Goal: Task Accomplishment & Management: Manage account settings

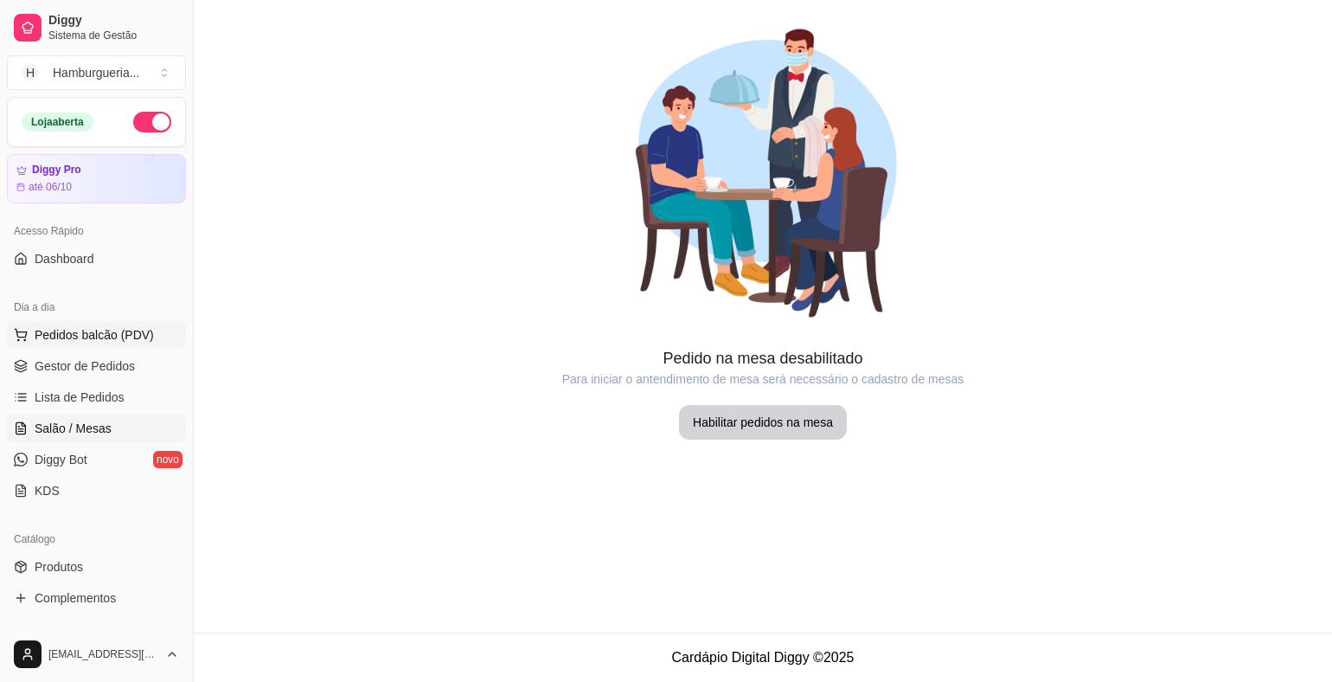
click at [129, 338] on span "Pedidos balcão (PDV)" at bounding box center [94, 334] width 119 height 17
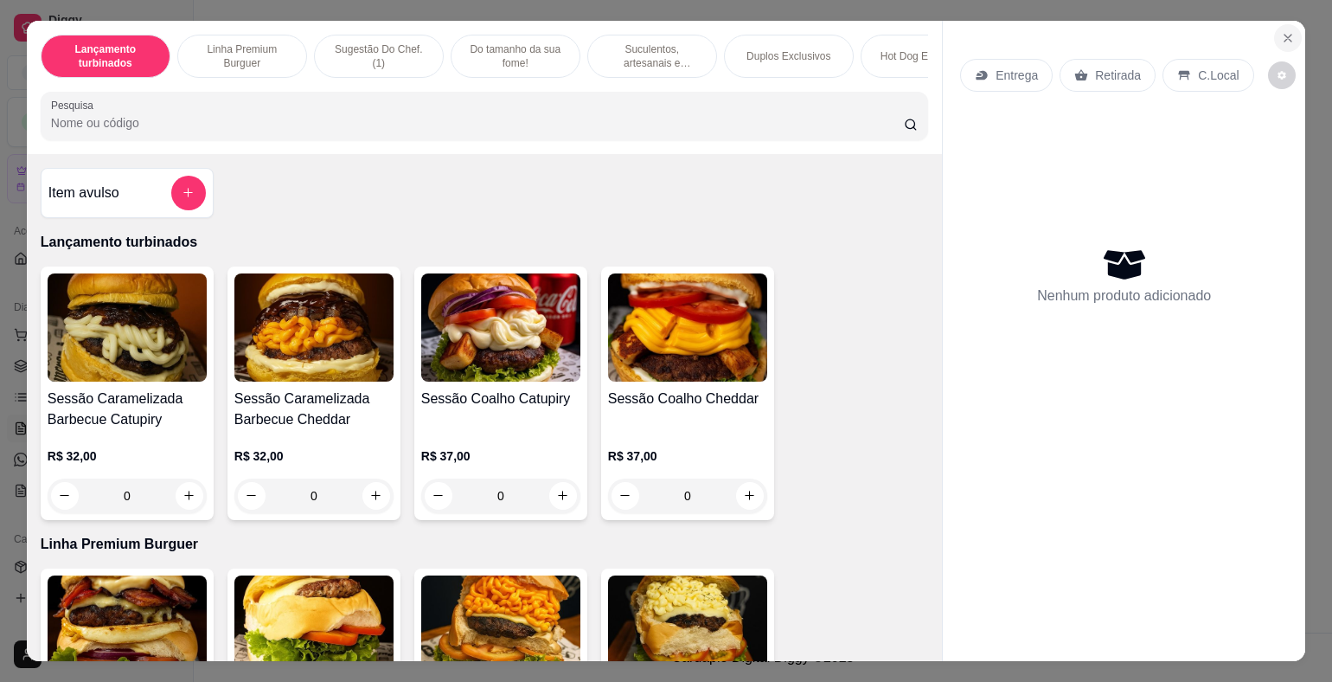
click at [1287, 31] on icon "Close" at bounding box center [1288, 38] width 14 height 14
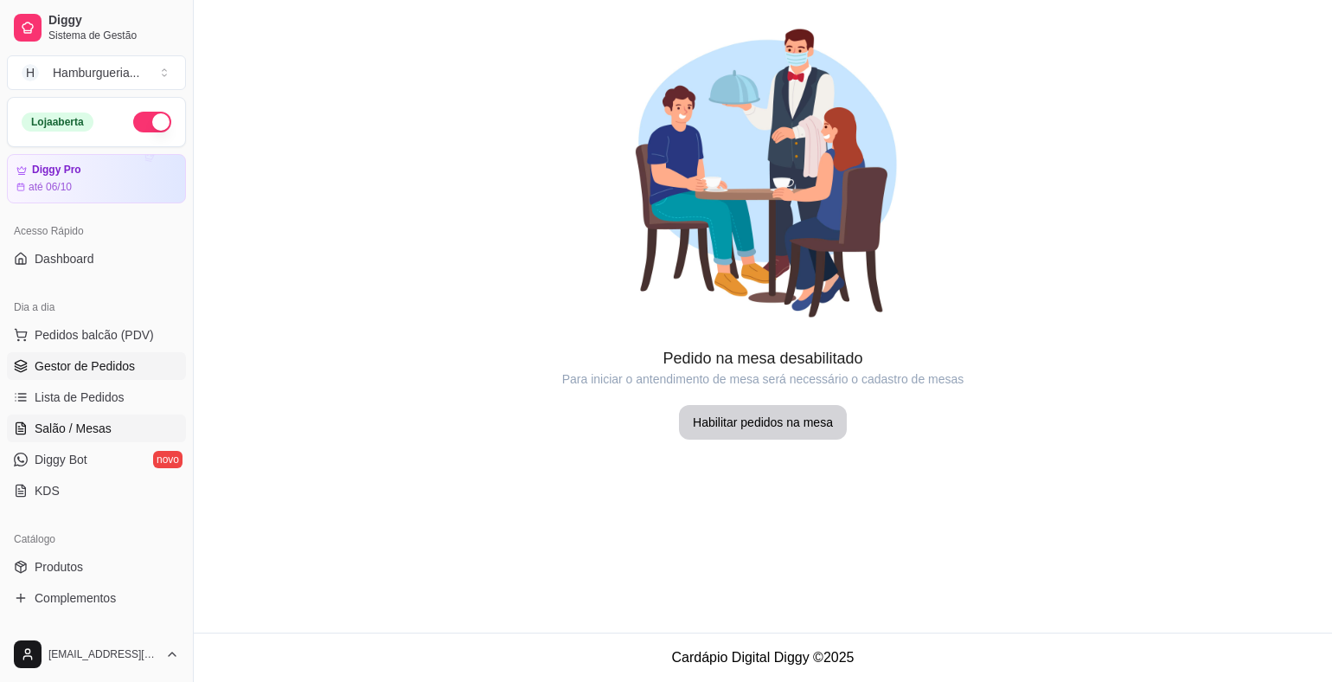
click at [125, 373] on span "Gestor de Pedidos" at bounding box center [85, 365] width 100 height 17
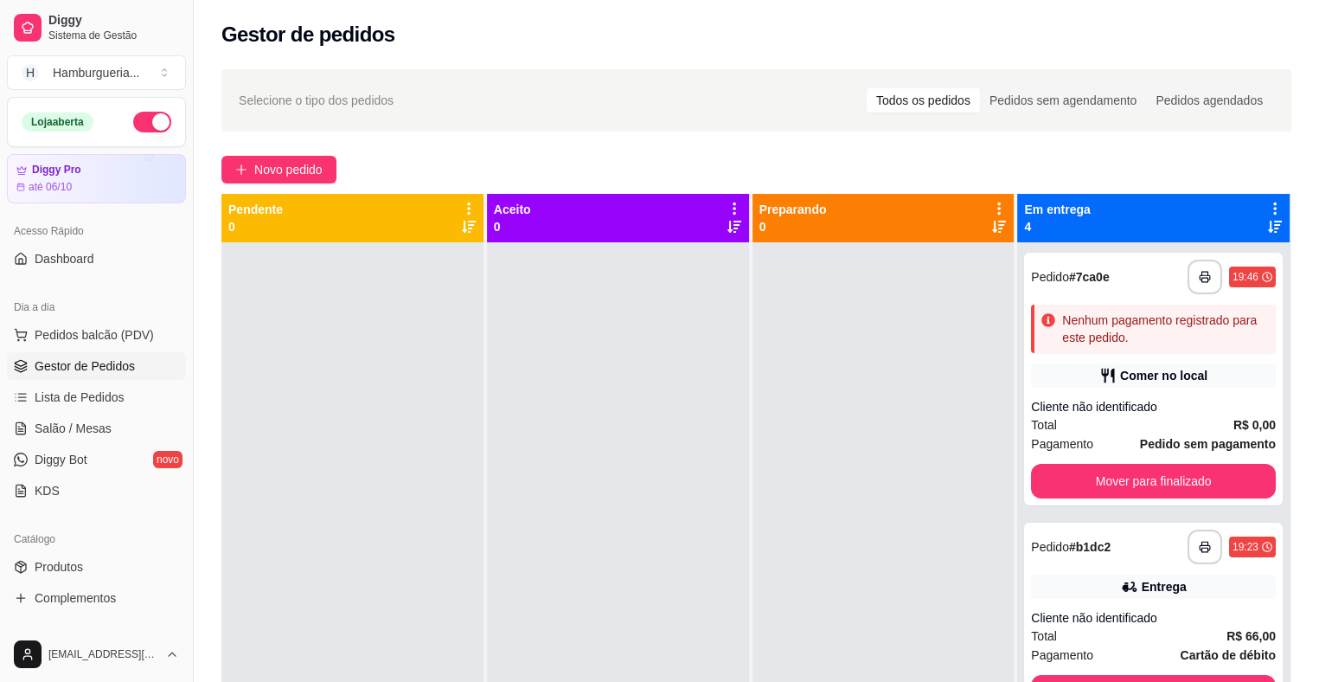
click at [625, 362] on div at bounding box center [618, 583] width 262 height 682
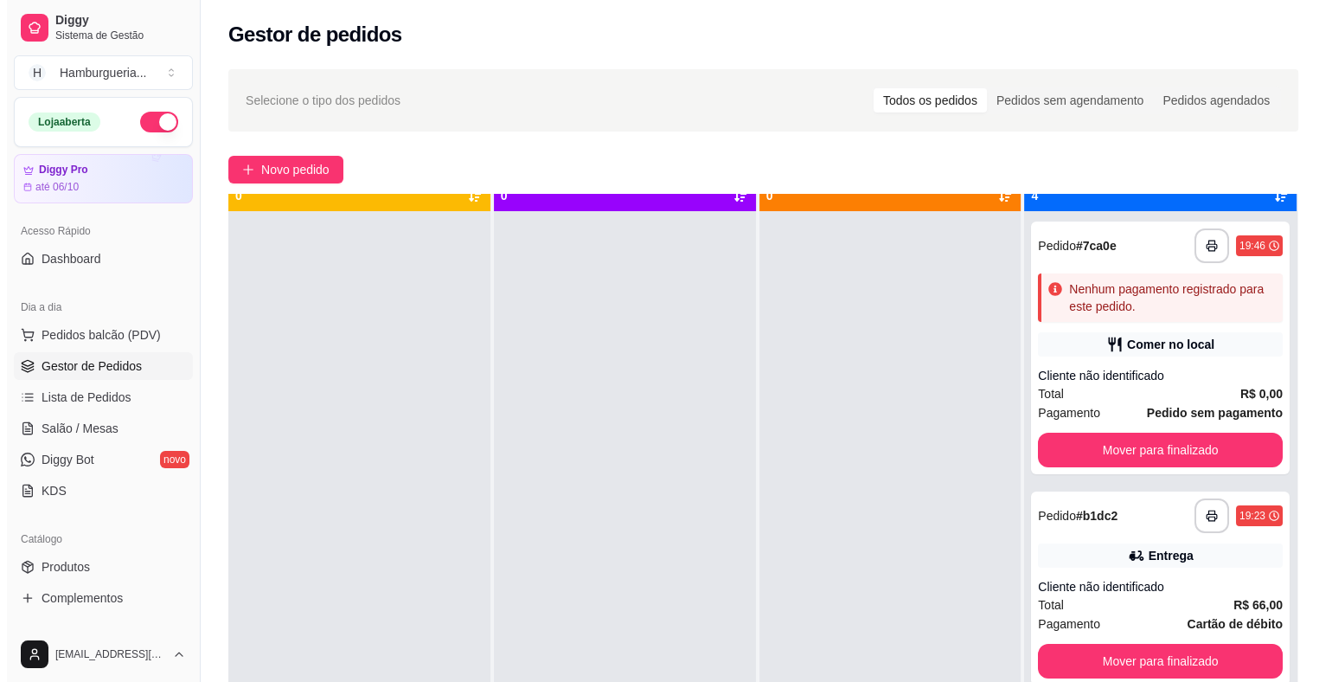
scroll to position [48, 0]
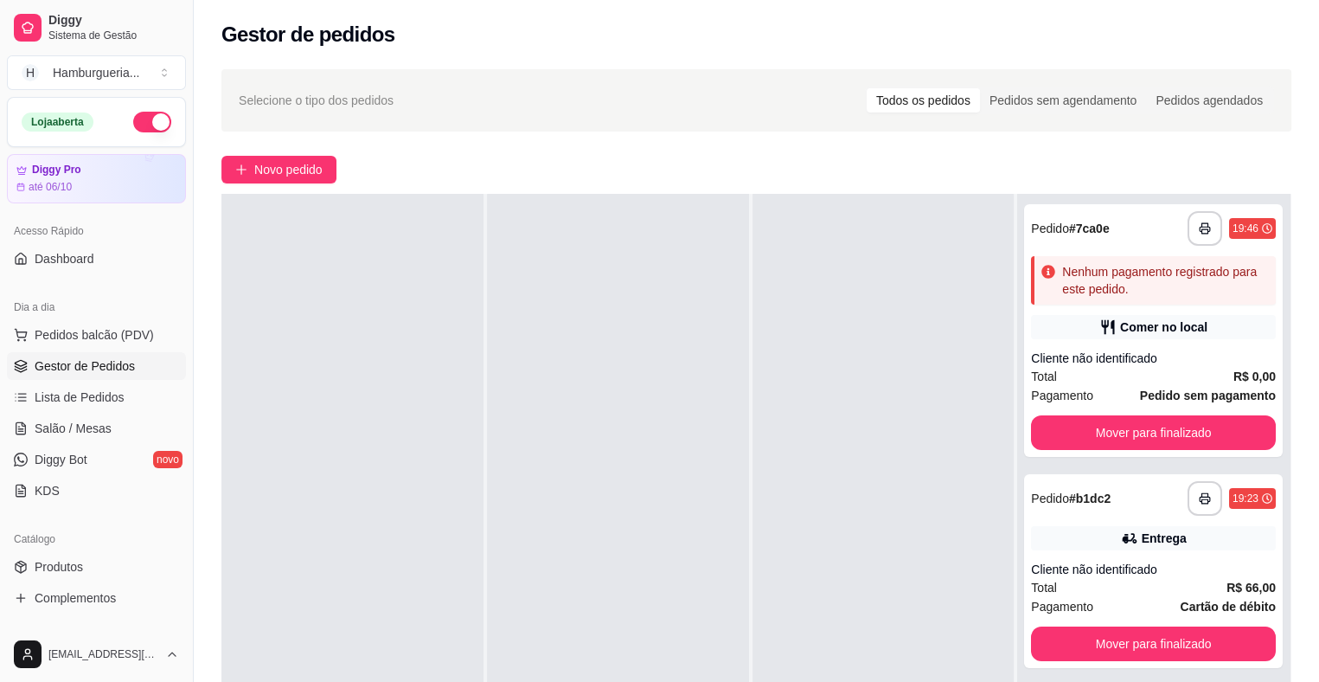
click at [271, 255] on div at bounding box center [352, 535] width 262 height 682
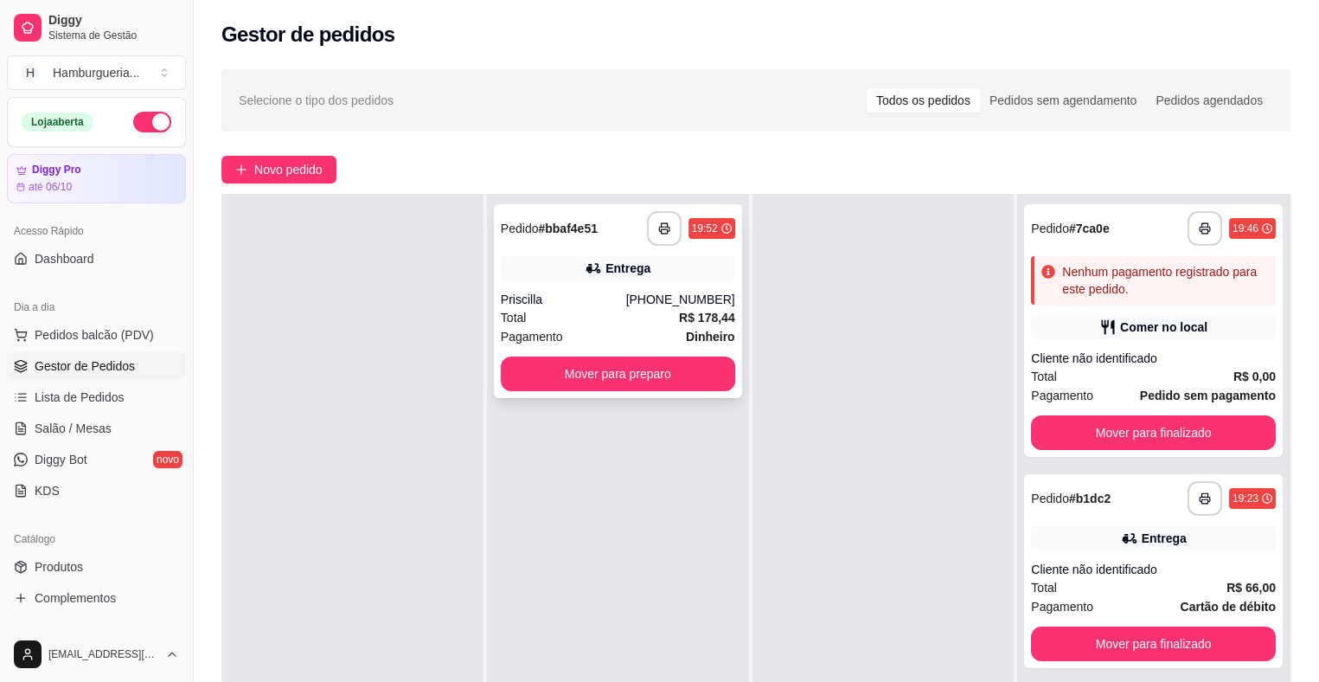
click at [602, 307] on div "Priscilla" at bounding box center [563, 299] width 125 height 17
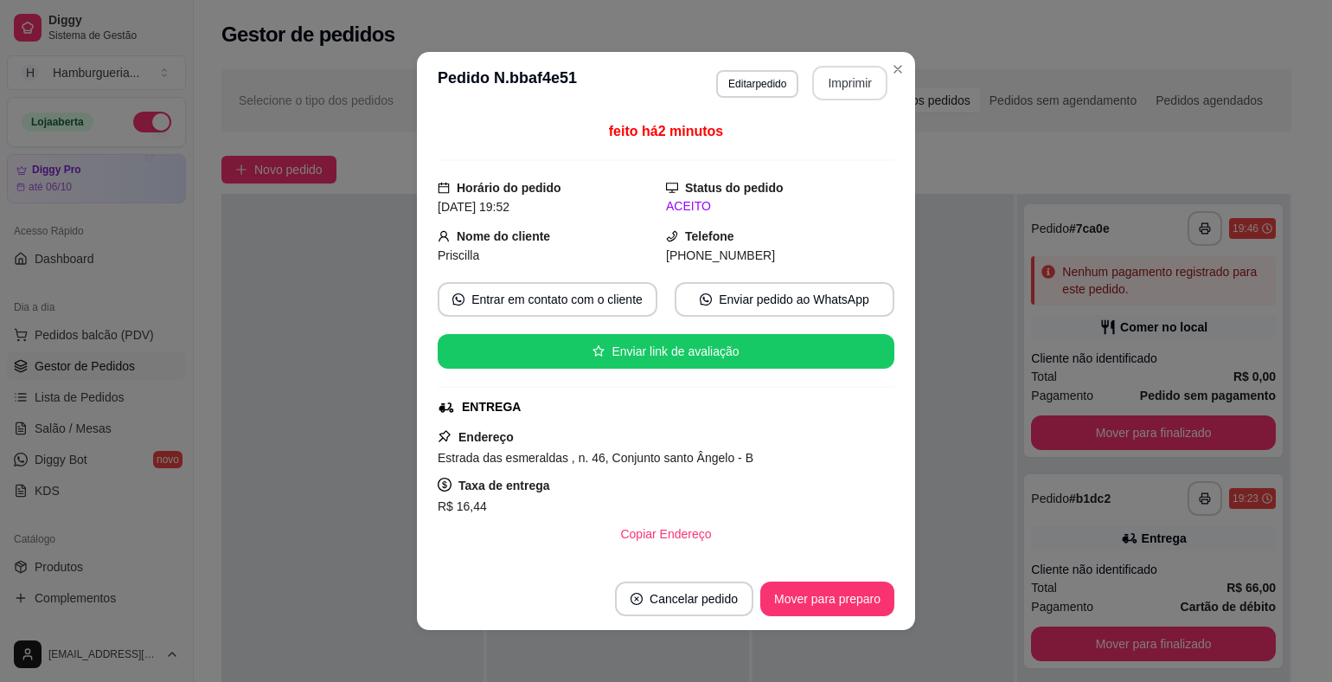
click at [845, 86] on button "Imprimir" at bounding box center [849, 83] width 75 height 35
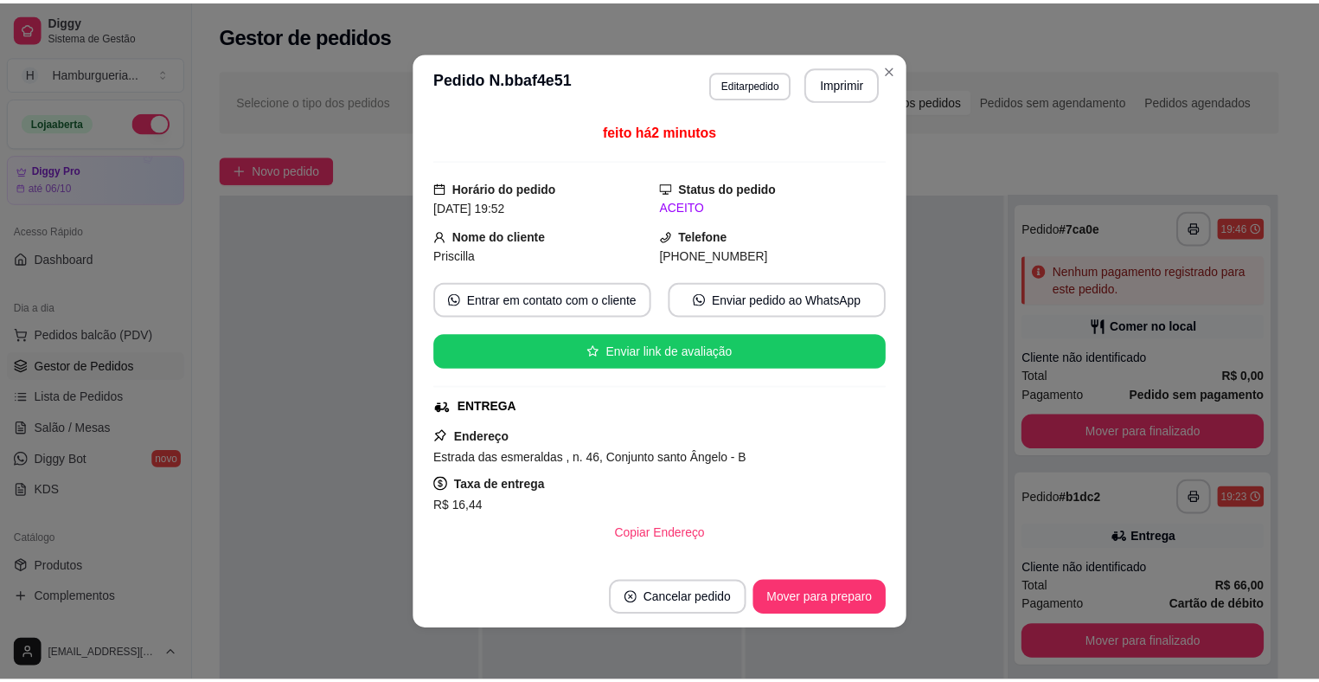
scroll to position [0, 0]
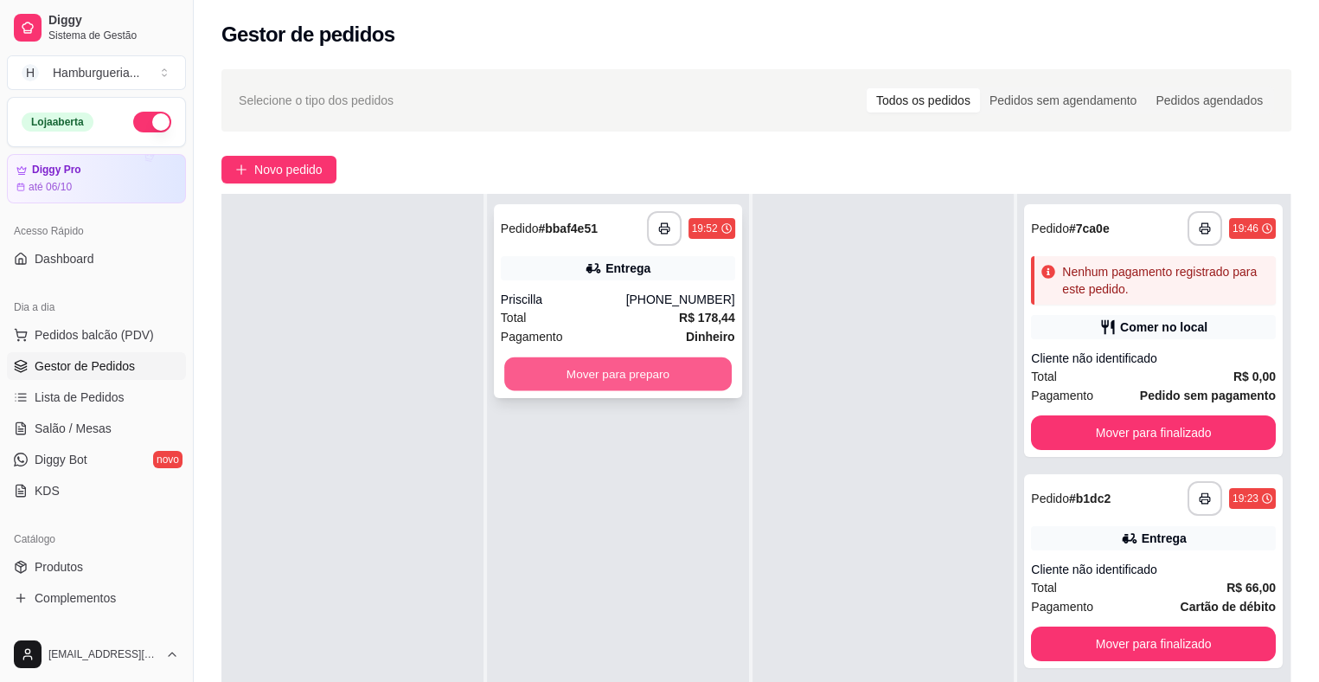
click at [701, 375] on button "Mover para preparo" at bounding box center [617, 374] width 227 height 34
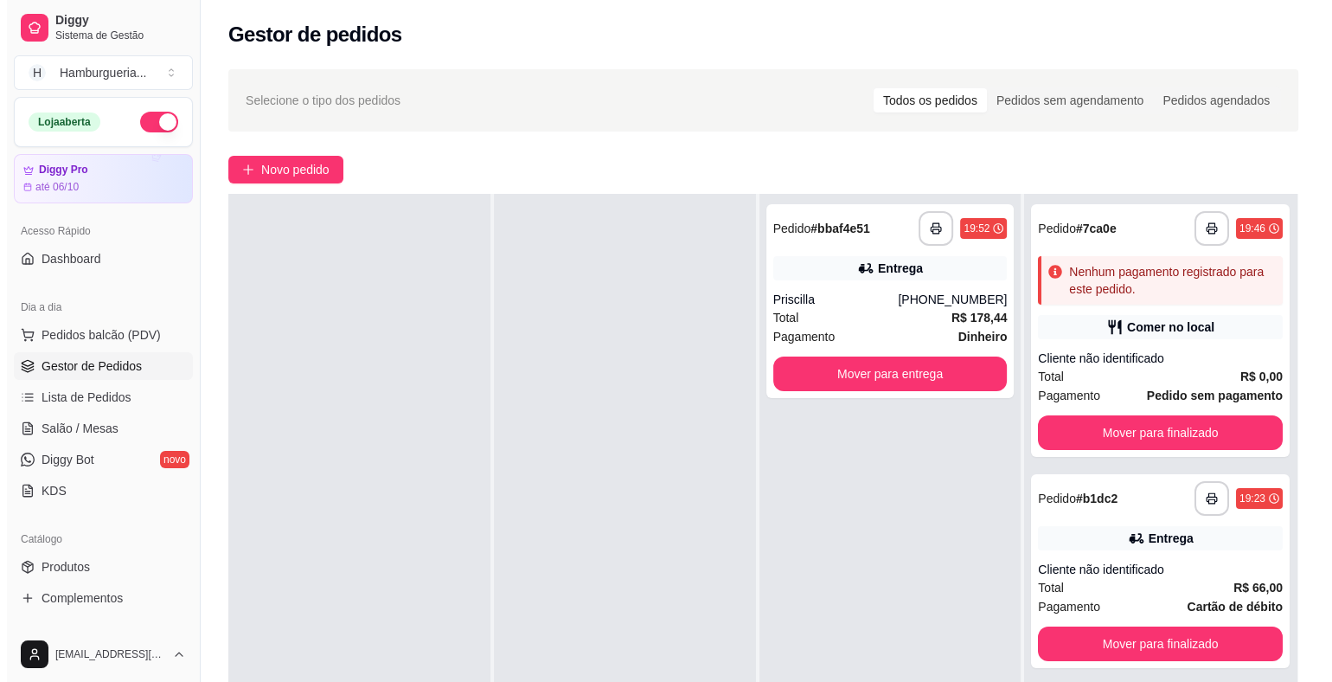
scroll to position [14, 0]
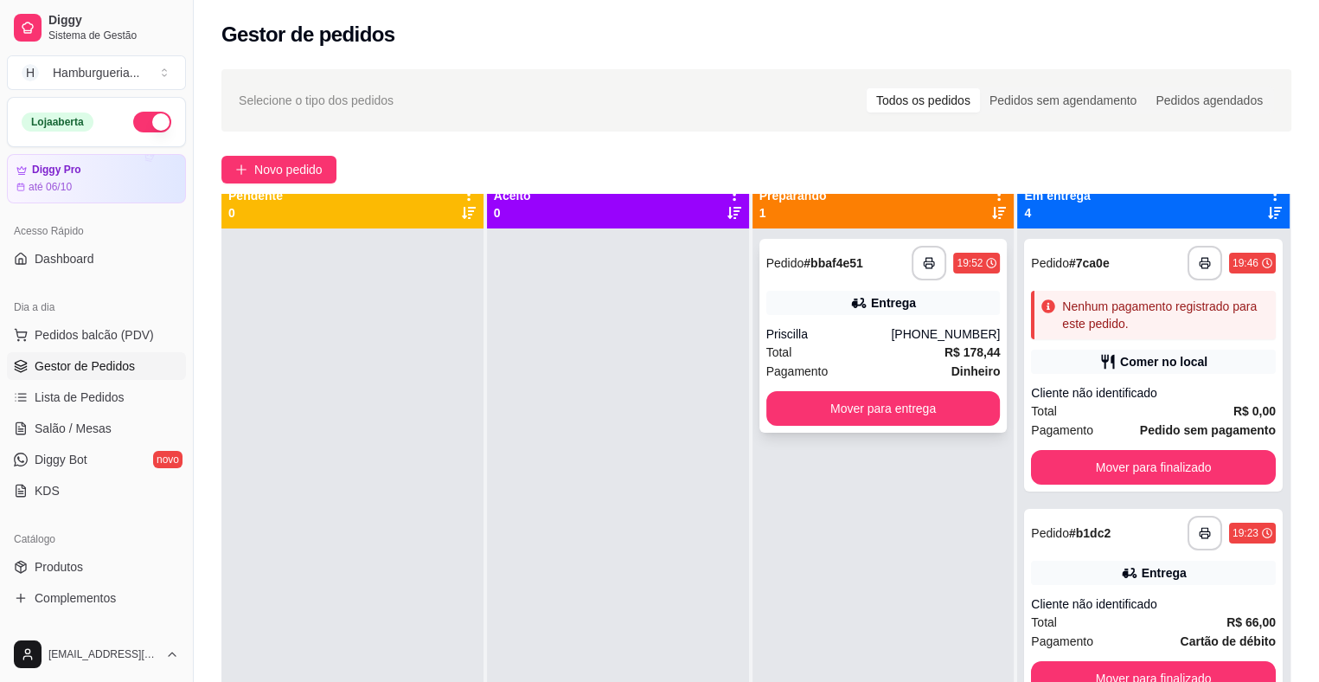
click at [908, 355] on div "Total R$ 178,44" at bounding box center [883, 352] width 234 height 19
click at [900, 402] on button "Mover para entrega" at bounding box center [883, 408] width 234 height 35
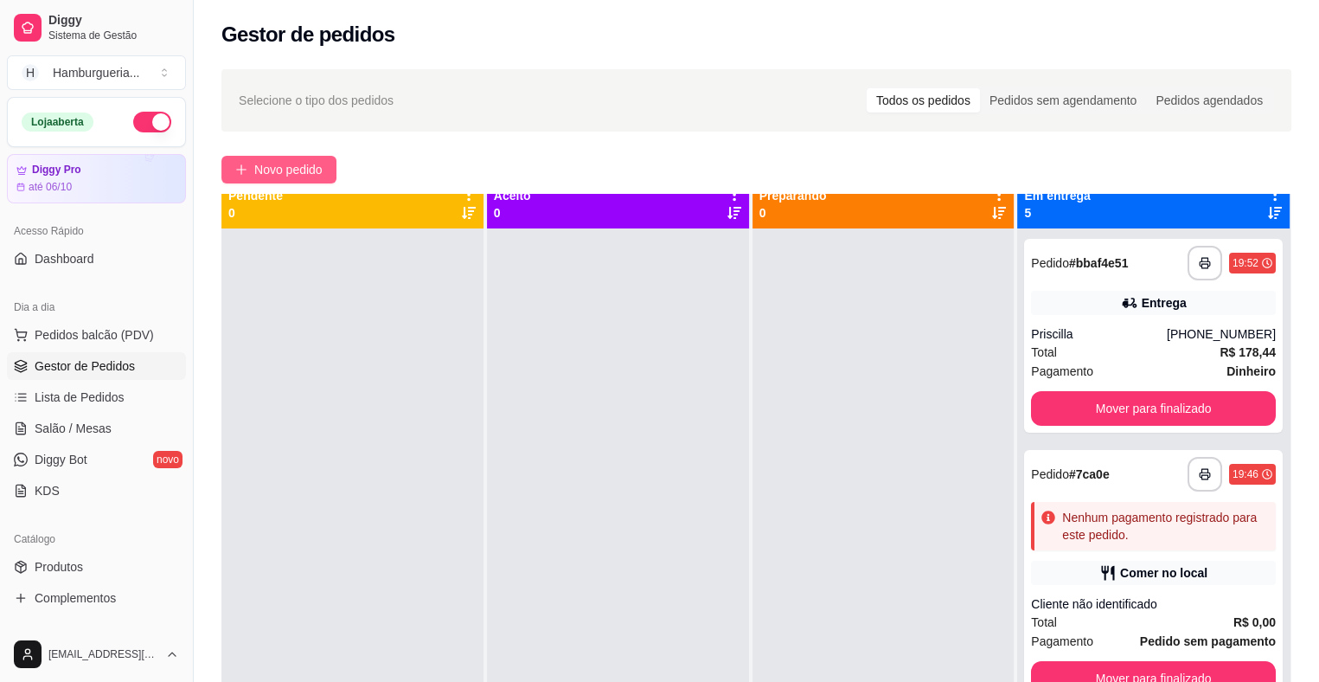
click at [317, 163] on span "Novo pedido" at bounding box center [288, 169] width 68 height 19
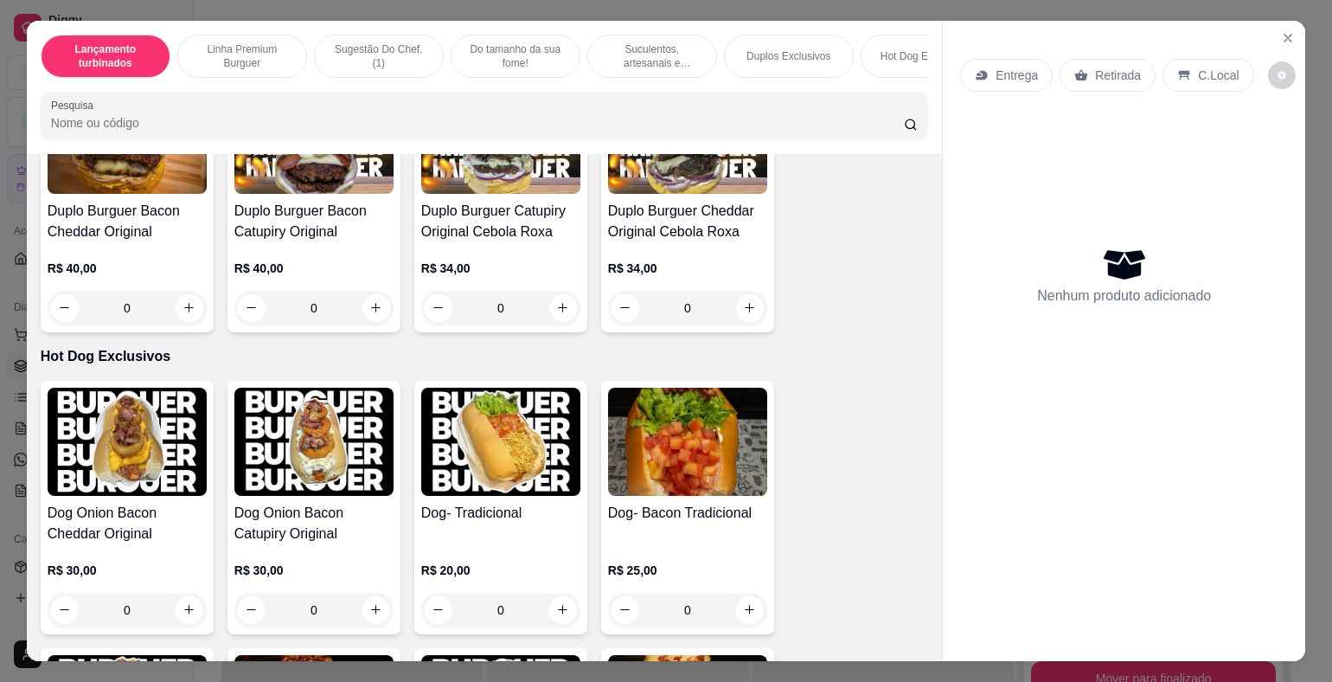
scroll to position [2249, 0]
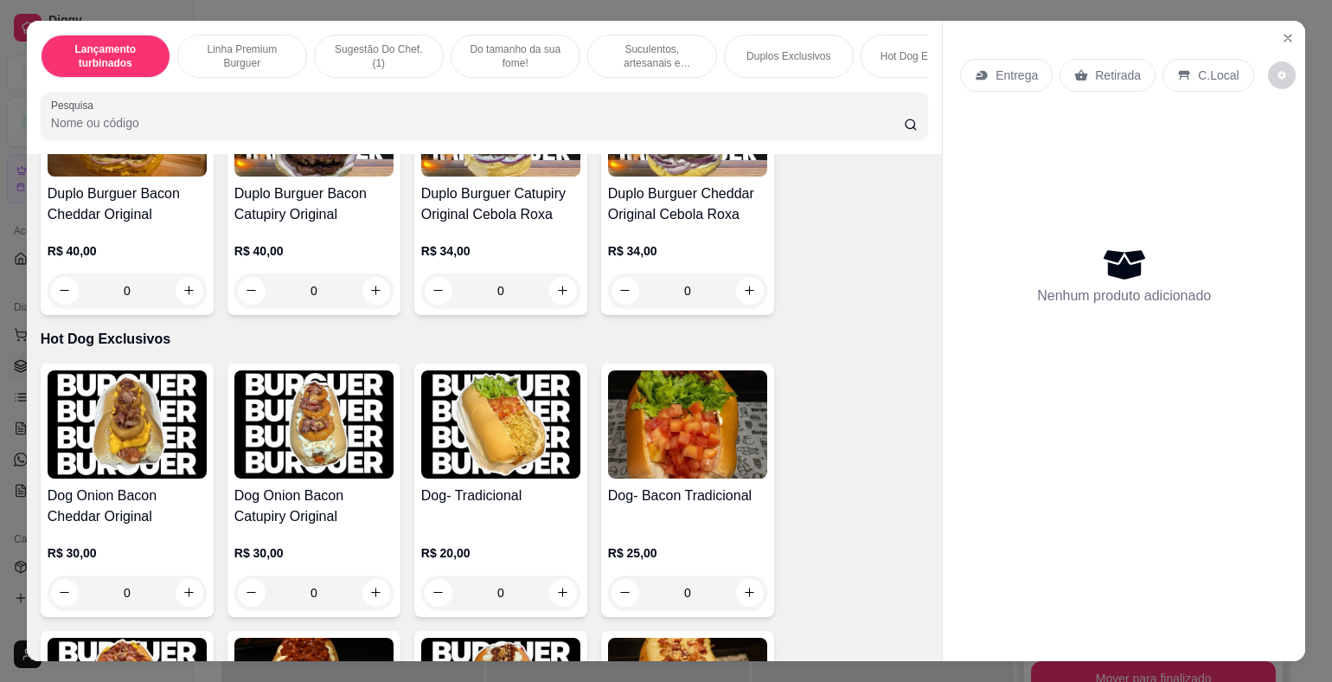
click at [740, 578] on div "0" at bounding box center [687, 592] width 159 height 35
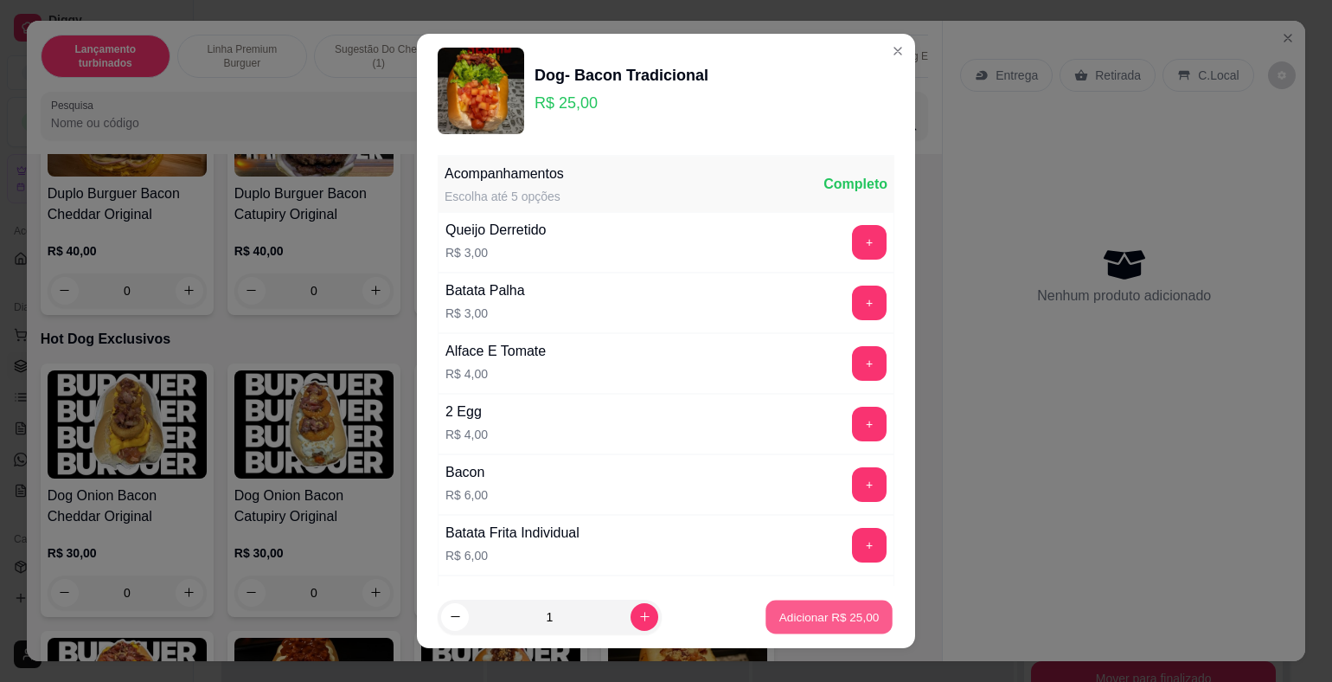
click at [792, 622] on p "Adicionar R$ 25,00" at bounding box center [829, 616] width 100 height 16
type input "1"
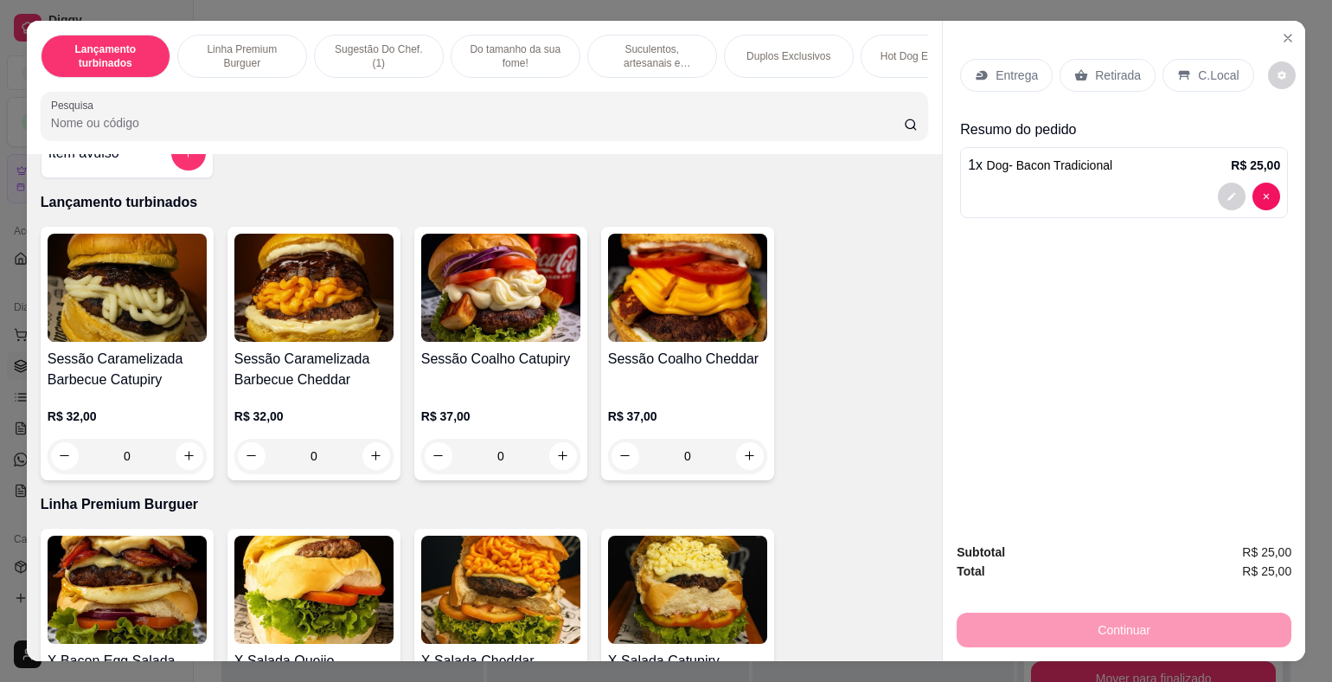
scroll to position [0, 0]
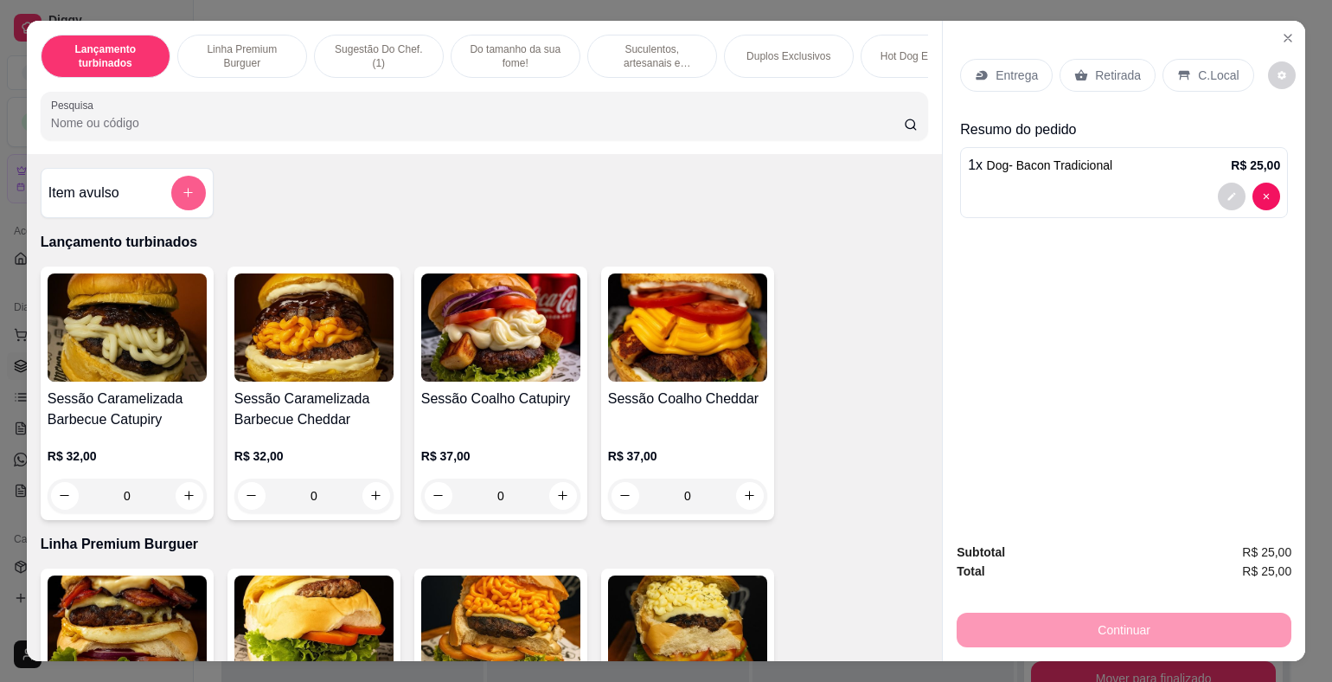
click at [176, 189] on button "add-separate-item" at bounding box center [188, 193] width 35 height 35
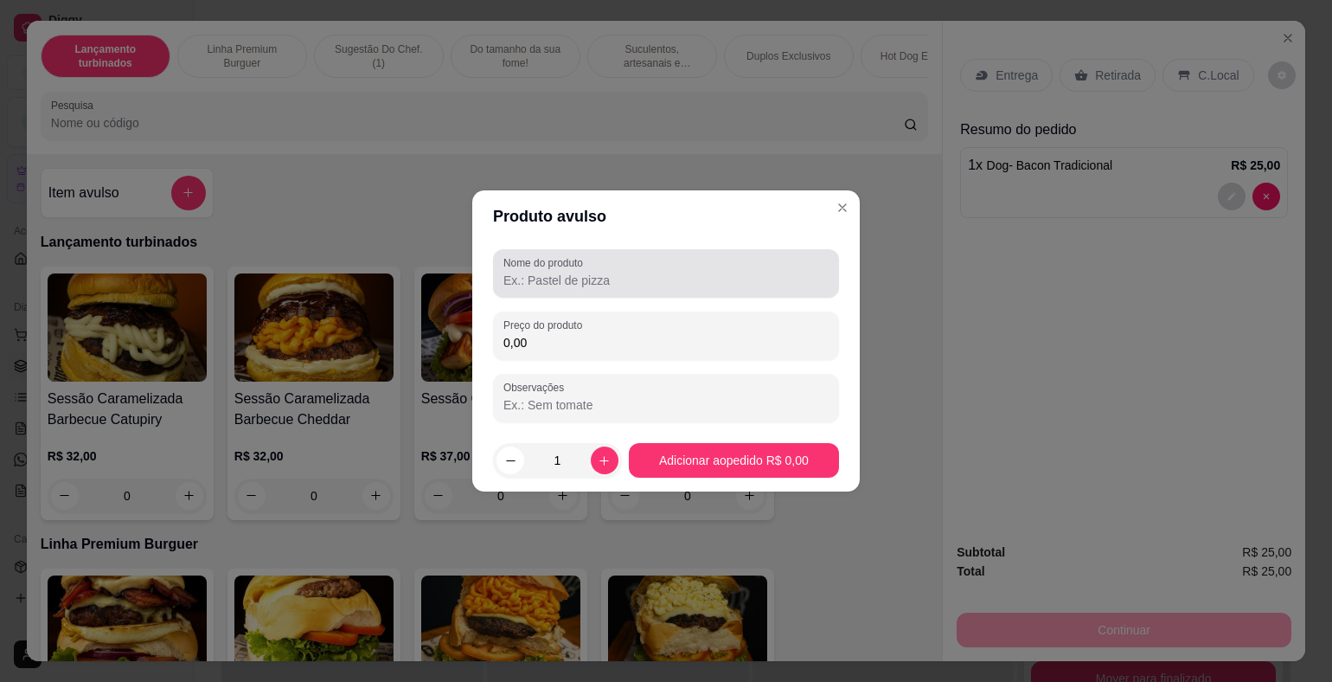
click at [639, 295] on div "Nome do produto" at bounding box center [666, 273] width 346 height 48
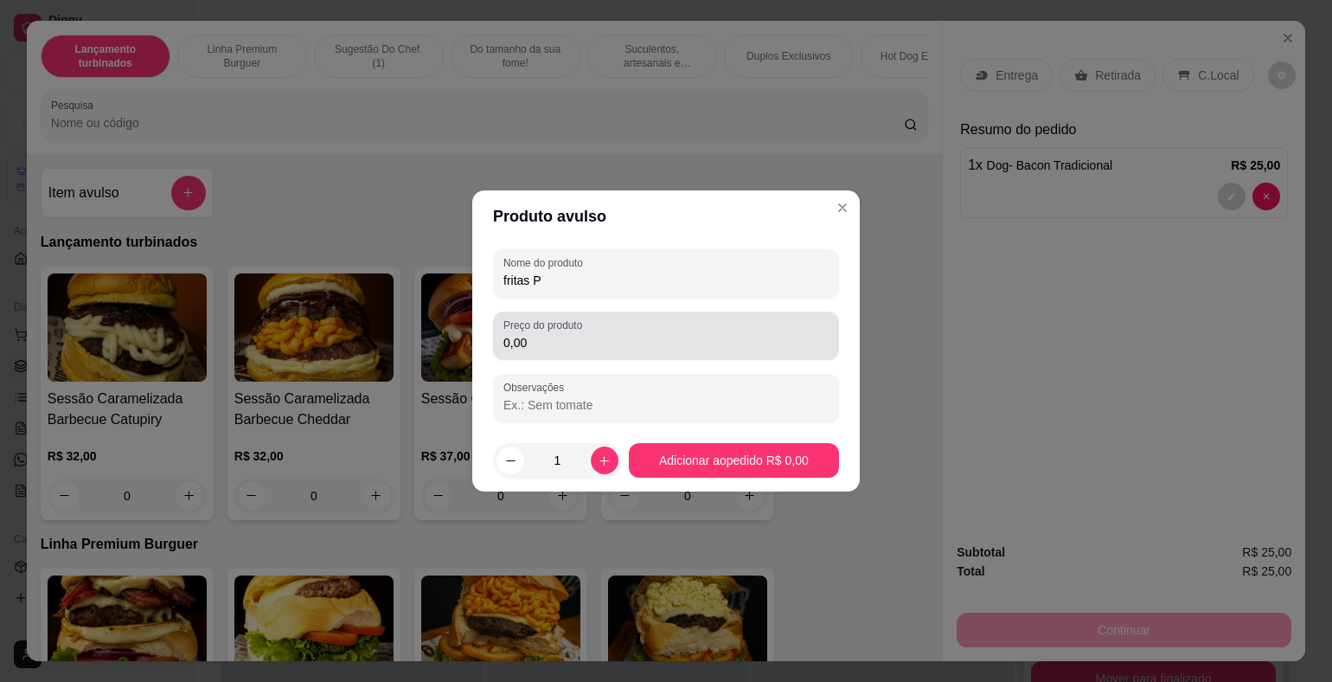
type input "fritas P"
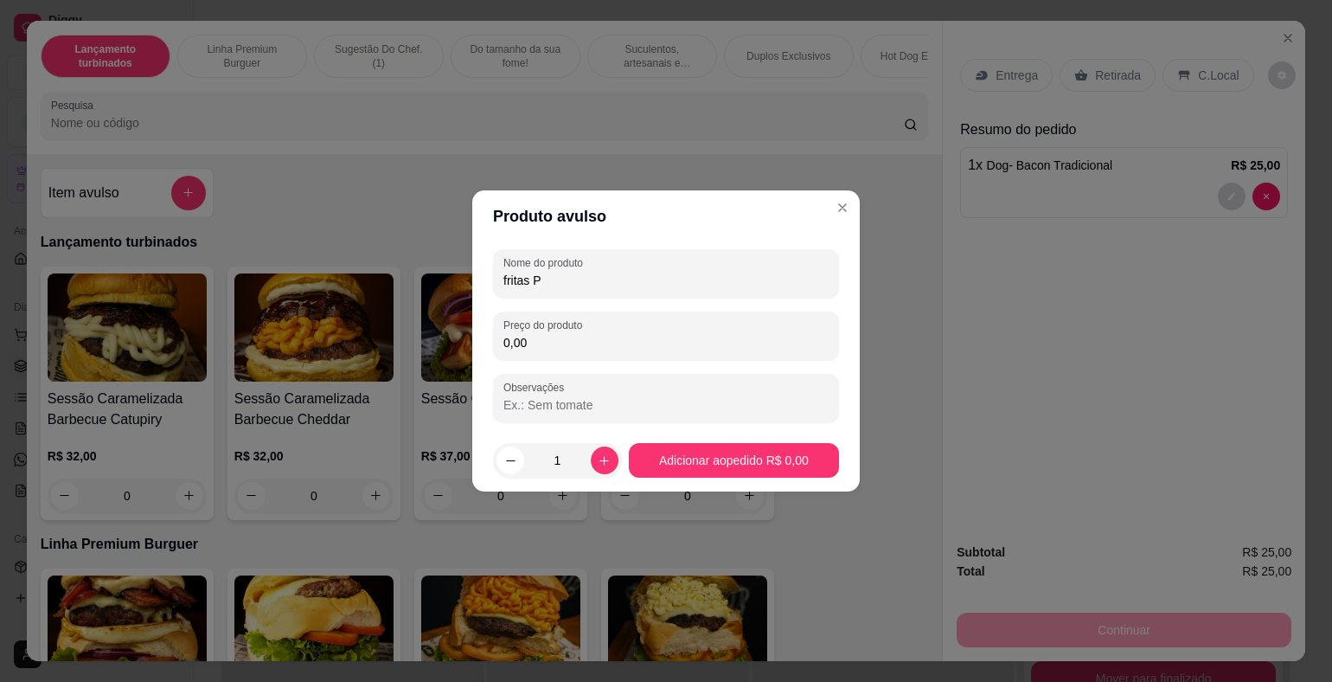
click at [650, 349] on input "0,00" at bounding box center [665, 342] width 325 height 17
type input "7,00"
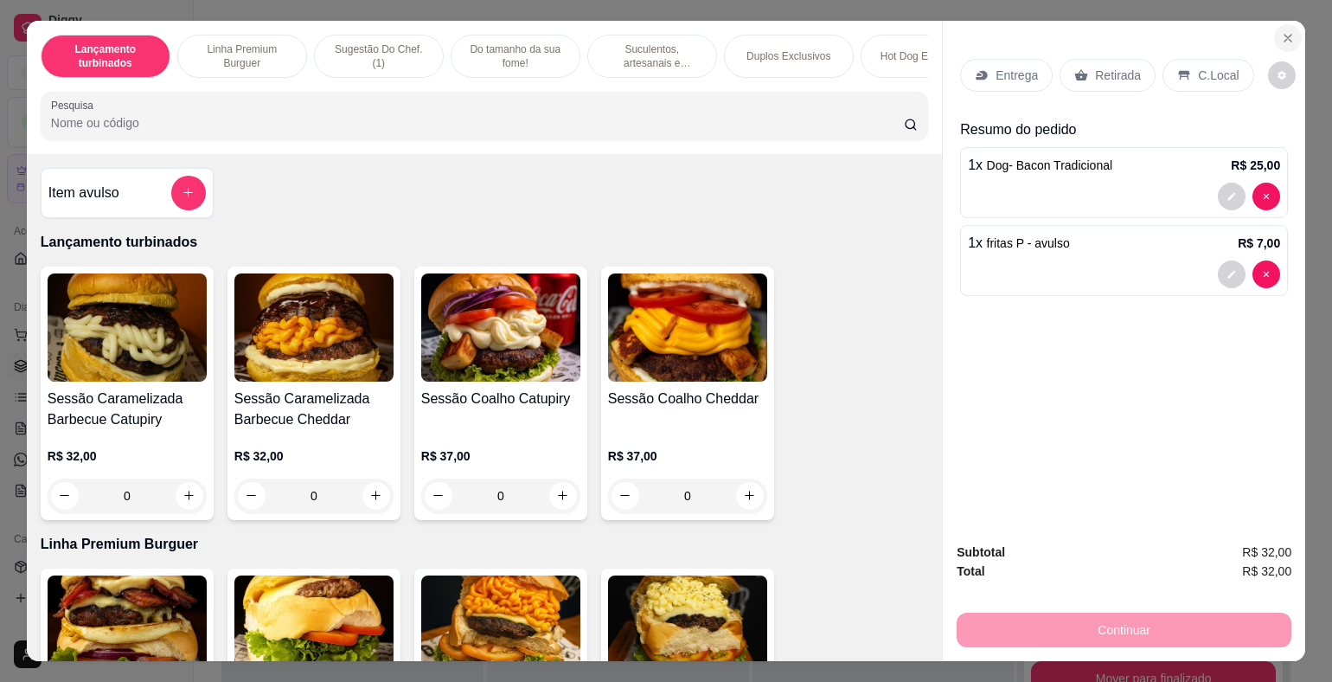
click at [1284, 31] on icon "Close" at bounding box center [1288, 38] width 14 height 14
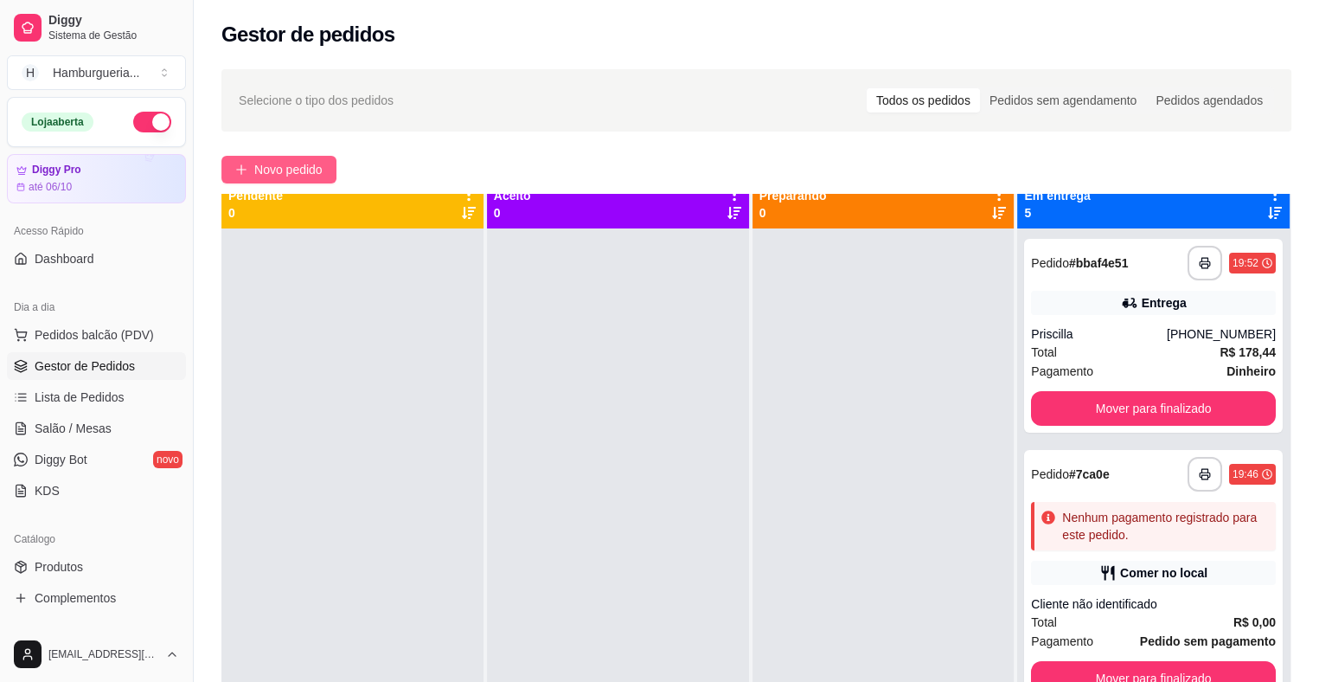
click at [265, 177] on span "Novo pedido" at bounding box center [288, 169] width 68 height 19
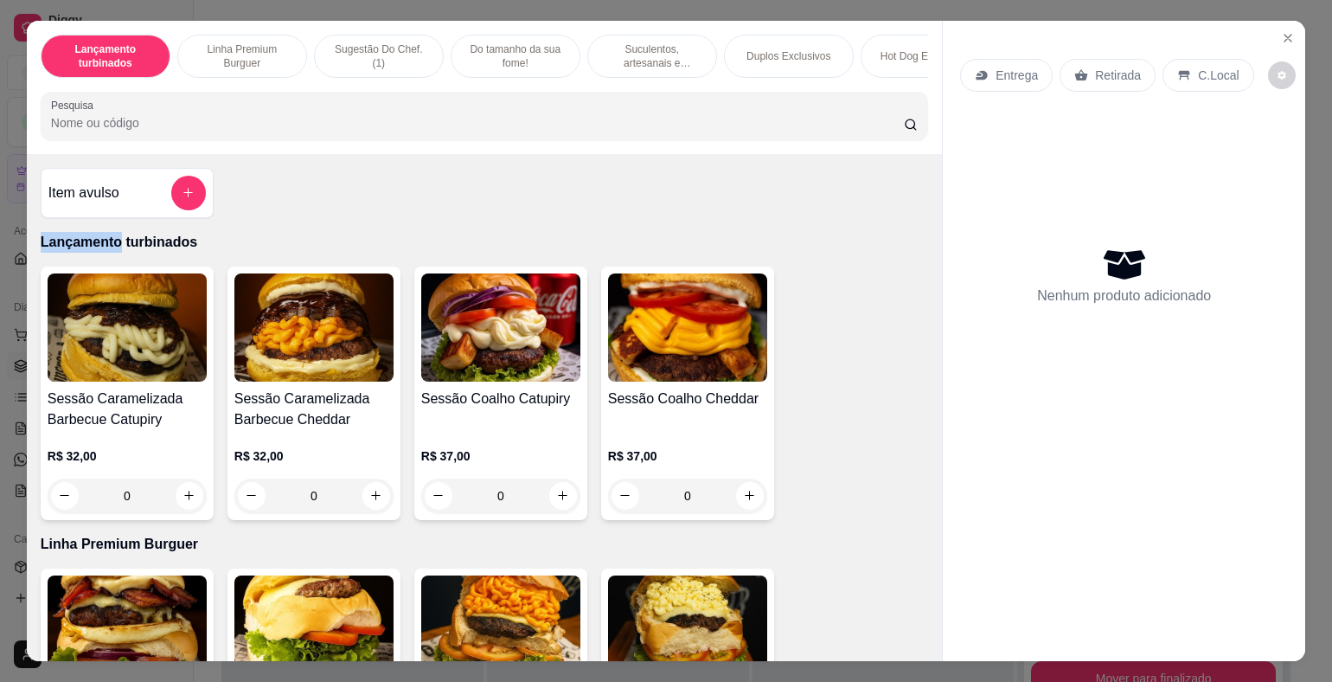
click at [182, 199] on icon "add-separate-item" at bounding box center [188, 192] width 13 height 13
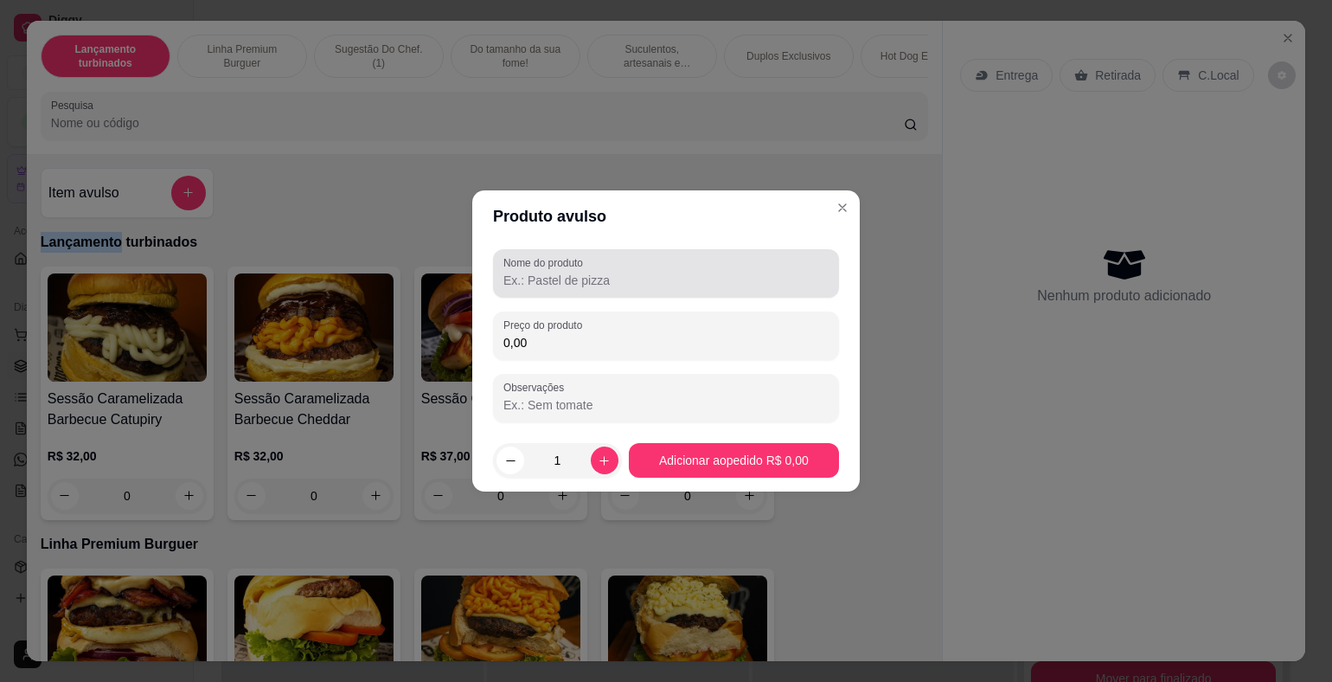
click at [592, 283] on input "Nome do produto" at bounding box center [665, 280] width 325 height 17
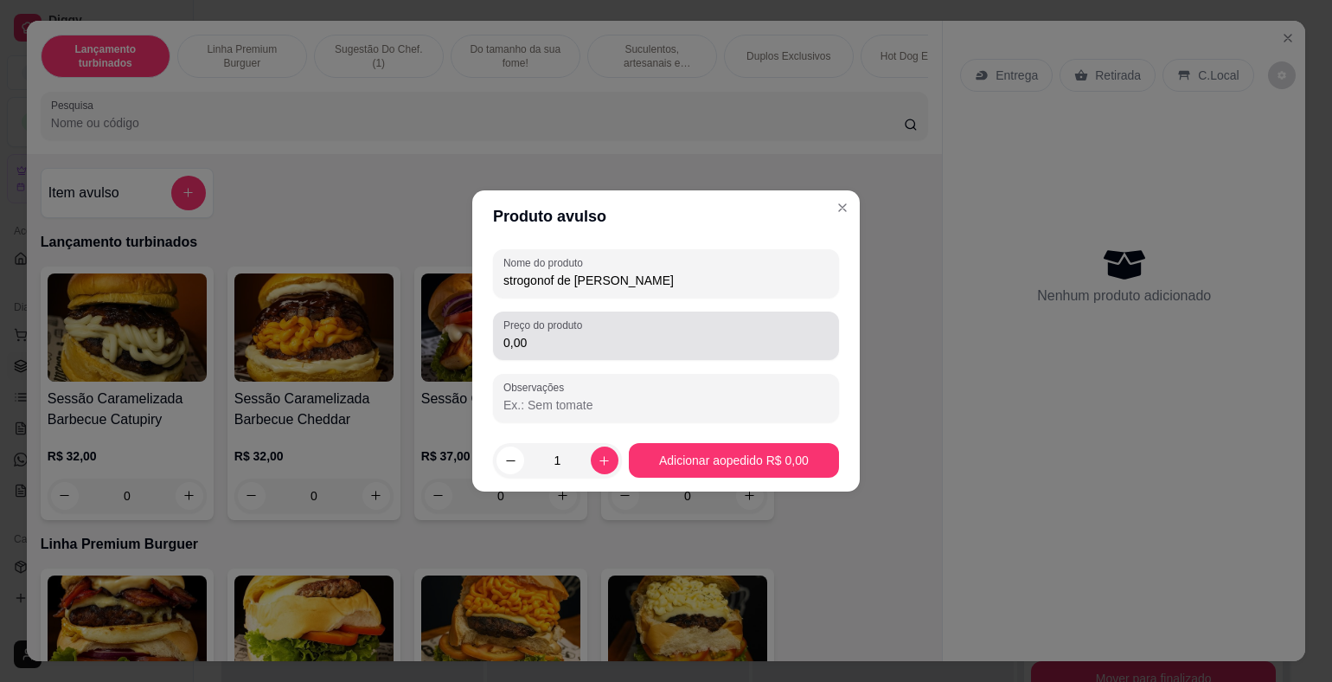
type input "strogonof de [PERSON_NAME]"
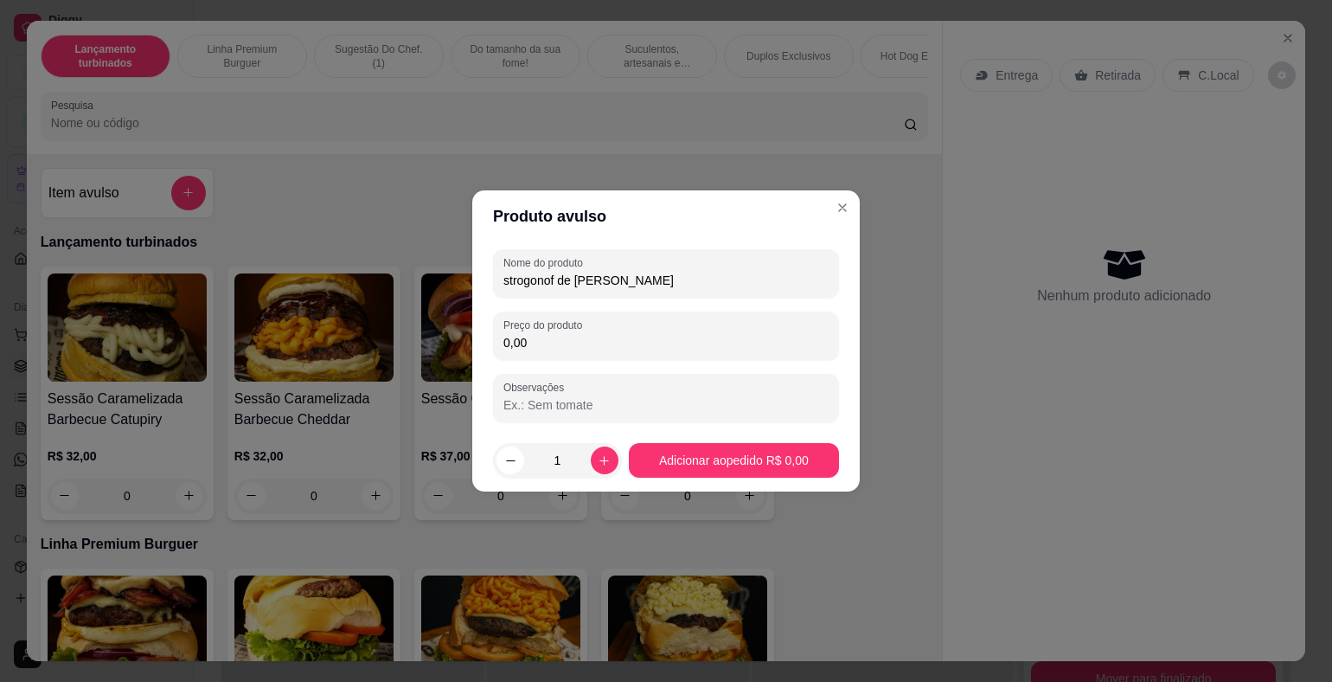
click at [643, 366] on div "Nome do produto strogonof de frango batatop Preço do produto 0,00 Observações" at bounding box center [666, 335] width 346 height 173
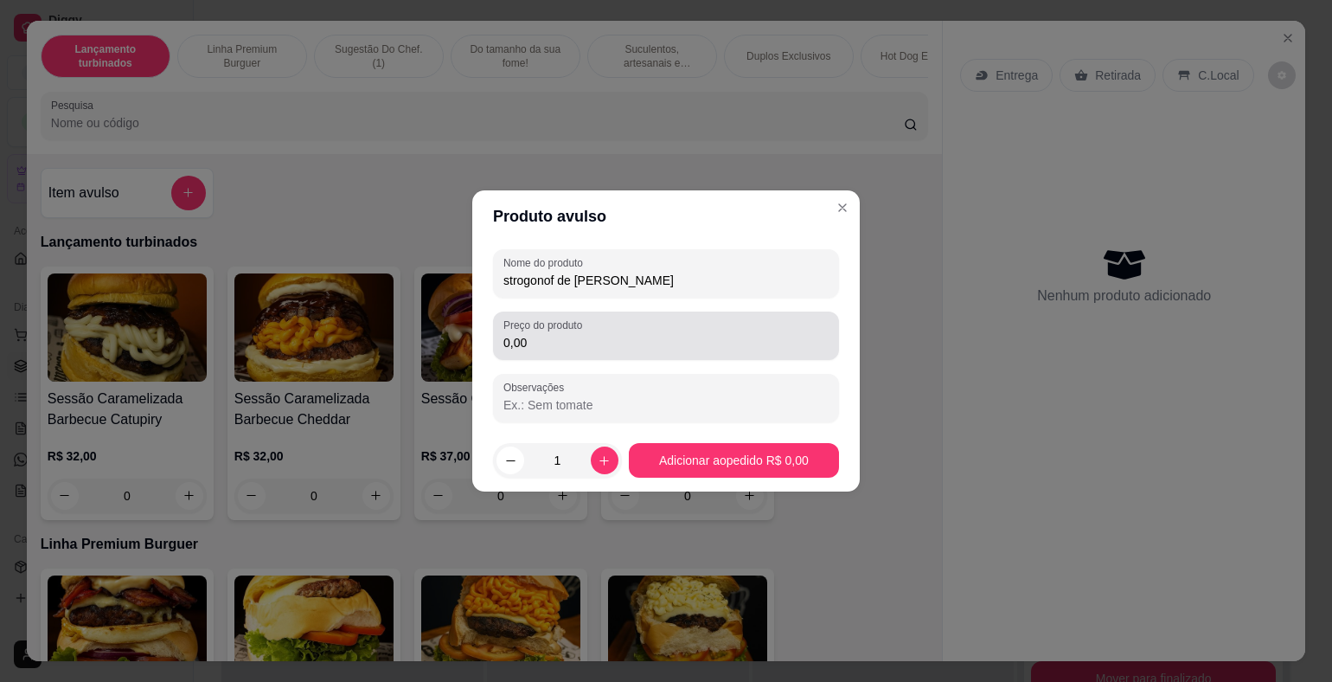
click at [640, 343] on input "0,00" at bounding box center [665, 342] width 325 height 17
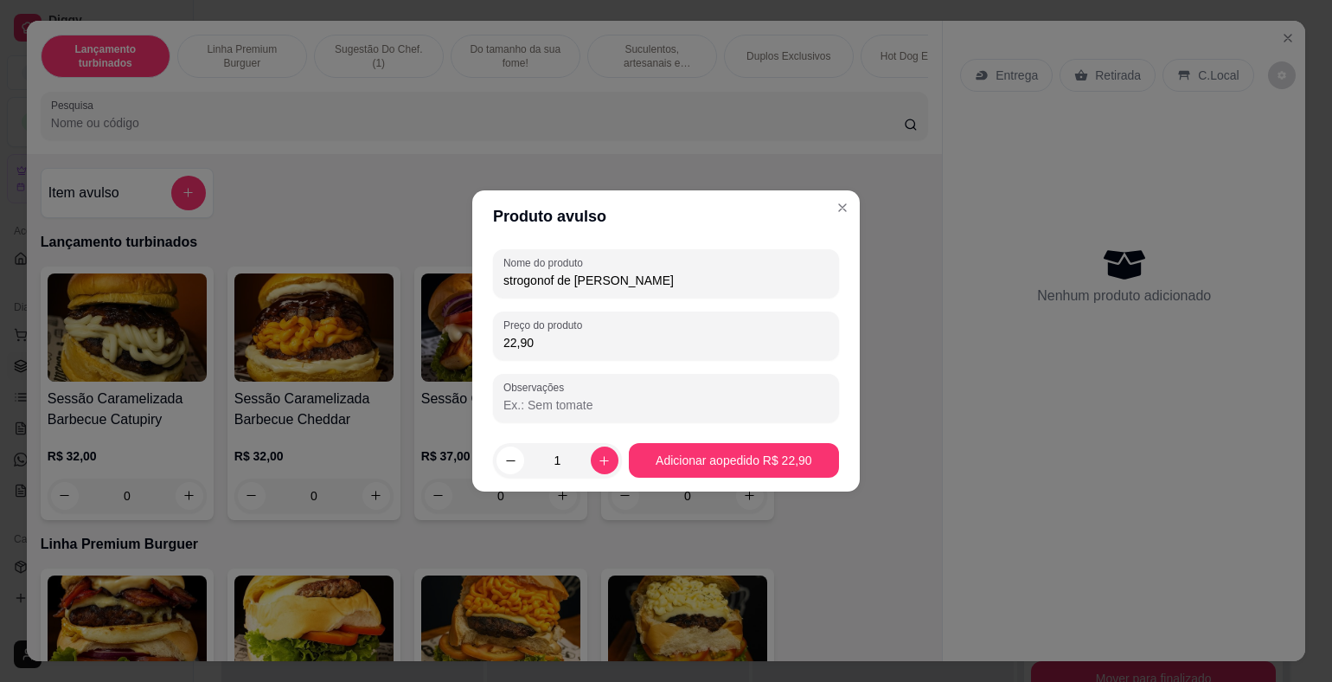
type input "22,90"
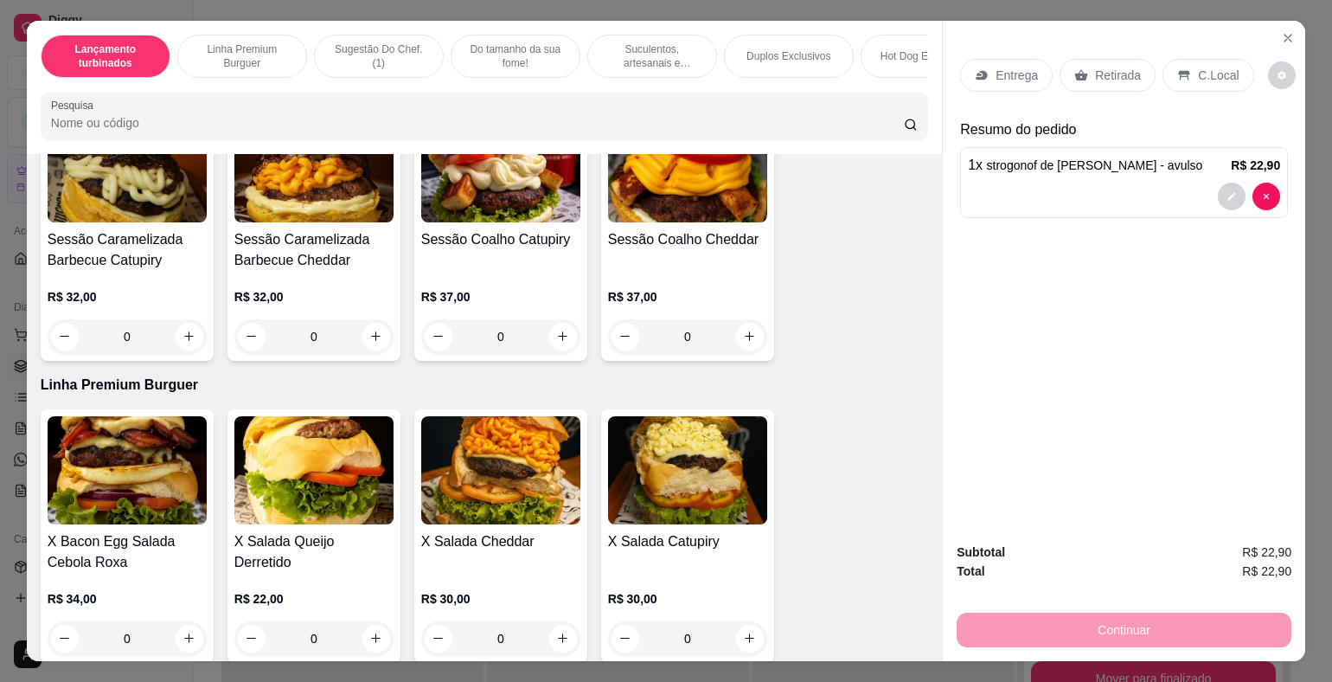
scroll to position [346, 0]
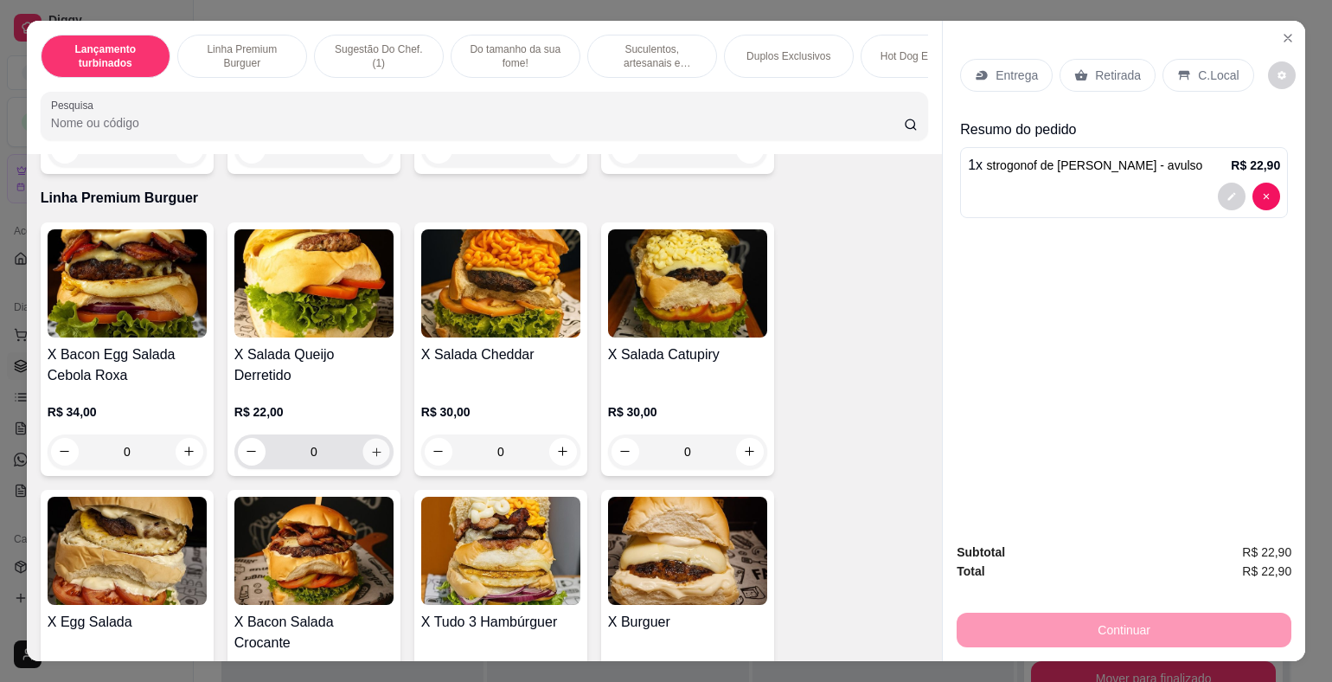
click at [371, 456] on icon "increase-product-quantity" at bounding box center [376, 451] width 13 height 13
type input "1"
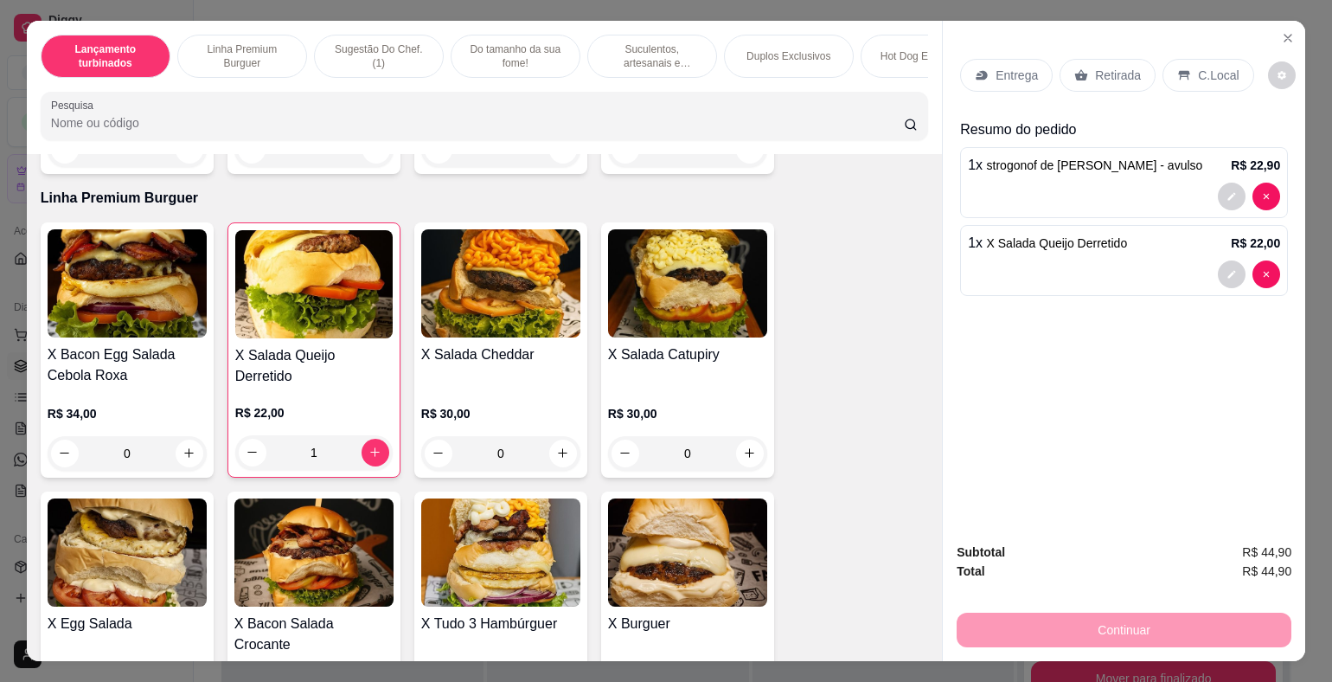
click at [996, 75] on p "Entrega" at bounding box center [1017, 75] width 42 height 17
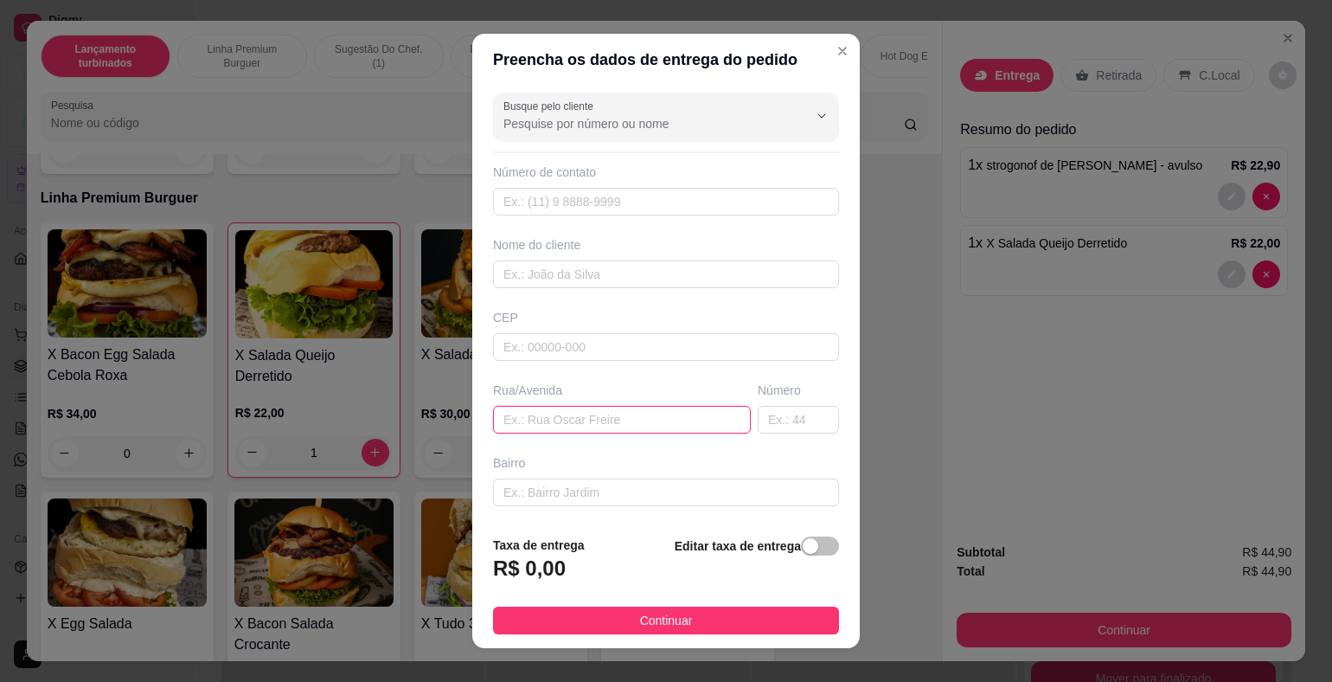
paste input "[STREET_ADDRESS][PERSON_NAME] casa de esquina com semáforo"
type input "[STREET_ADDRESS][PERSON_NAME] casa de esquina com semáforo"
click at [803, 549] on div "button" at bounding box center [811, 546] width 16 height 16
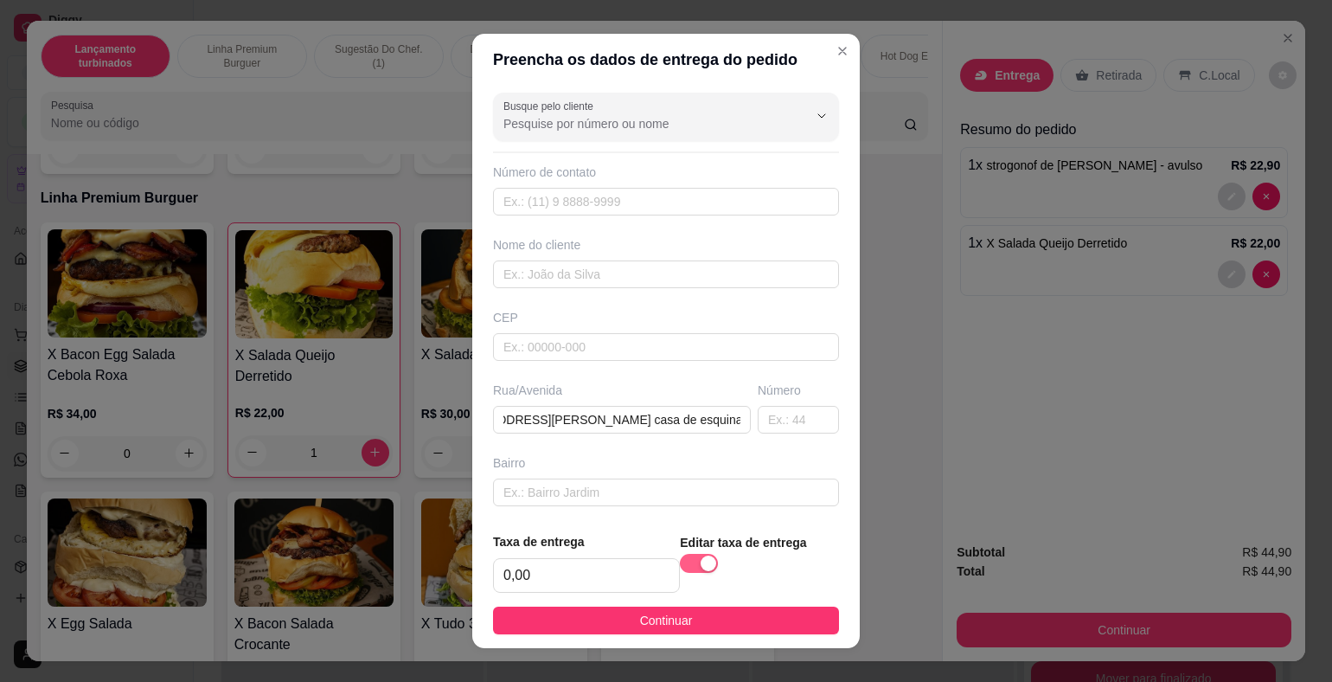
scroll to position [0, 0]
click at [627, 580] on input "0,00" at bounding box center [586, 575] width 185 height 33
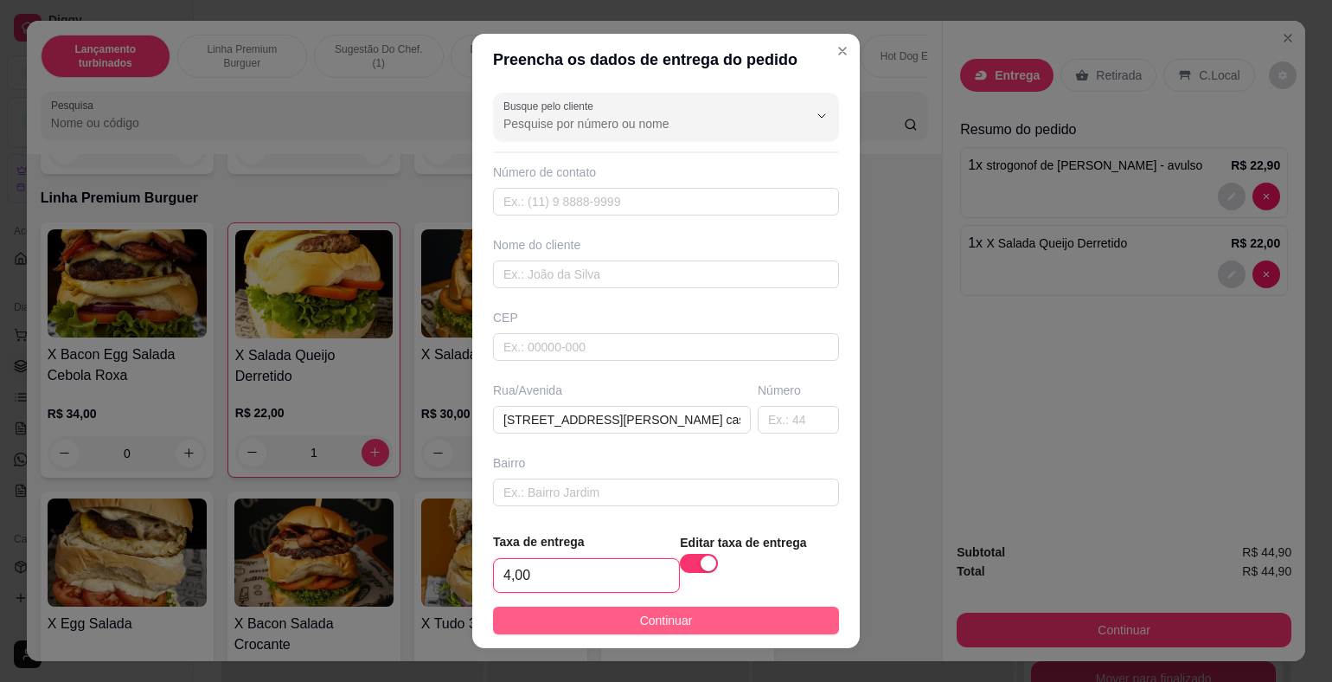
type input "4,00"
click at [695, 616] on button "Continuar" at bounding box center [666, 620] width 346 height 28
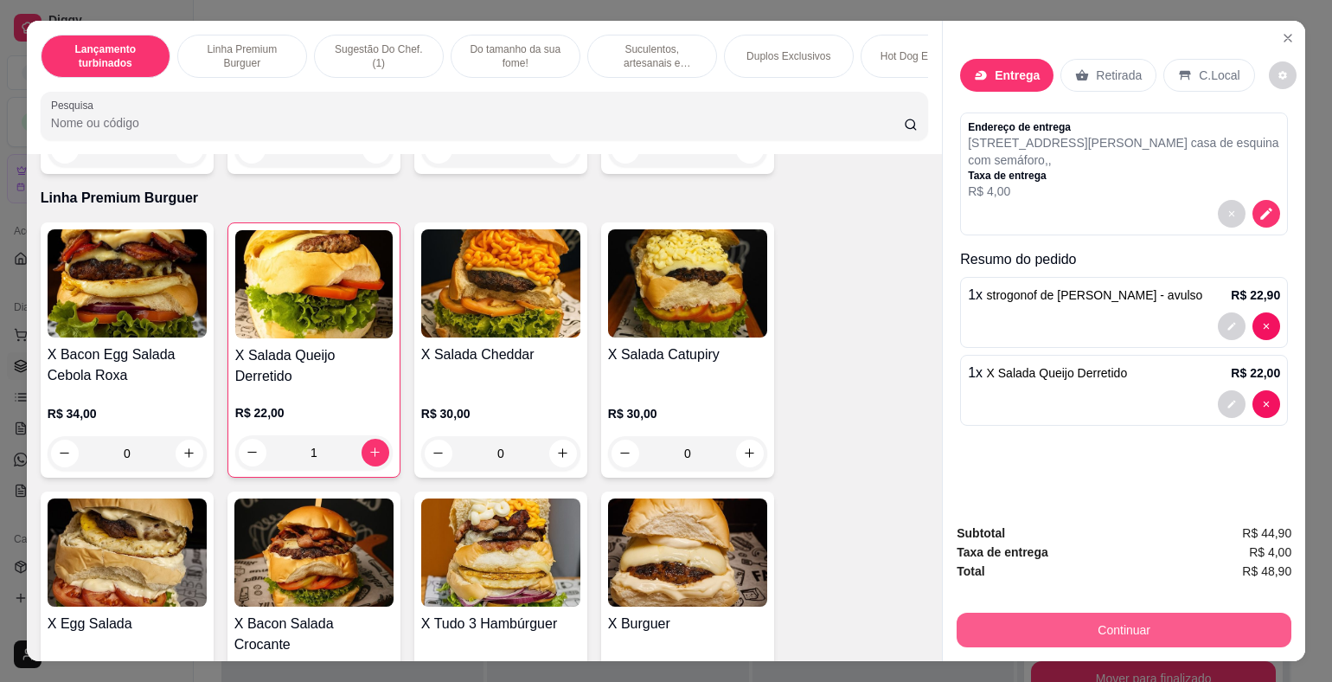
click at [1207, 626] on button "Continuar" at bounding box center [1124, 629] width 335 height 35
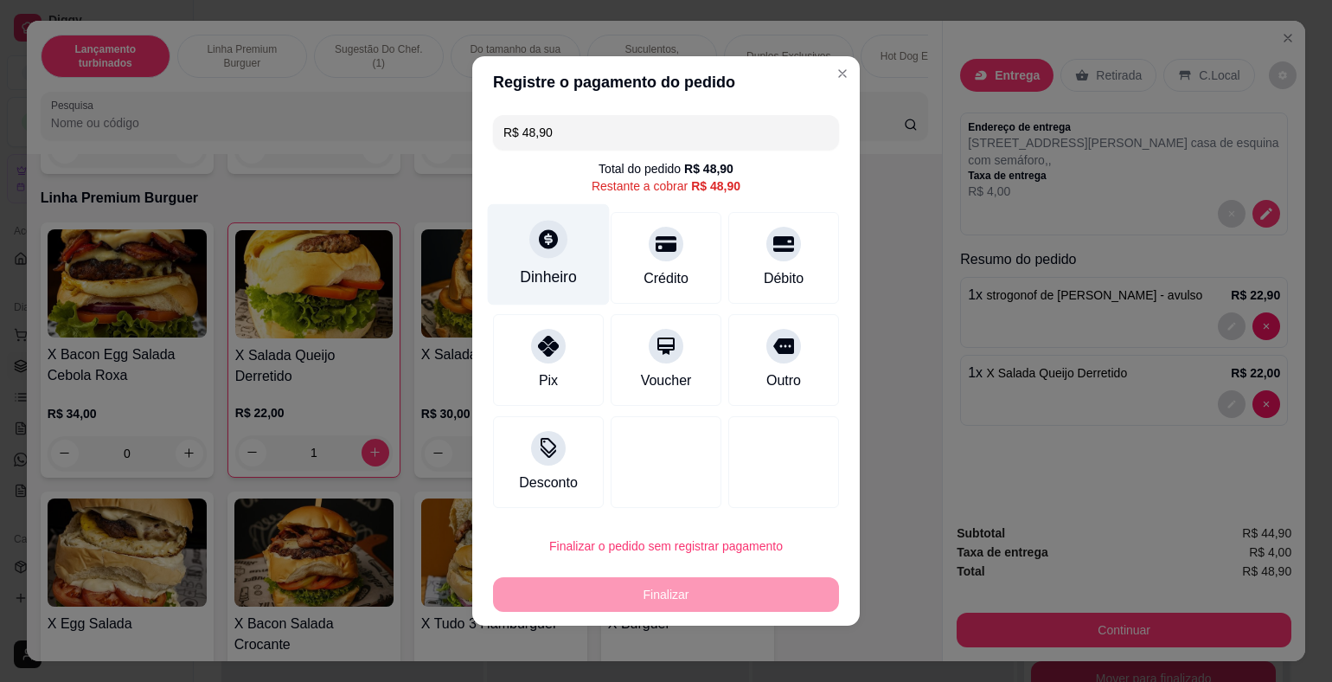
click at [563, 258] on div "Dinheiro" at bounding box center [549, 254] width 122 height 101
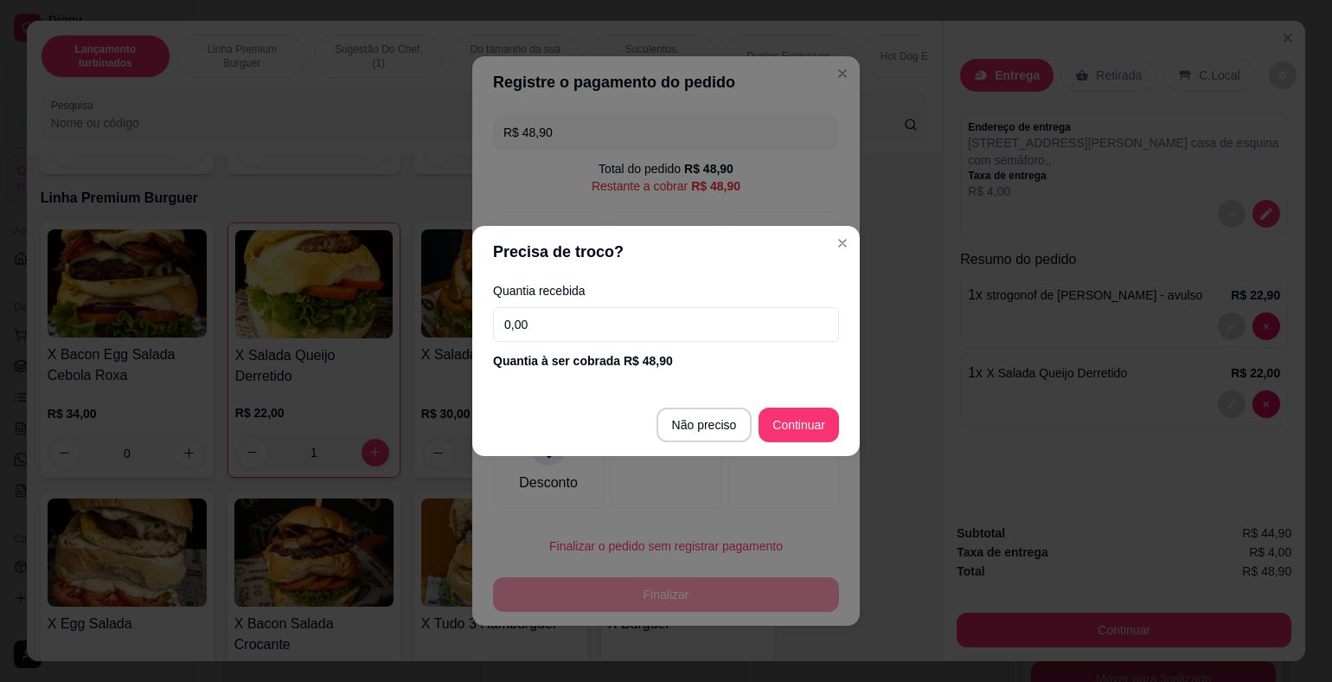
click at [643, 321] on input "0,00" at bounding box center [666, 324] width 346 height 35
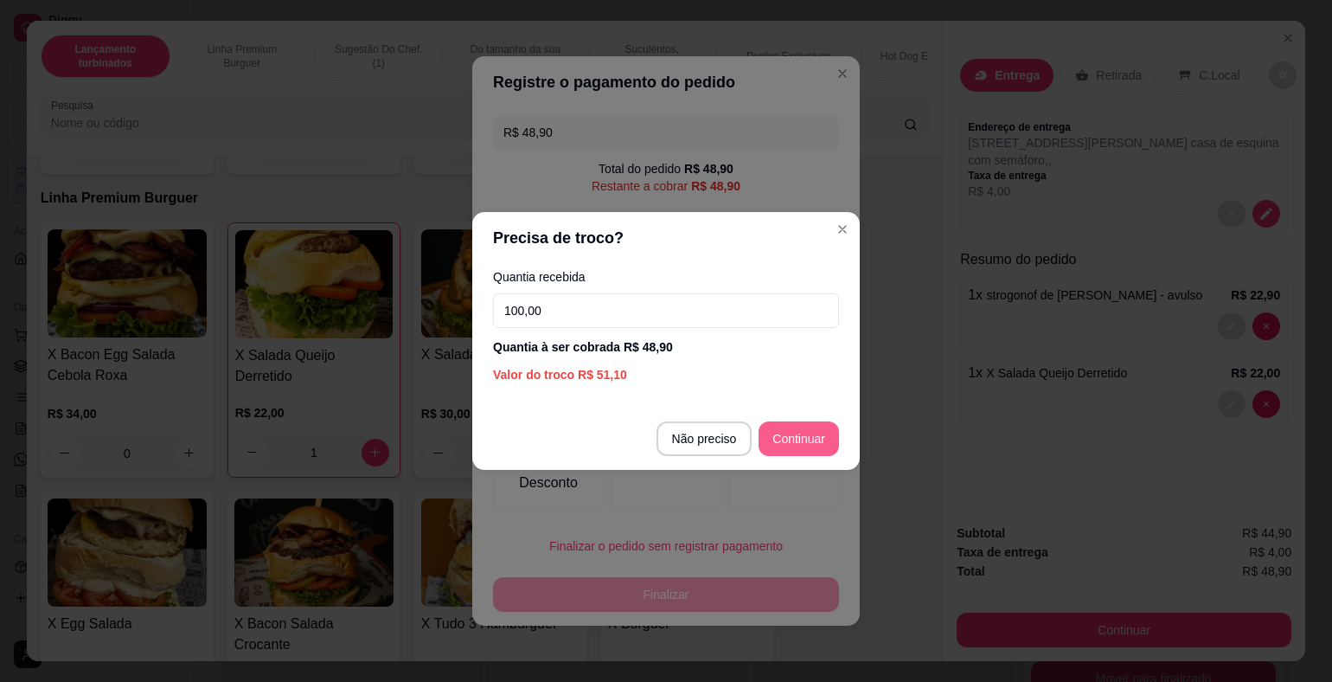
type input "100,00"
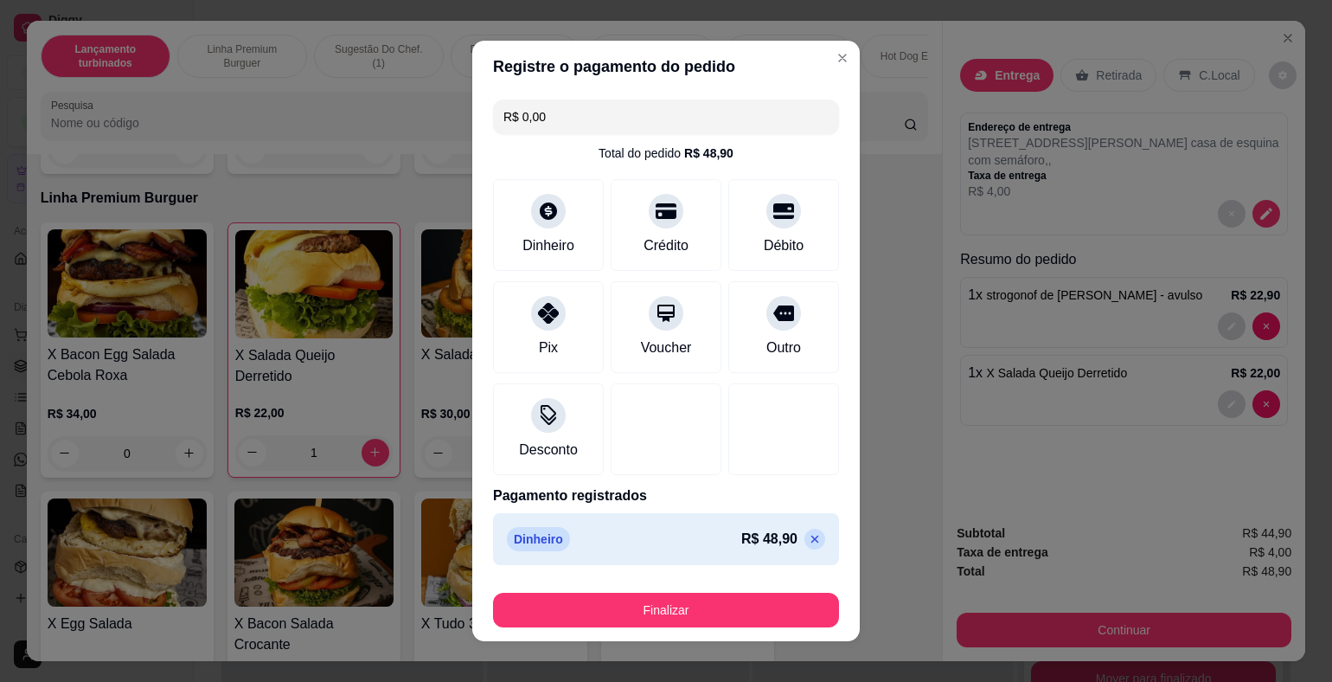
type input "R$ 0,00"
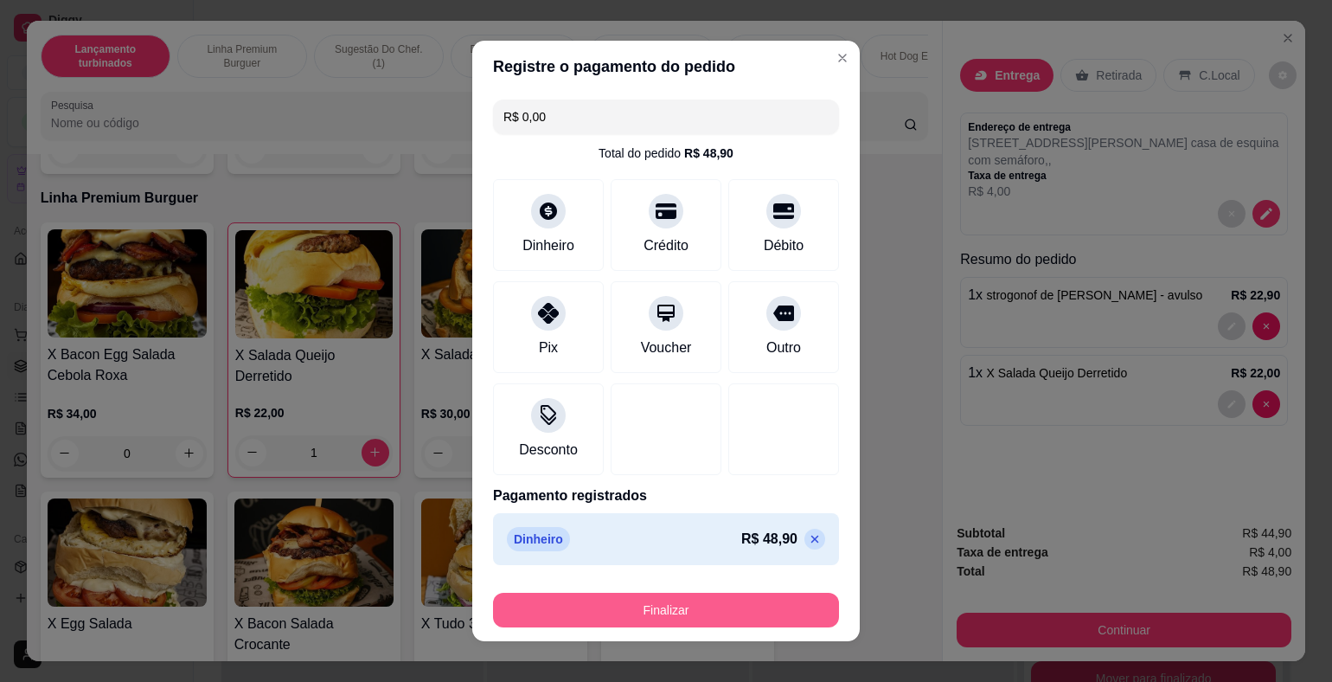
click at [762, 598] on button "Finalizar" at bounding box center [666, 609] width 346 height 35
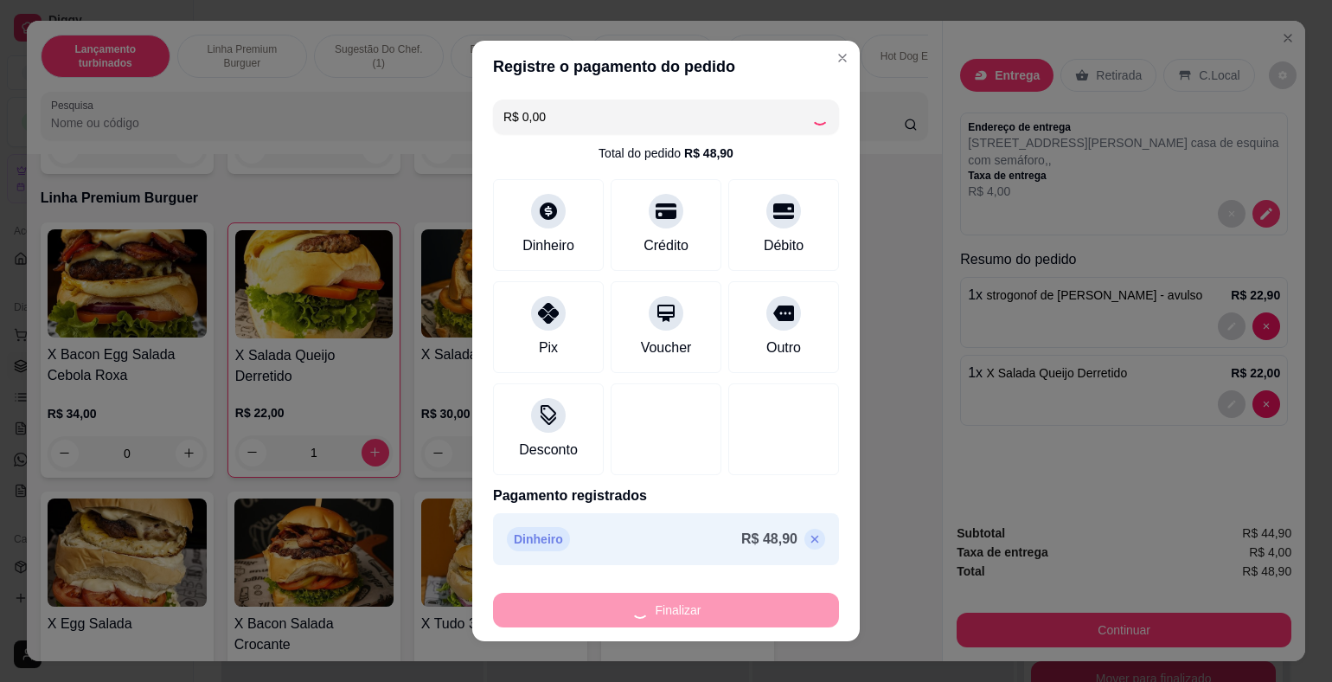
type input "0"
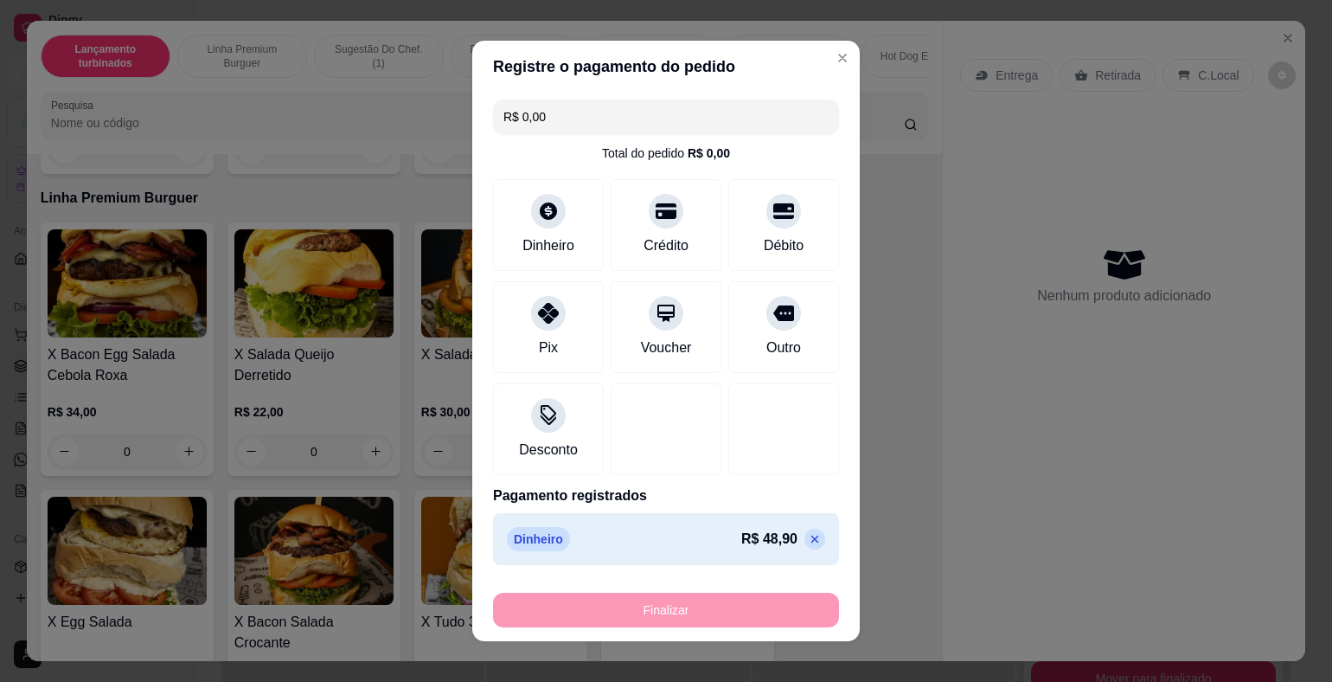
type input "-R$ 48,90"
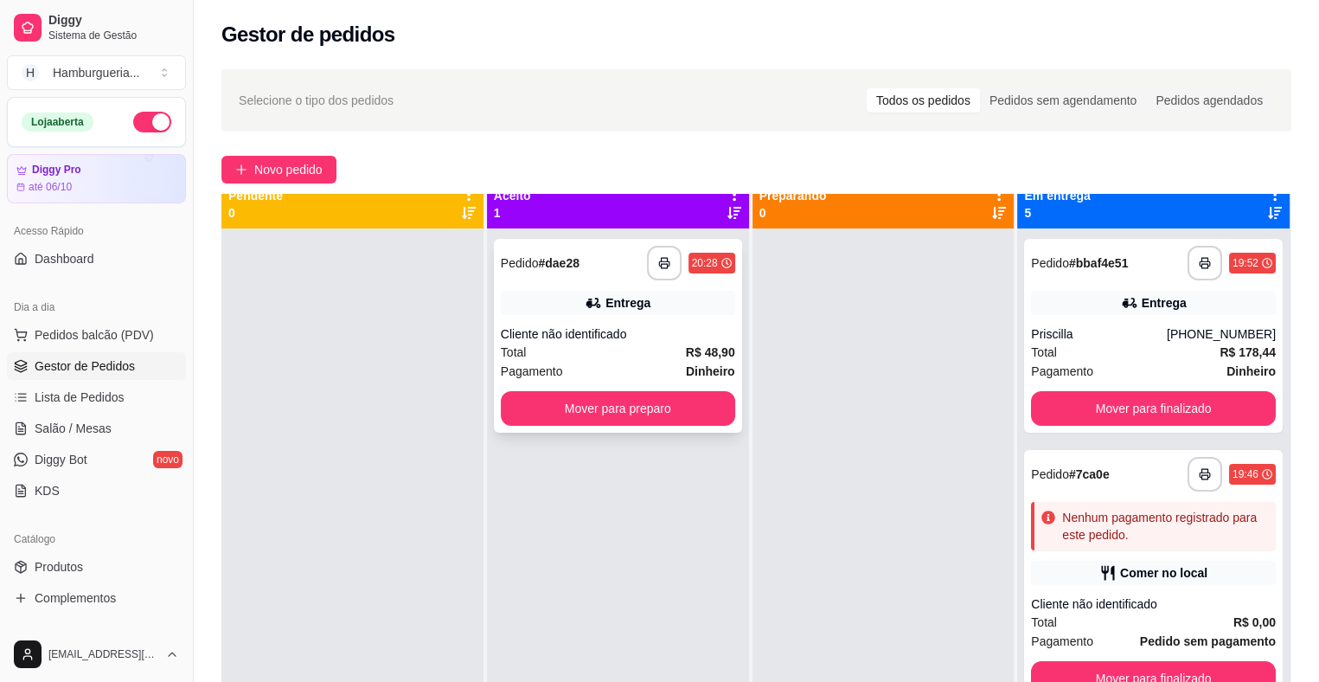
click at [592, 317] on div "**********" at bounding box center [618, 336] width 248 height 194
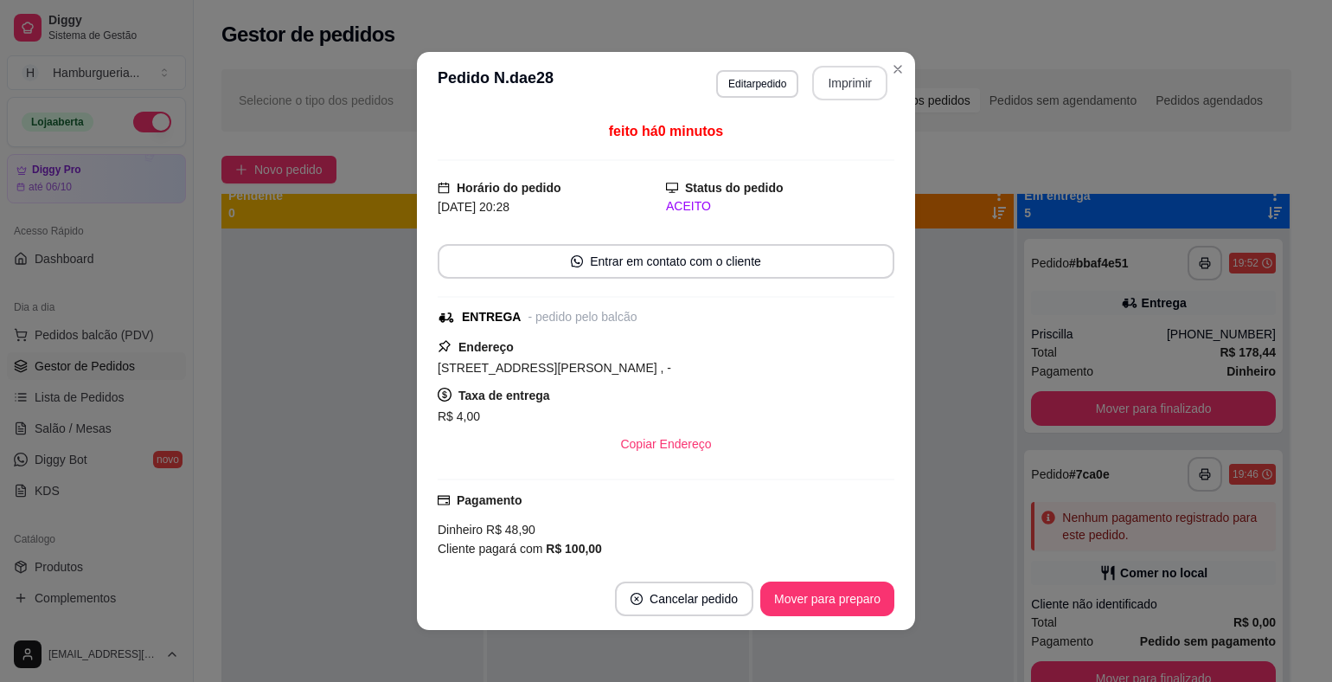
click at [858, 80] on button "Imprimir" at bounding box center [849, 83] width 75 height 35
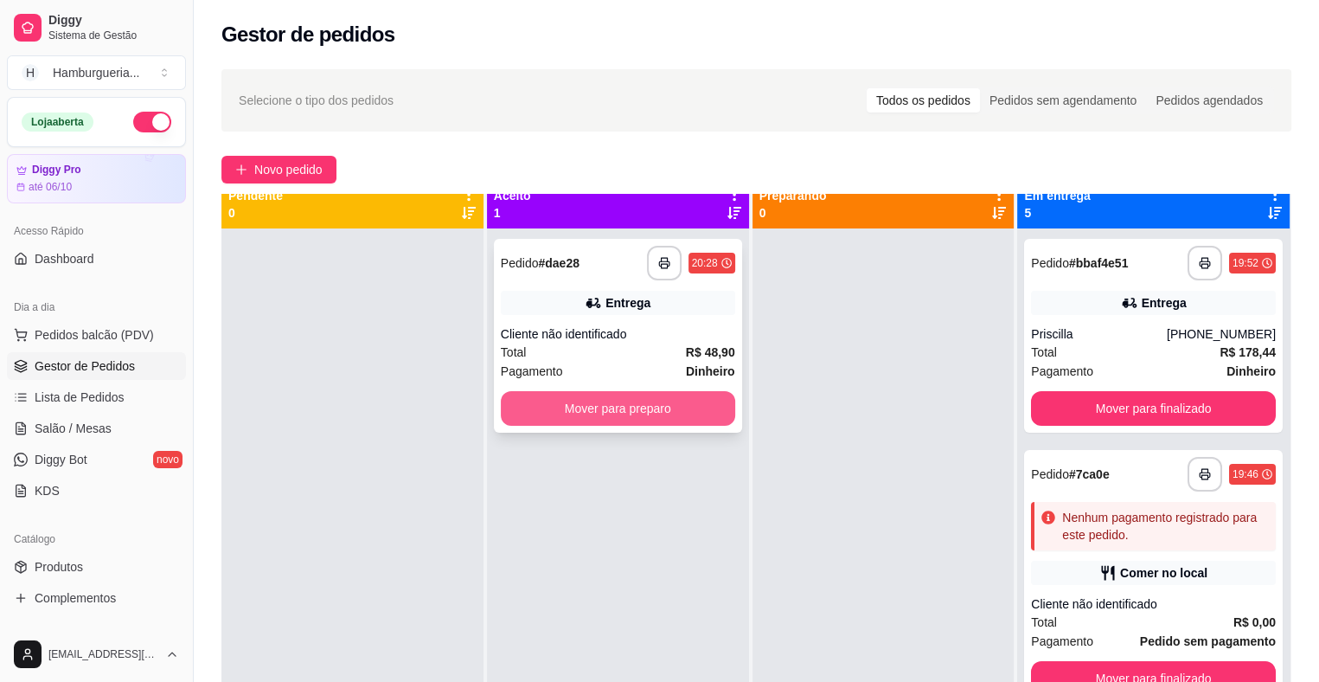
click at [687, 409] on button "Mover para preparo" at bounding box center [618, 408] width 234 height 35
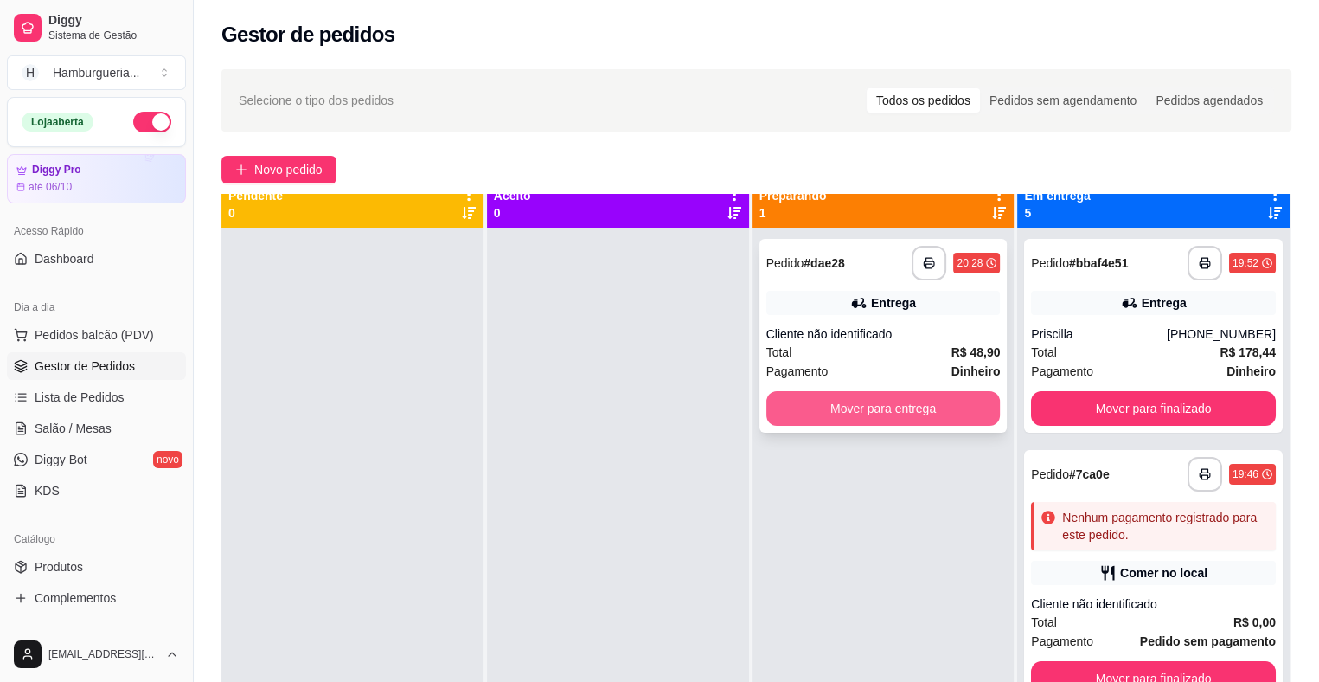
click at [927, 415] on button "Mover para entrega" at bounding box center [883, 408] width 234 height 35
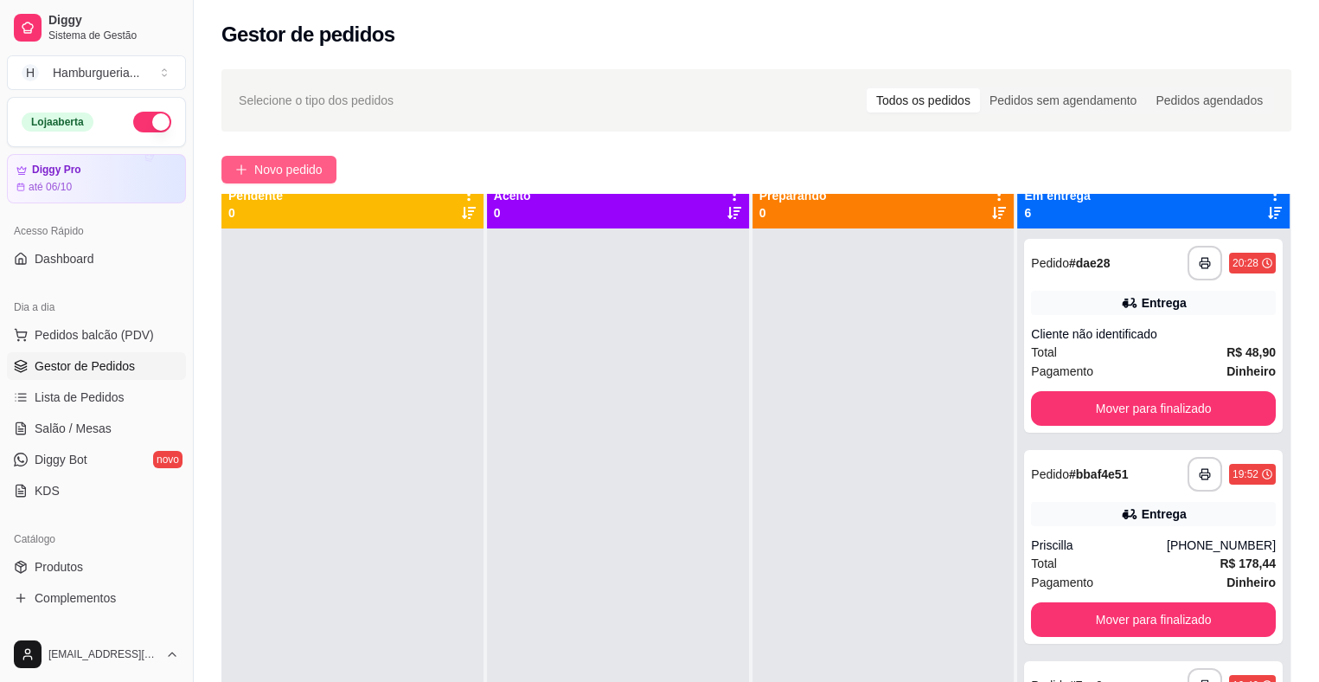
click at [295, 164] on span "Novo pedido" at bounding box center [288, 169] width 68 height 19
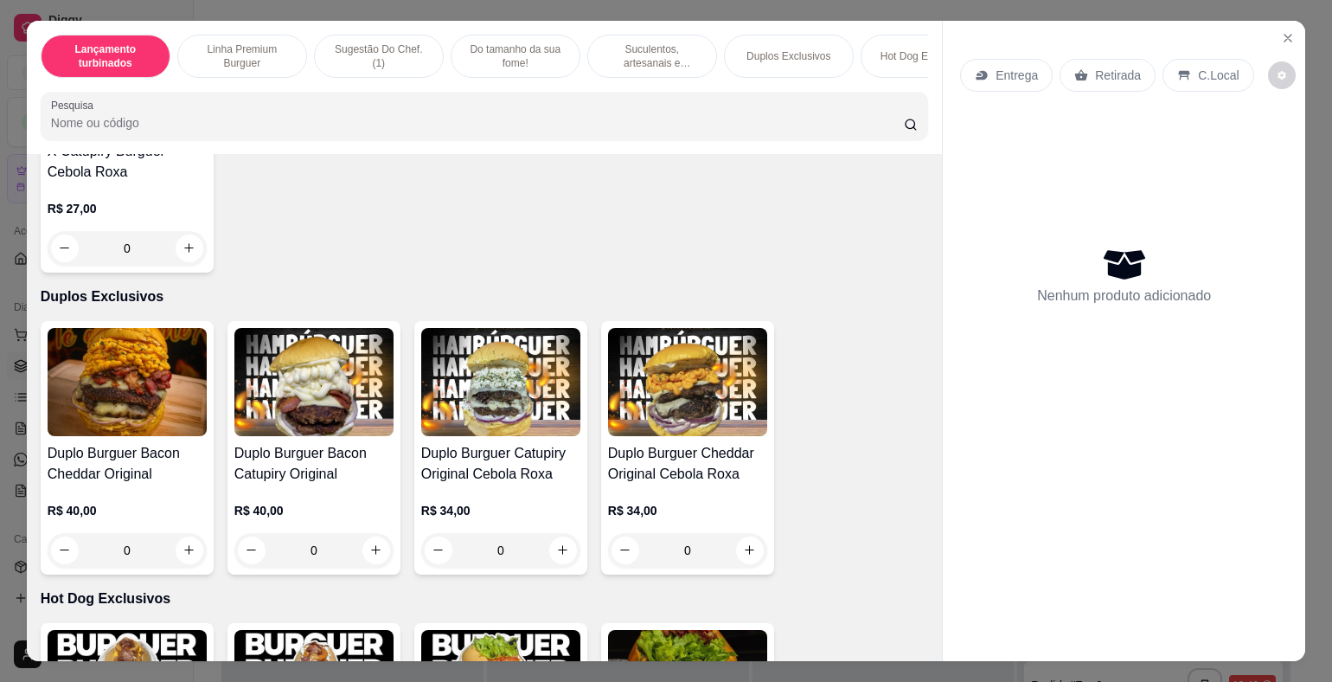
scroll to position [2422, 0]
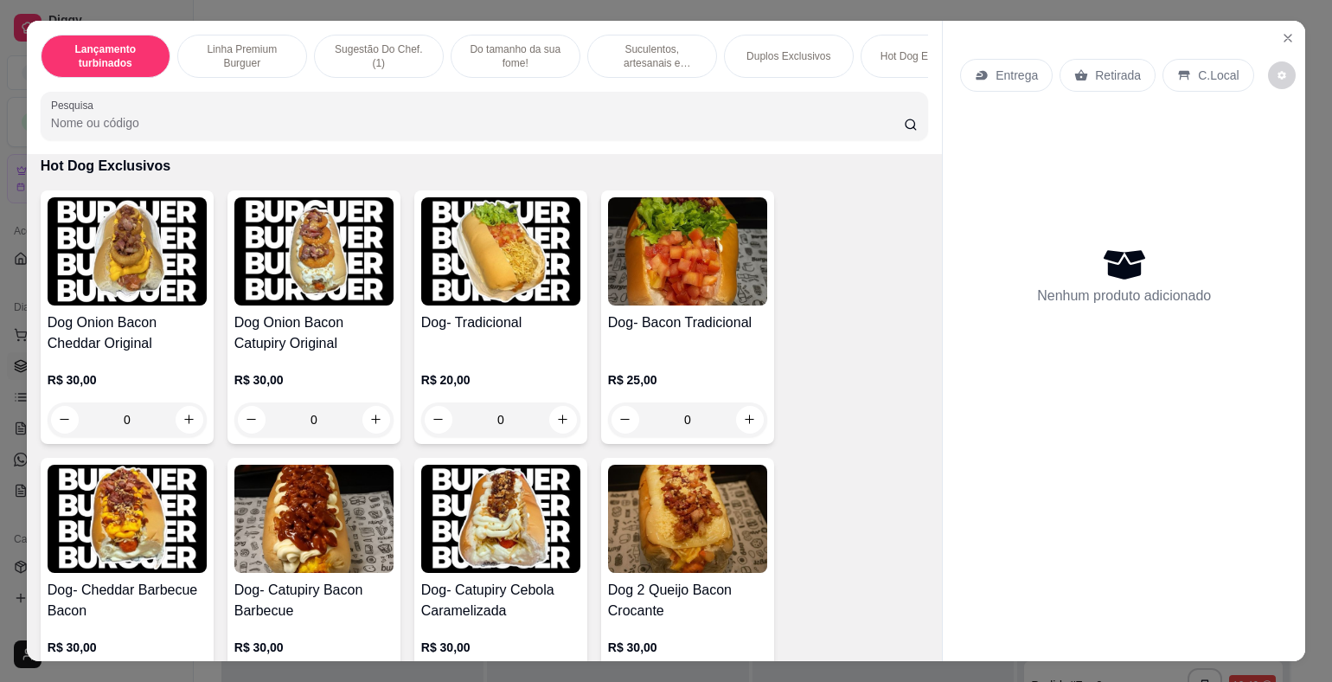
click at [737, 414] on div "0" at bounding box center [687, 419] width 159 height 35
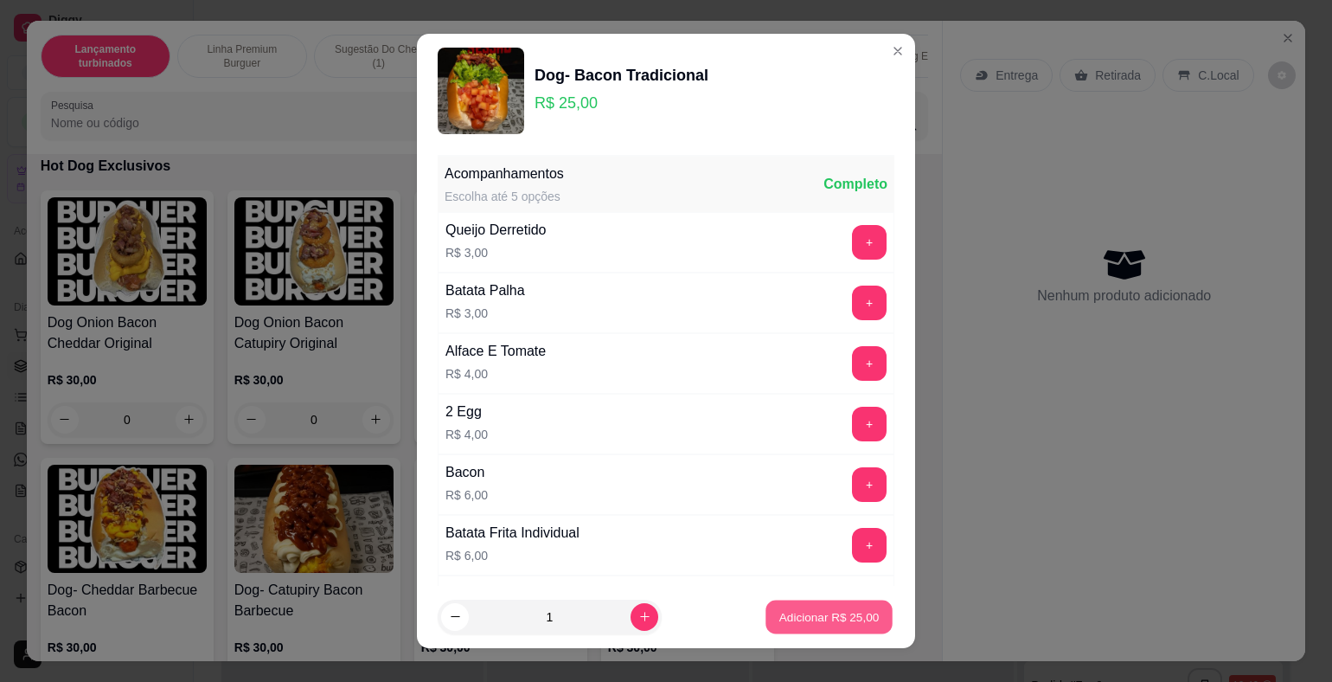
click at [820, 618] on p "Adicionar R$ 25,00" at bounding box center [829, 616] width 100 height 16
type input "1"
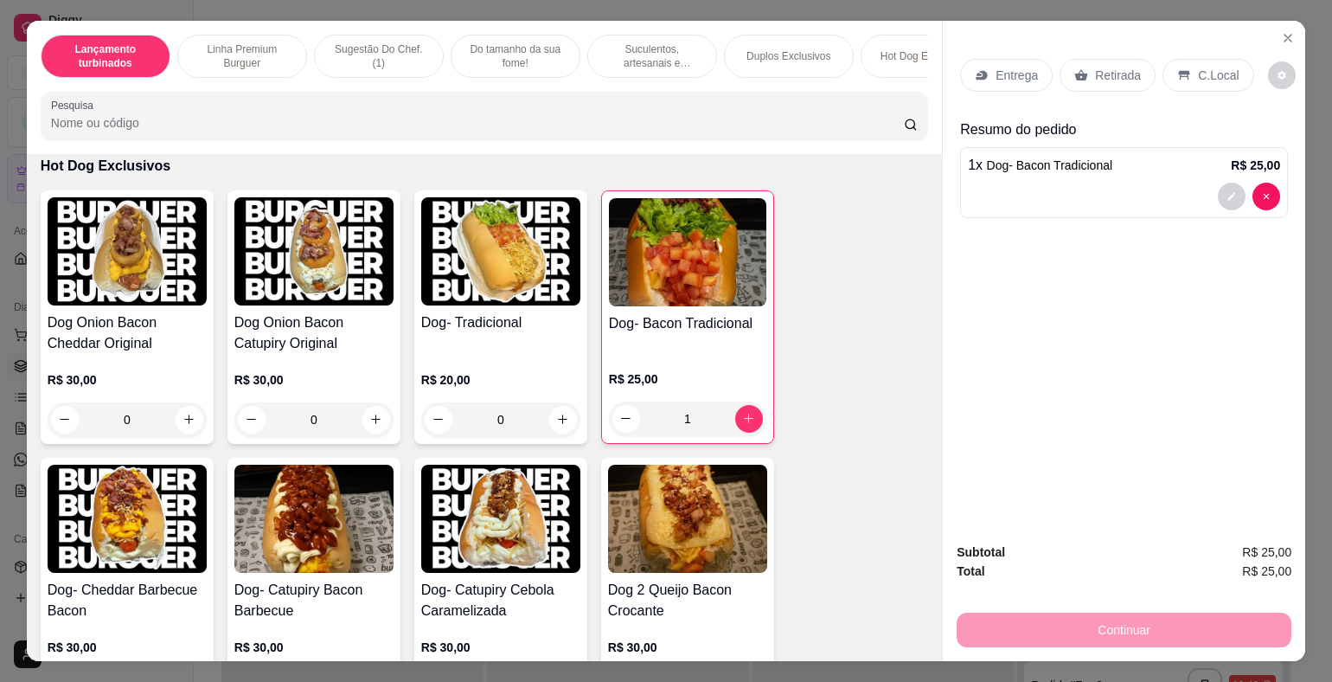
click at [999, 68] on p "Entrega" at bounding box center [1017, 75] width 42 height 17
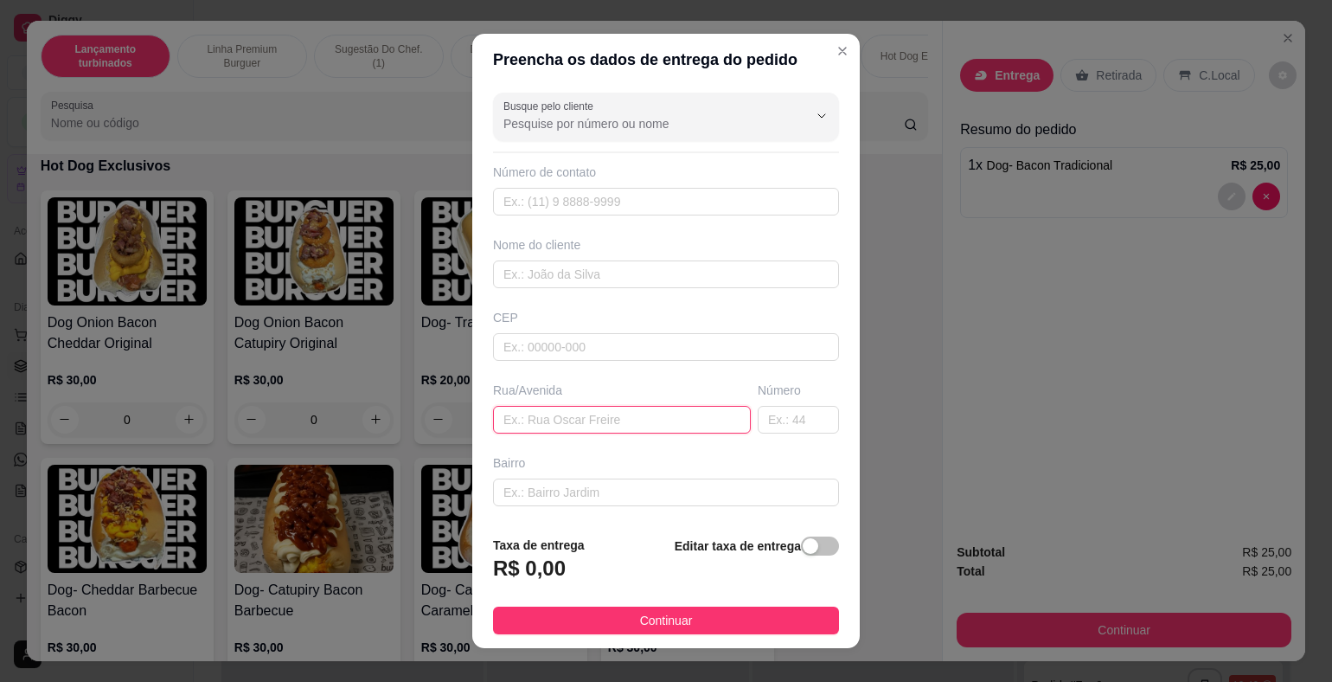
paste input "[STREET_ADDRESS]"
type input "[STREET_ADDRESS]"
click at [803, 551] on div "button" at bounding box center [811, 546] width 16 height 16
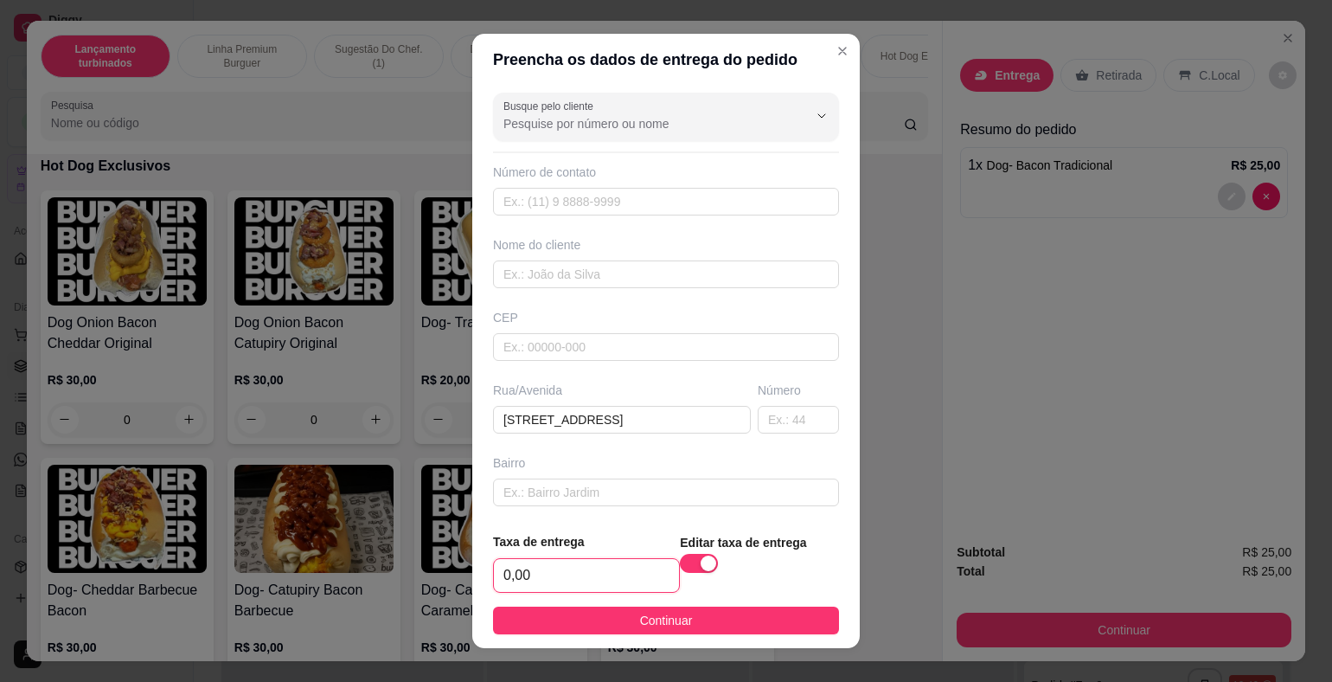
click at [577, 560] on input "0,00" at bounding box center [586, 575] width 185 height 33
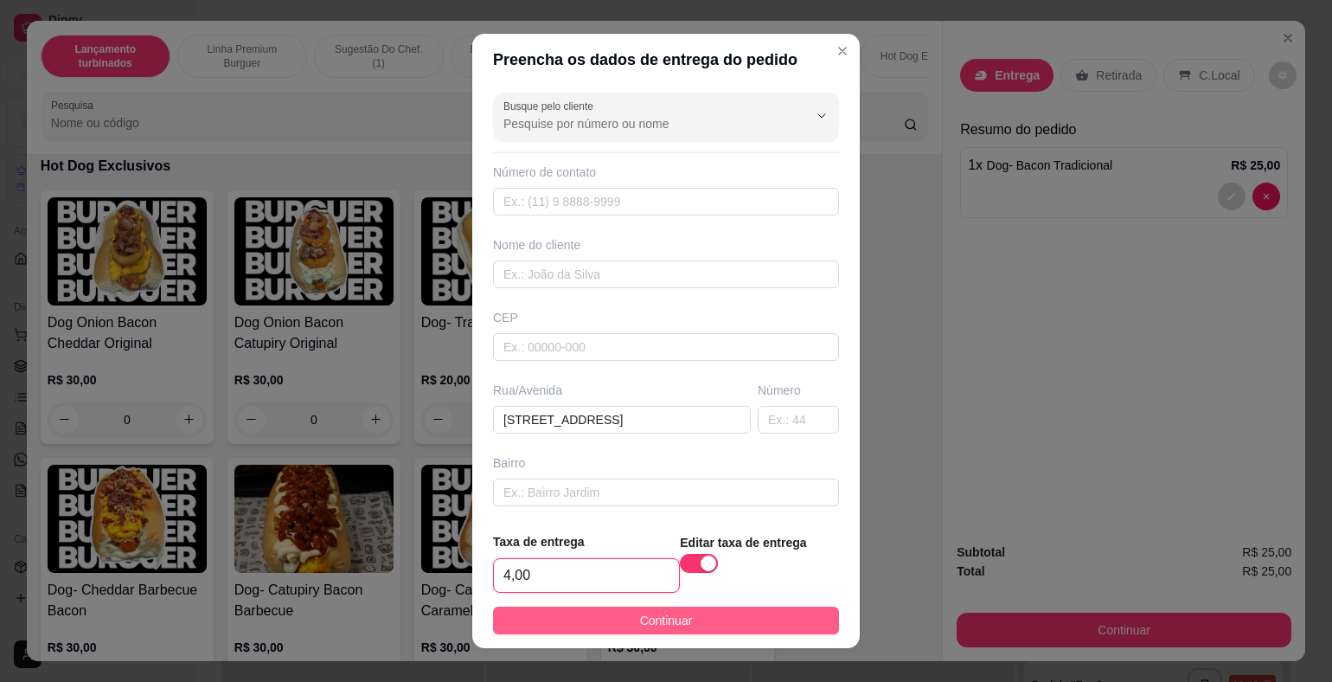
type input "4,00"
click at [640, 629] on span "Continuar" at bounding box center [666, 620] width 53 height 19
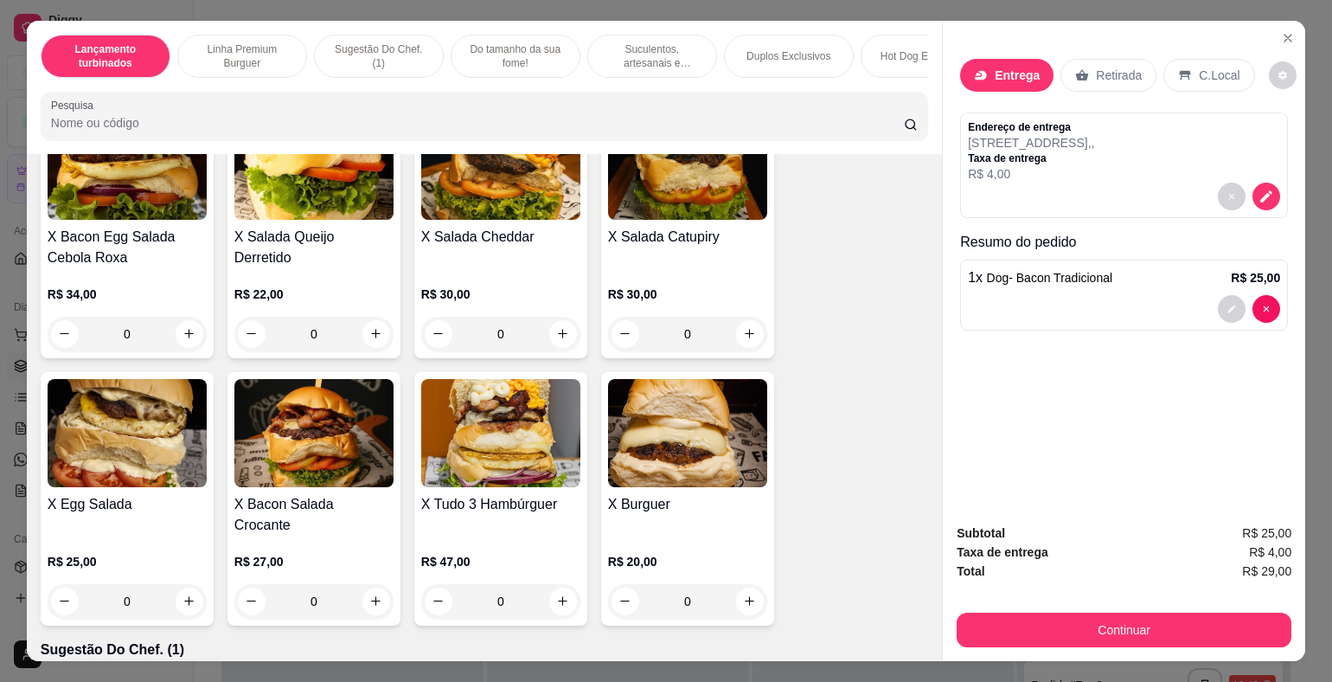
scroll to position [0, 0]
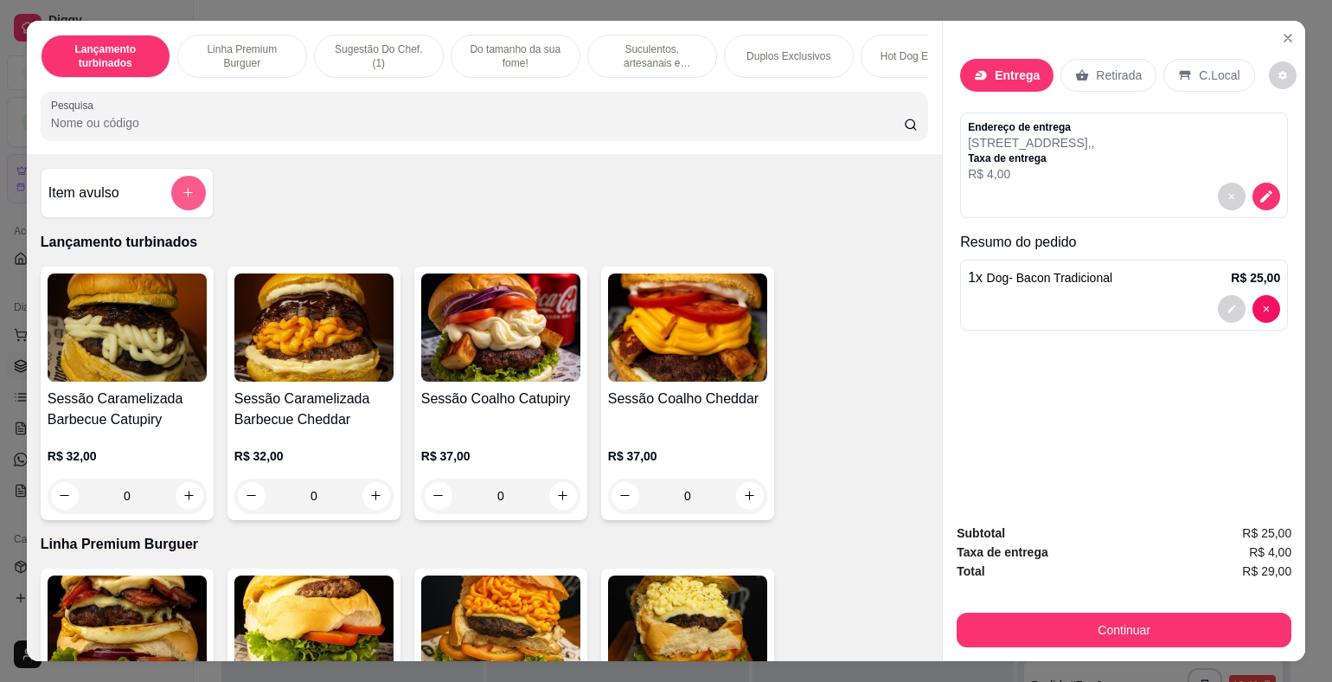
click at [182, 193] on icon "add-separate-item" at bounding box center [188, 192] width 13 height 13
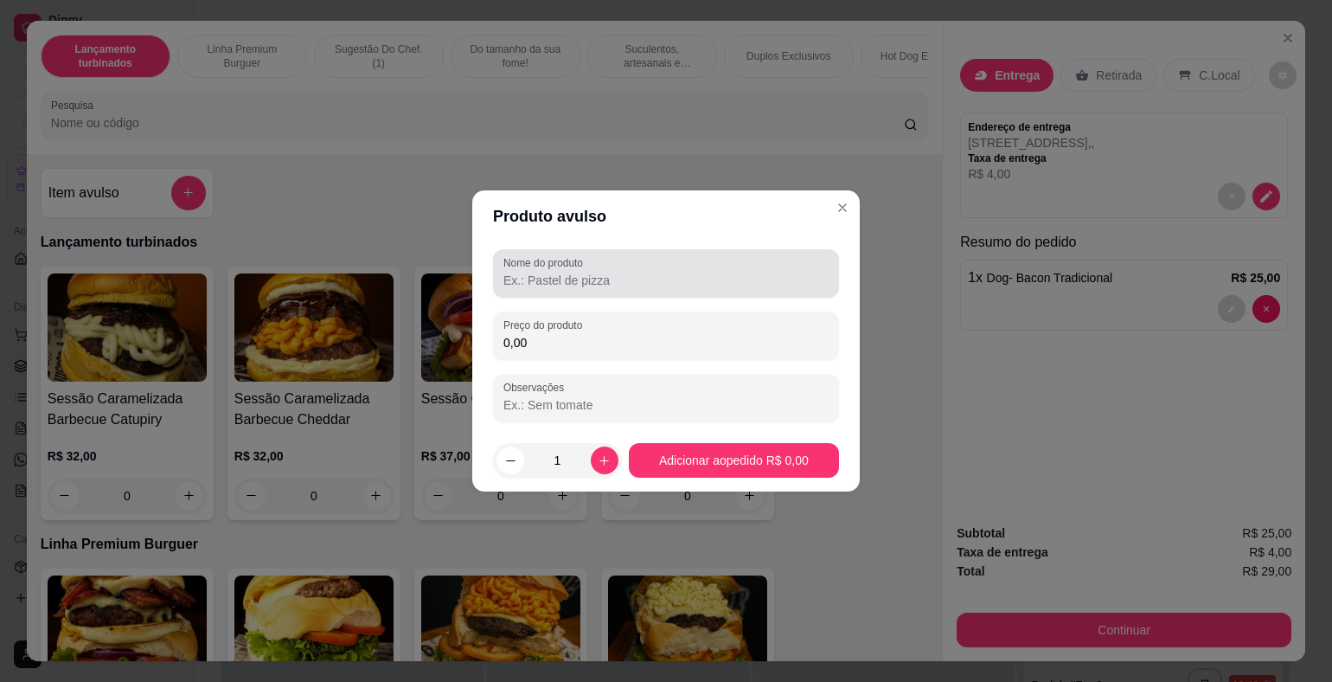
click at [555, 274] on input "Nome do produto" at bounding box center [665, 280] width 325 height 17
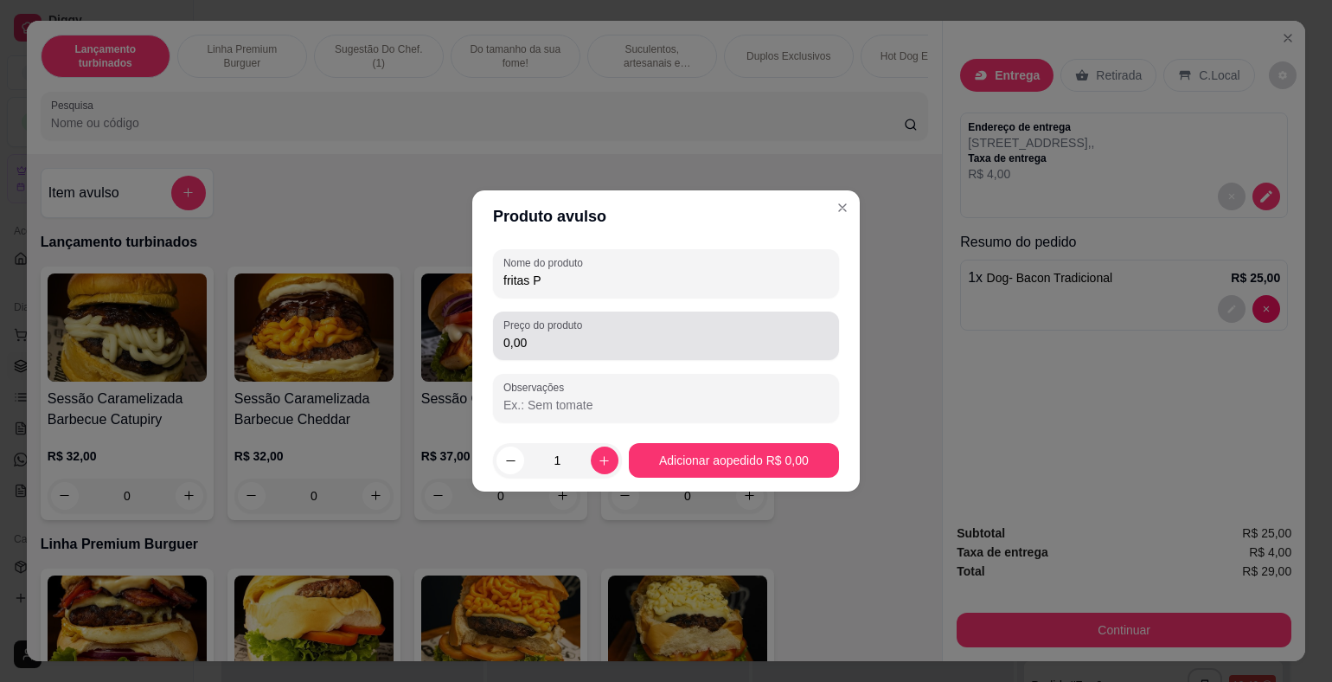
type input "fritas P"
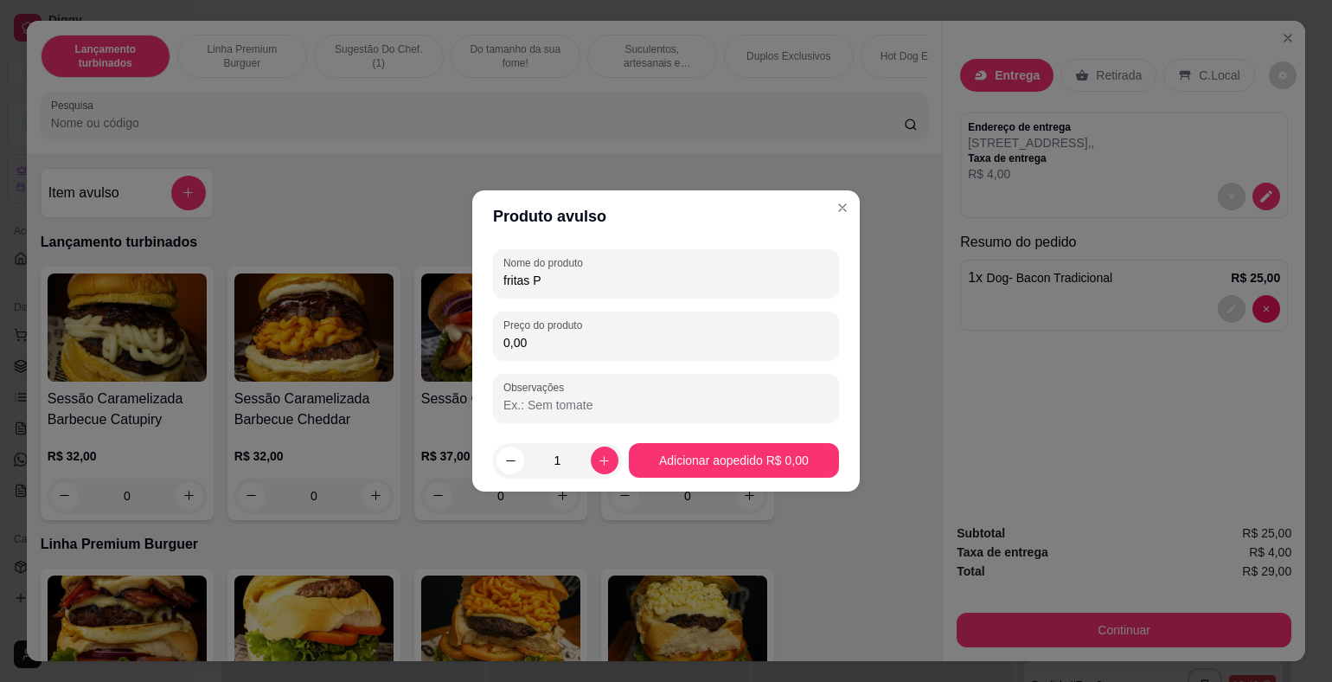
click at [599, 338] on input "0,00" at bounding box center [665, 342] width 325 height 17
type input "7,00"
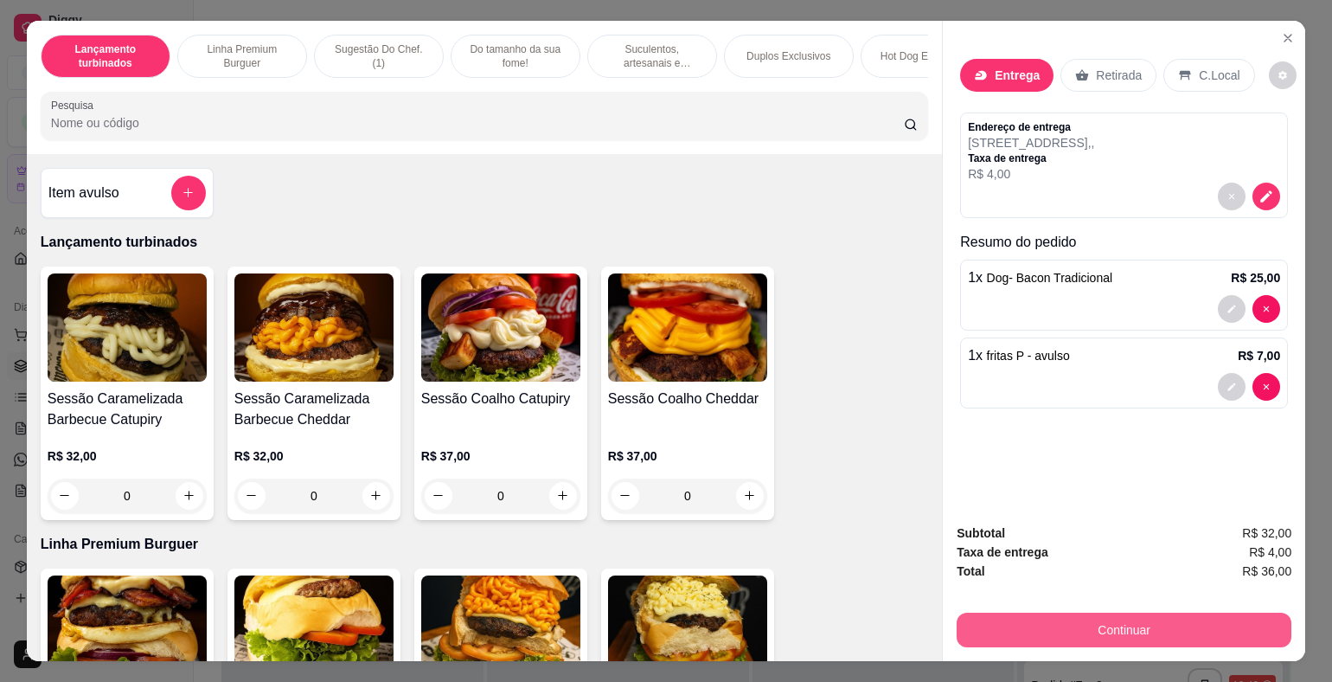
click at [1100, 626] on button "Continuar" at bounding box center [1124, 629] width 335 height 35
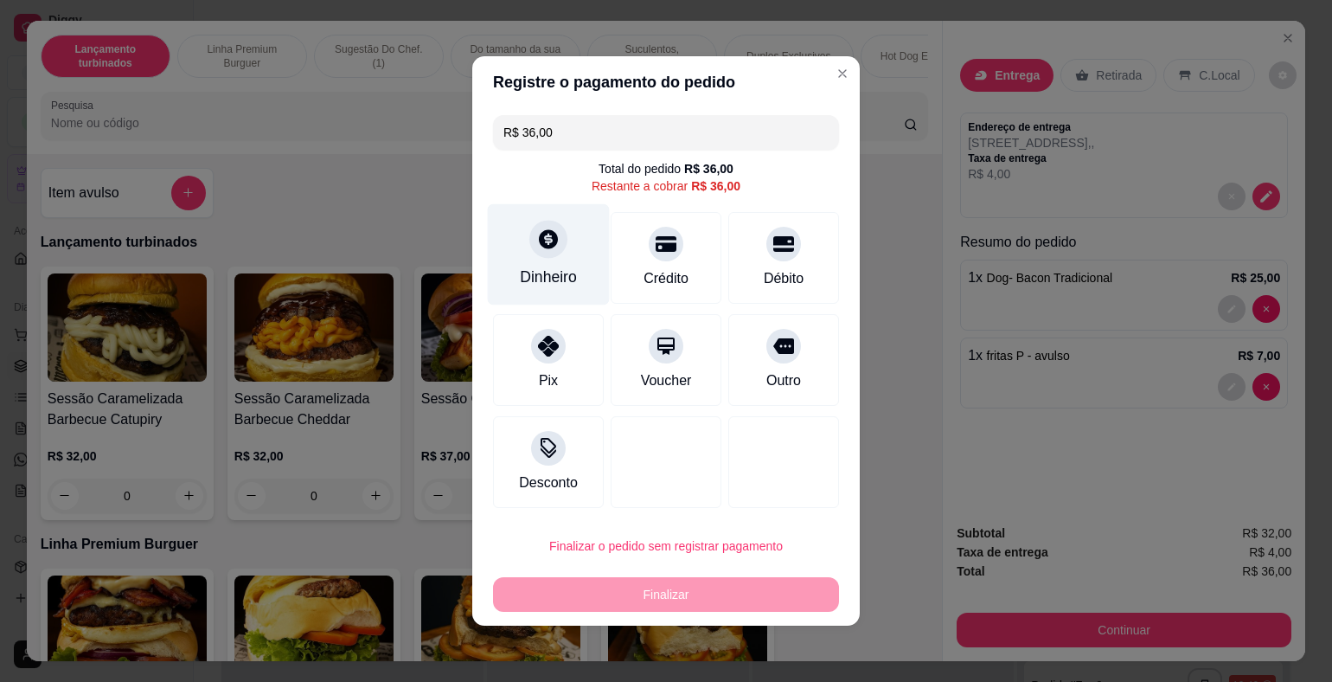
click at [559, 293] on div "Dinheiro" at bounding box center [549, 254] width 122 height 101
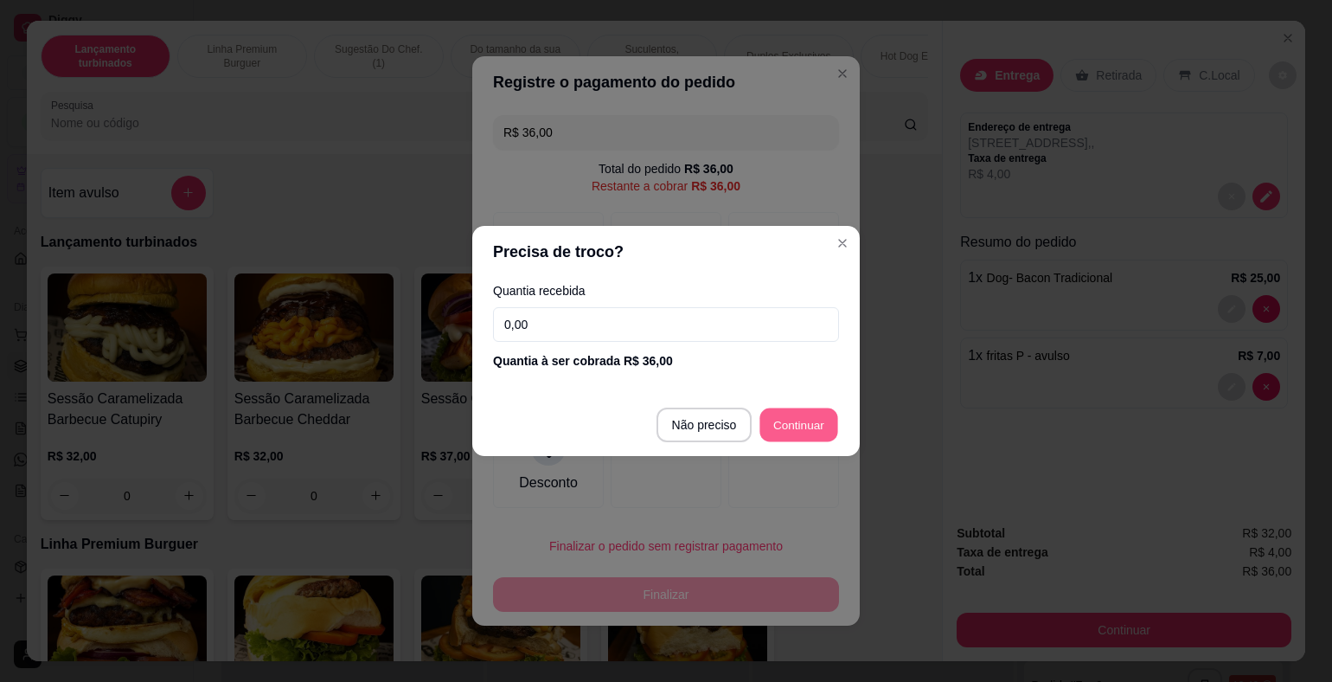
type input "R$ 0,00"
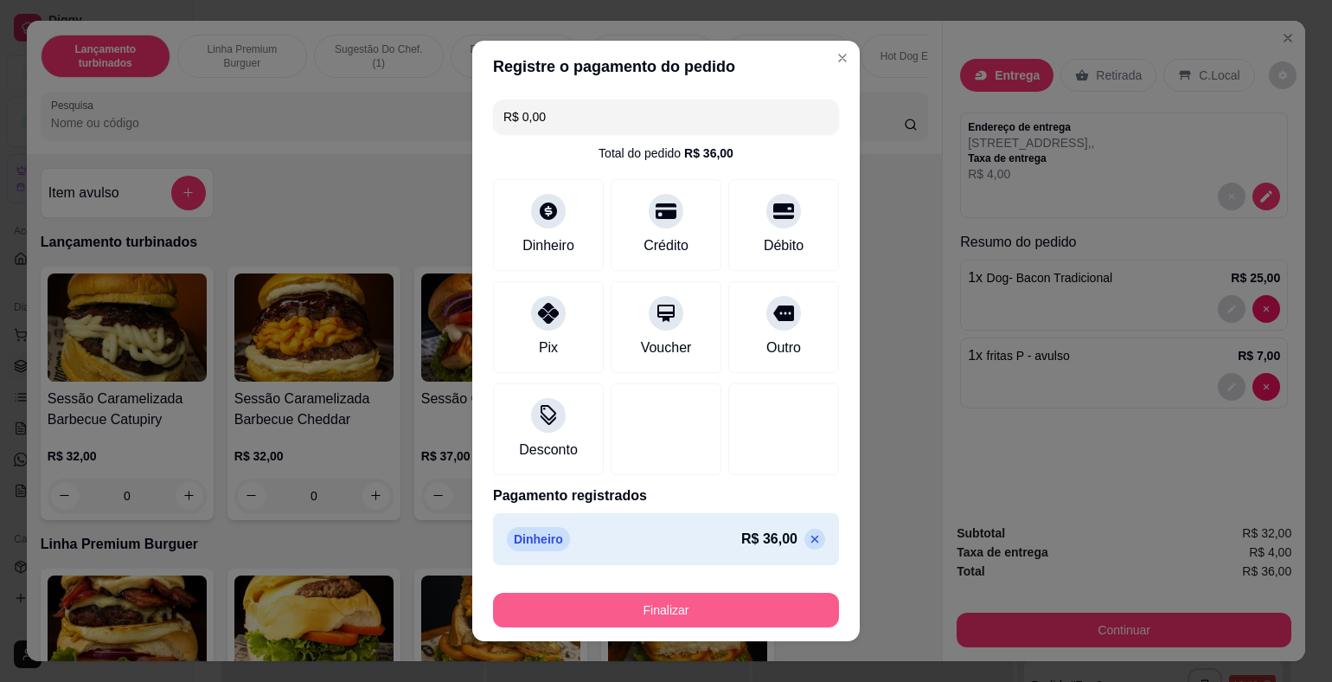
click at [782, 605] on button "Finalizar" at bounding box center [666, 609] width 346 height 35
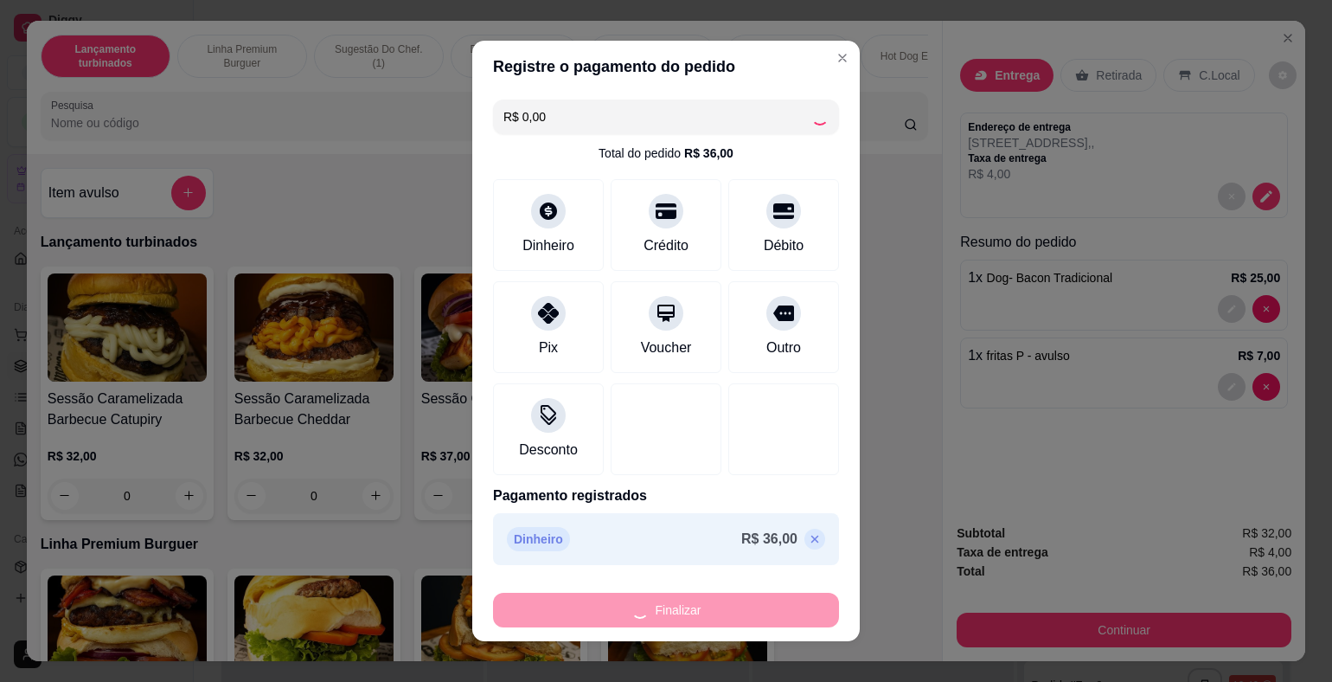
type input "0"
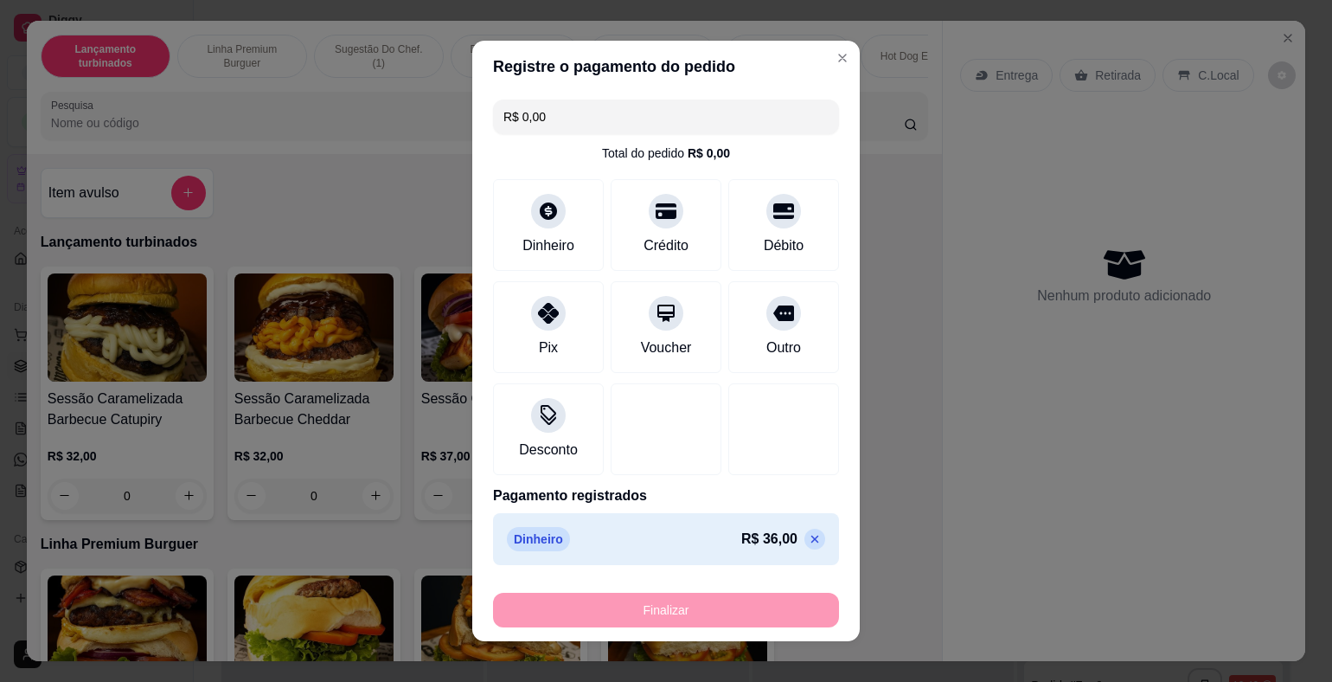
type input "-R$ 36,00"
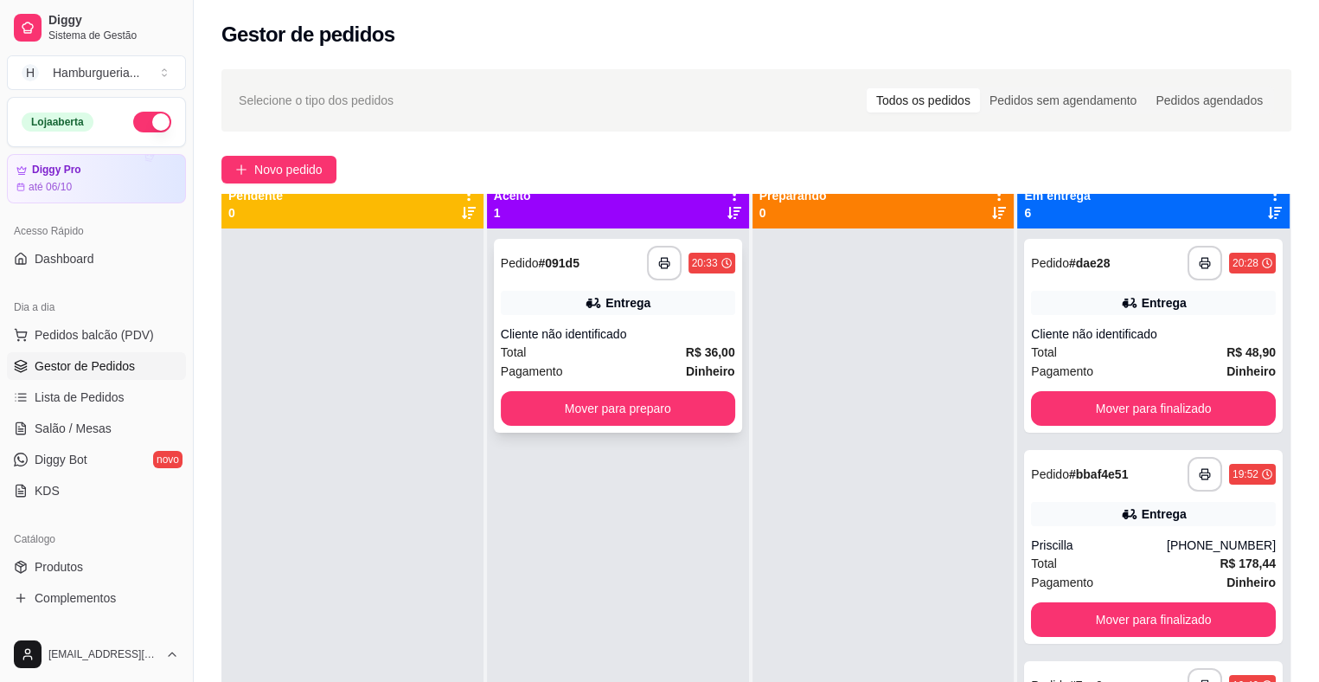
click at [663, 354] on div "Total R$ 36,00" at bounding box center [618, 352] width 234 height 19
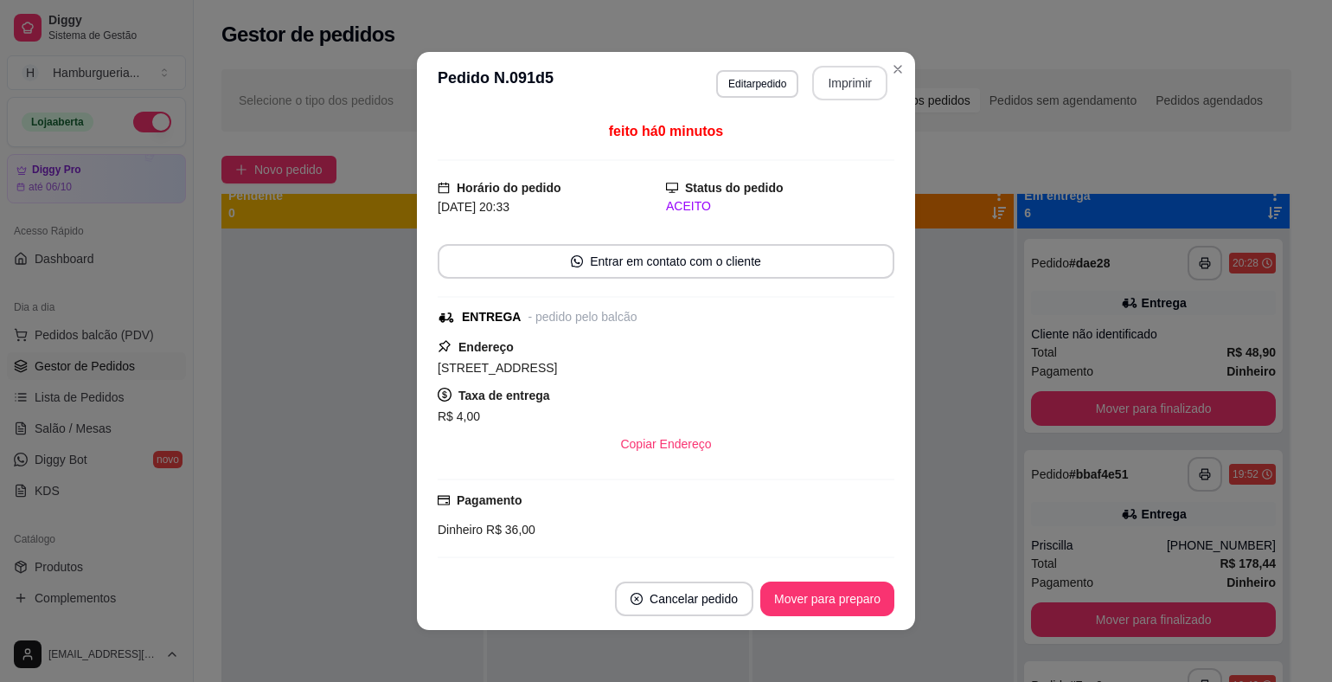
click at [842, 93] on button "Imprimir" at bounding box center [849, 83] width 75 height 35
click at [894, 71] on icon "Close" at bounding box center [897, 69] width 7 height 7
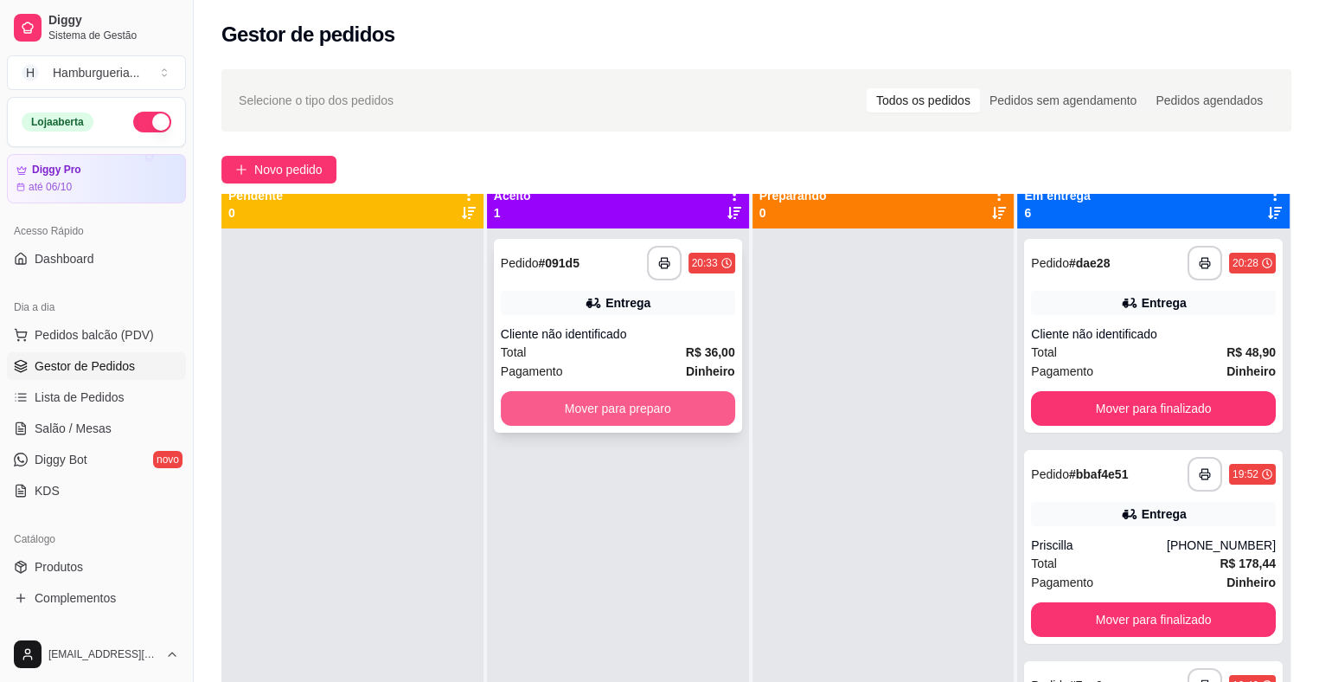
click at [672, 408] on button "Mover para preparo" at bounding box center [618, 408] width 234 height 35
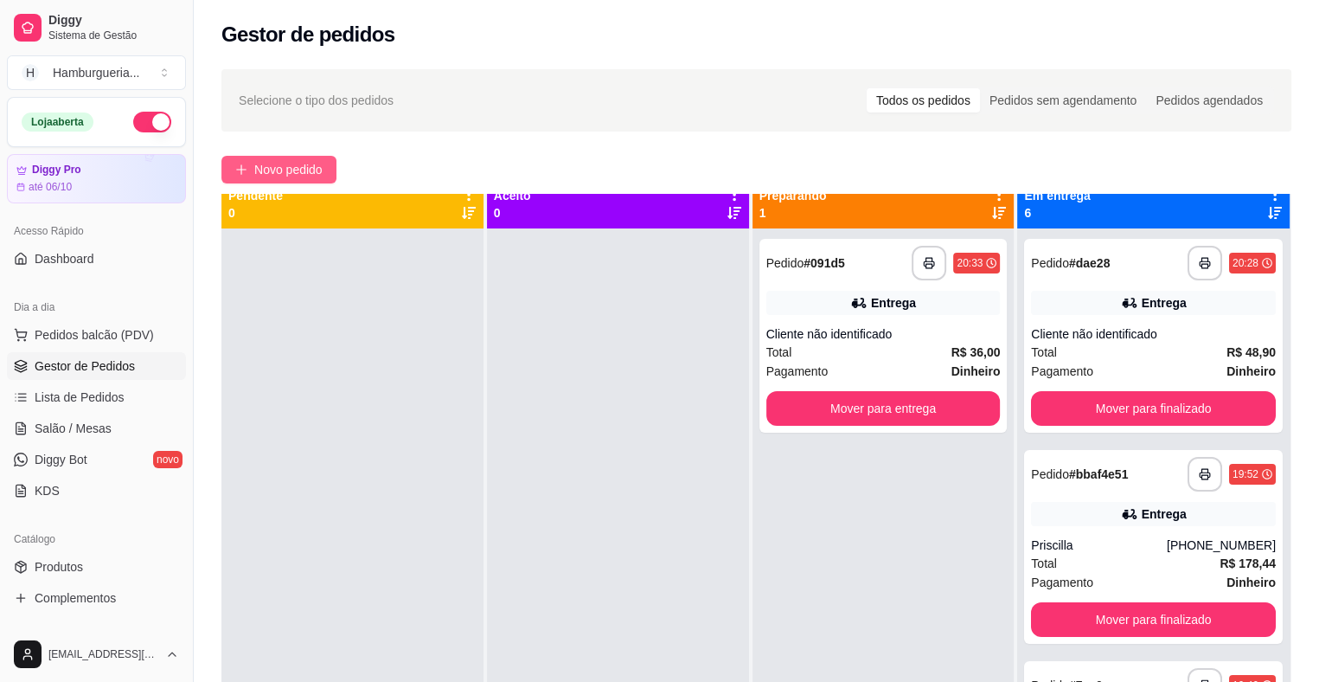
click at [266, 170] on span "Novo pedido" at bounding box center [288, 169] width 68 height 19
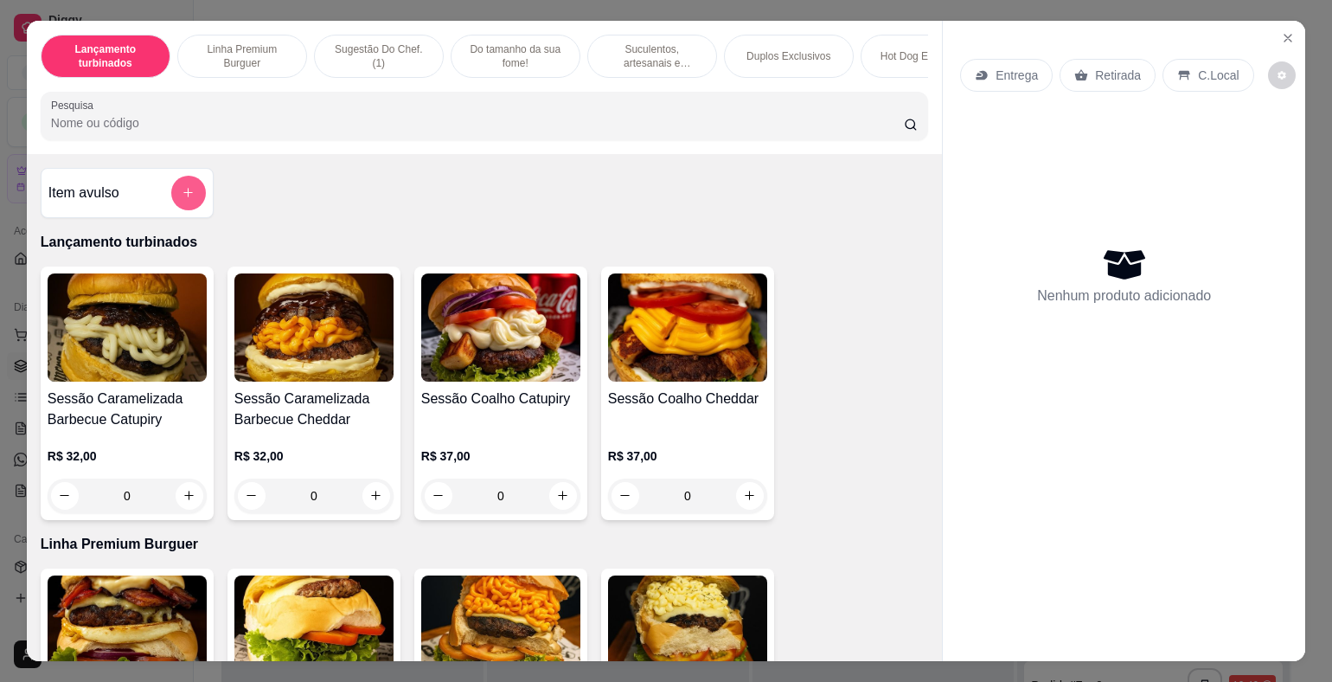
click at [171, 195] on button "add-separate-item" at bounding box center [188, 193] width 35 height 35
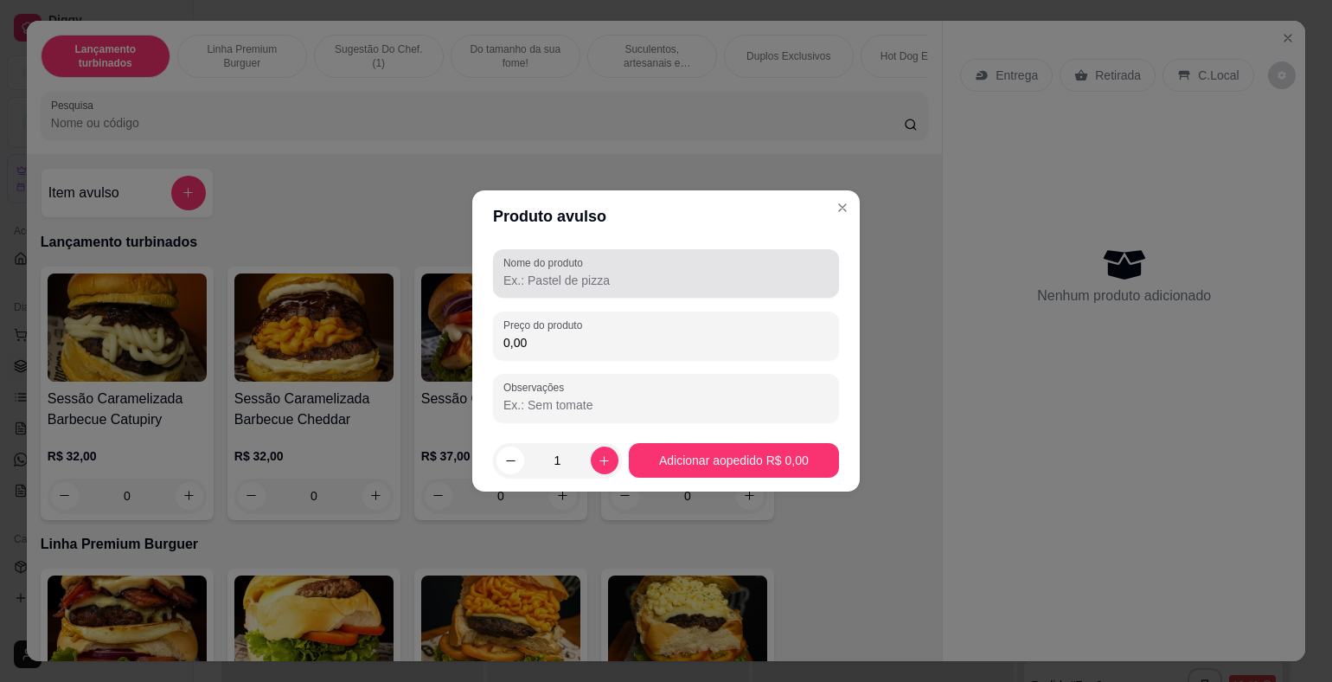
click at [541, 279] on input "Nome do produto" at bounding box center [665, 280] width 325 height 17
type input "x salada brioche catupiry onion"
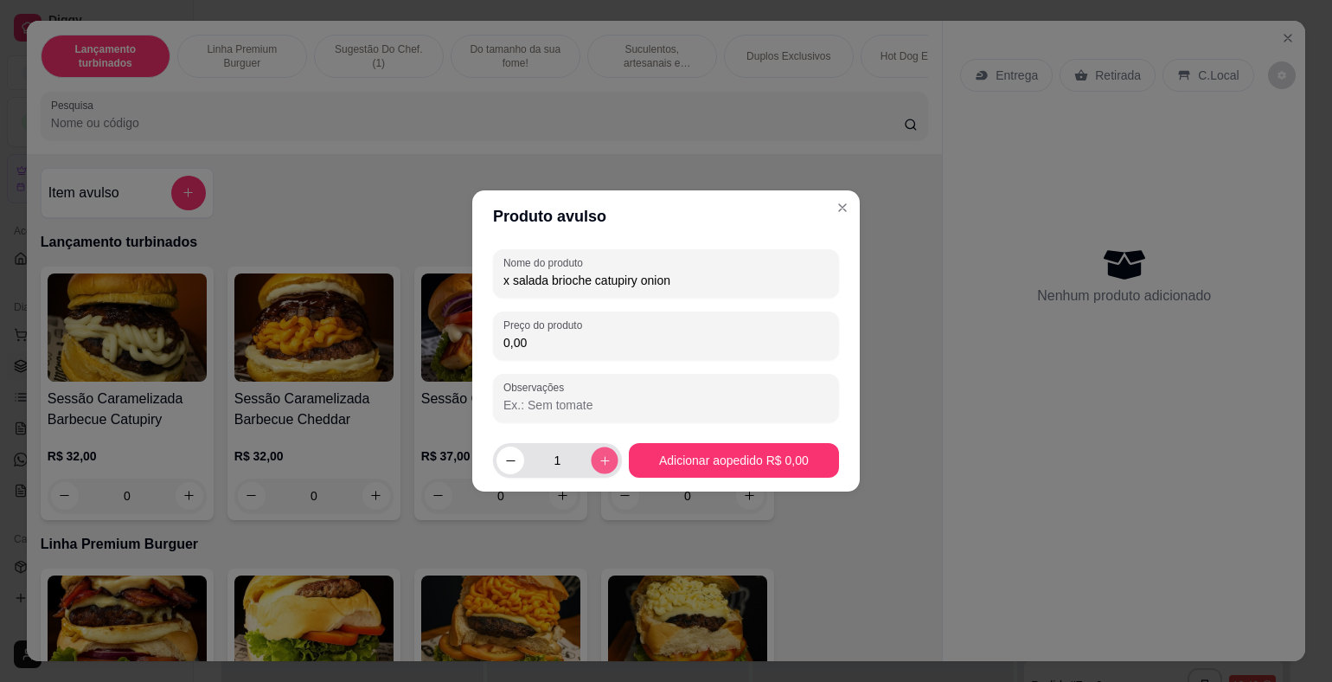
click at [591, 458] on button "increase-product-quantity" at bounding box center [604, 459] width 27 height 27
type input "2"
click at [592, 349] on input "0,00" at bounding box center [665, 342] width 325 height 17
type input "27,00"
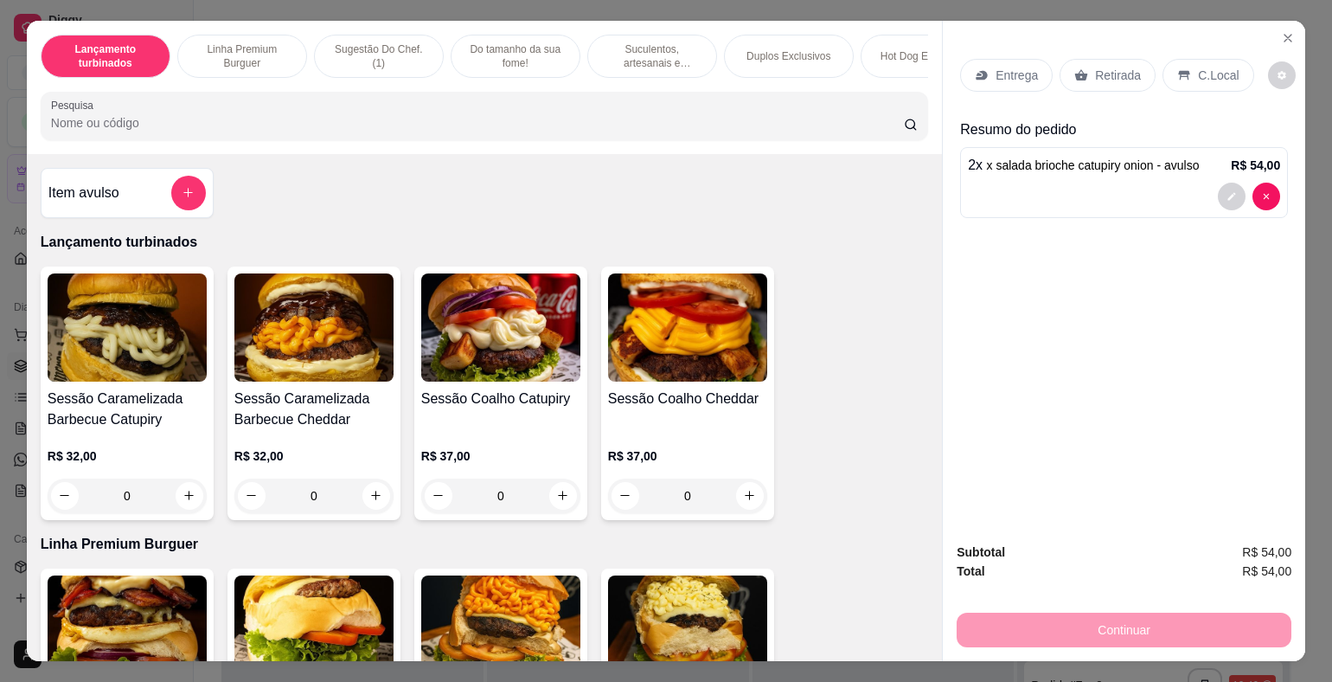
click at [1007, 67] on p "Entrega" at bounding box center [1017, 75] width 42 height 17
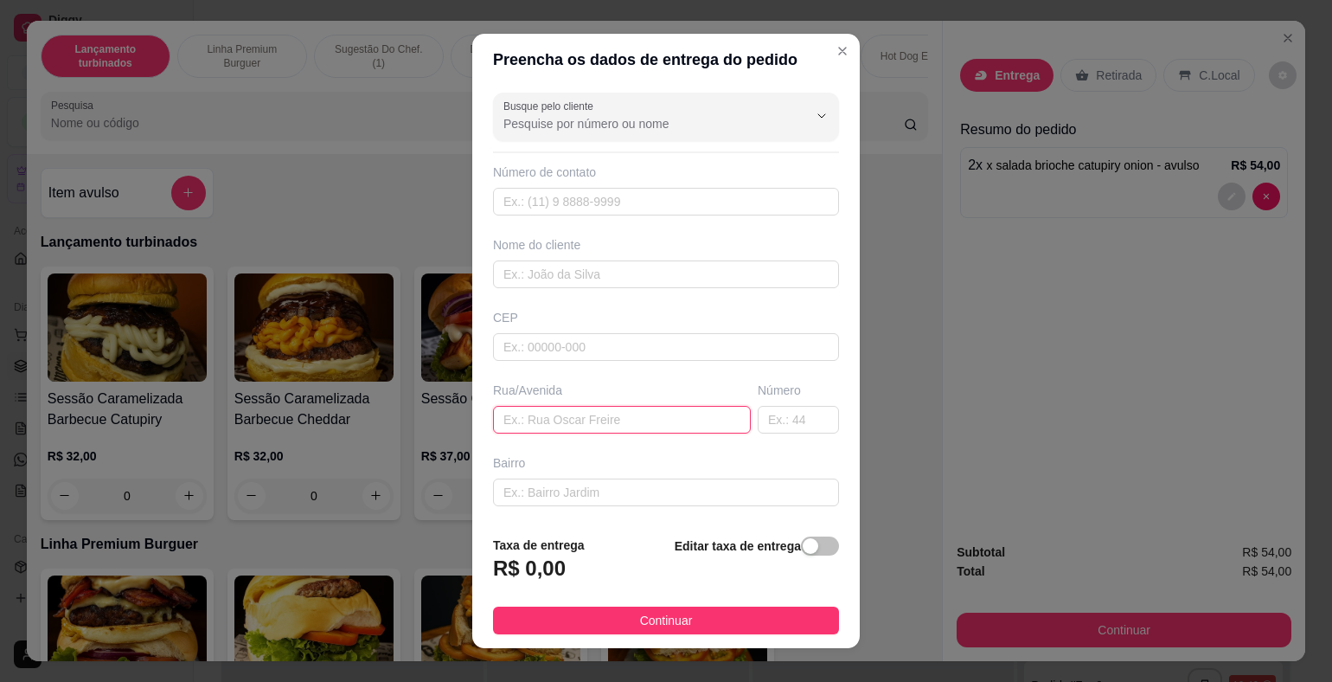
paste input "[PERSON_NAME] 339"
click at [493, 414] on input "[PERSON_NAME] 339" at bounding box center [622, 420] width 258 height 28
type input "[STREET_ADDRESS][PERSON_NAME]"
click at [803, 544] on div "button" at bounding box center [811, 546] width 16 height 16
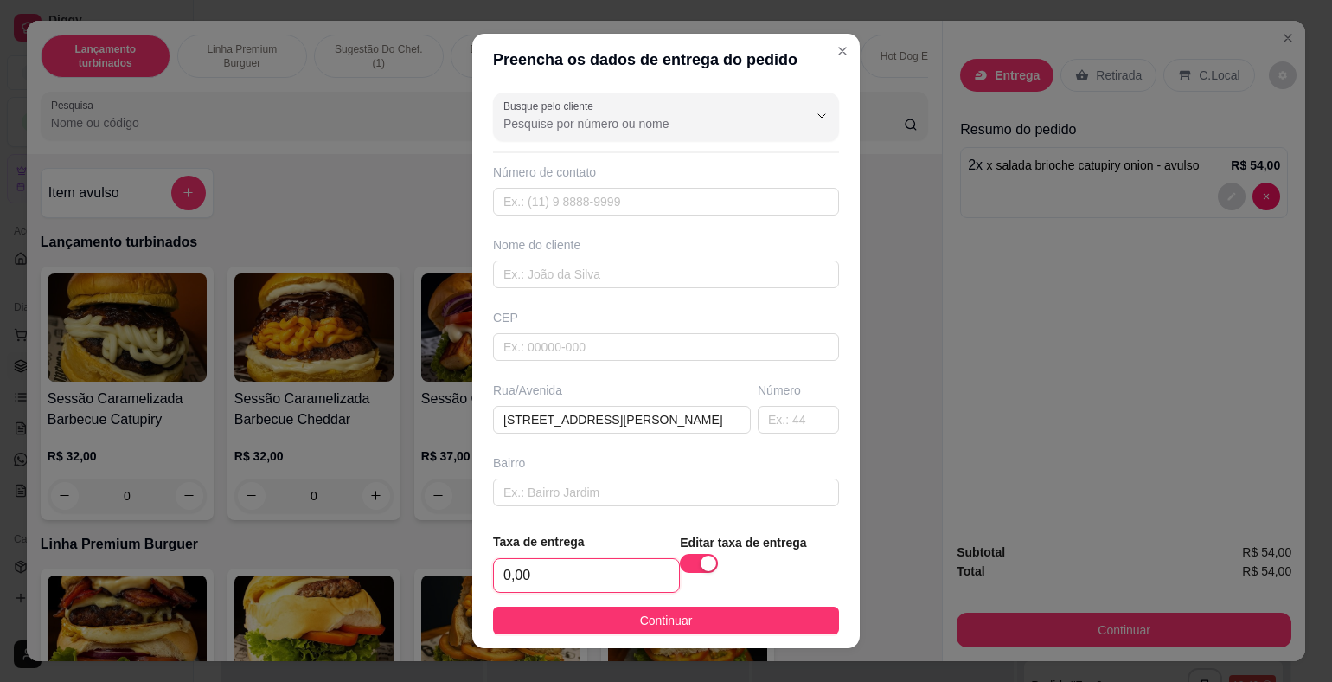
click at [596, 578] on input "0,00" at bounding box center [586, 575] width 185 height 33
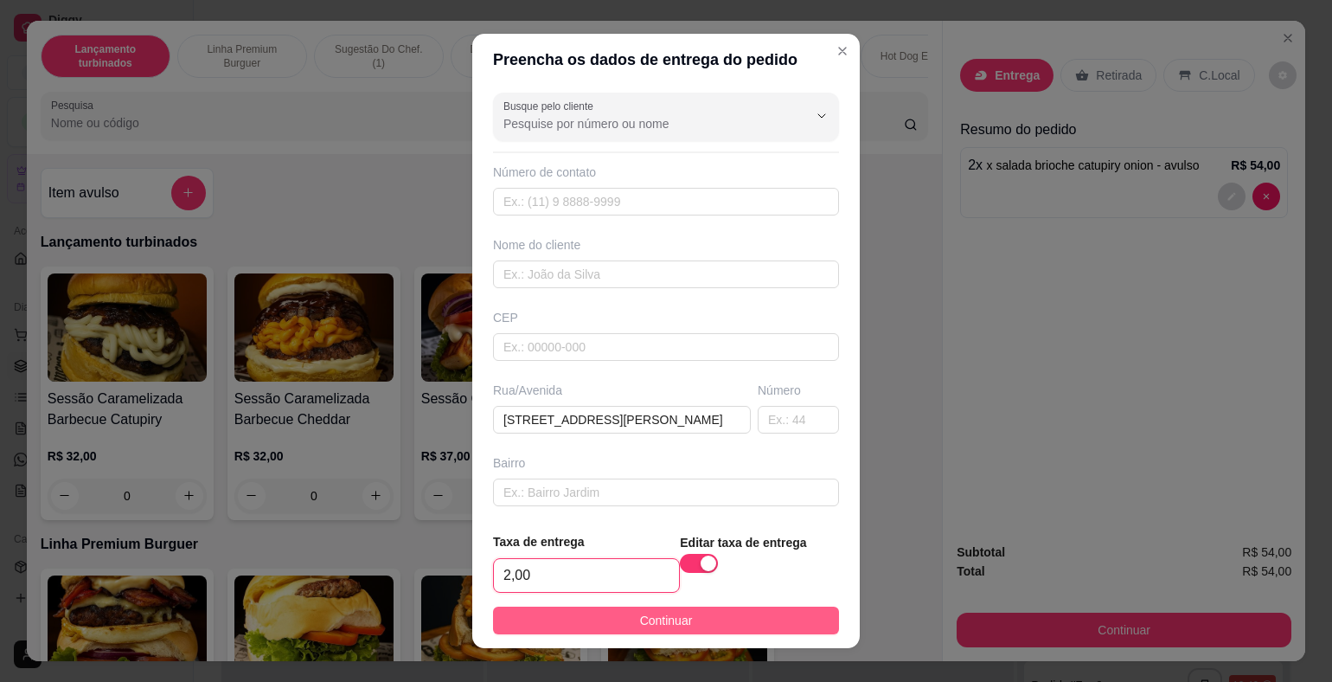
type input "2,00"
click at [691, 622] on button "Continuar" at bounding box center [666, 620] width 346 height 28
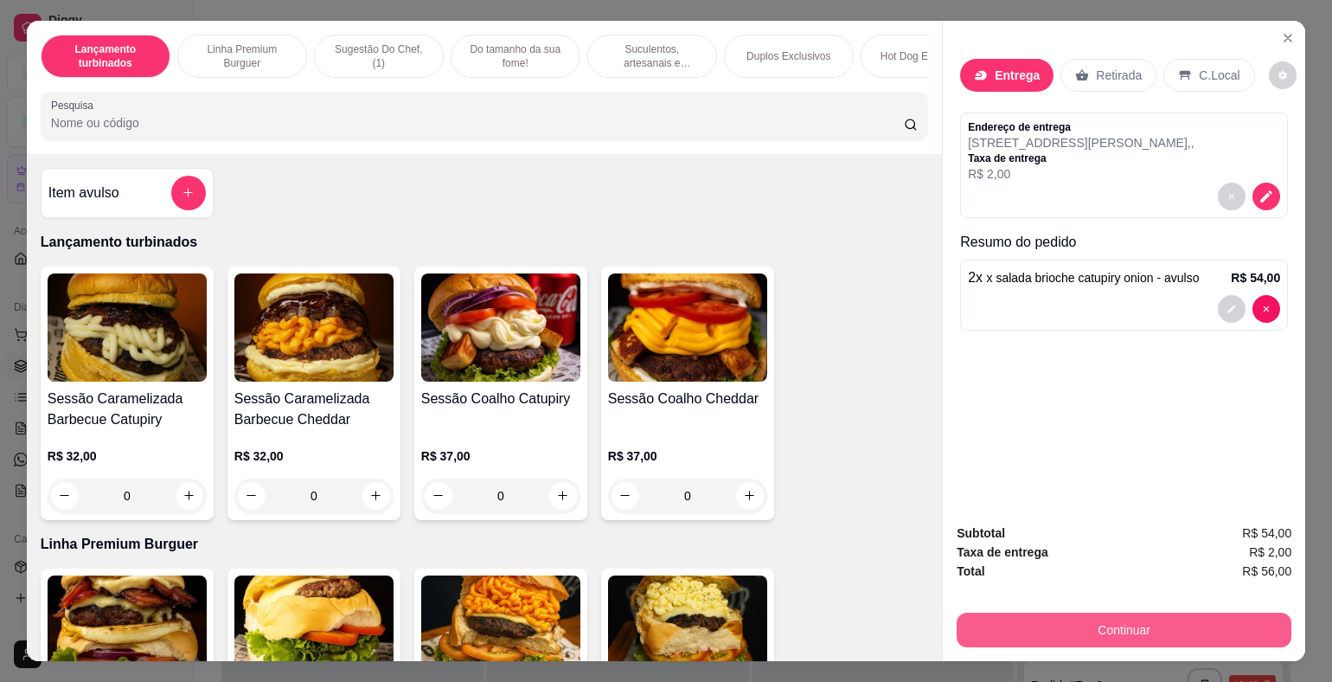
click at [1196, 615] on button "Continuar" at bounding box center [1124, 629] width 335 height 35
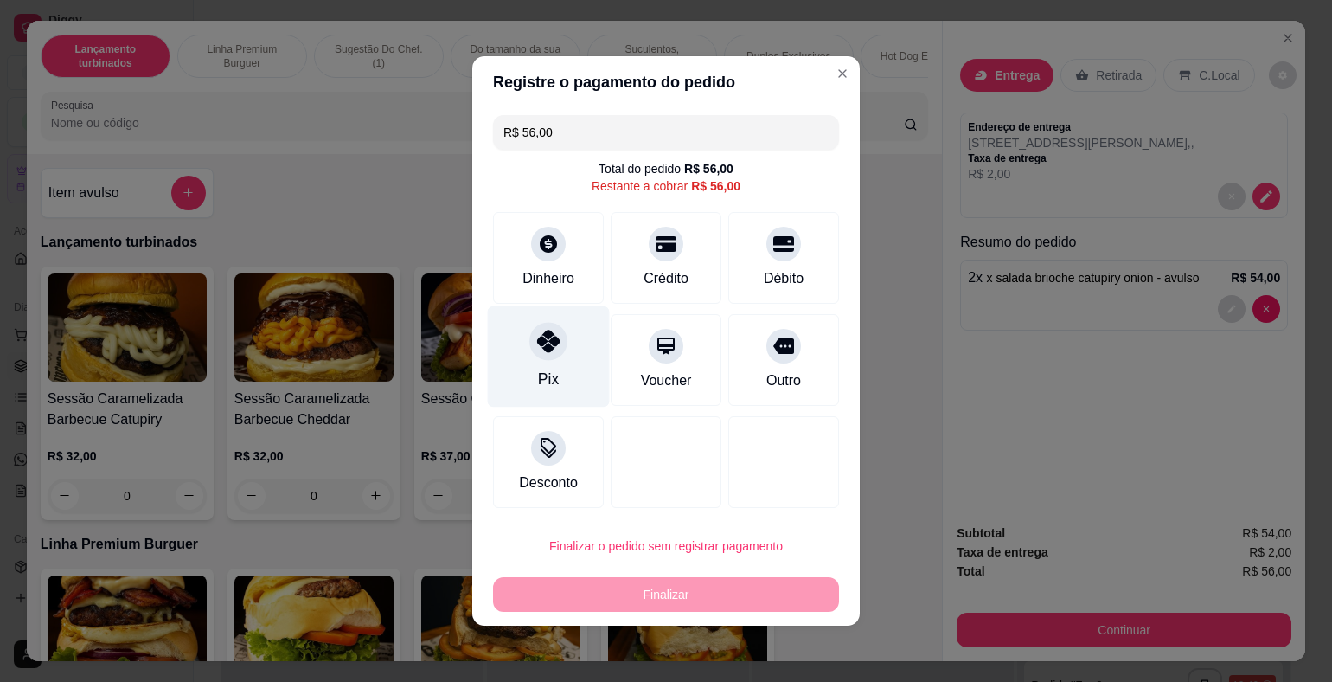
click at [545, 362] on div "Pix" at bounding box center [549, 356] width 122 height 101
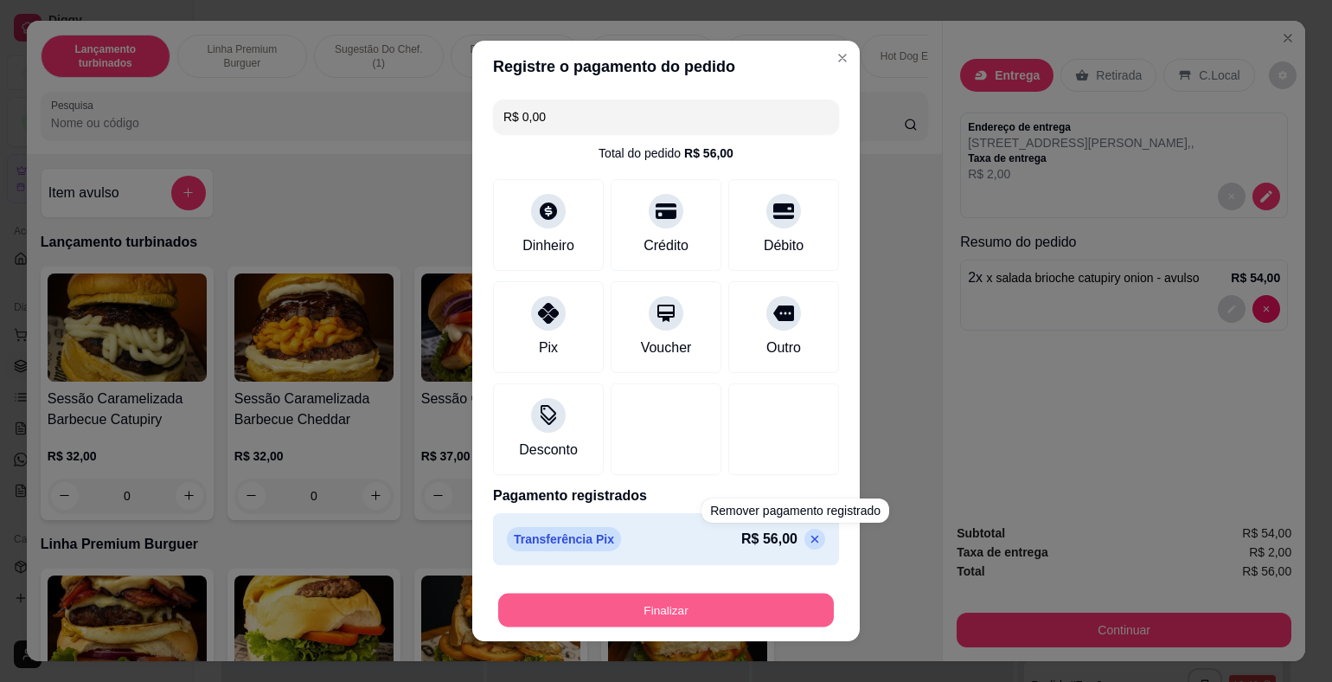
click at [778, 601] on button "Finalizar" at bounding box center [666, 610] width 336 height 34
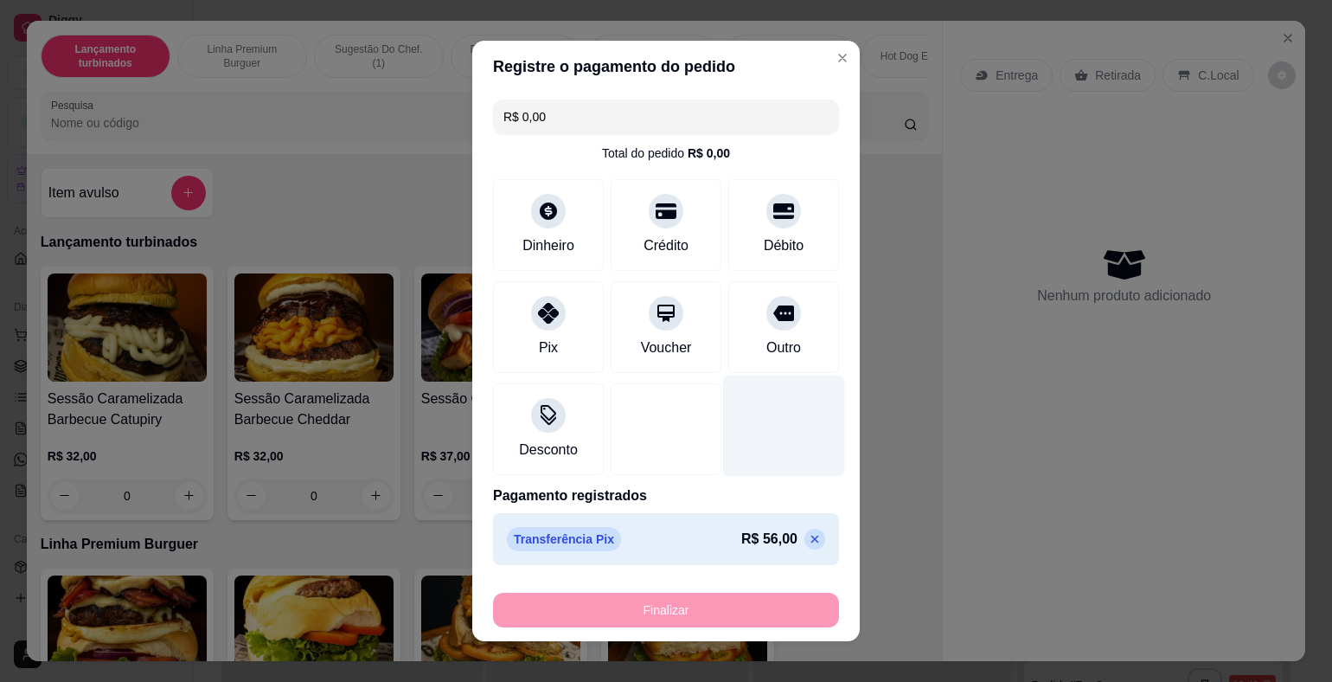
type input "-R$ 56,00"
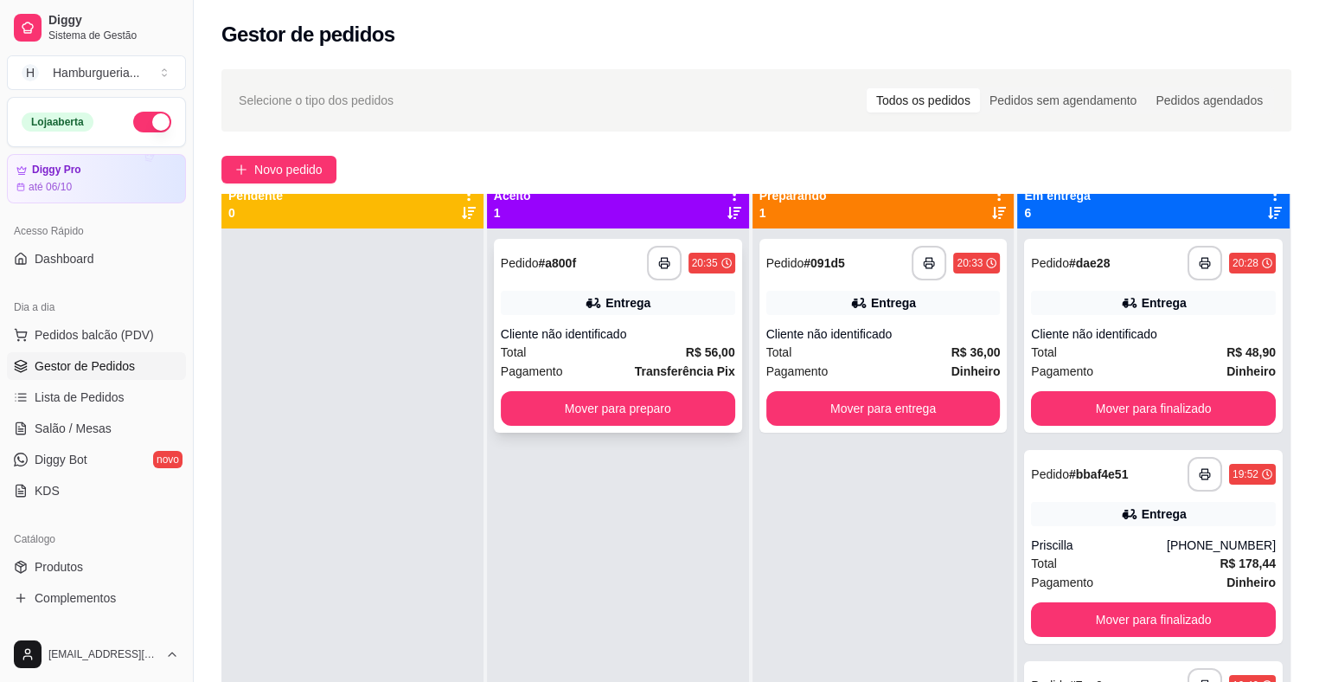
click at [661, 337] on div "Cliente não identificado" at bounding box center [618, 333] width 234 height 17
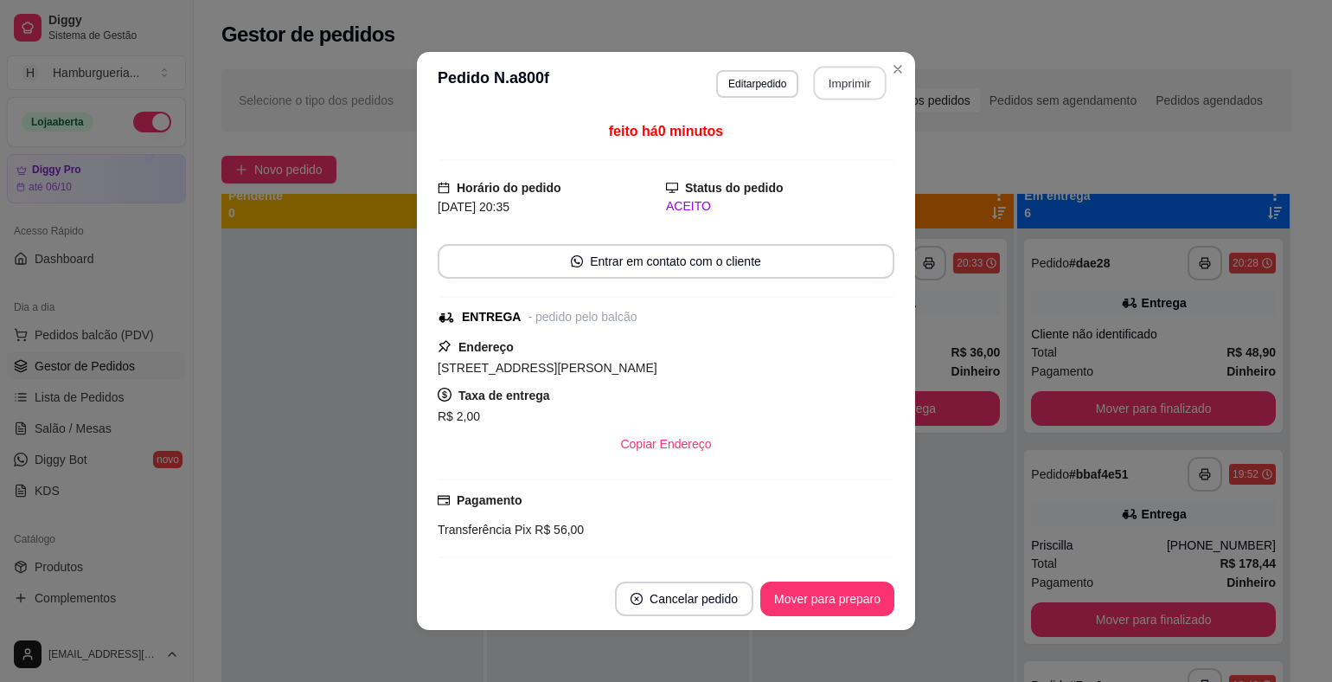
click at [834, 90] on button "Imprimir" at bounding box center [850, 84] width 73 height 34
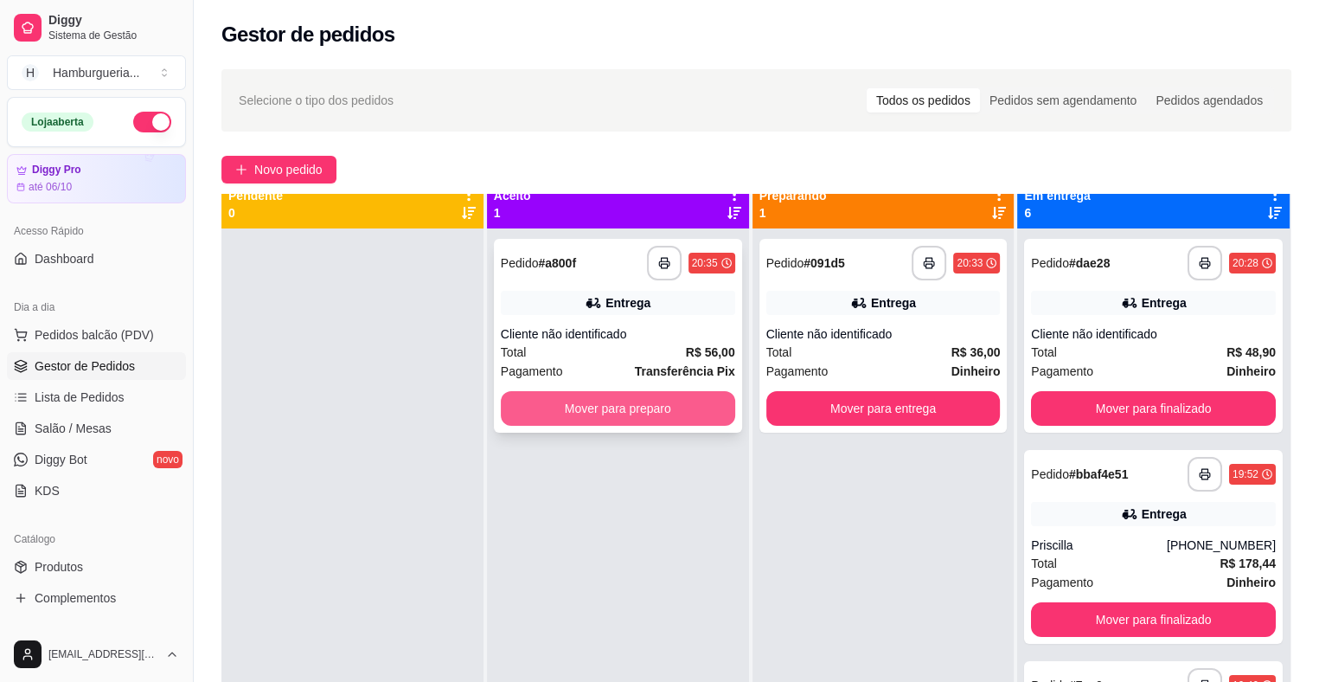
click at [654, 411] on button "Mover para preparo" at bounding box center [618, 408] width 234 height 35
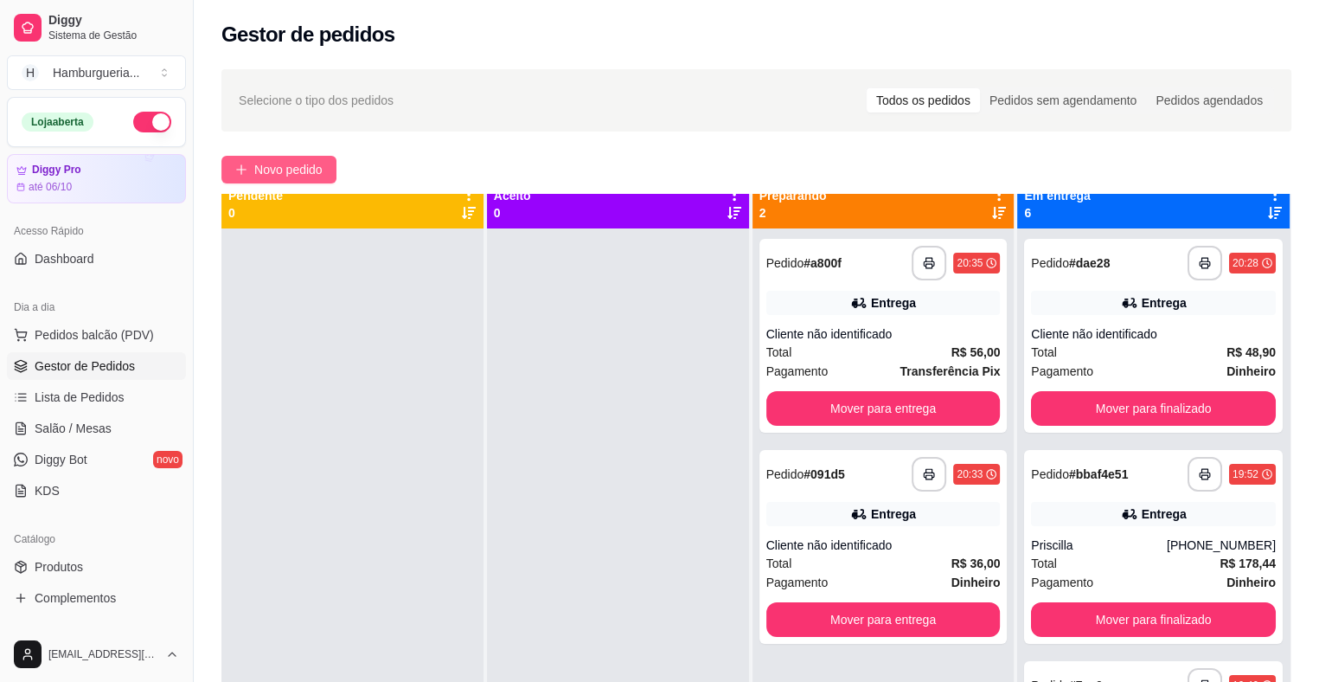
click at [272, 164] on span "Novo pedido" at bounding box center [288, 169] width 68 height 19
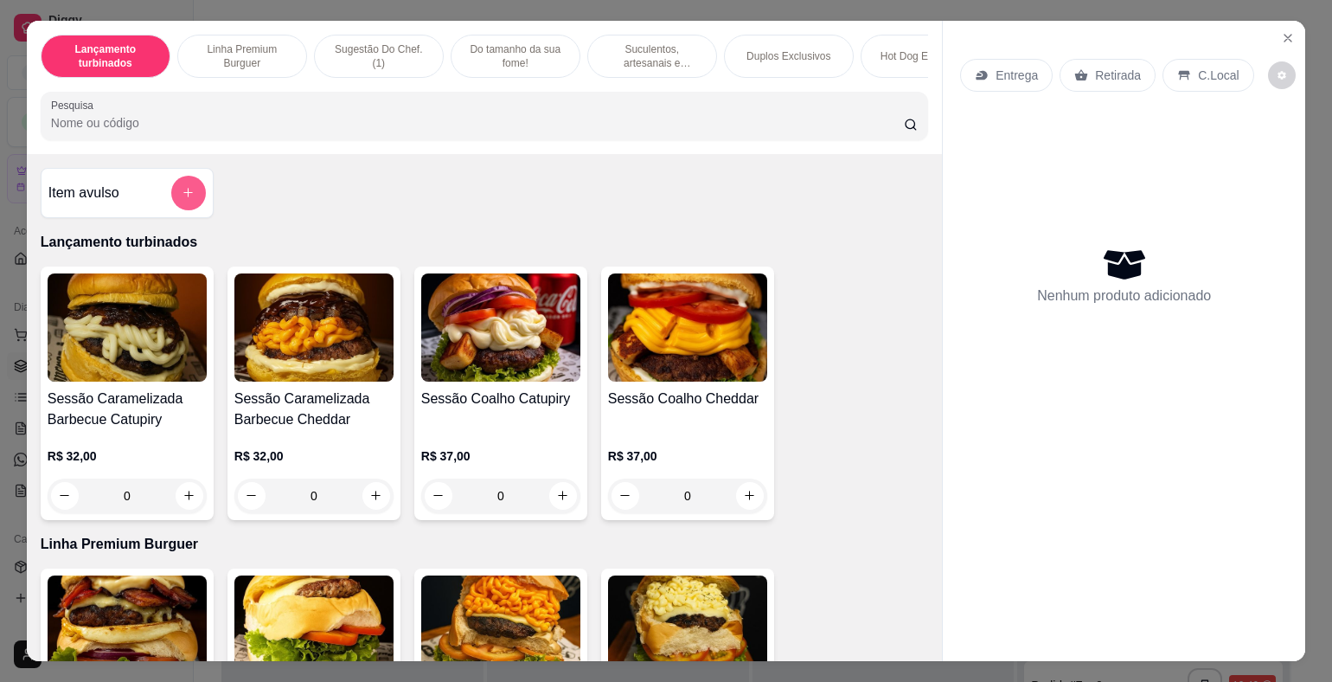
click at [184, 206] on button "add-separate-item" at bounding box center [188, 193] width 35 height 35
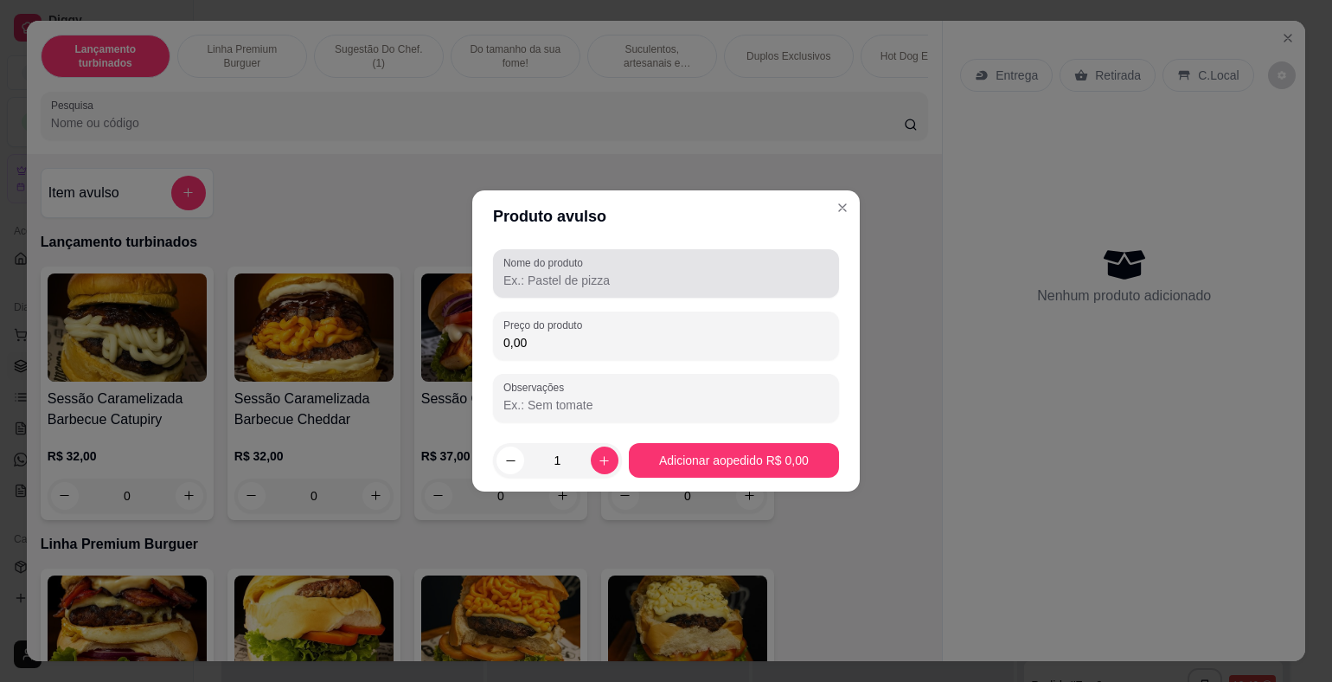
click at [650, 266] on div at bounding box center [665, 273] width 325 height 35
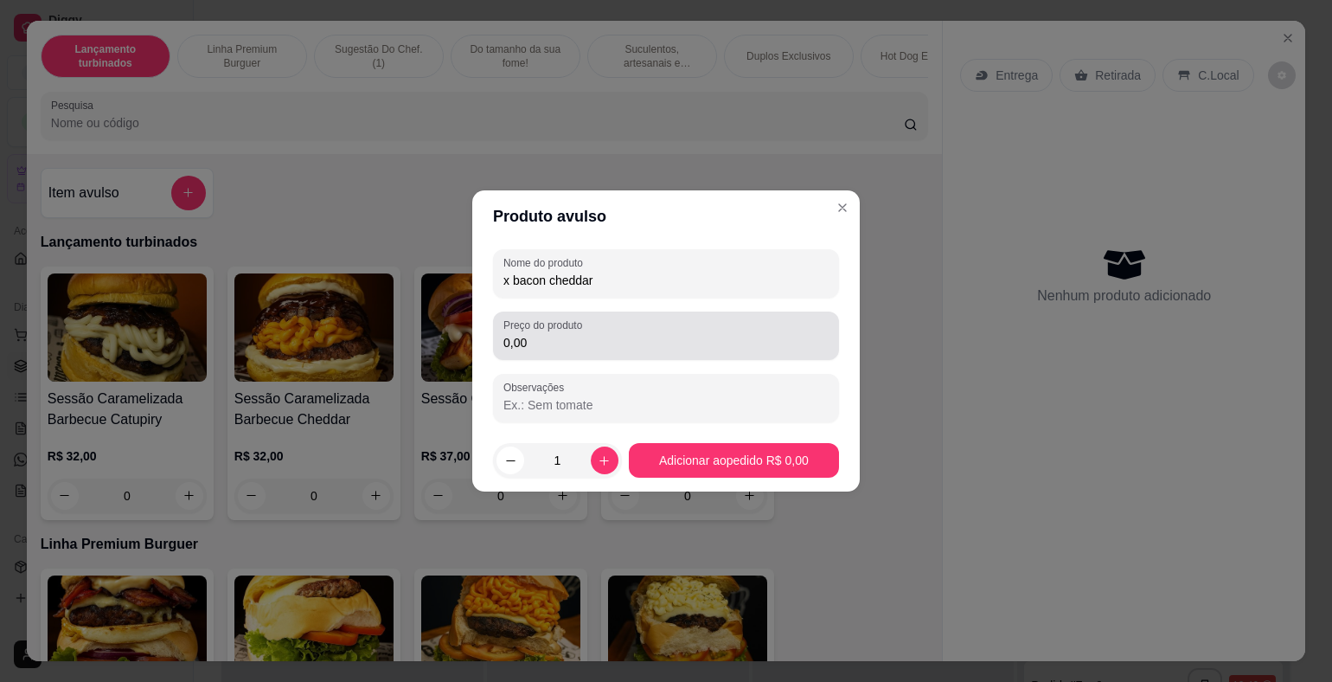
type input "x bacon cheddar"
click at [635, 344] on input "0,00" at bounding box center [665, 342] width 325 height 17
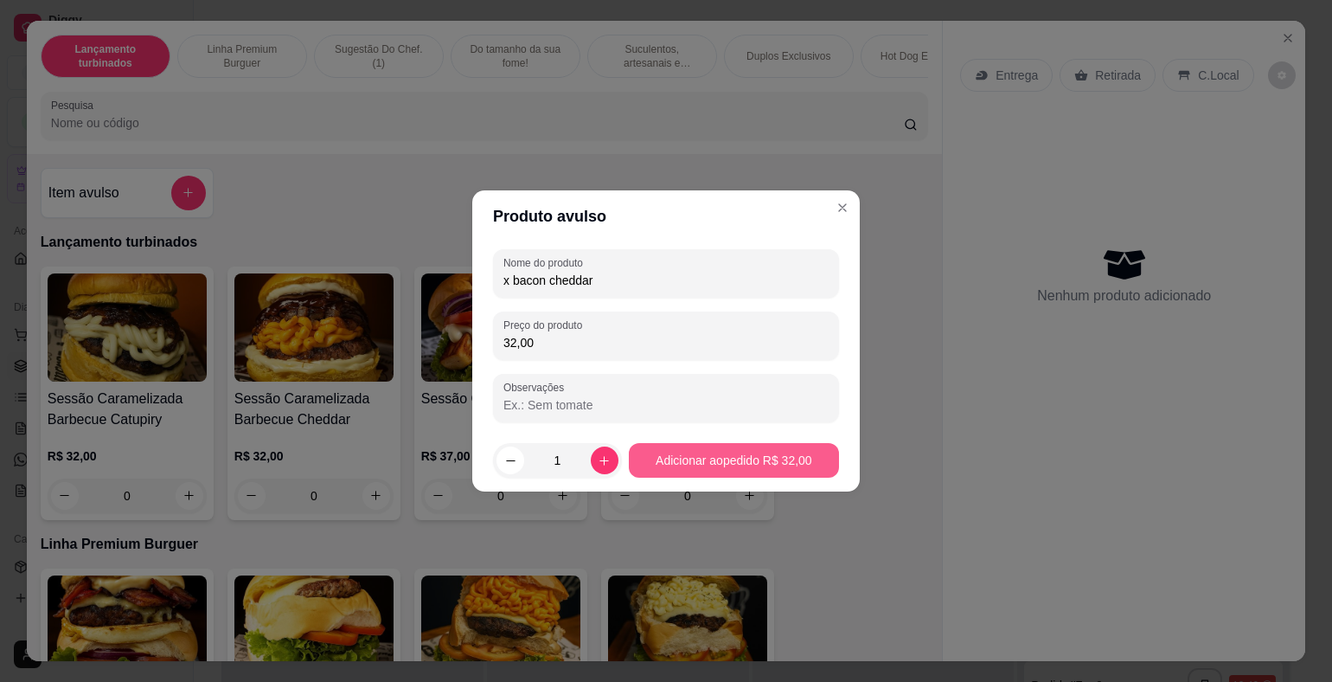
type input "32,00"
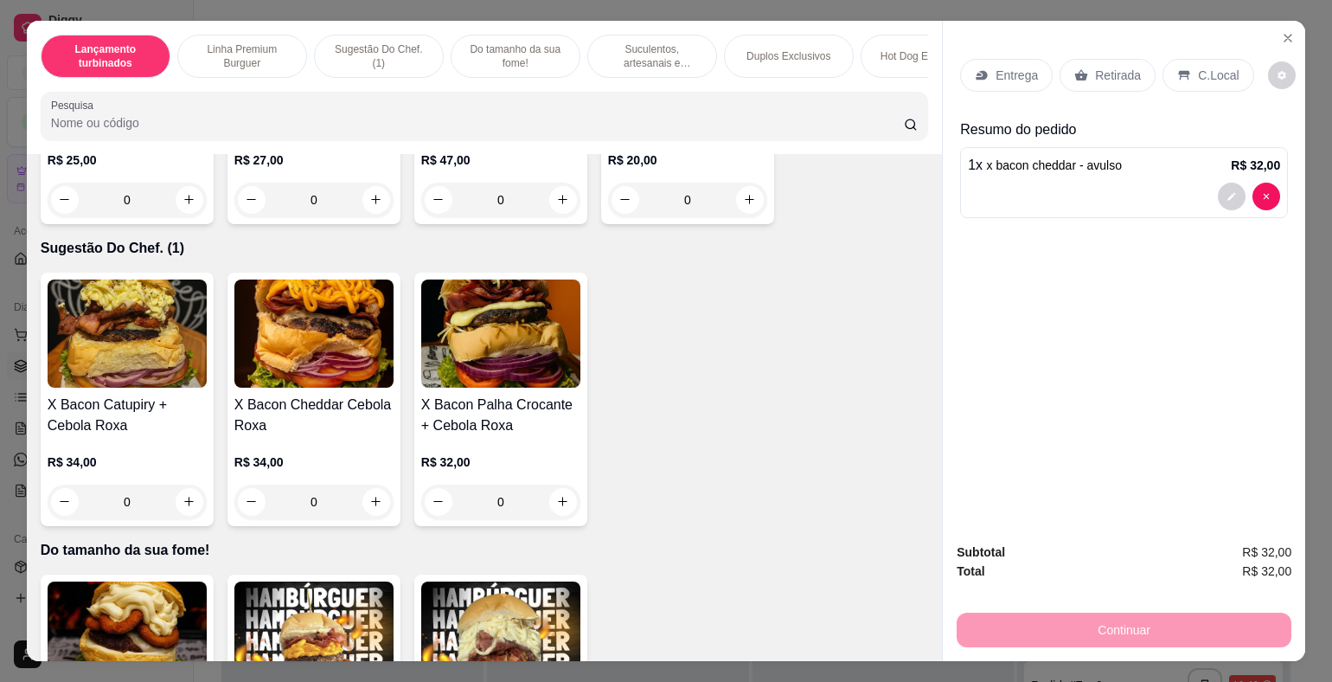
scroll to position [605, 0]
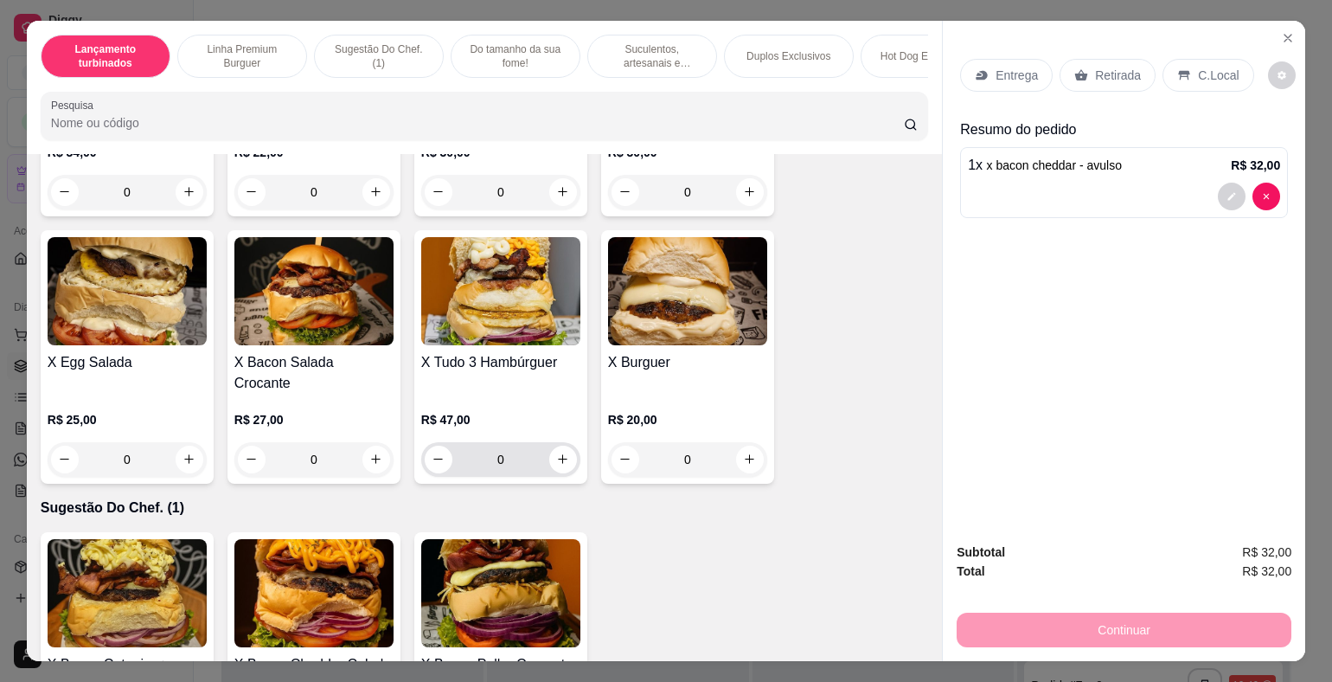
click at [558, 452] on icon "increase-product-quantity" at bounding box center [562, 458] width 13 height 13
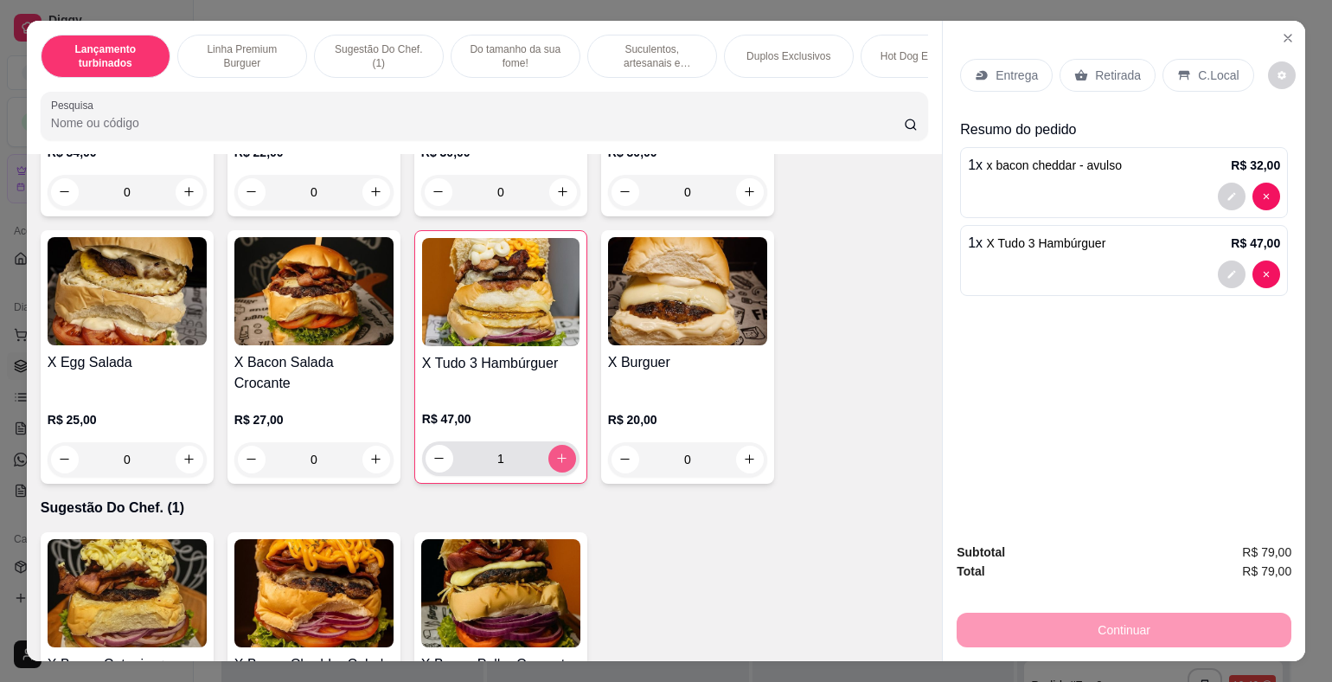
type input "1"
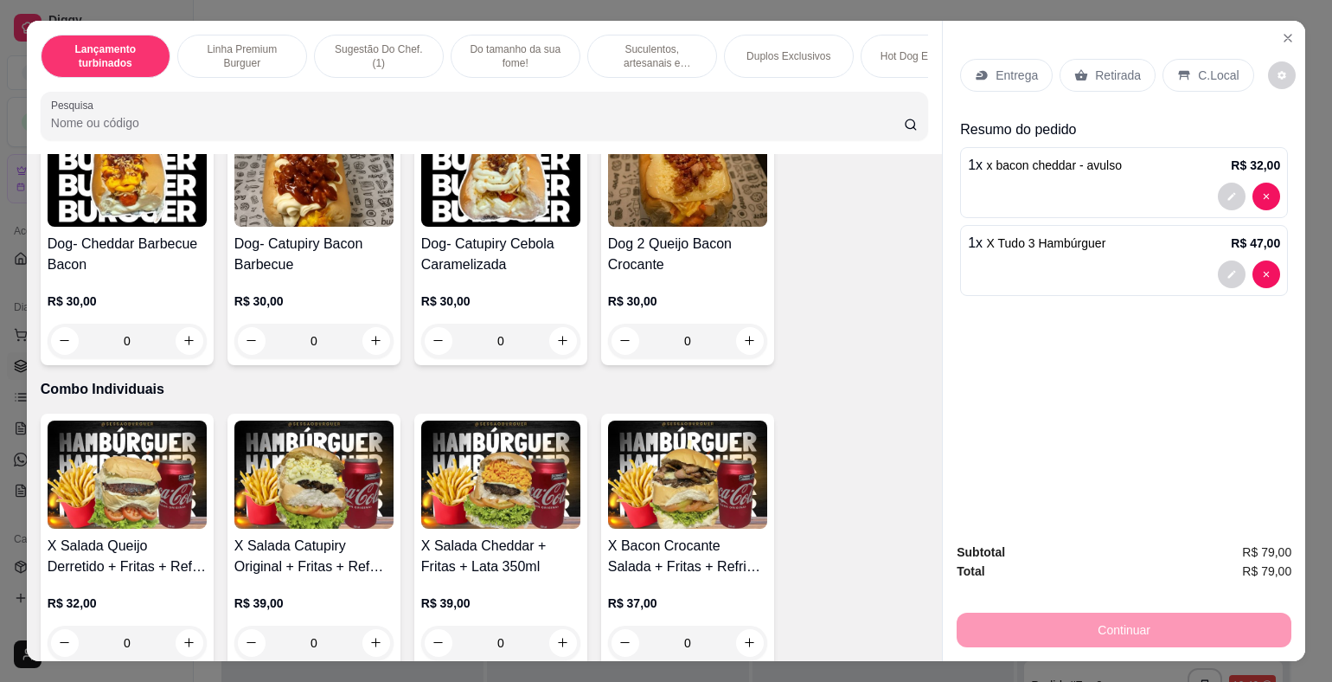
scroll to position [2422, 0]
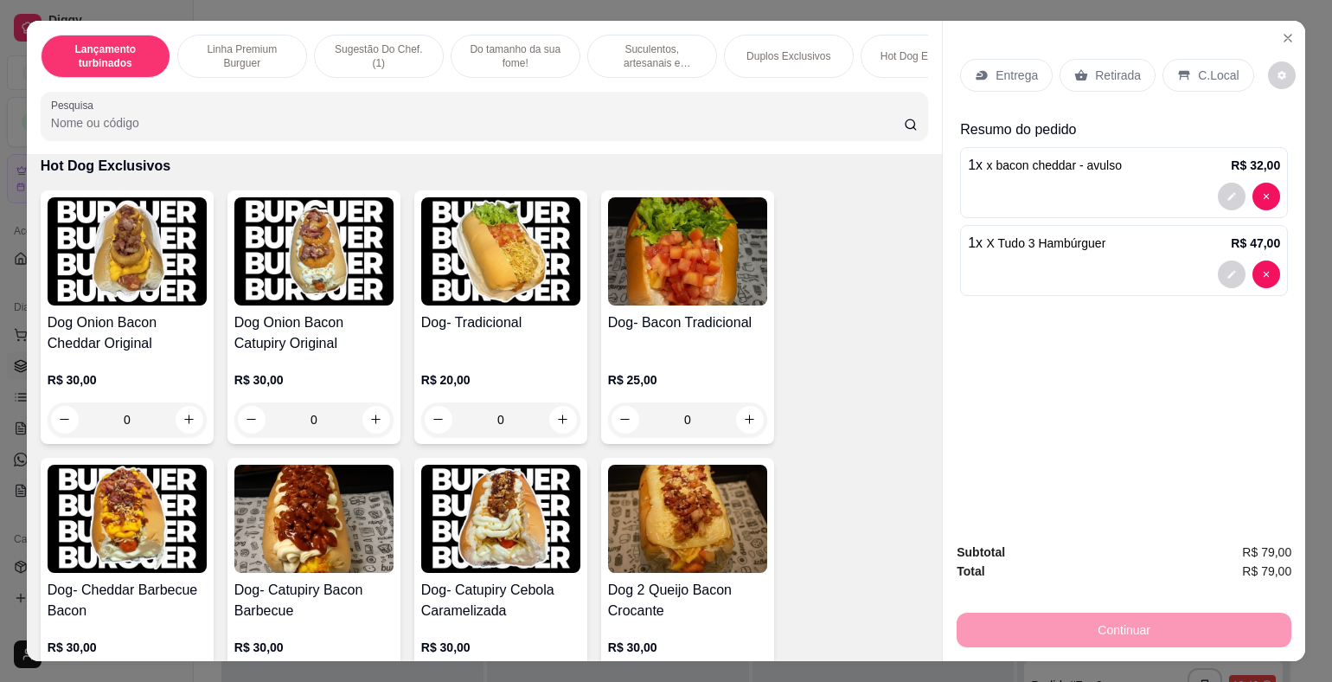
click at [747, 412] on div "0" at bounding box center [687, 419] width 159 height 35
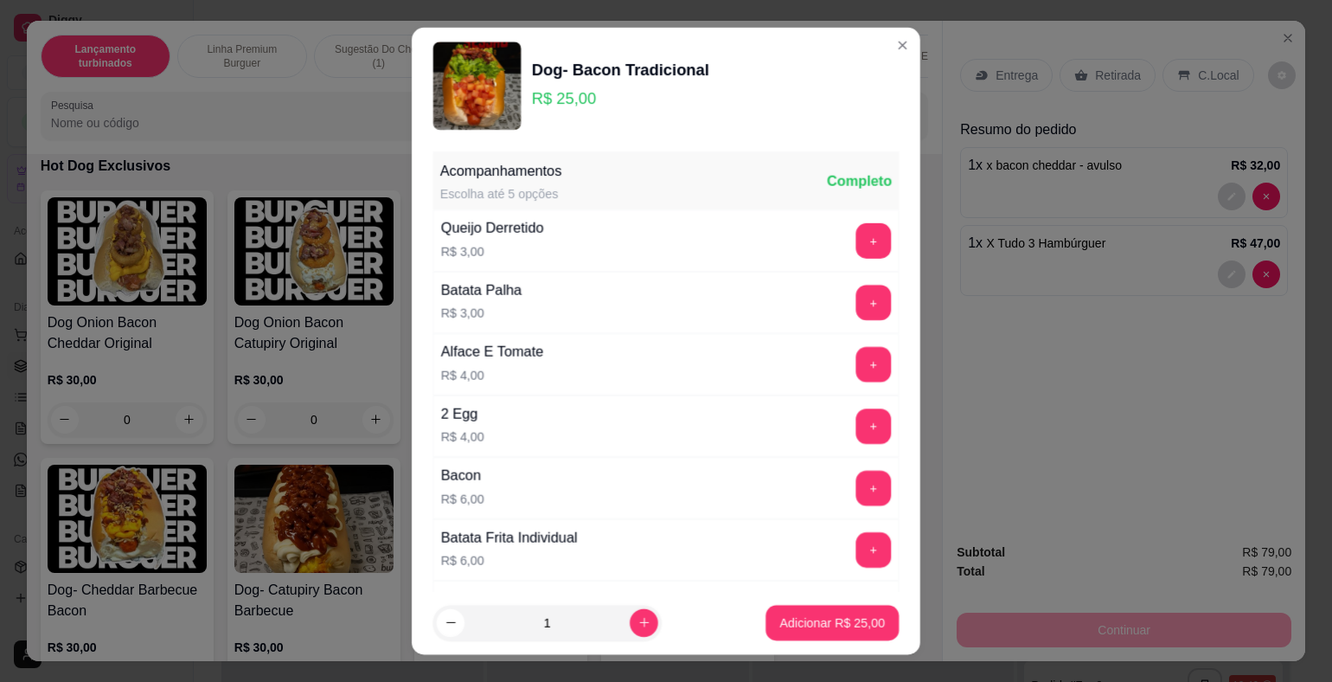
click at [748, 412] on div "2 Egg R$ 4,00 +" at bounding box center [666, 425] width 466 height 61
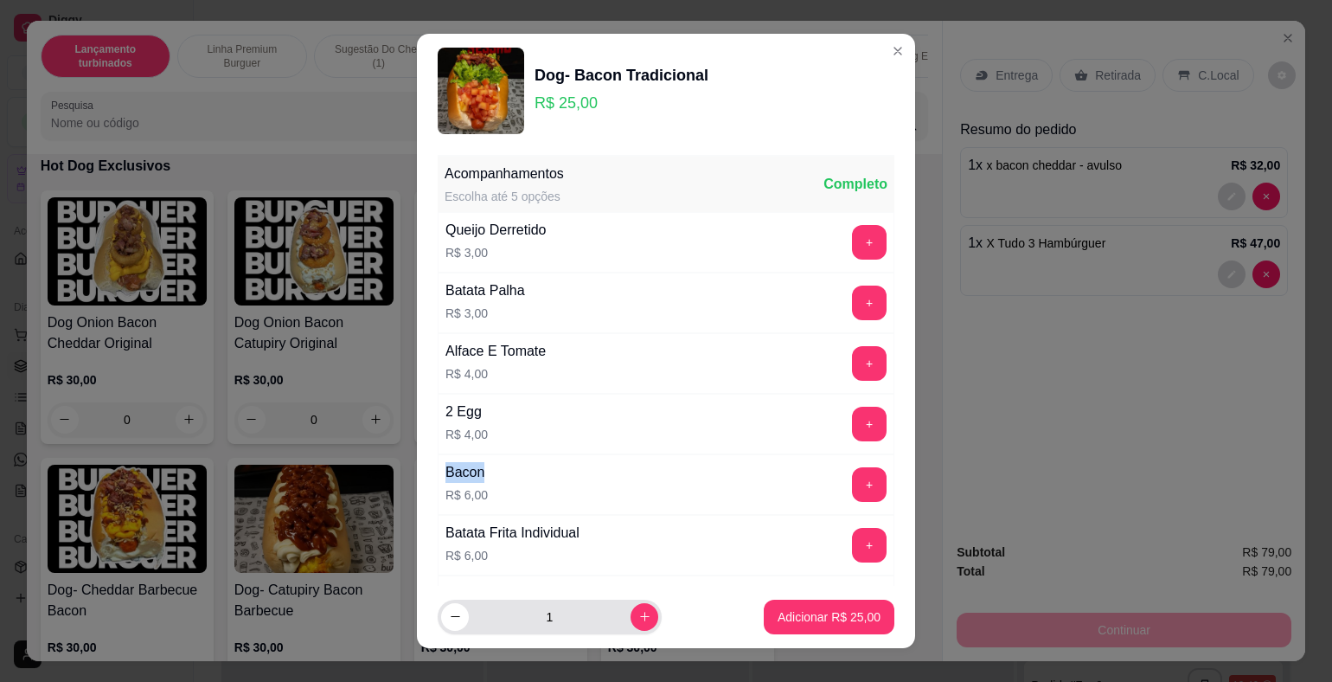
click at [631, 618] on button "increase-product-quantity" at bounding box center [645, 617] width 28 height 28
type input "2"
click at [791, 618] on p "Adicionar R$ 50,00" at bounding box center [829, 616] width 103 height 17
type input "2"
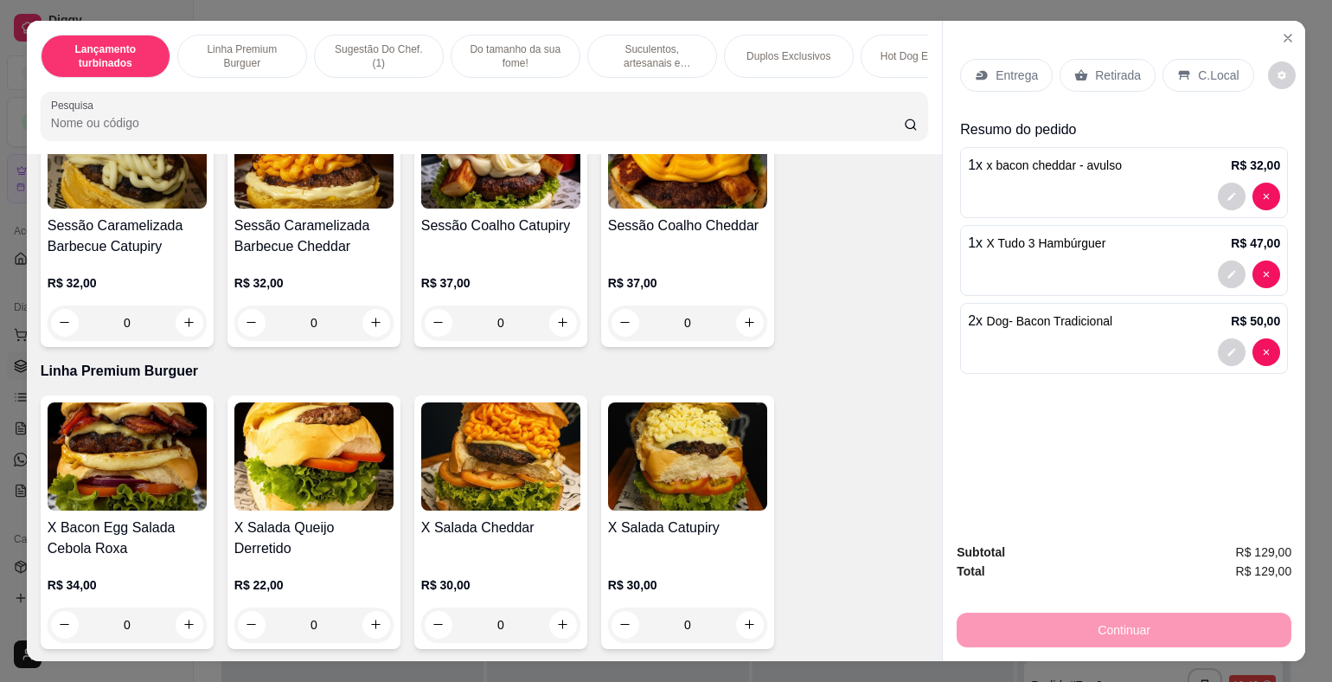
scroll to position [0, 0]
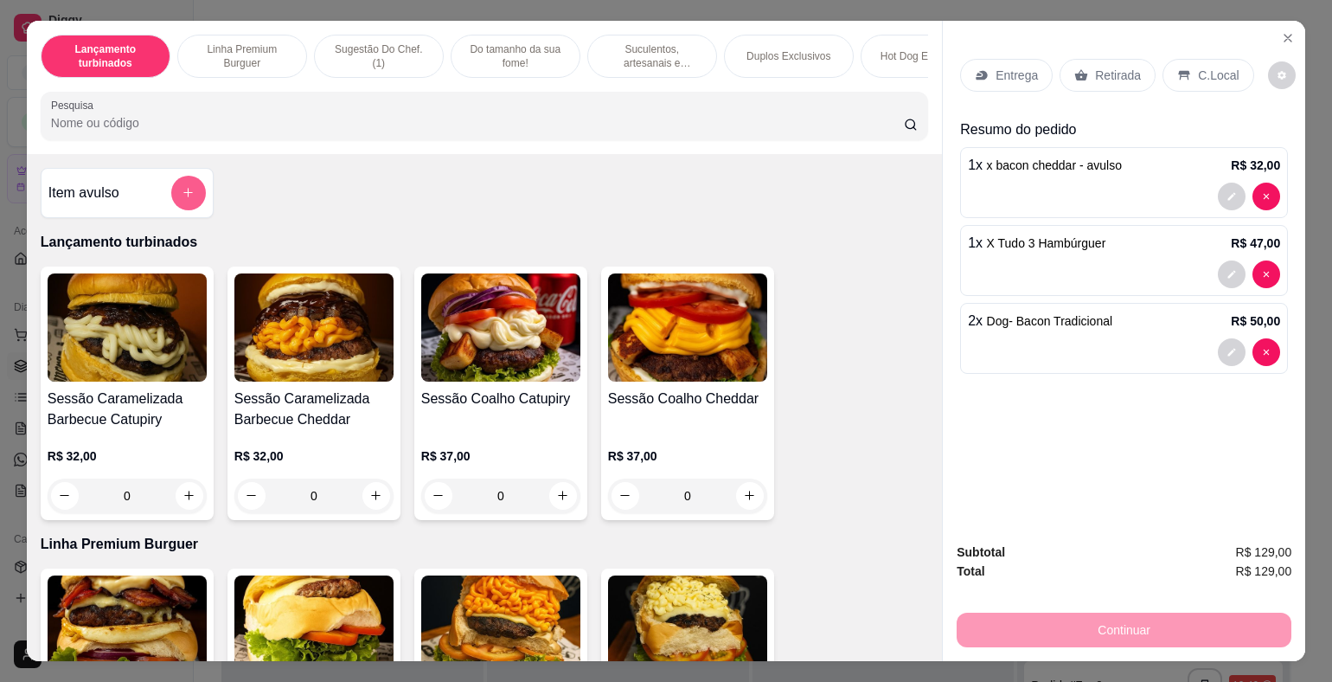
click at [183, 199] on icon "add-separate-item" at bounding box center [188, 192] width 13 height 13
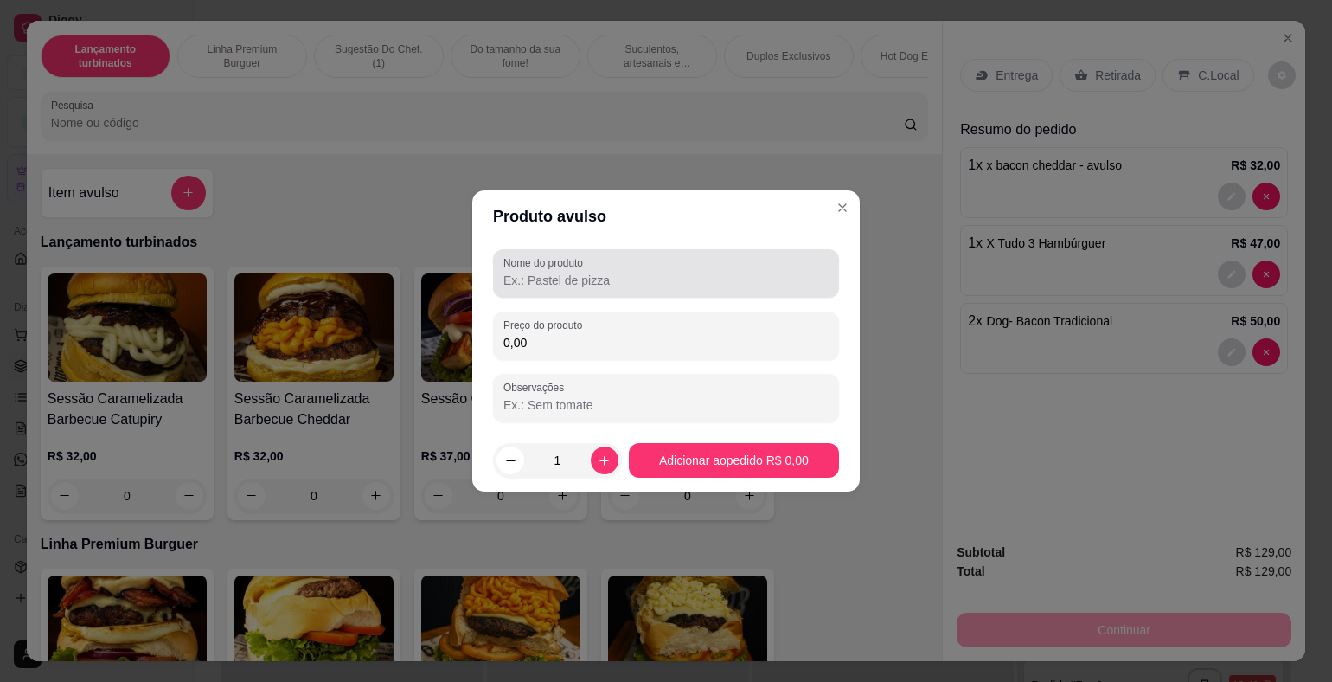
click at [554, 279] on input "Nome do produto" at bounding box center [665, 280] width 325 height 17
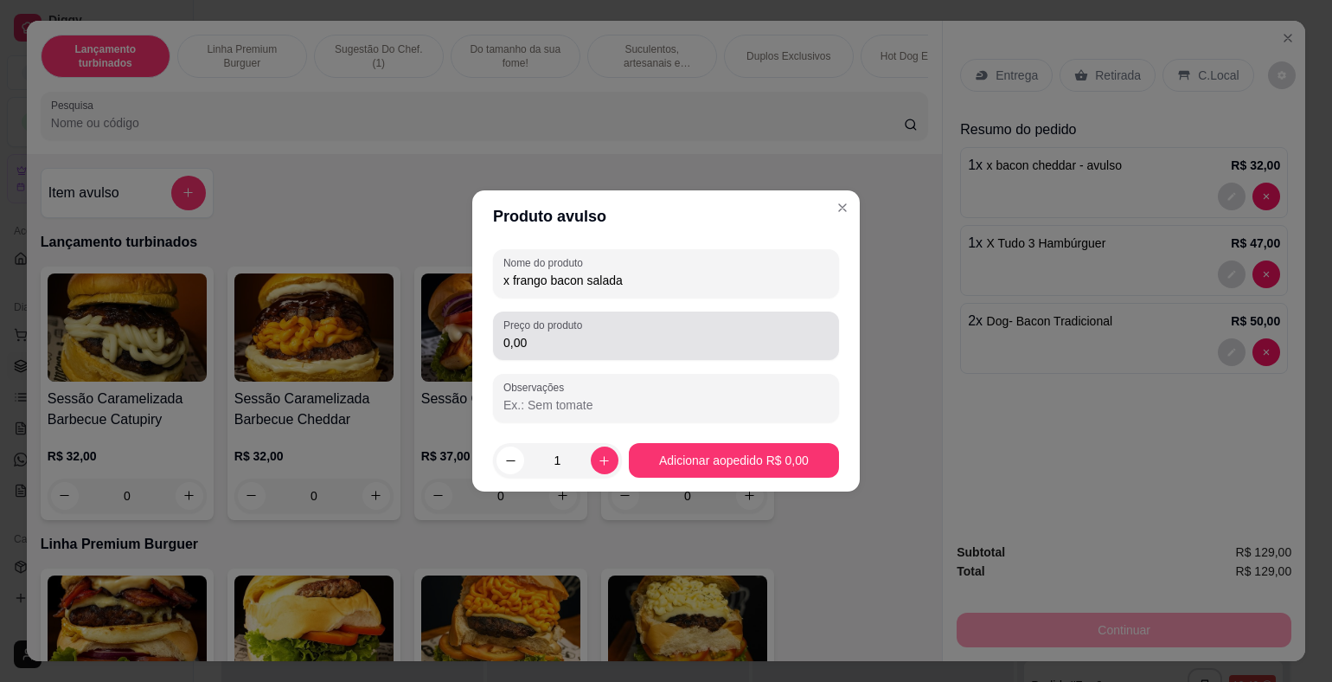
type input "x frango bacon salada"
click at [591, 345] on input "0,00" at bounding box center [665, 342] width 325 height 17
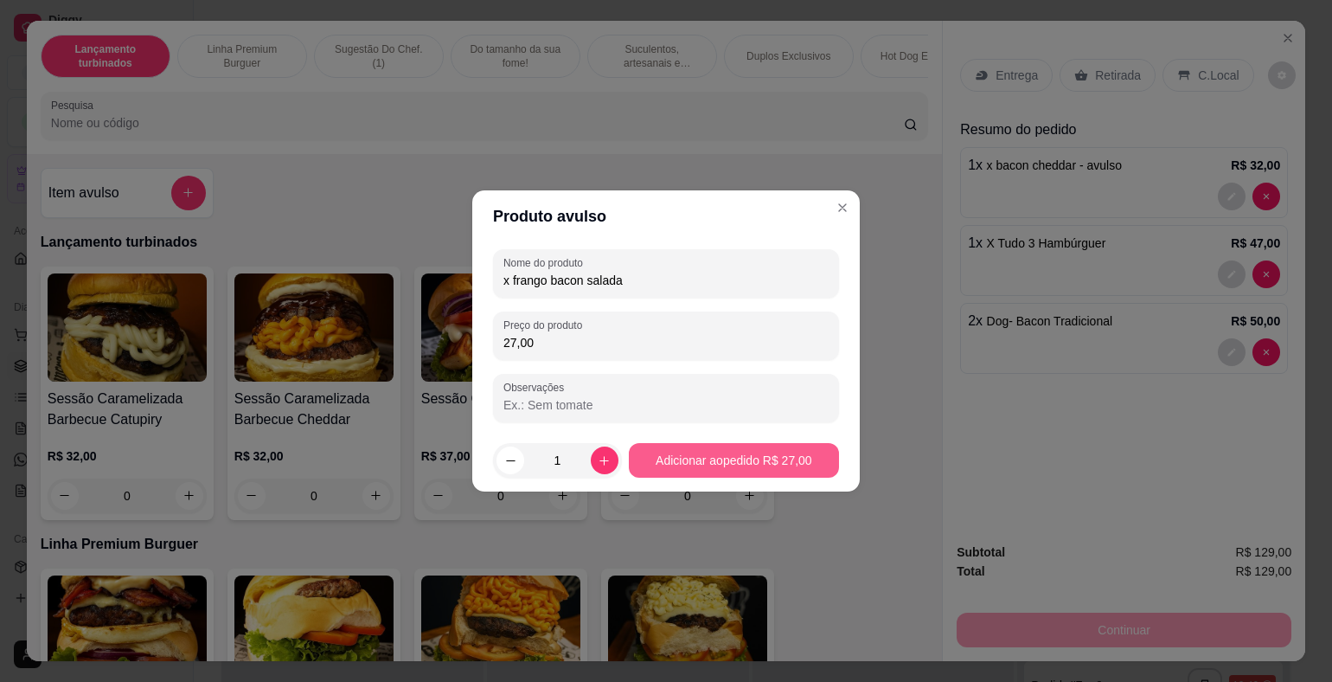
type input "27,00"
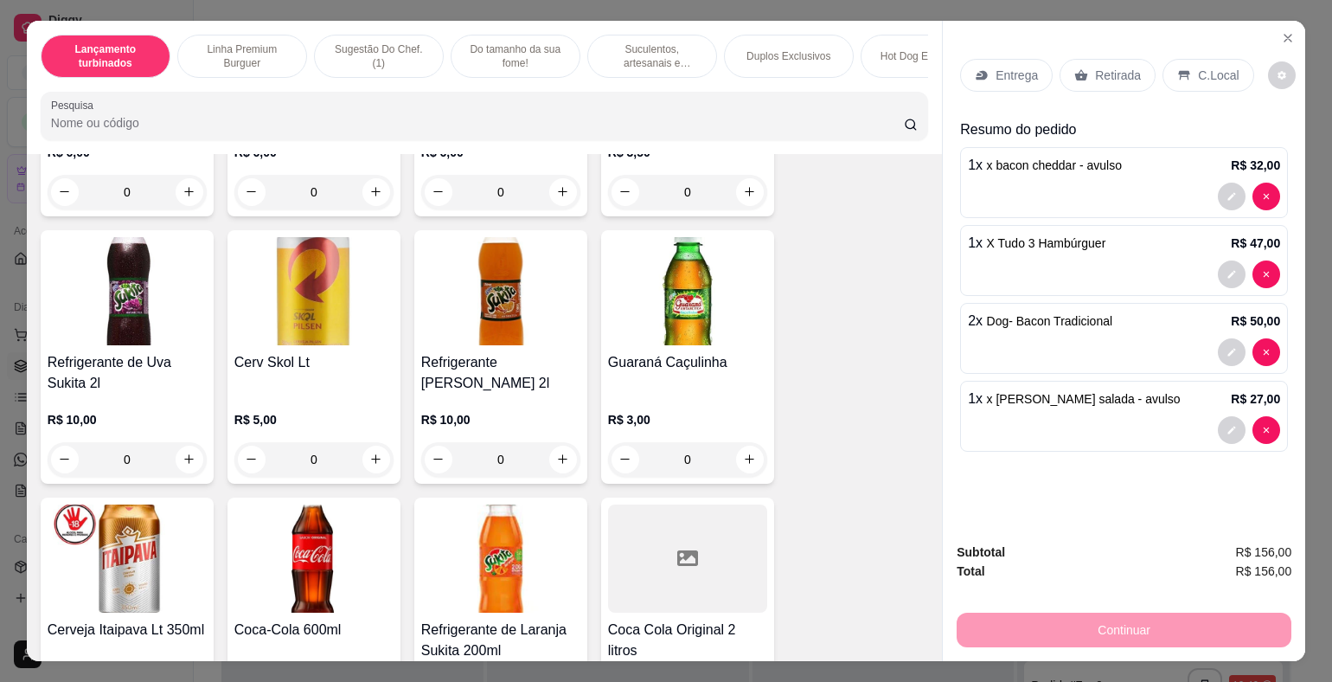
scroll to position [5324, 0]
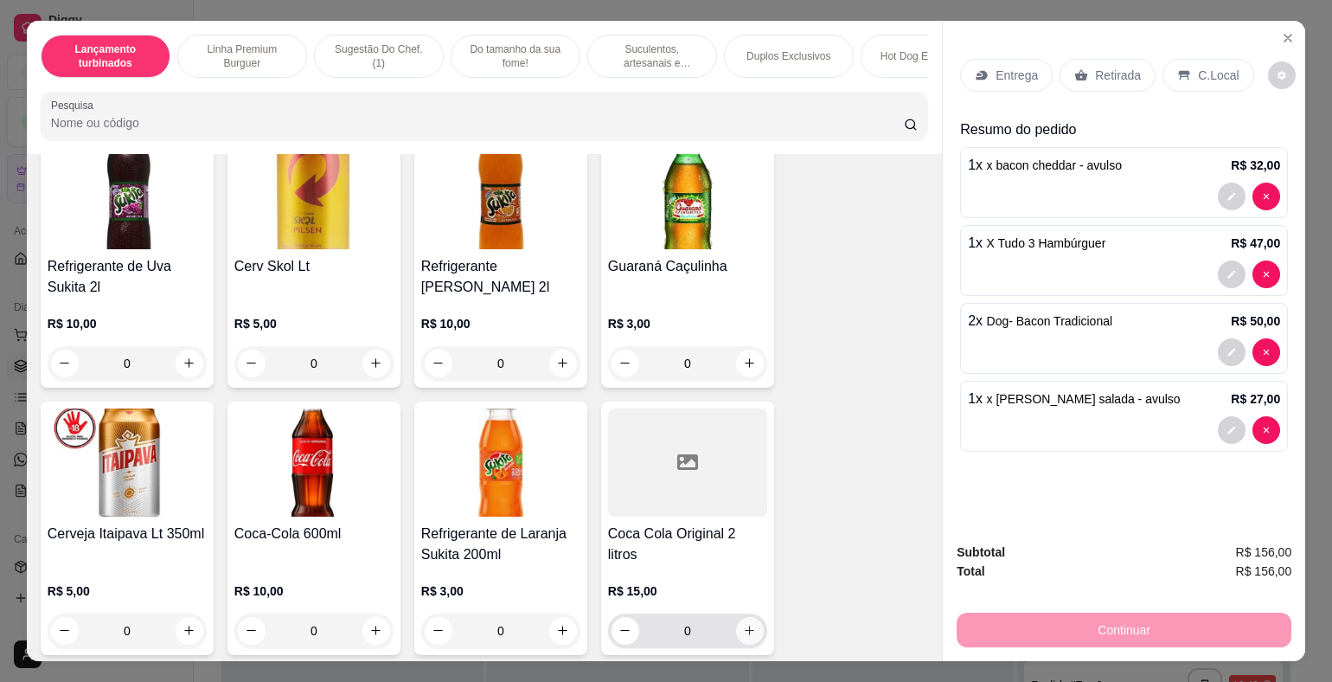
click at [743, 624] on icon "increase-product-quantity" at bounding box center [749, 630] width 13 height 13
type input "1"
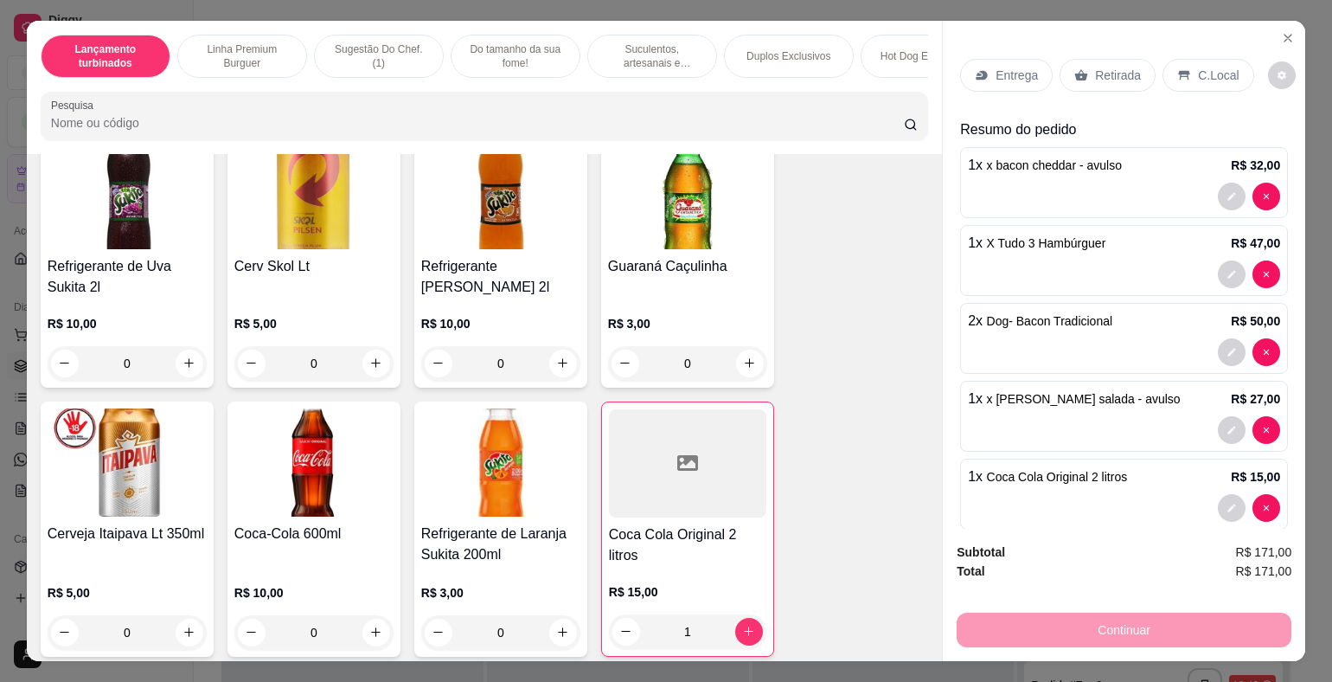
click at [1007, 67] on p "Entrega" at bounding box center [1017, 75] width 42 height 17
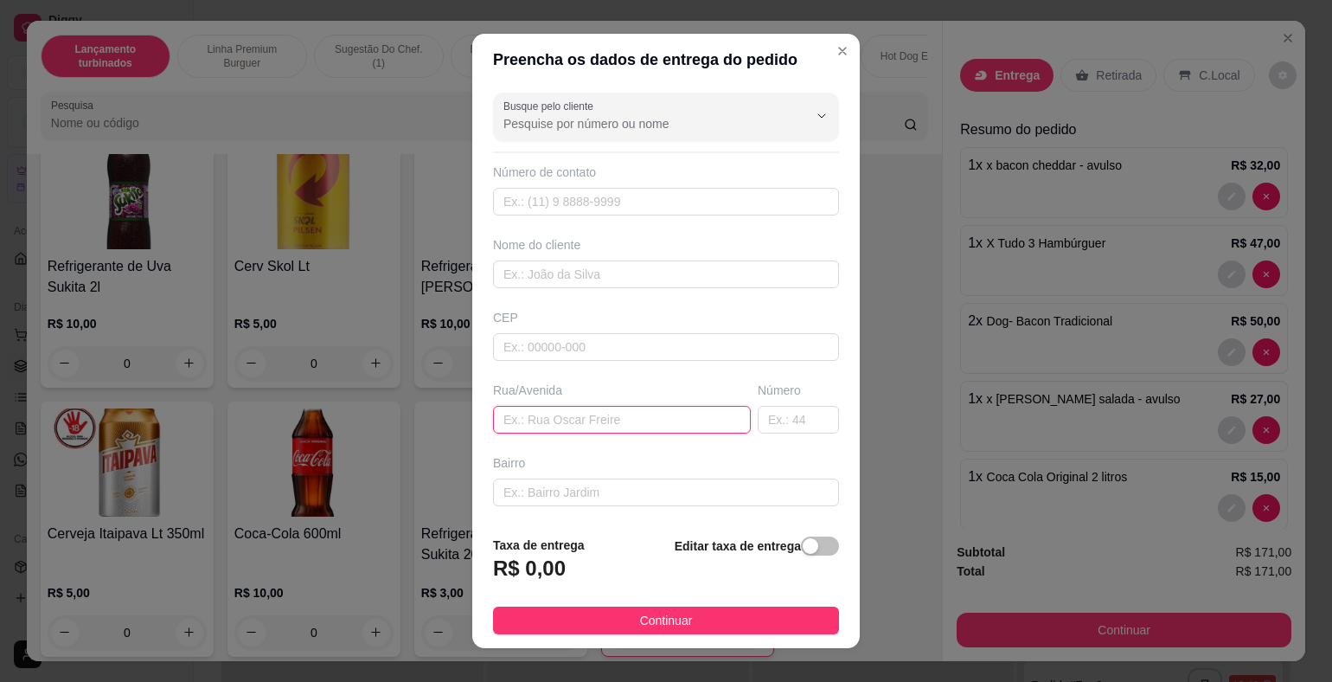
paste input "[STREET_ADDRESS][PERSON_NAME] Dumont"
type input "[STREET_ADDRESS][PERSON_NAME] Dumont"
click at [803, 549] on div "button" at bounding box center [811, 546] width 16 height 16
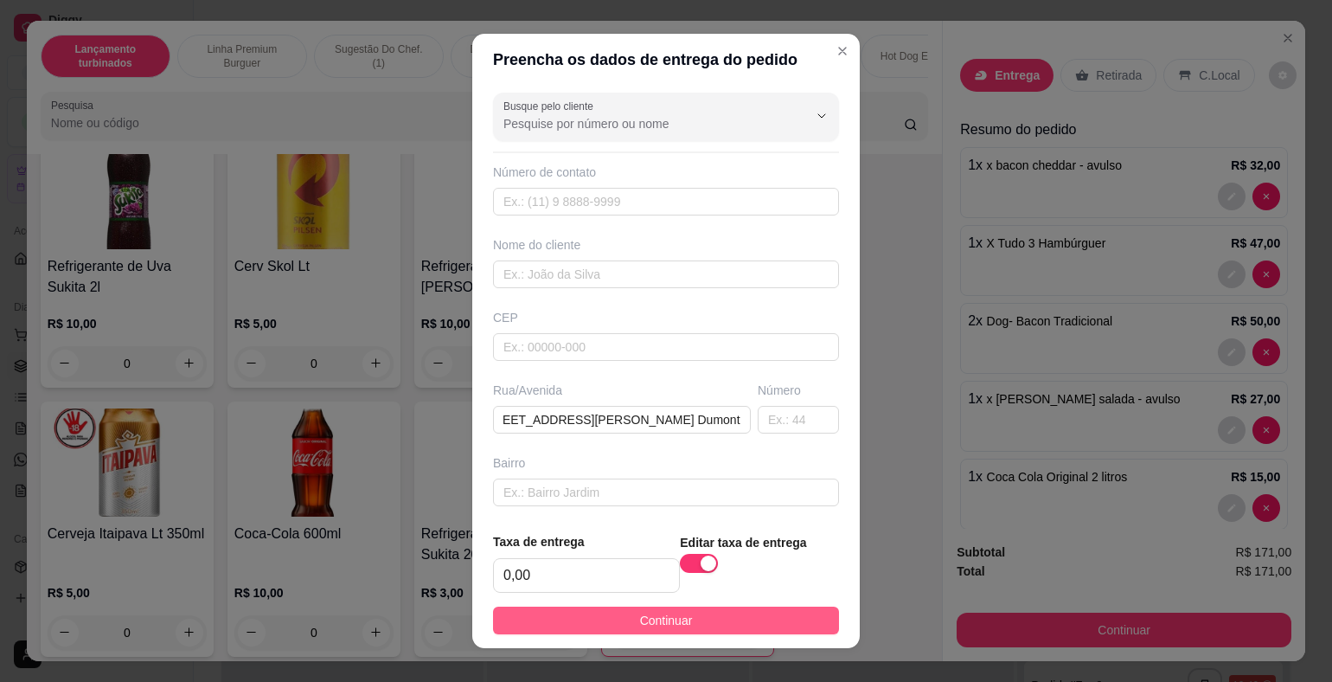
scroll to position [0, 0]
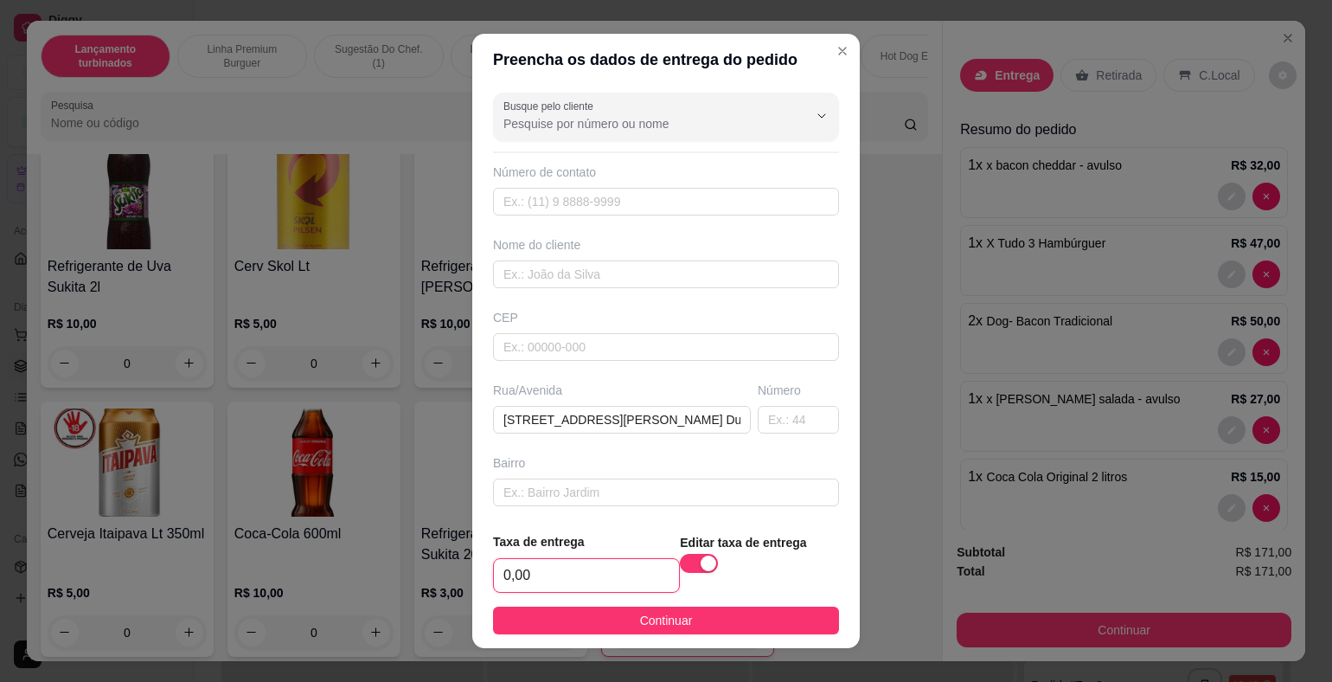
click at [610, 586] on input "0,00" at bounding box center [586, 575] width 185 height 33
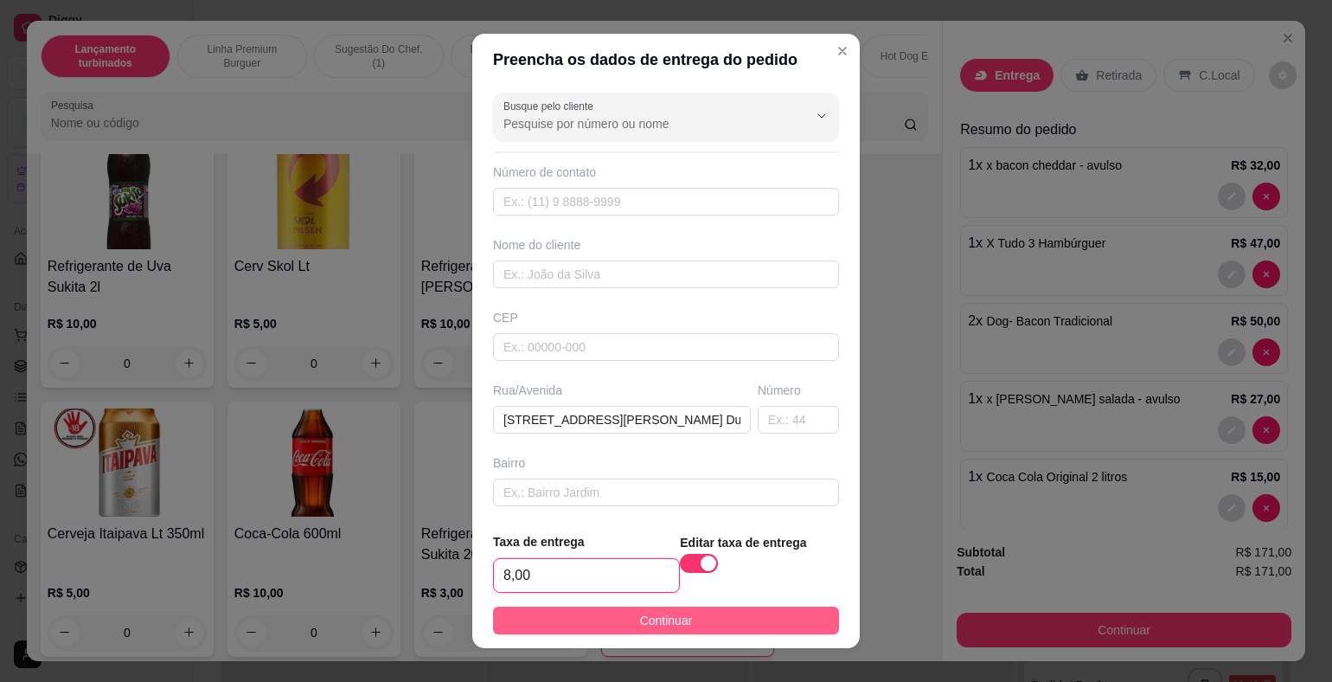
type input "8,00"
click at [656, 618] on span "Continuar" at bounding box center [666, 620] width 53 height 19
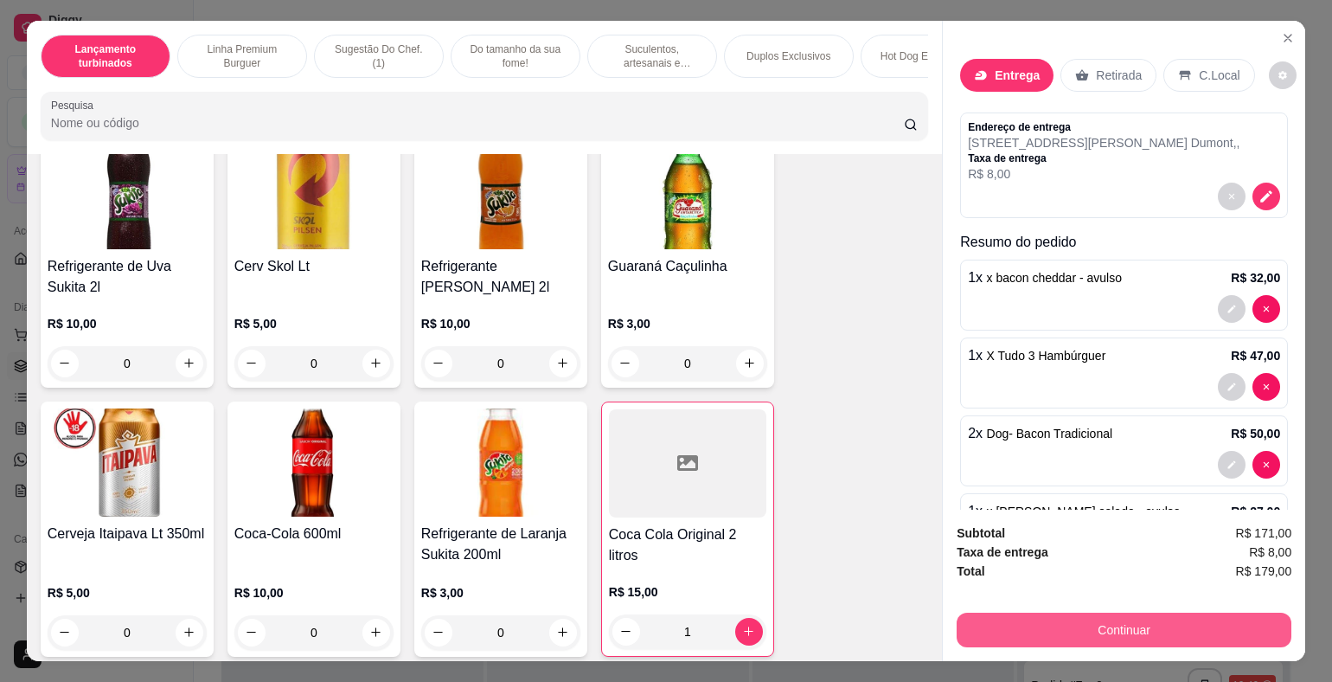
click at [1135, 618] on button "Continuar" at bounding box center [1124, 629] width 335 height 35
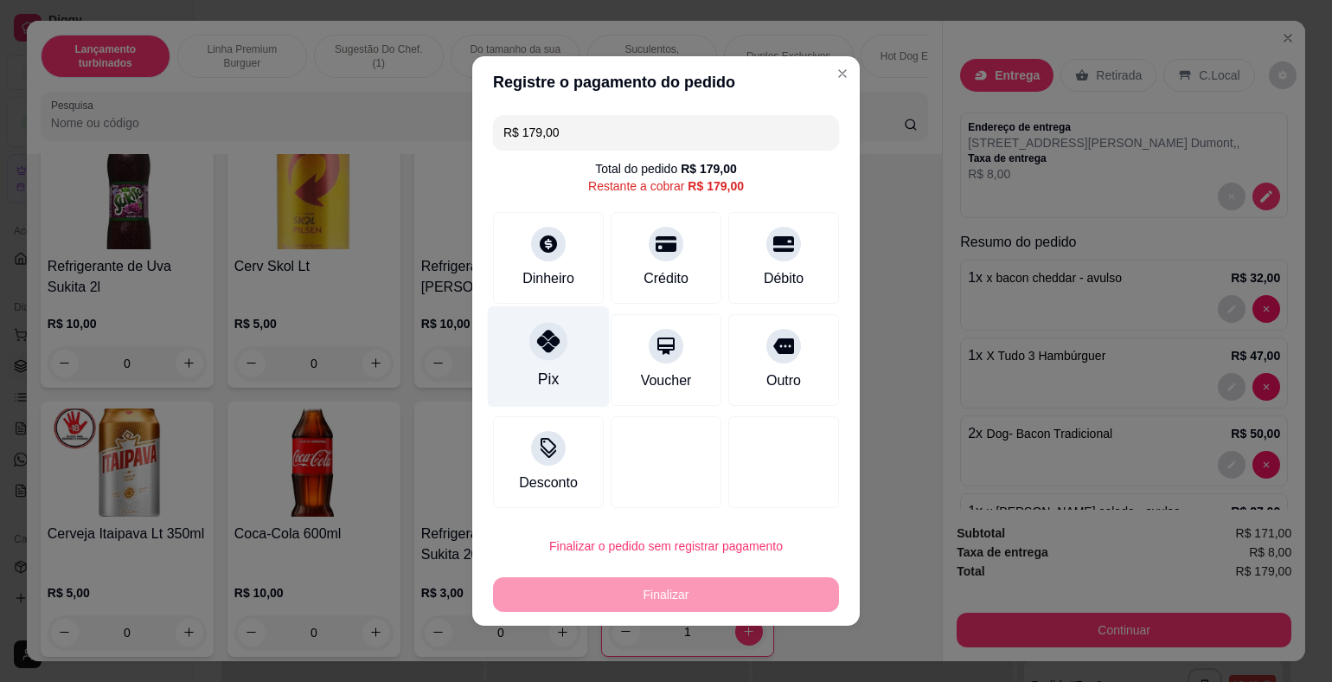
click at [554, 386] on div "Pix" at bounding box center [548, 379] width 21 height 22
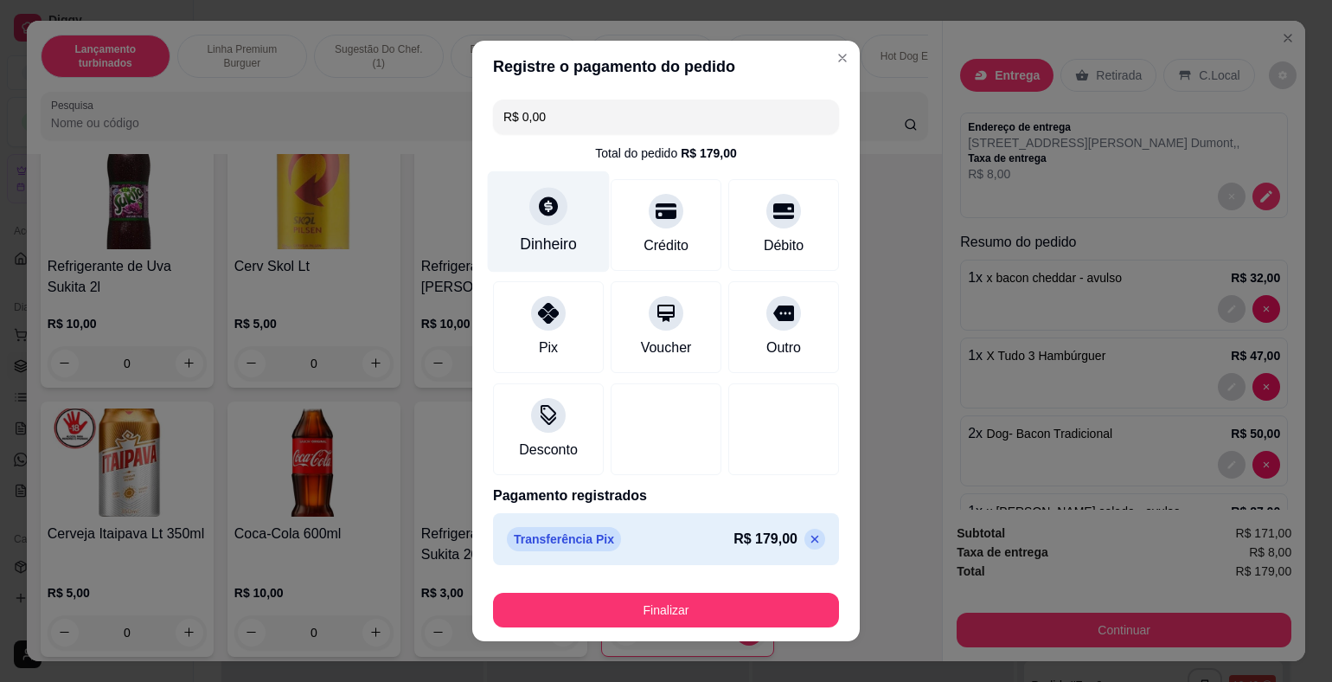
click at [560, 258] on div "Dinheiro" at bounding box center [549, 221] width 122 height 101
click at [808, 544] on icon at bounding box center [815, 539] width 14 height 14
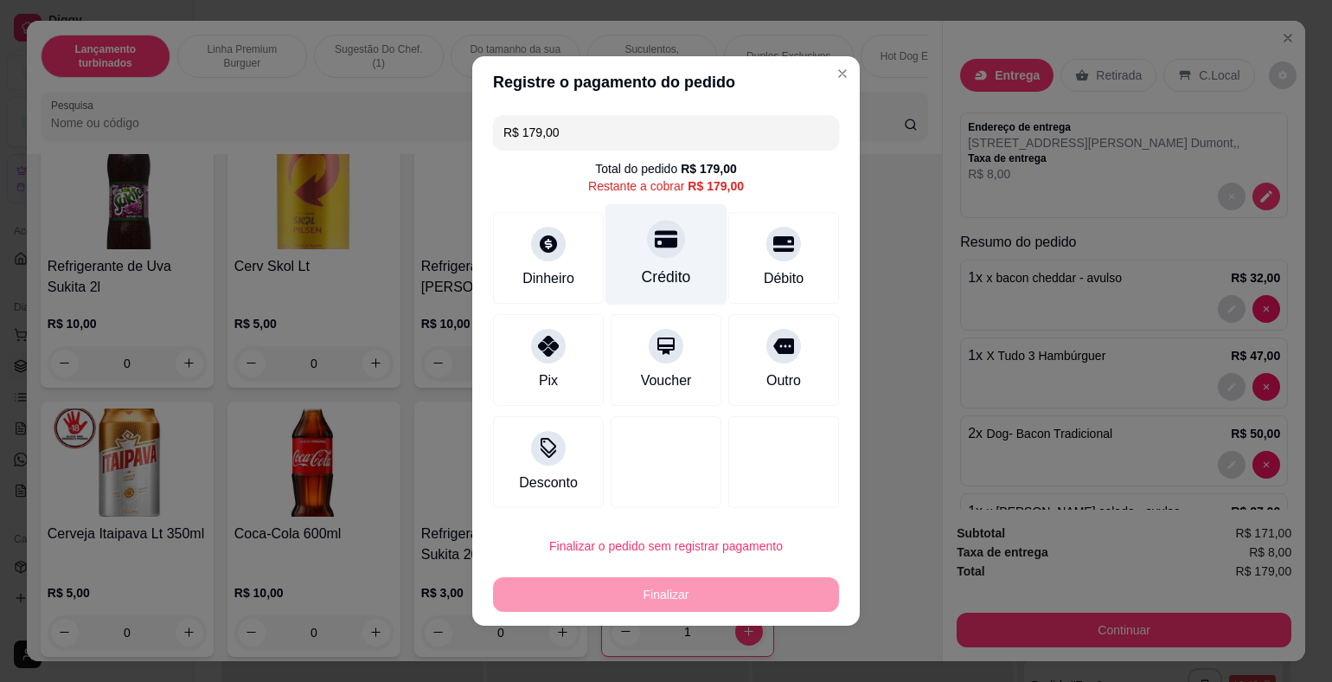
click at [651, 253] on div at bounding box center [666, 239] width 38 height 38
type input "R$ 0,00"
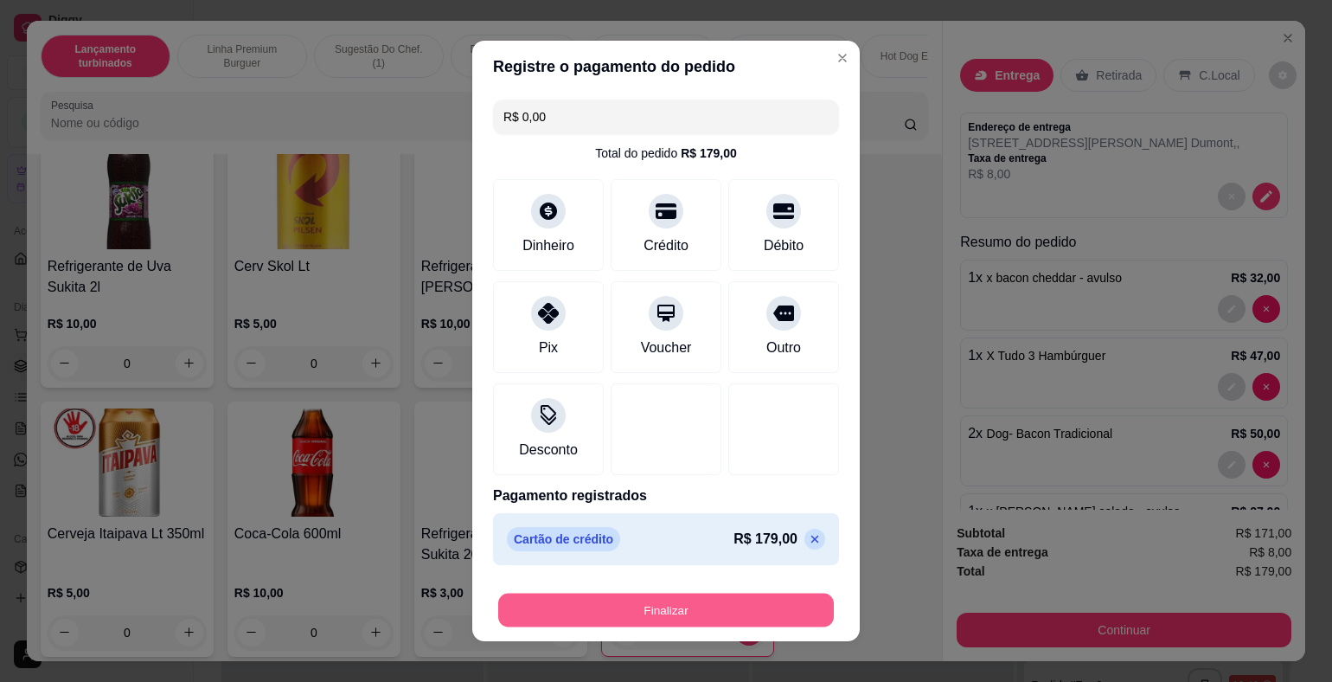
click at [728, 607] on button "Finalizar" at bounding box center [666, 610] width 336 height 34
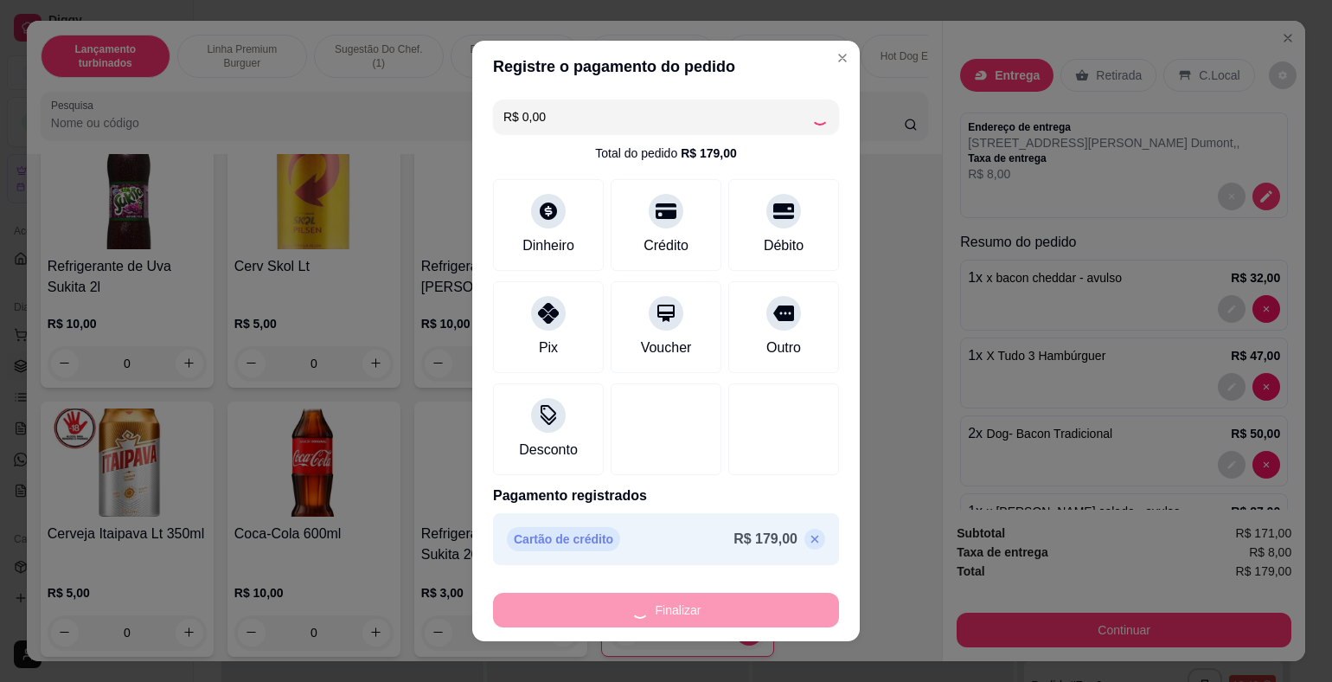
type input "0"
type input "-R$ 179,00"
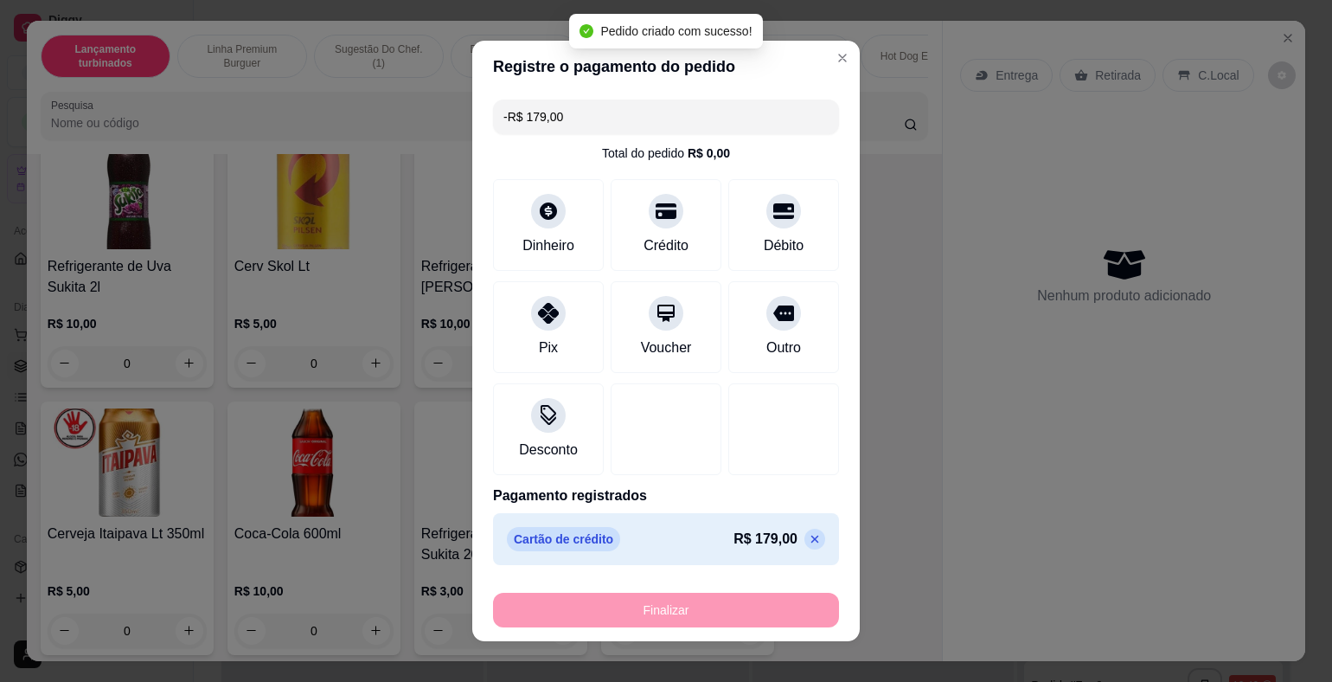
scroll to position [5322, 0]
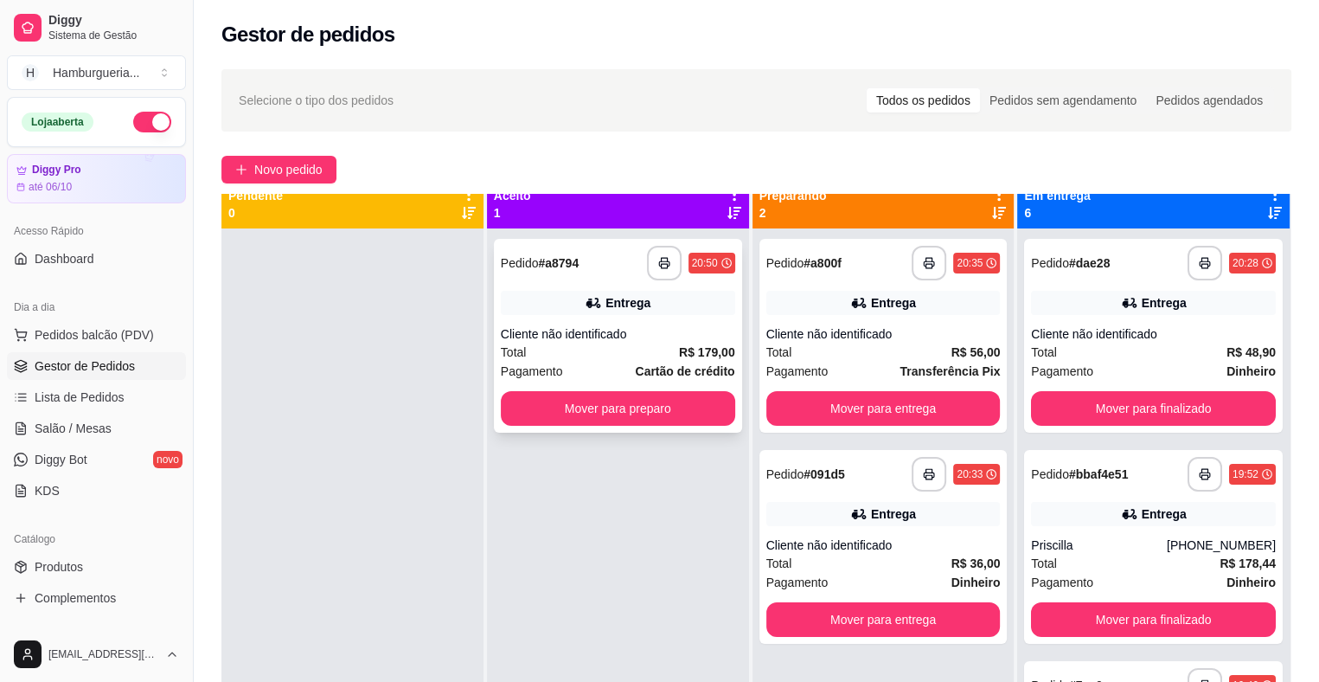
click at [688, 326] on div "Cliente não identificado" at bounding box center [618, 333] width 234 height 17
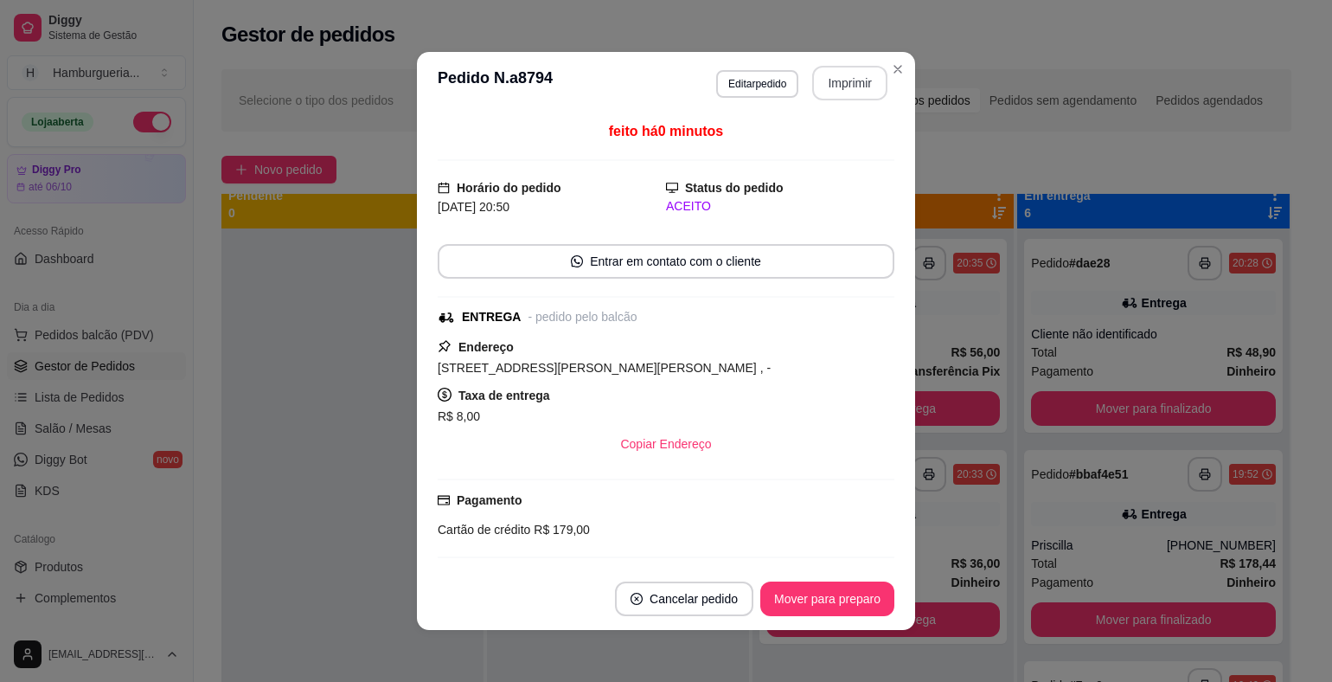
click at [828, 88] on button "Imprimir" at bounding box center [849, 83] width 75 height 35
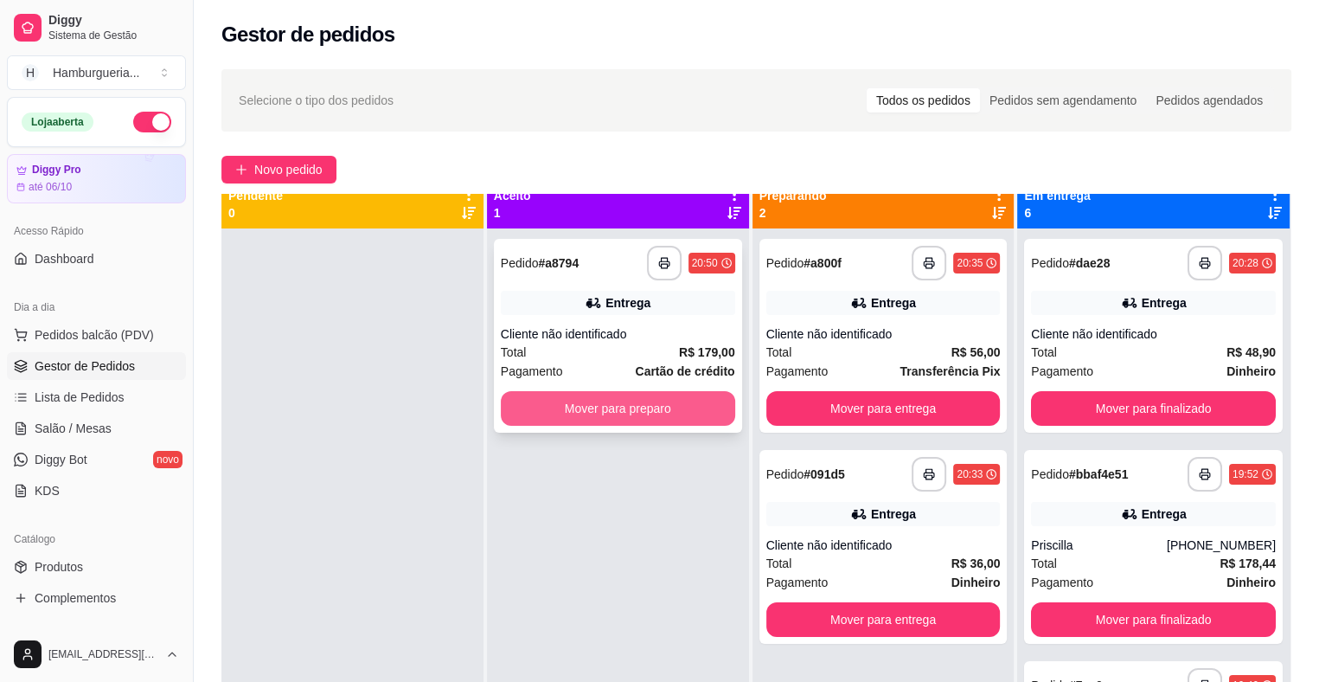
click at [692, 411] on button "Mover para preparo" at bounding box center [618, 408] width 234 height 35
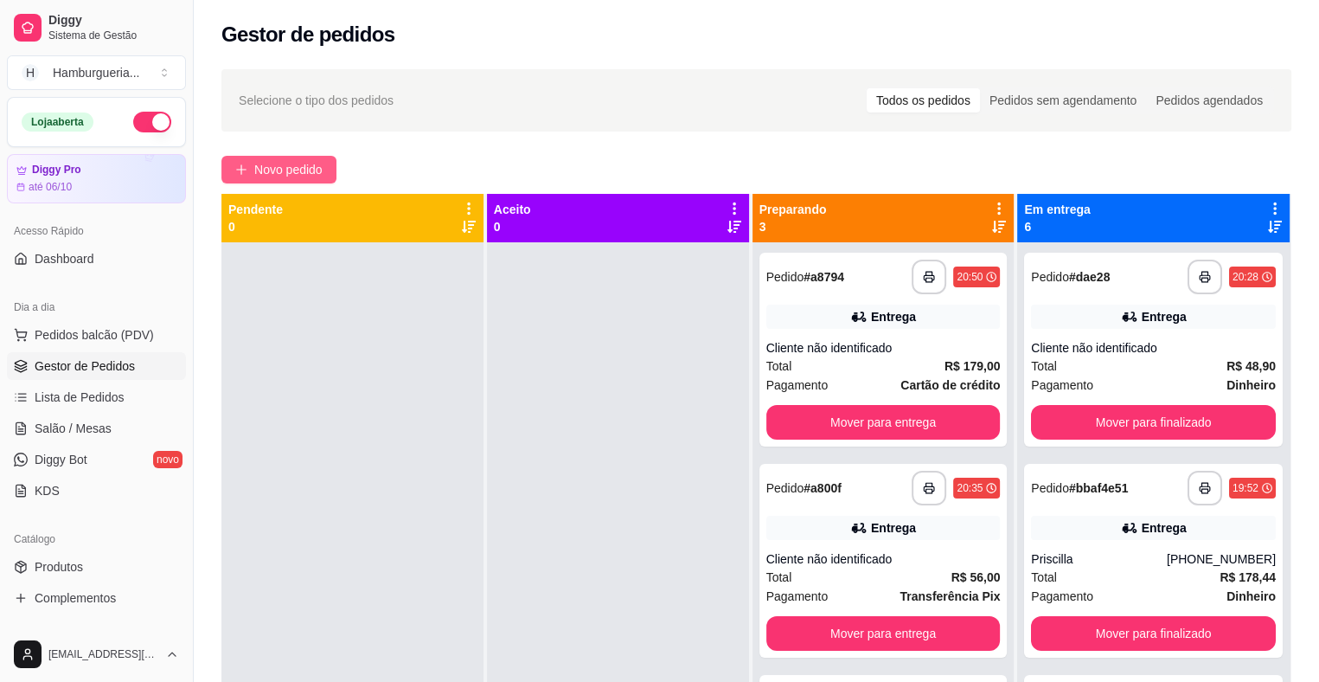
click at [296, 176] on span "Novo pedido" at bounding box center [288, 169] width 68 height 19
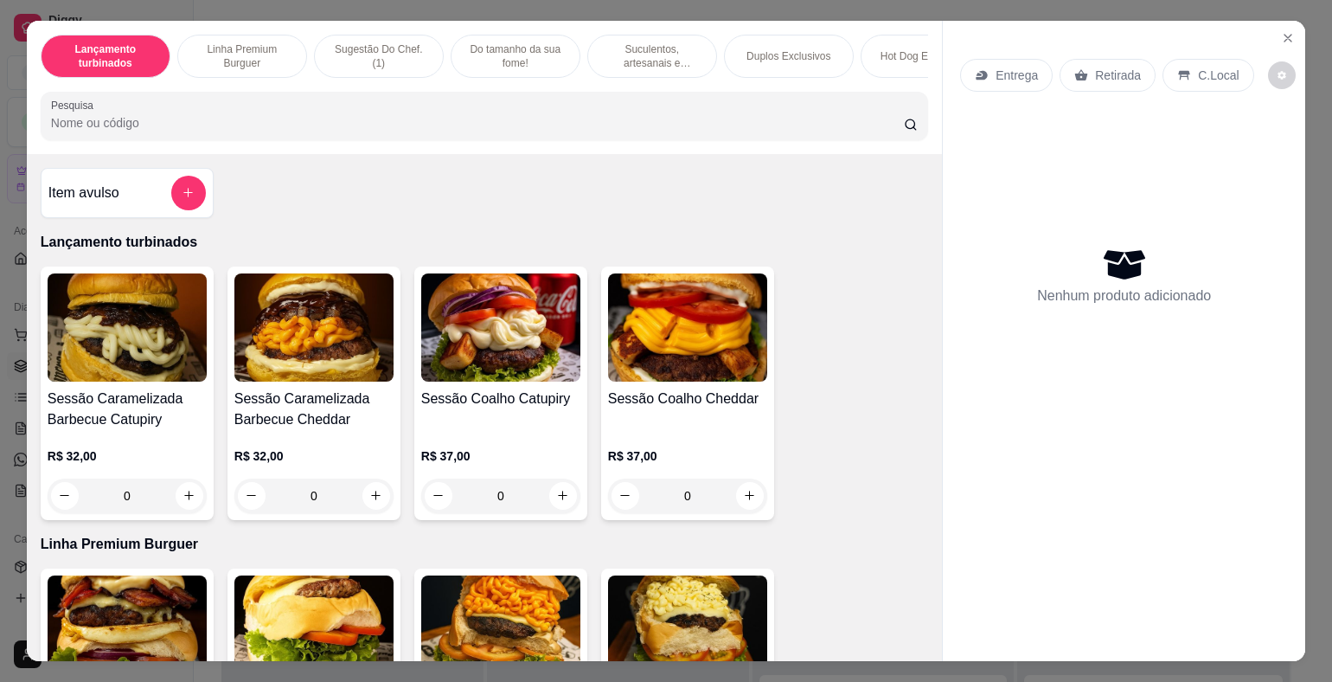
click at [1016, 67] on p "Entrega" at bounding box center [1017, 75] width 42 height 17
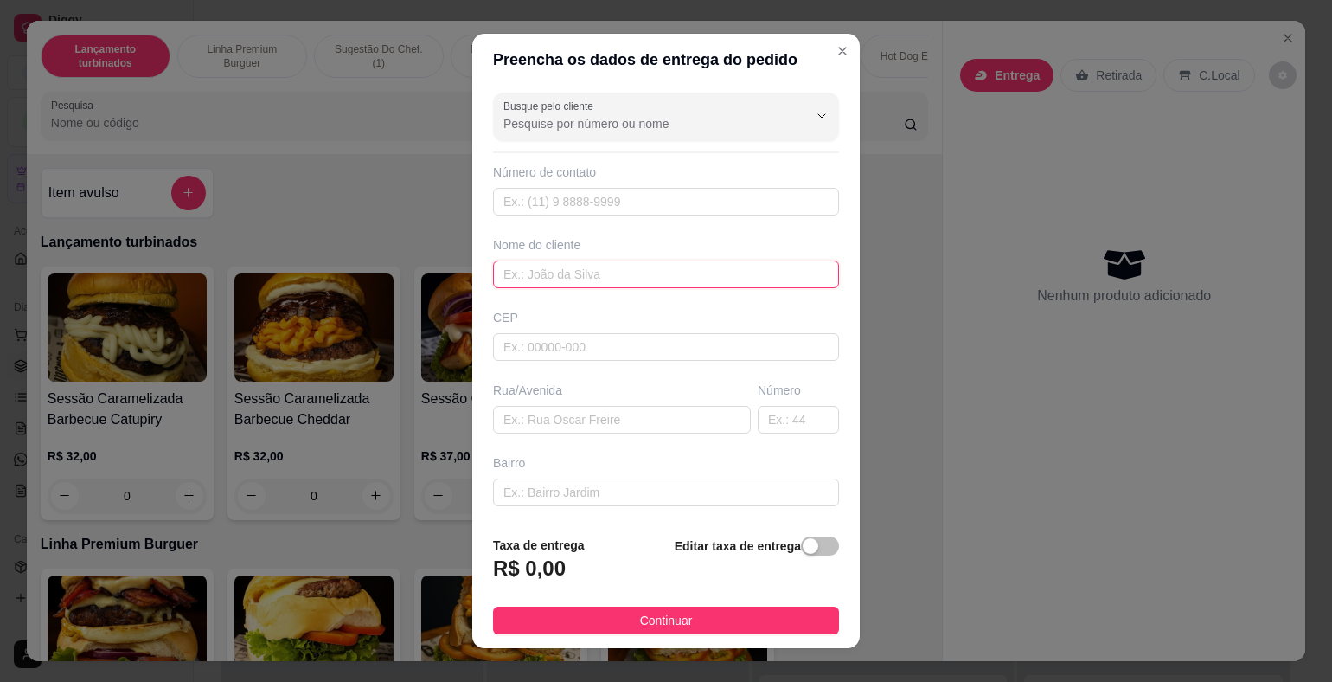
click at [618, 275] on input "text" at bounding box center [666, 274] width 346 height 28
type input "higor"
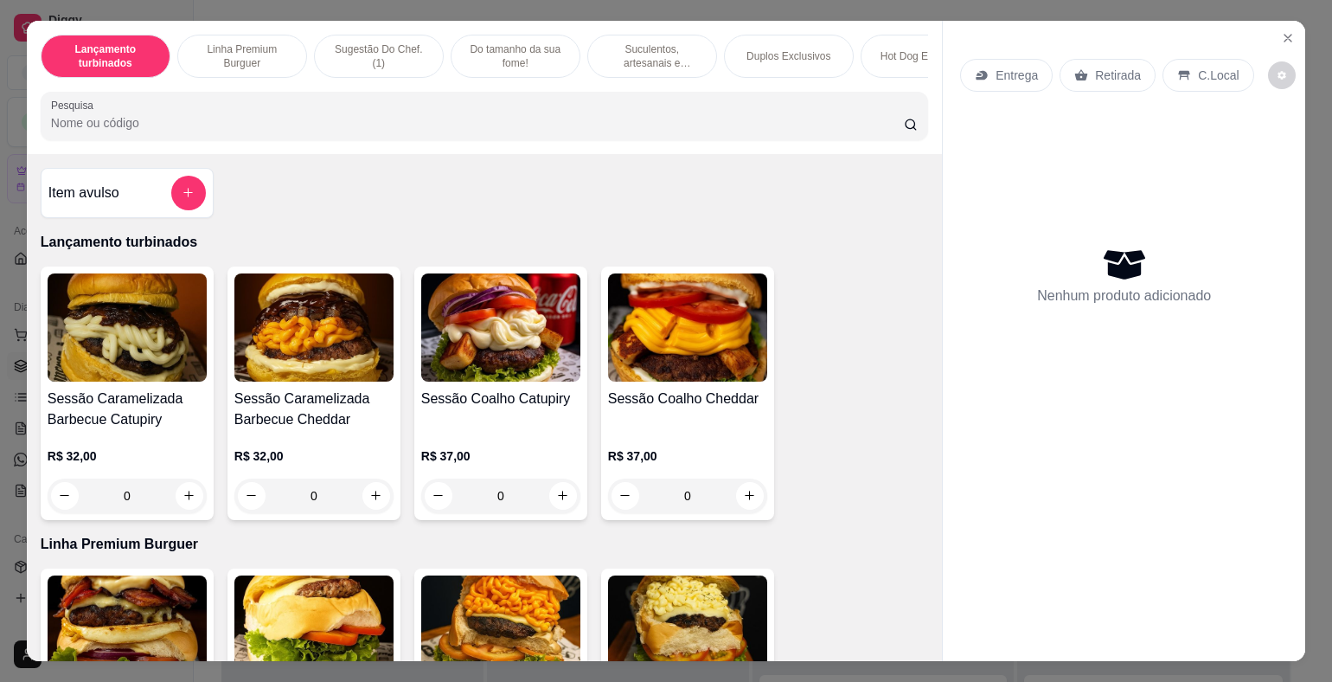
click at [1075, 73] on icon at bounding box center [1081, 74] width 13 height 11
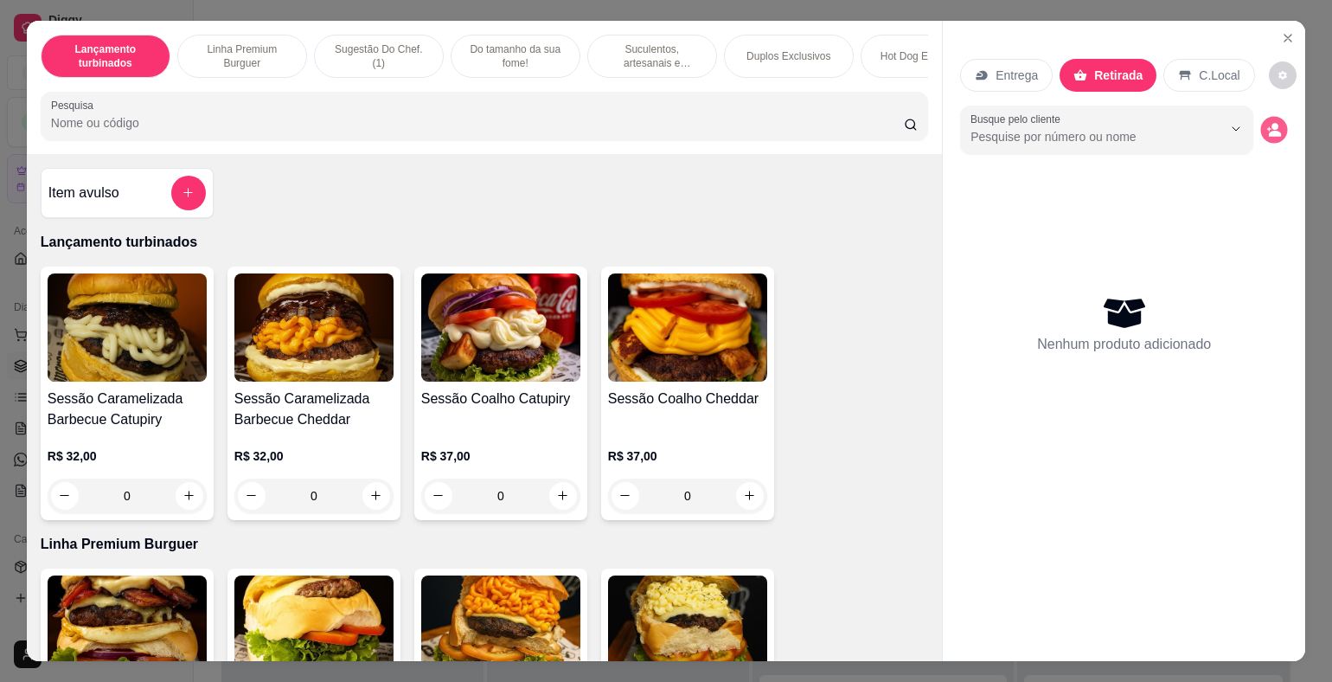
click at [1271, 131] on button "decrease-product-quantity" at bounding box center [1274, 129] width 27 height 27
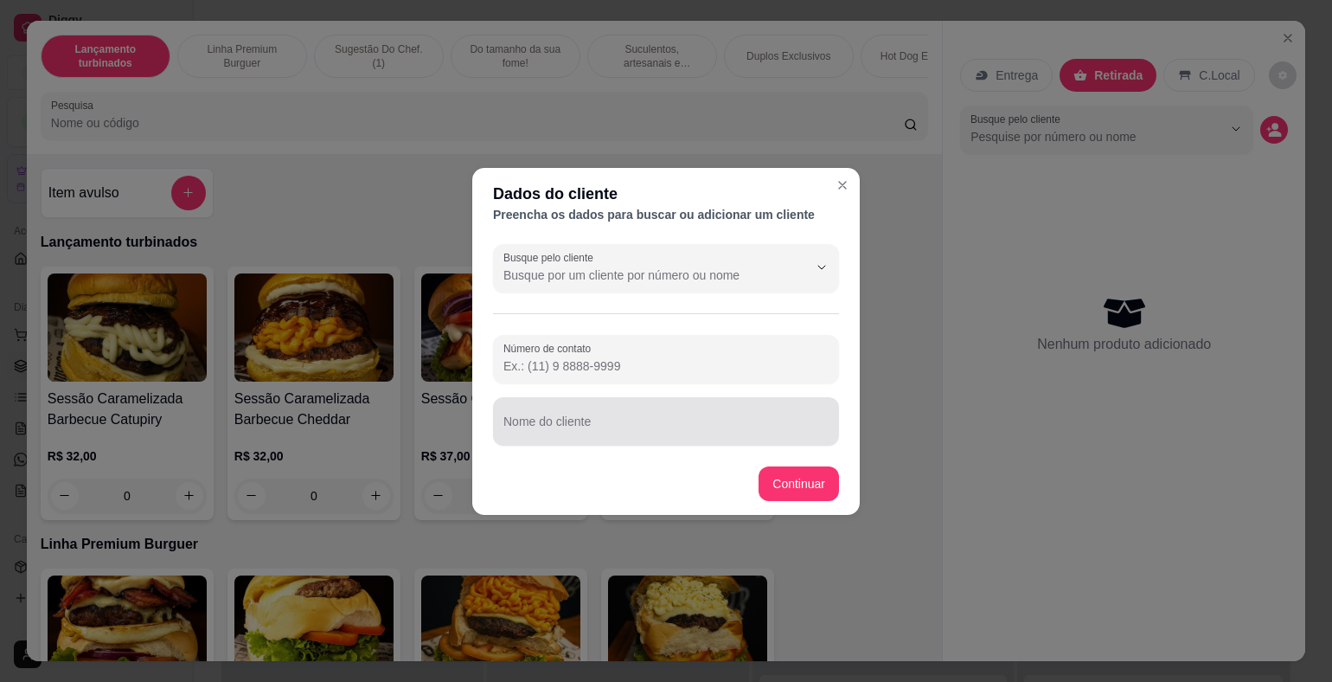
click at [634, 414] on div at bounding box center [665, 421] width 325 height 35
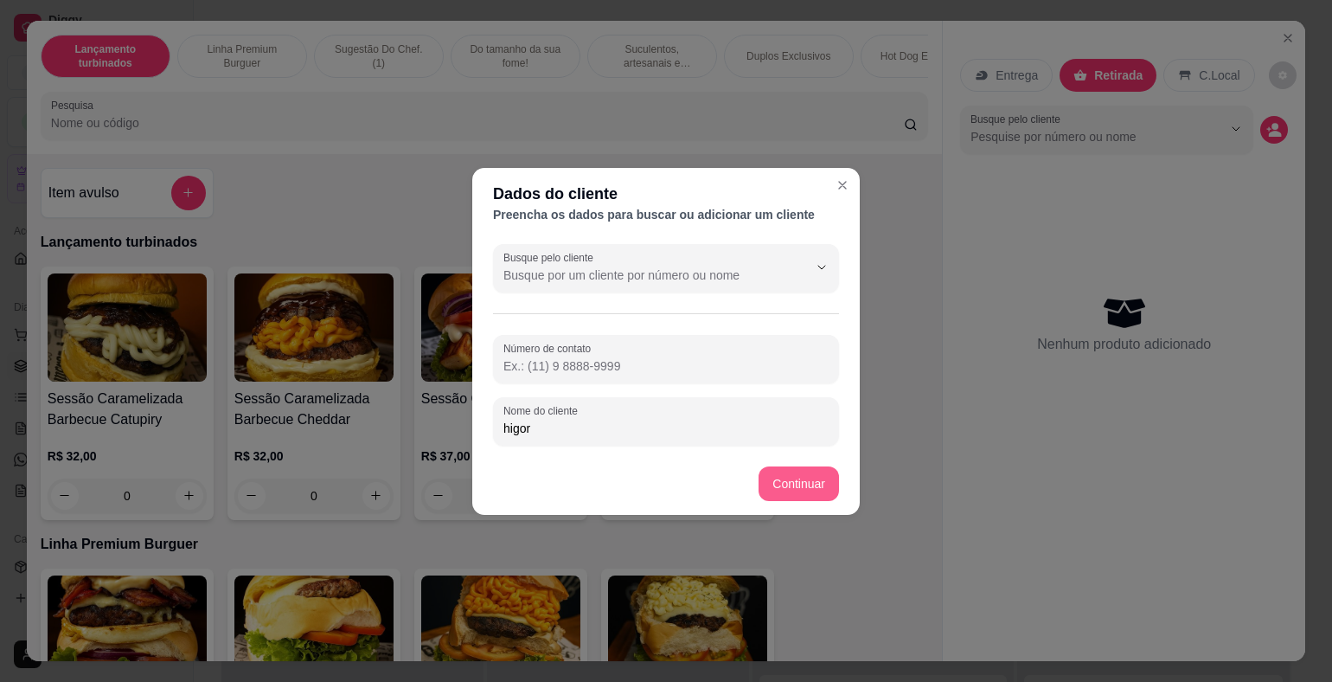
type input "higor"
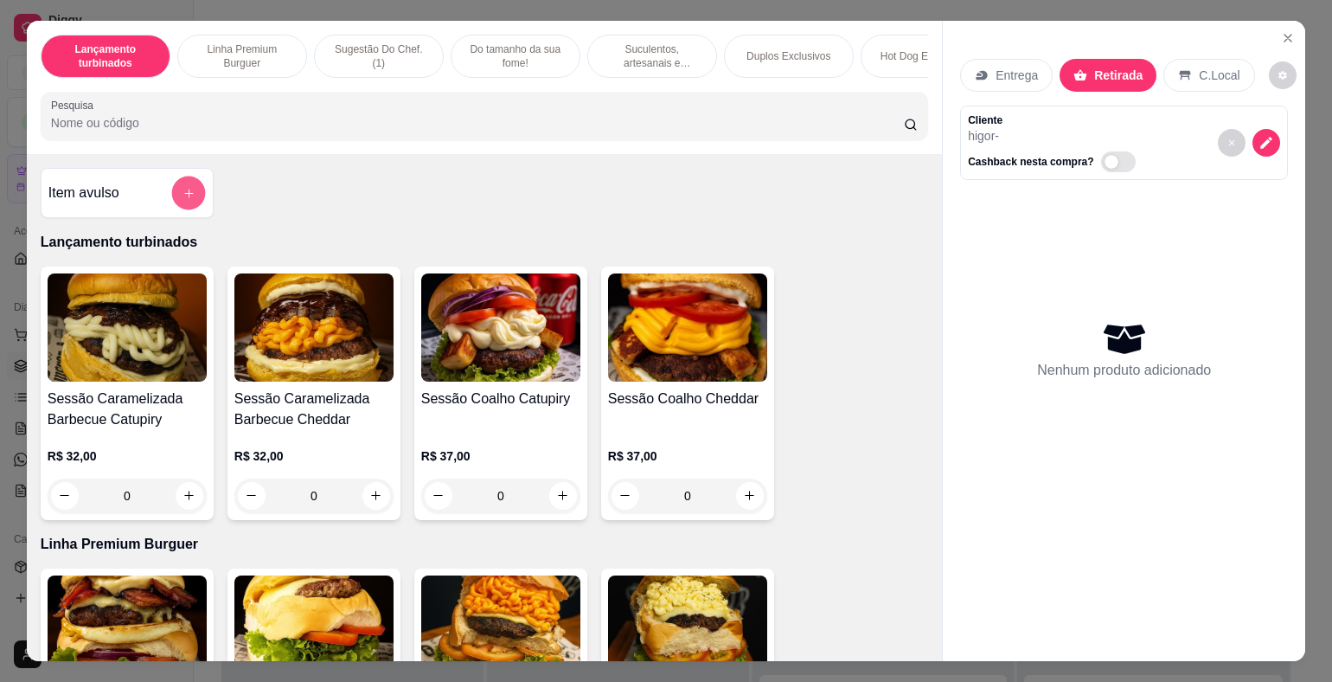
click at [183, 206] on button "add-separate-item" at bounding box center [188, 193] width 34 height 34
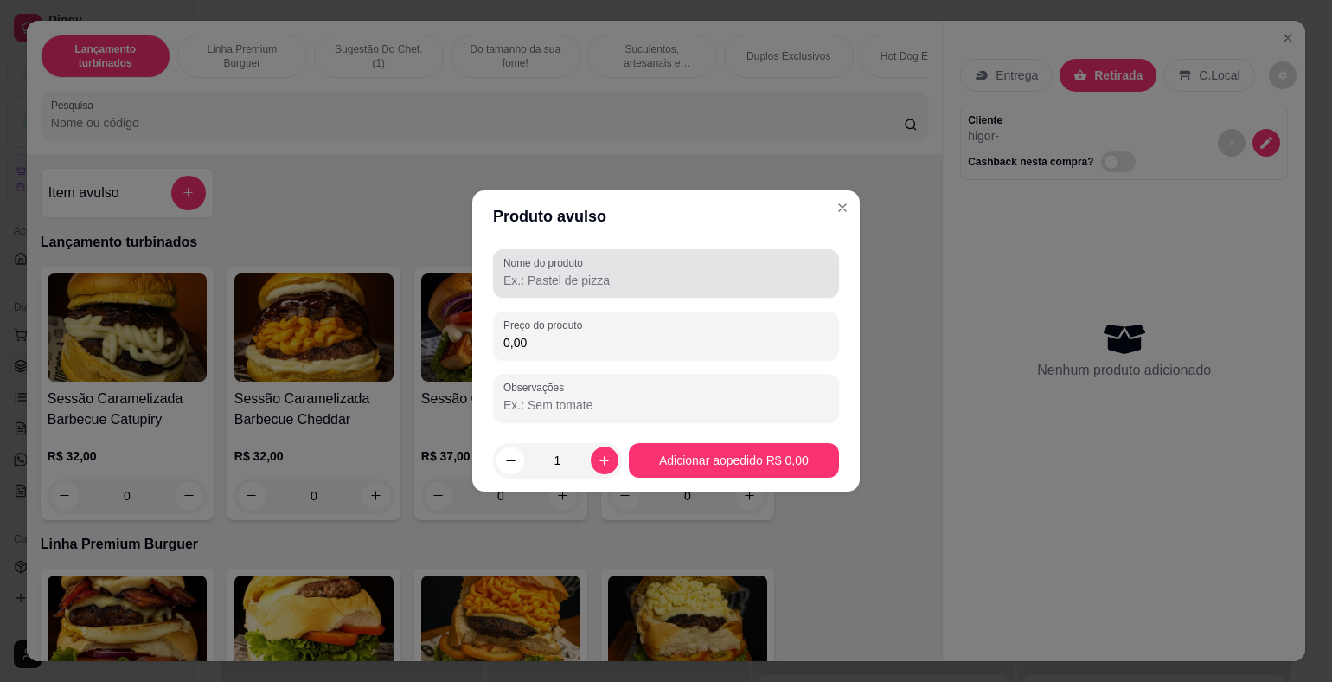
click at [627, 285] on input "Nome do produto" at bounding box center [665, 280] width 325 height 17
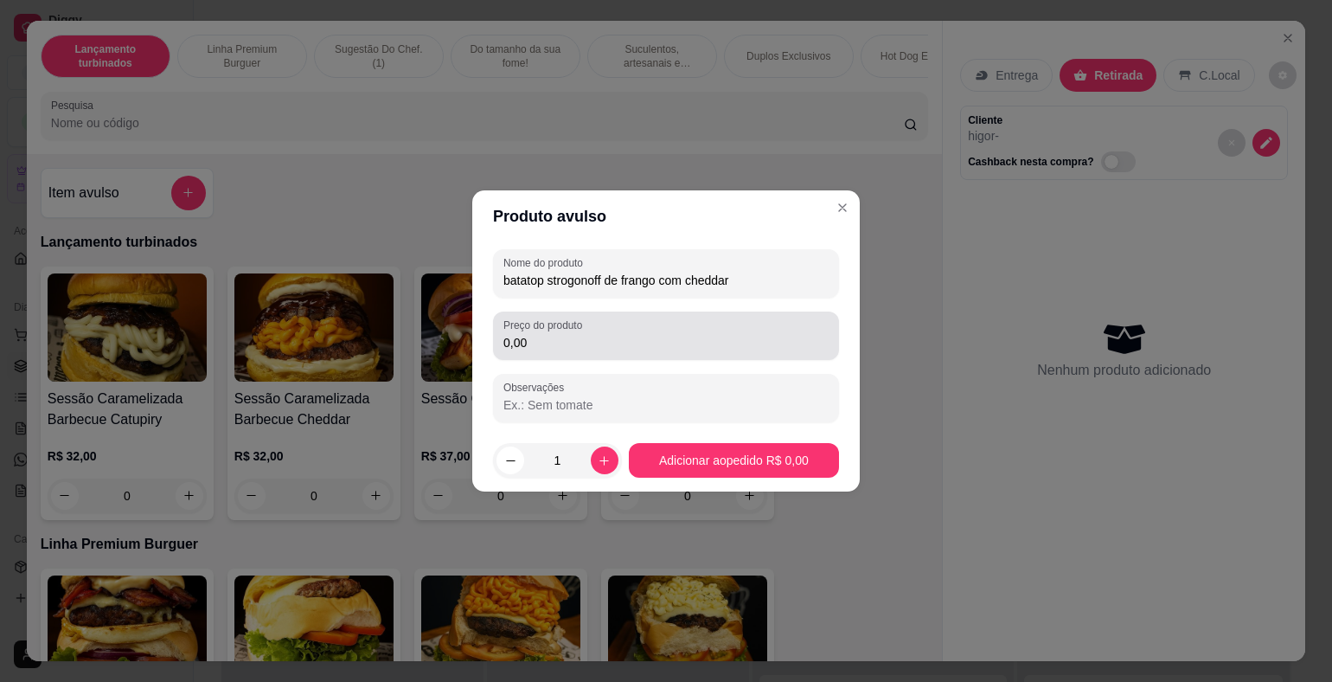
type input "batatop strogonoff de frango com cheddar"
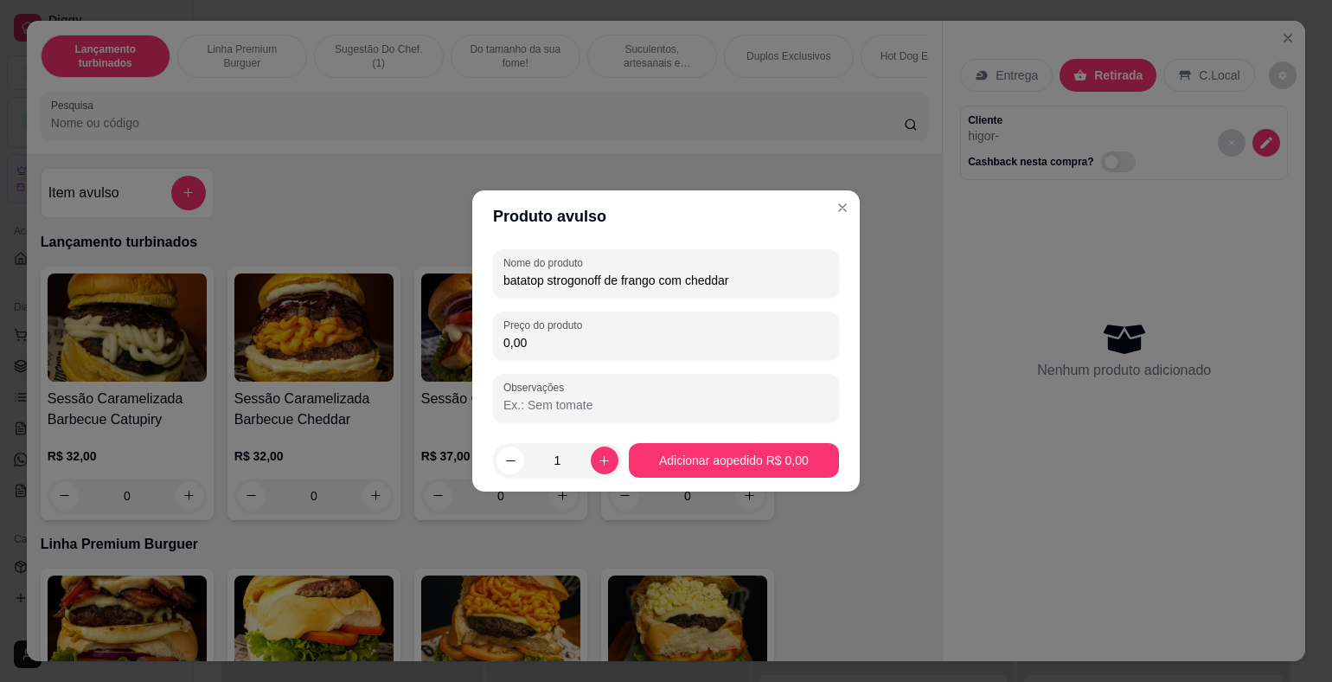
click at [695, 347] on input "0,00" at bounding box center [665, 342] width 325 height 17
type input "26,90"
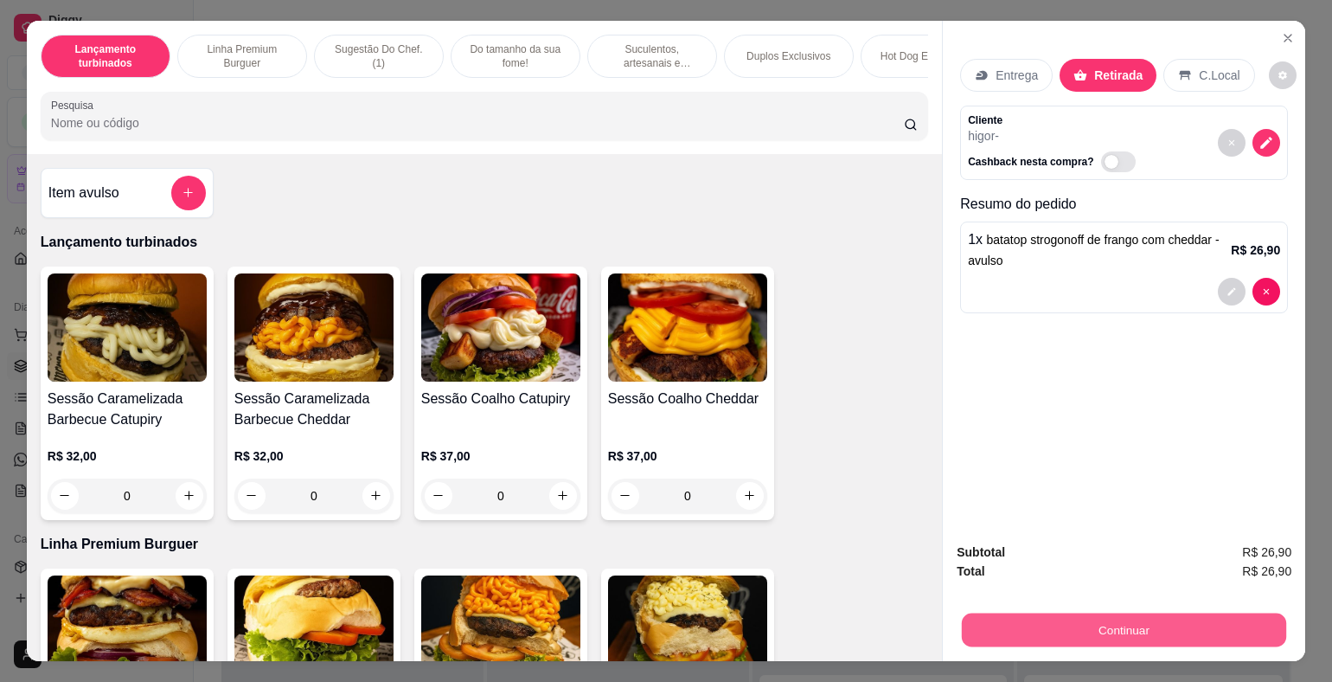
click at [1182, 625] on button "Continuar" at bounding box center [1124, 630] width 324 height 34
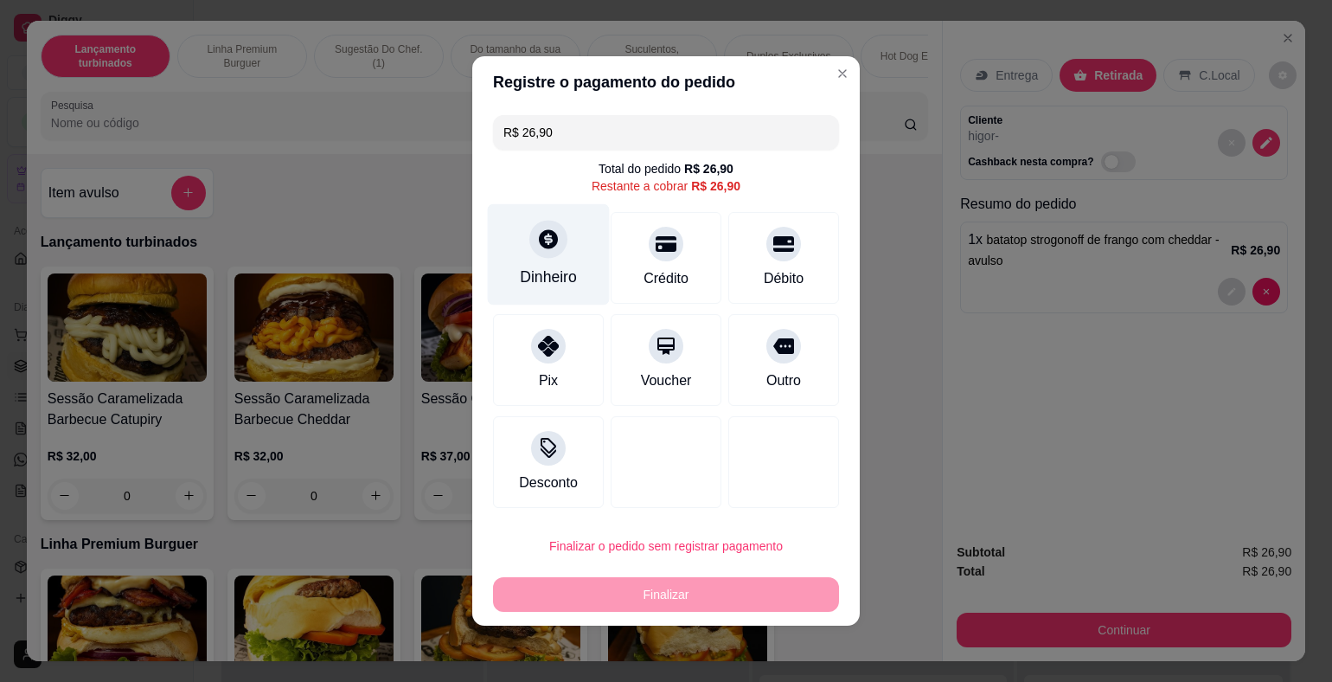
click at [560, 251] on div at bounding box center [548, 239] width 38 height 38
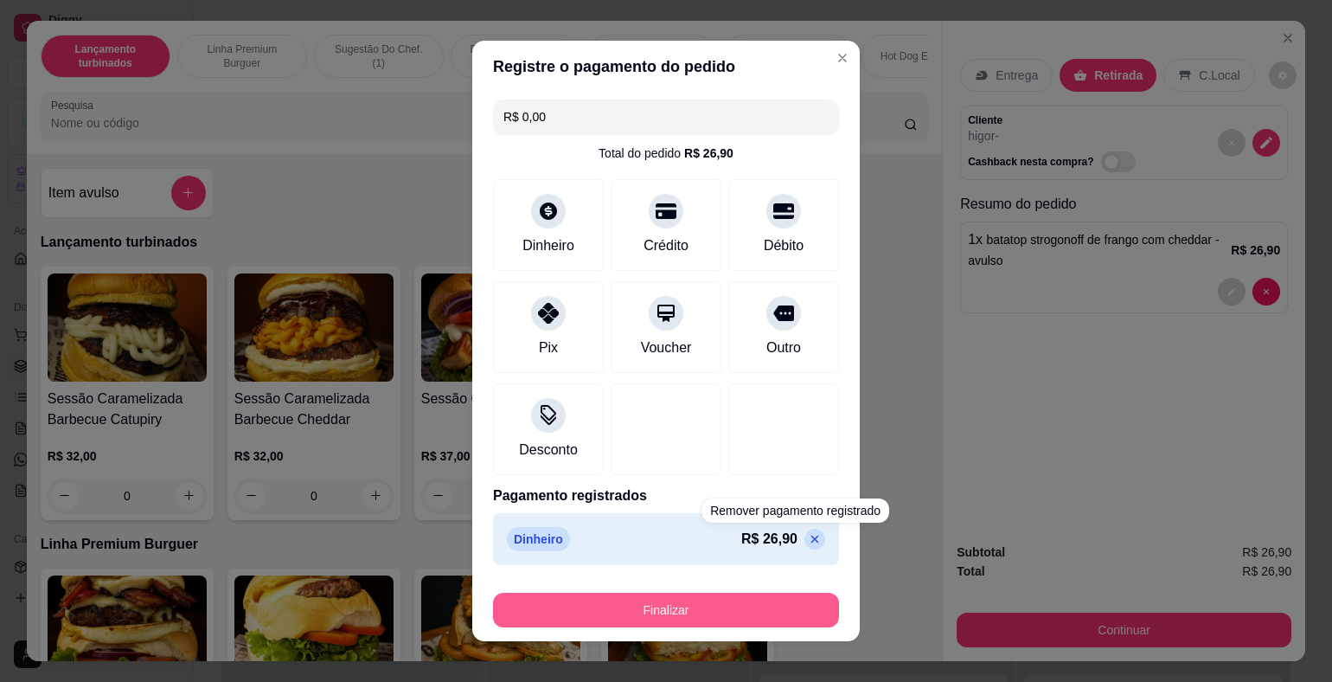
click at [778, 601] on button "Finalizar" at bounding box center [666, 609] width 346 height 35
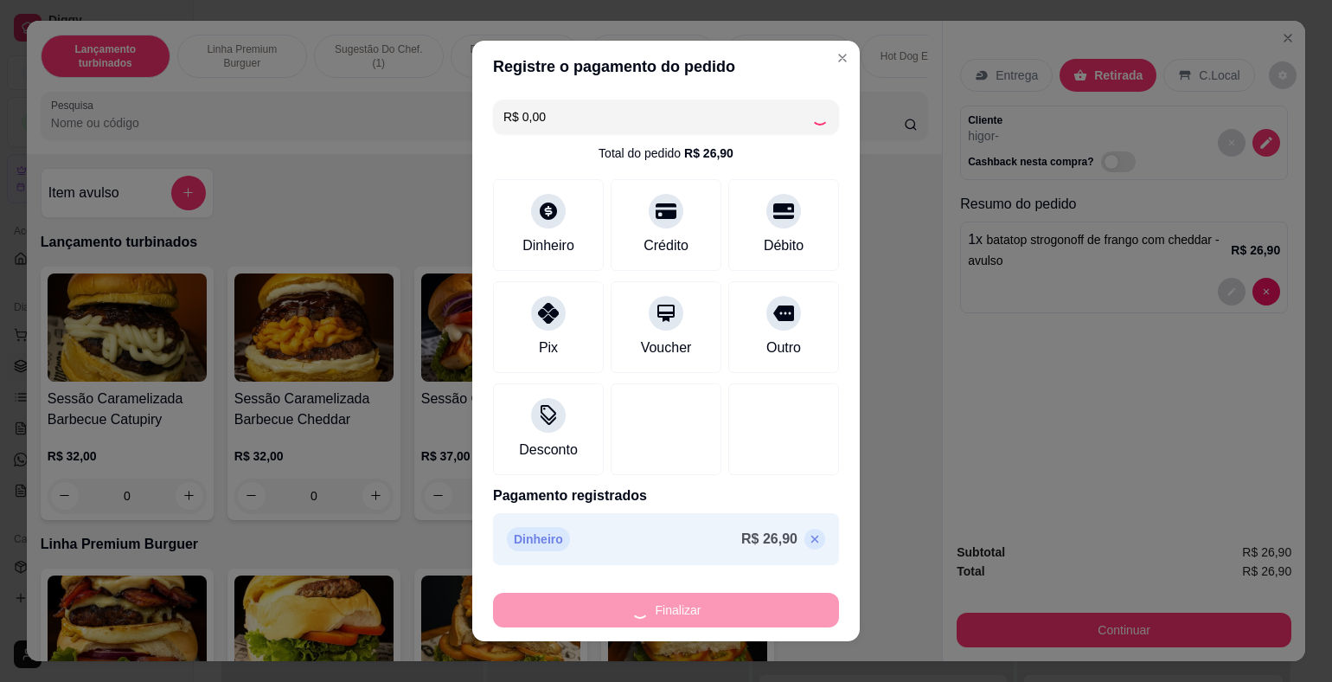
type input "-R$ 26,90"
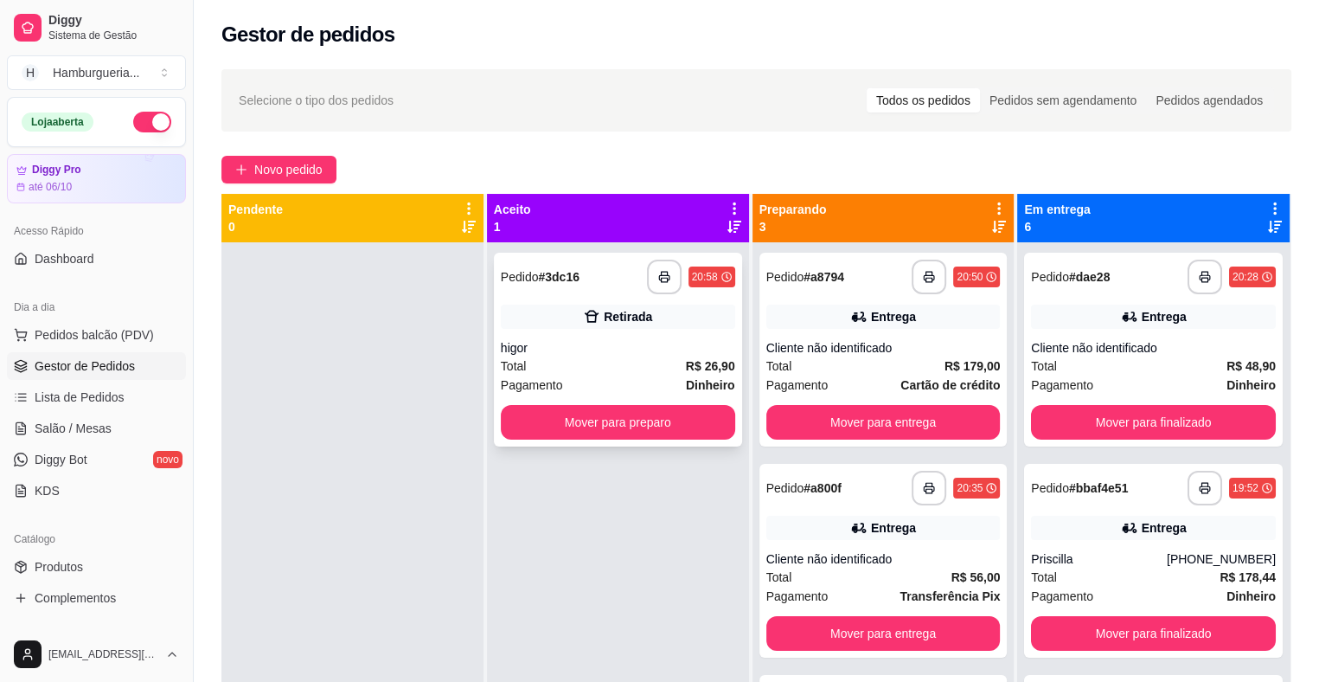
click at [686, 362] on strong "R$ 26,90" at bounding box center [710, 366] width 49 height 14
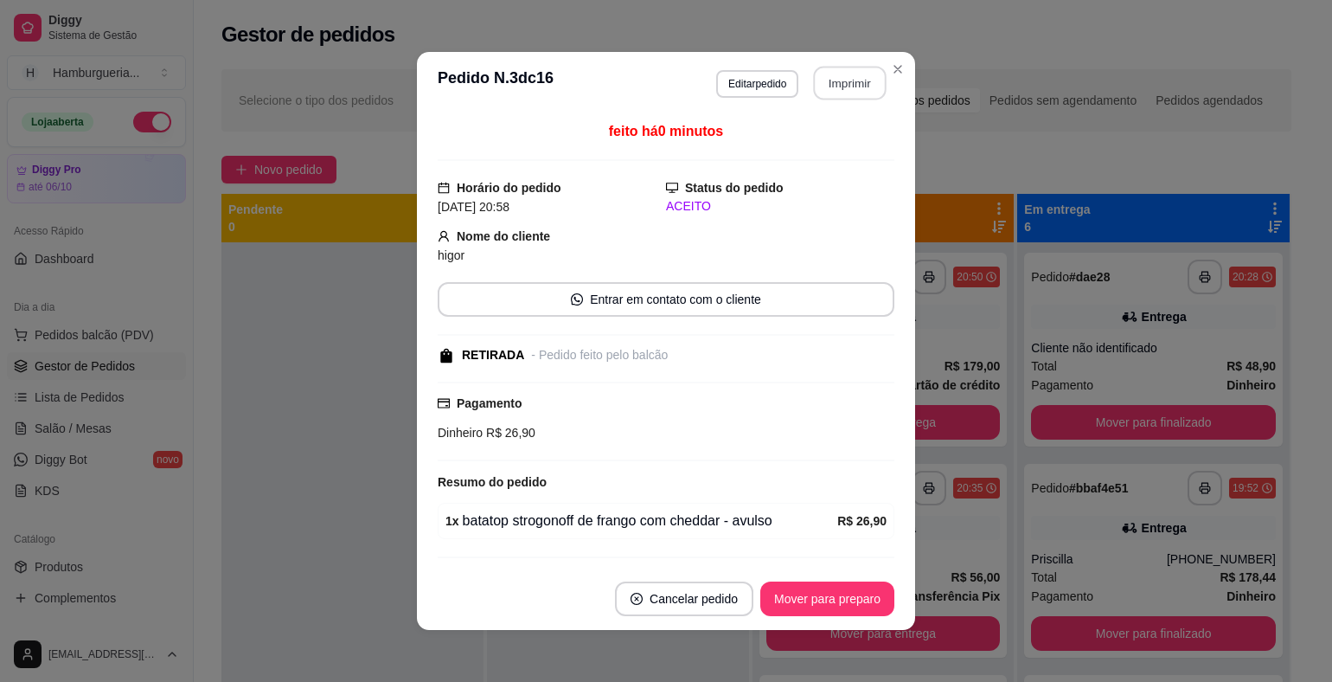
click at [831, 89] on button "Imprimir" at bounding box center [850, 84] width 73 height 34
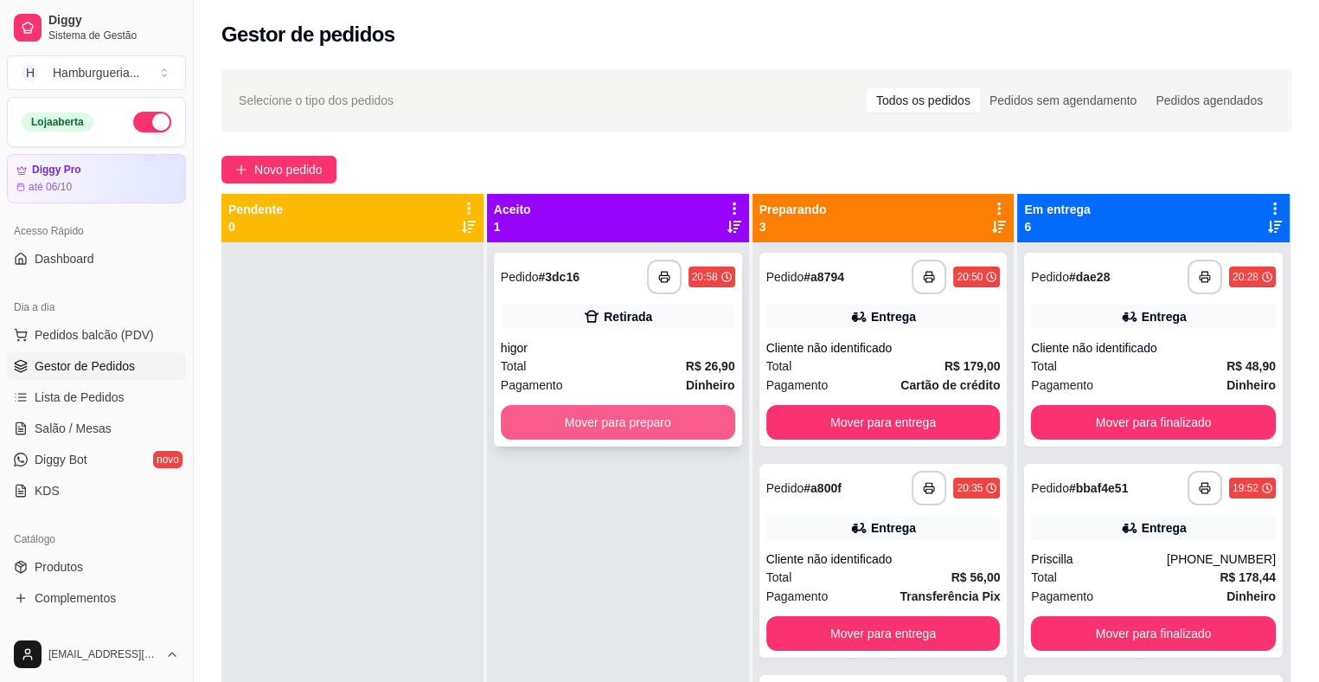
click at [650, 432] on button "Mover para preparo" at bounding box center [618, 422] width 234 height 35
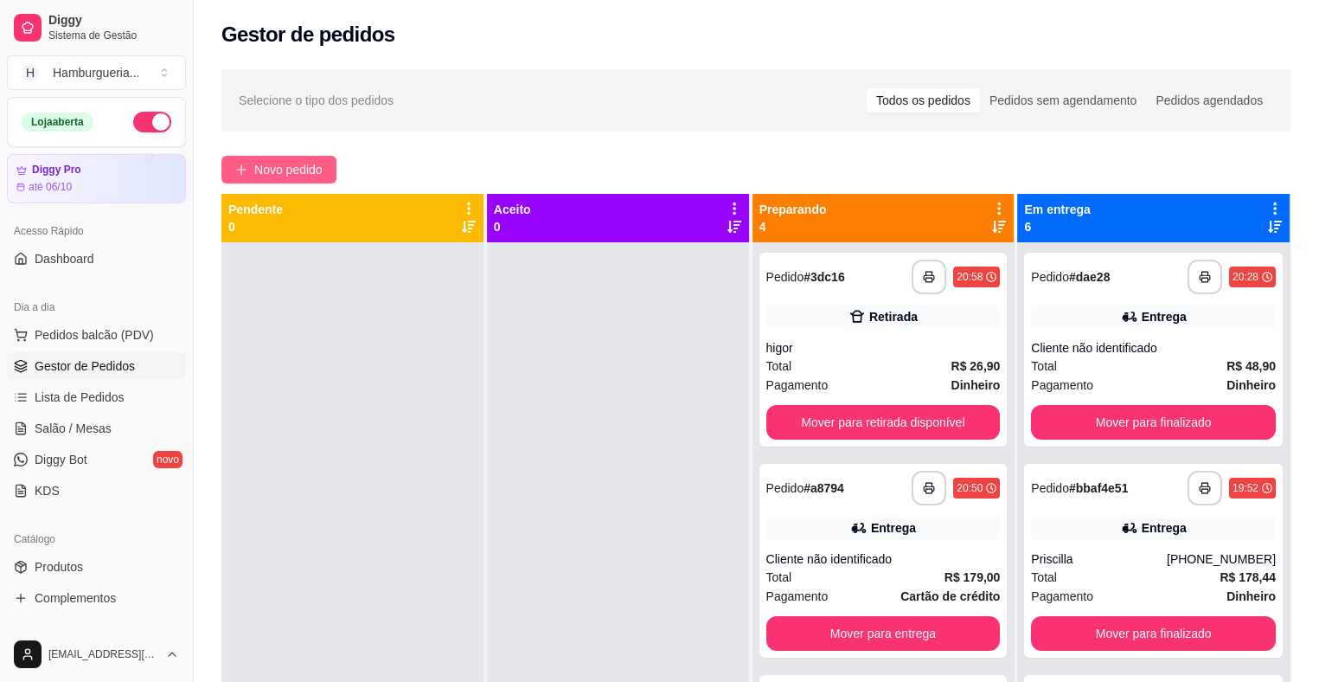
click at [288, 171] on span "Novo pedido" at bounding box center [288, 169] width 68 height 19
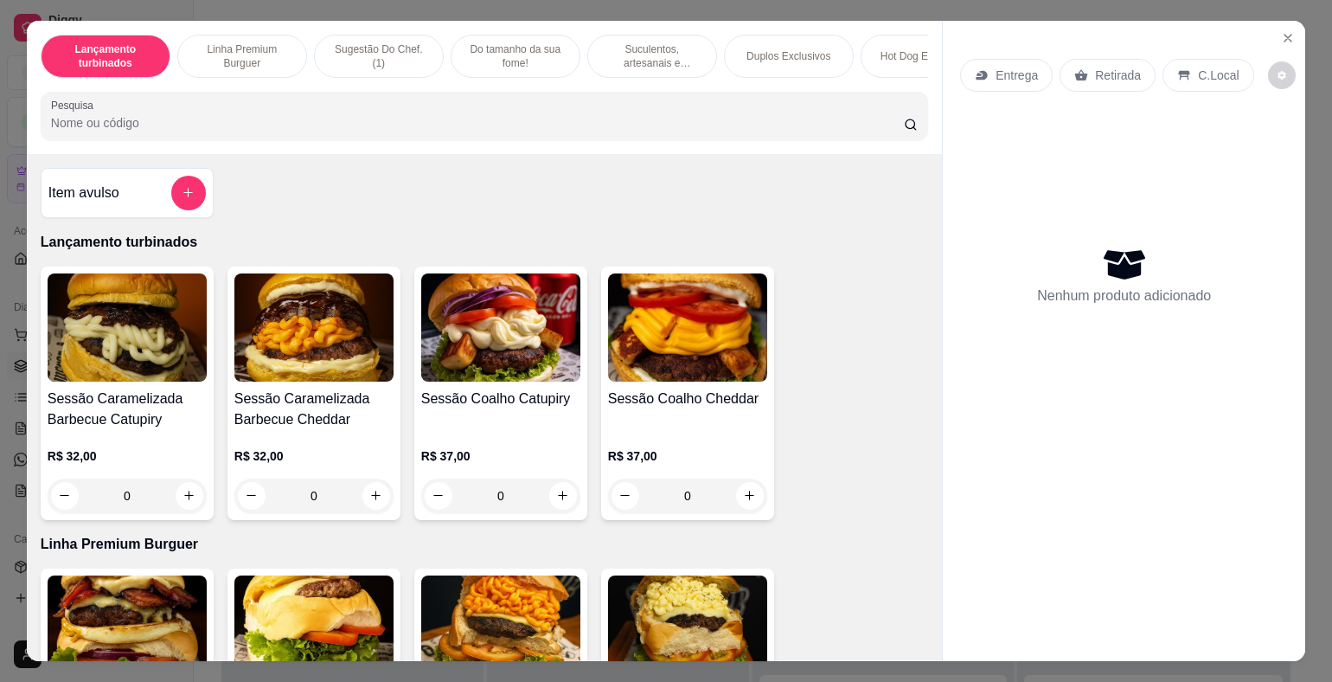
scroll to position [173, 0]
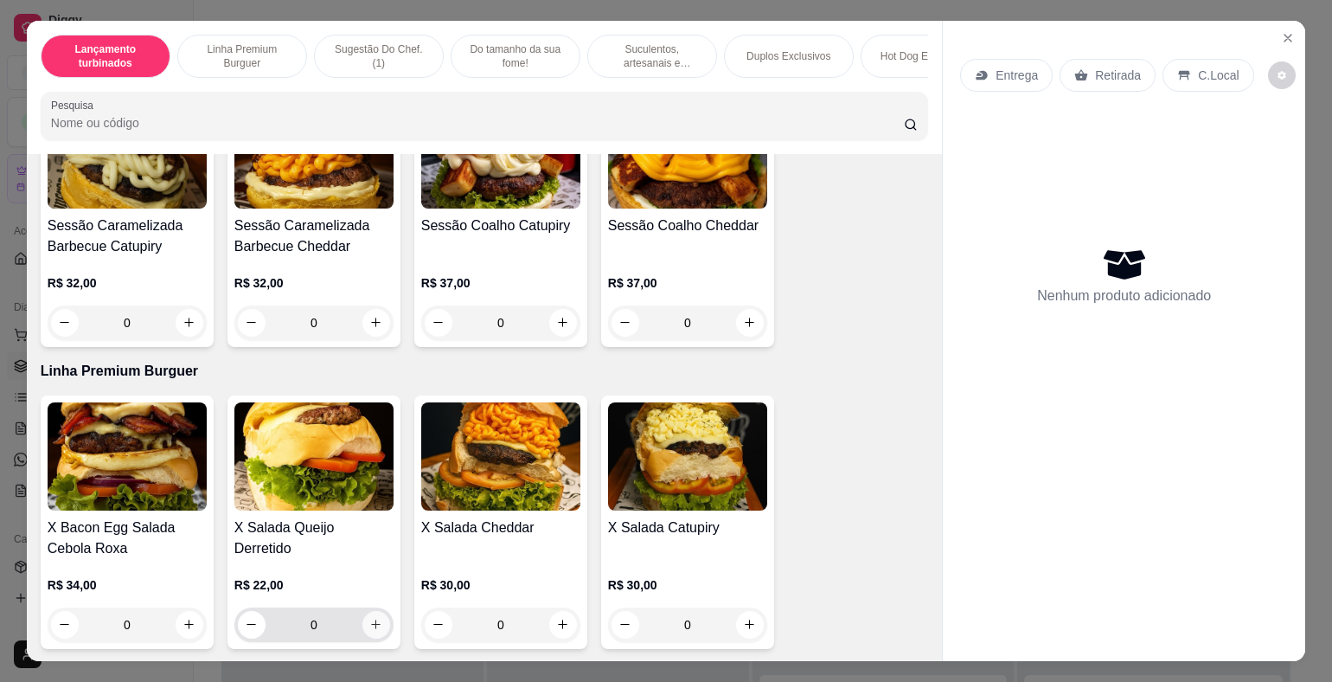
click at [367, 620] on button "increase-product-quantity" at bounding box center [376, 625] width 28 height 28
type input "1"
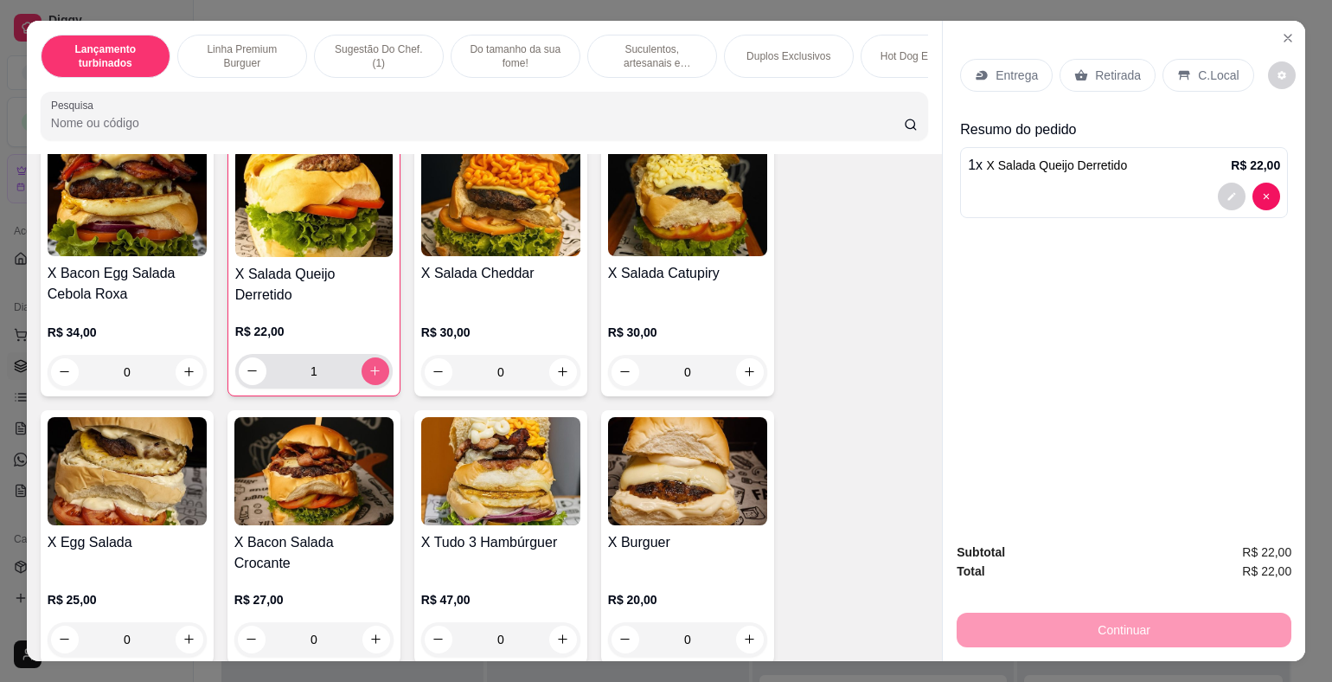
scroll to position [432, 0]
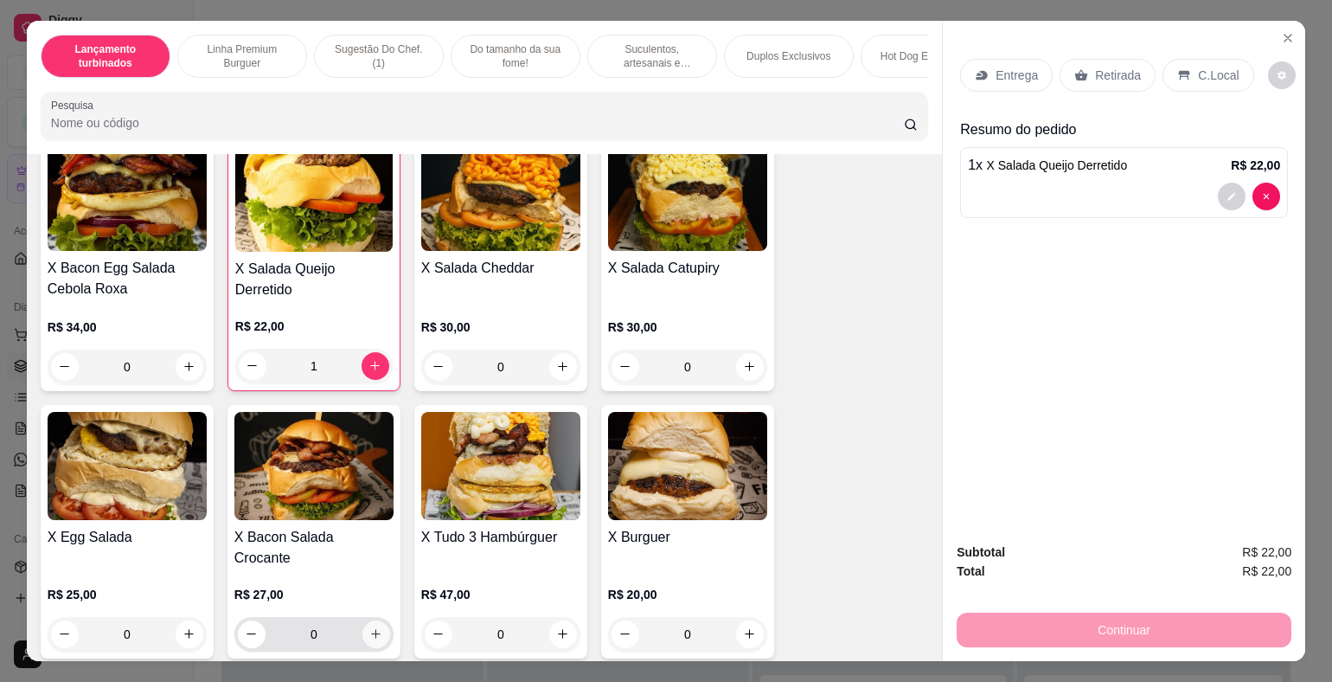
click at [371, 627] on icon "increase-product-quantity" at bounding box center [375, 633] width 13 height 13
type input "1"
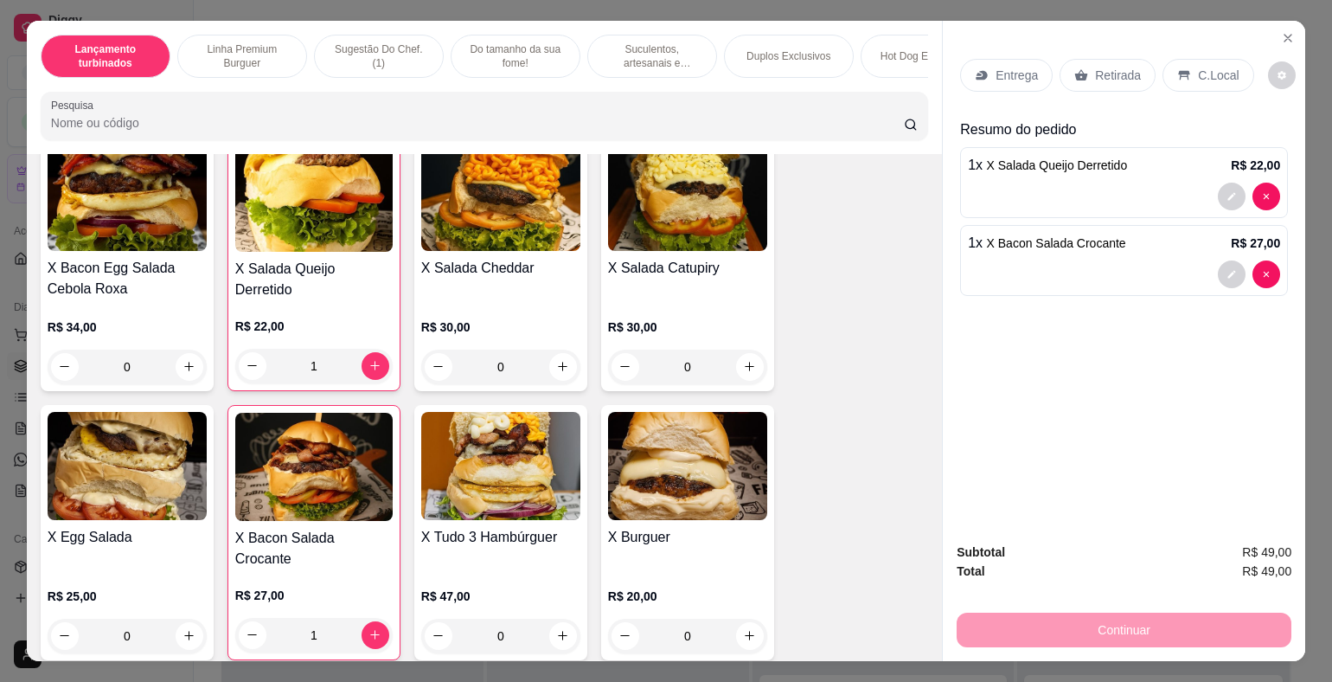
click at [1122, 74] on p "Retirada" at bounding box center [1118, 75] width 46 height 17
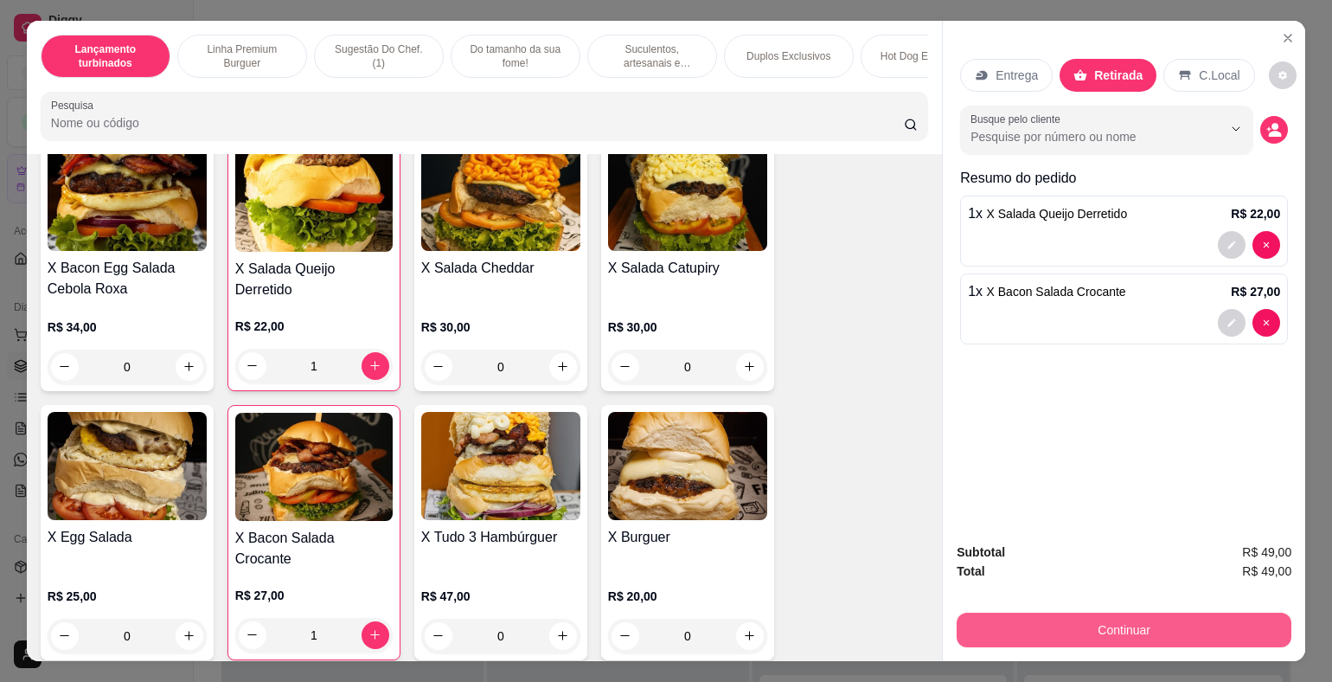
click at [1198, 632] on button "Continuar" at bounding box center [1124, 629] width 335 height 35
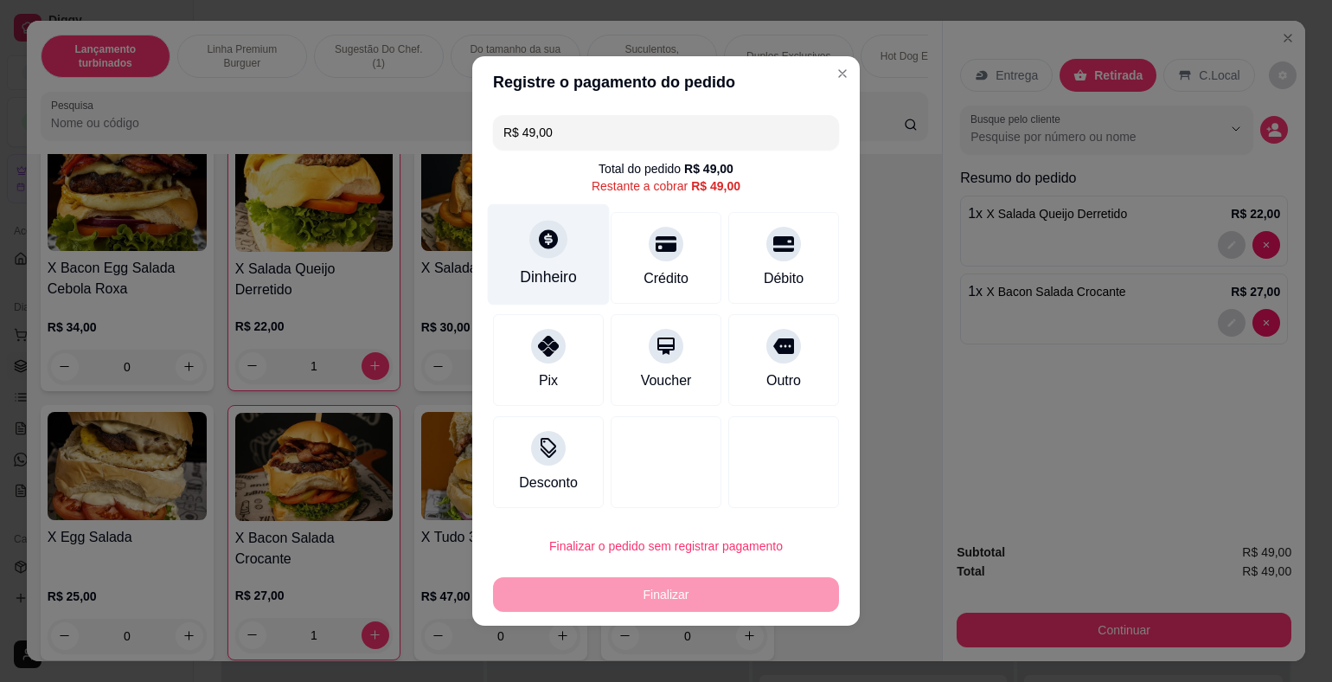
click at [568, 250] on div "Dinheiro" at bounding box center [549, 254] width 122 height 101
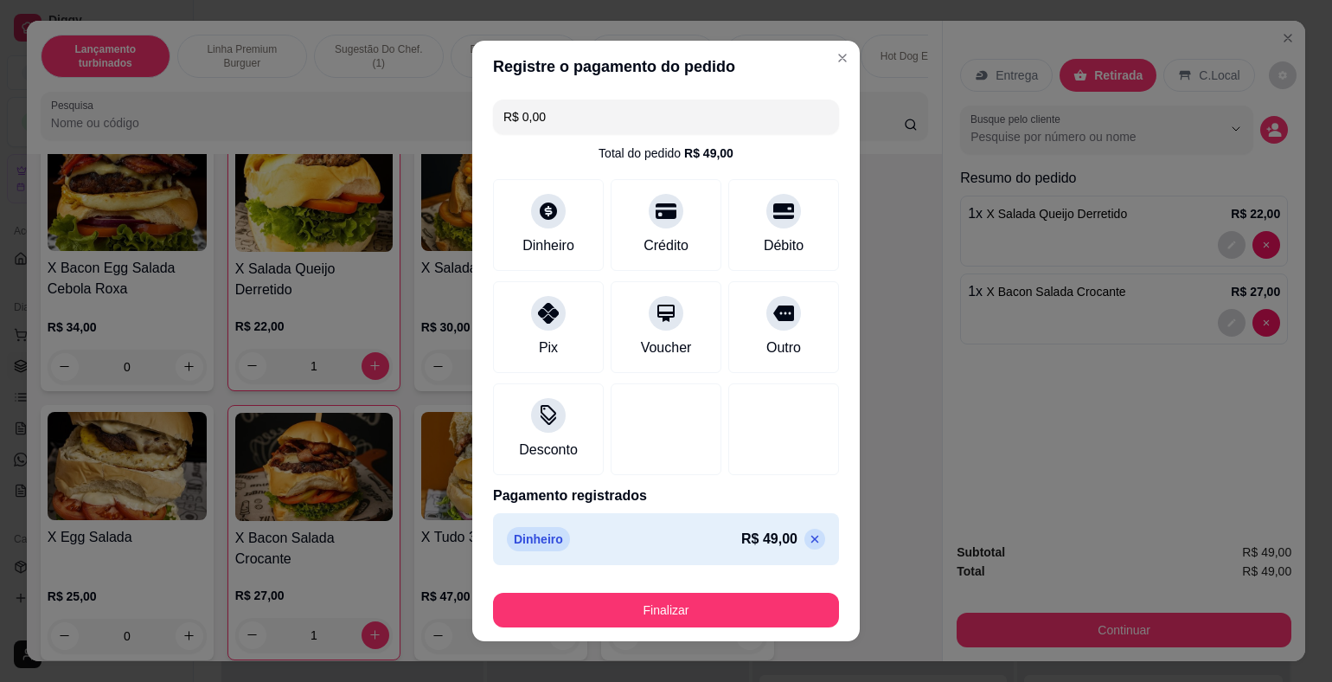
type input "R$ 0,00"
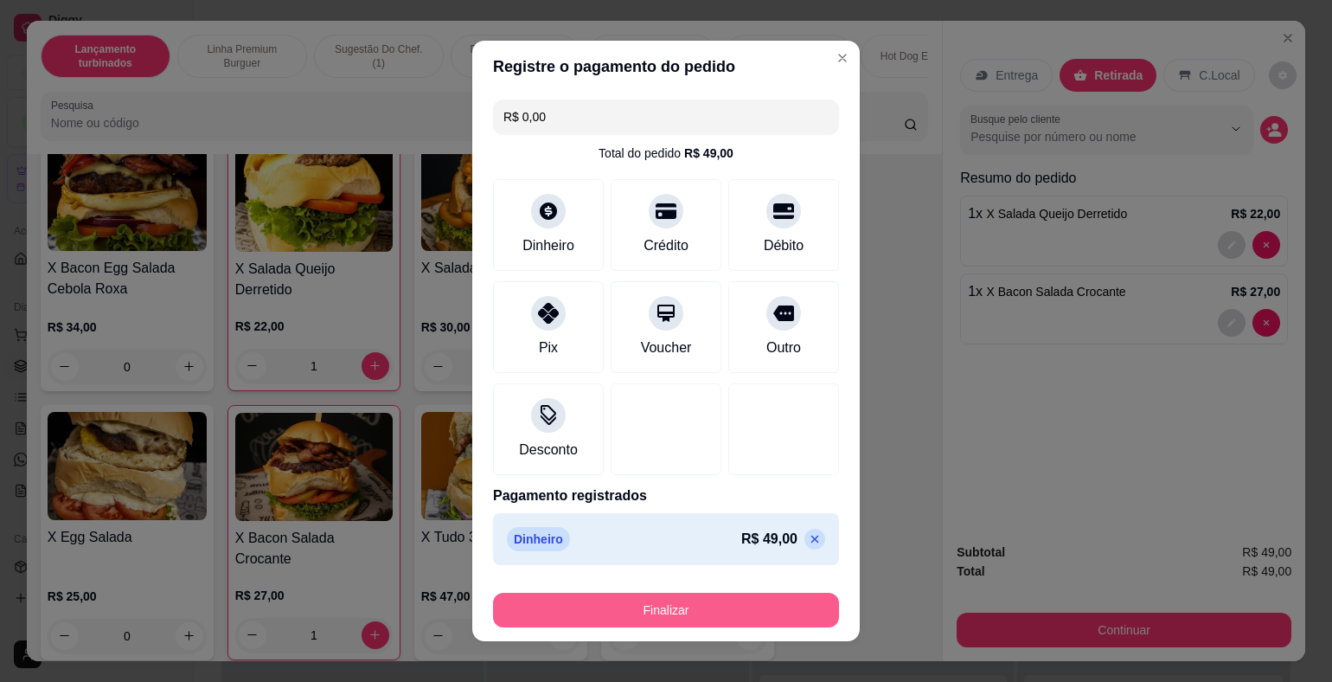
click at [654, 601] on button "Finalizar" at bounding box center [666, 609] width 346 height 35
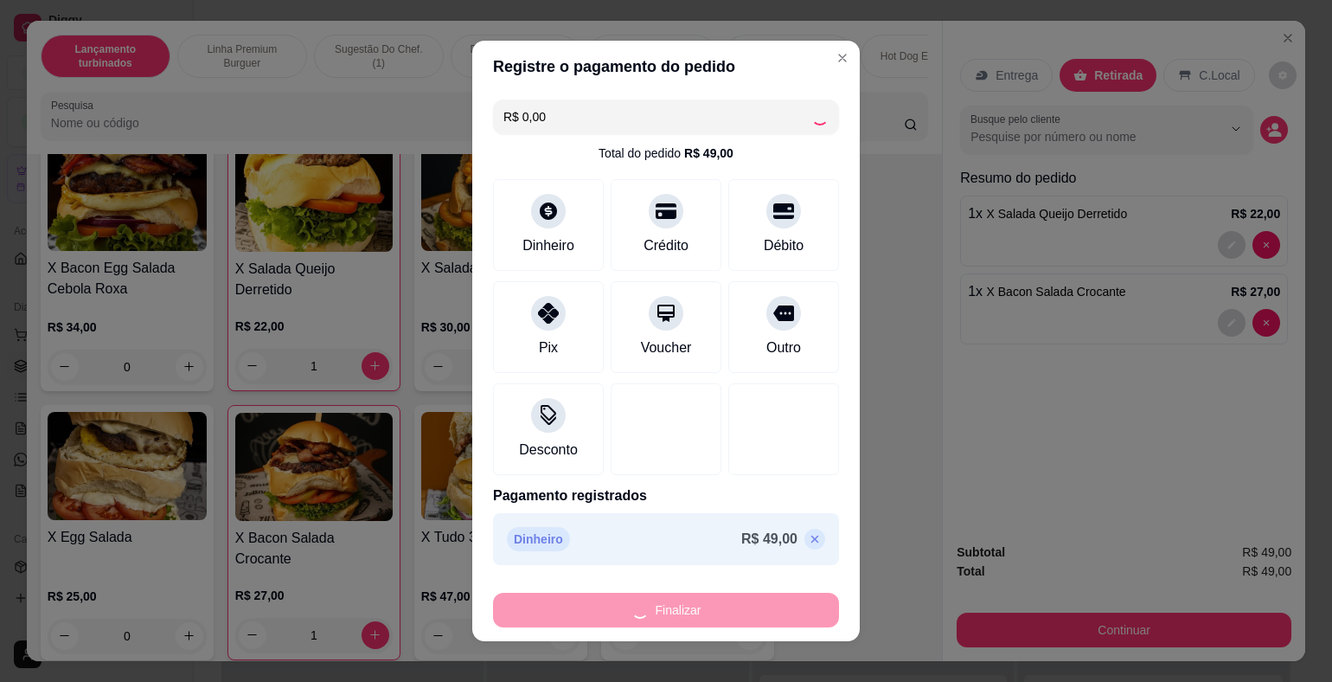
type input "0"
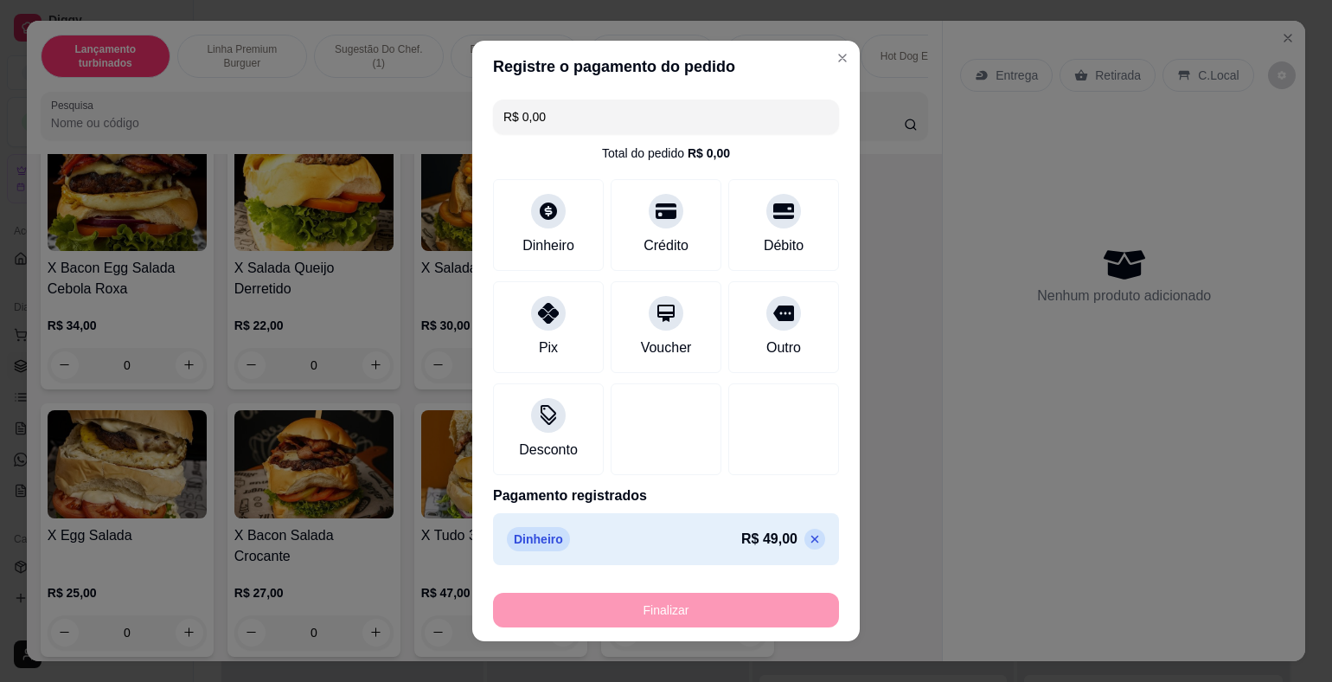
type input "-R$ 49,00"
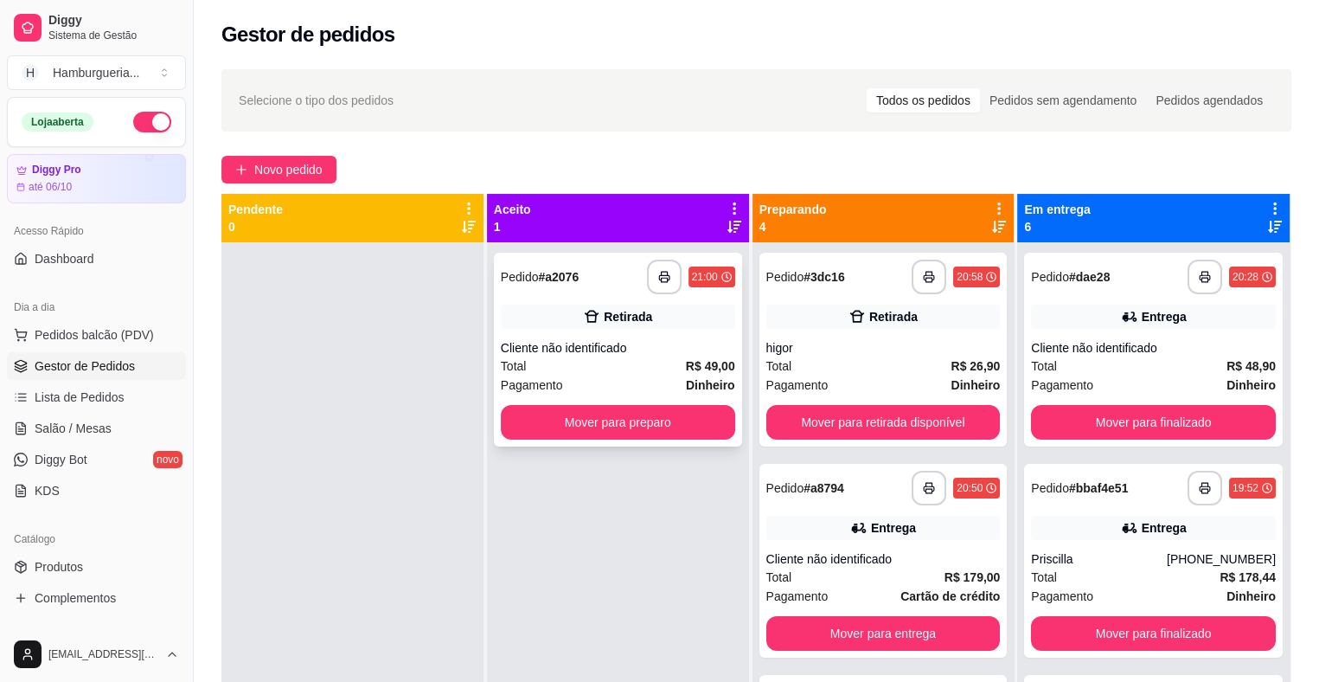
click at [652, 369] on div "Total R$ 49,00" at bounding box center [618, 365] width 234 height 19
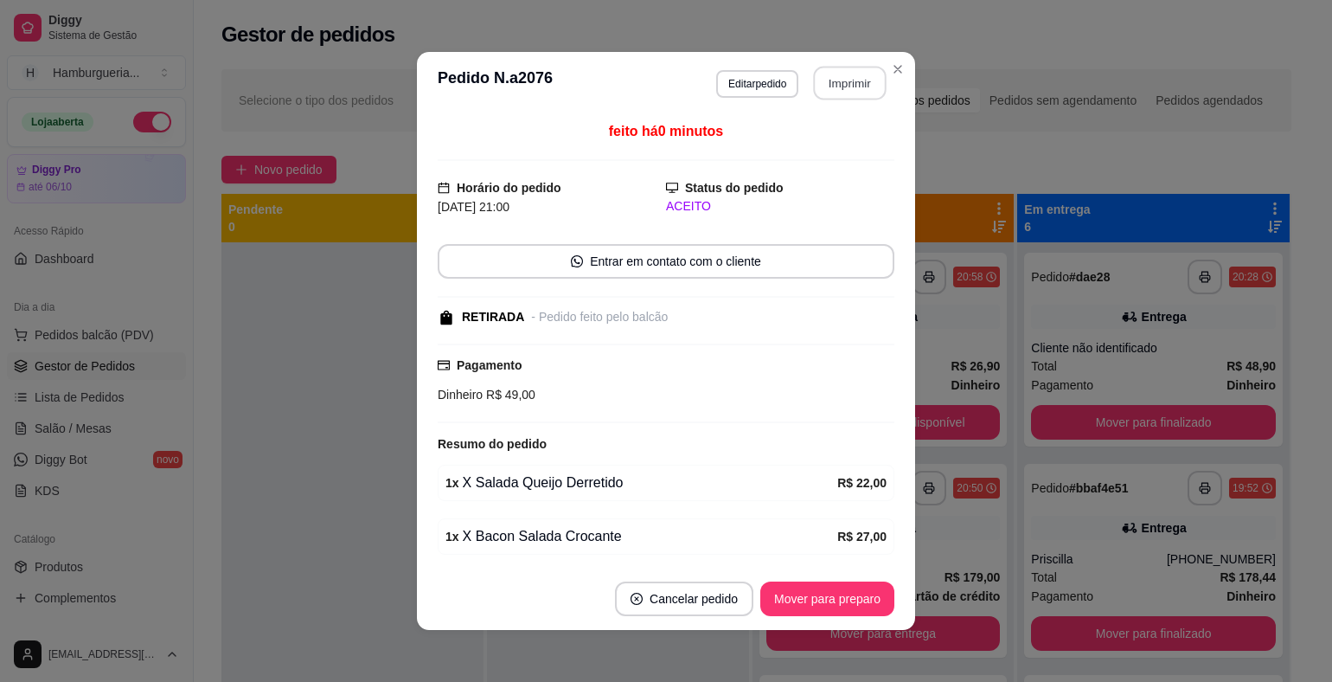
click at [826, 83] on button "Imprimir" at bounding box center [850, 84] width 73 height 34
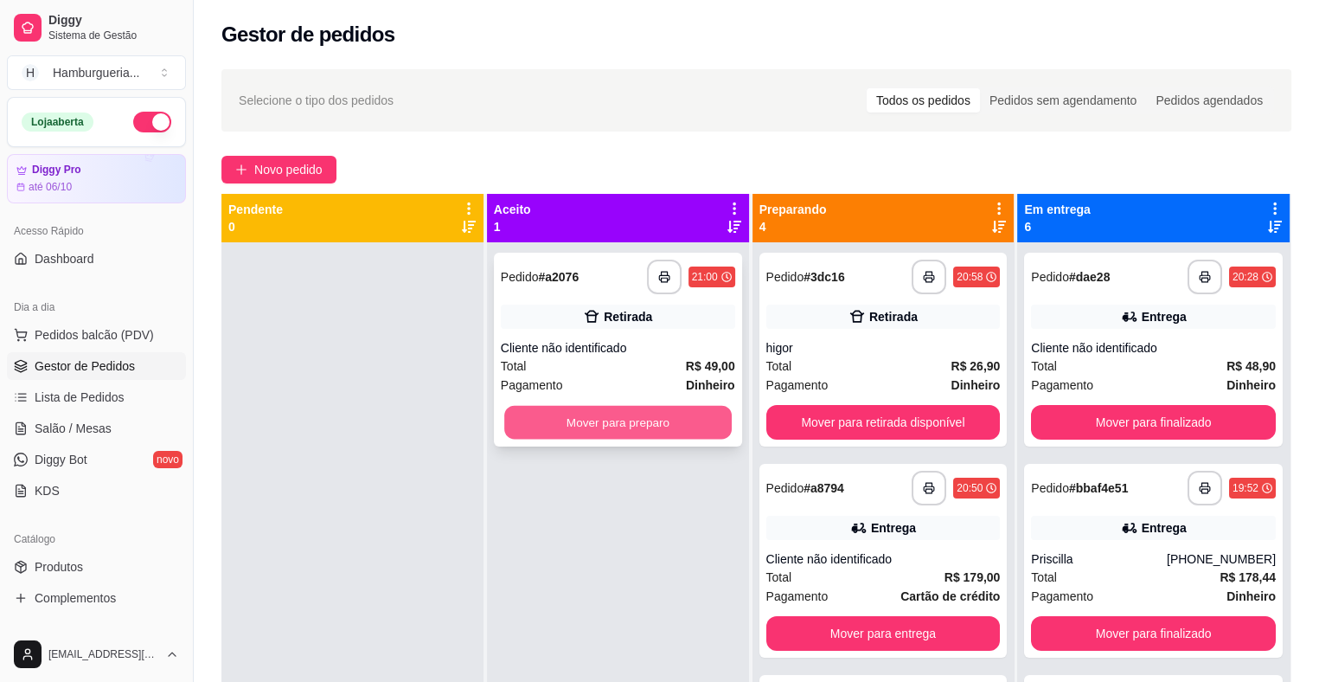
click at [619, 428] on button "Mover para preparo" at bounding box center [617, 423] width 227 height 34
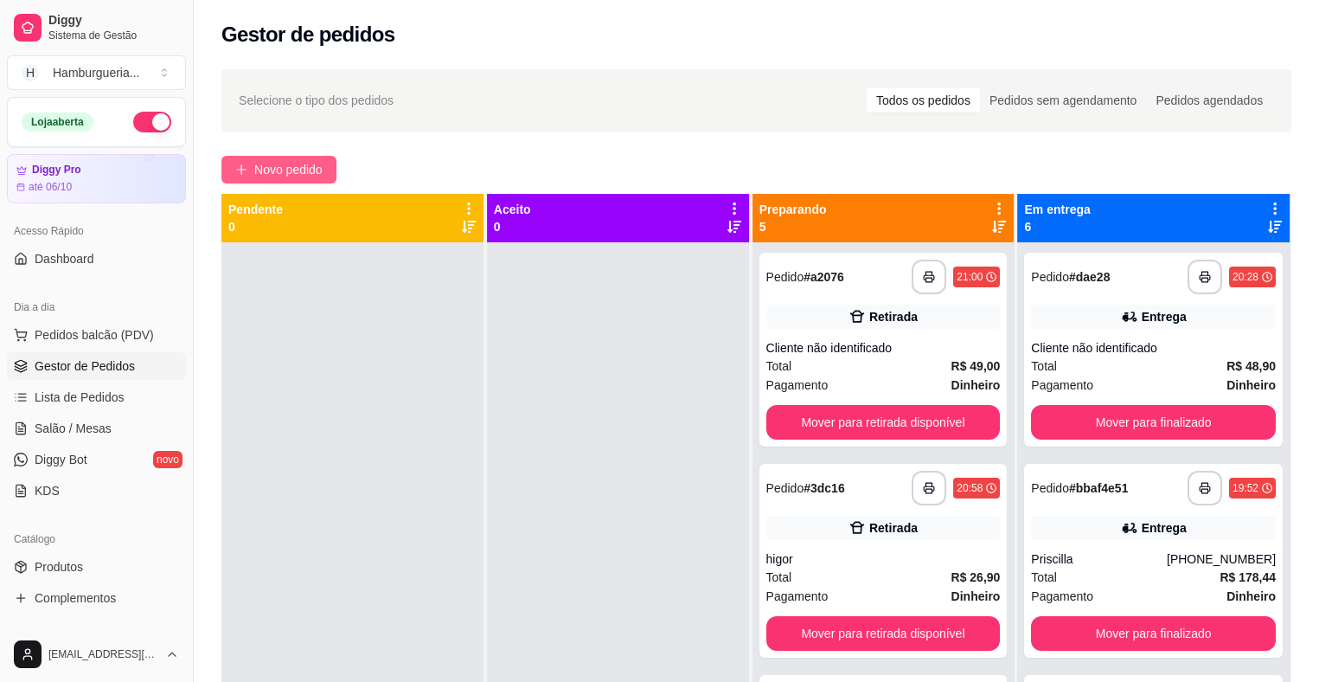
click at [294, 172] on span "Novo pedido" at bounding box center [288, 169] width 68 height 19
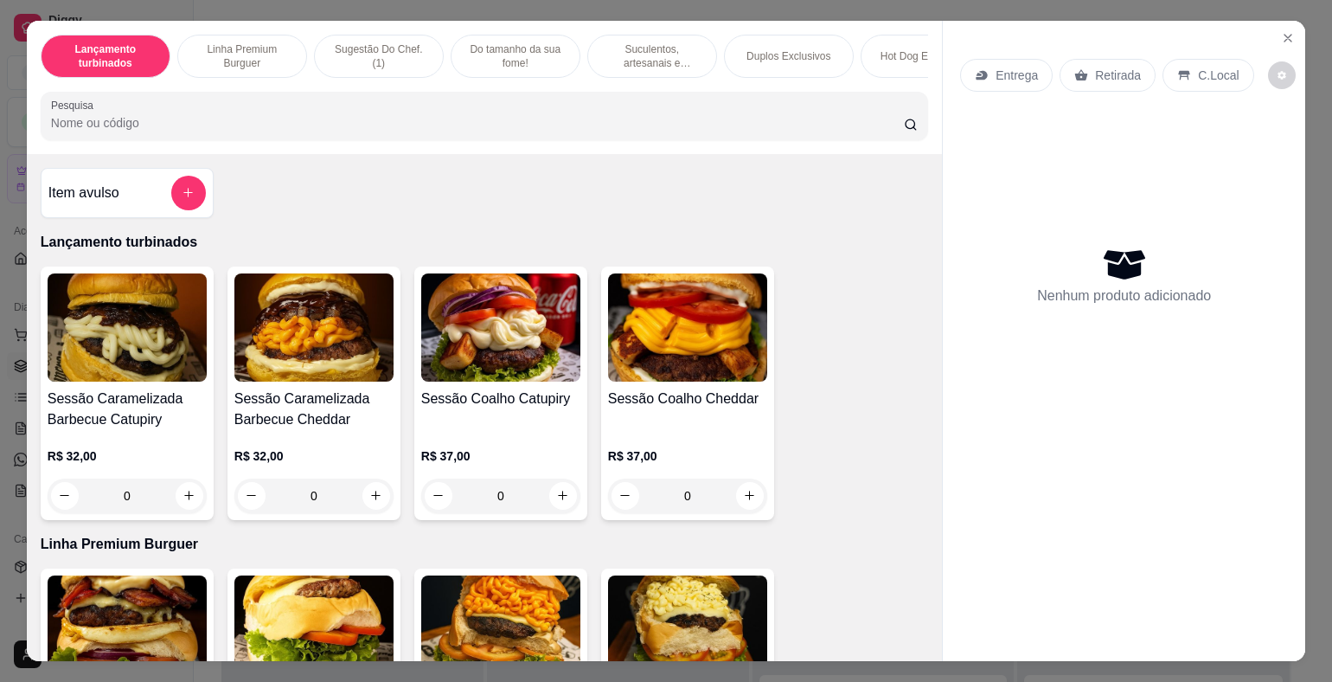
click at [1004, 79] on div "Entrega" at bounding box center [1006, 75] width 93 height 33
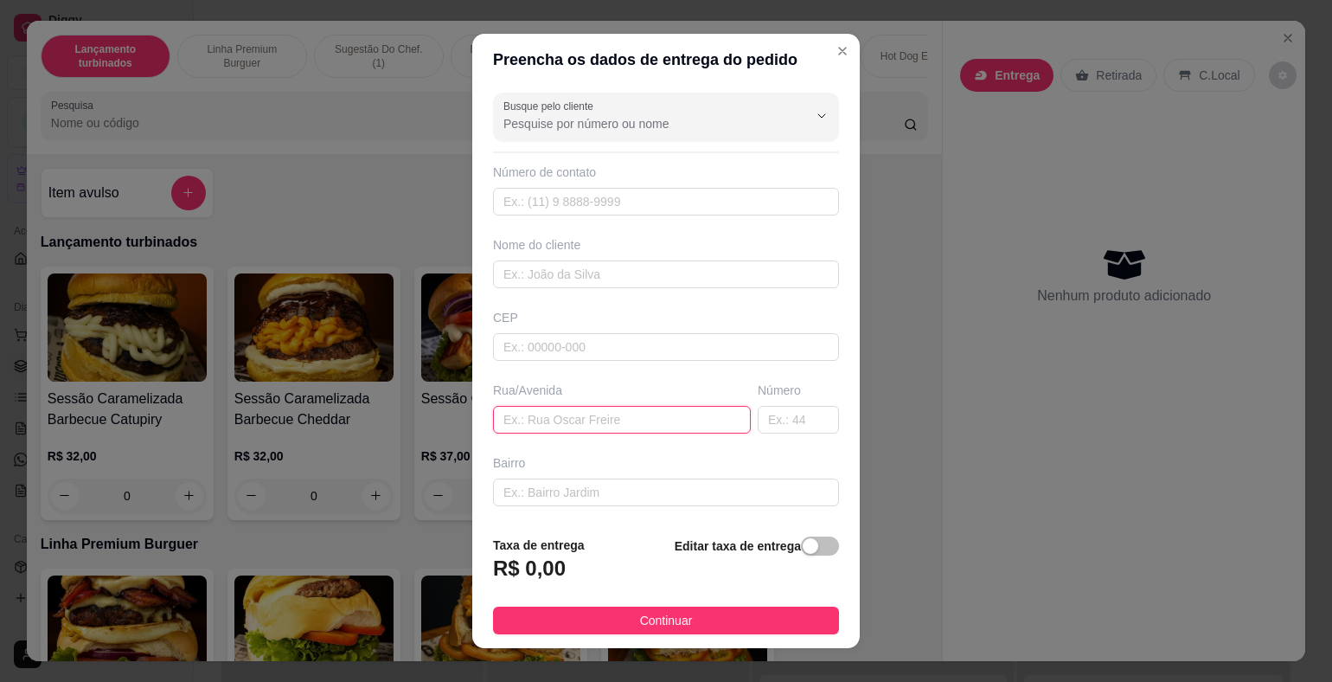
click at [536, 413] on input "text" at bounding box center [622, 420] width 258 height 28
type input "rua onze de agosto"
click at [758, 419] on input "text" at bounding box center [798, 420] width 81 height 28
type input "80"
click at [803, 553] on div "button" at bounding box center [811, 546] width 16 height 16
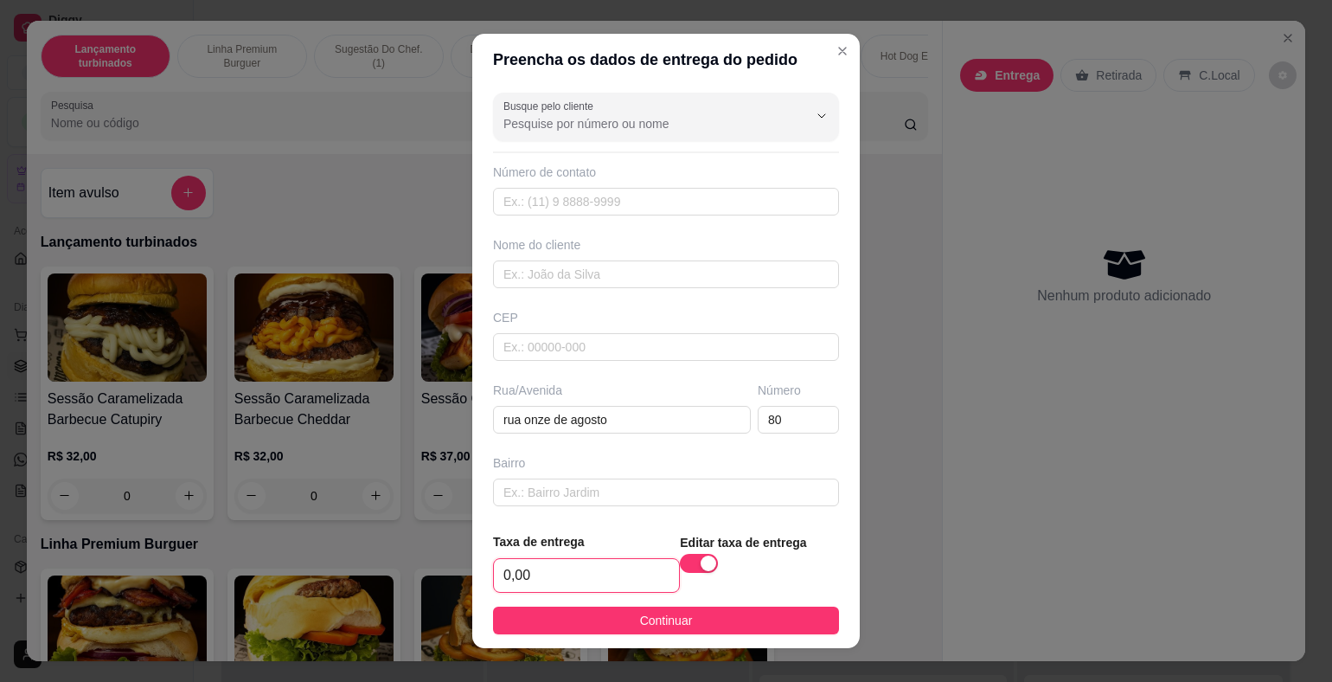
click at [635, 584] on input "0,00" at bounding box center [586, 575] width 185 height 33
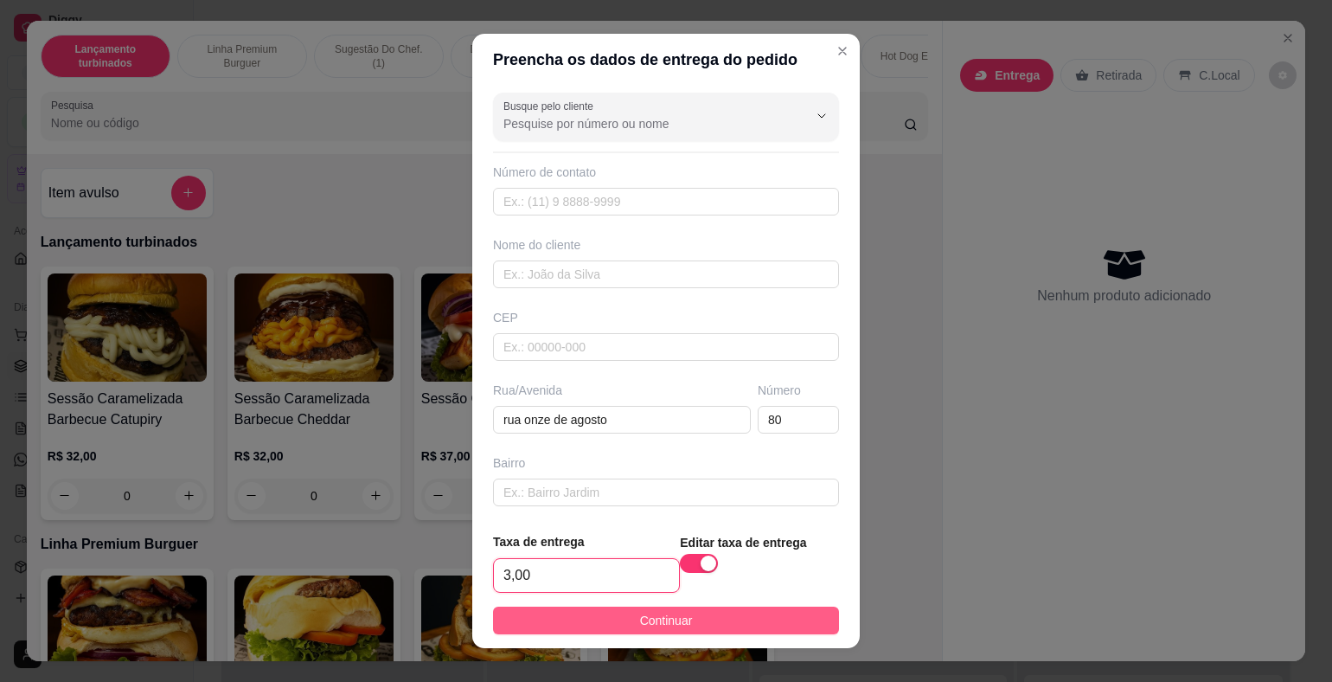
type input "3,00"
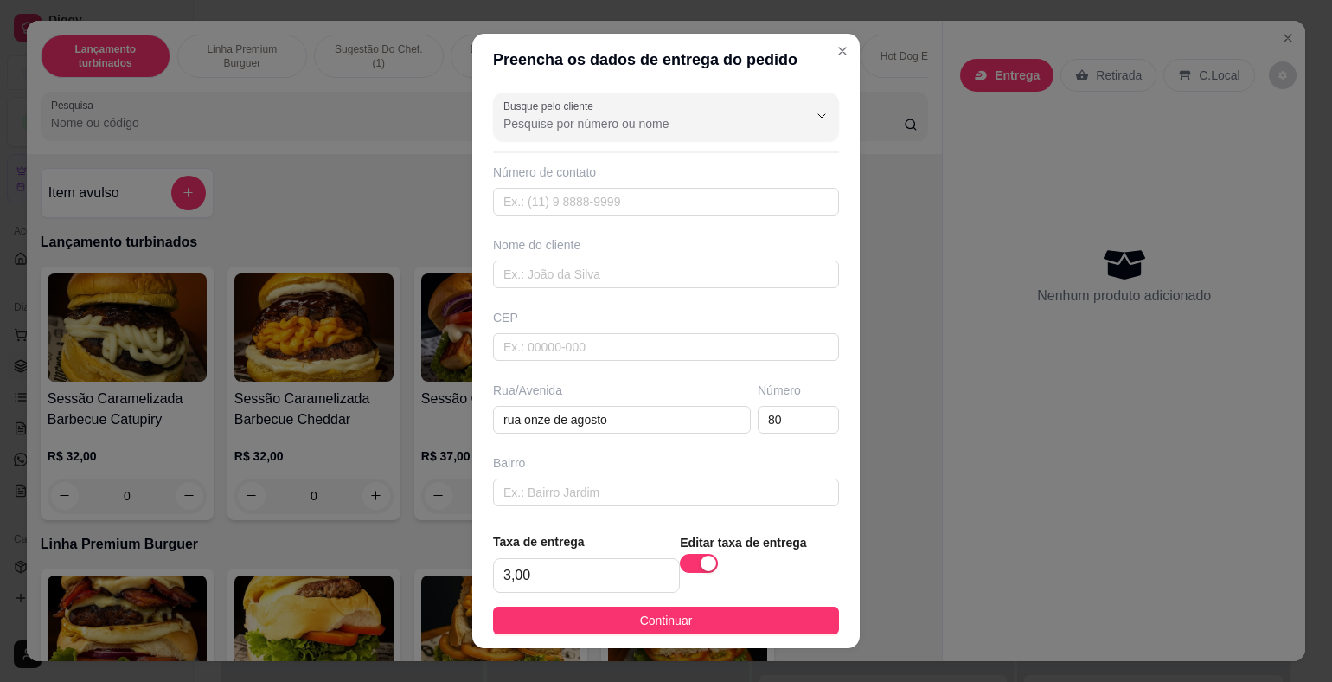
click at [720, 619] on button "Continuar" at bounding box center [666, 620] width 346 height 28
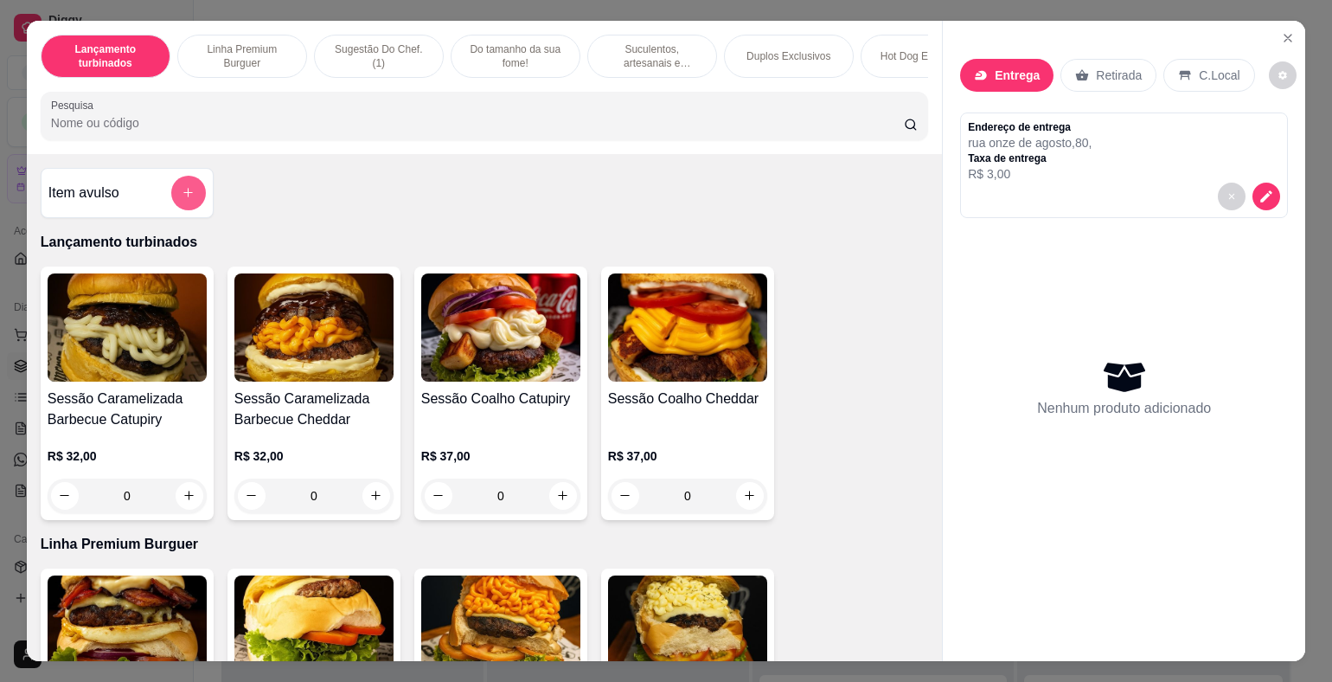
click at [182, 195] on icon "add-separate-item" at bounding box center [188, 192] width 13 height 13
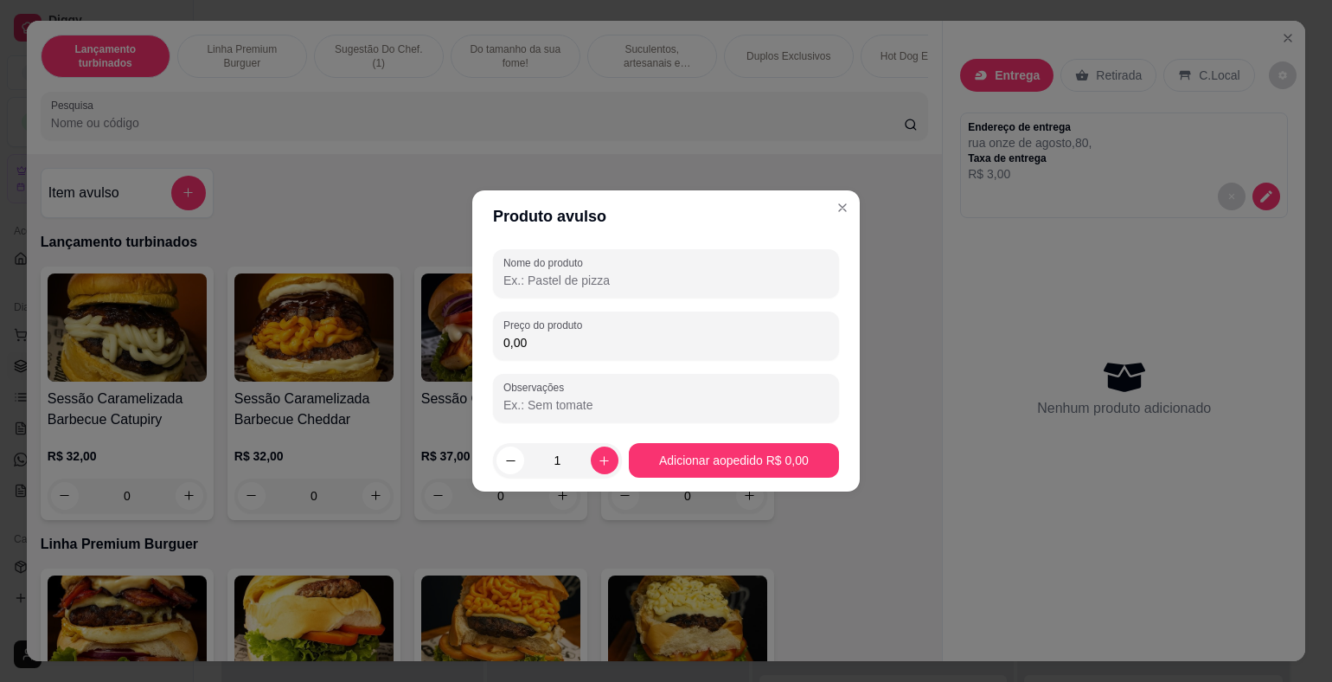
click at [560, 283] on input "Nome do produto" at bounding box center [665, 280] width 325 height 17
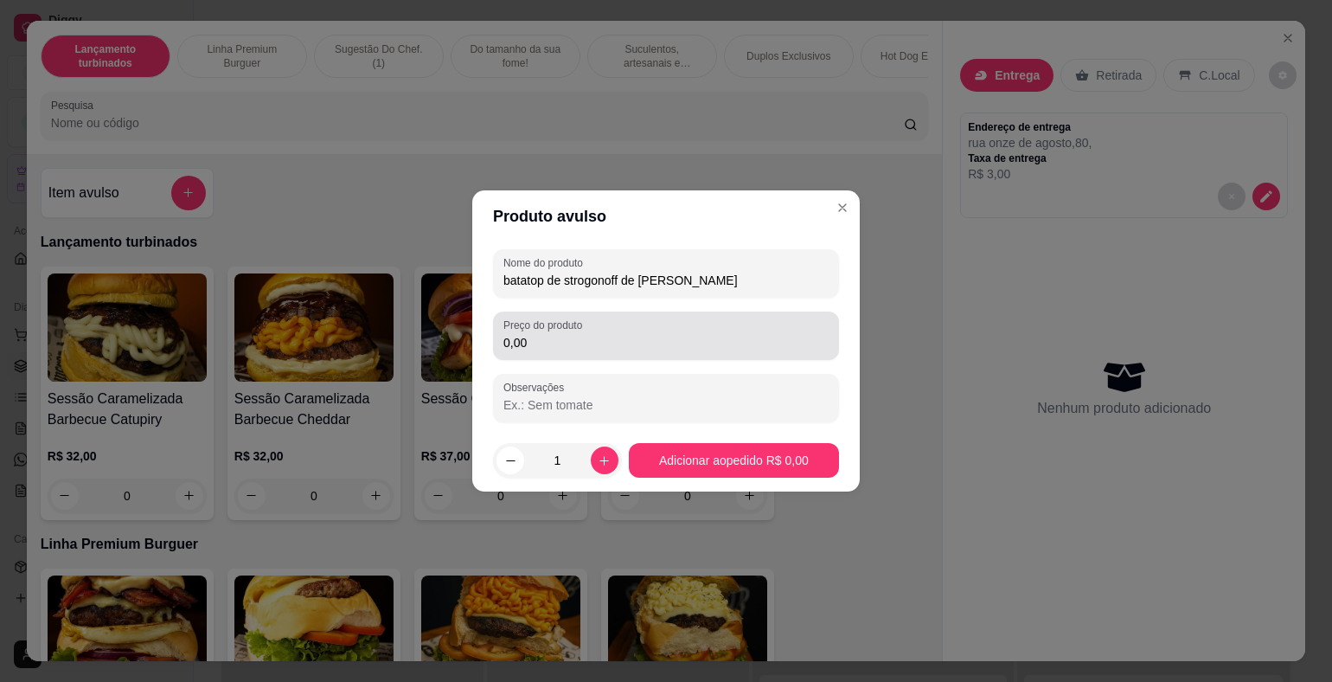
type input "batatop de strogonoff de [PERSON_NAME]"
click at [624, 349] on input "0,00" at bounding box center [665, 342] width 325 height 17
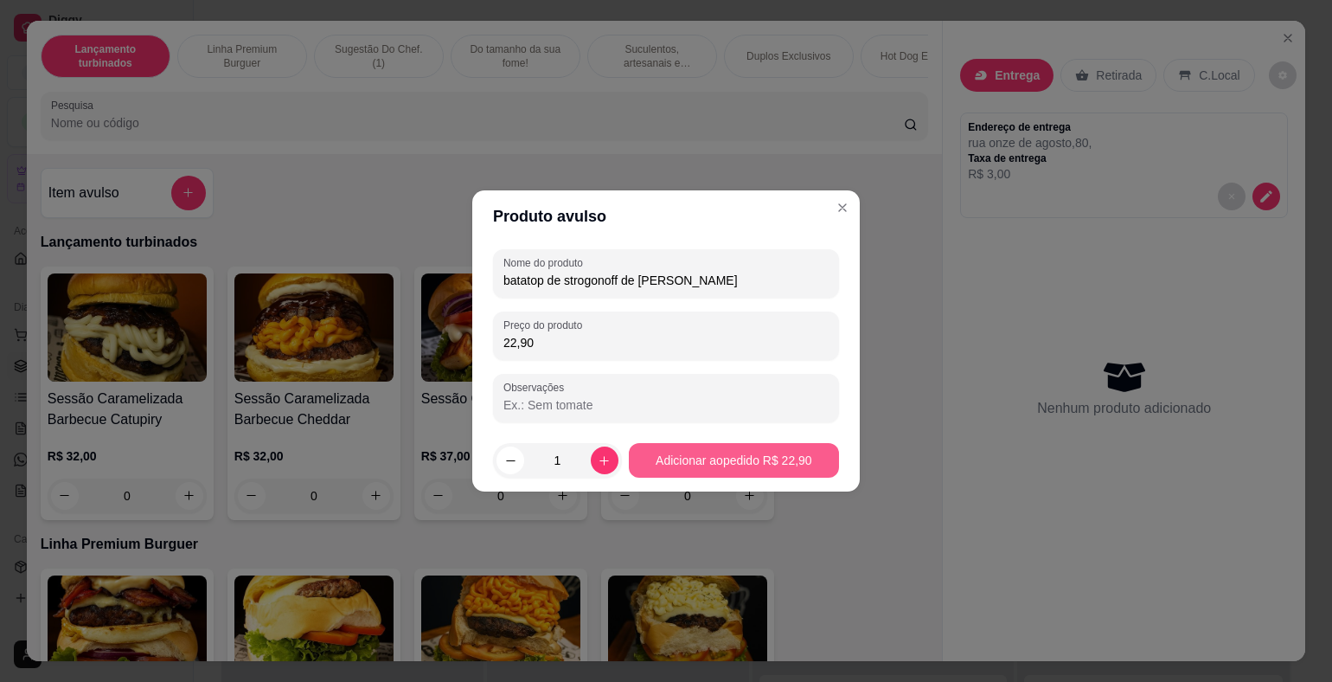
type input "22,90"
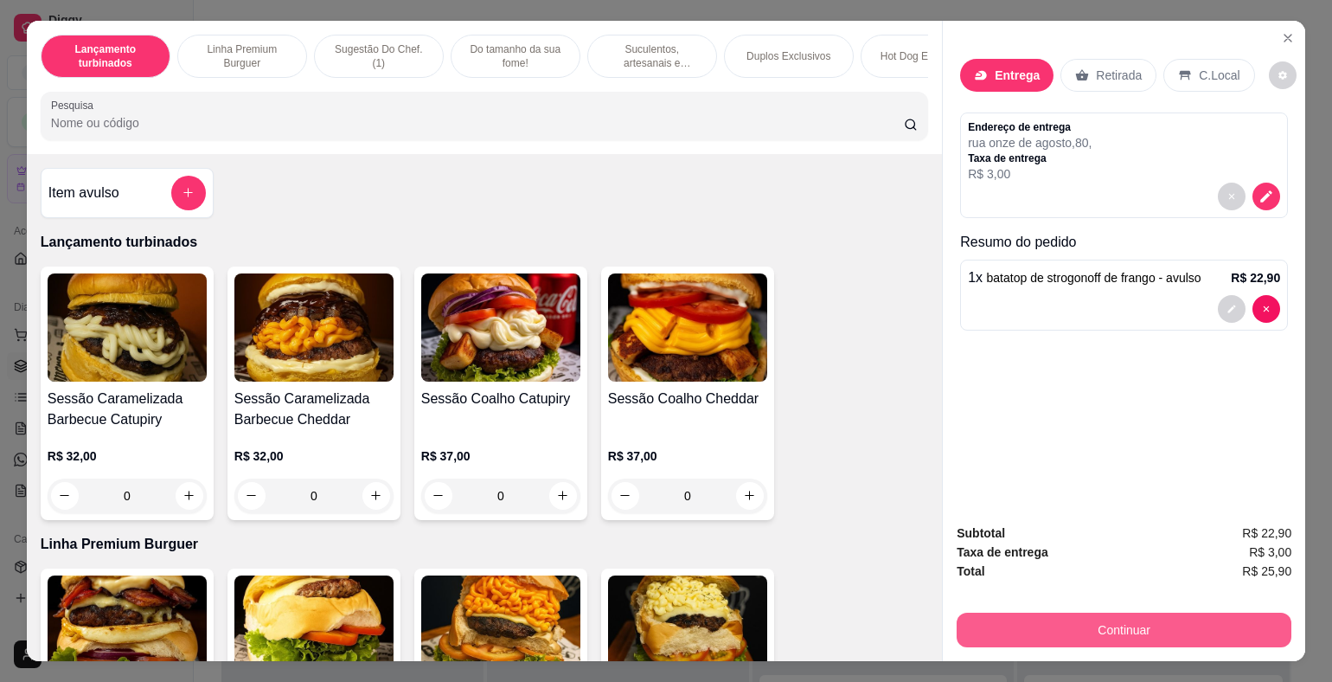
click at [1079, 614] on button "Continuar" at bounding box center [1124, 629] width 335 height 35
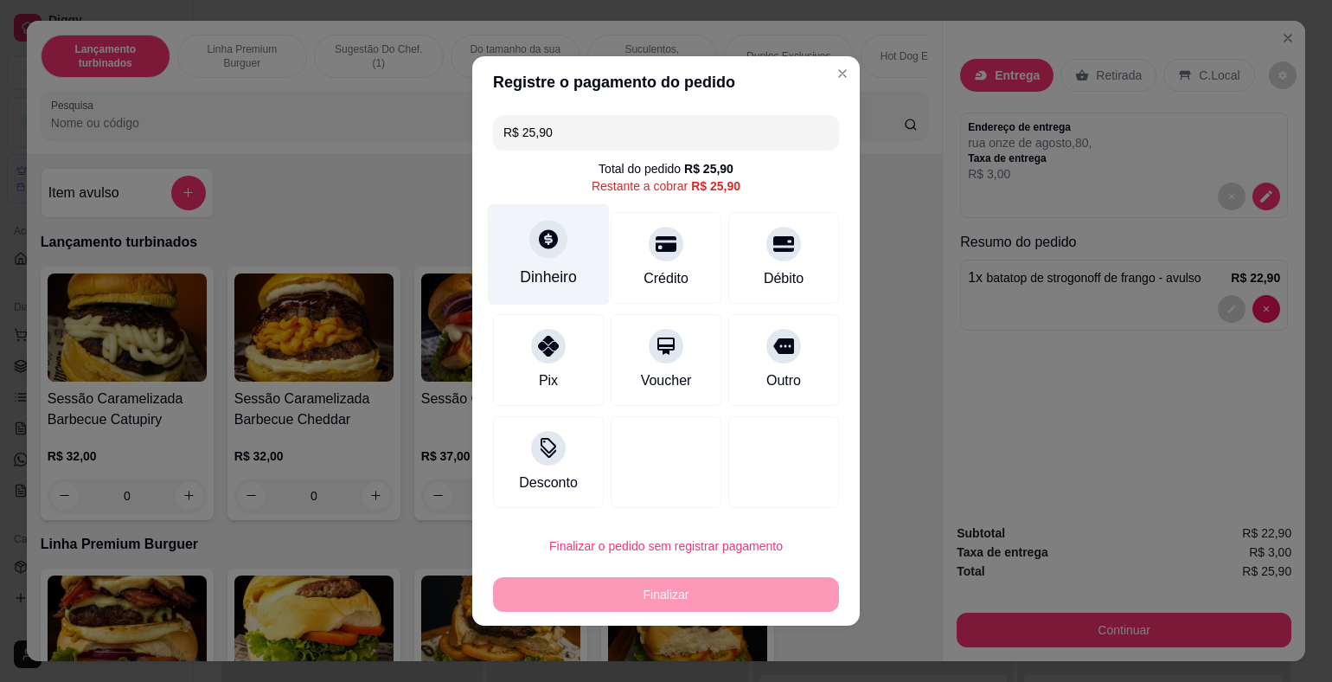
click at [567, 254] on div "Dinheiro" at bounding box center [549, 254] width 122 height 101
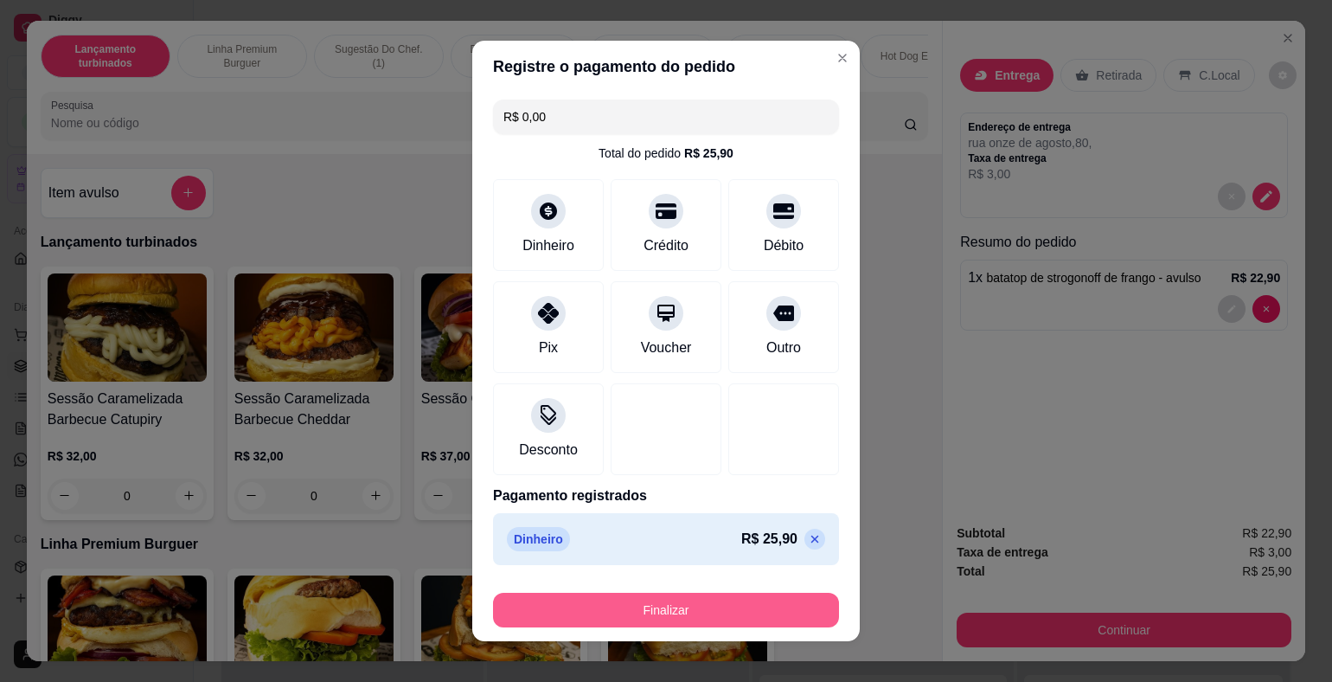
click at [758, 599] on button "Finalizar" at bounding box center [666, 609] width 346 height 35
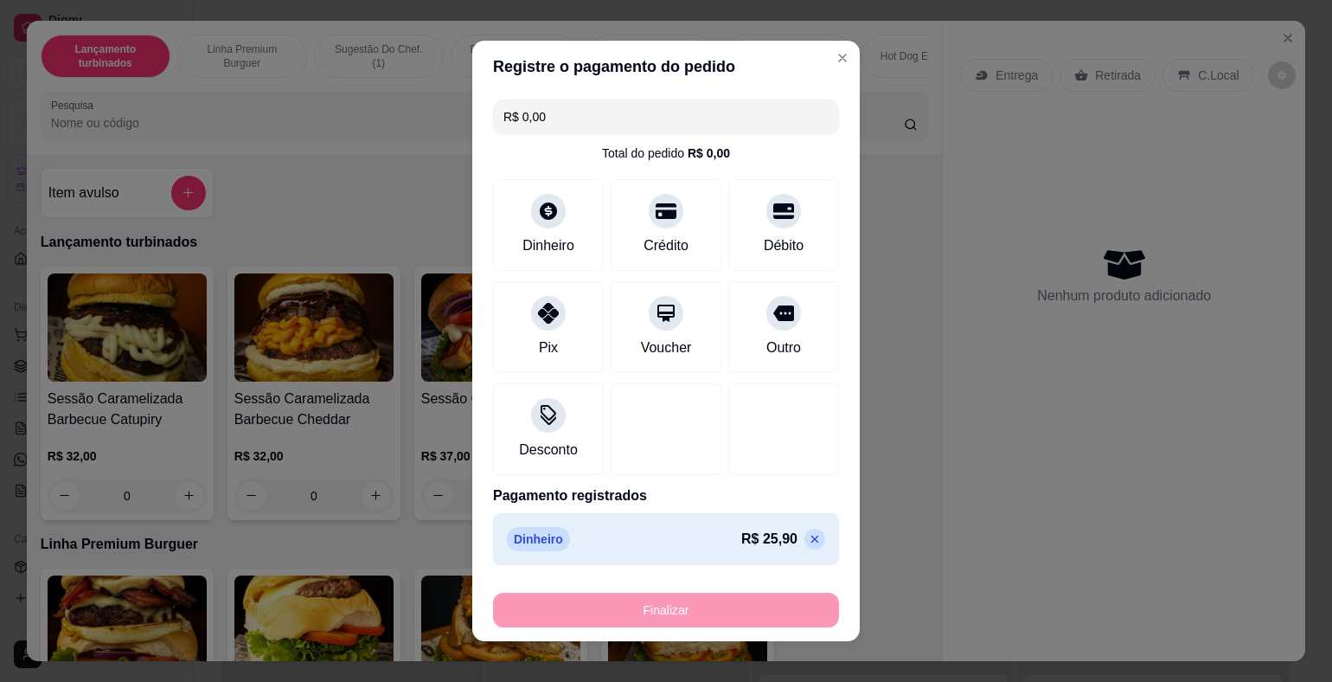
type input "-R$ 25,90"
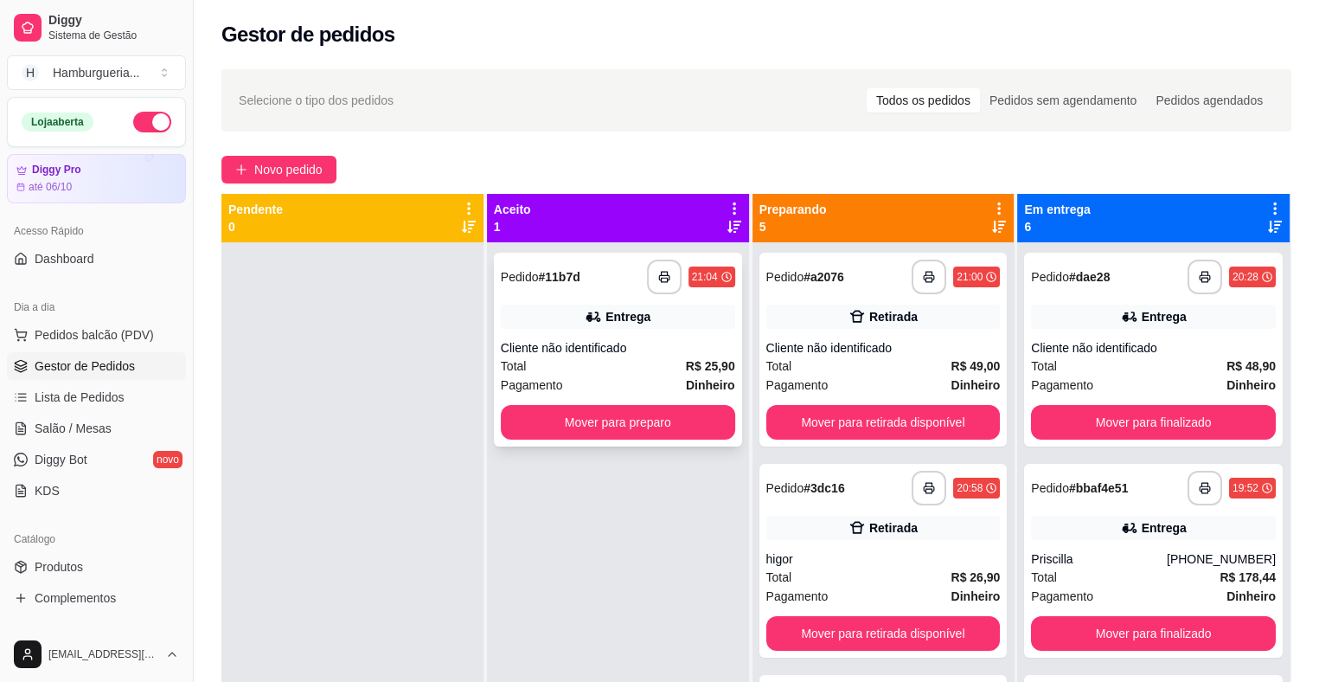
click at [675, 376] on div "Pagamento Dinheiro" at bounding box center [618, 384] width 234 height 19
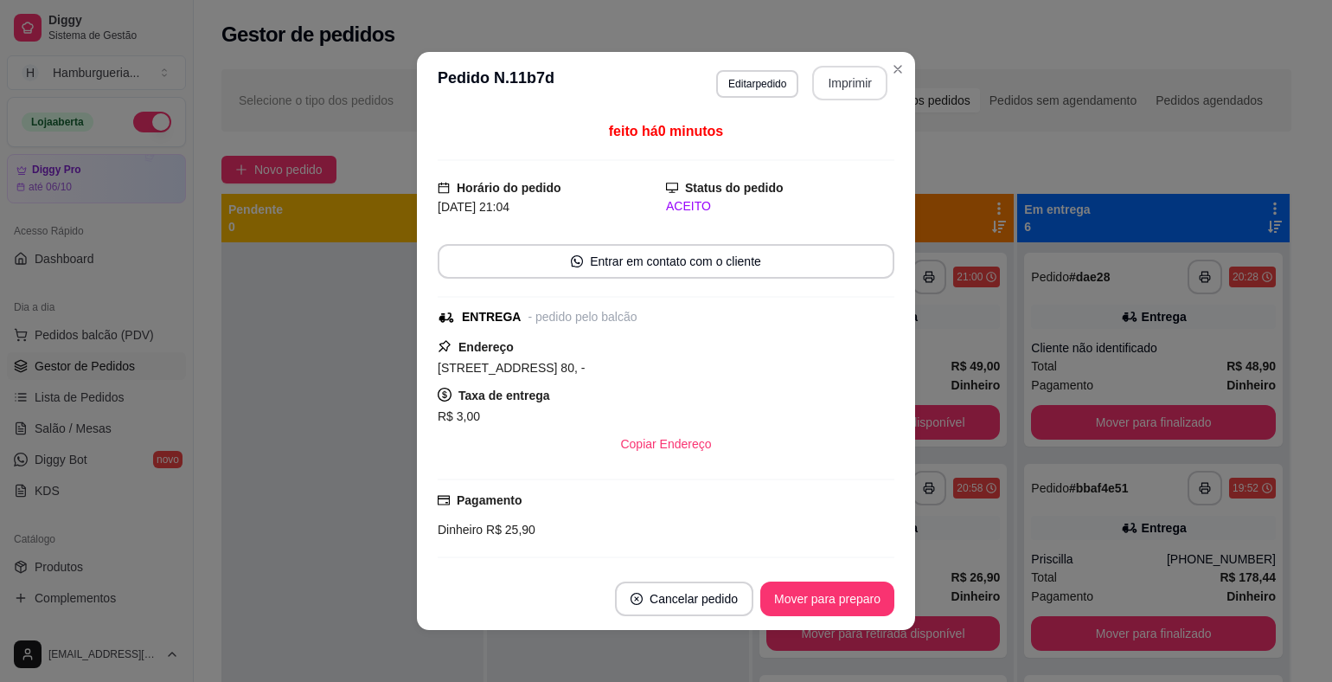
click at [840, 86] on button "Imprimir" at bounding box center [849, 83] width 75 height 35
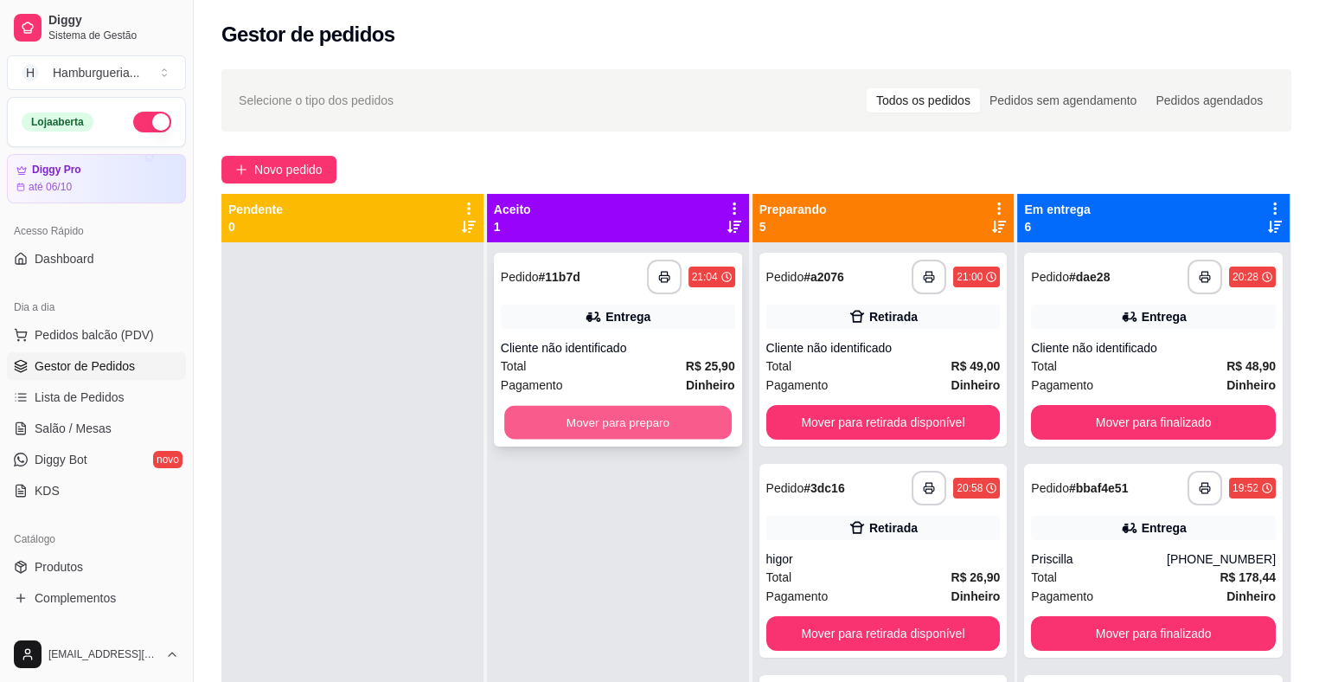
click at [564, 426] on button "Mover para preparo" at bounding box center [617, 423] width 227 height 34
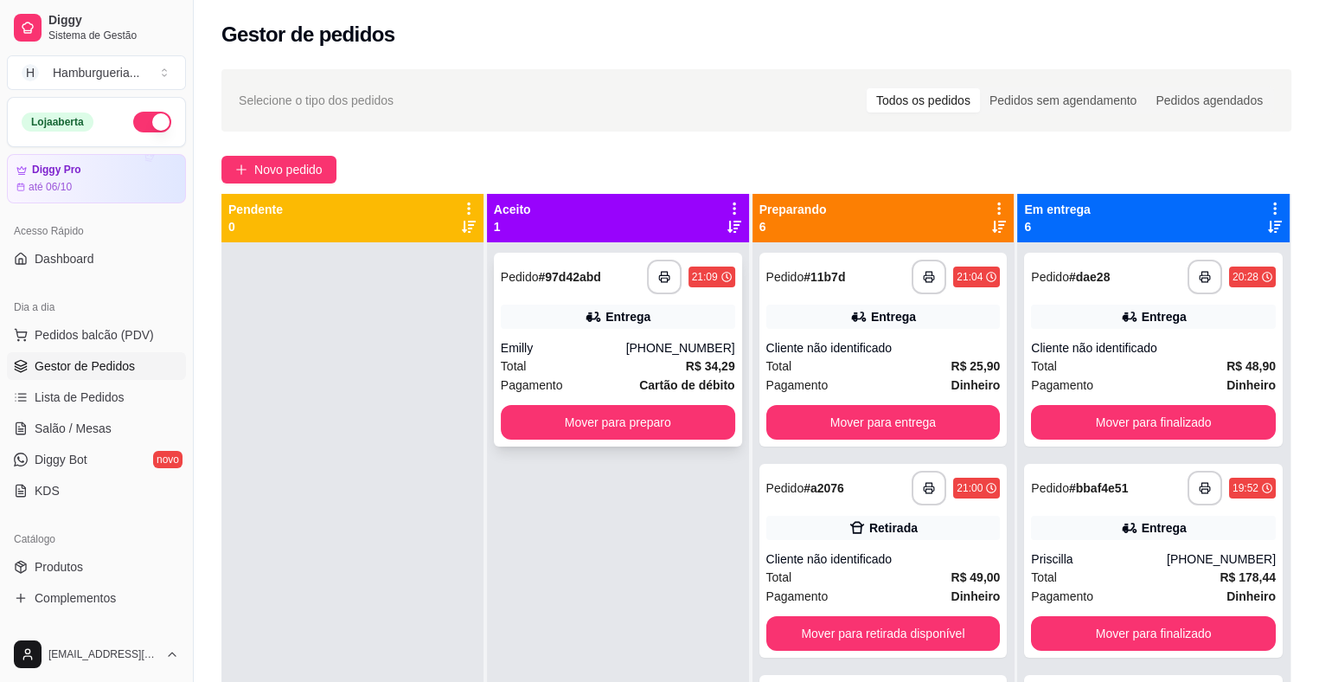
click at [614, 342] on div "Emilly" at bounding box center [563, 347] width 125 height 17
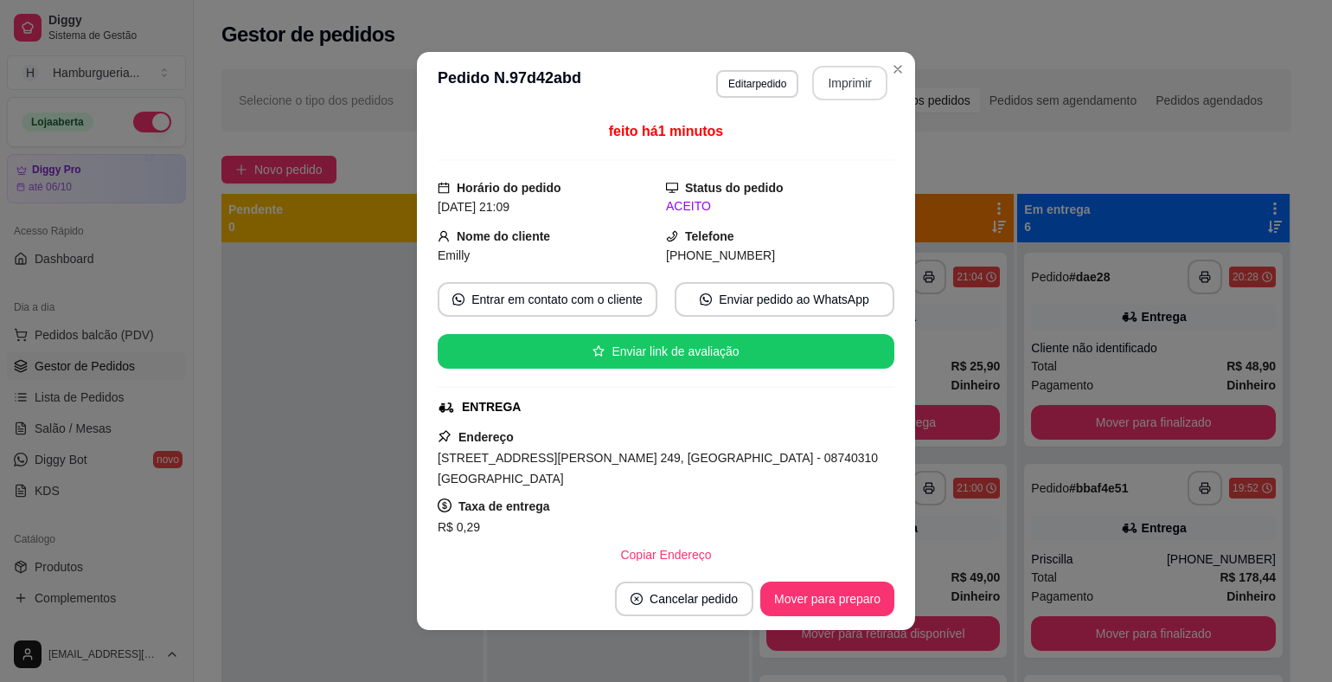
click at [830, 80] on button "Imprimir" at bounding box center [849, 83] width 75 height 35
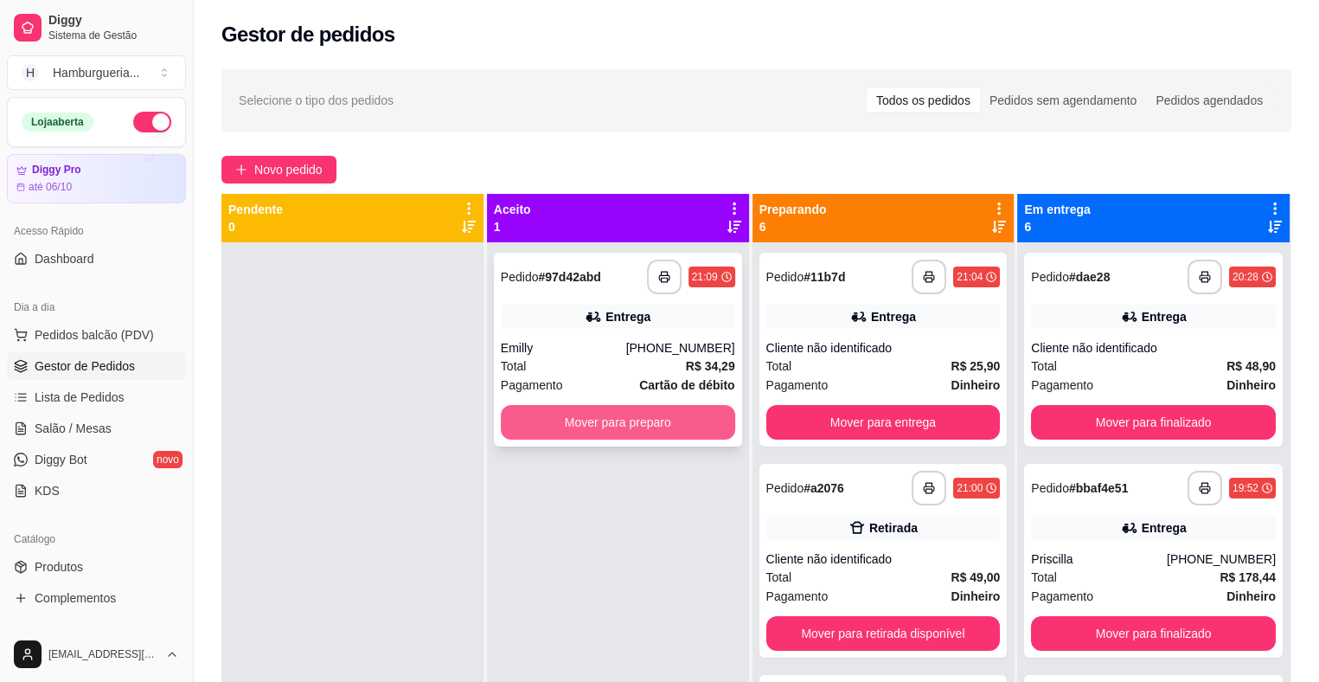
click at [651, 421] on button "Mover para preparo" at bounding box center [618, 422] width 234 height 35
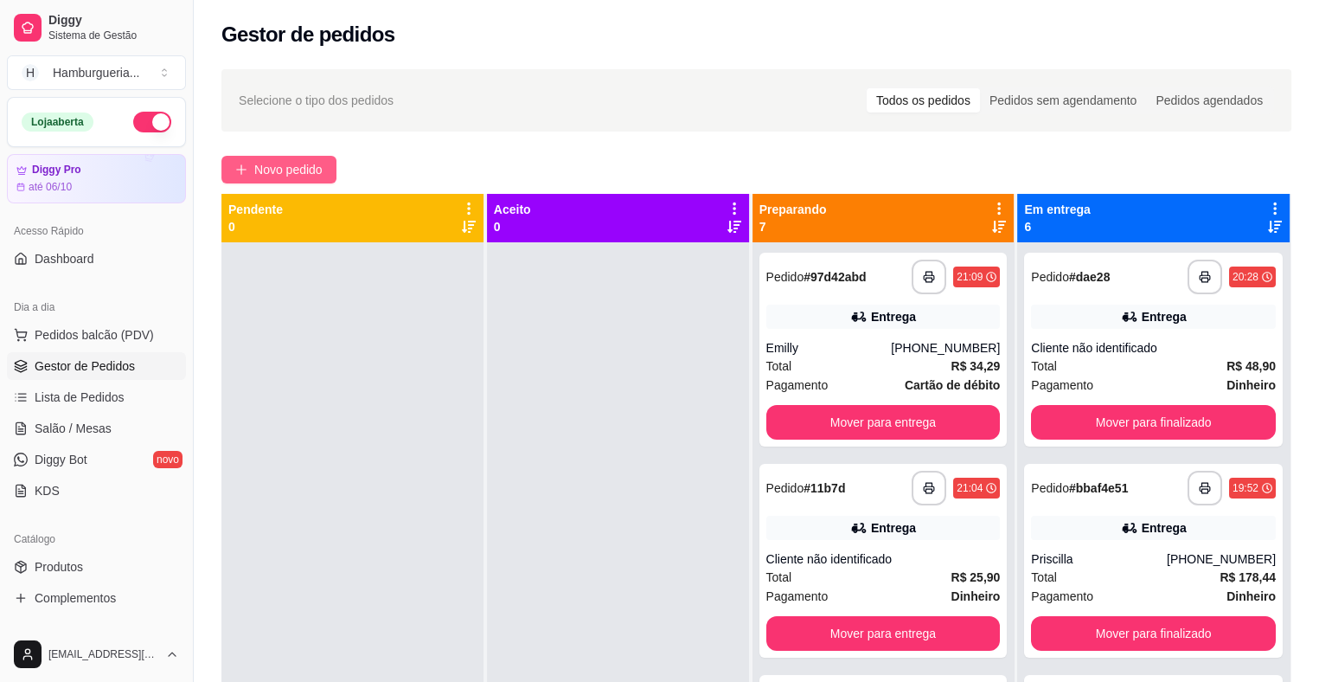
click at [254, 170] on span "Novo pedido" at bounding box center [288, 169] width 68 height 19
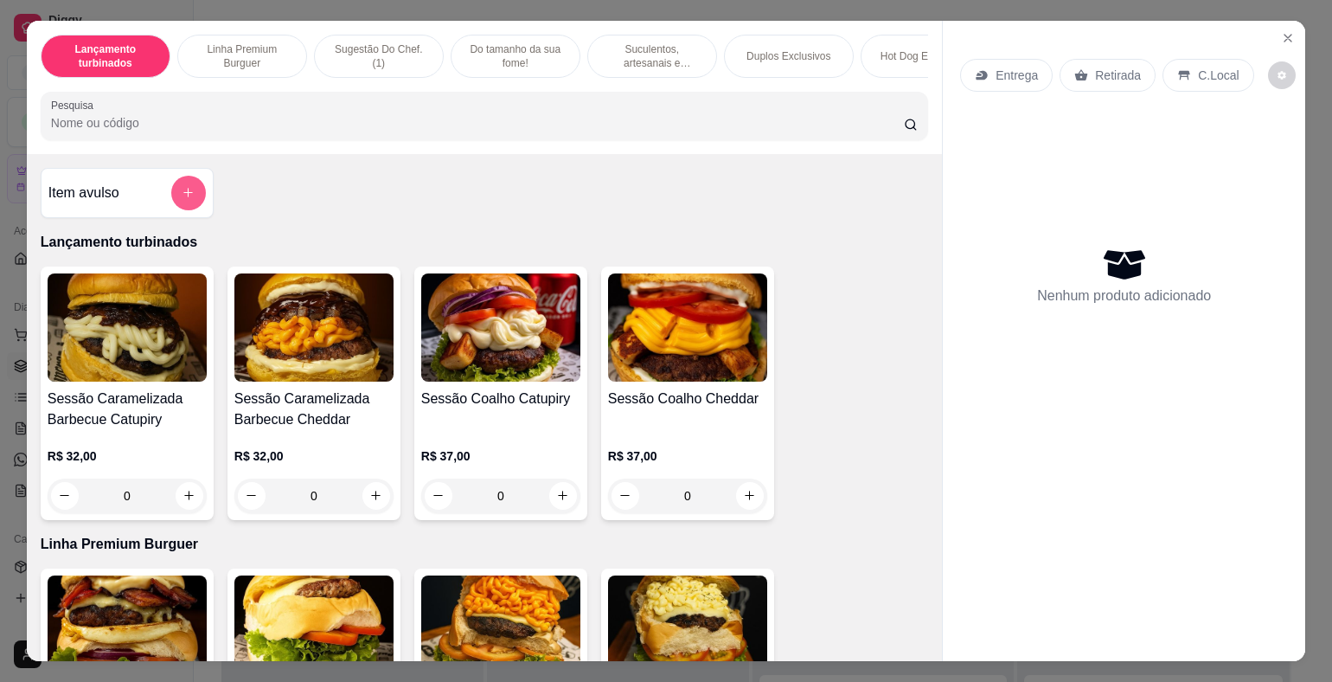
click at [182, 192] on icon "add-separate-item" at bounding box center [188, 192] width 13 height 13
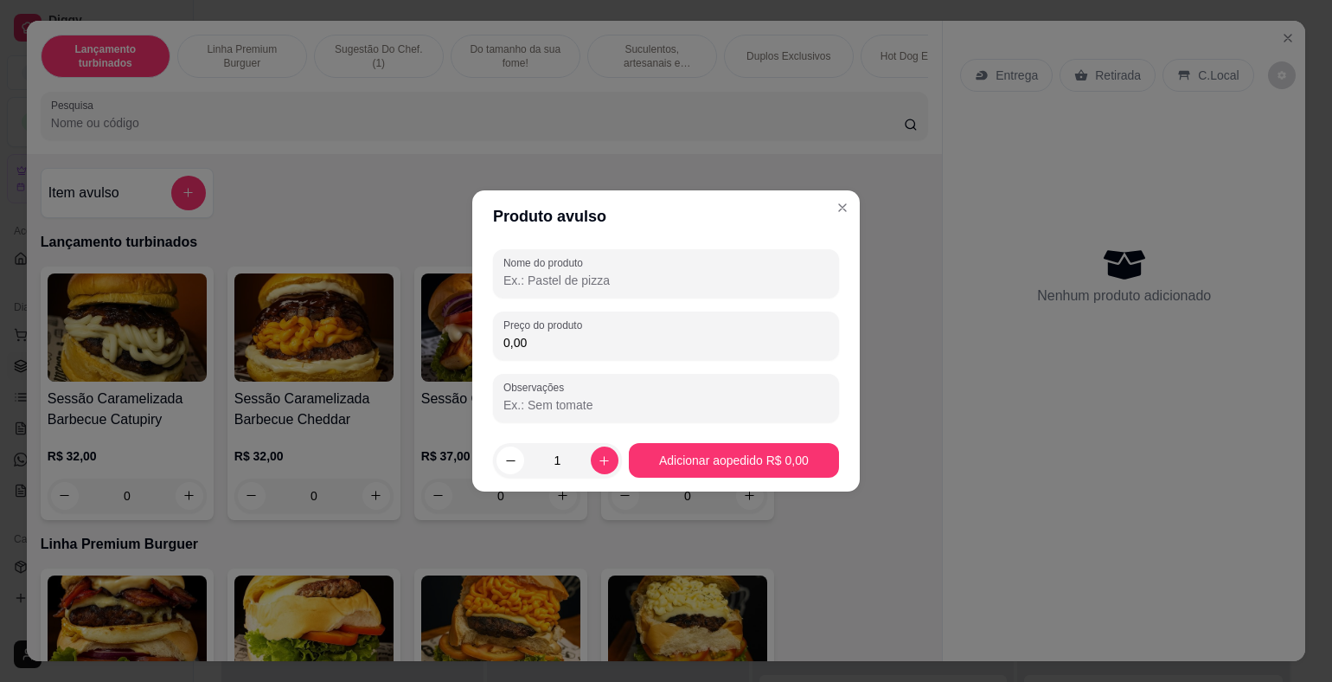
click at [546, 285] on input "Nome do produto" at bounding box center [665, 280] width 325 height 17
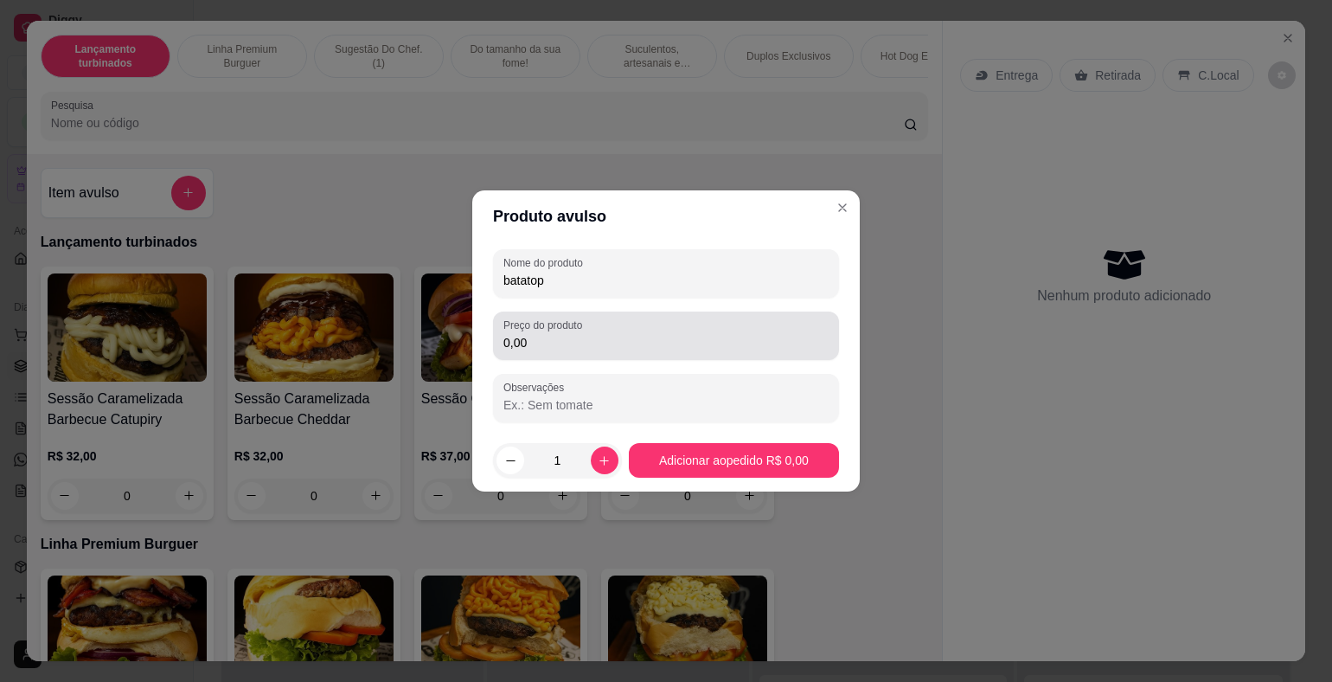
type input "batatop"
click at [607, 342] on input "0,00" at bounding box center [665, 342] width 325 height 17
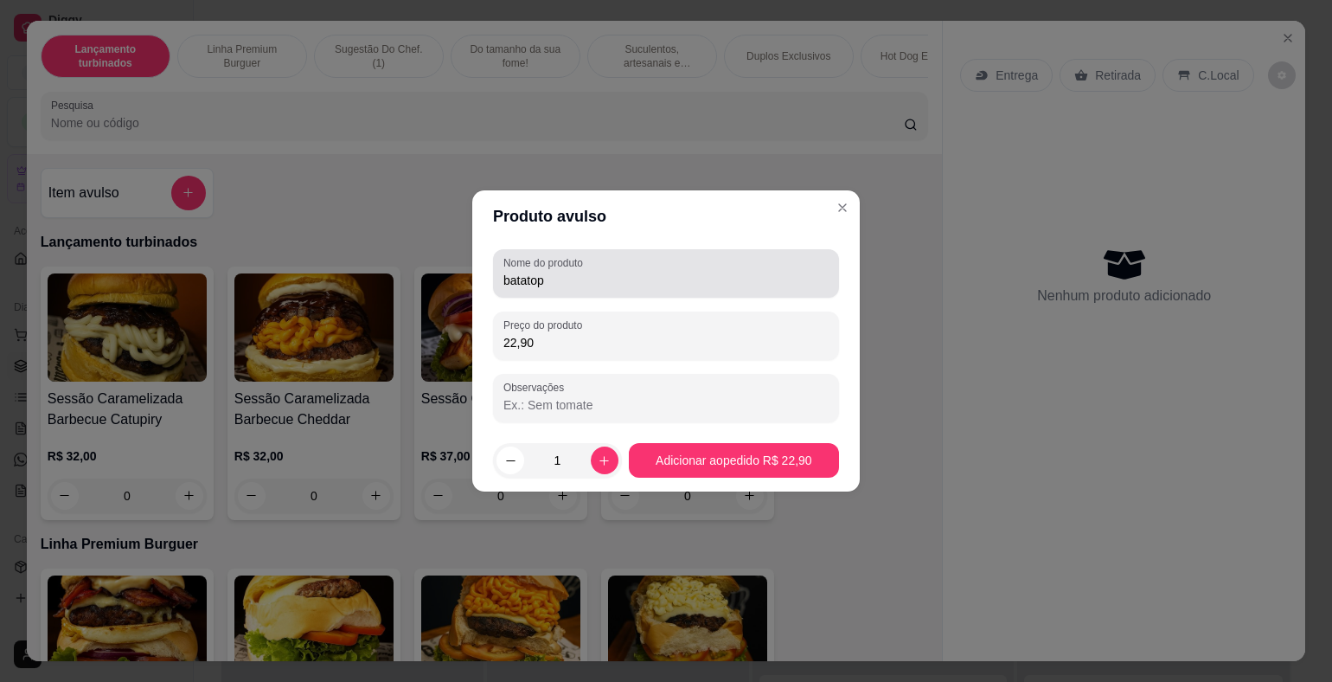
type input "22,90"
click at [656, 280] on input "batatop" at bounding box center [665, 280] width 325 height 17
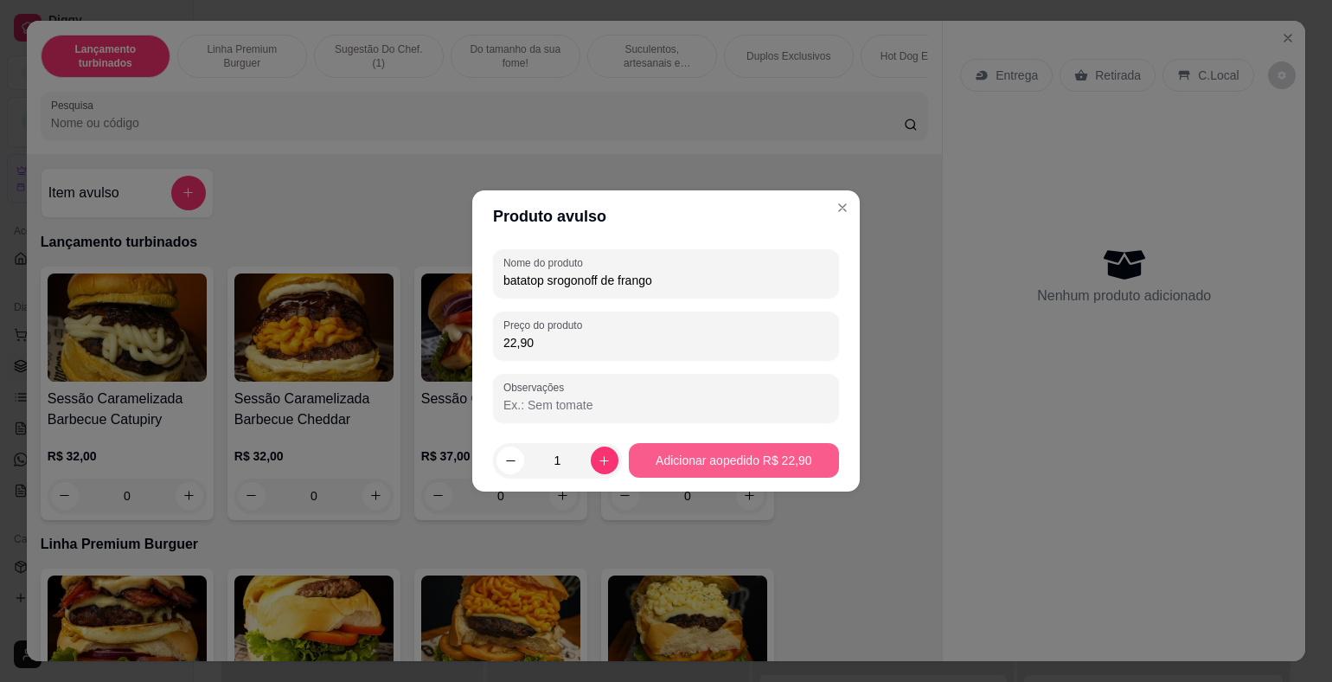
type input "batatop srogonoff de frango"
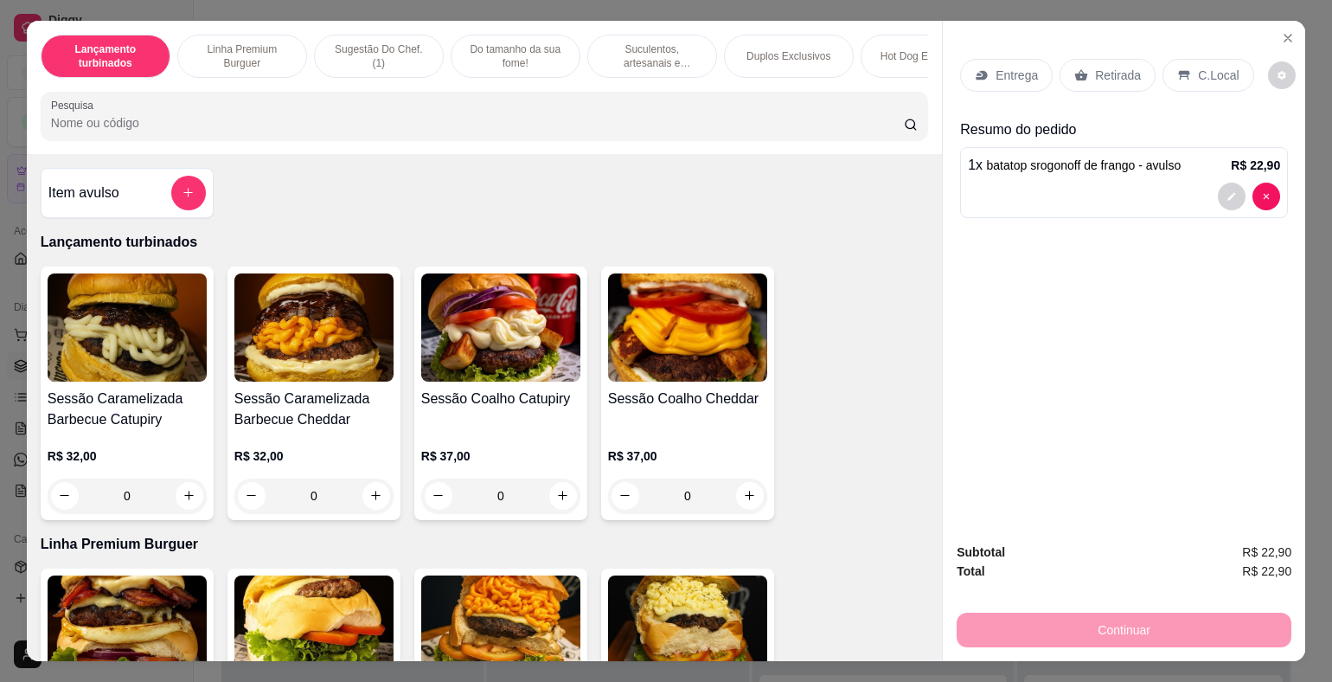
click at [1018, 67] on p "Entrega" at bounding box center [1017, 75] width 42 height 17
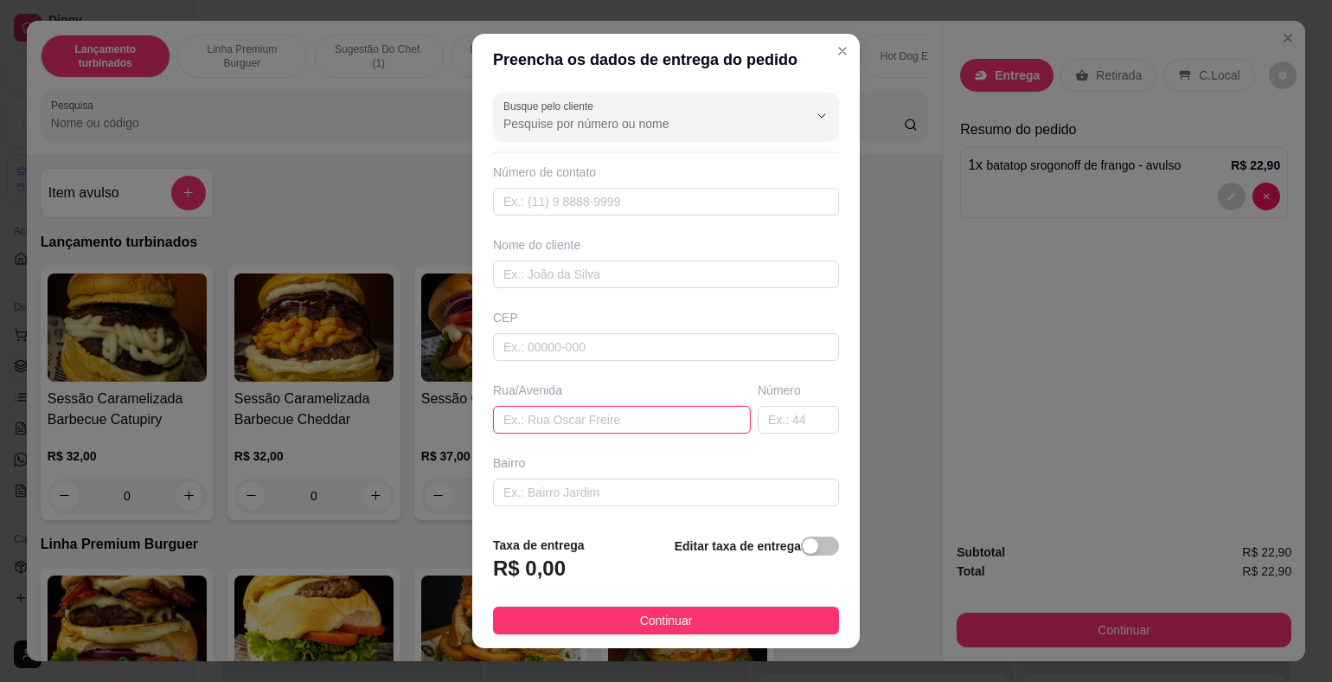
click at [578, 413] on input "text" at bounding box center [622, 420] width 258 height 28
type input "[STREET_ADDRESS][PERSON_NAME]"
drag, startPoint x: 802, startPoint y: 556, endPoint x: 773, endPoint y: 554, distance: 28.7
click at [801, 555] on span "button" at bounding box center [820, 545] width 38 height 19
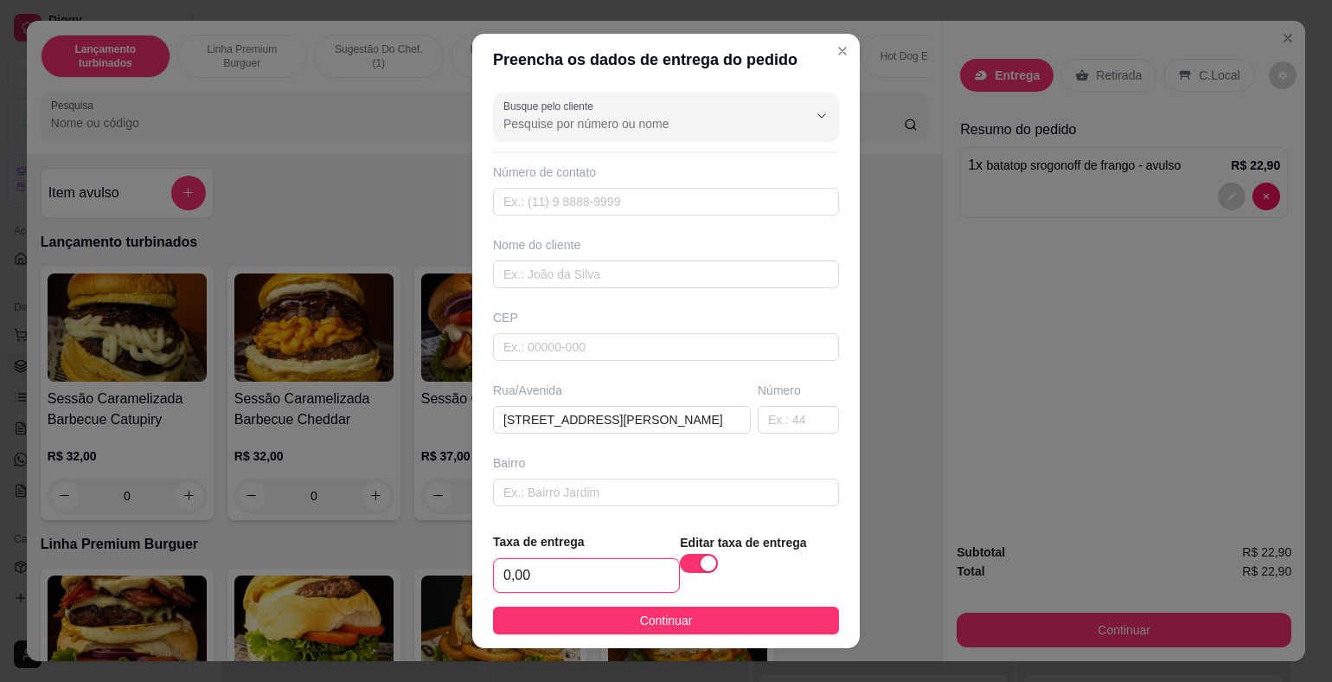
click at [583, 577] on input "0,00" at bounding box center [586, 575] width 185 height 33
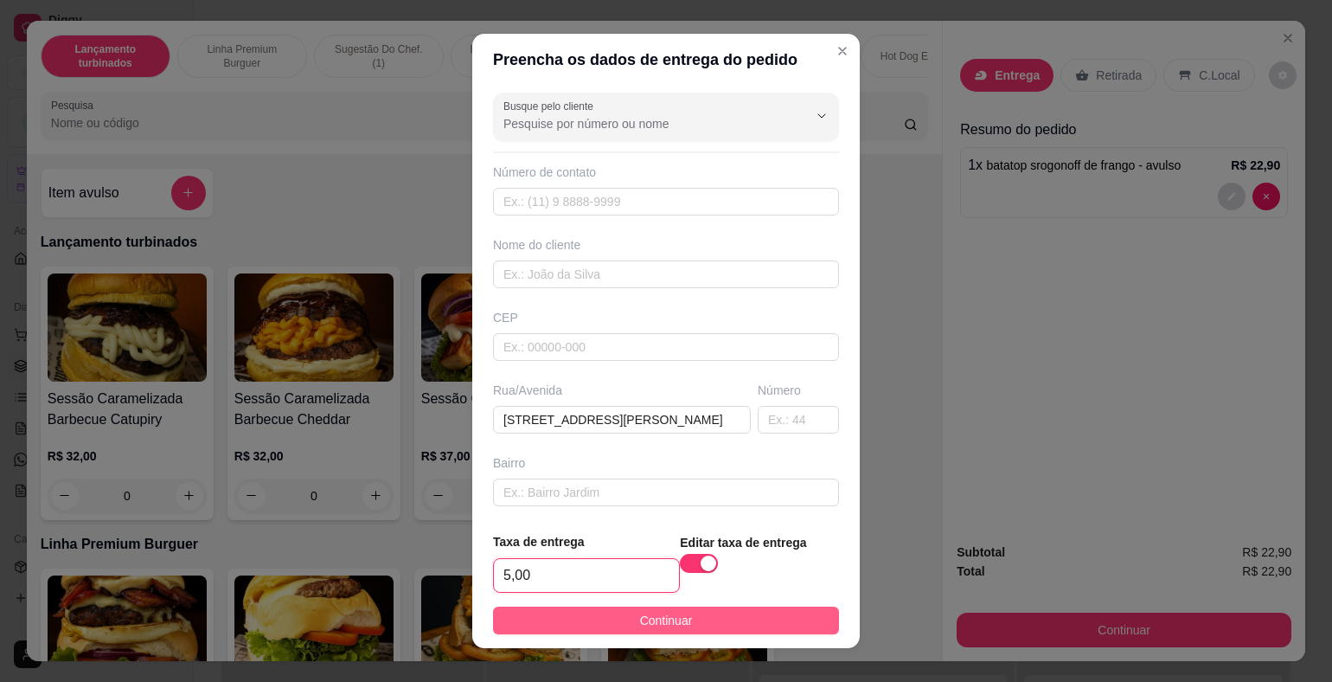
type input "5,00"
click at [735, 626] on button "Continuar" at bounding box center [666, 620] width 346 height 28
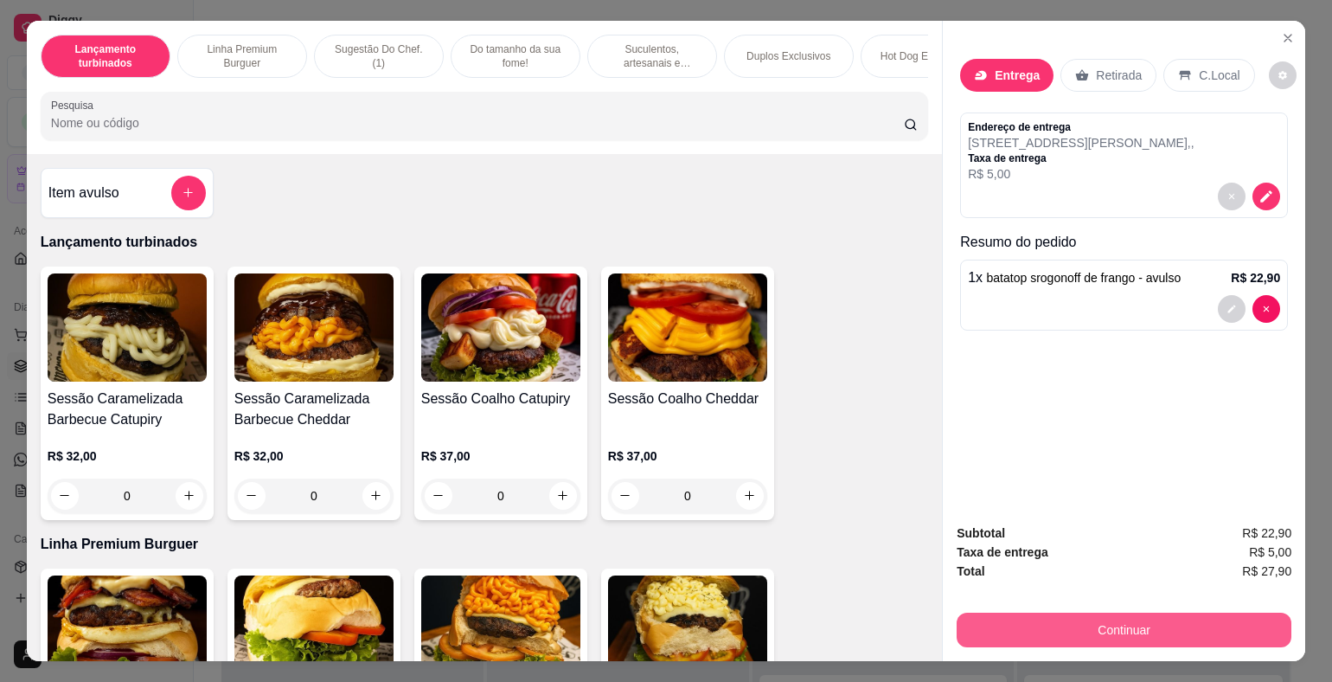
click at [1114, 618] on button "Continuar" at bounding box center [1124, 629] width 335 height 35
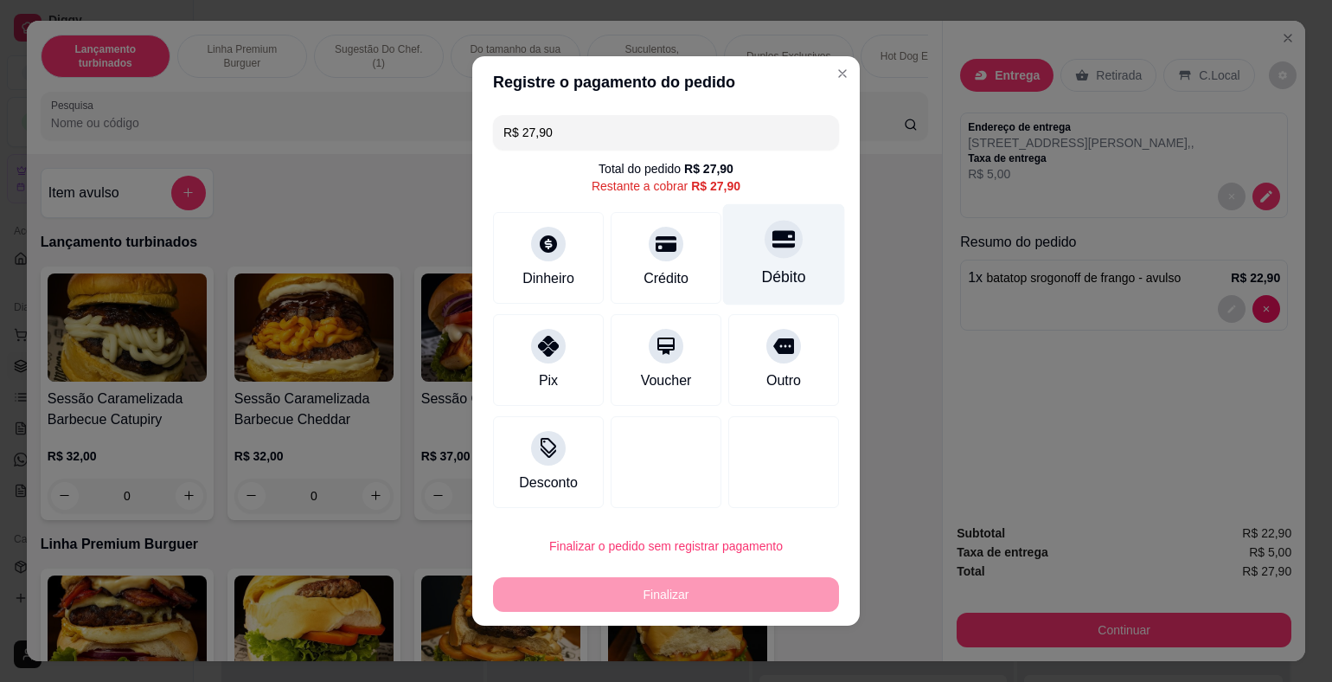
click at [782, 259] on div "Débito" at bounding box center [784, 254] width 122 height 101
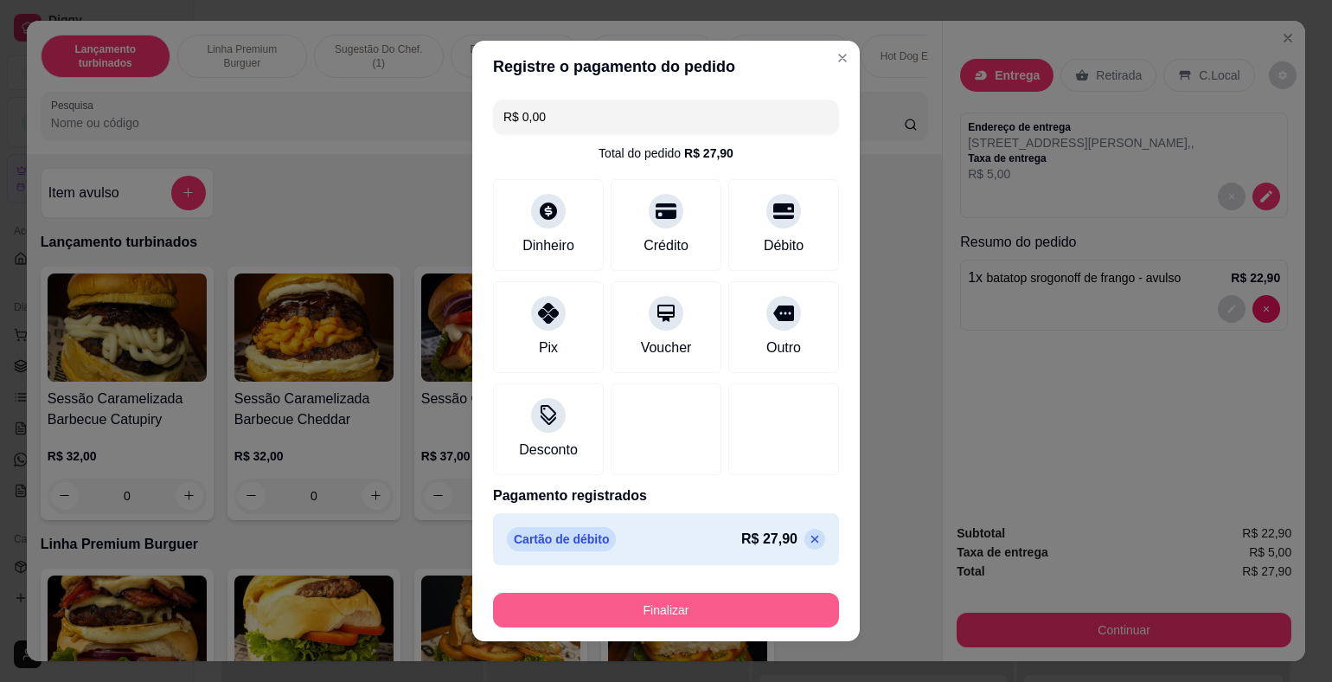
click at [758, 612] on button "Finalizar" at bounding box center [666, 609] width 346 height 35
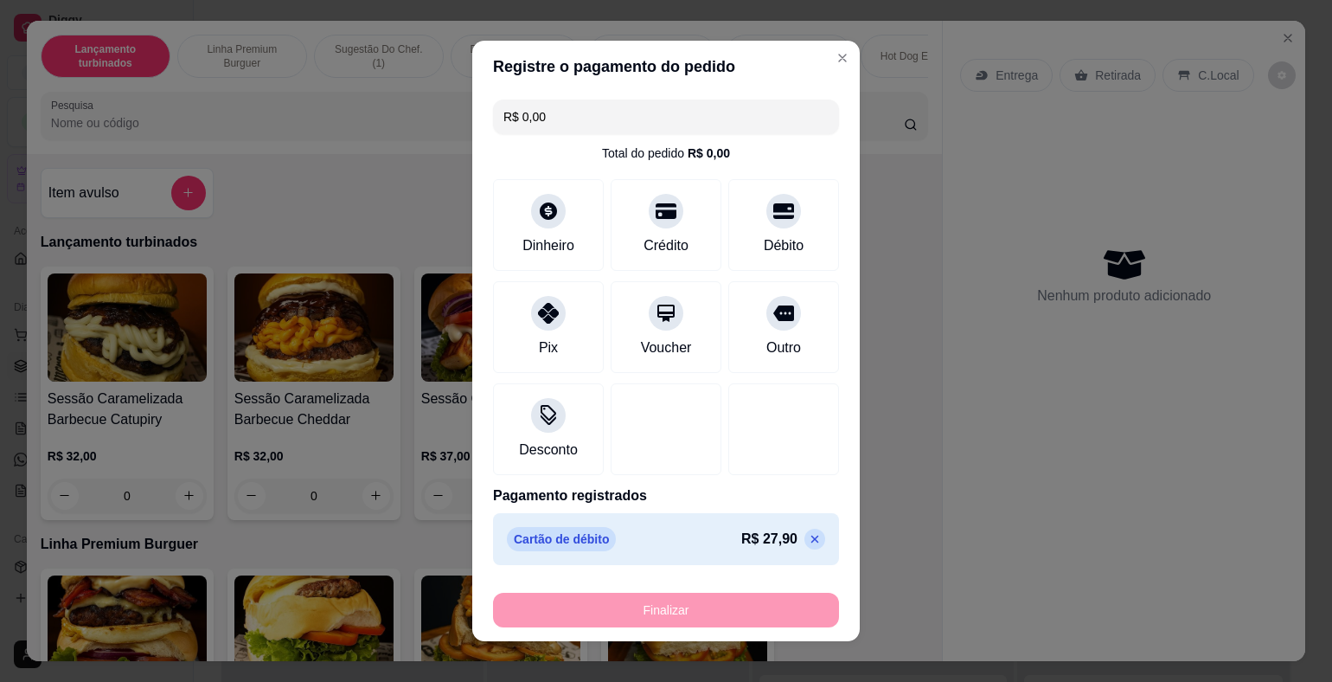
type input "-R$ 27,90"
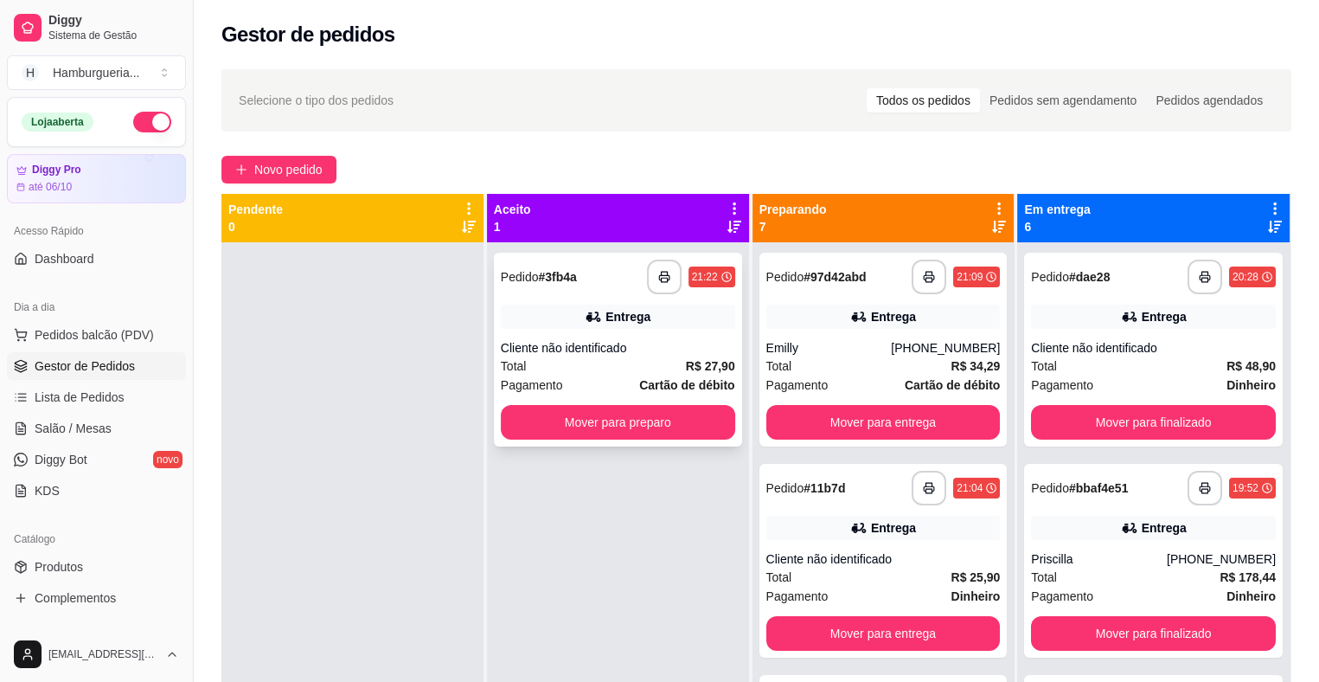
click at [652, 374] on div "Total R$ 27,90" at bounding box center [618, 365] width 234 height 19
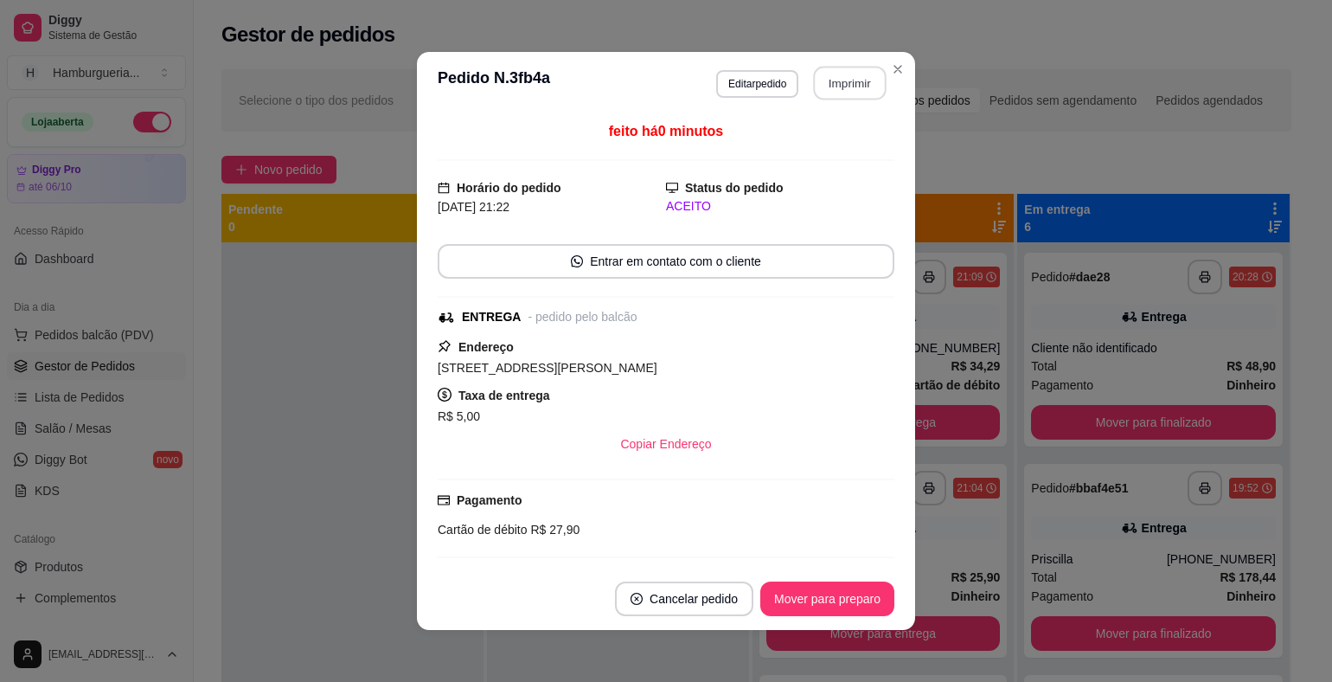
click at [839, 80] on button "Imprimir" at bounding box center [850, 84] width 73 height 34
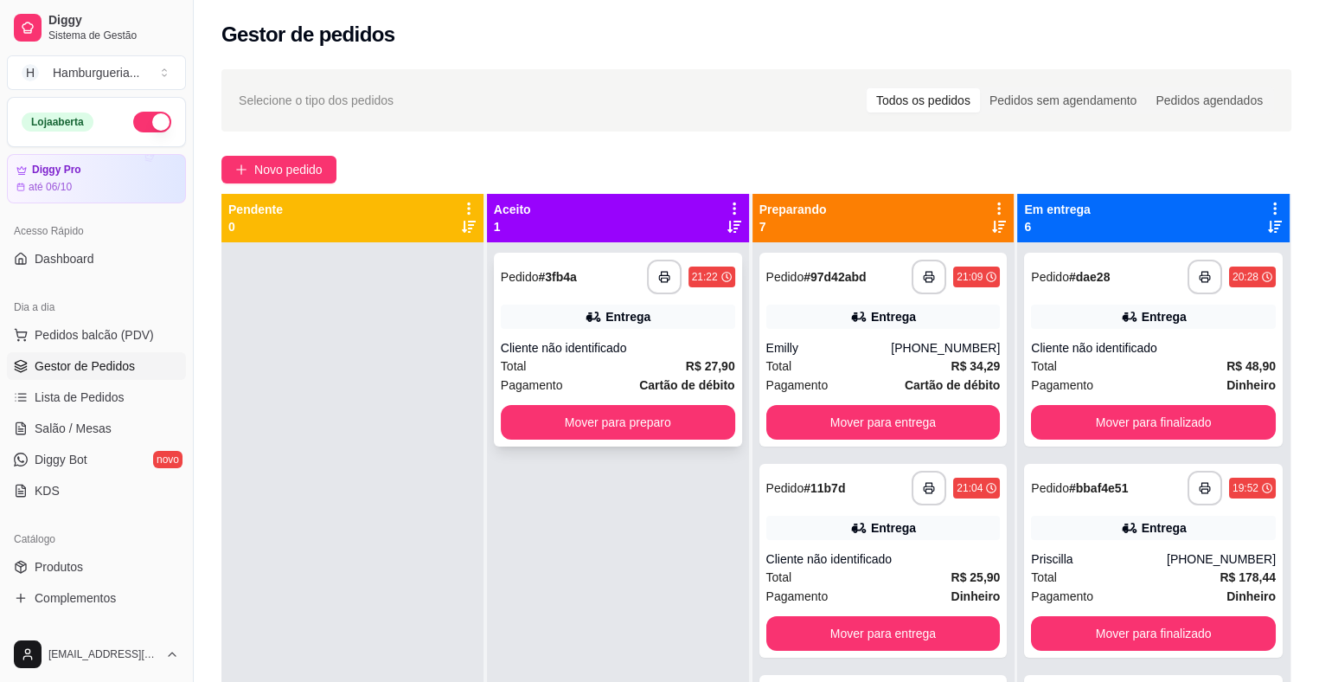
click at [650, 351] on div "Cliente não identificado" at bounding box center [618, 347] width 234 height 17
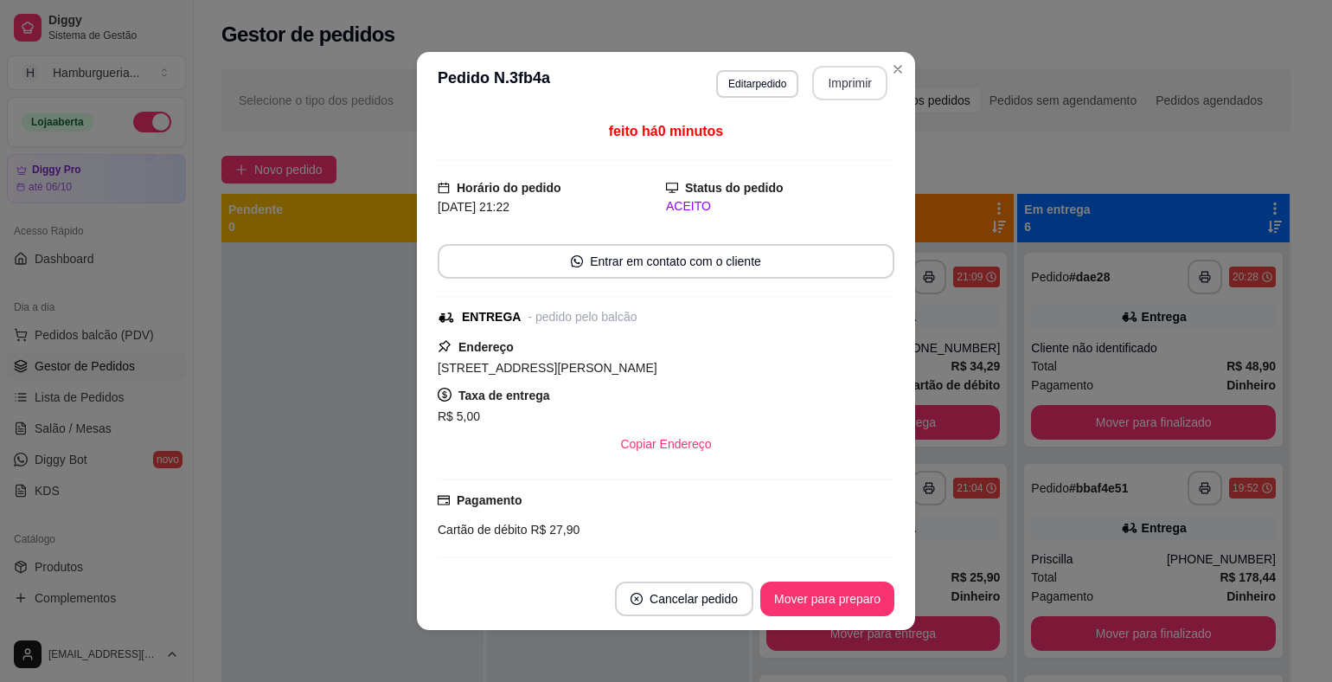
click at [823, 84] on button "Imprimir" at bounding box center [849, 83] width 75 height 35
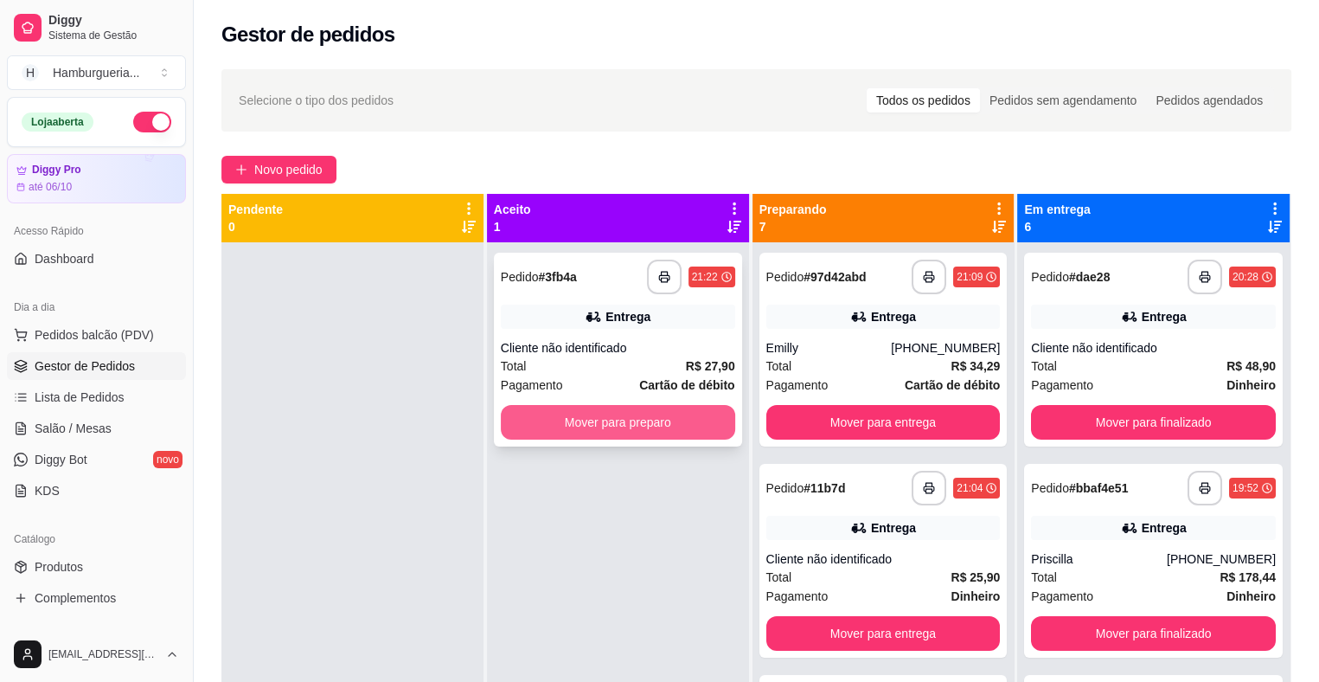
click at [706, 425] on button "Mover para preparo" at bounding box center [618, 422] width 234 height 35
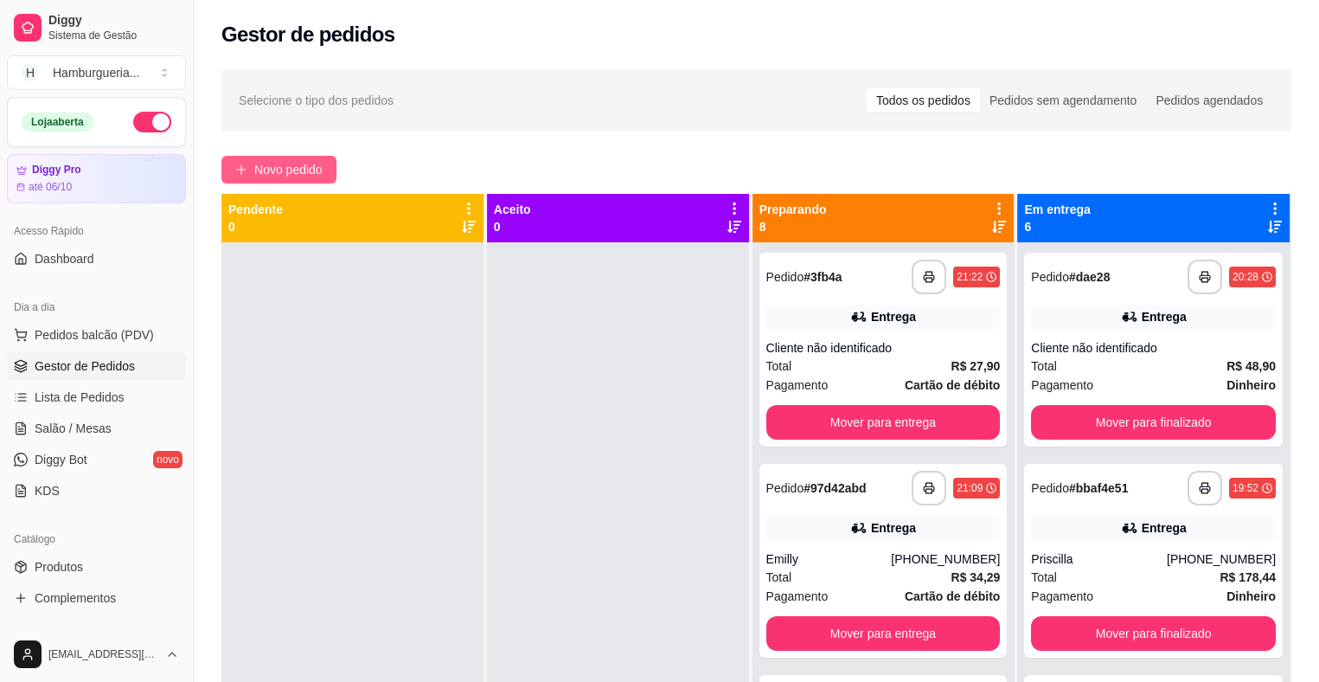
click at [318, 169] on span "Novo pedido" at bounding box center [288, 169] width 68 height 19
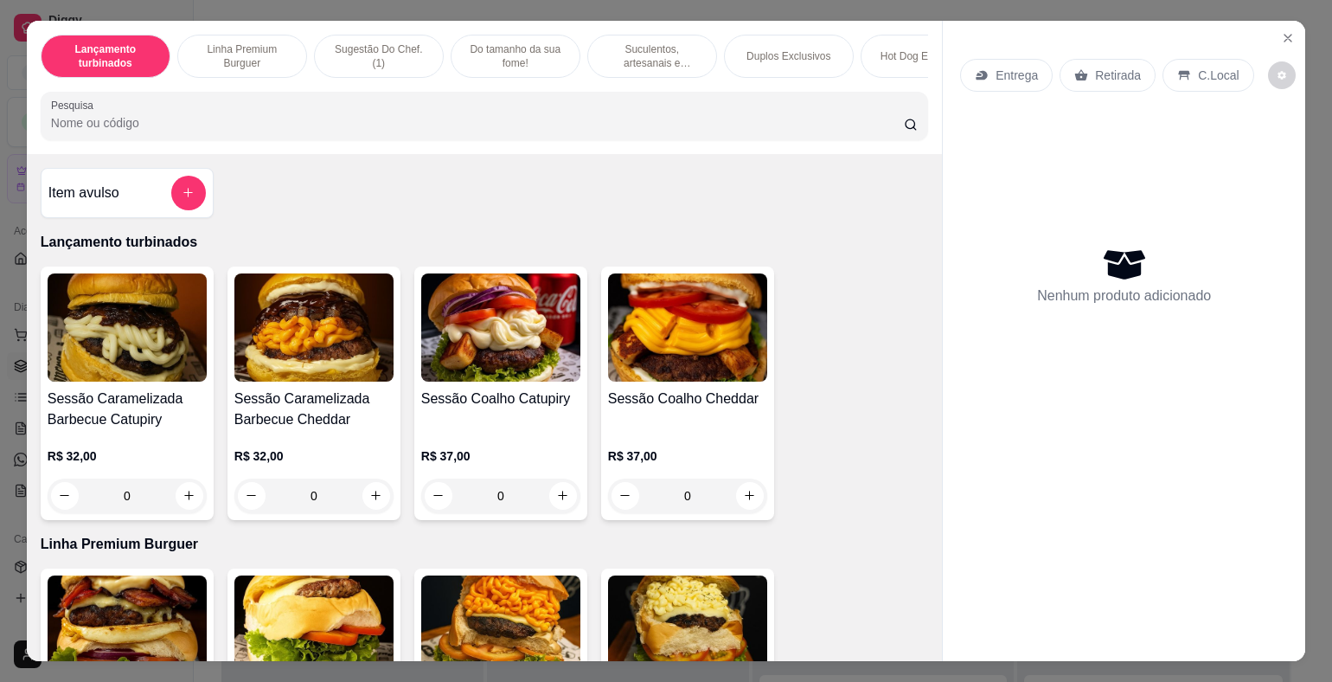
click at [968, 59] on div "Entrega" at bounding box center [1006, 75] width 93 height 33
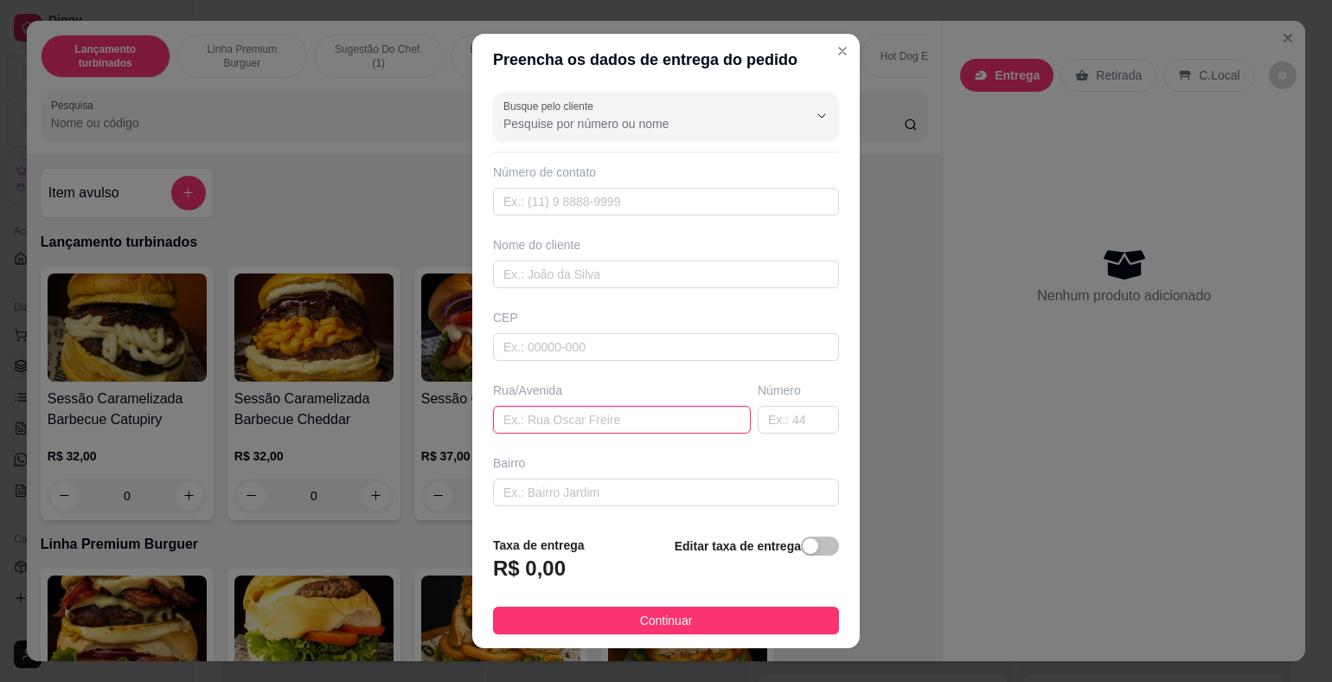
paste input "Av dr [PERSON_NAME] trandafilou filho 2112 casa 03 Jardim [PERSON_NAME] Final d…"
type input "Av dr [PERSON_NAME] trandafilou filho 2112 casa 03 Jardim [PERSON_NAME] Final d…"
click at [803, 548] on div "button" at bounding box center [811, 546] width 16 height 16
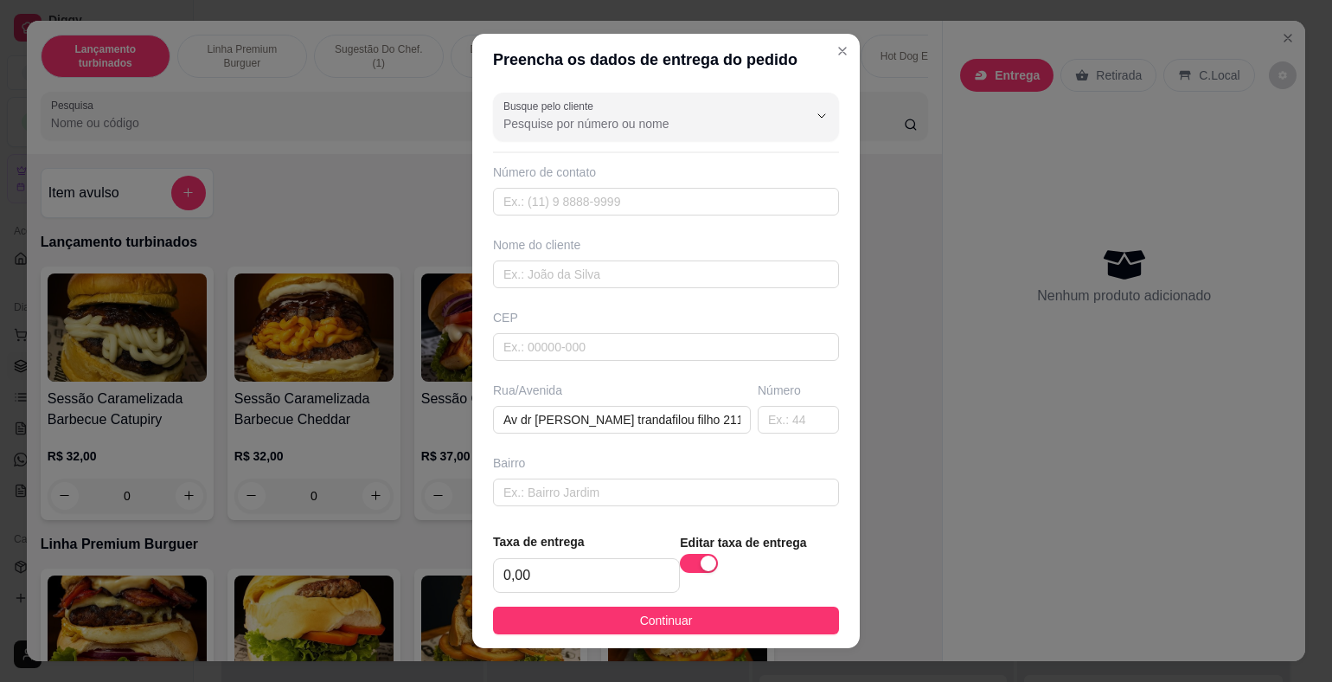
click at [624, 556] on div "Taxa de entrega 0,00" at bounding box center [586, 562] width 187 height 61
click at [623, 561] on input "0,00" at bounding box center [586, 575] width 185 height 33
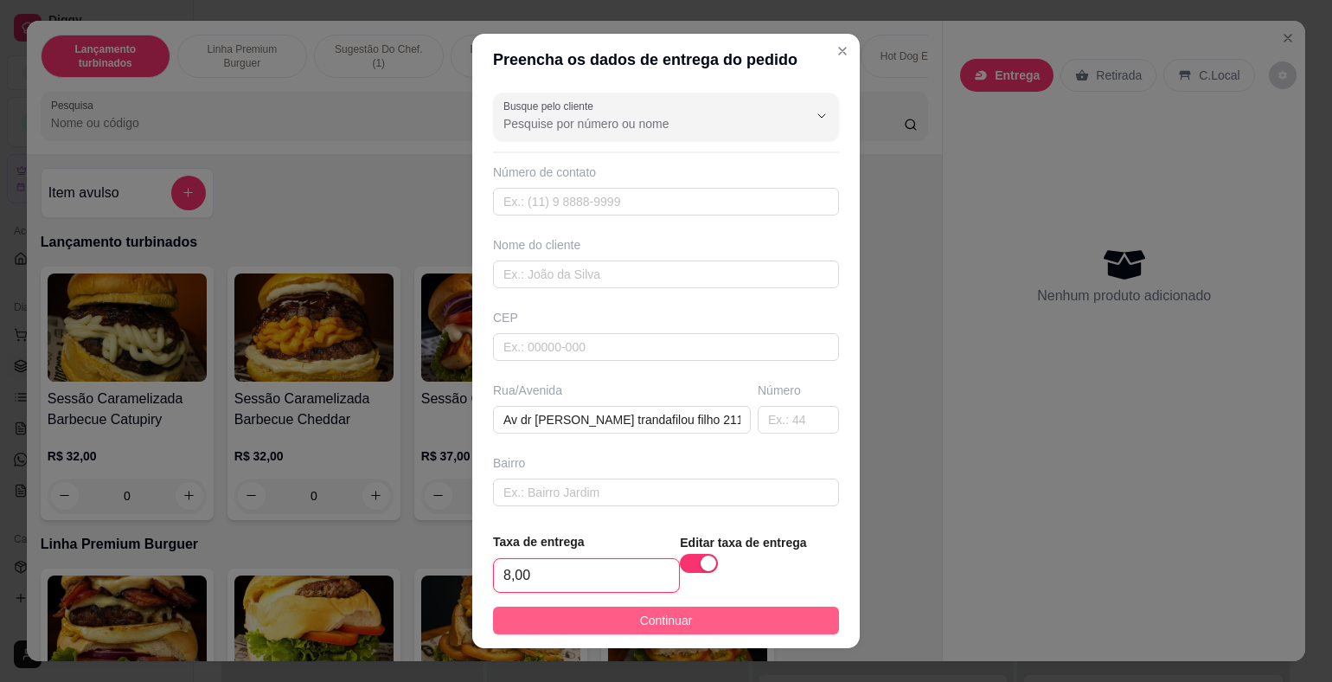
type input "8,00"
click at [661, 620] on span "Continuar" at bounding box center [666, 620] width 53 height 19
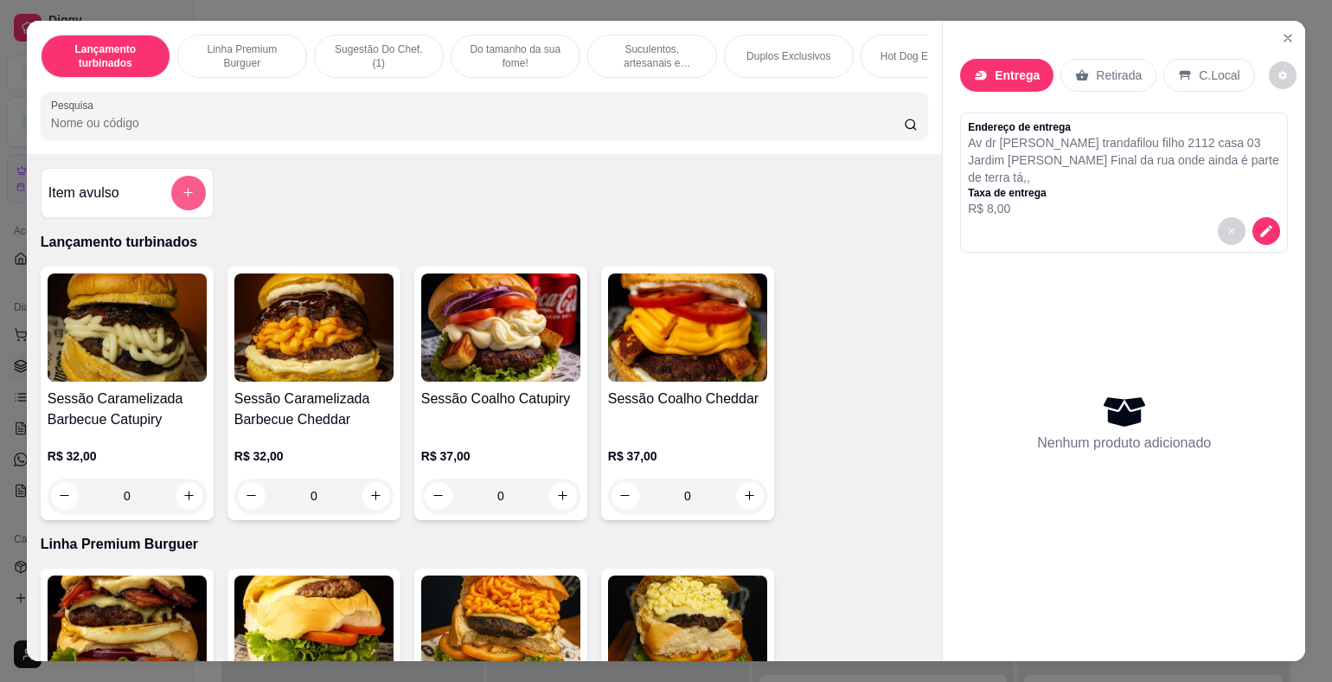
click at [184, 199] on icon "add-separate-item" at bounding box center [188, 192] width 13 height 13
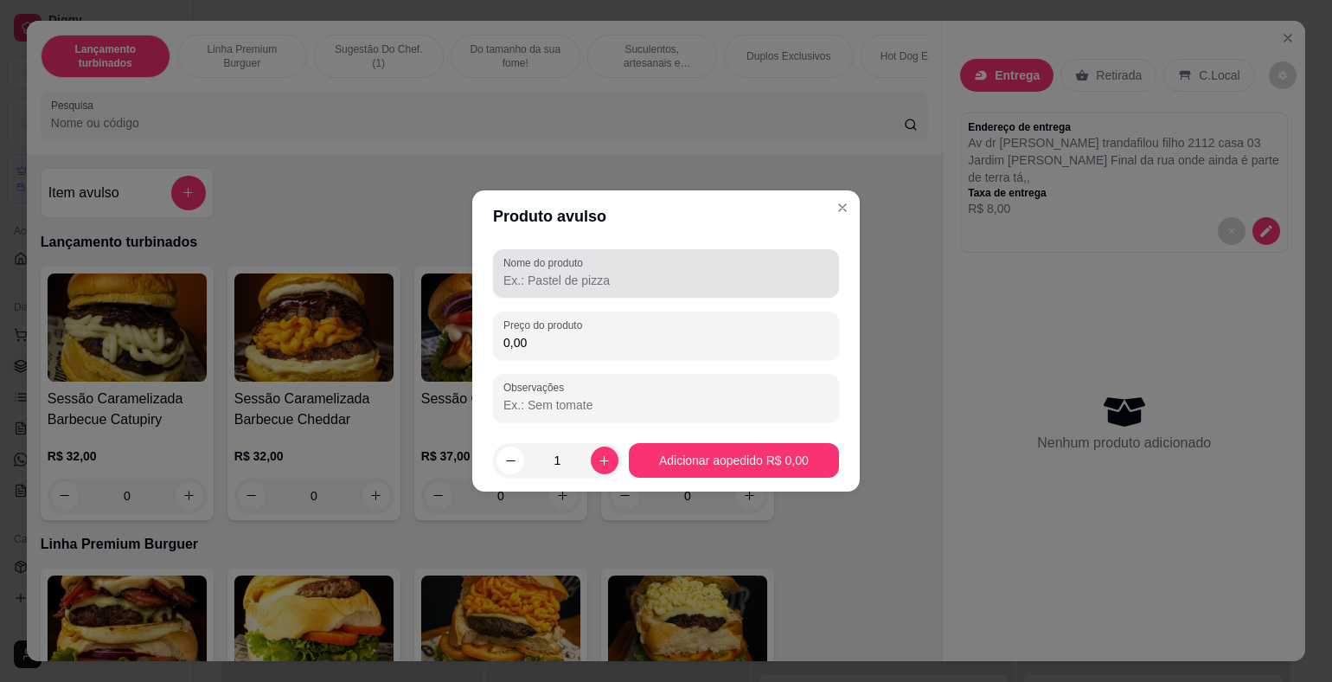
click at [581, 283] on input "Nome do produto" at bounding box center [665, 280] width 325 height 17
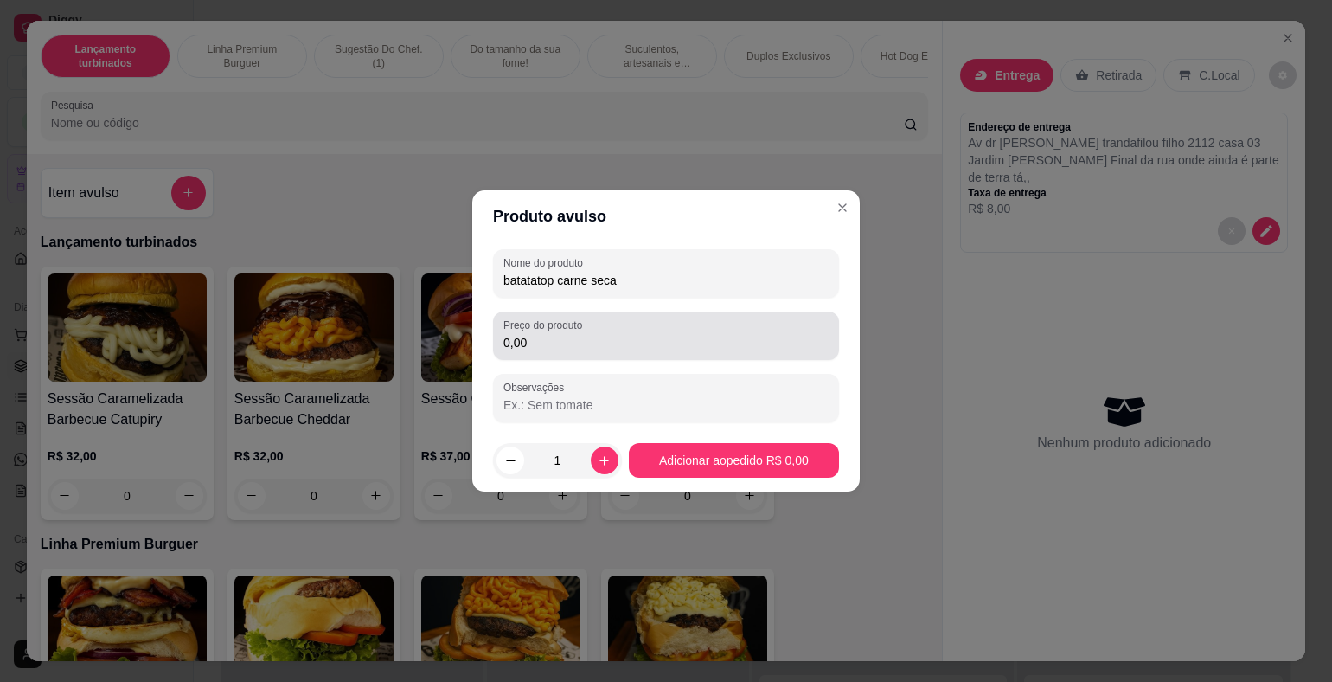
type input "batatatop carne seca"
click at [636, 349] on input "0,00" at bounding box center [665, 342] width 325 height 17
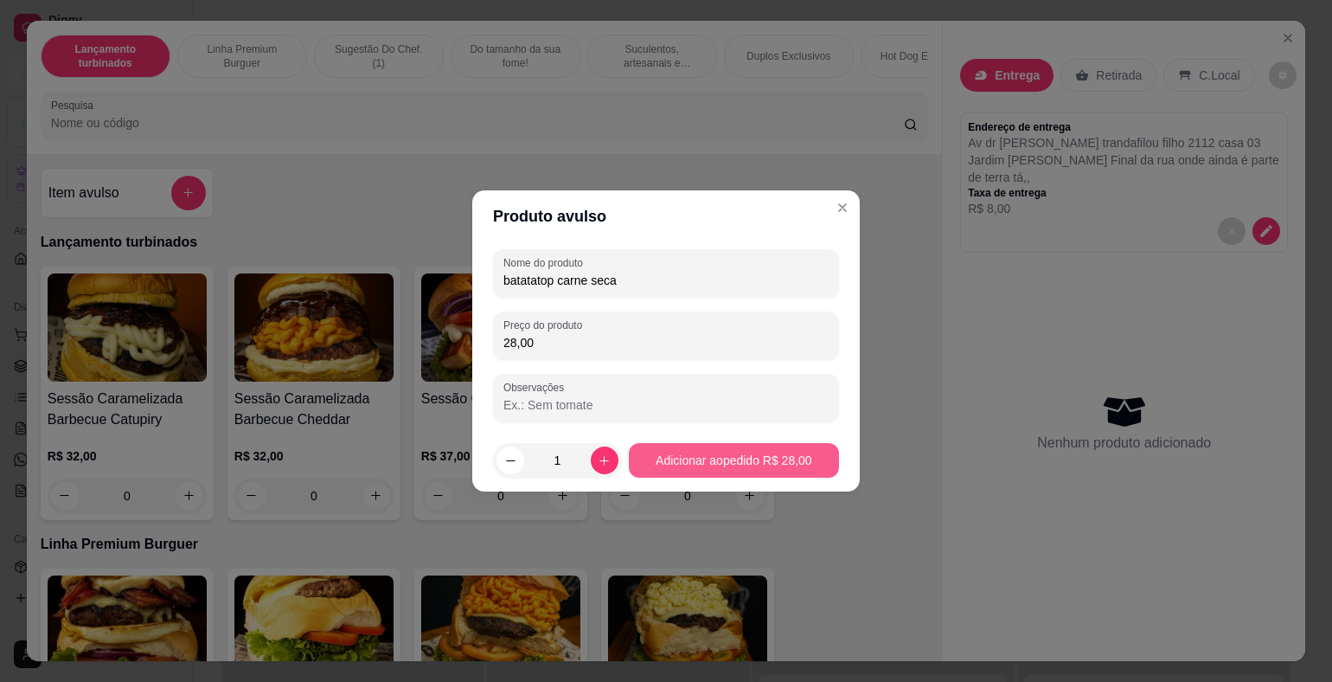
type input "28,00"
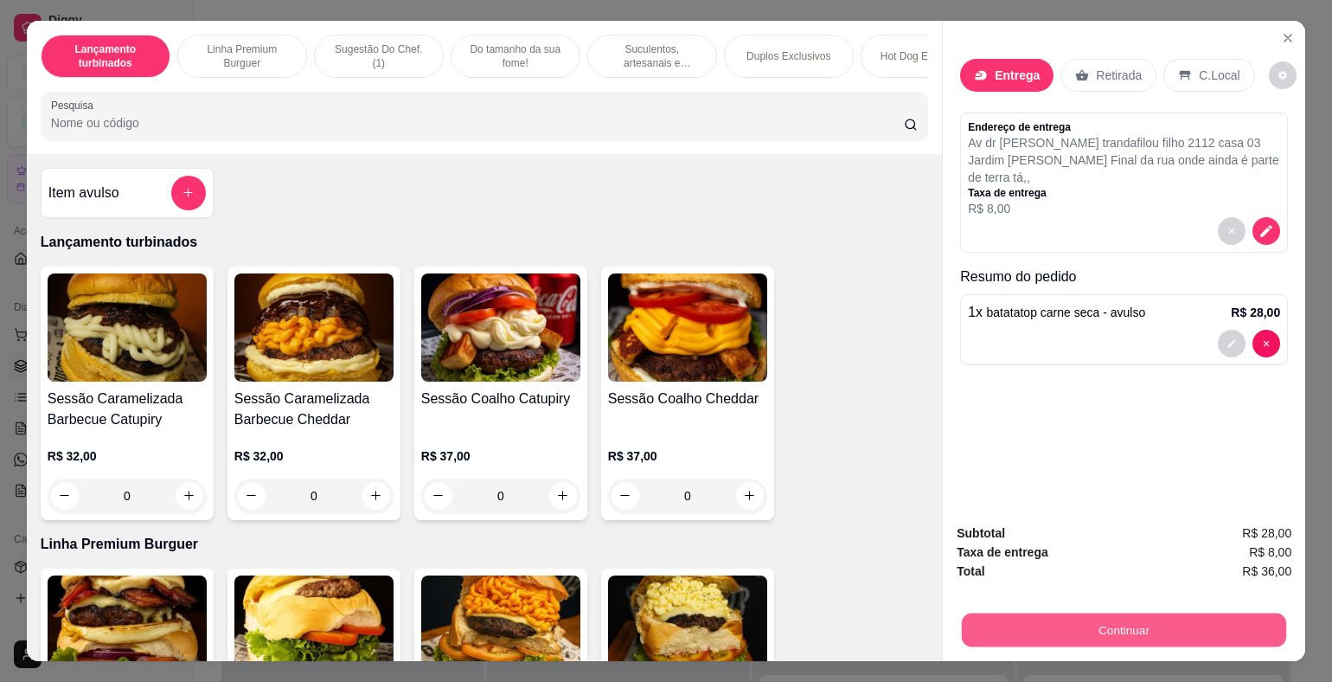
click at [1083, 629] on button "Continuar" at bounding box center [1124, 630] width 324 height 34
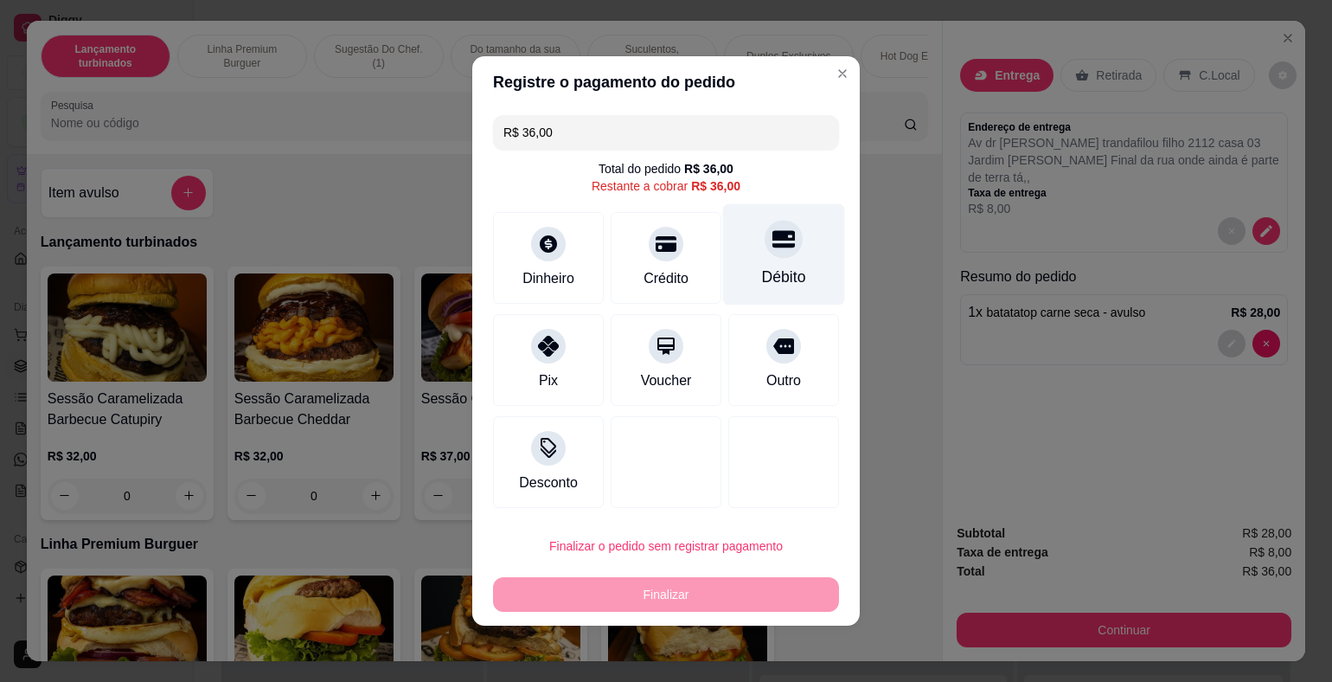
click at [772, 247] on icon at bounding box center [783, 239] width 22 height 17
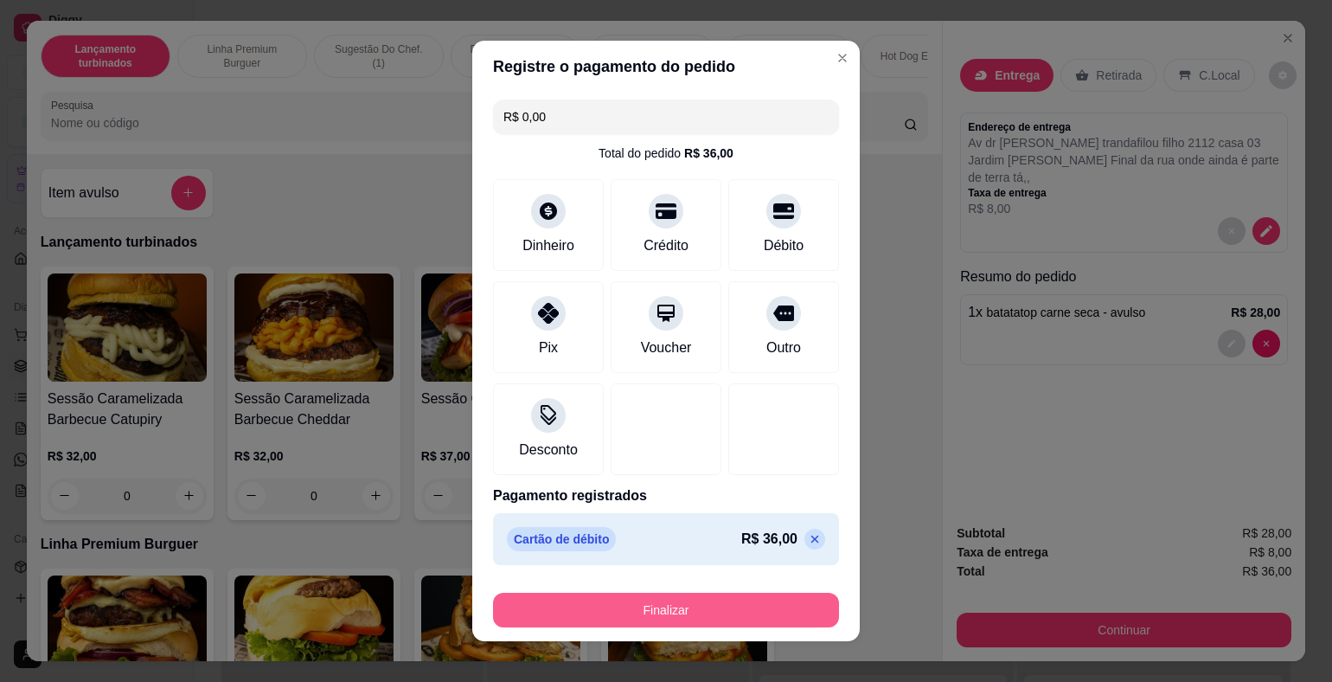
click at [778, 604] on button "Finalizar" at bounding box center [666, 609] width 346 height 35
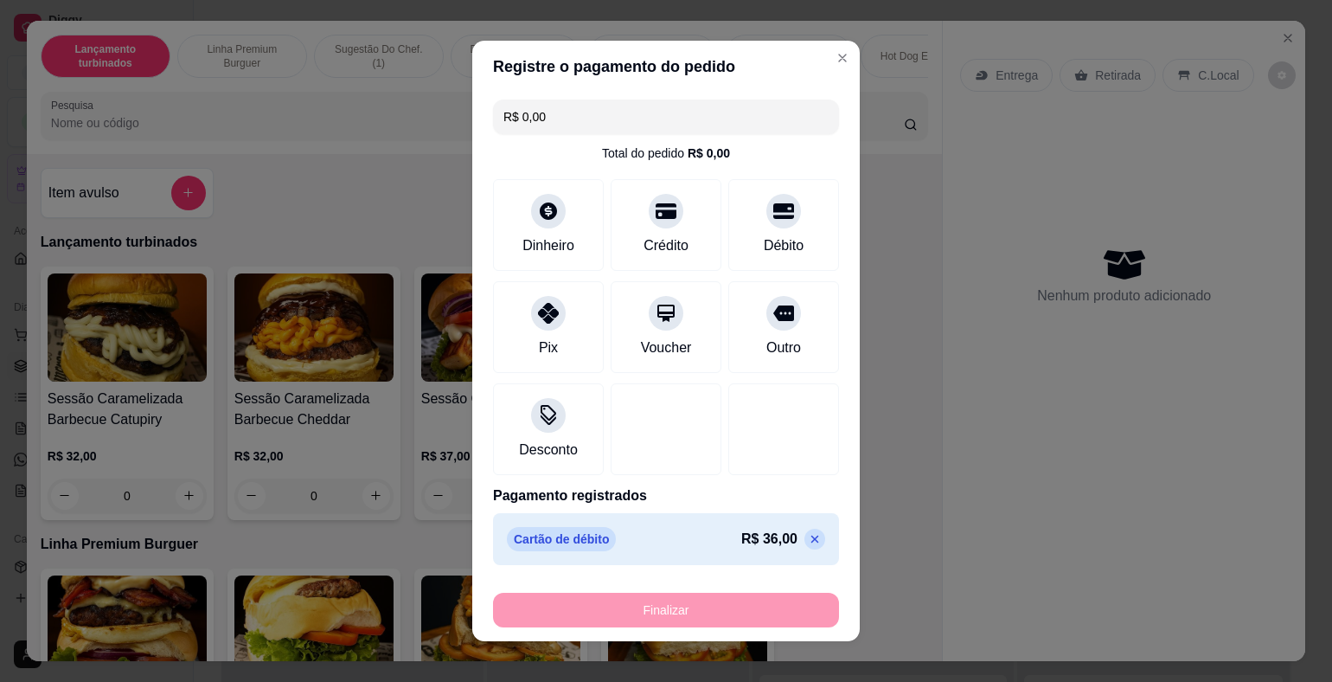
type input "-R$ 36,00"
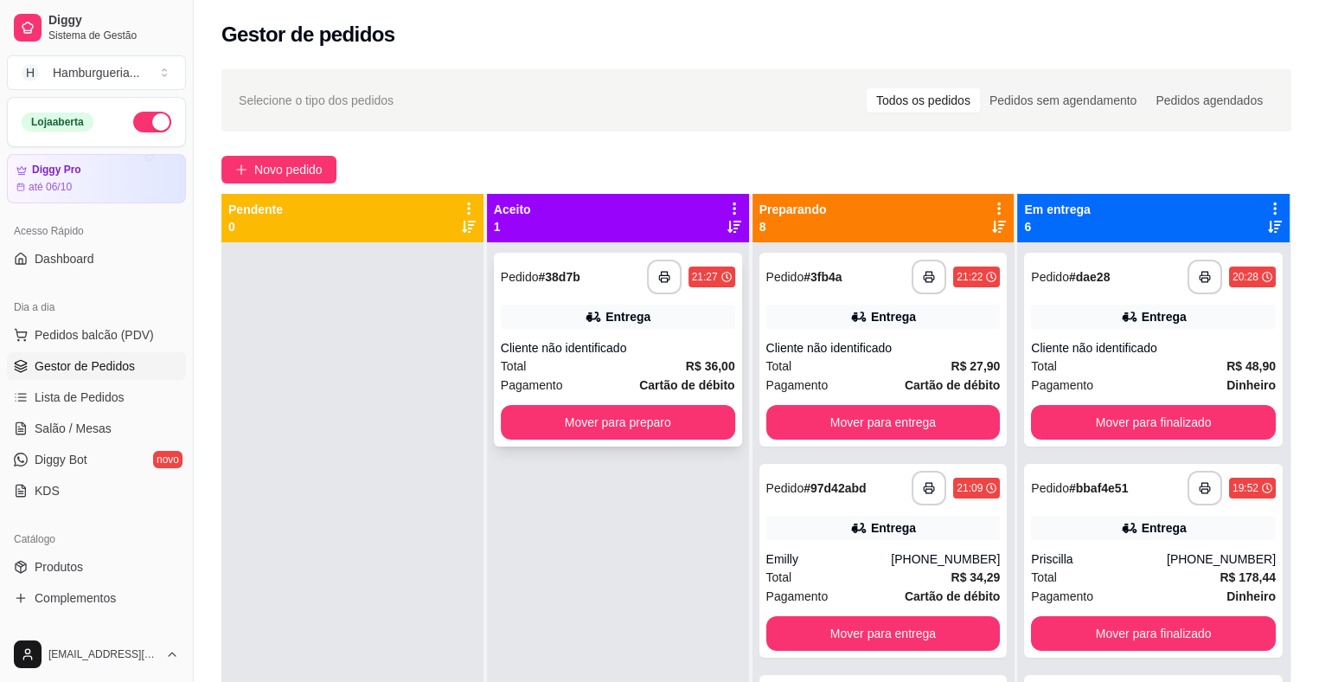
click at [691, 329] on div "**********" at bounding box center [618, 350] width 248 height 194
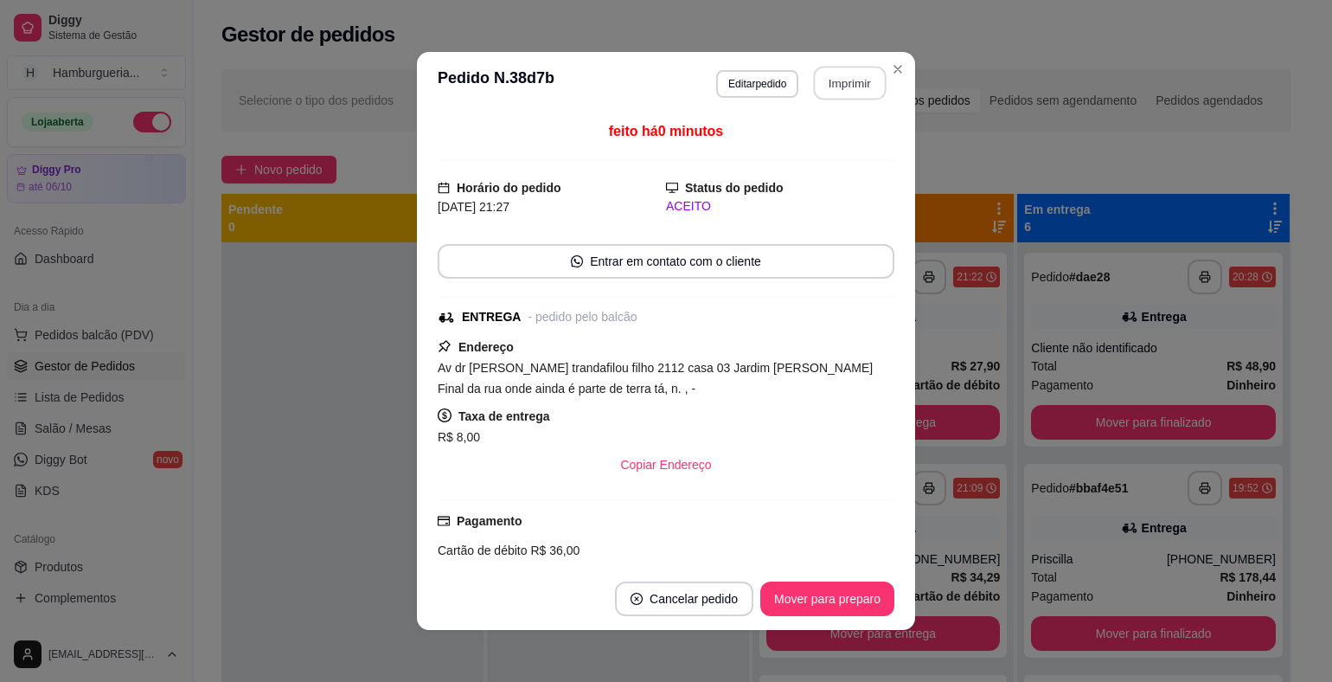
click at [814, 86] on button "Imprimir" at bounding box center [850, 84] width 73 height 34
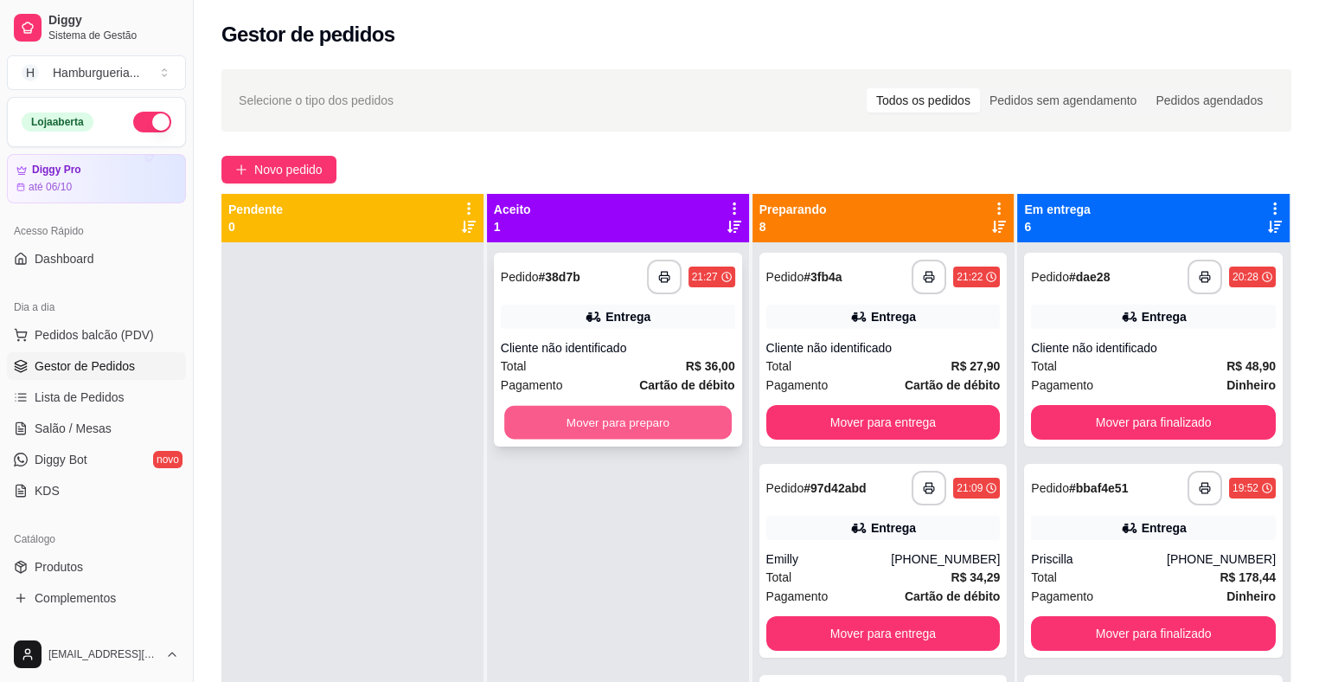
click at [637, 432] on button "Mover para preparo" at bounding box center [617, 423] width 227 height 34
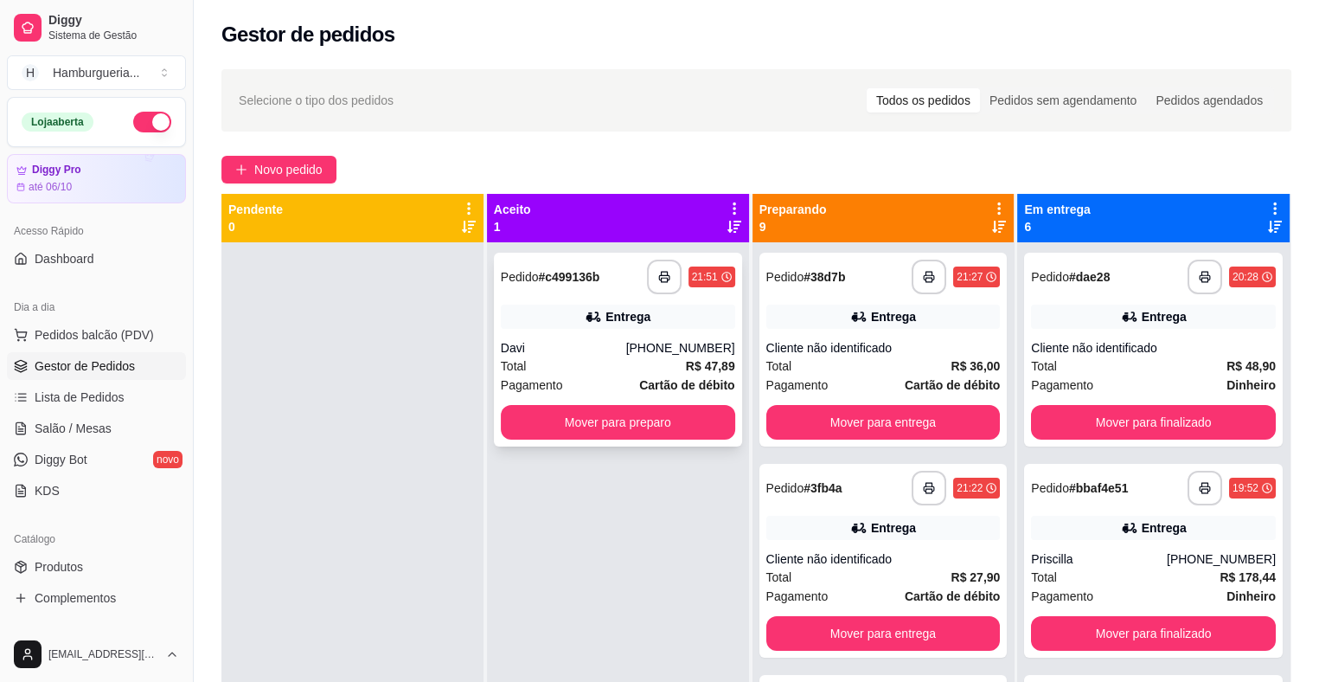
click at [626, 353] on div "Davi" at bounding box center [563, 347] width 125 height 17
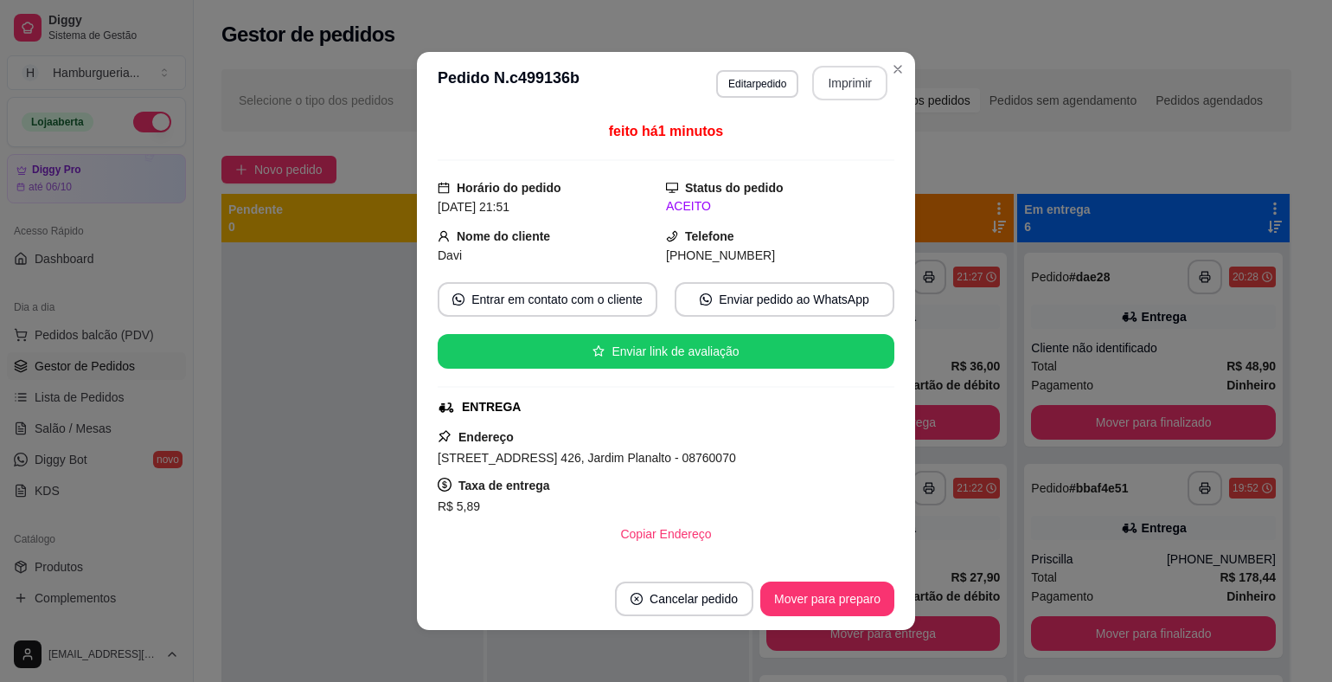
click at [816, 80] on button "Imprimir" at bounding box center [849, 83] width 75 height 35
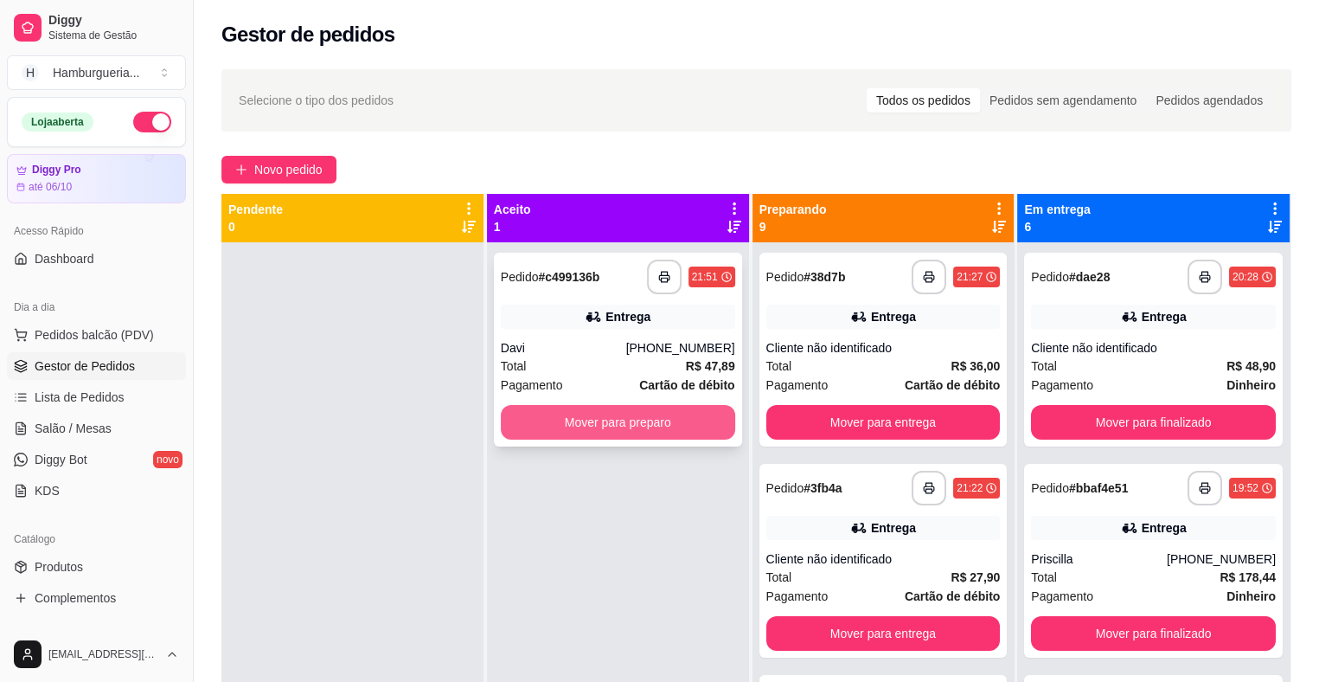
click at [650, 422] on button "Mover para preparo" at bounding box center [618, 422] width 234 height 35
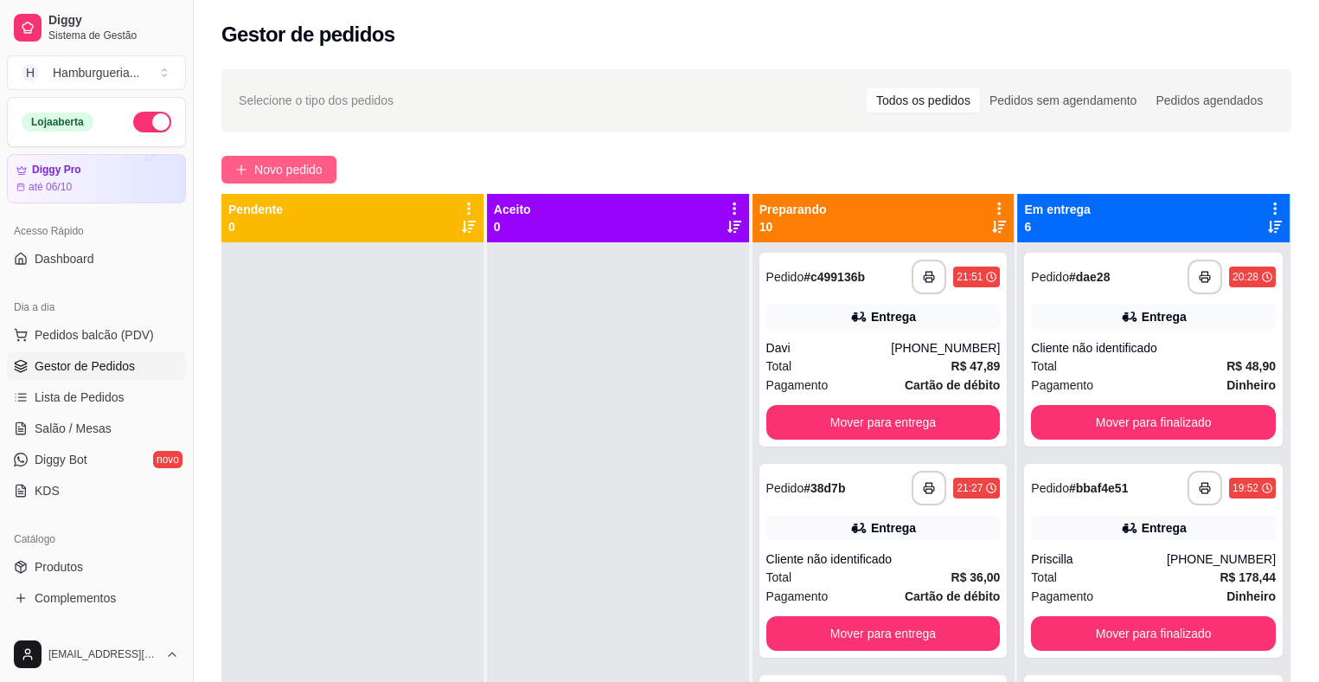
click at [283, 165] on span "Novo pedido" at bounding box center [288, 169] width 68 height 19
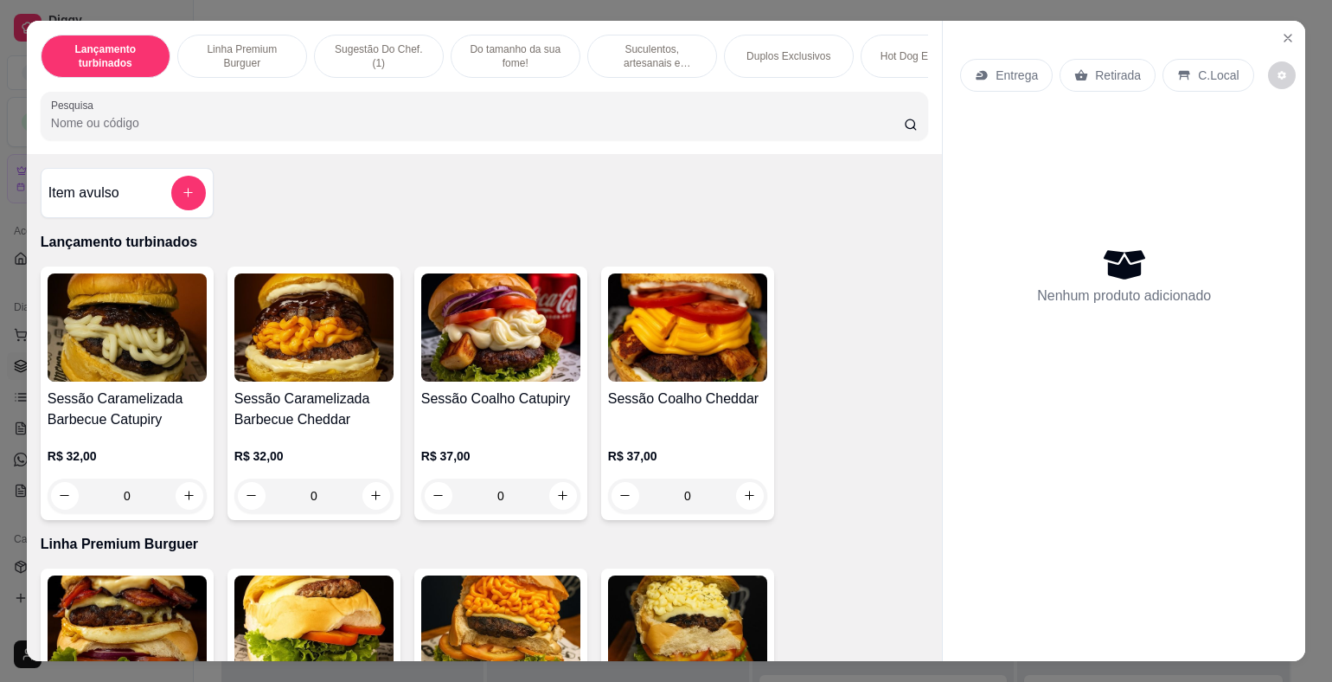
click at [1031, 66] on div "Entrega" at bounding box center [1006, 75] width 93 height 33
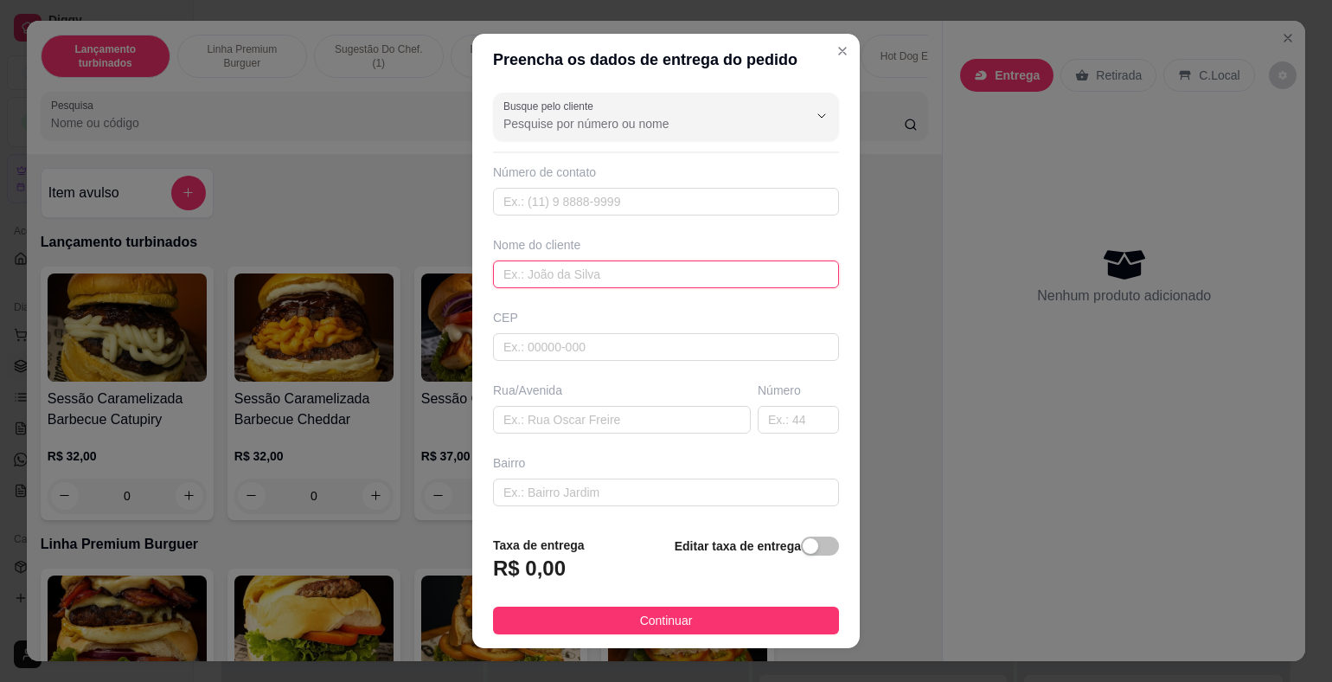
click at [678, 264] on input "text" at bounding box center [666, 274] width 346 height 28
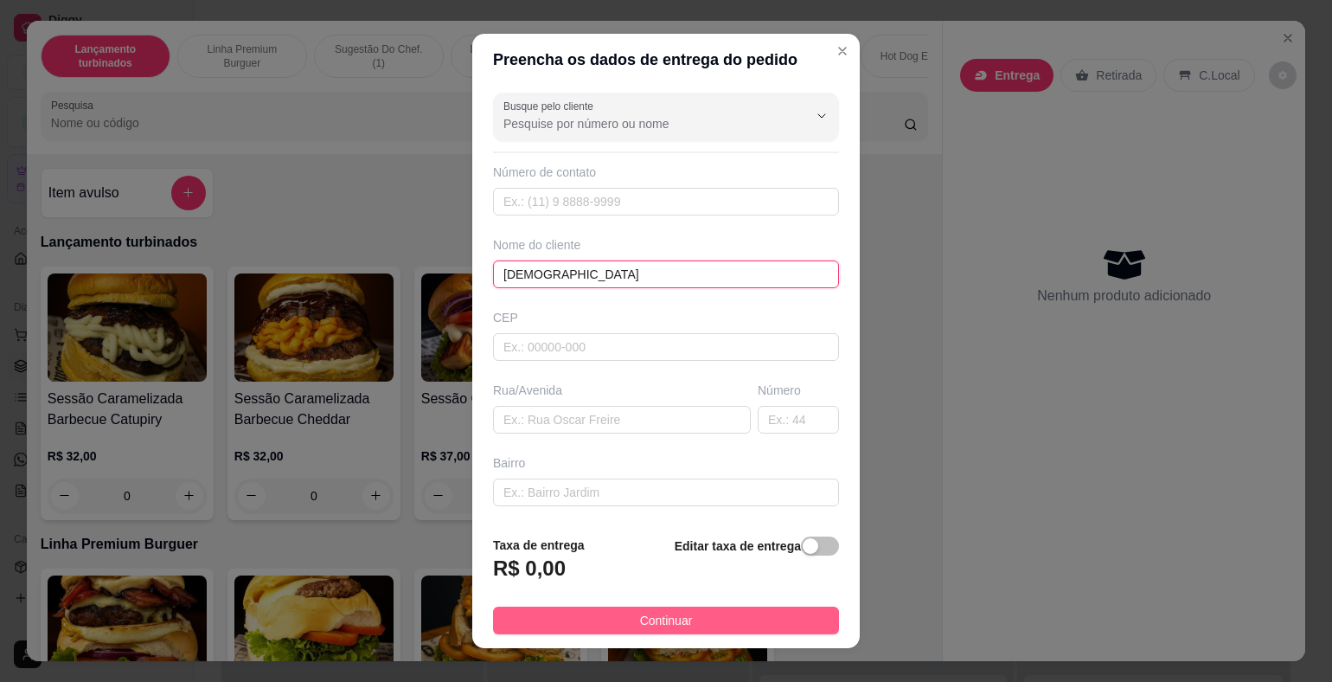
type input "[DEMOGRAPHIC_DATA]"
click at [743, 621] on button "Continuar" at bounding box center [666, 620] width 346 height 28
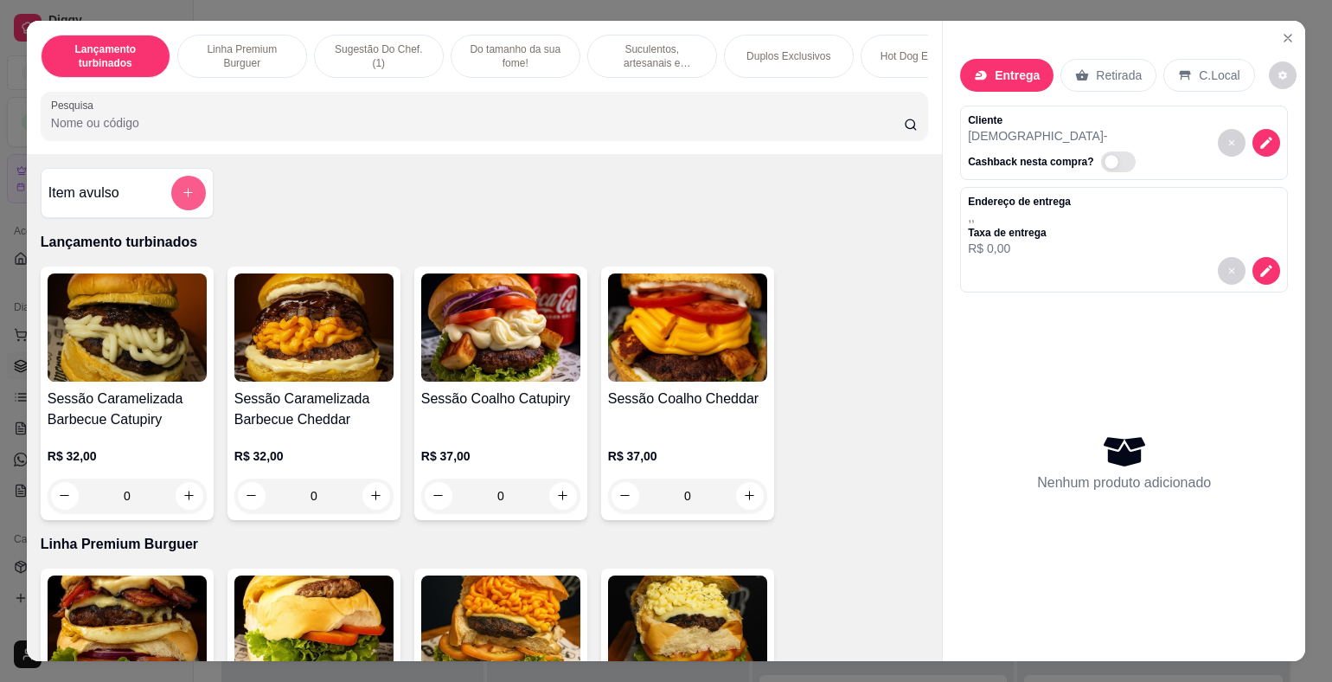
click at [185, 196] on icon "add-separate-item" at bounding box center [188, 192] width 13 height 13
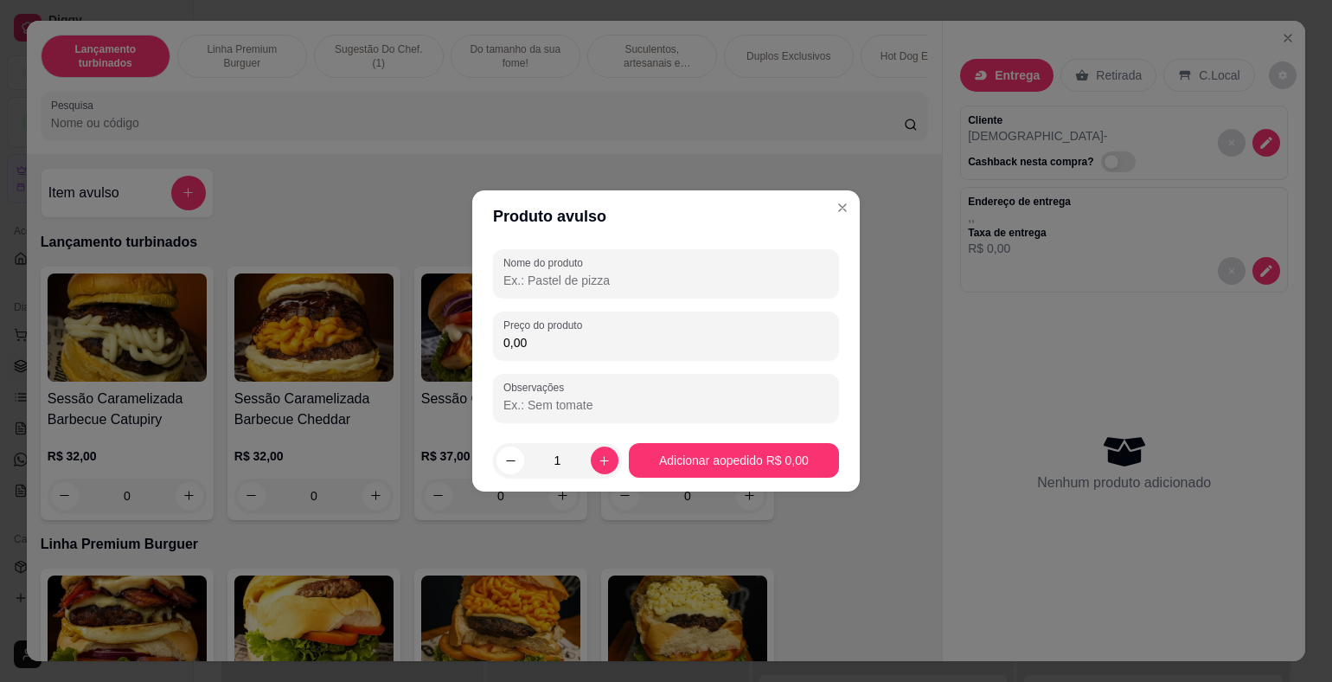
click at [530, 278] on input "Nome do produto" at bounding box center [665, 280] width 325 height 17
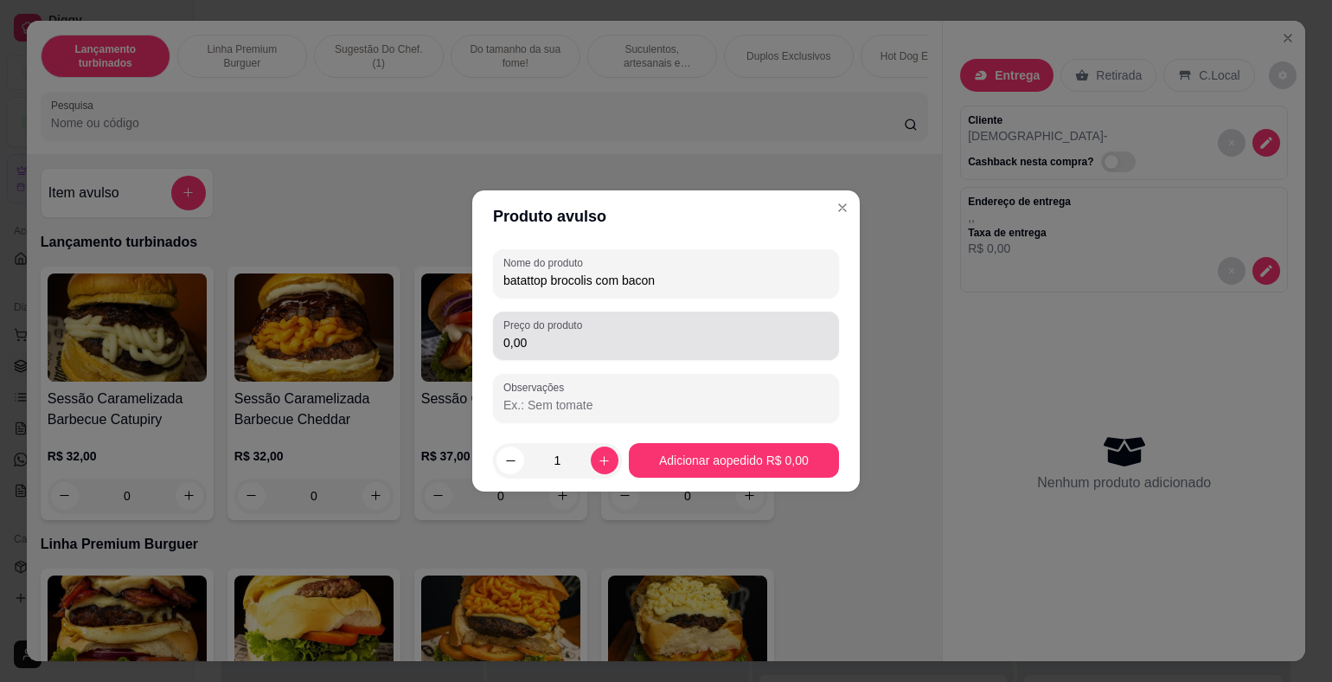
type input "batattop brocolis com bacon"
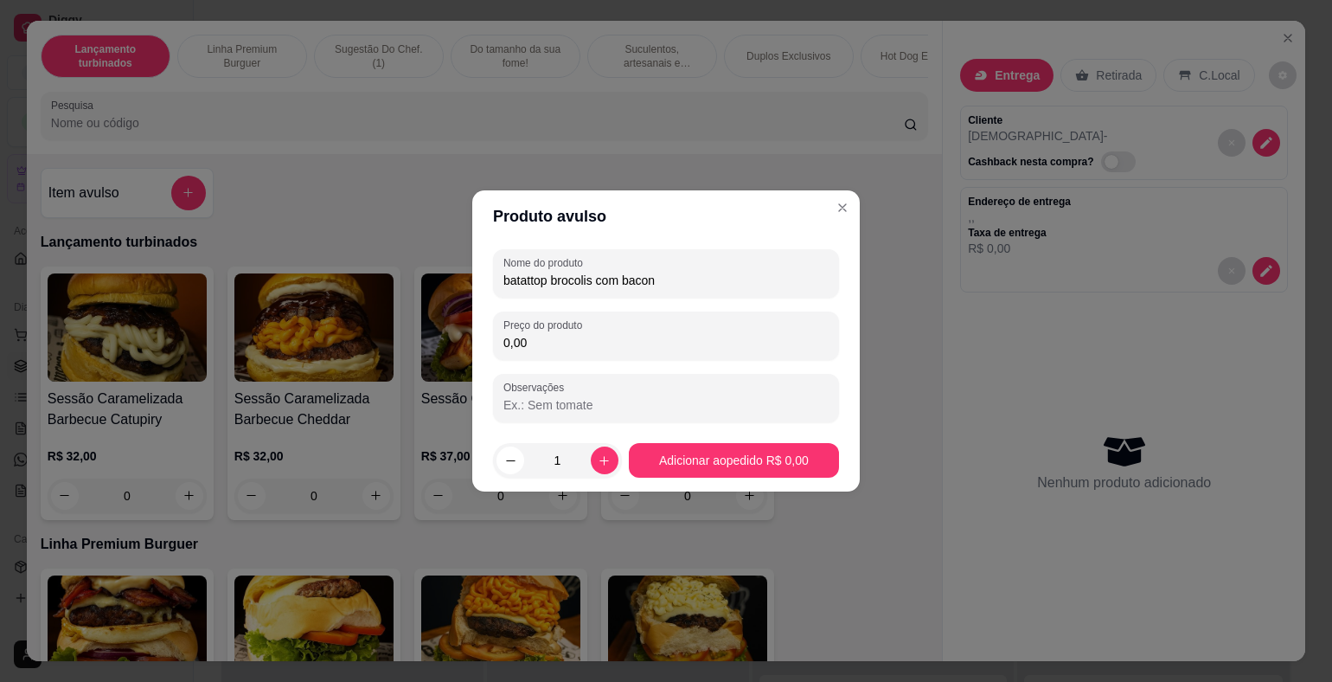
click at [593, 343] on input "0,00" at bounding box center [665, 342] width 325 height 17
type input "23,90"
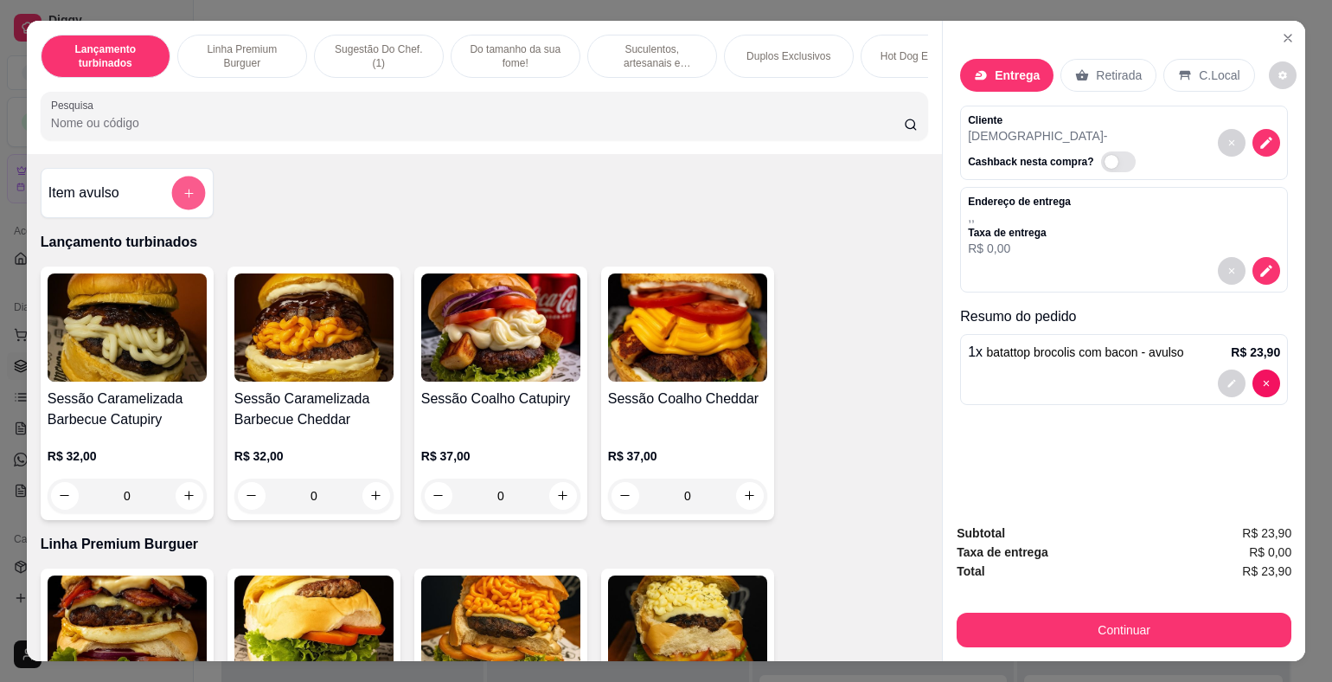
click at [187, 199] on icon "add-separate-item" at bounding box center [189, 192] width 13 height 13
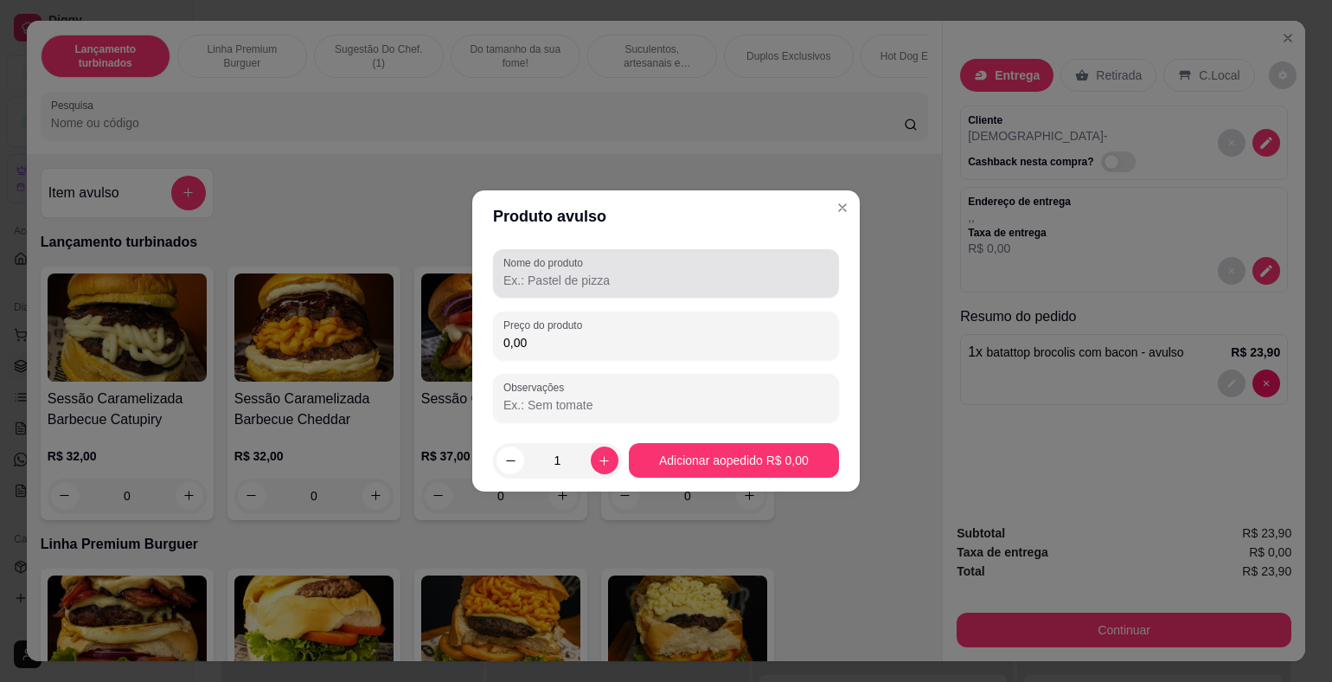
click at [606, 281] on input "Nome do produto" at bounding box center [665, 280] width 325 height 17
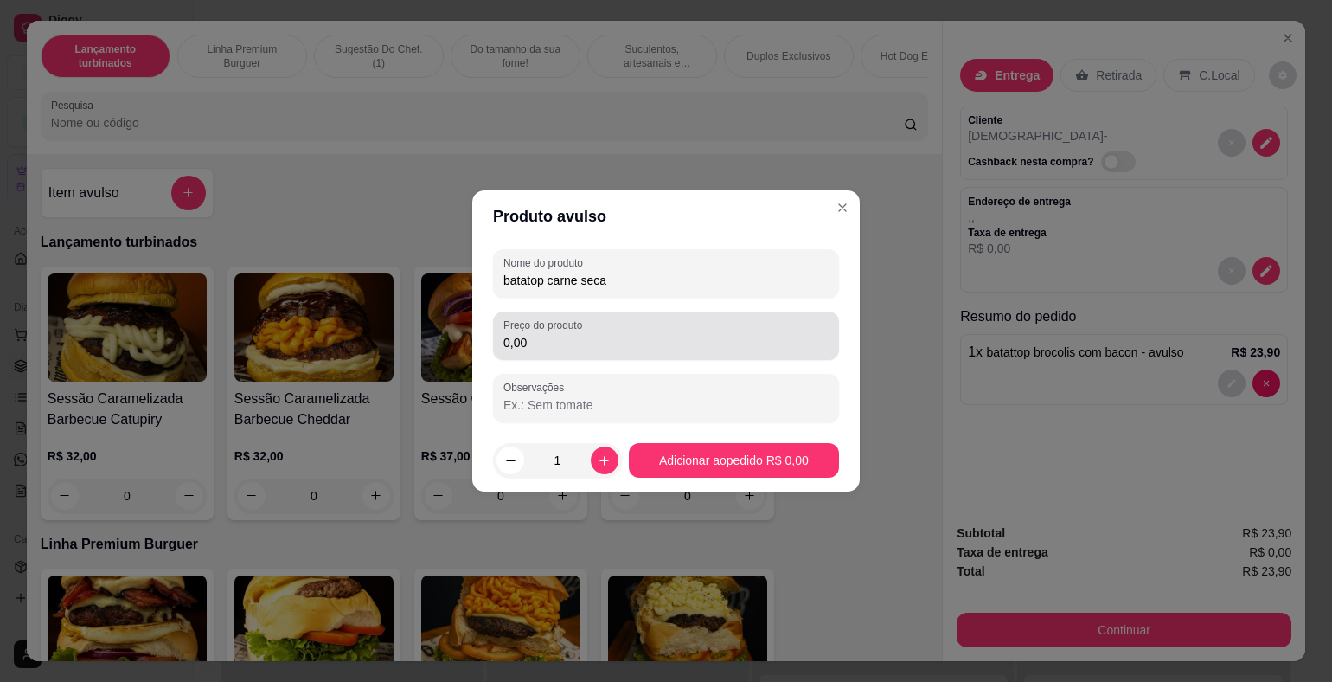
type input "batatop carne seca"
click at [619, 355] on div "Preço do produto 0,00" at bounding box center [666, 335] width 346 height 48
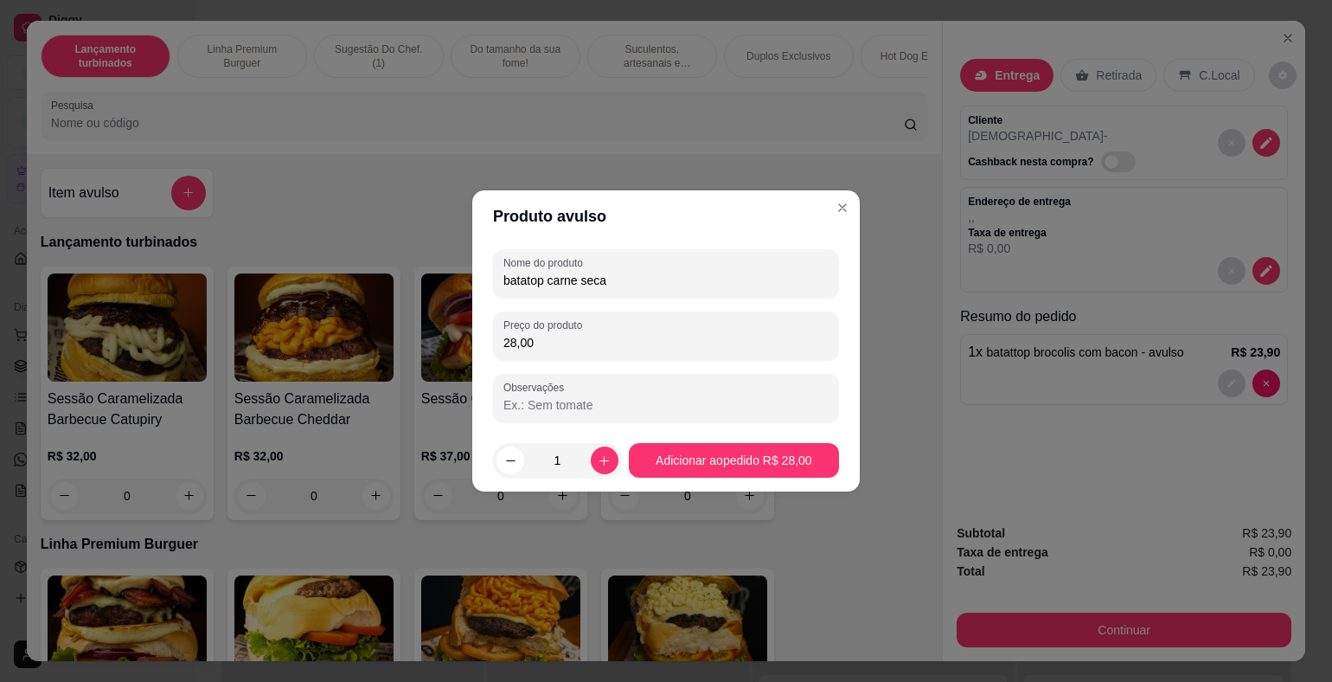
type input "28,00"
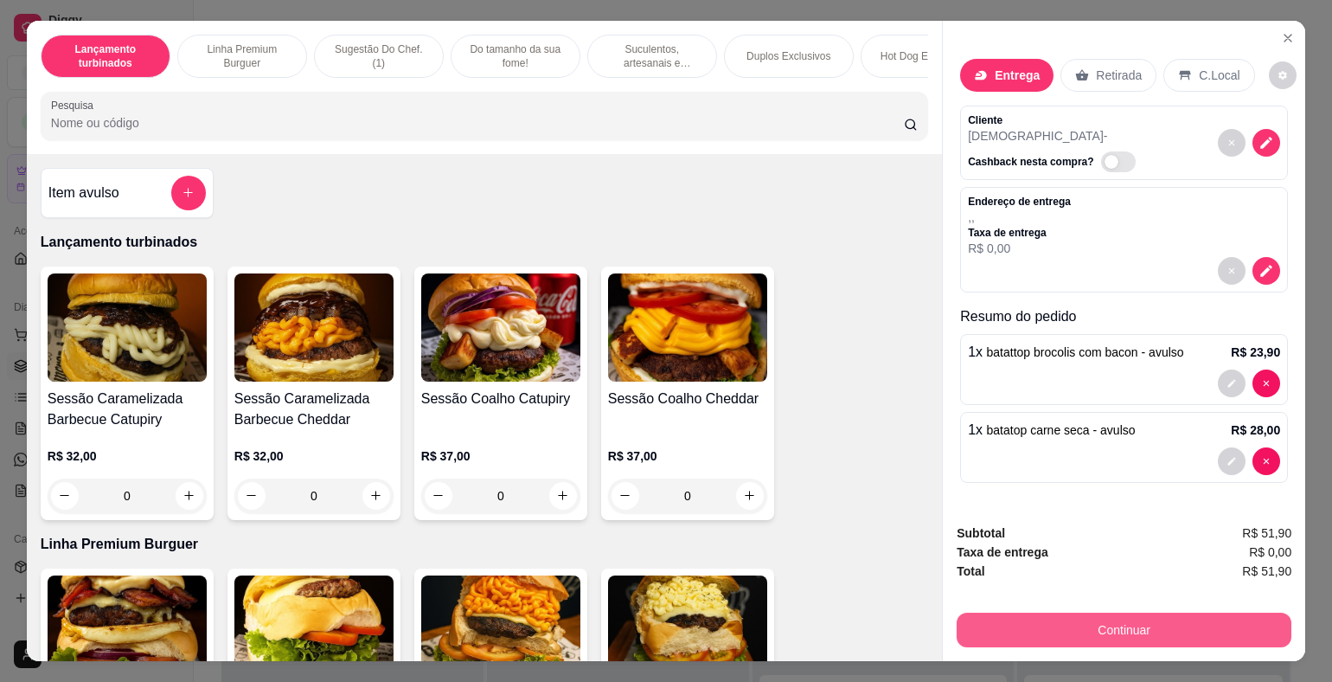
click at [1176, 622] on button "Continuar" at bounding box center [1124, 629] width 335 height 35
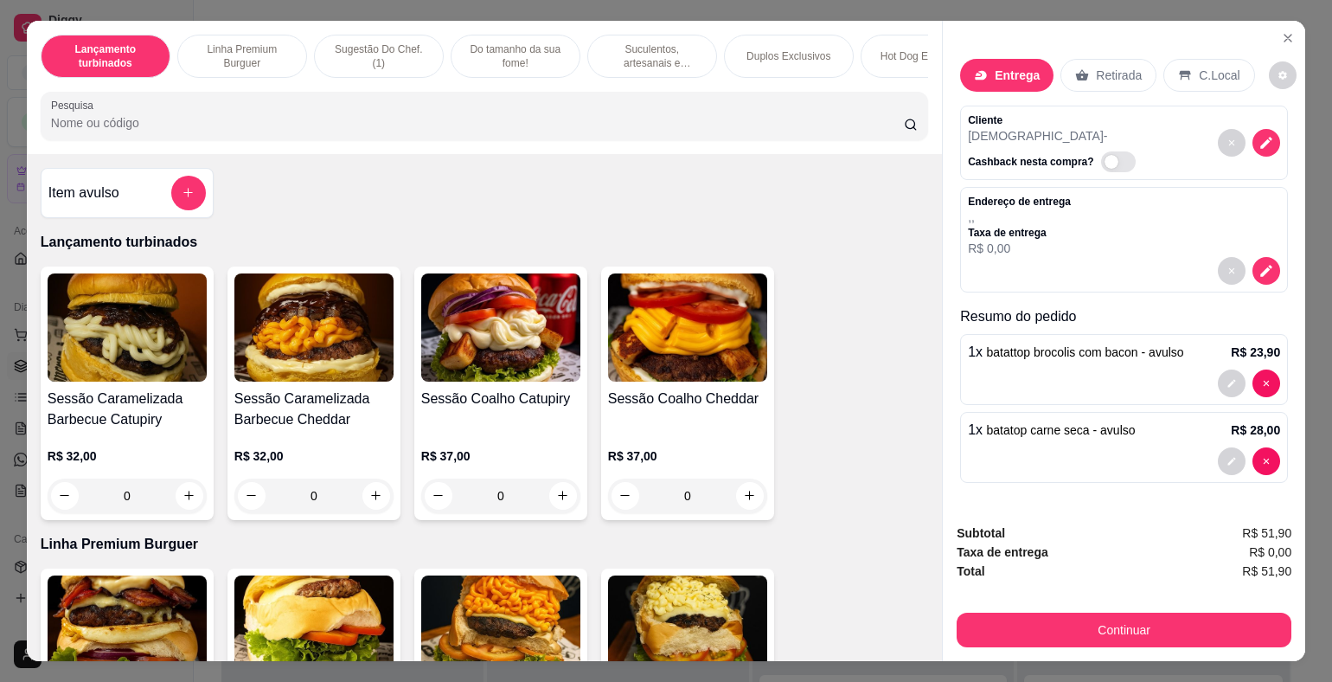
click at [1124, 67] on p "Retirada" at bounding box center [1119, 75] width 46 height 17
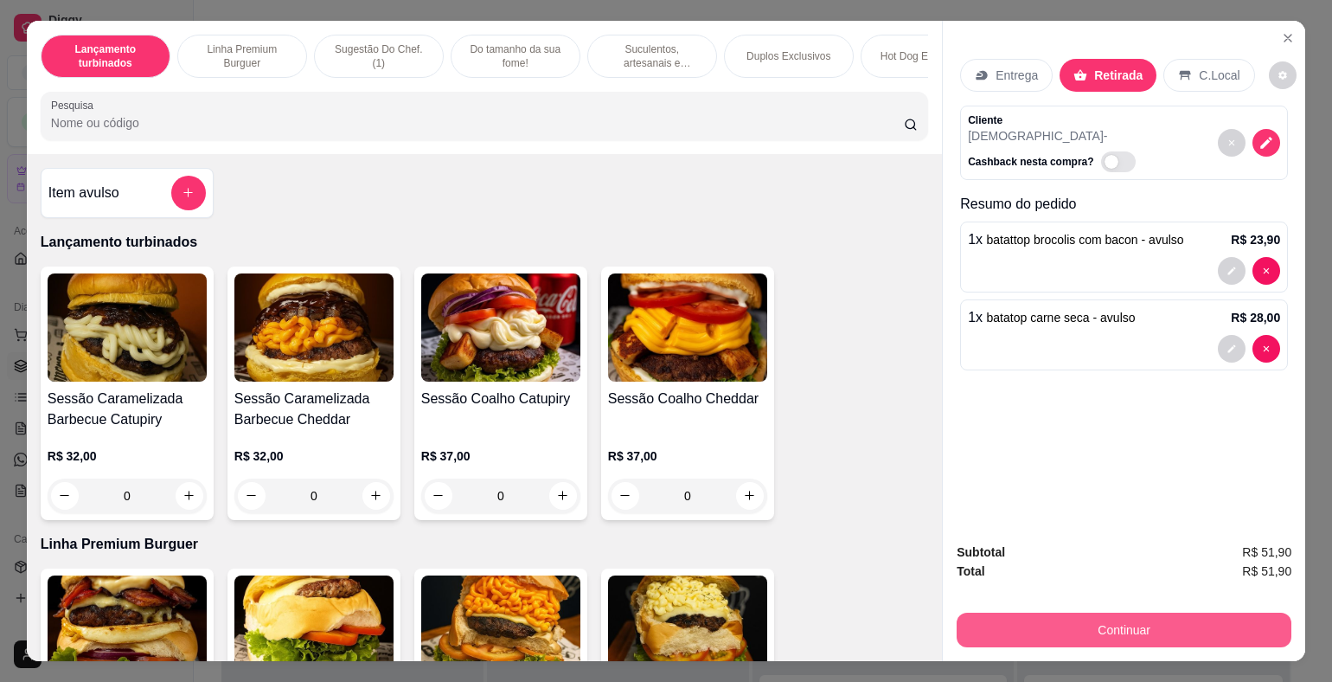
click at [1104, 629] on button "Continuar" at bounding box center [1124, 629] width 335 height 35
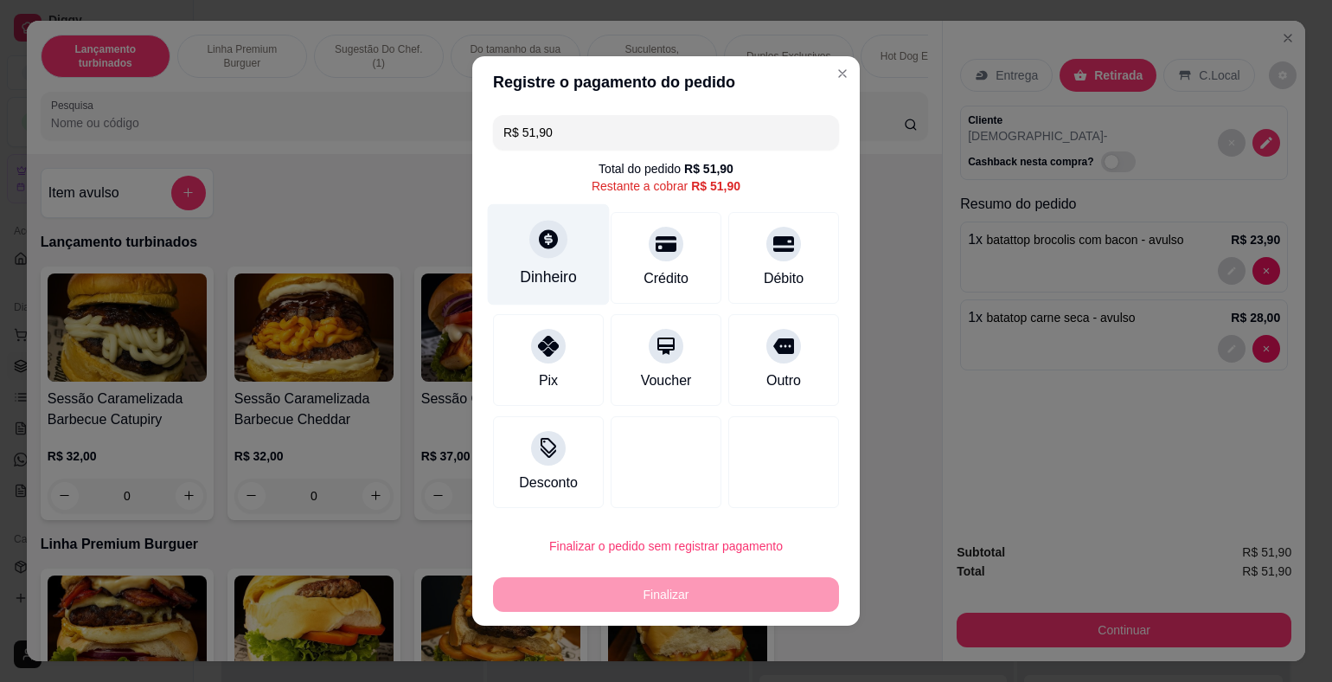
click at [529, 255] on div "Dinheiro" at bounding box center [549, 254] width 122 height 101
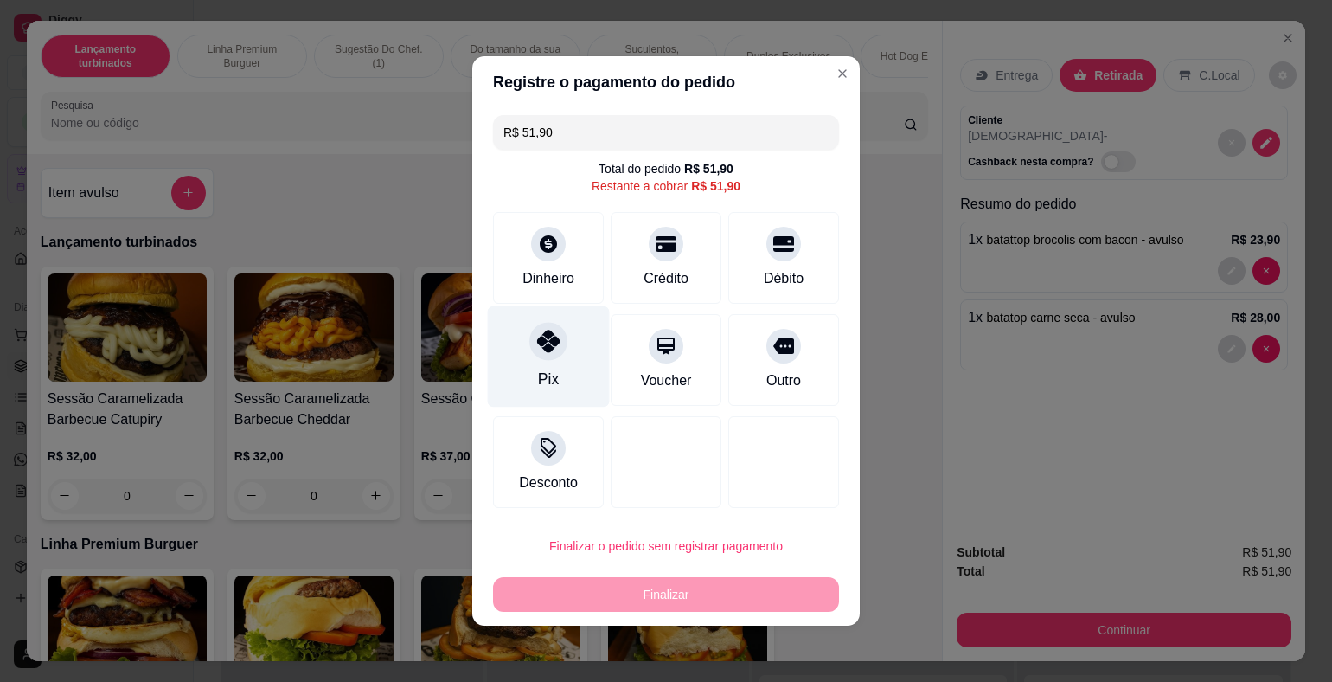
click at [543, 357] on div at bounding box center [548, 341] width 38 height 38
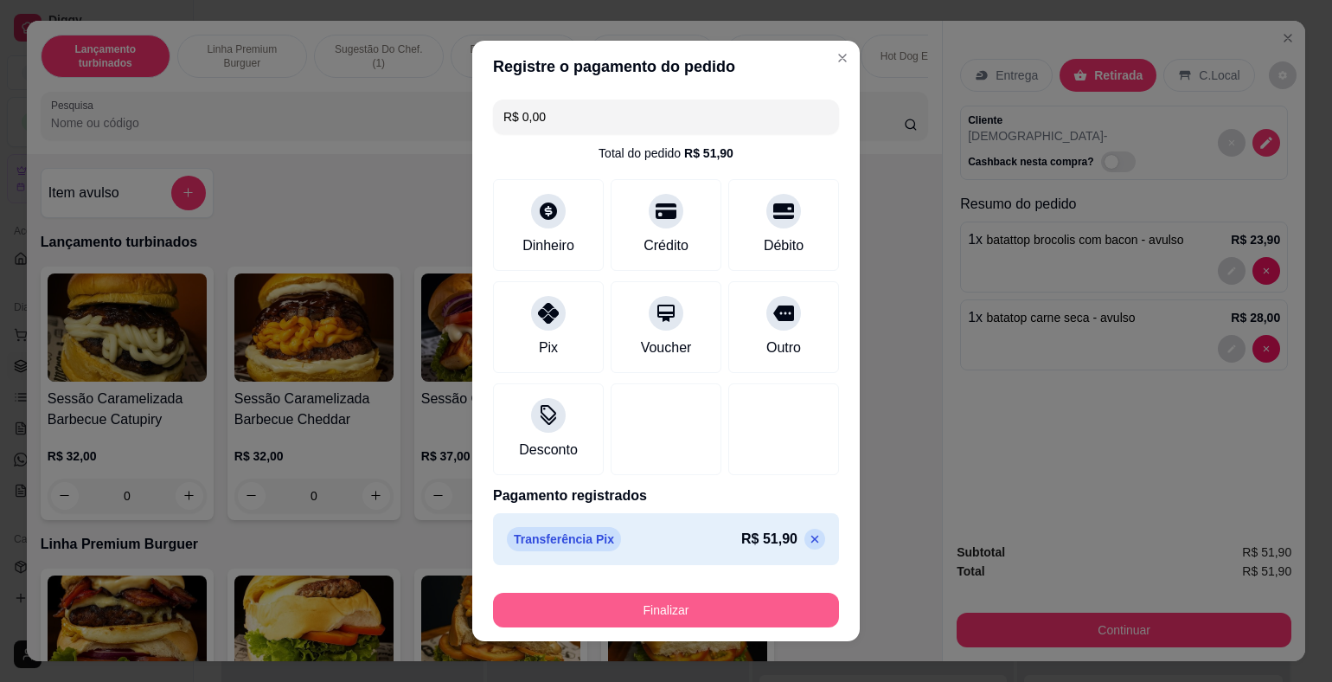
click at [745, 598] on button "Finalizar" at bounding box center [666, 609] width 346 height 35
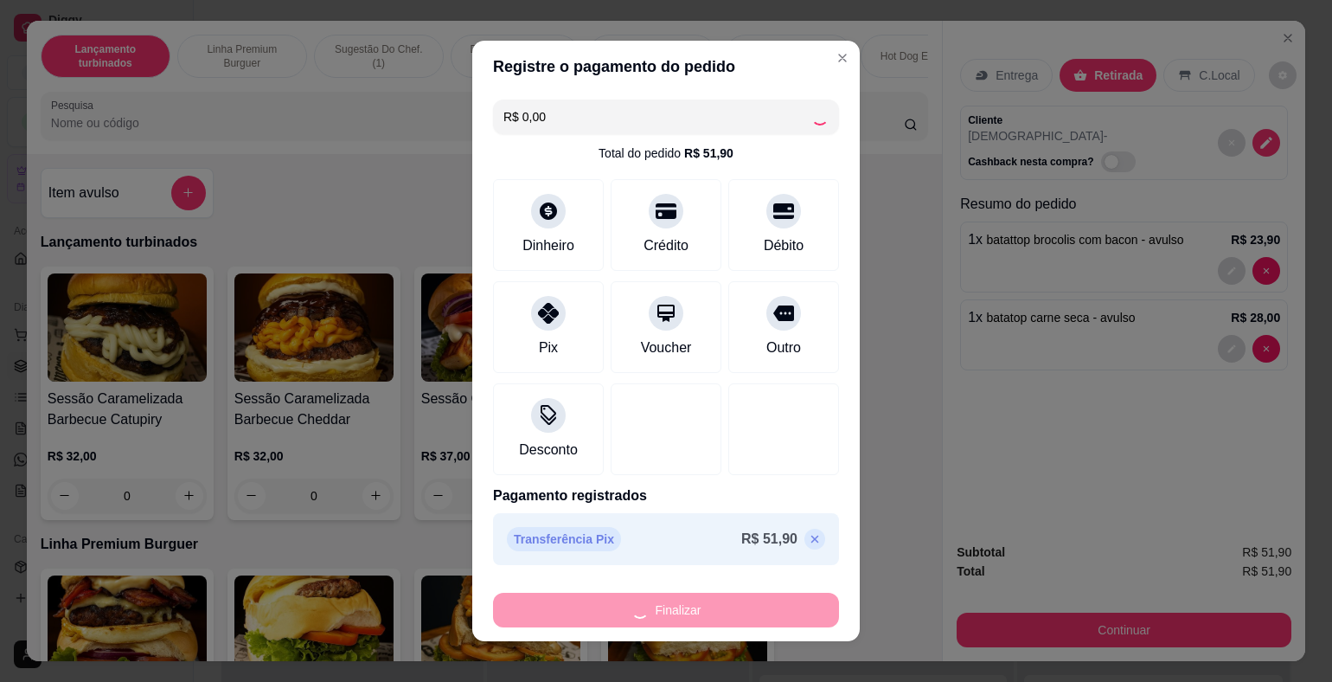
type input "-R$ 51,90"
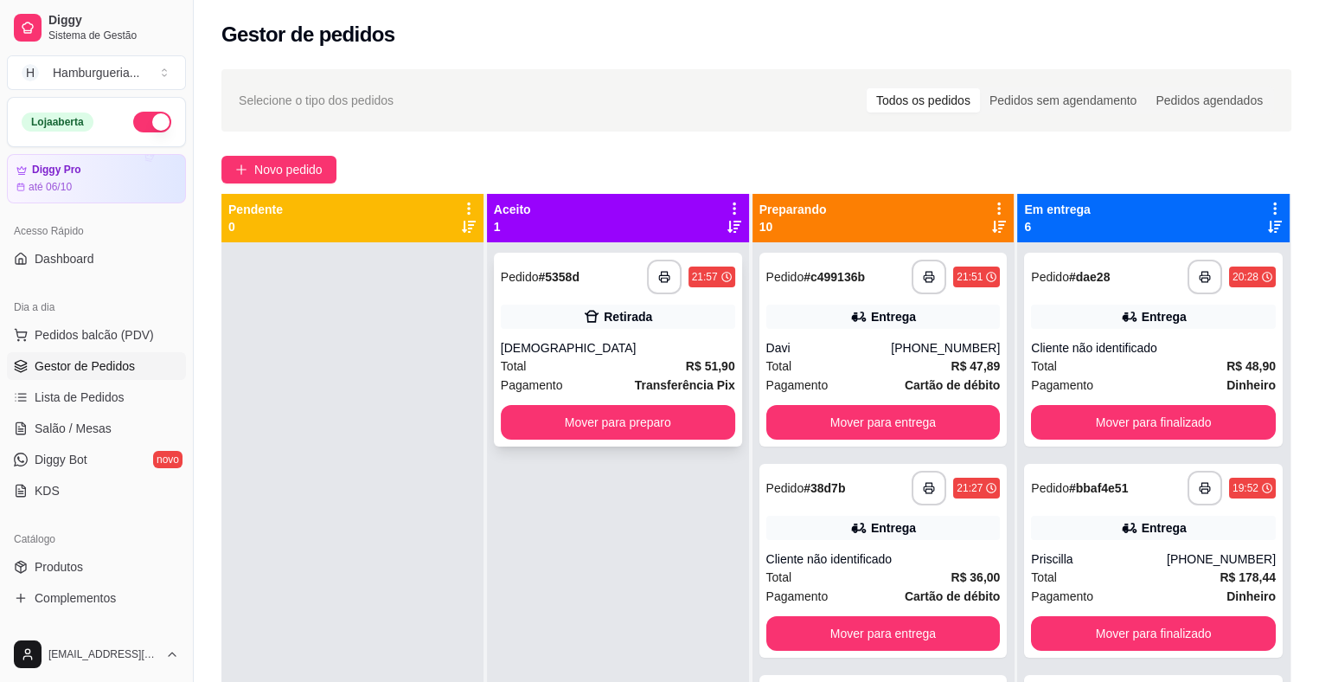
click at [607, 376] on div "Pagamento Transferência Pix" at bounding box center [618, 384] width 234 height 19
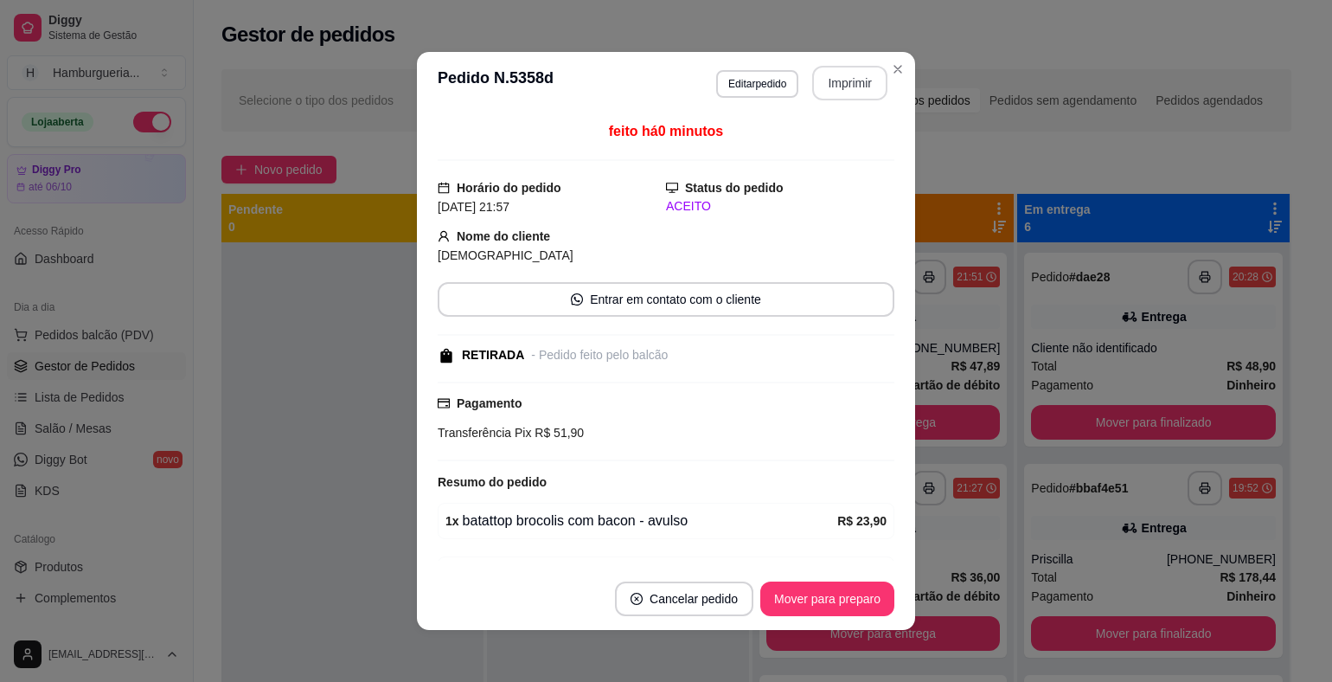
click at [827, 79] on button "Imprimir" at bounding box center [849, 83] width 75 height 35
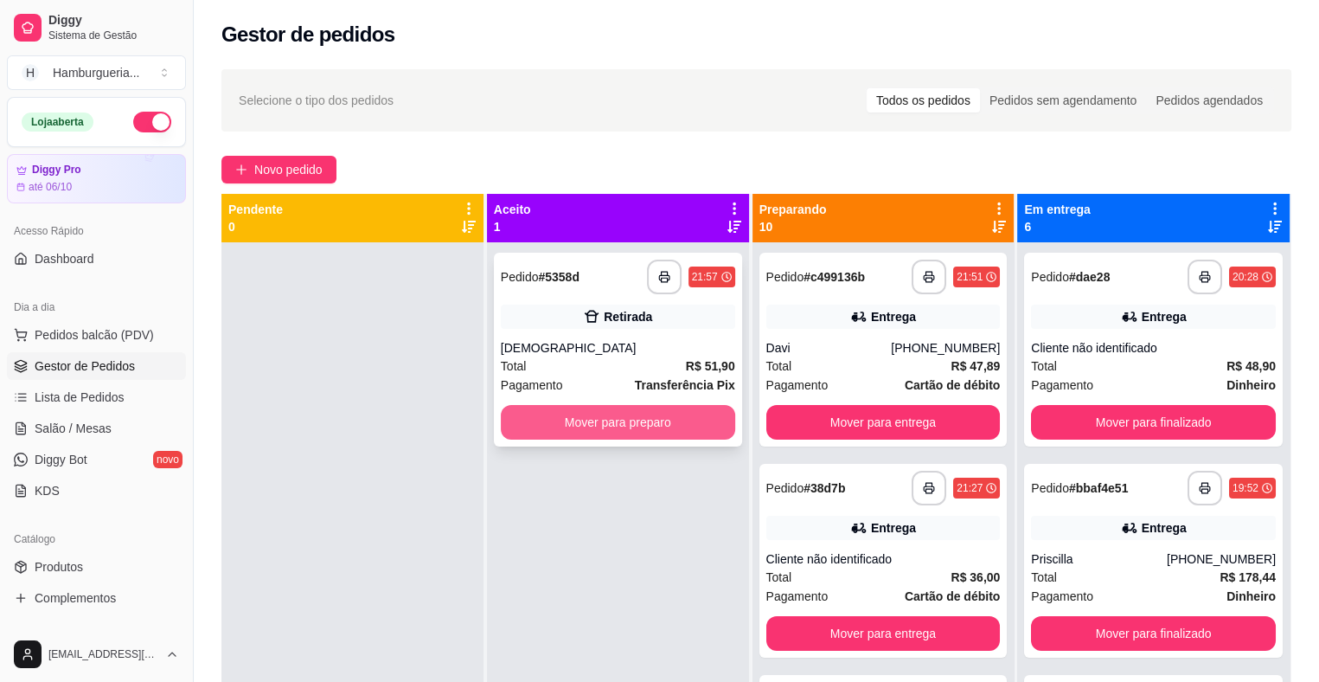
click at [623, 421] on button "Mover para preparo" at bounding box center [618, 422] width 234 height 35
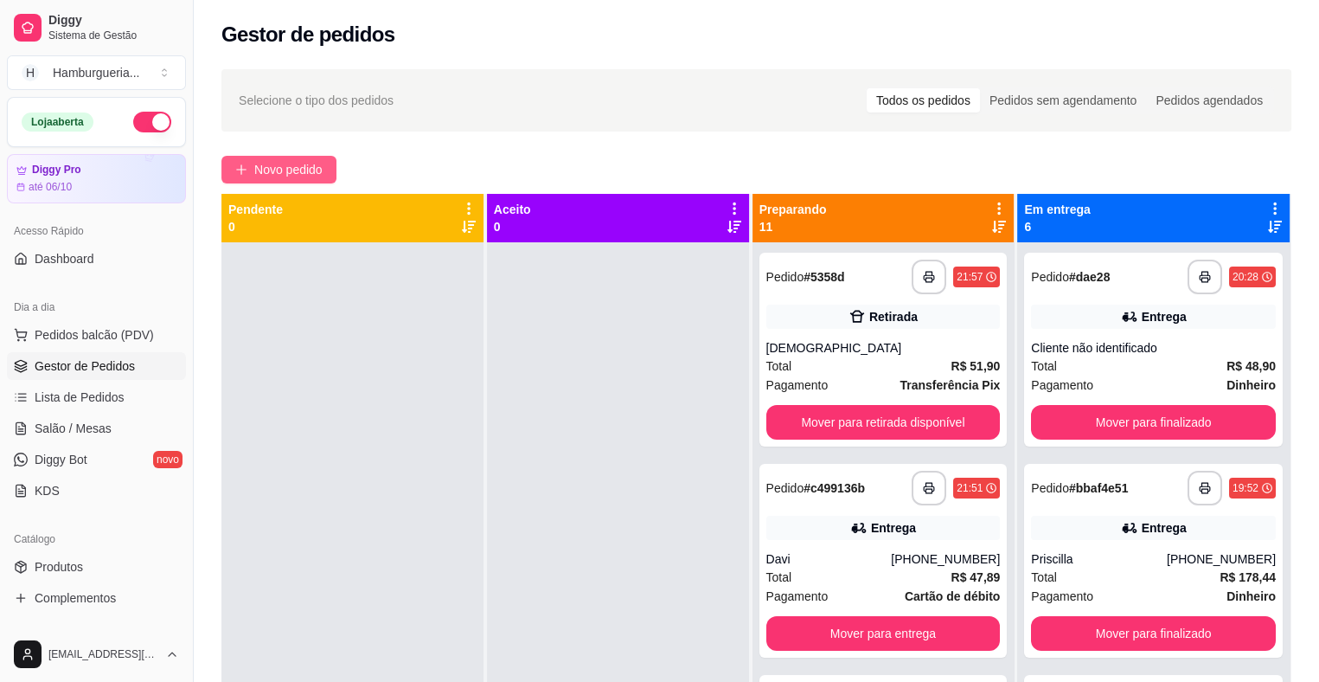
click at [263, 169] on span "Novo pedido" at bounding box center [288, 169] width 68 height 19
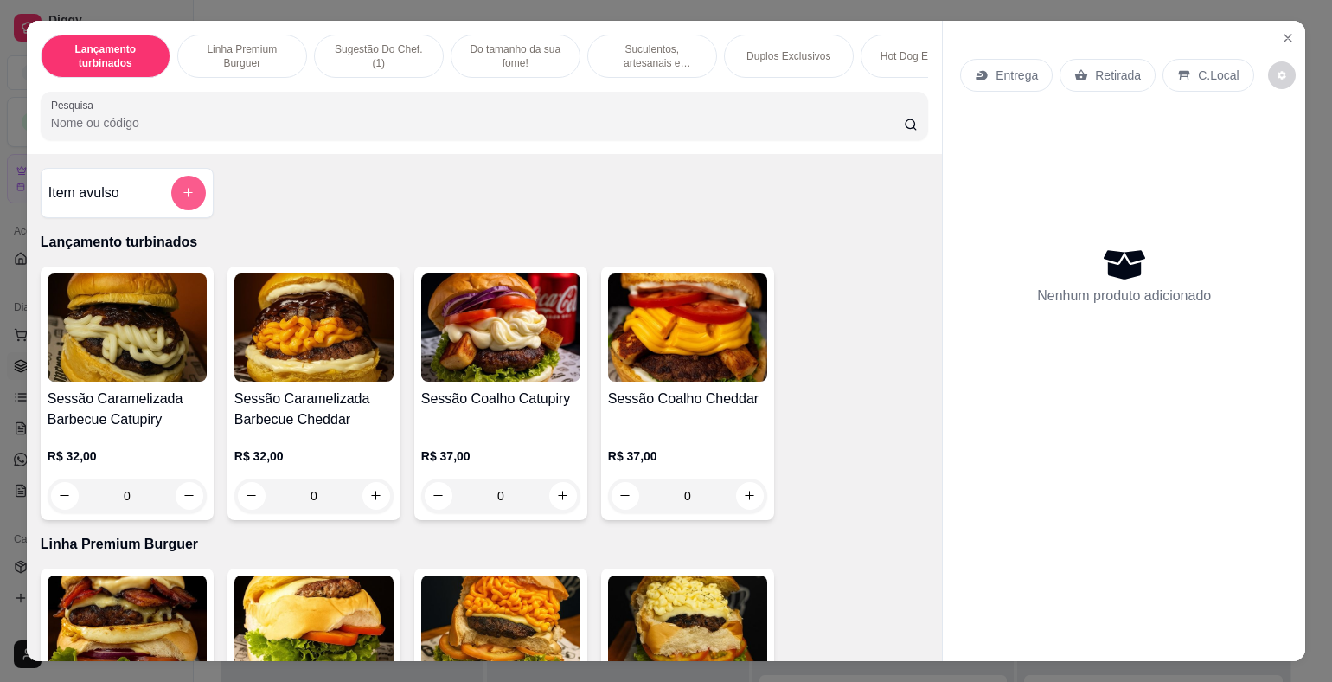
click at [190, 199] on button "add-separate-item" at bounding box center [188, 193] width 35 height 35
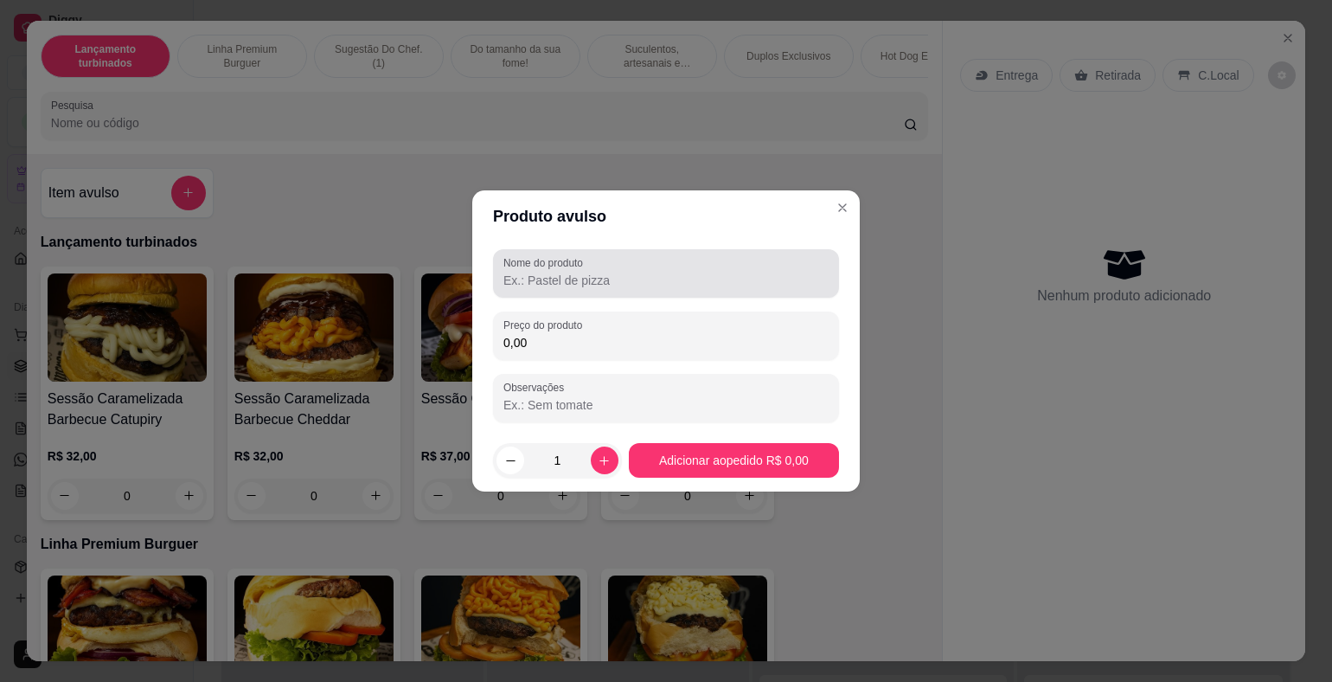
click at [631, 277] on input "Nome do produto" at bounding box center [665, 280] width 325 height 17
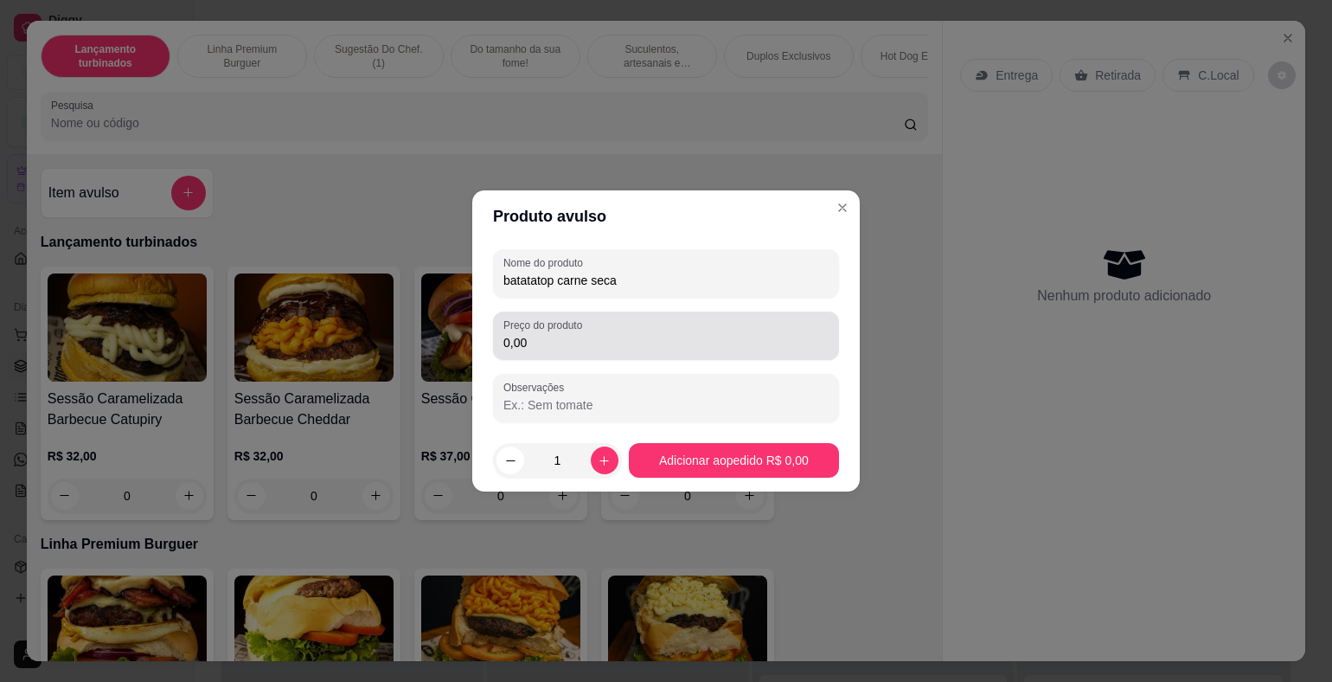
type input "batatatop carne seca"
click at [655, 352] on div "0,00" at bounding box center [665, 335] width 325 height 35
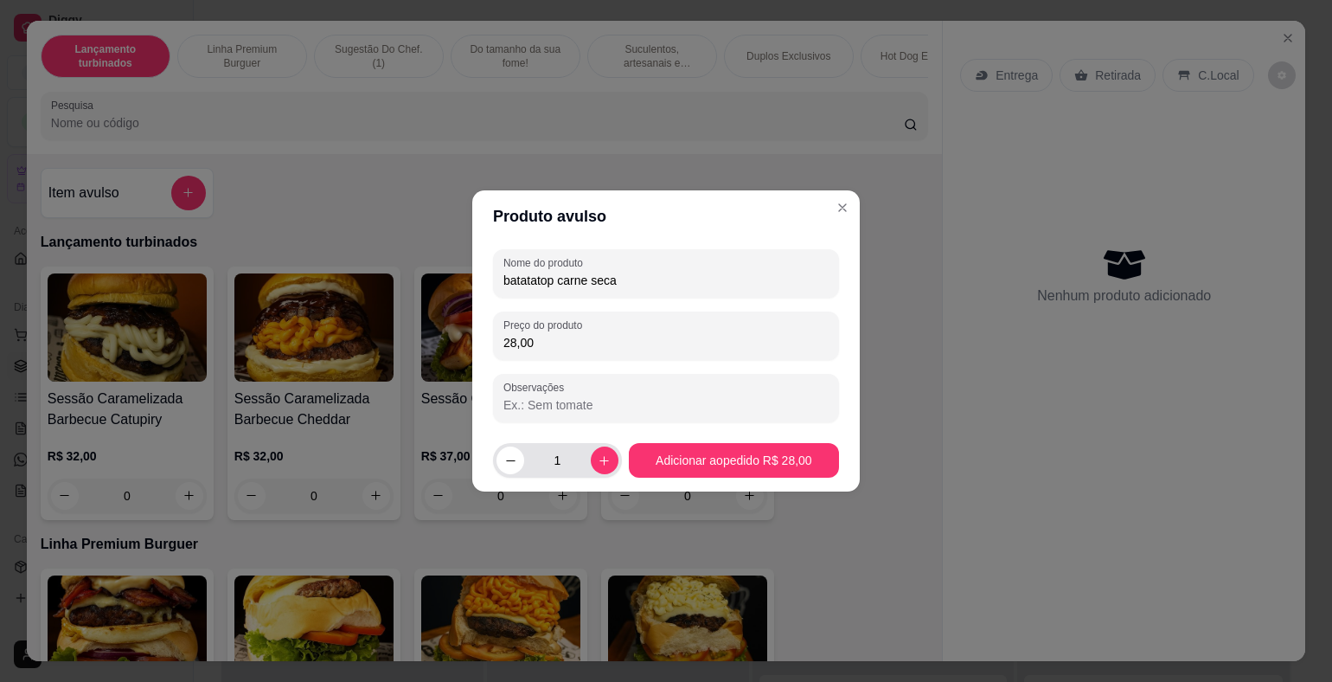
type input "28,00"
click at [599, 463] on icon "increase-product-quantity" at bounding box center [604, 460] width 13 height 13
type input "2"
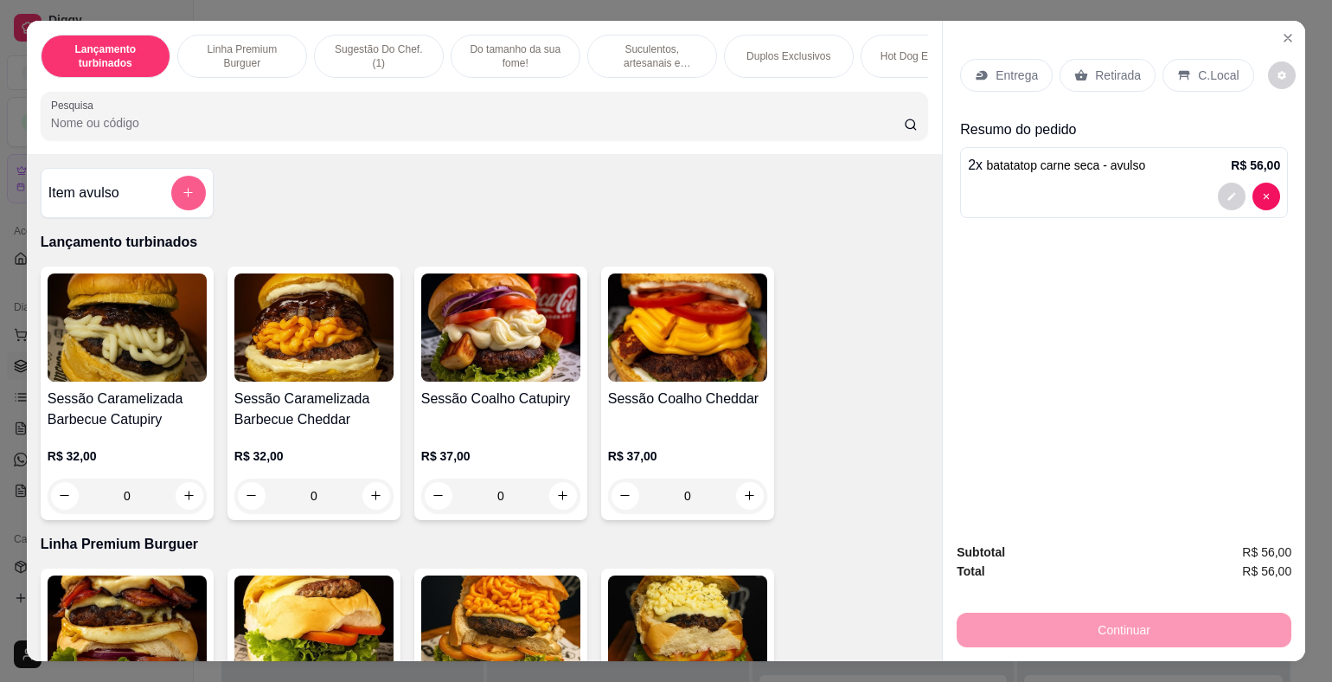
click at [177, 207] on button "add-separate-item" at bounding box center [188, 193] width 35 height 35
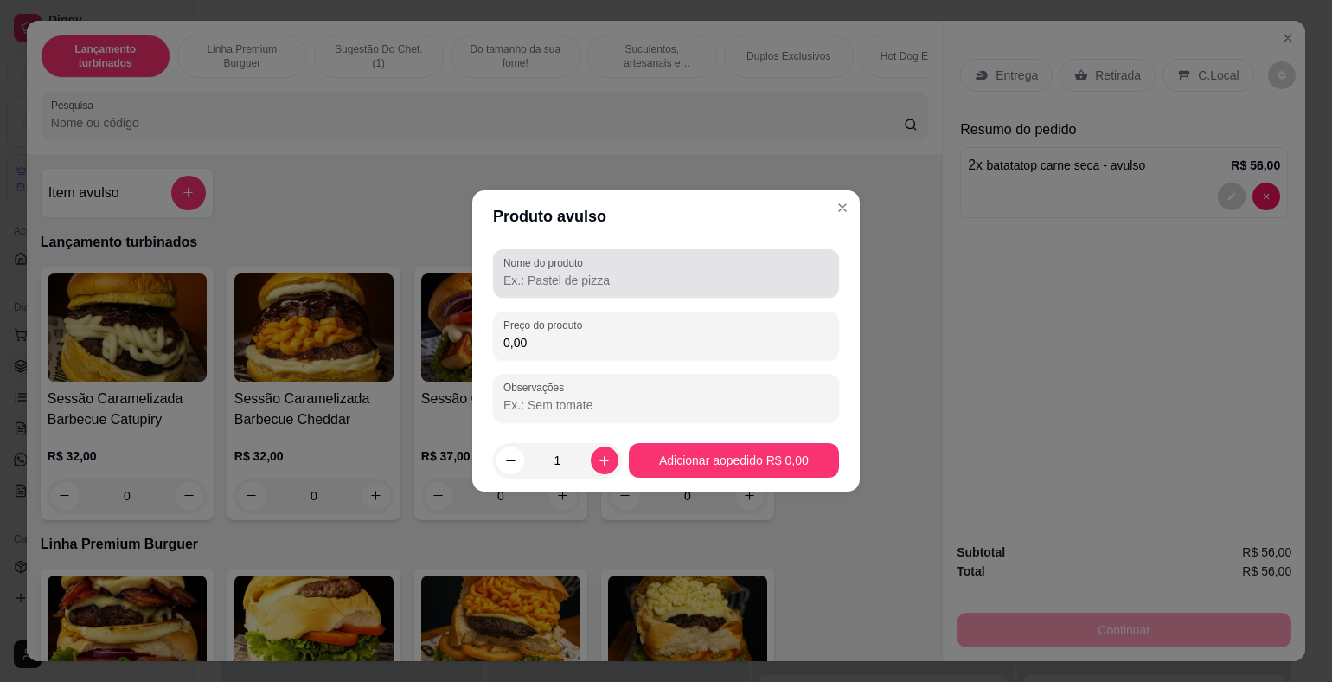
click at [540, 280] on input "Nome do produto" at bounding box center [665, 280] width 325 height 17
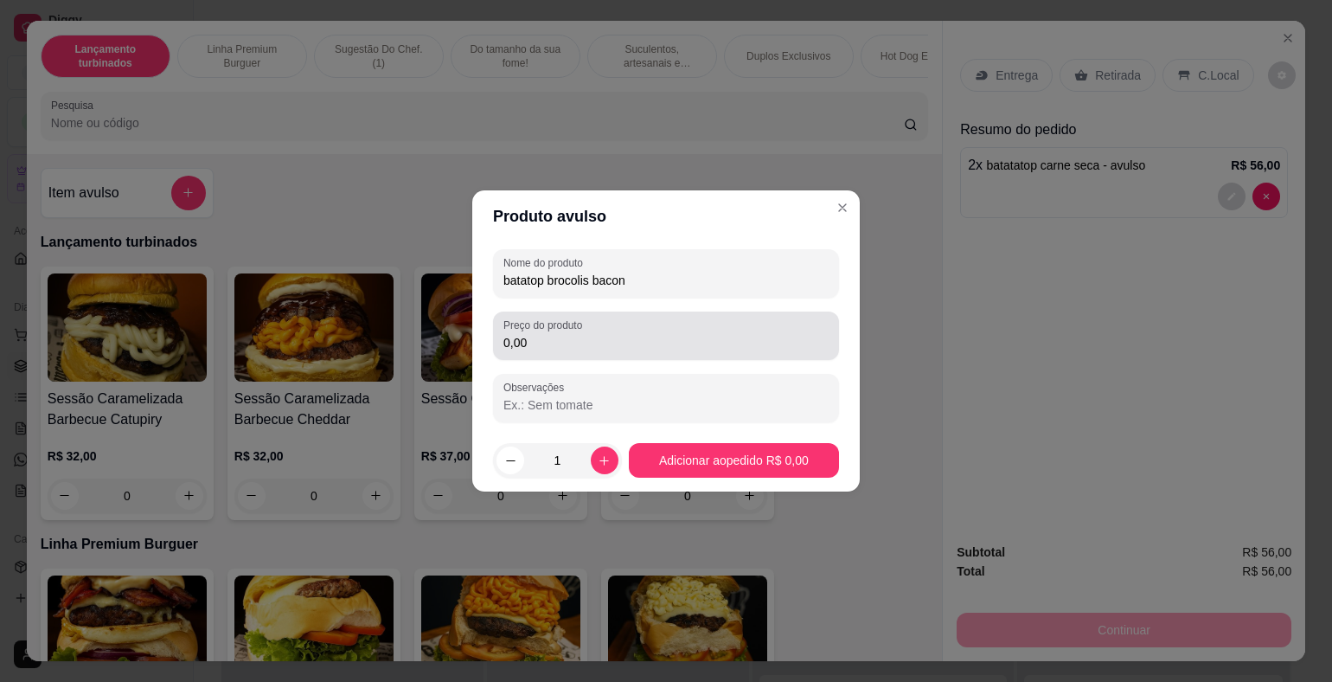
type input "batatop brocolis bacon"
click at [578, 349] on input "0,00" at bounding box center [665, 342] width 325 height 17
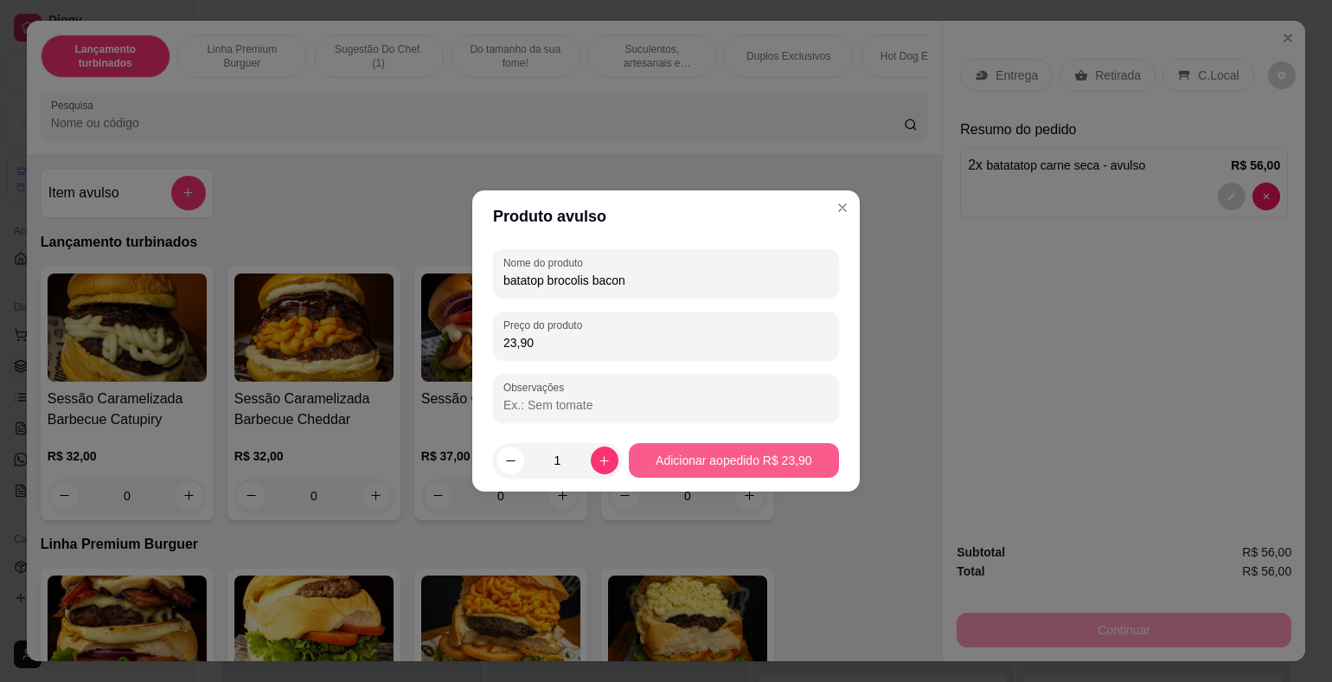
type input "23,90"
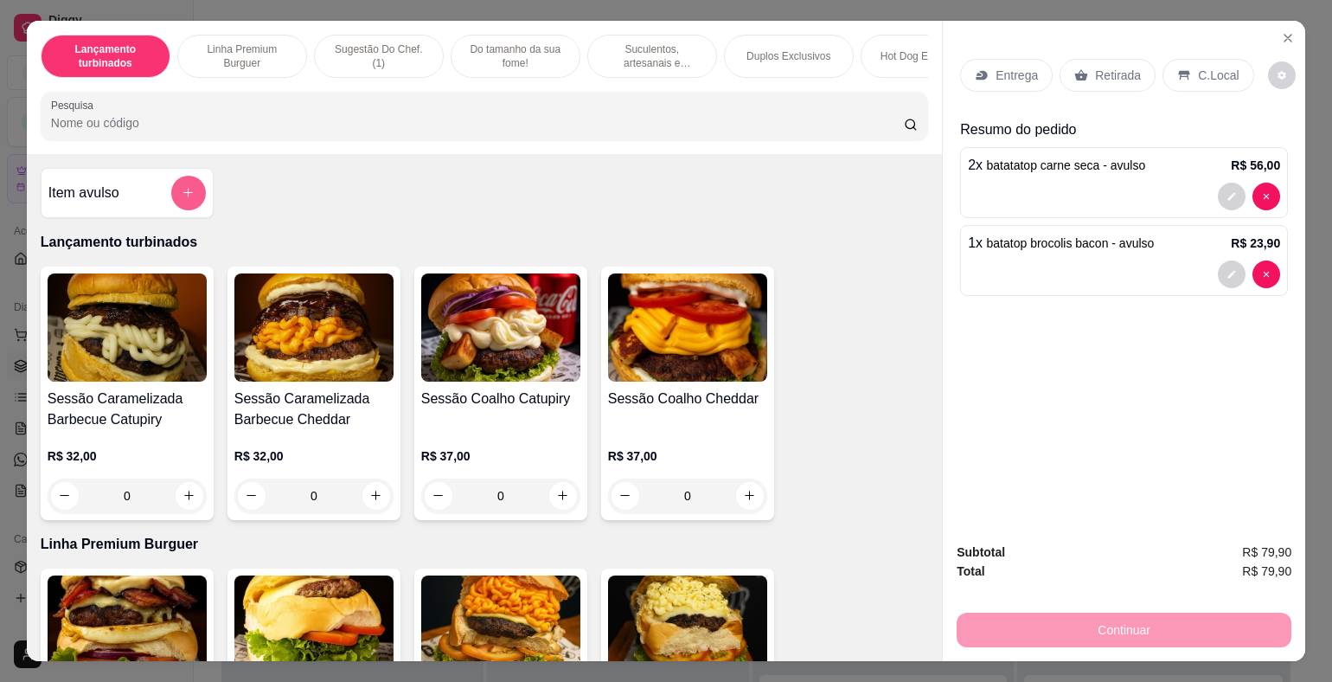
click at [173, 198] on button "add-separate-item" at bounding box center [188, 193] width 35 height 35
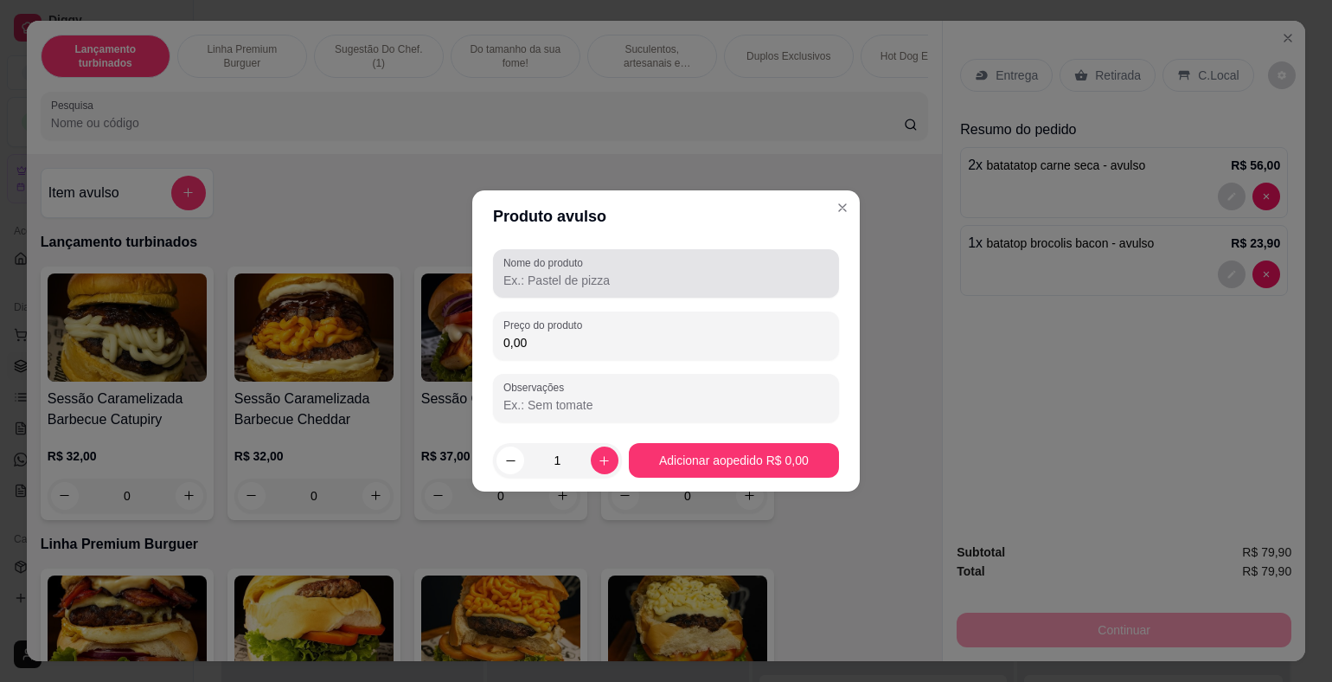
click at [546, 290] on div at bounding box center [665, 273] width 325 height 35
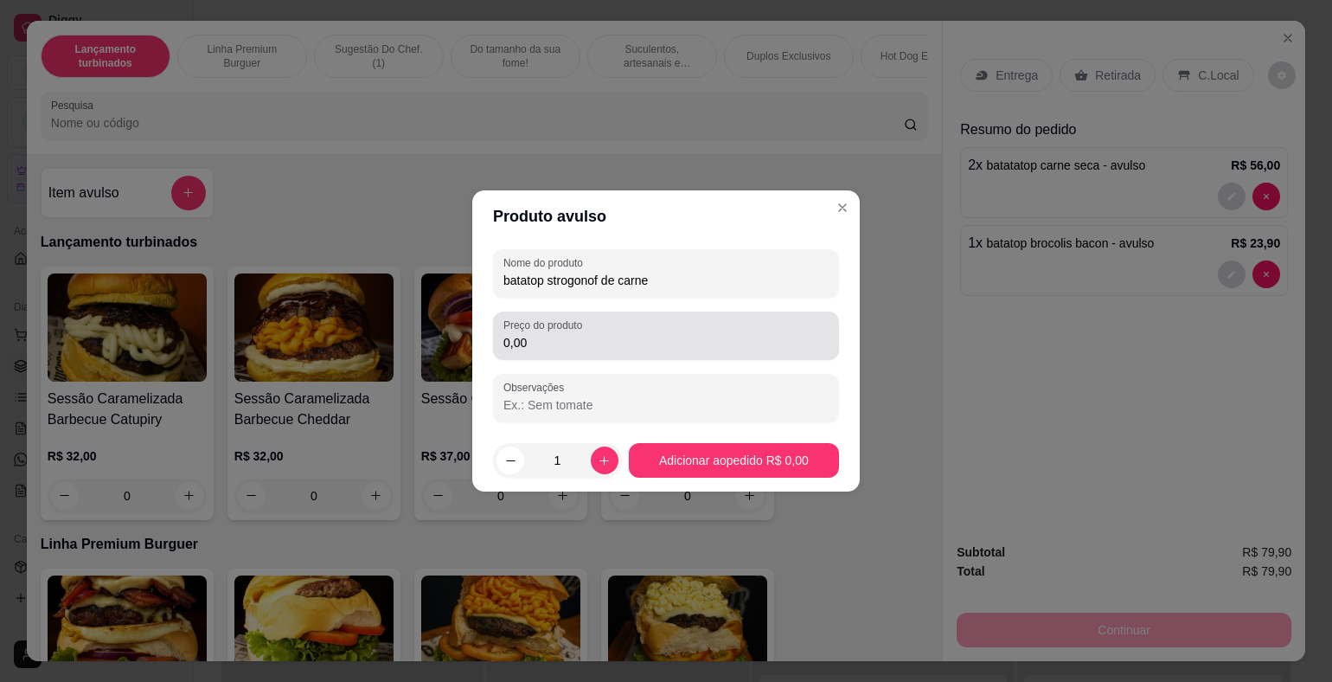
type input "batatop strogonof de carne"
click at [616, 335] on input "0,00" at bounding box center [665, 342] width 325 height 17
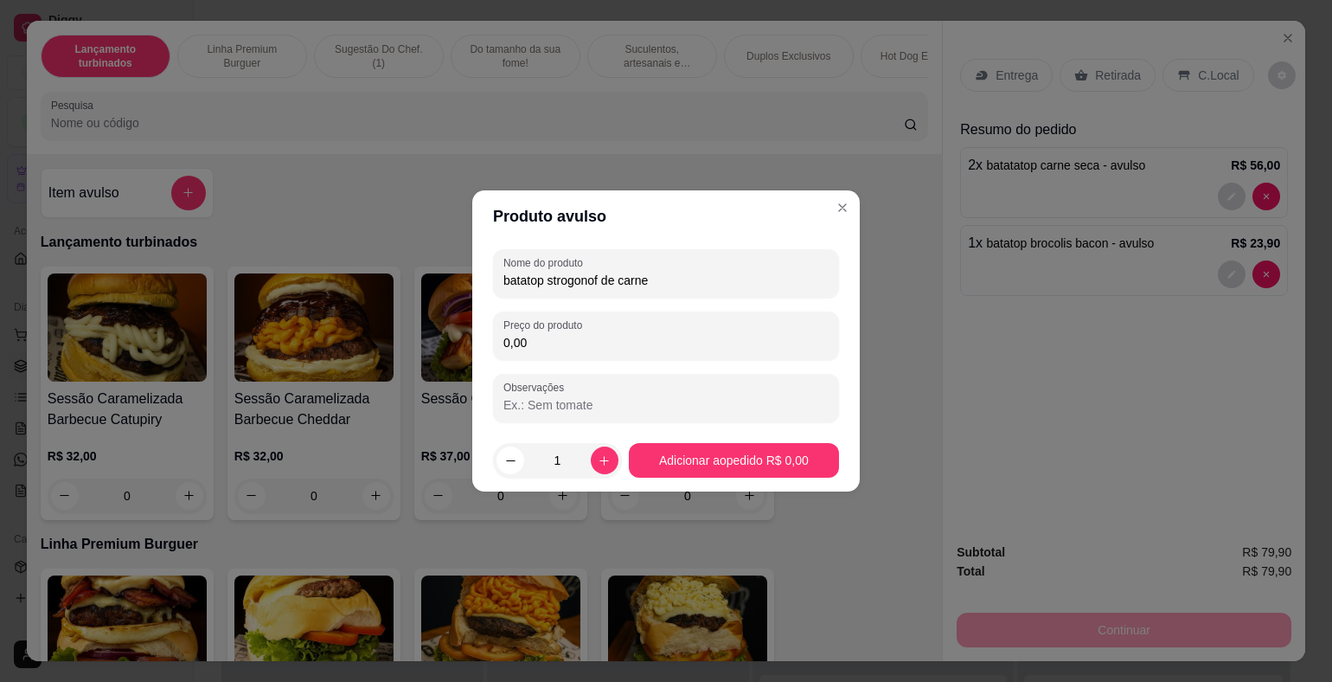
click at [616, 335] on input "0,00" at bounding box center [665, 342] width 325 height 17
type input "24,90"
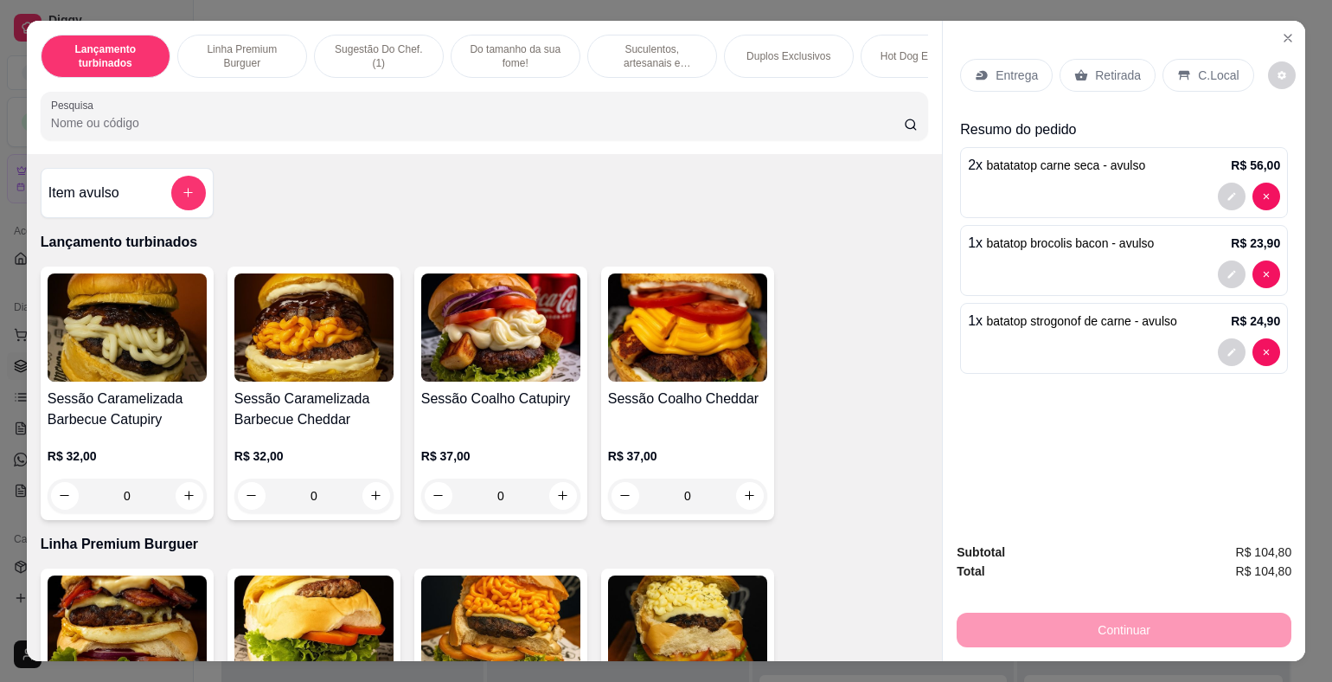
click at [1015, 59] on div "Entrega" at bounding box center [1006, 75] width 93 height 33
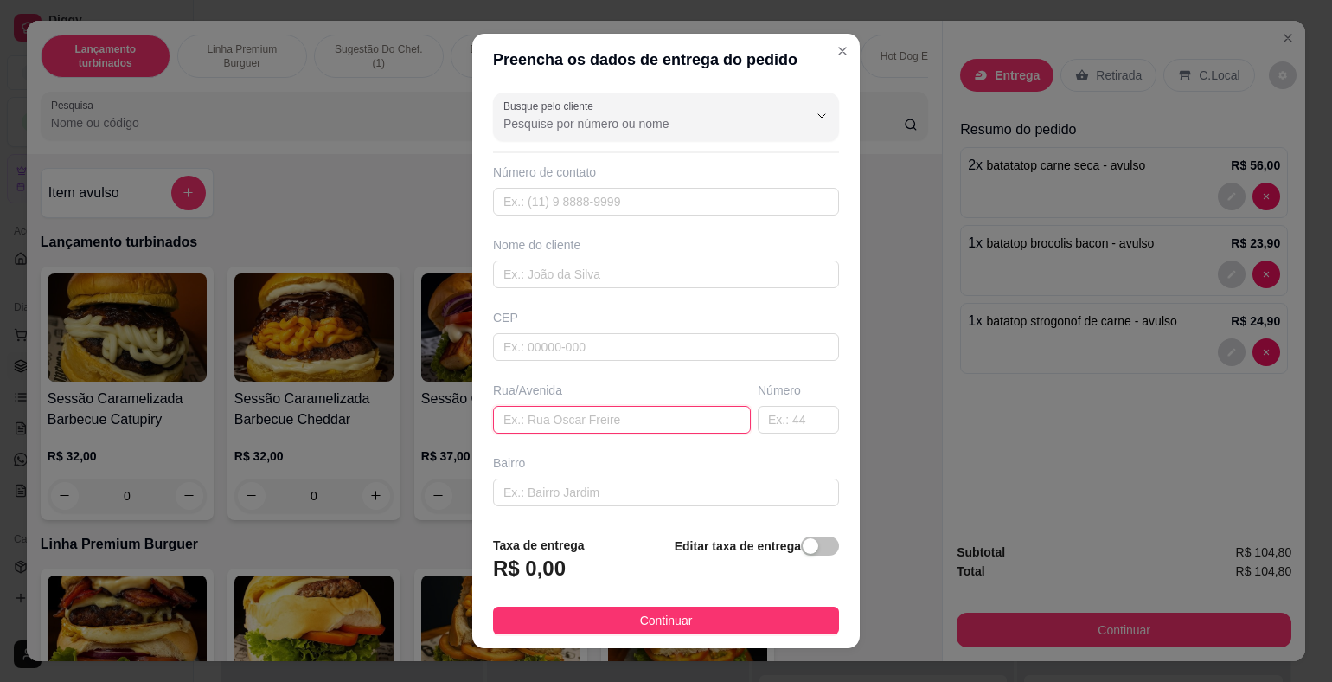
click at [624, 412] on input "text" at bounding box center [622, 420] width 258 height 28
type input "[STREET_ADDRESS][PERSON_NAME]"
click at [803, 553] on div "button" at bounding box center [811, 546] width 16 height 16
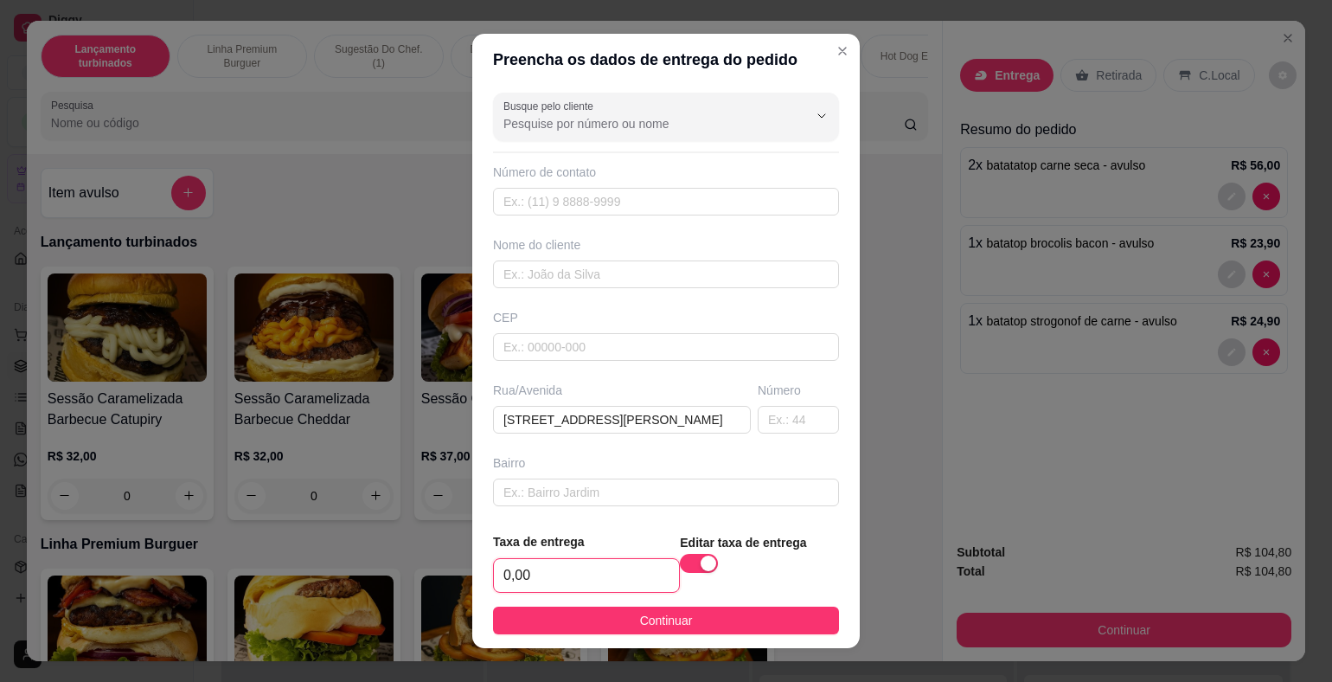
click at [578, 573] on input "0,00" at bounding box center [586, 575] width 185 height 33
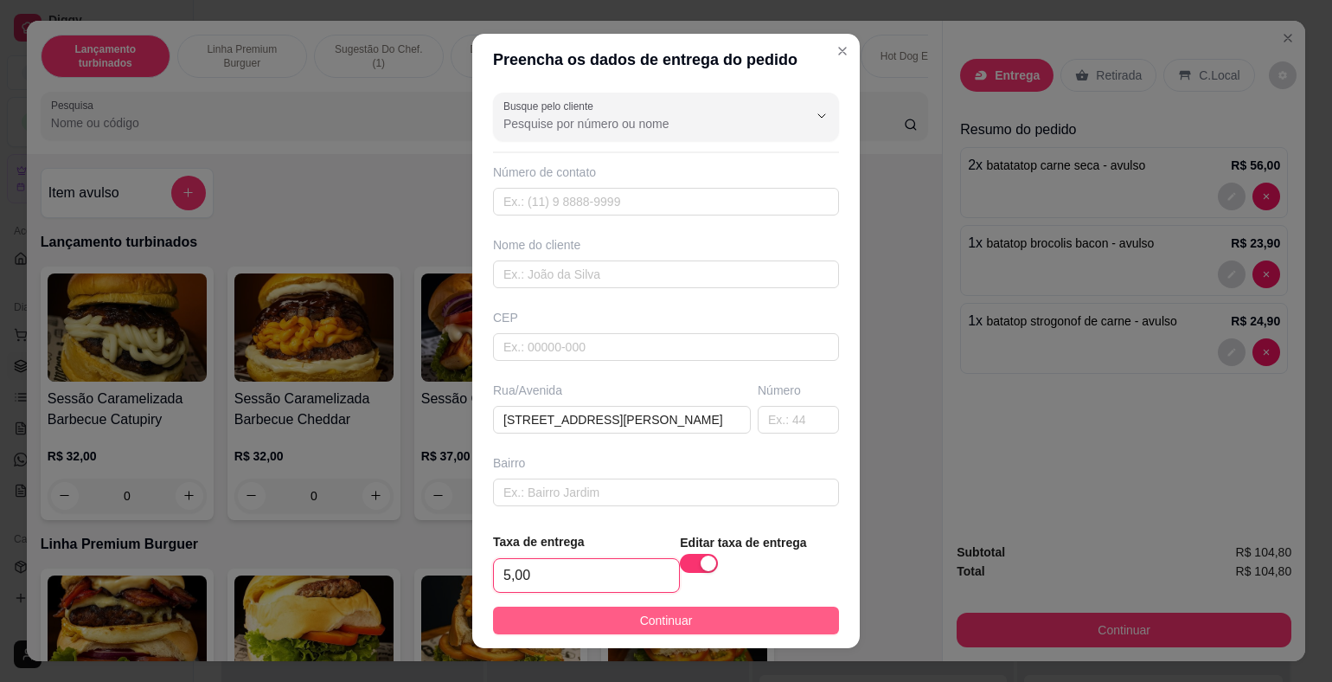
type input "5,00"
click at [699, 619] on button "Continuar" at bounding box center [666, 620] width 346 height 28
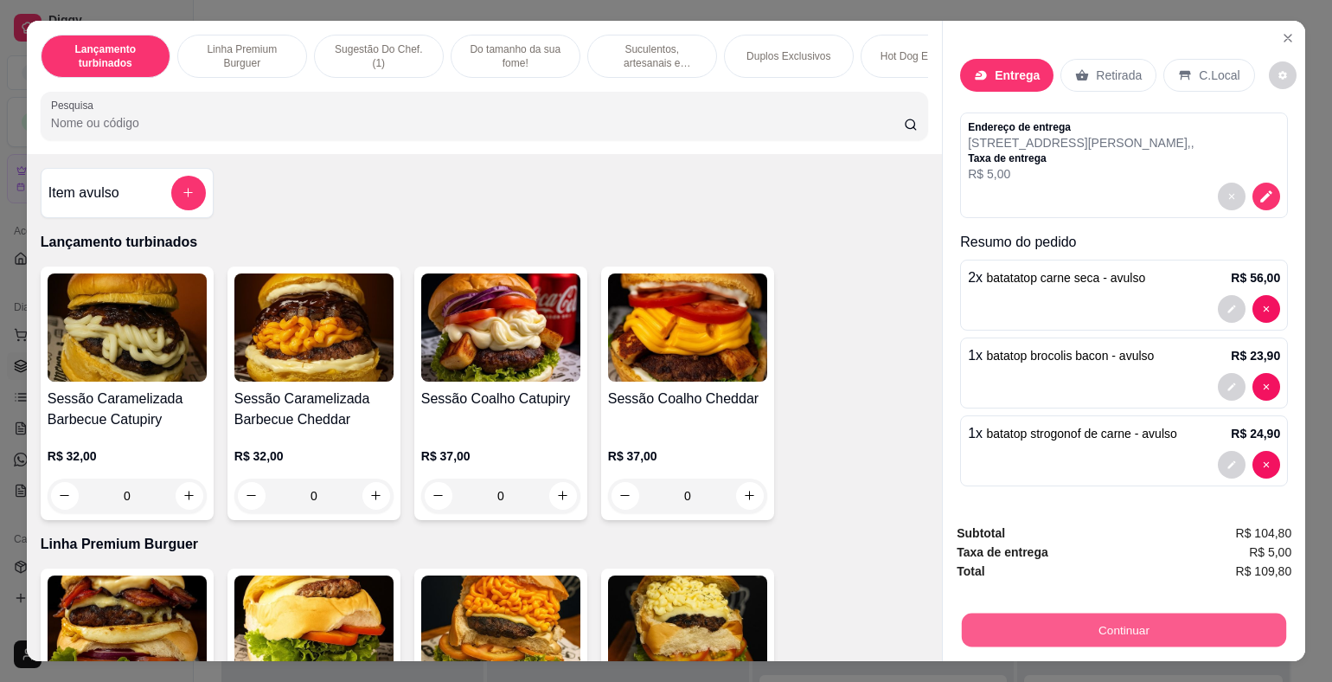
click at [1150, 618] on button "Continuar" at bounding box center [1124, 630] width 324 height 34
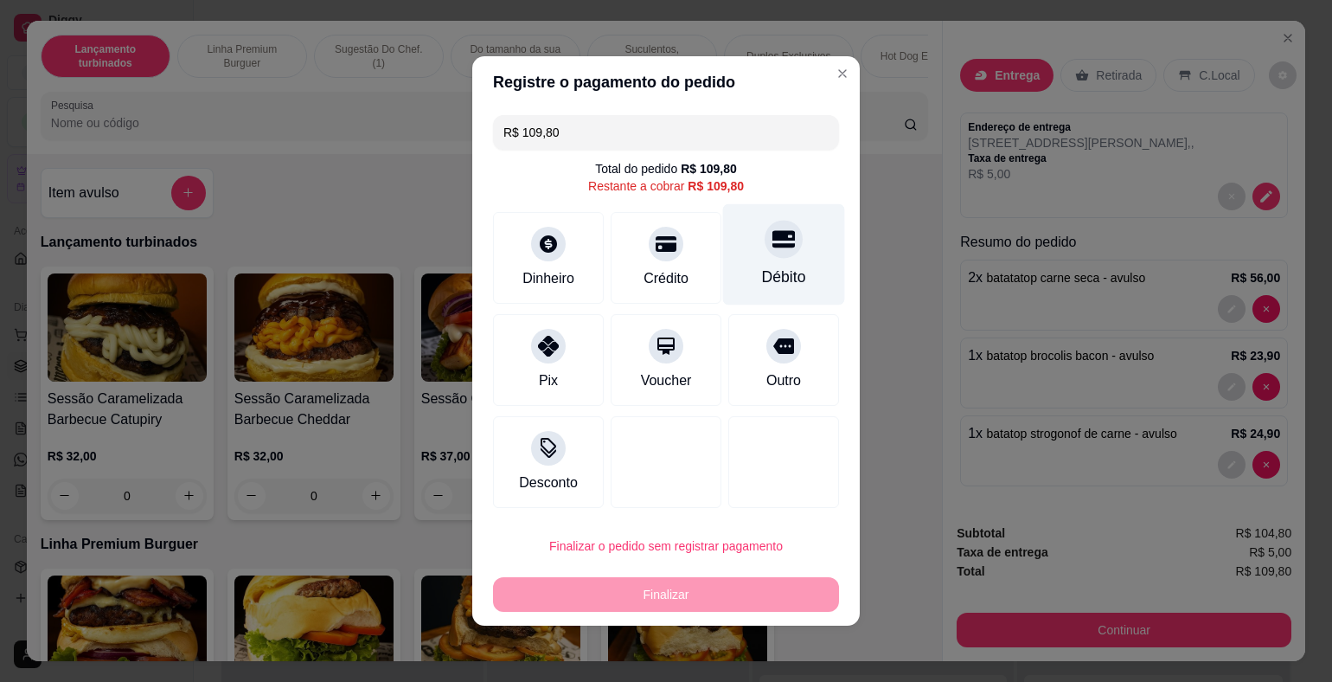
click at [772, 244] on icon at bounding box center [783, 239] width 22 height 17
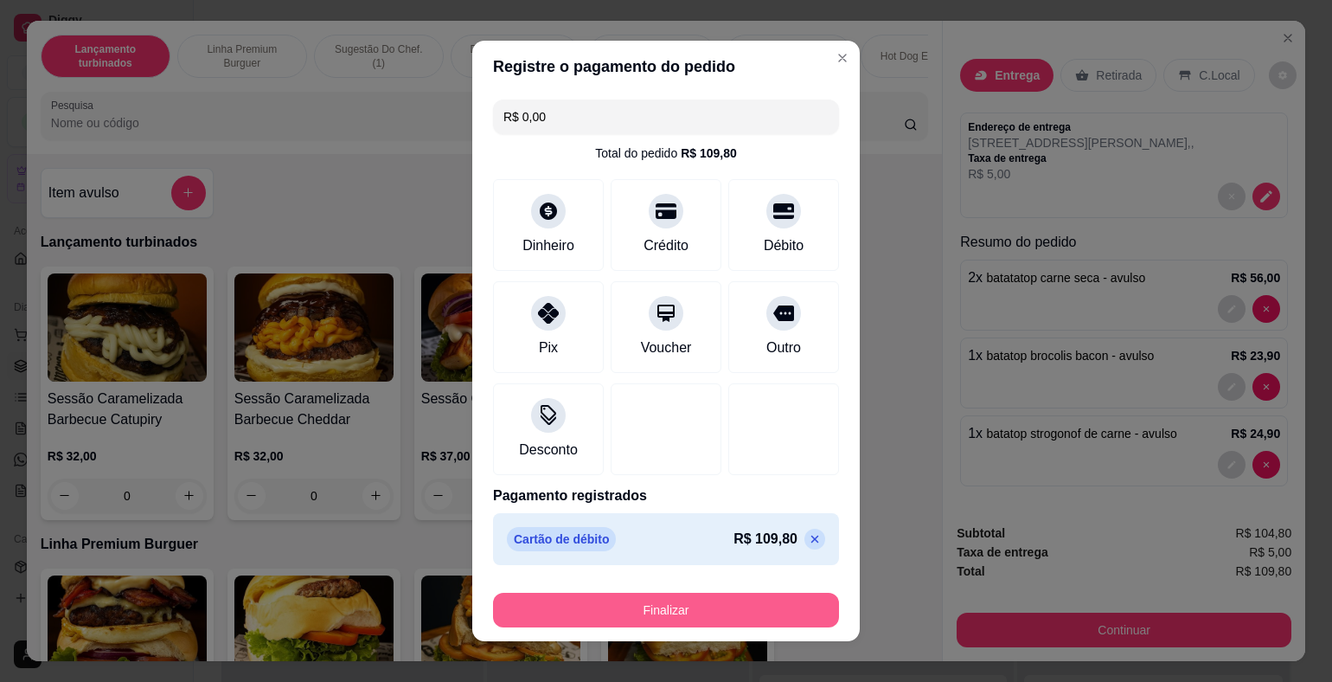
click at [758, 615] on button "Finalizar" at bounding box center [666, 609] width 346 height 35
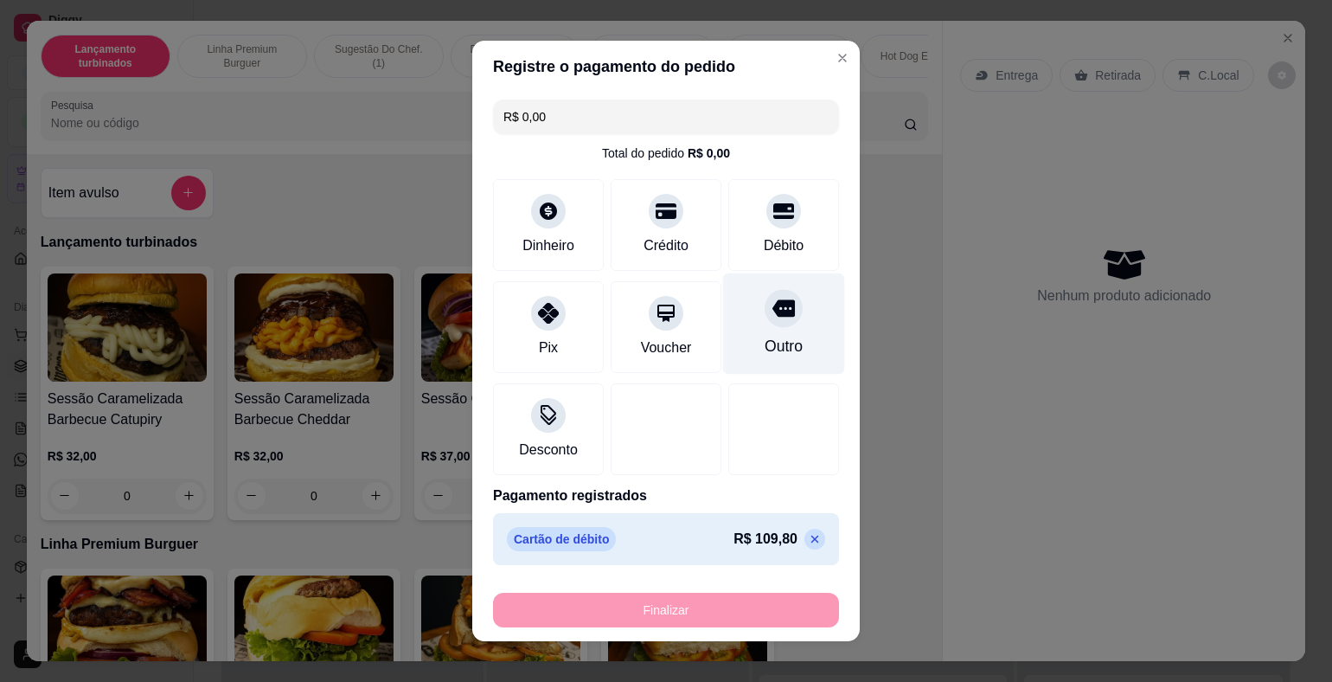
type input "-R$ 109,80"
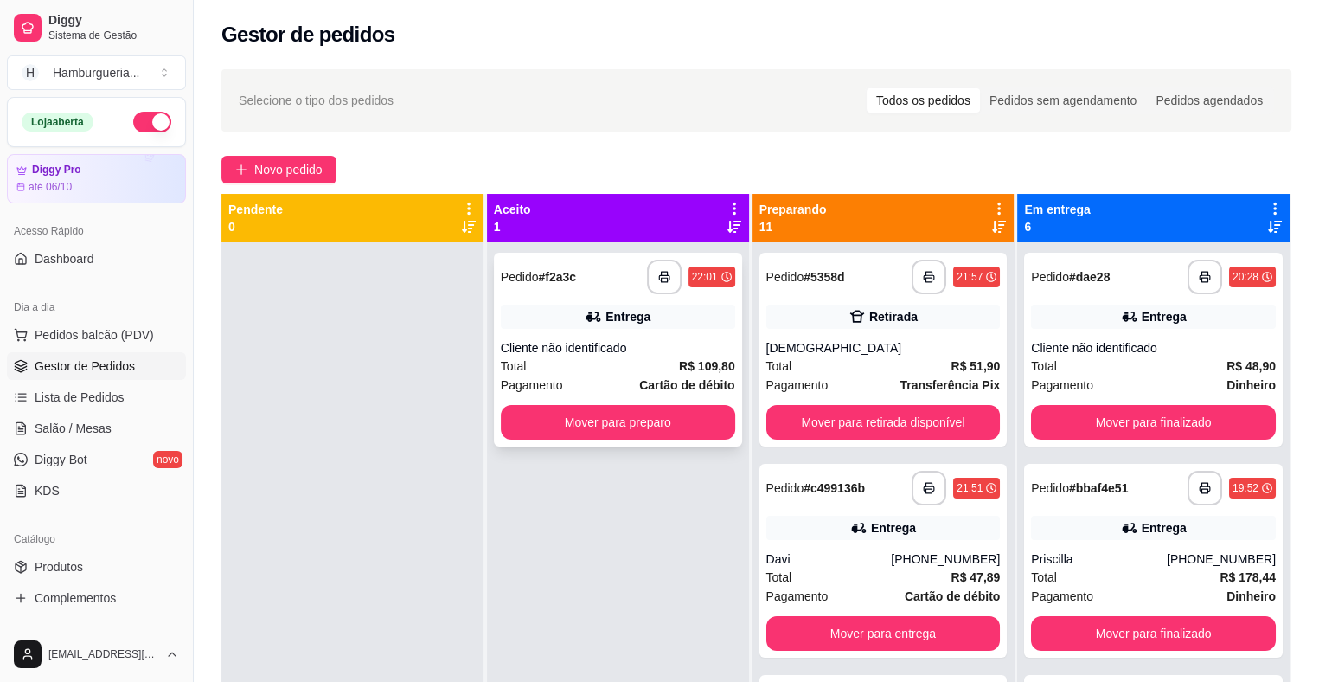
click at [654, 338] on div "**********" at bounding box center [618, 350] width 248 height 194
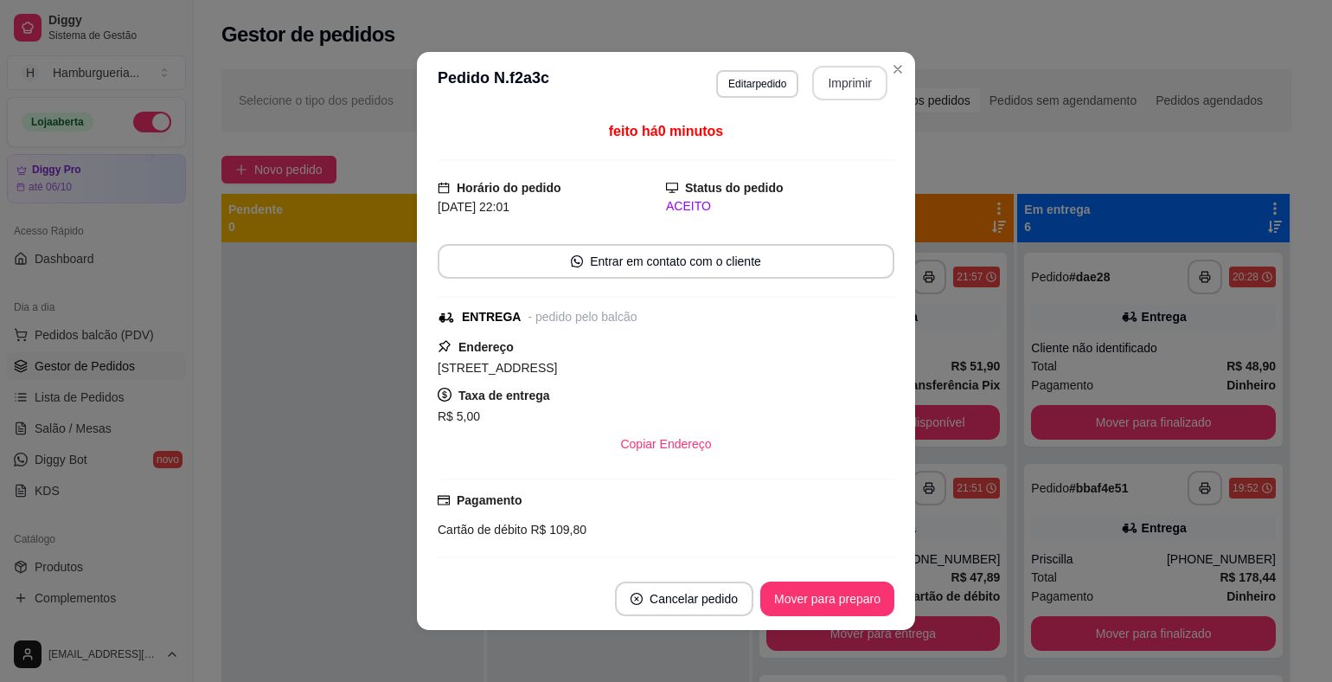
click at [826, 83] on button "Imprimir" at bounding box center [849, 83] width 75 height 35
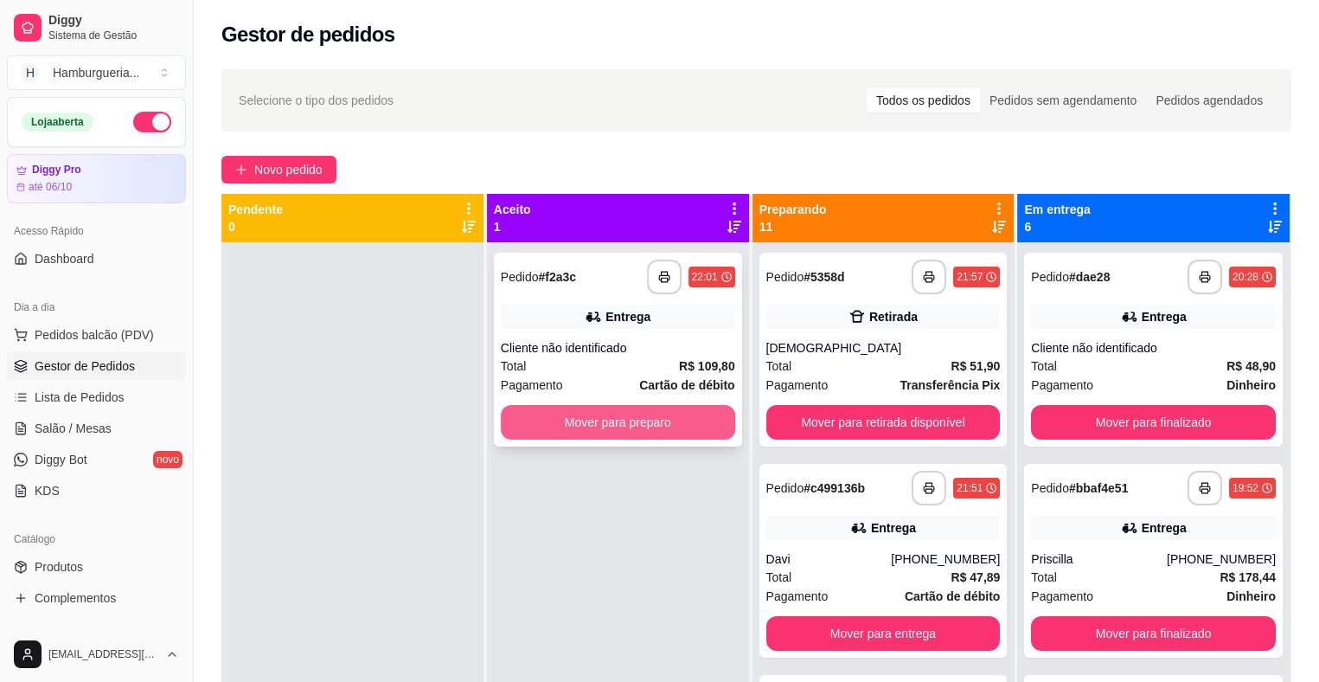
click at [561, 431] on button "Mover para preparo" at bounding box center [618, 422] width 234 height 35
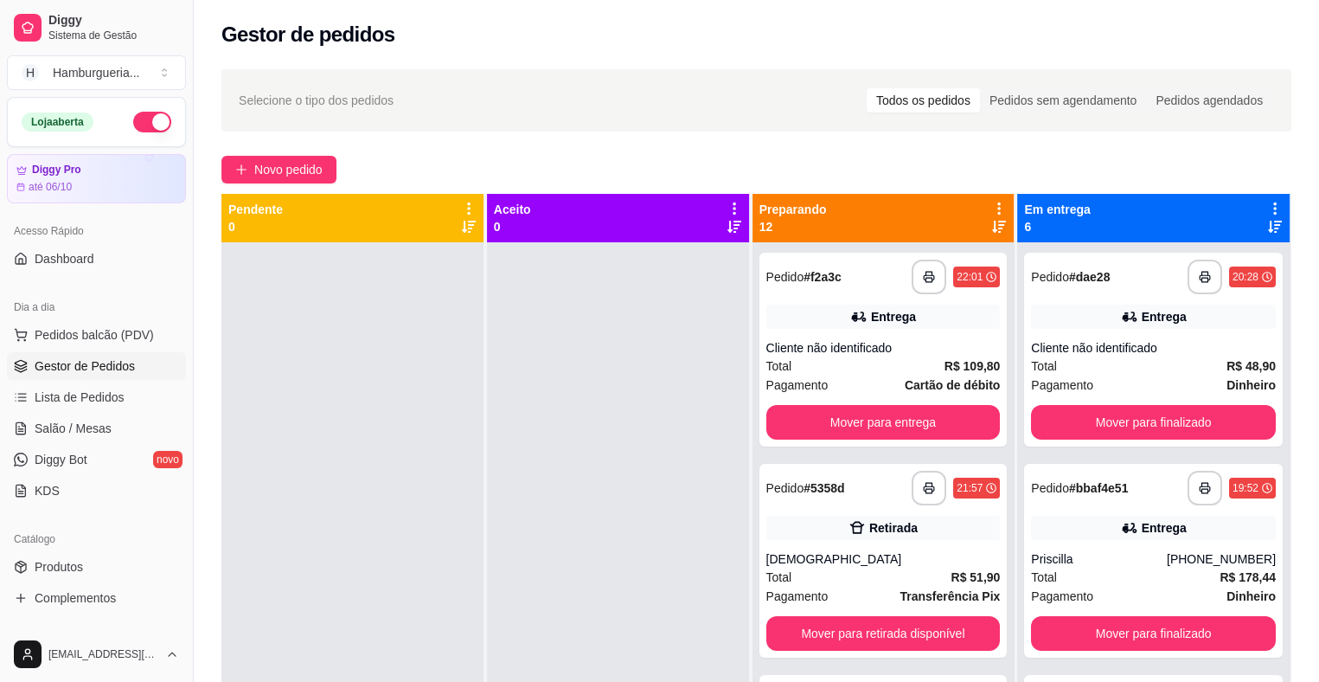
click at [283, 151] on div "**********" at bounding box center [756, 477] width 1125 height 837
click at [301, 172] on span "Novo pedido" at bounding box center [288, 169] width 68 height 19
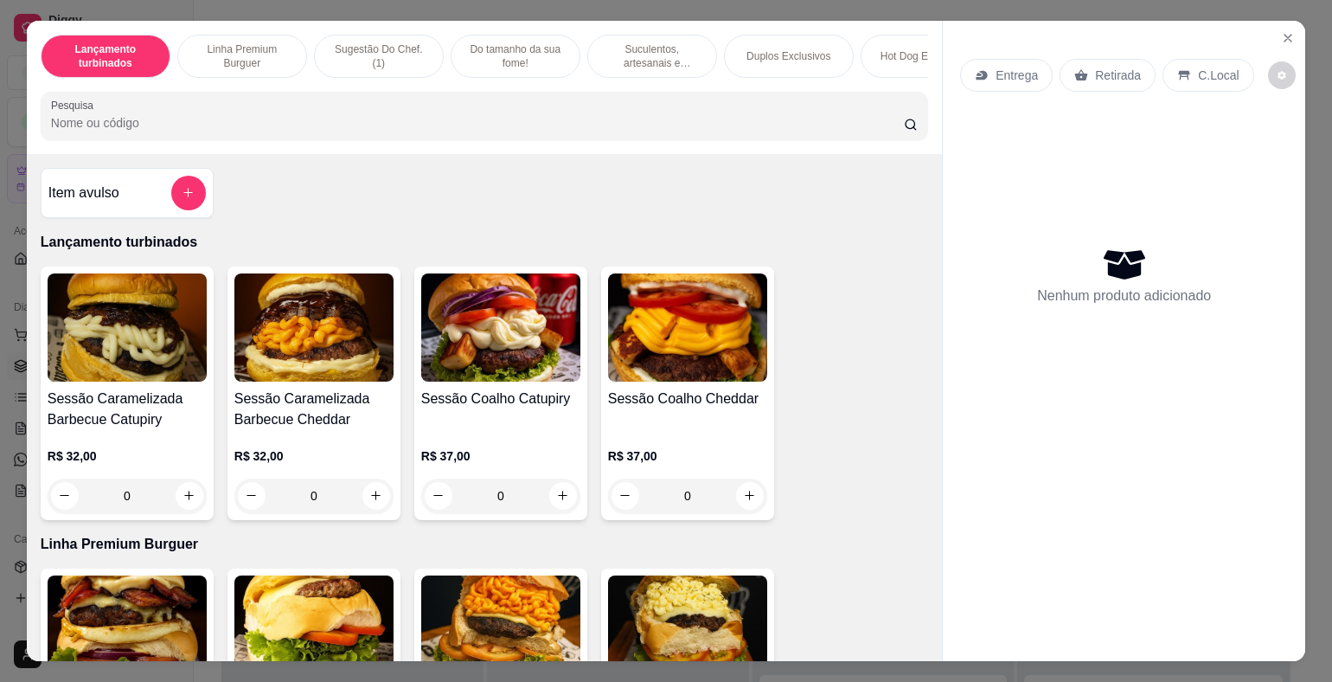
scroll to position [173, 0]
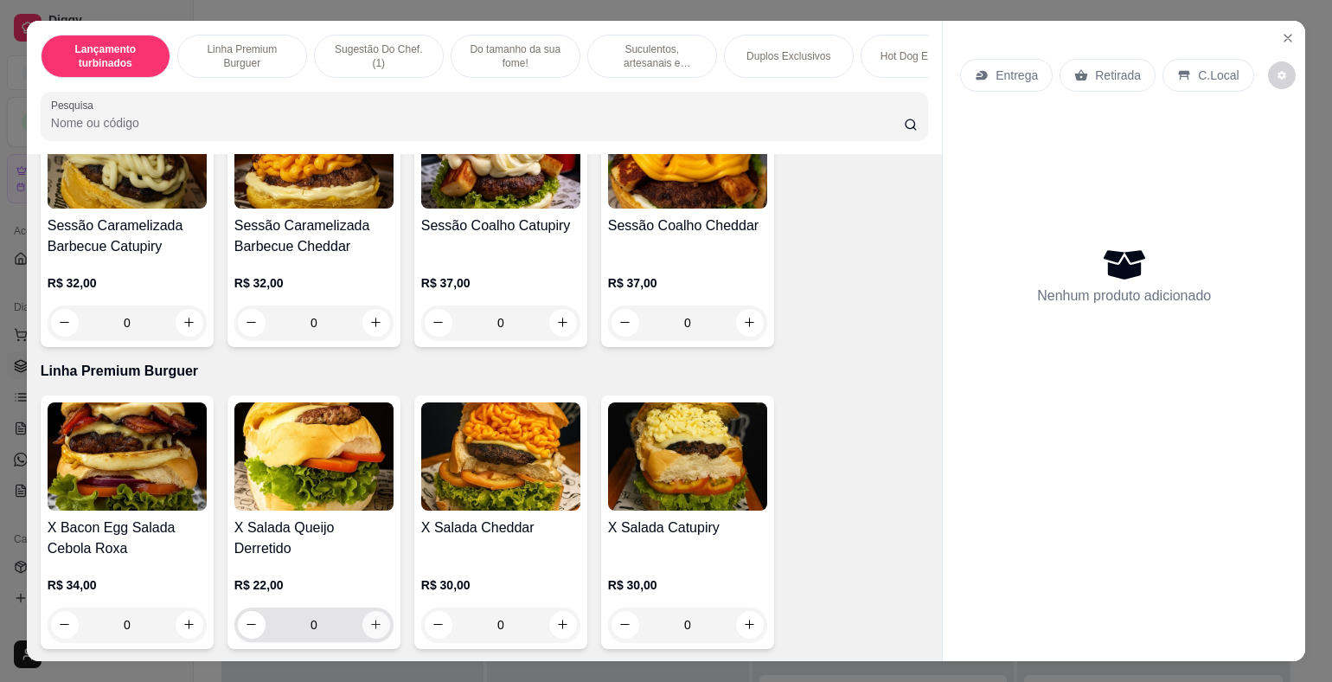
click at [368, 621] on button "increase-product-quantity" at bounding box center [376, 625] width 28 height 28
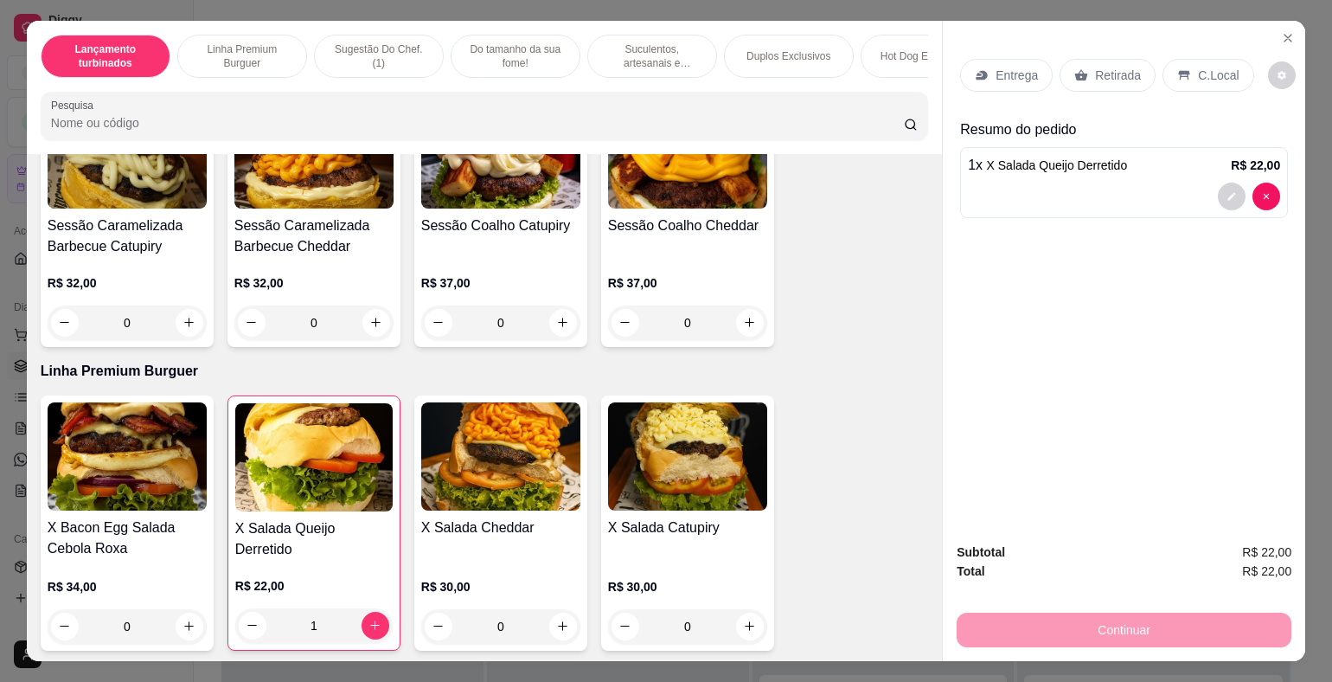
type input "1"
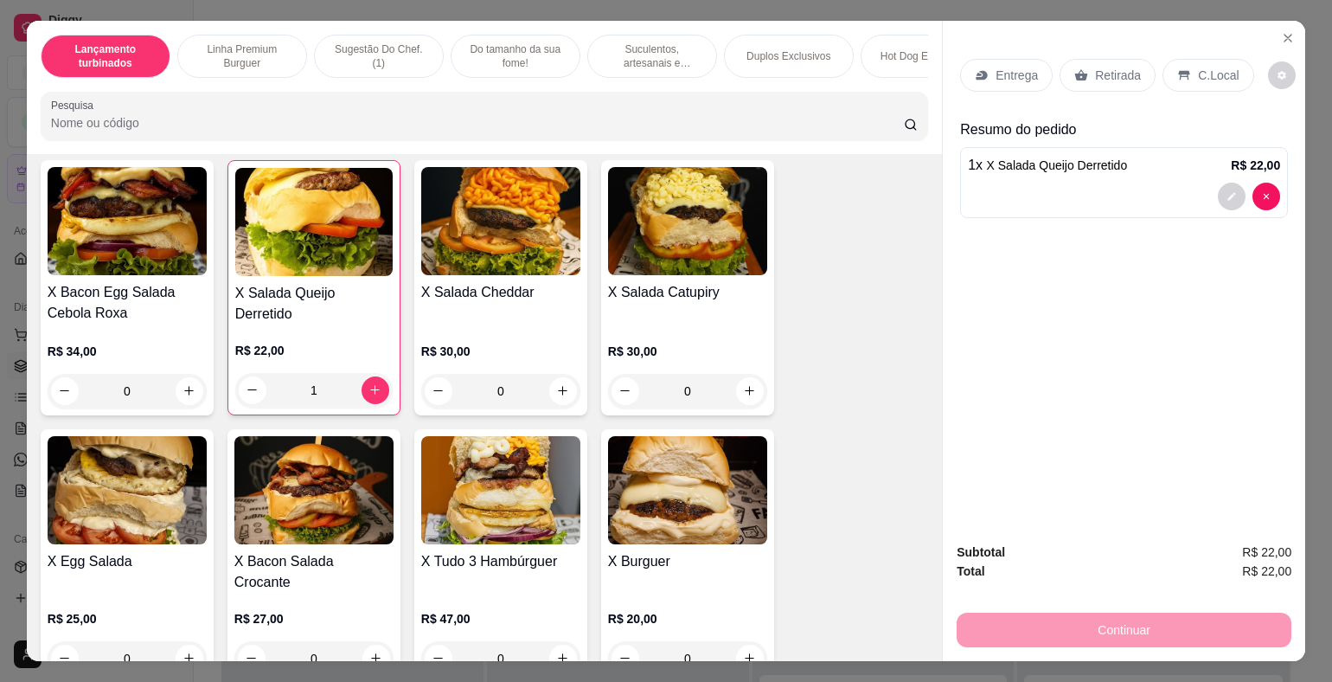
scroll to position [519, 0]
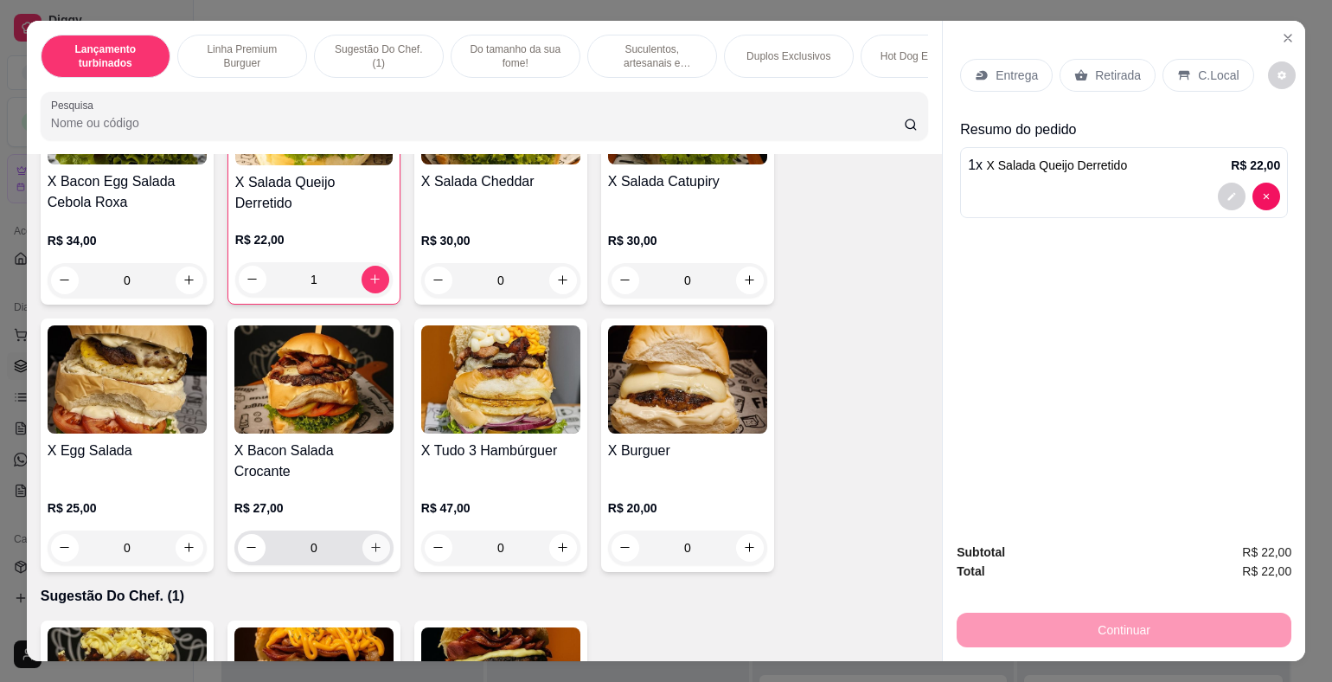
click at [369, 541] on icon "increase-product-quantity" at bounding box center [375, 547] width 13 height 13
type input "1"
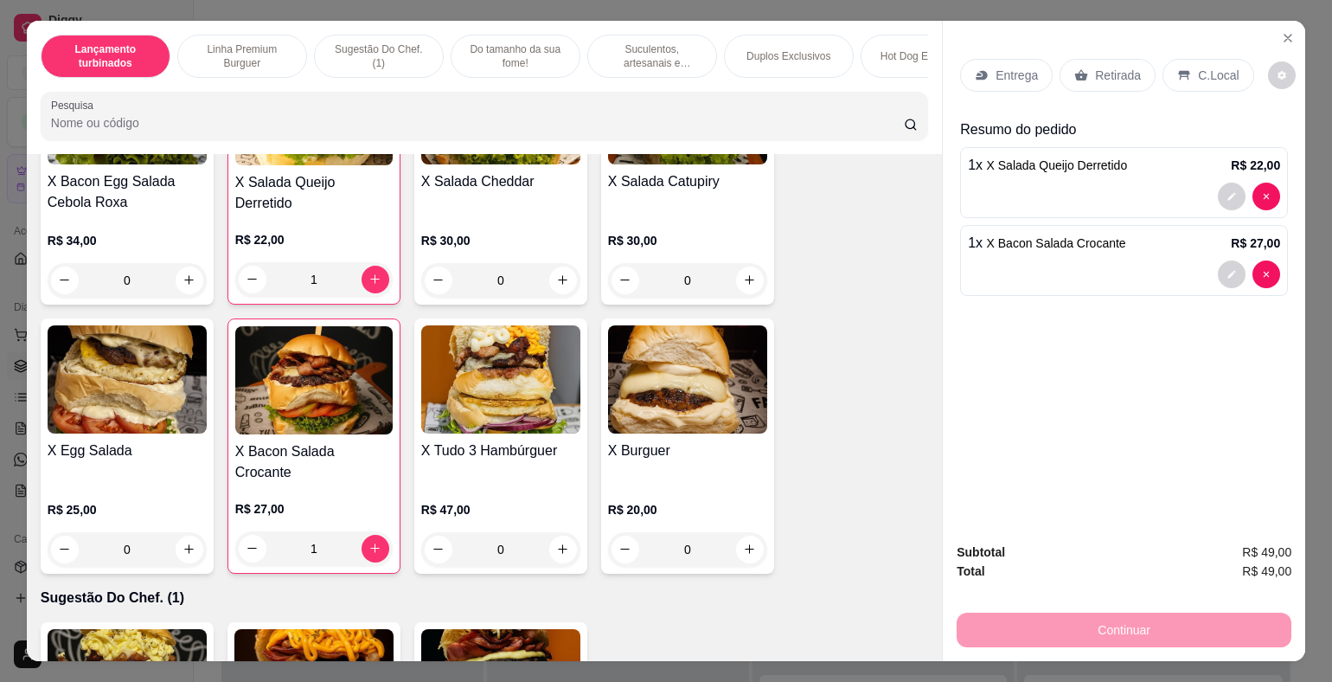
click at [1095, 73] on p "Retirada" at bounding box center [1118, 75] width 46 height 17
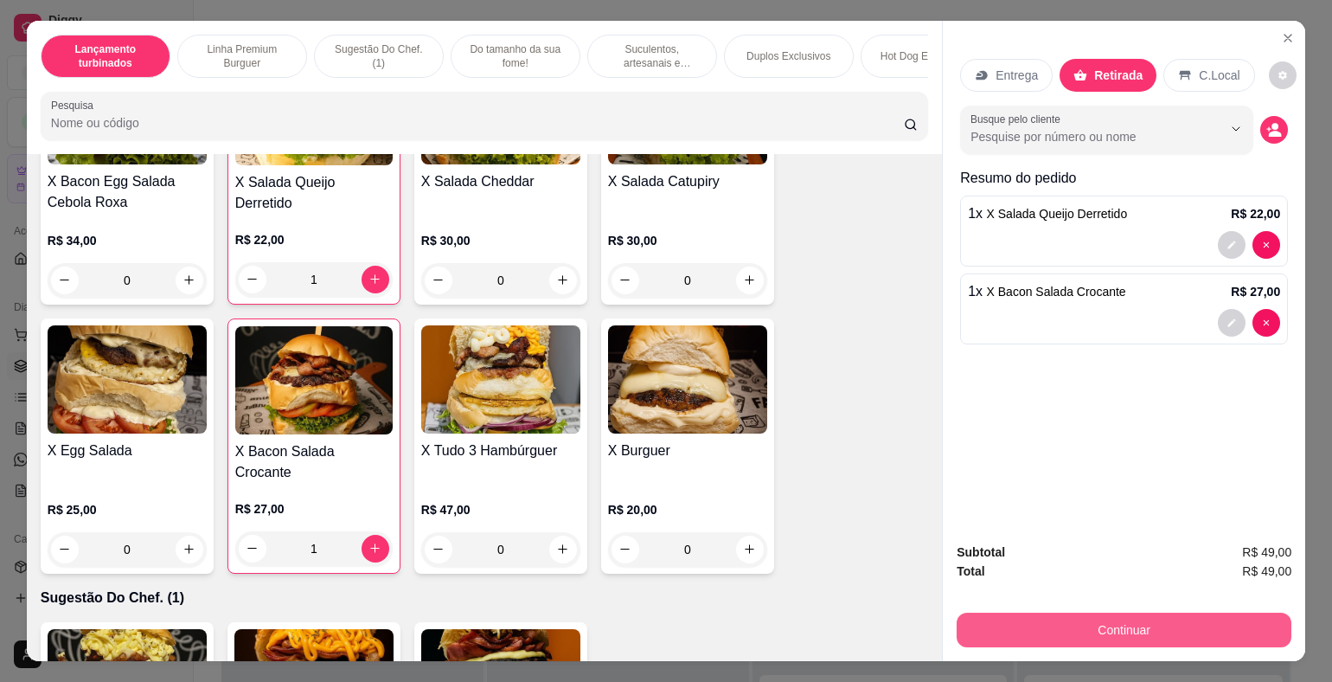
click at [1123, 622] on button "Continuar" at bounding box center [1124, 629] width 335 height 35
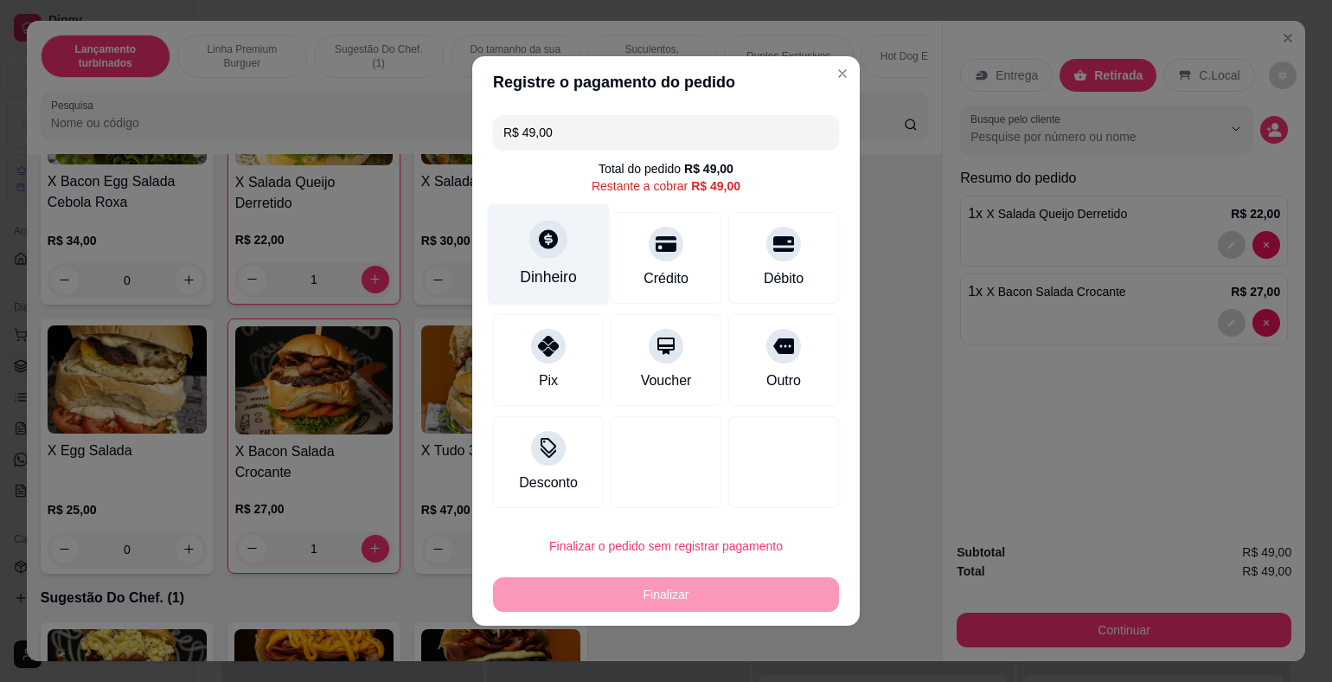
click at [563, 246] on div at bounding box center [548, 239] width 38 height 38
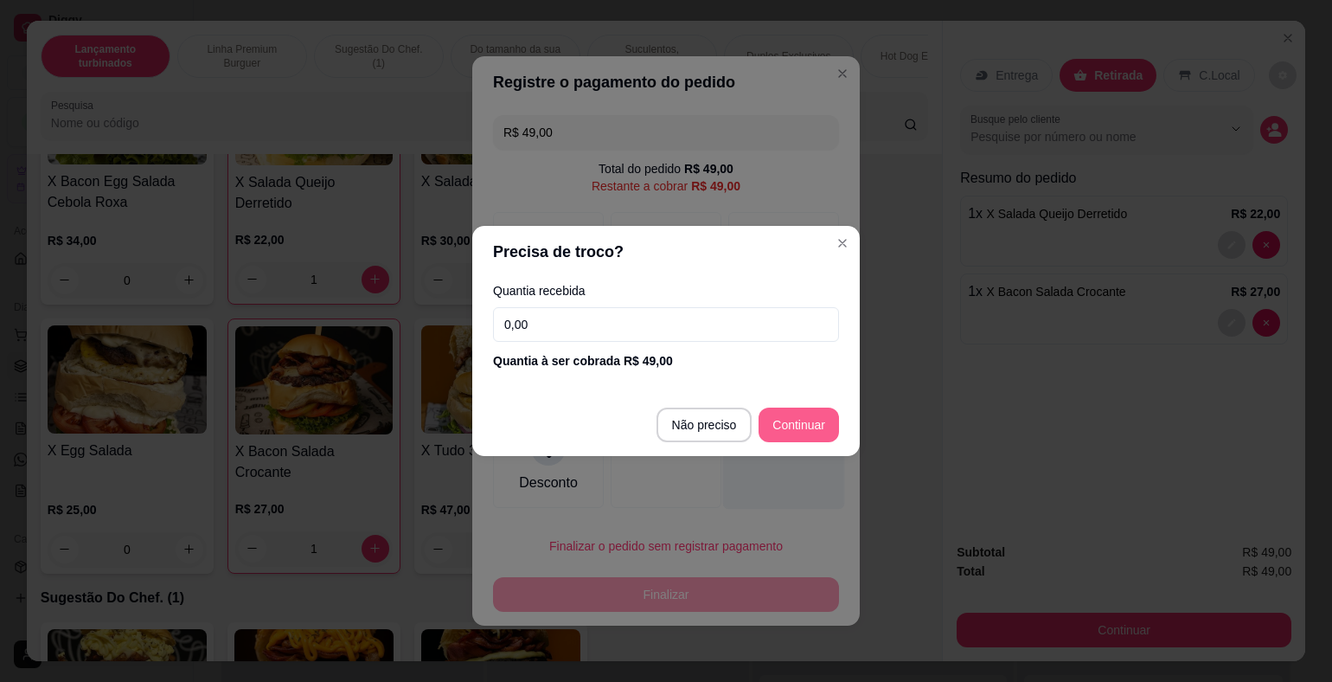
type input "R$ 0,00"
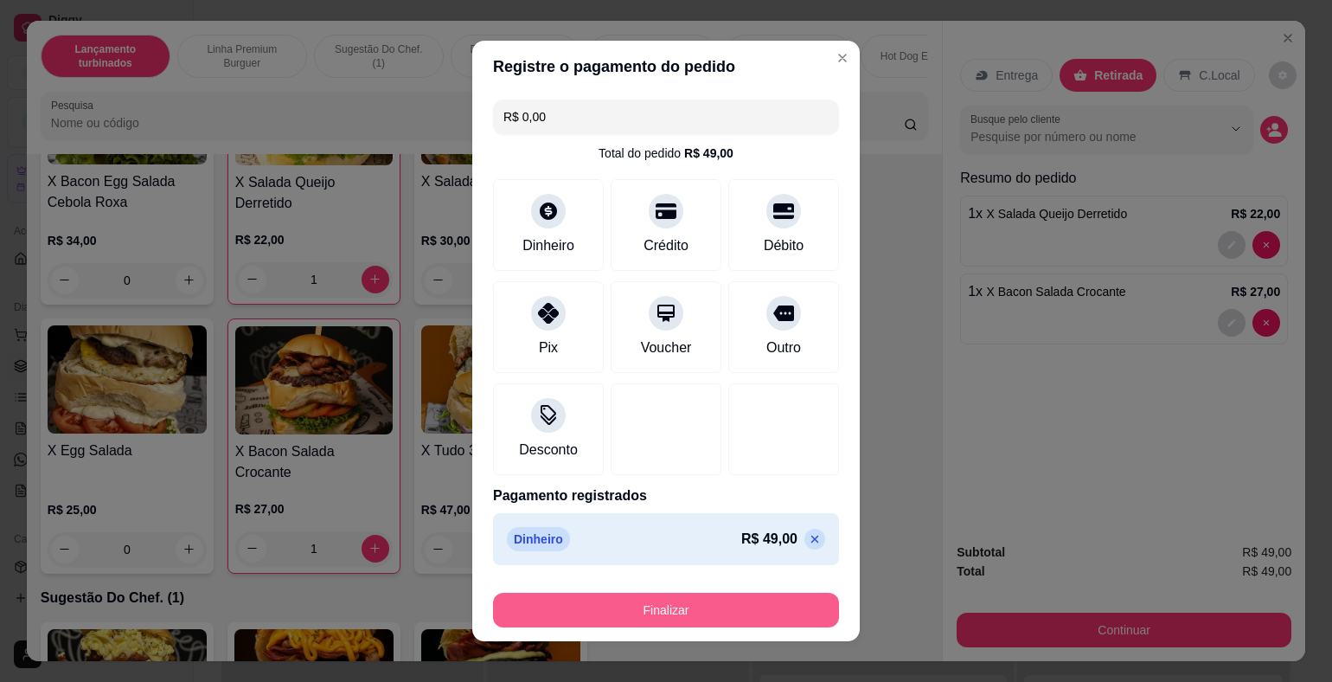
click at [701, 607] on button "Finalizar" at bounding box center [666, 609] width 346 height 35
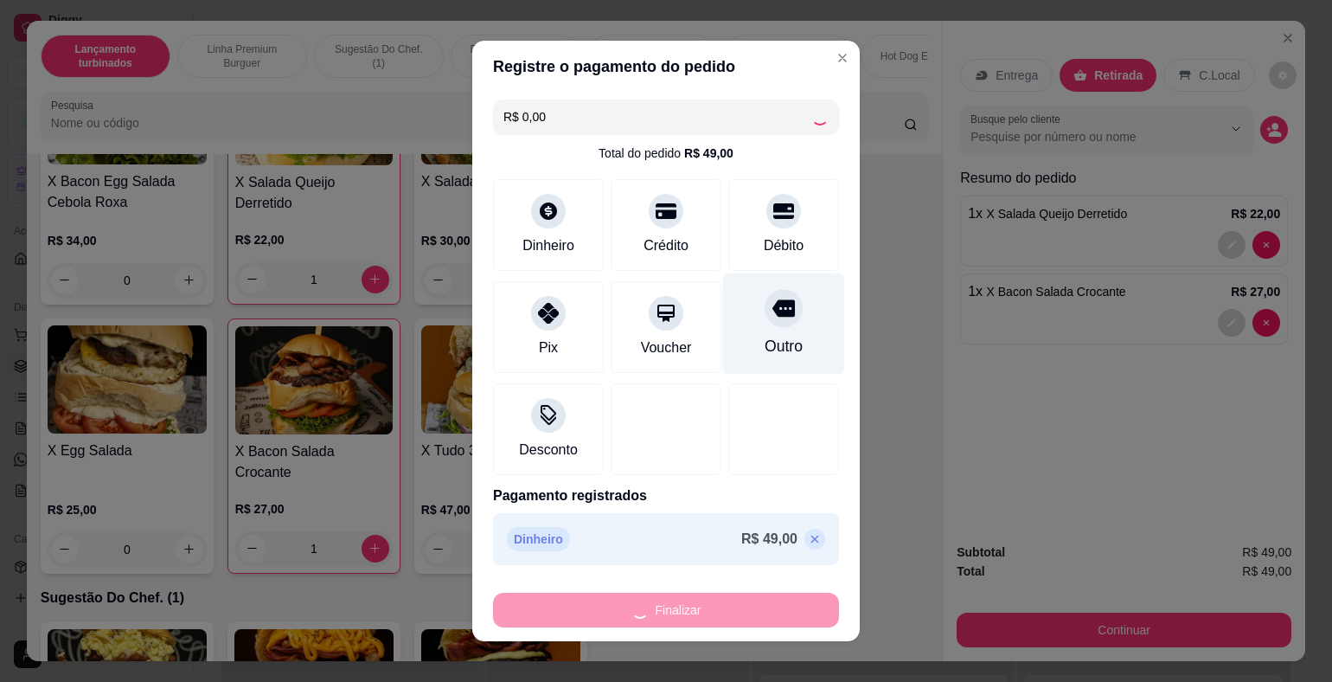
type input "0"
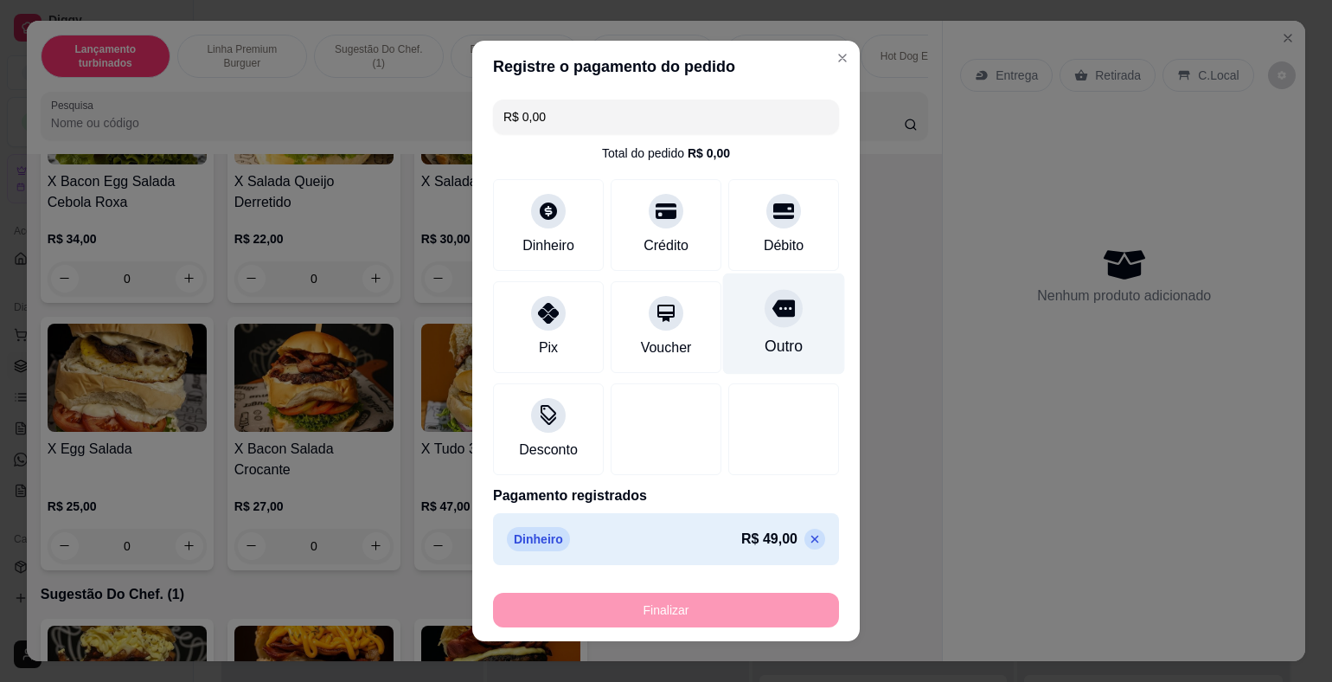
type input "-R$ 49,00"
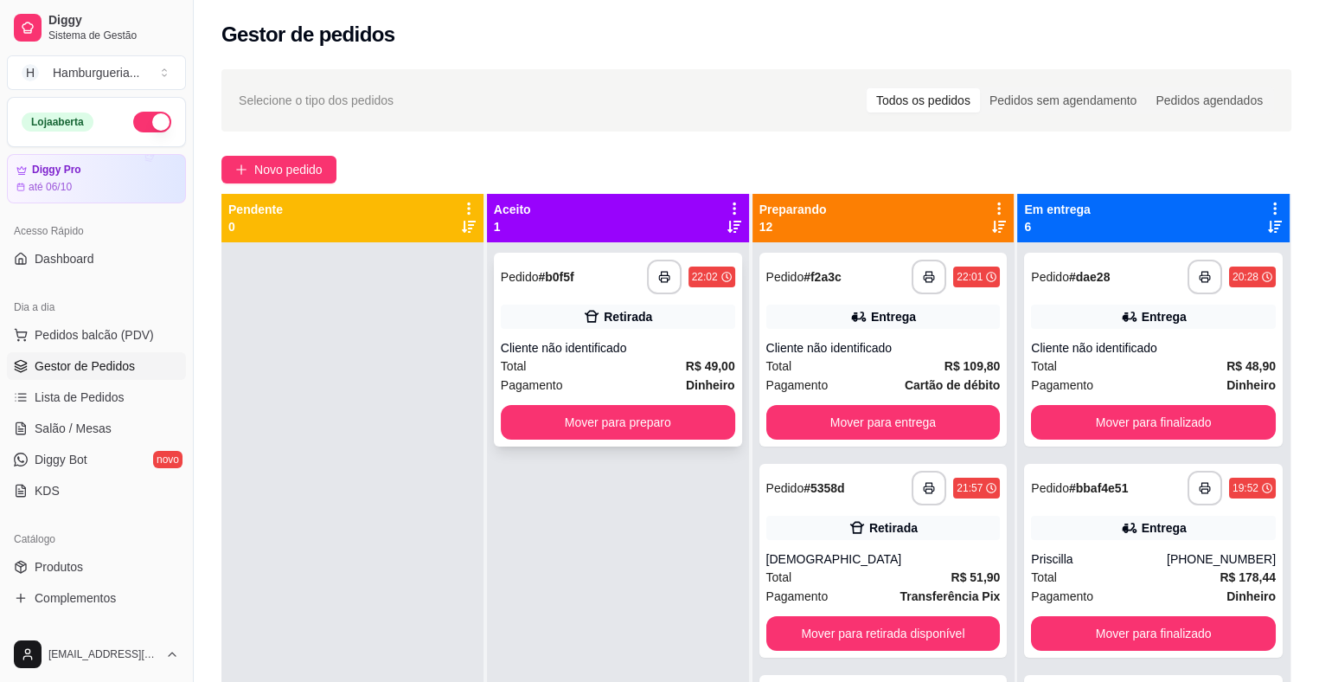
click at [675, 355] on div "Cliente não identificado" at bounding box center [618, 347] width 234 height 17
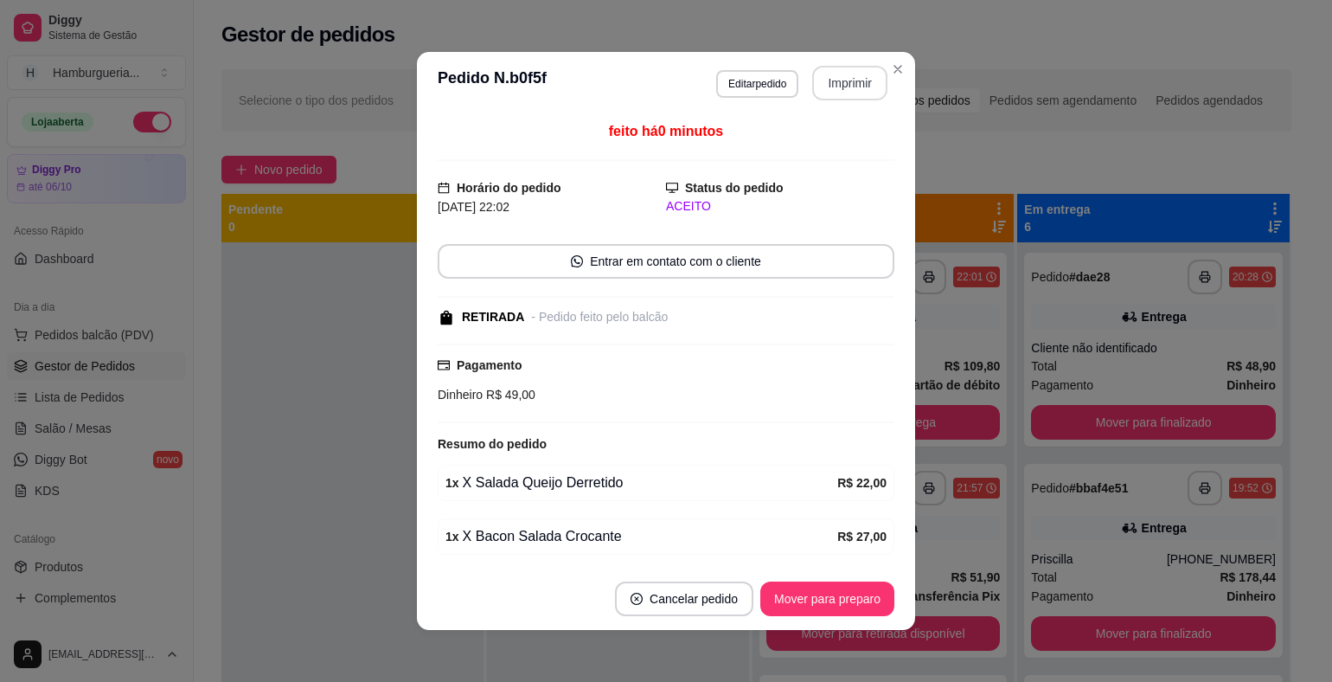
click at [842, 84] on button "Imprimir" at bounding box center [849, 83] width 75 height 35
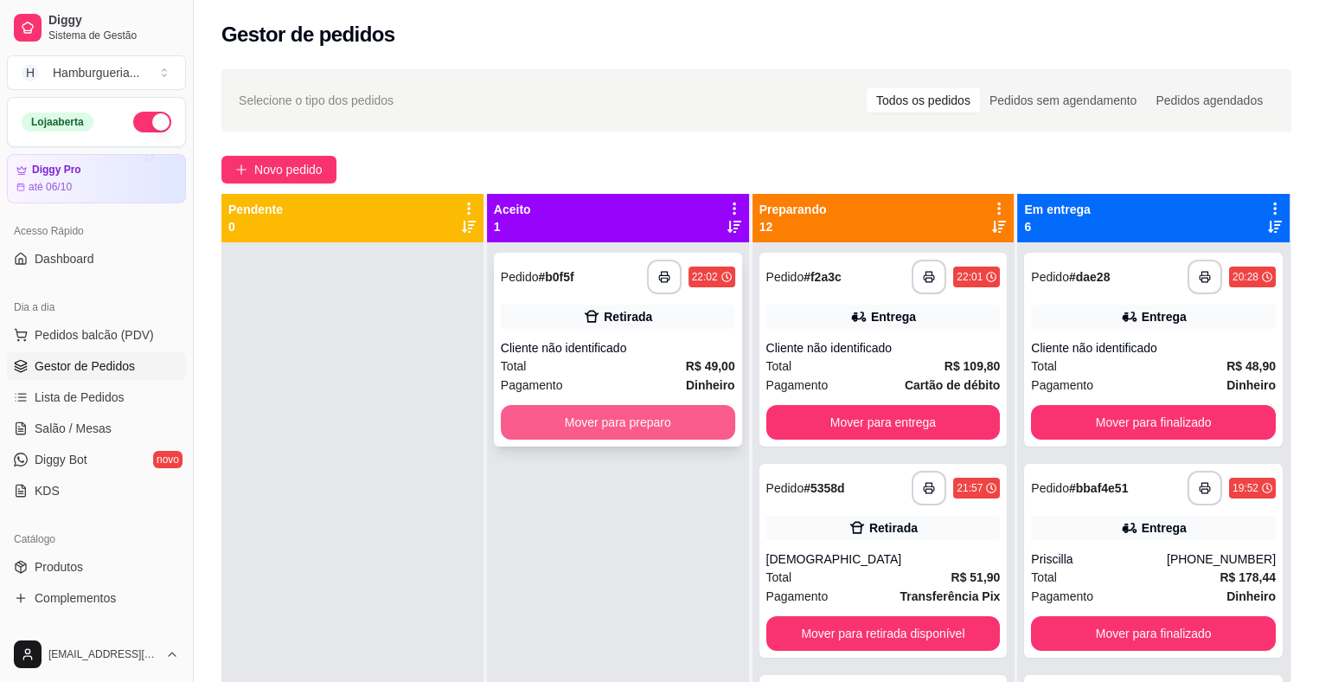
click at [661, 416] on button "Mover para preparo" at bounding box center [618, 422] width 234 height 35
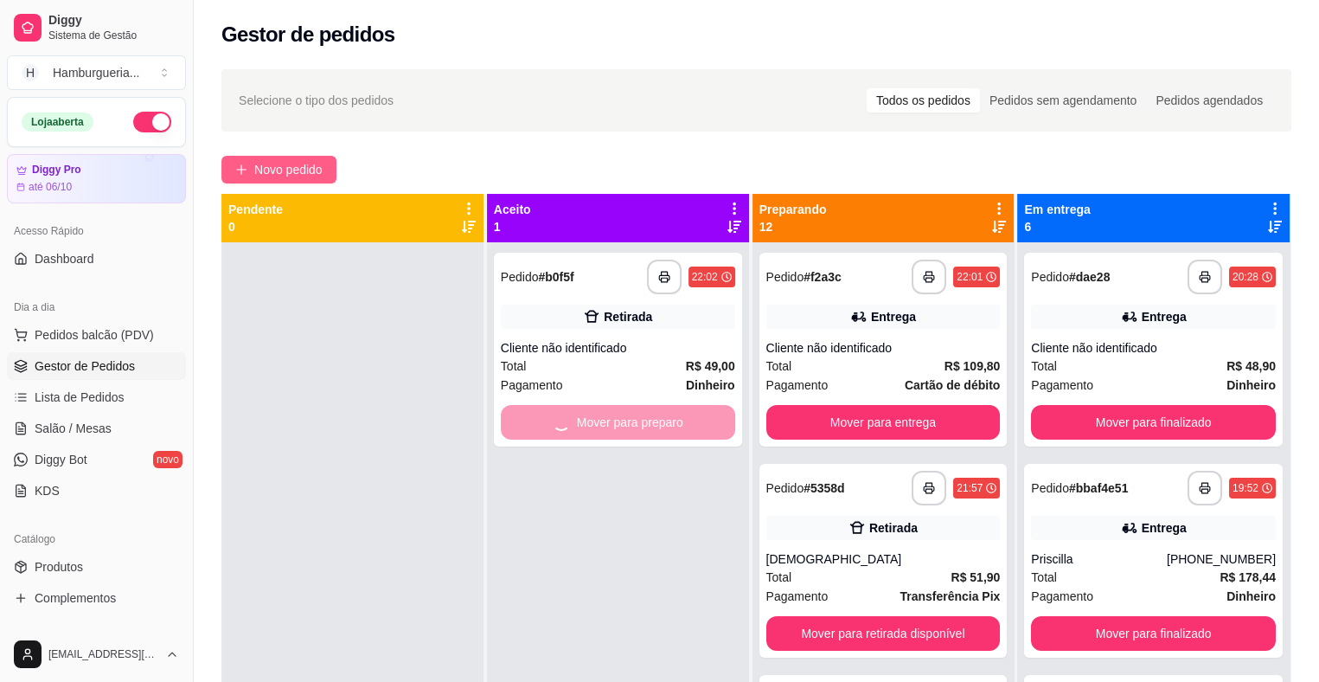
click at [313, 163] on span "Novo pedido" at bounding box center [288, 169] width 68 height 19
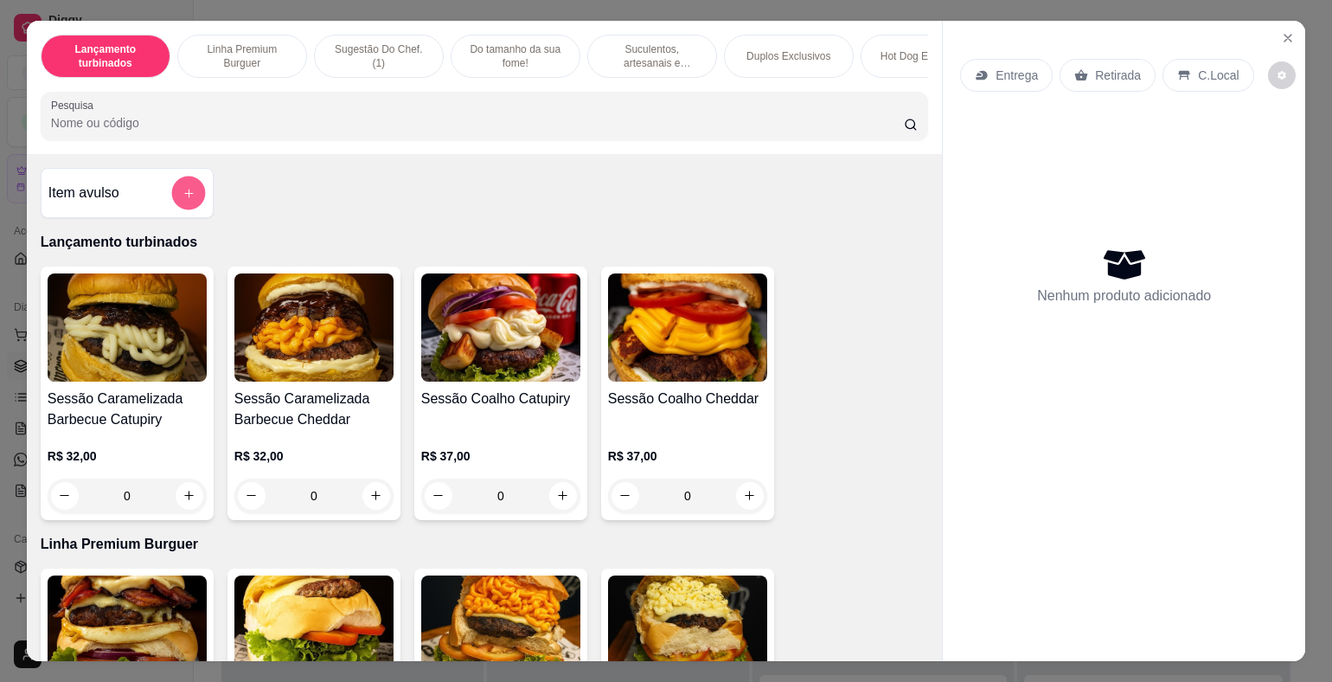
click at [183, 196] on icon "add-separate-item" at bounding box center [189, 192] width 13 height 13
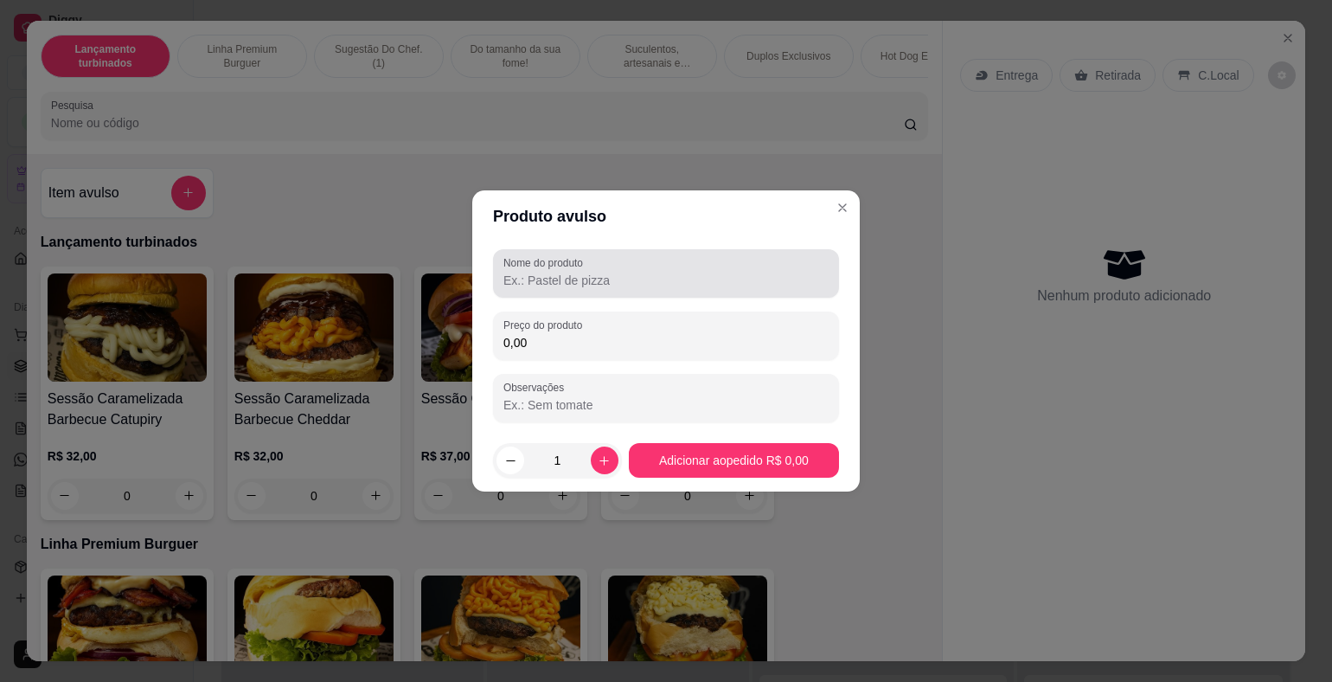
click at [521, 289] on div at bounding box center [665, 273] width 325 height 35
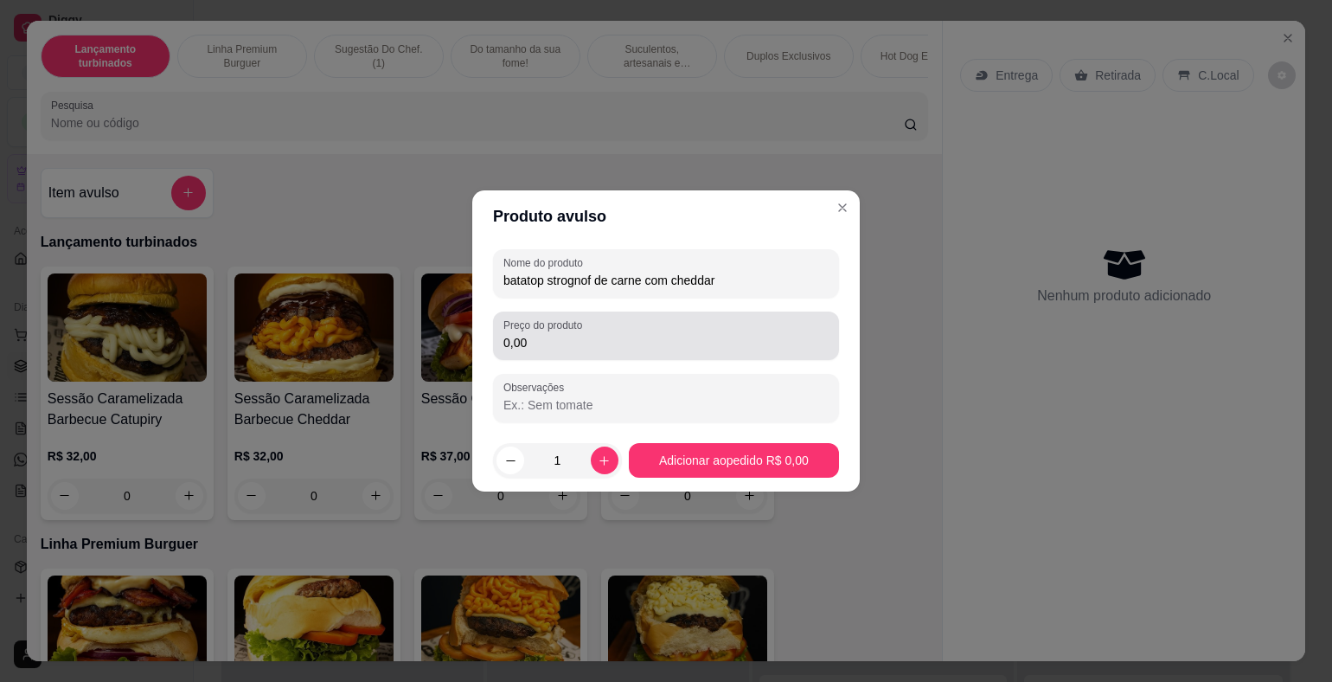
type input "batatop strognof de carne com cheddar"
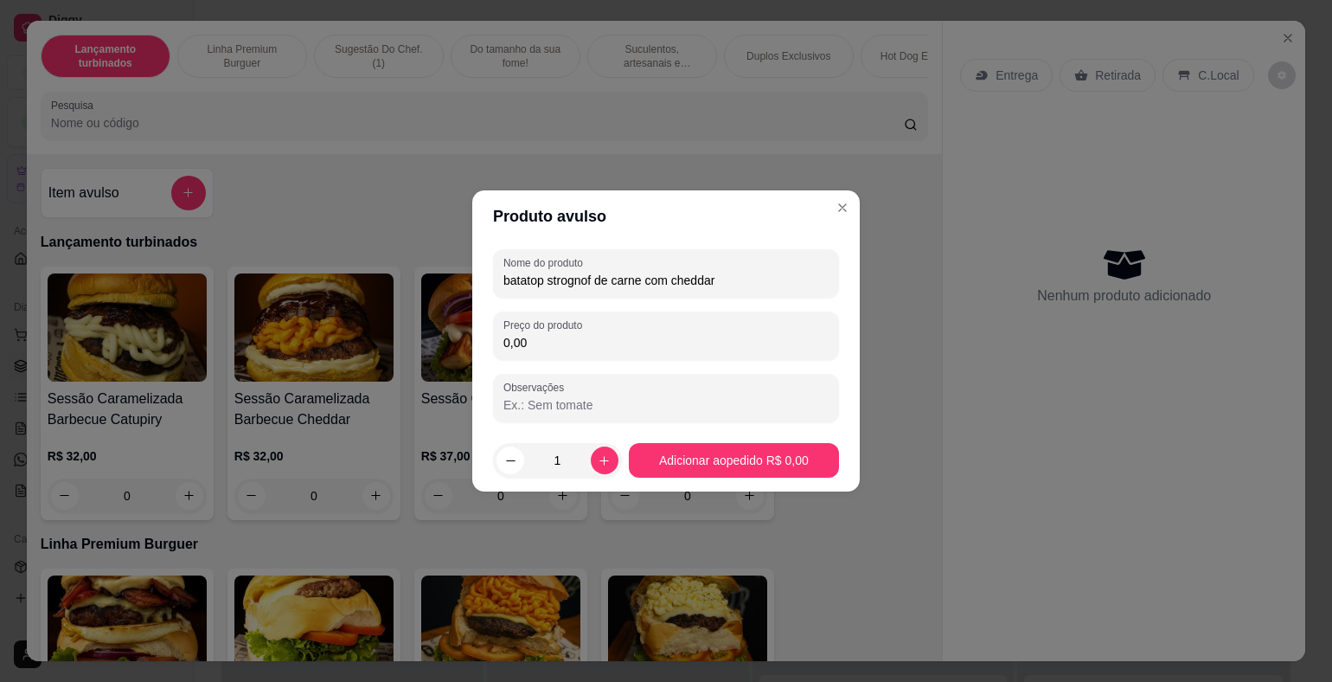
click at [624, 350] on input "0,00" at bounding box center [665, 342] width 325 height 17
type input "28,90"
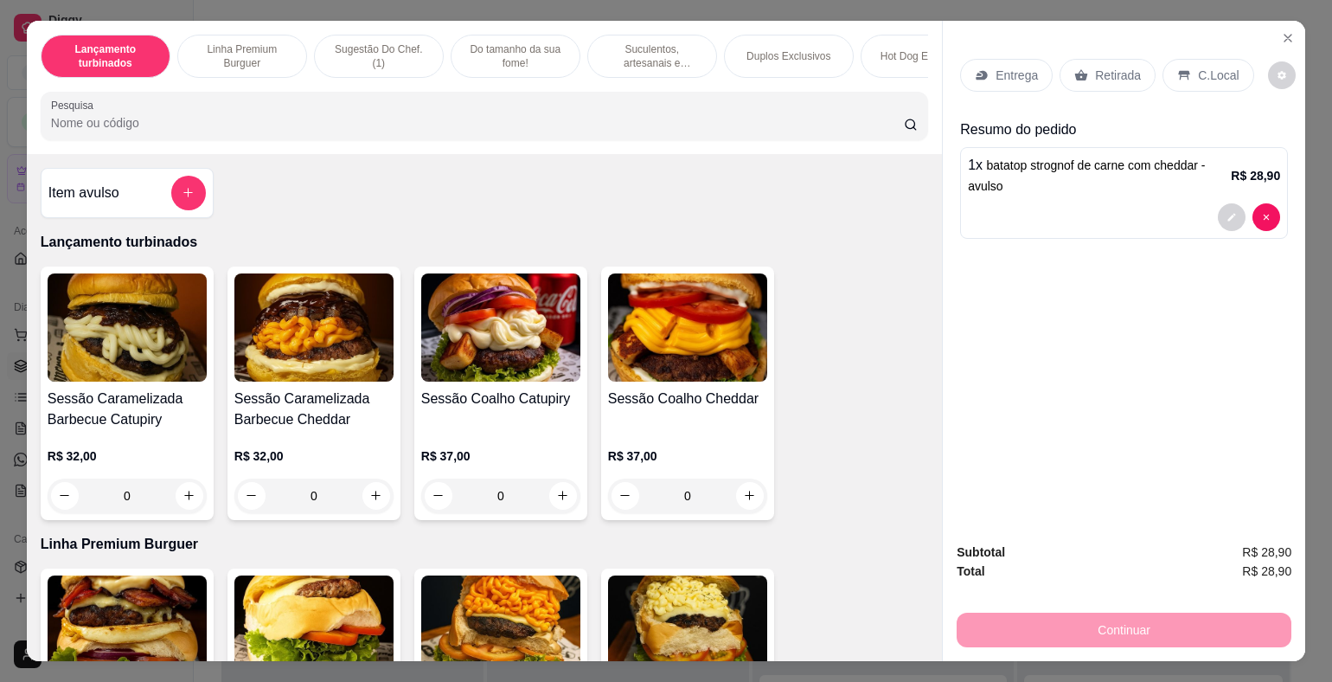
click at [996, 69] on p "Entrega" at bounding box center [1017, 75] width 42 height 17
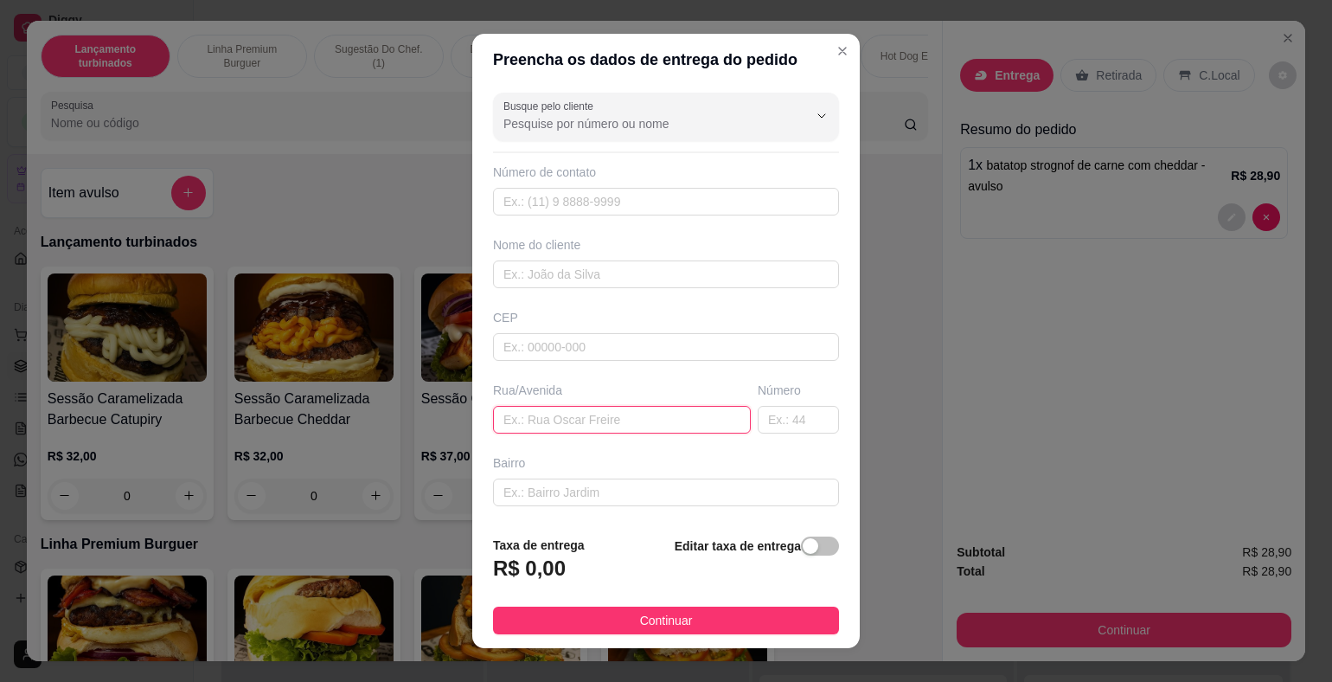
click at [567, 420] on input "text" at bounding box center [622, 420] width 258 height 28
type input "[STREET_ADDRESS]"
click at [803, 553] on div "button" at bounding box center [811, 546] width 16 height 16
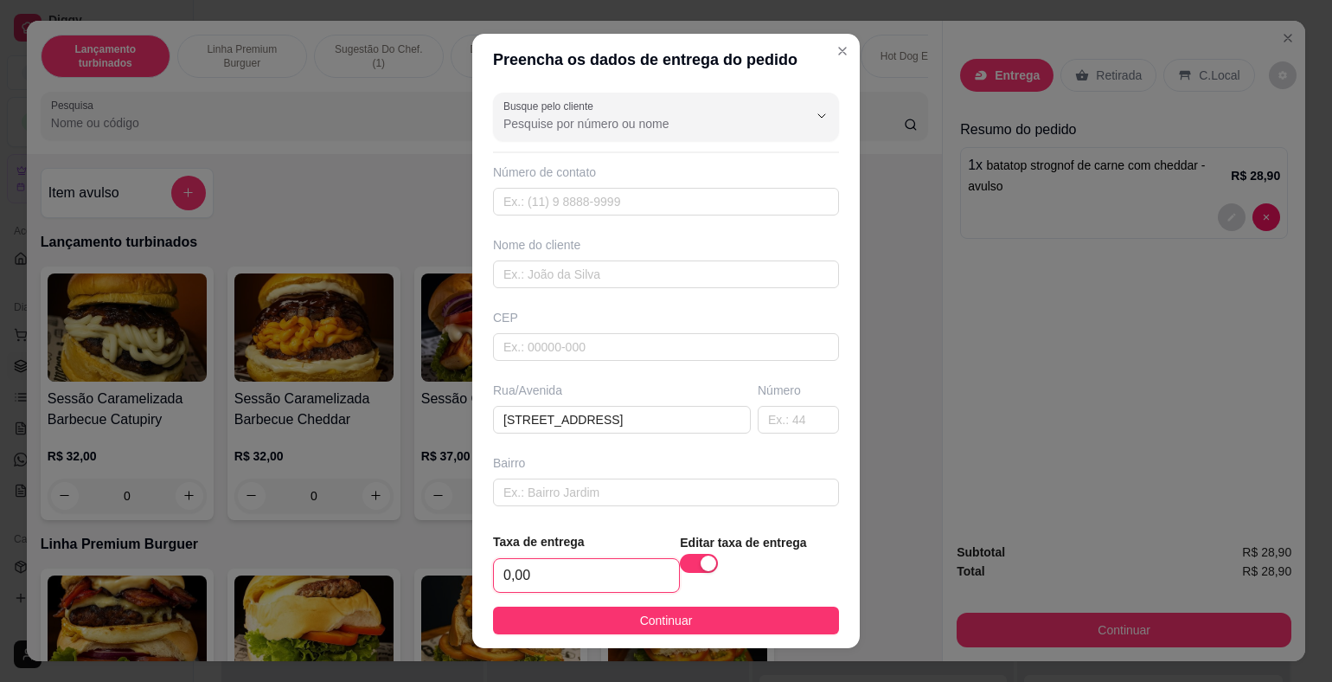
click at [636, 571] on input "0,00" at bounding box center [586, 575] width 185 height 33
type input "5,00"
click at [594, 490] on input "text" at bounding box center [666, 492] width 346 height 28
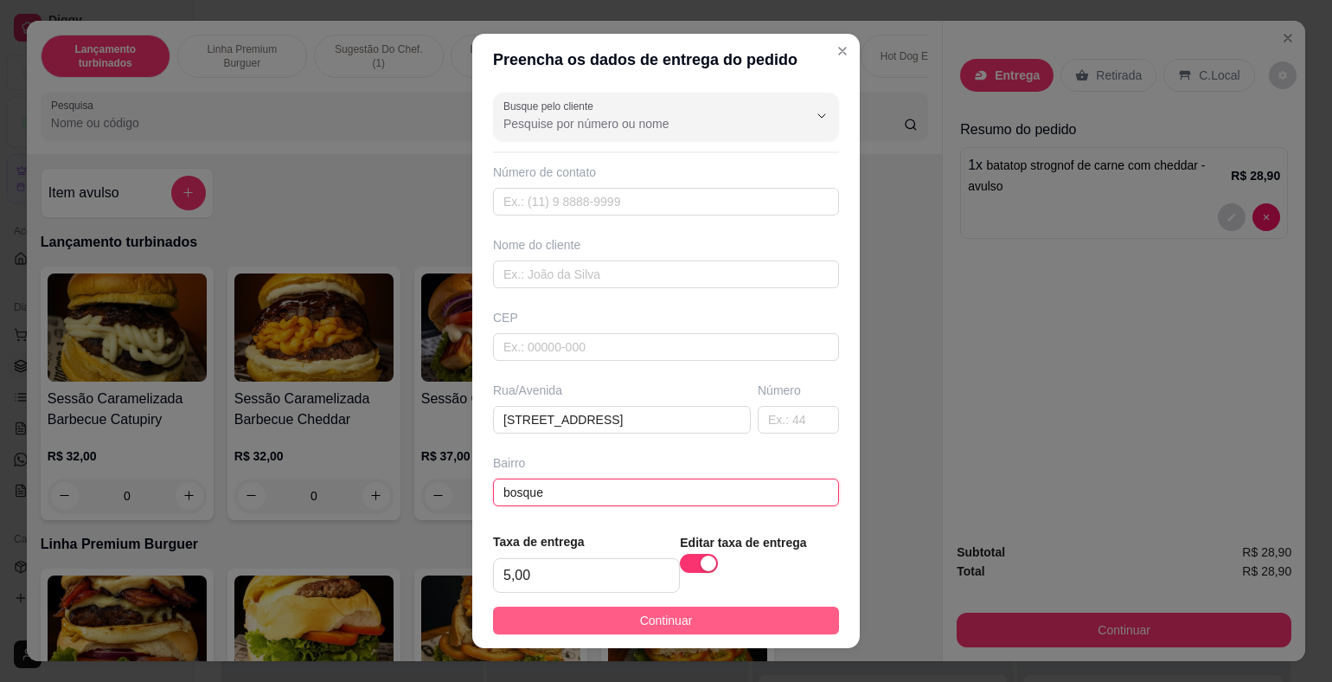
type input "bosque"
click at [777, 626] on button "Continuar" at bounding box center [666, 620] width 346 height 28
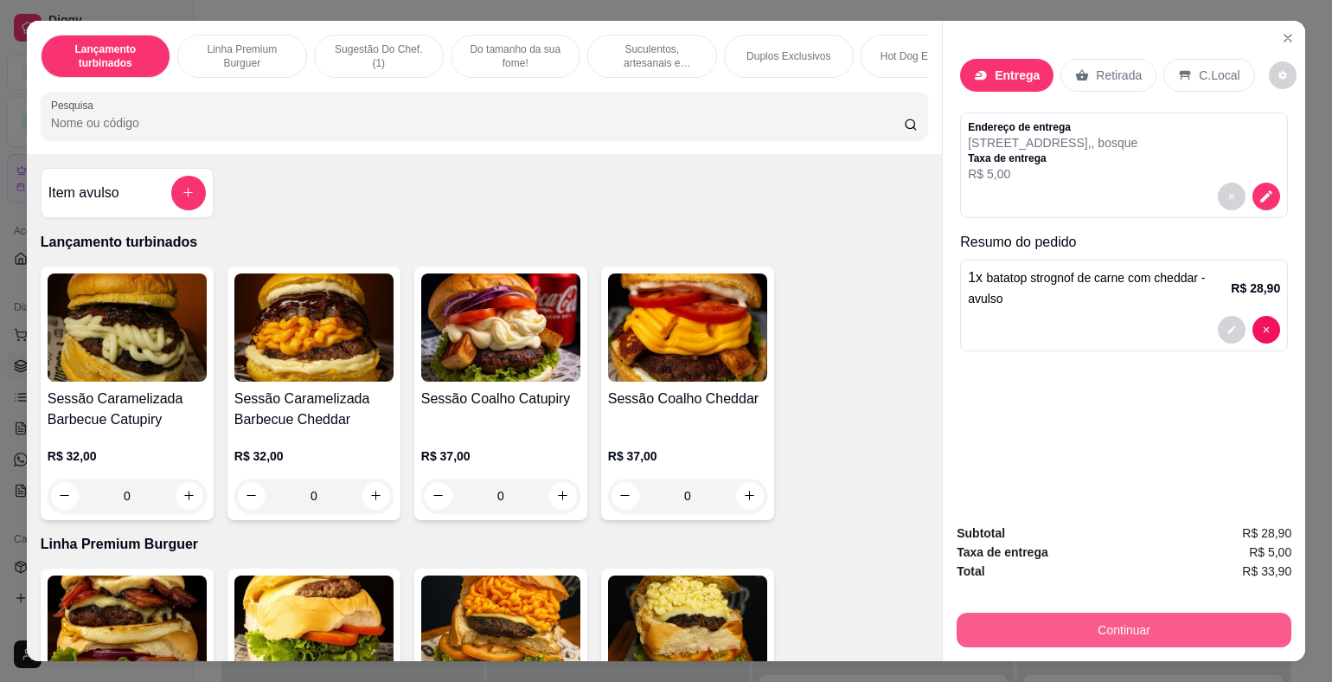
click at [1194, 622] on button "Continuar" at bounding box center [1124, 629] width 335 height 35
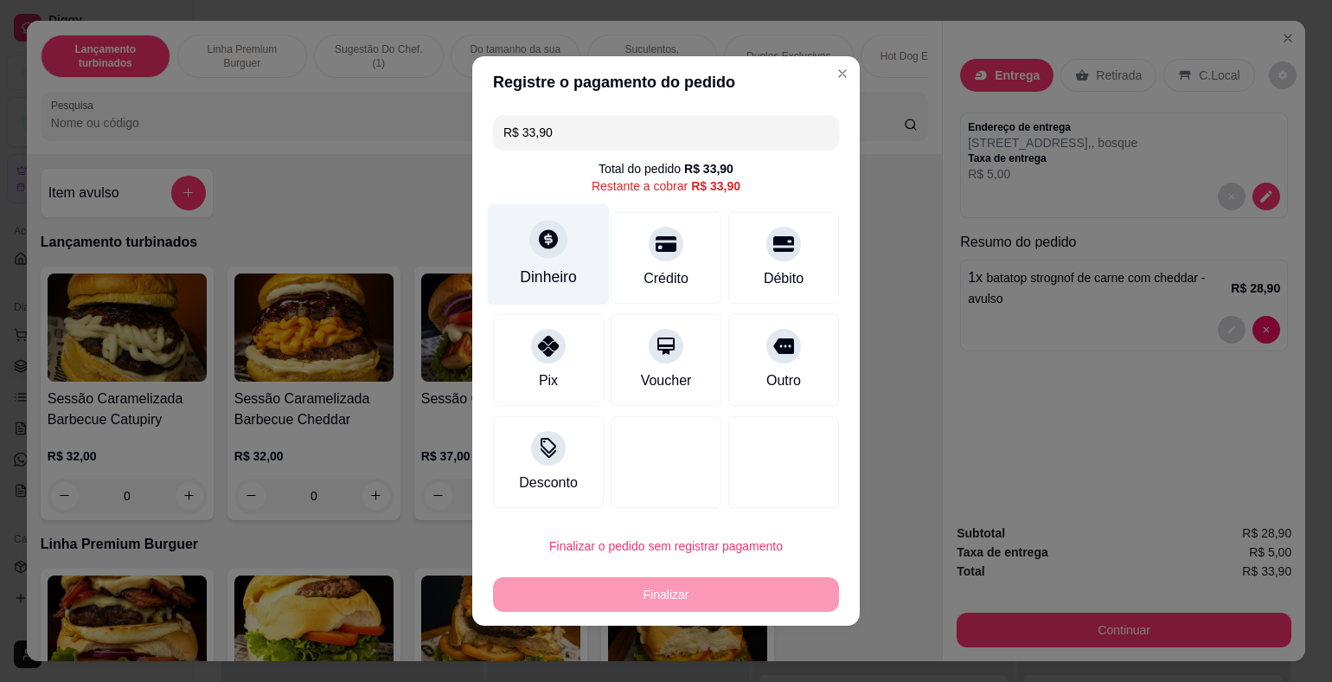
click at [525, 259] on div "Dinheiro" at bounding box center [549, 254] width 122 height 101
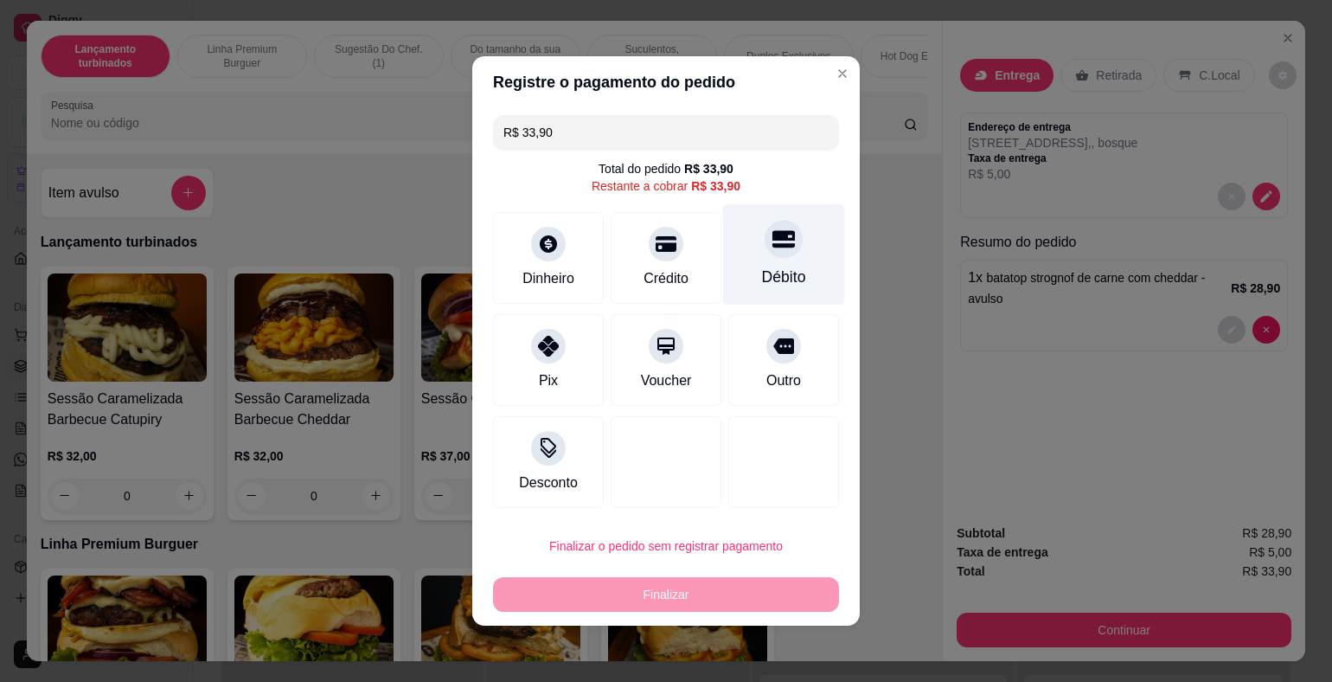
click at [787, 266] on div "Débito" at bounding box center [784, 277] width 44 height 22
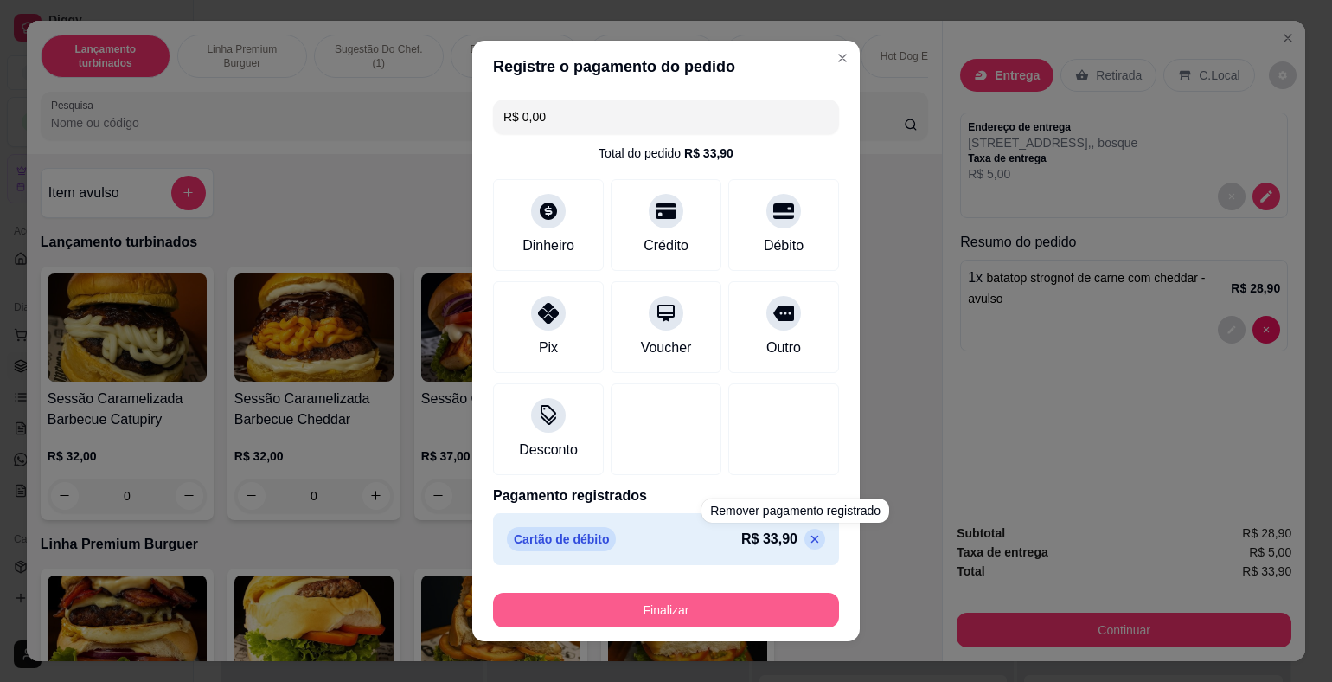
click at [758, 608] on button "Finalizar" at bounding box center [666, 609] width 346 height 35
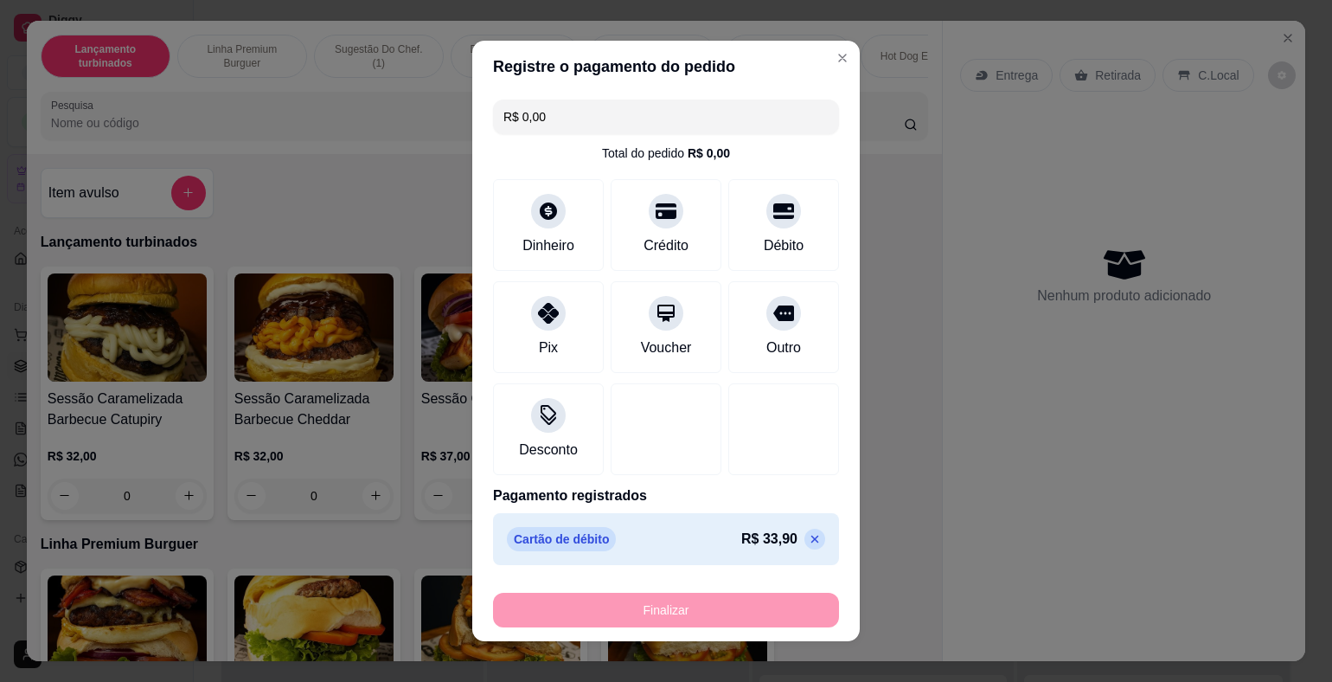
type input "-R$ 33,90"
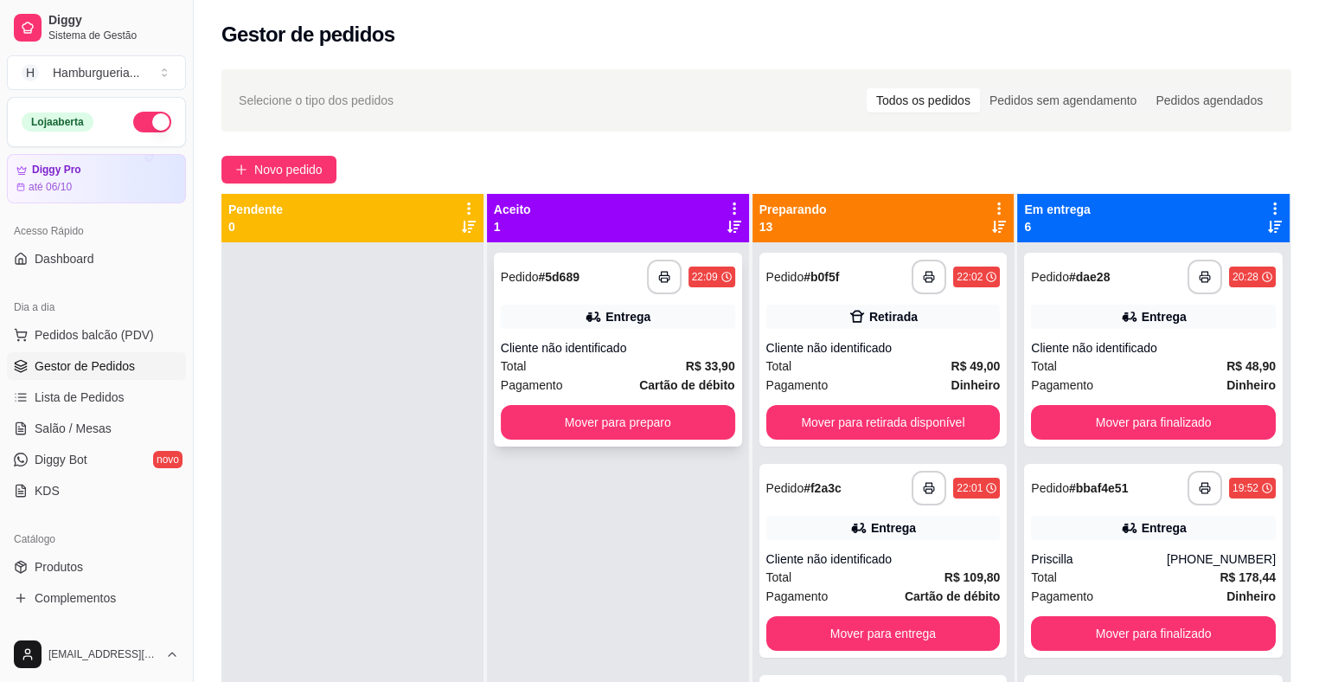
click at [669, 330] on div "**********" at bounding box center [618, 350] width 248 height 194
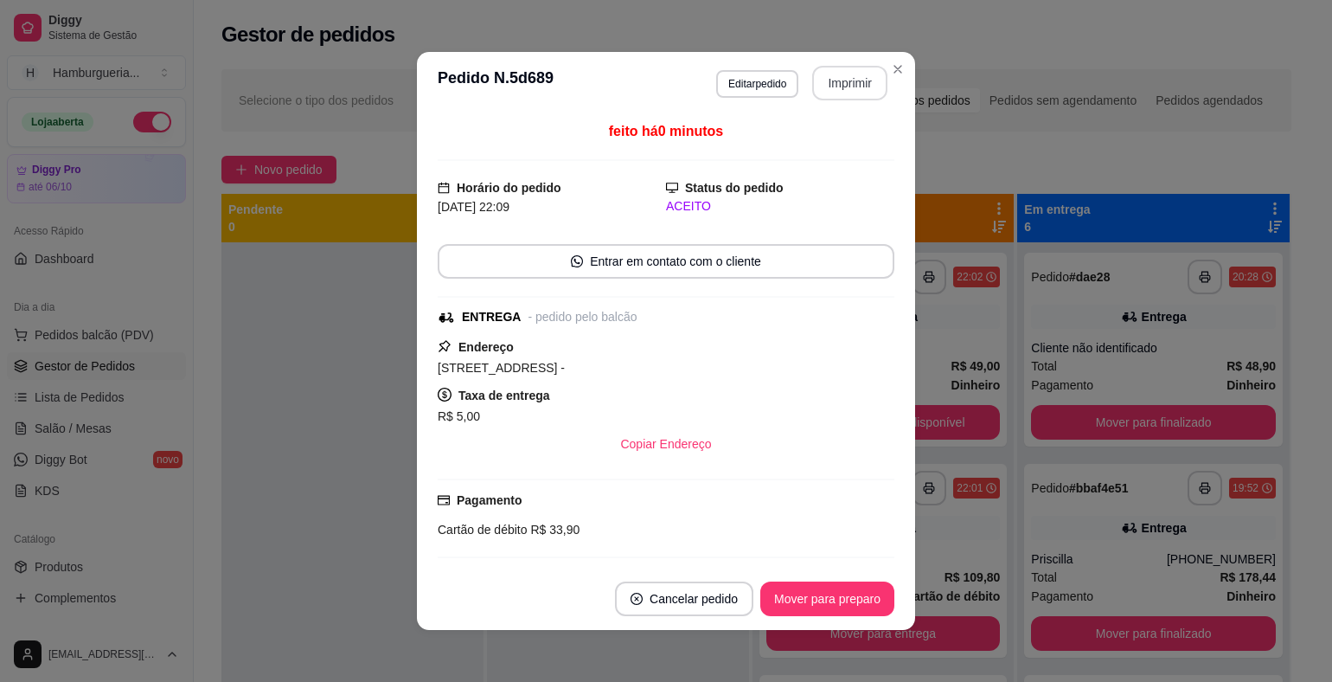
click at [829, 89] on button "Imprimir" at bounding box center [849, 83] width 75 height 35
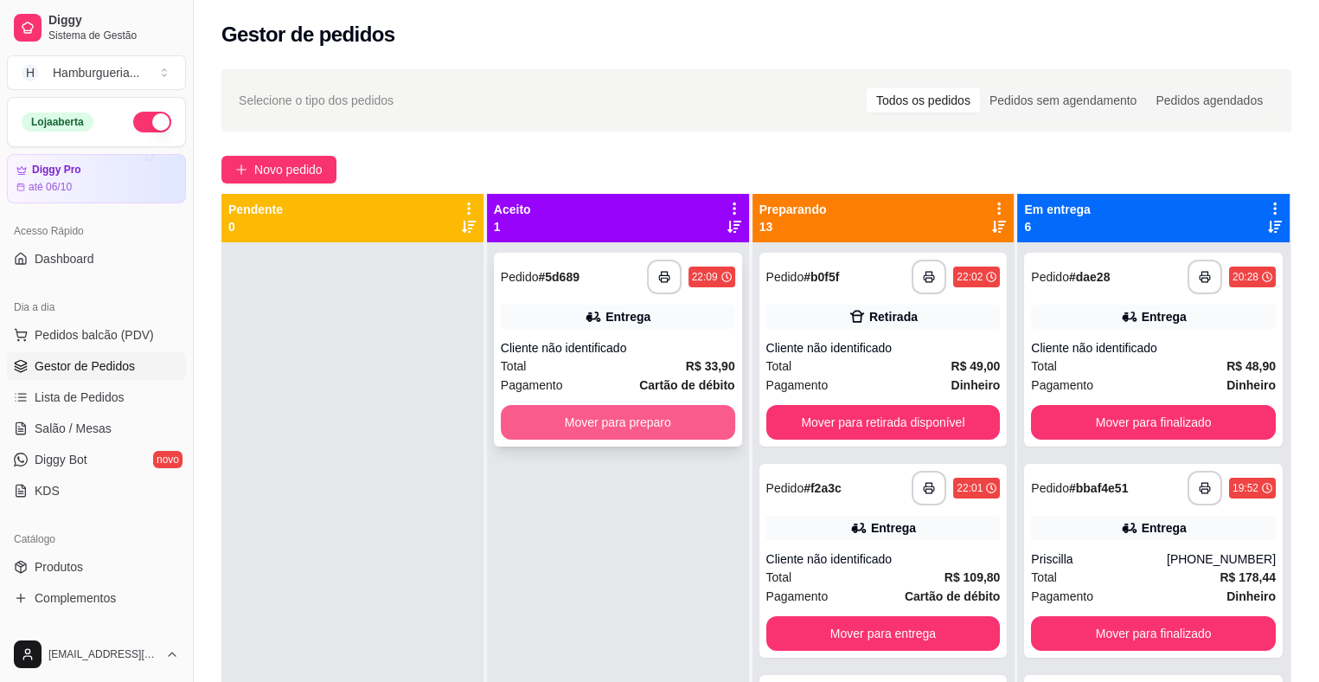
click at [687, 432] on button "Mover para preparo" at bounding box center [618, 422] width 234 height 35
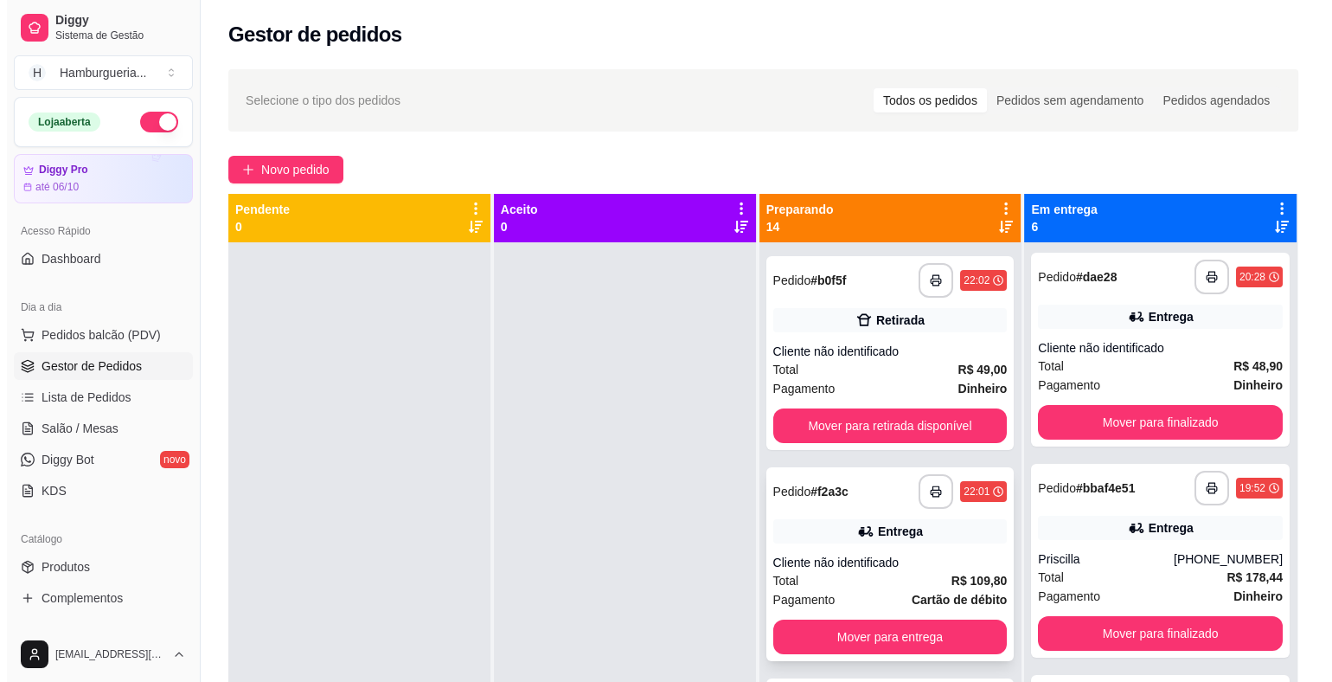
scroll to position [259, 0]
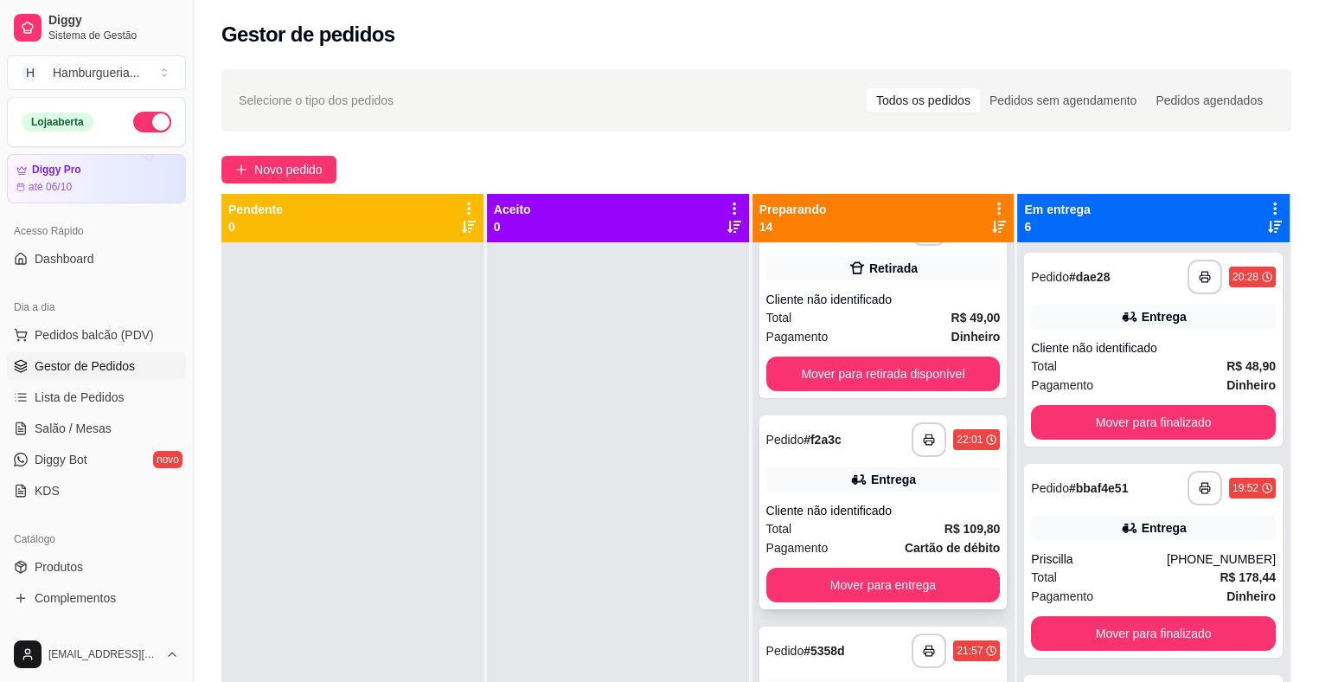
click at [943, 511] on div "Cliente não identificado" at bounding box center [883, 510] width 234 height 17
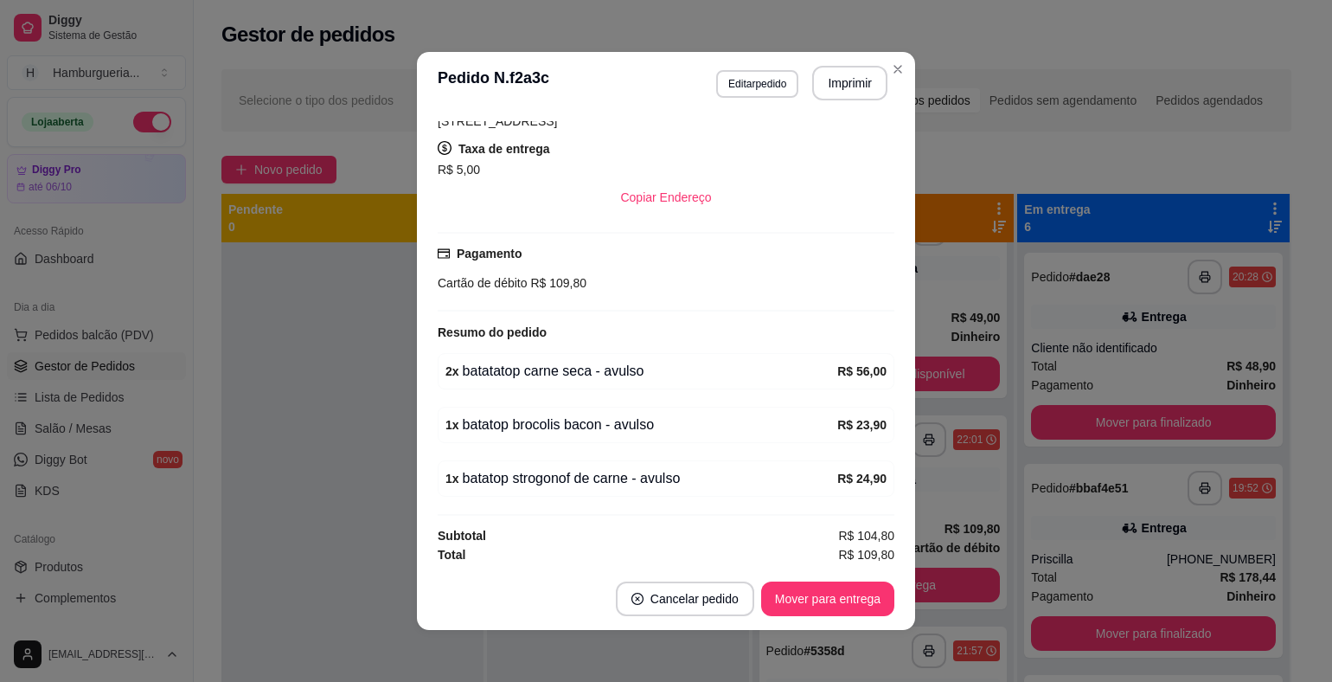
scroll to position [3, 0]
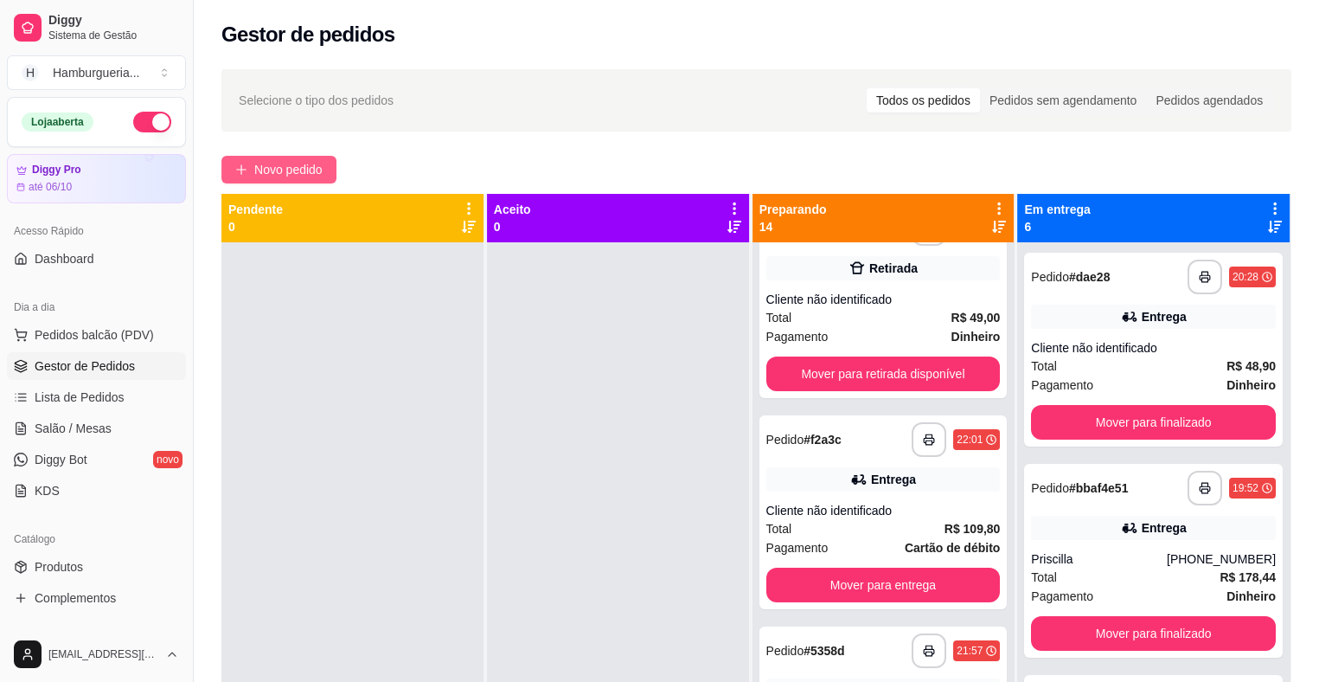
click at [268, 176] on span "Novo pedido" at bounding box center [288, 169] width 68 height 19
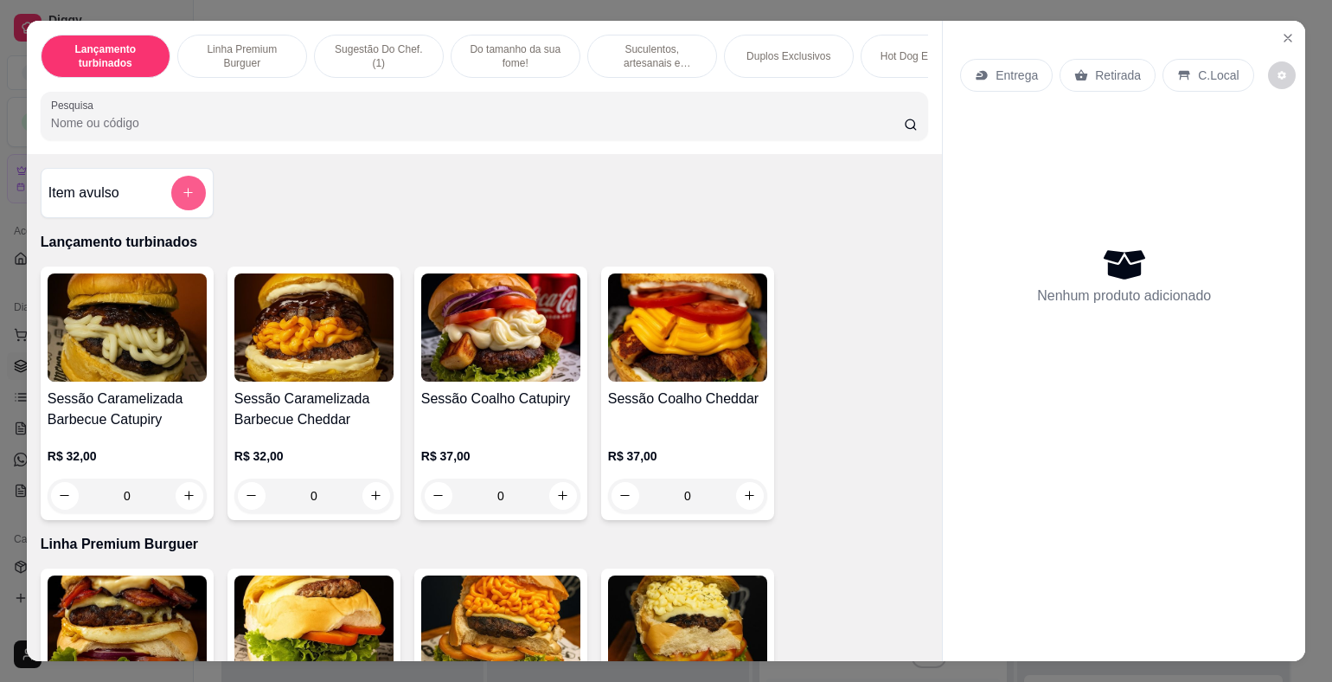
click at [182, 199] on icon "add-separate-item" at bounding box center [188, 192] width 13 height 13
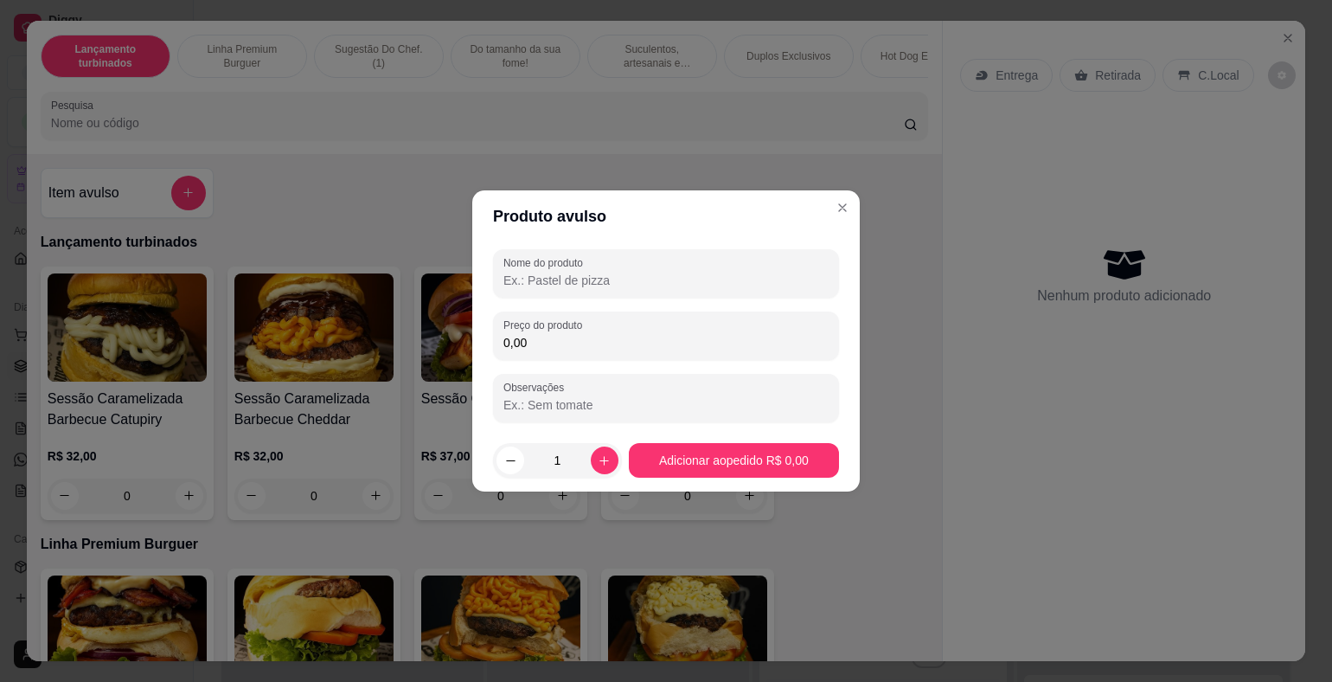
click at [612, 279] on input "Nome do produto" at bounding box center [665, 280] width 325 height 17
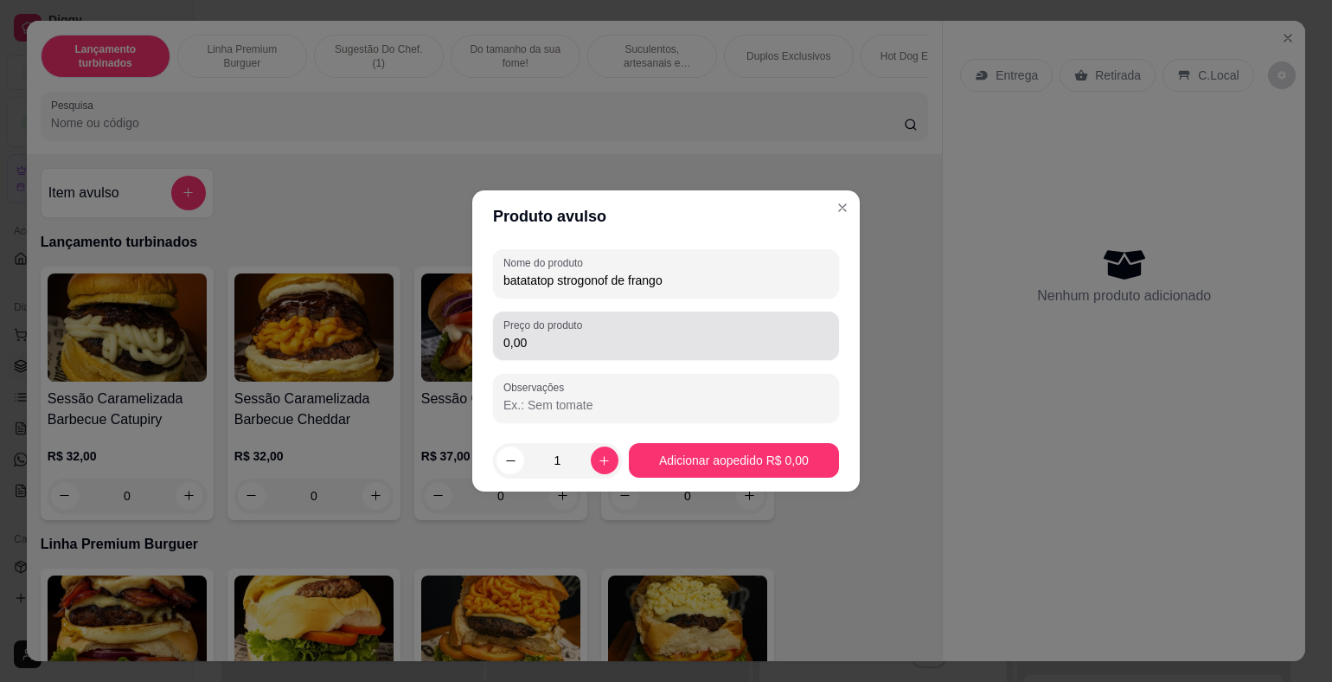
type input "batatatop strogonof de frango"
click at [685, 345] on input "0,00" at bounding box center [665, 342] width 325 height 17
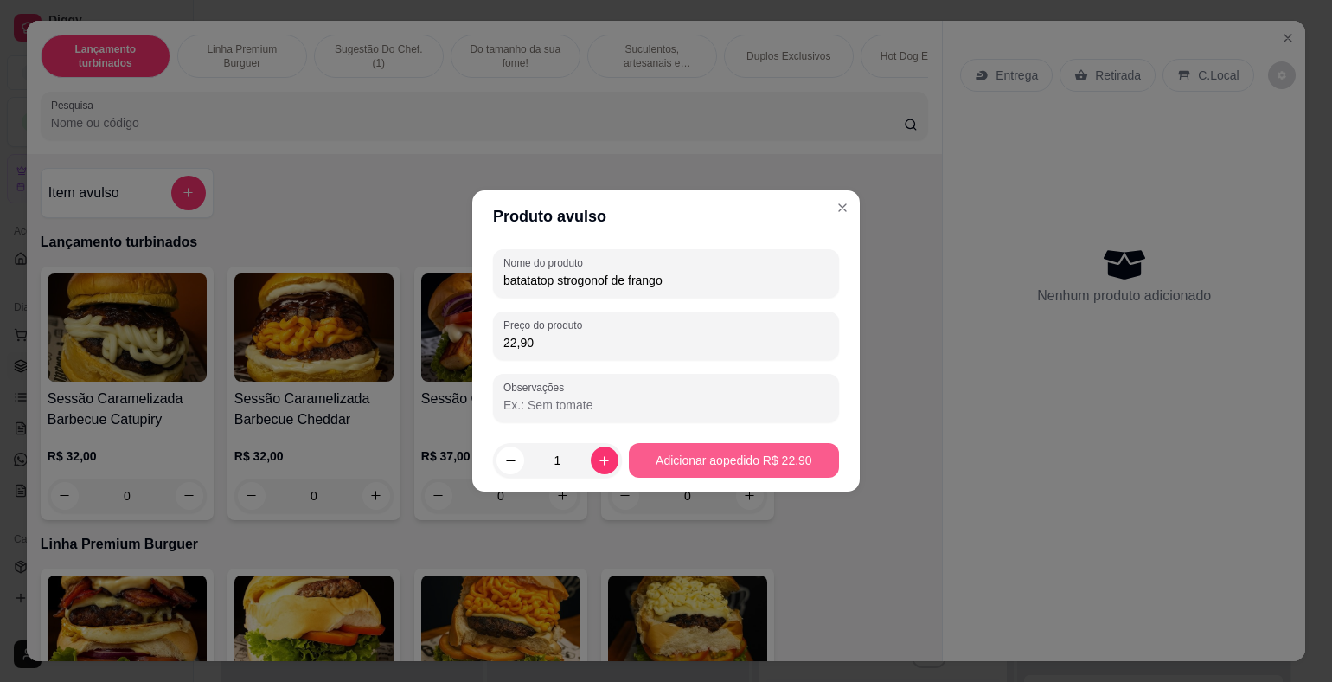
type input "22,90"
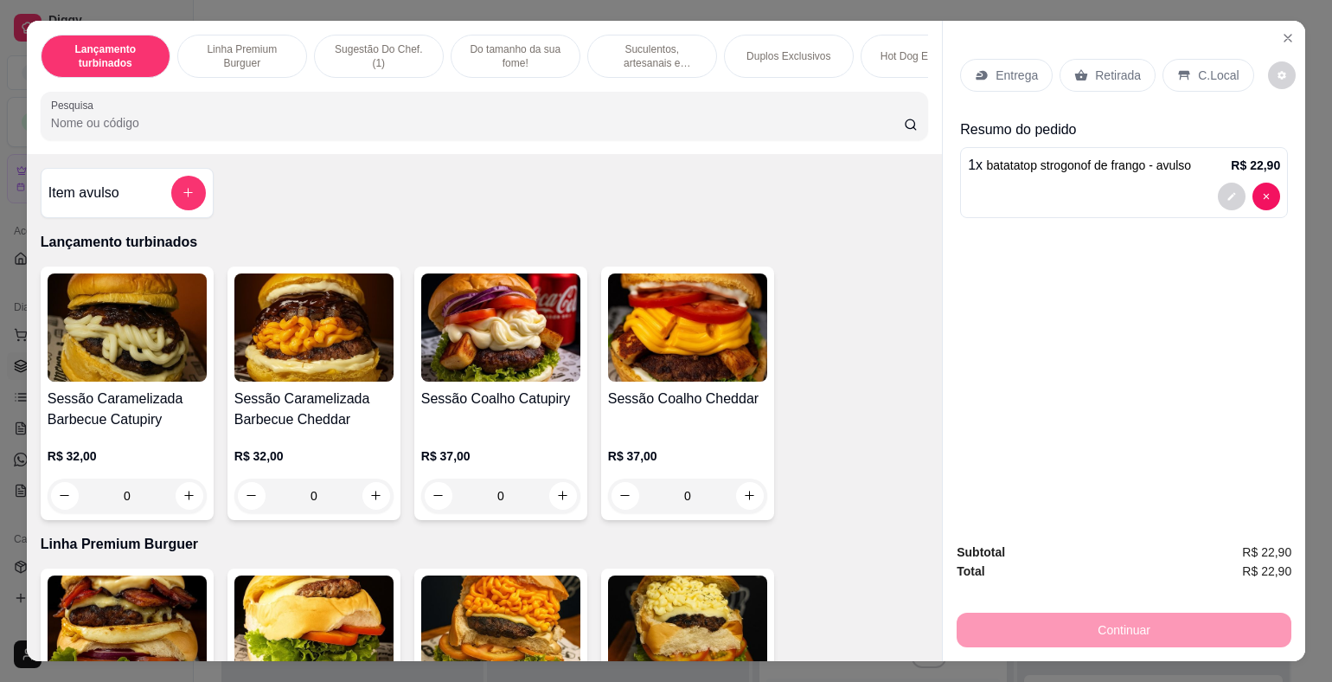
click at [1008, 72] on p "Entrega" at bounding box center [1017, 75] width 42 height 17
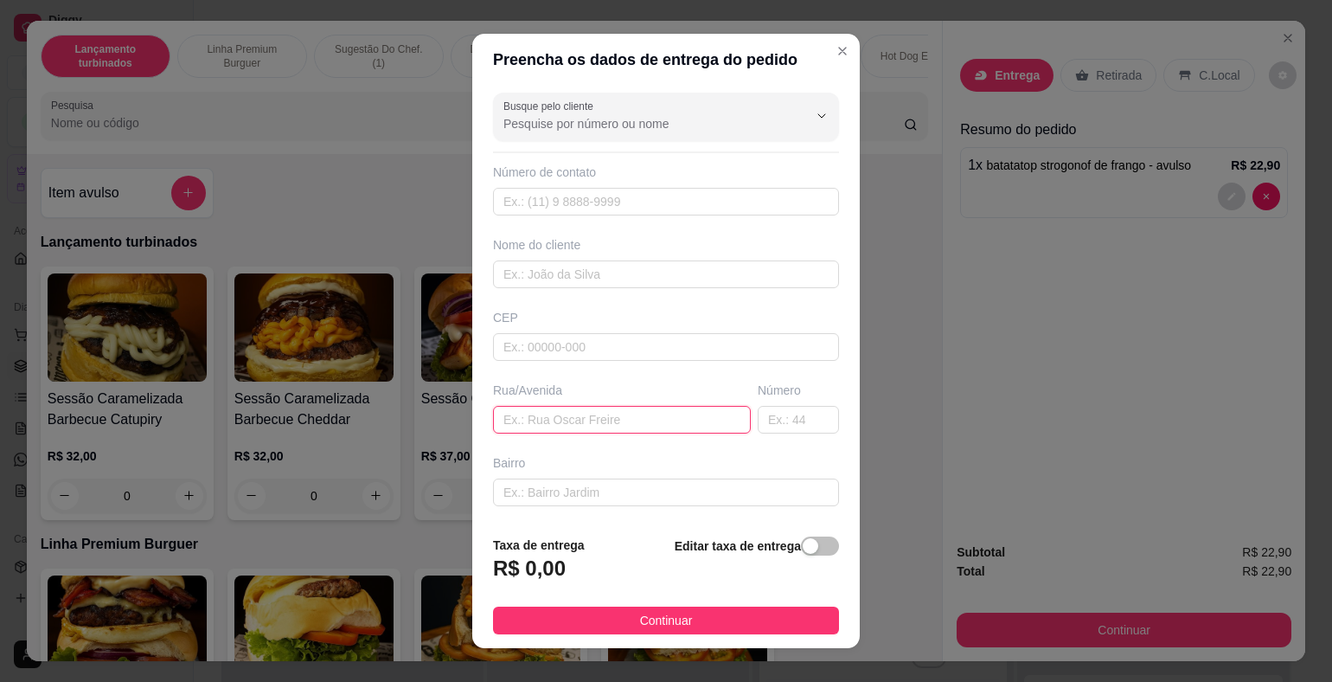
click at [552, 415] on input "text" at bounding box center [622, 420] width 258 height 28
type input "r doutor [PERSON_NAME] 572"
click at [803, 547] on div "button" at bounding box center [811, 546] width 16 height 16
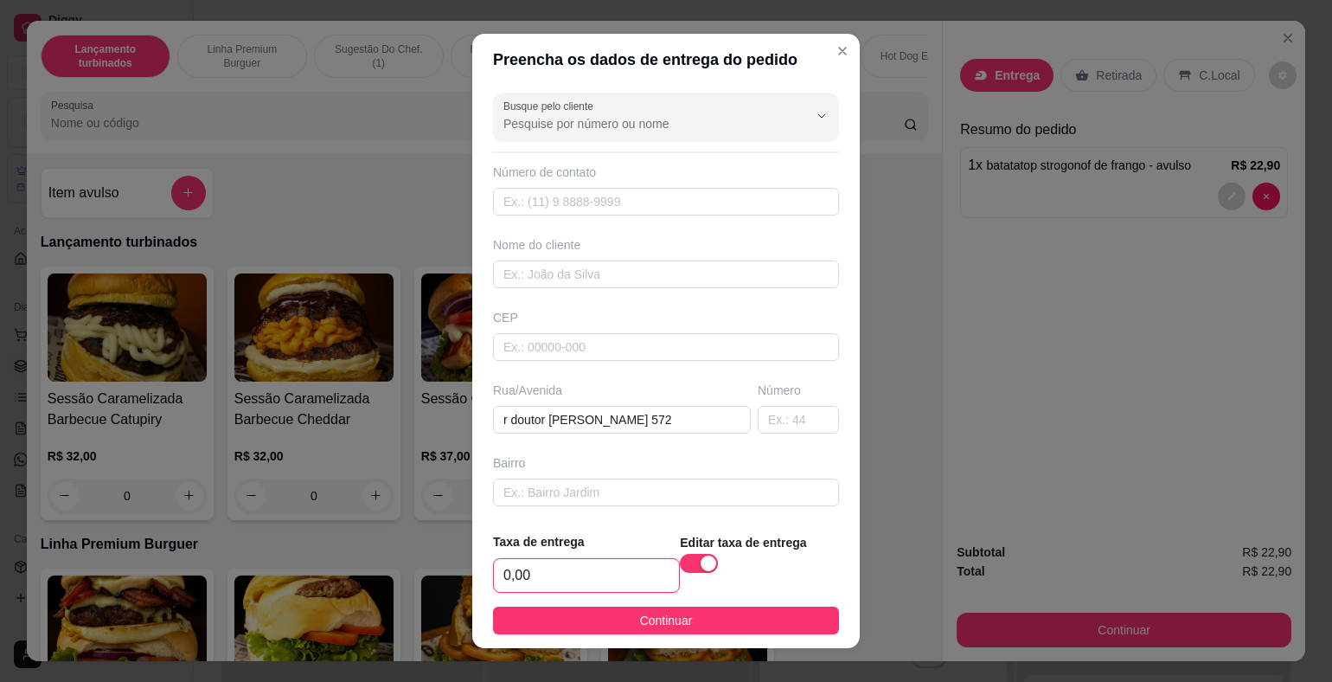
click at [538, 573] on input "0,00" at bounding box center [586, 575] width 185 height 33
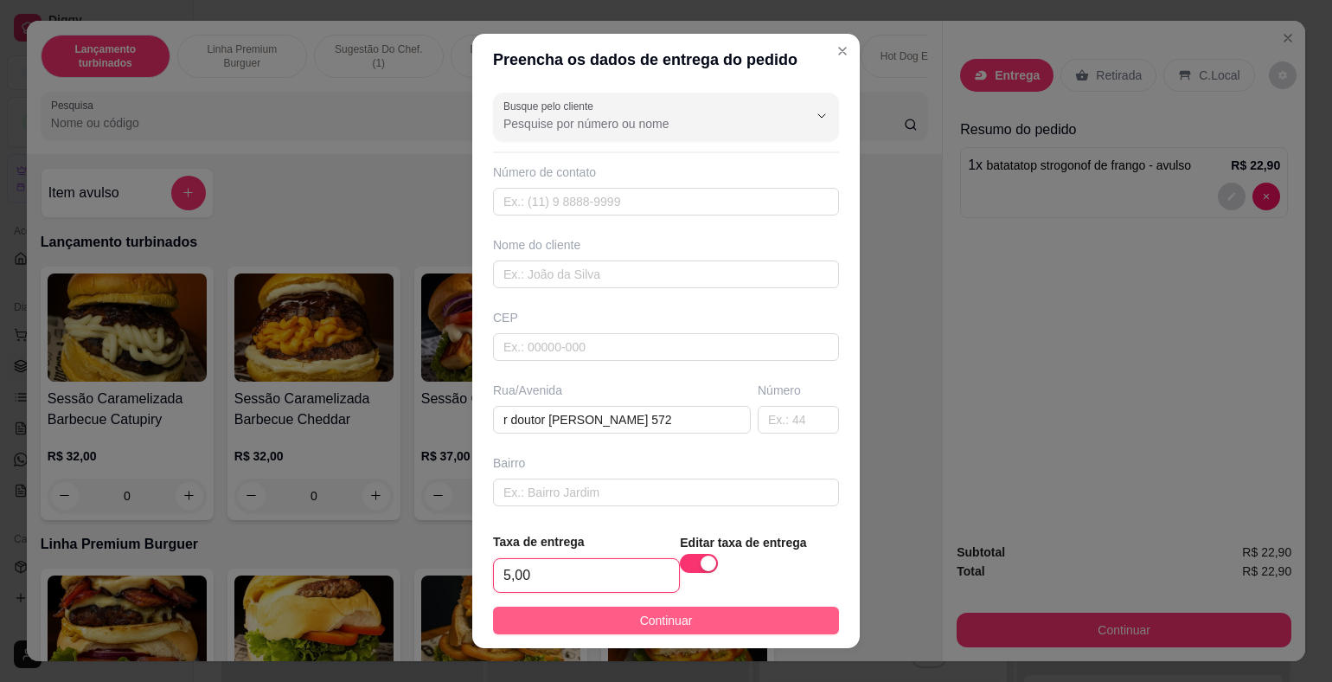
type input "5,00"
click at [640, 619] on span "Continuar" at bounding box center [666, 620] width 53 height 19
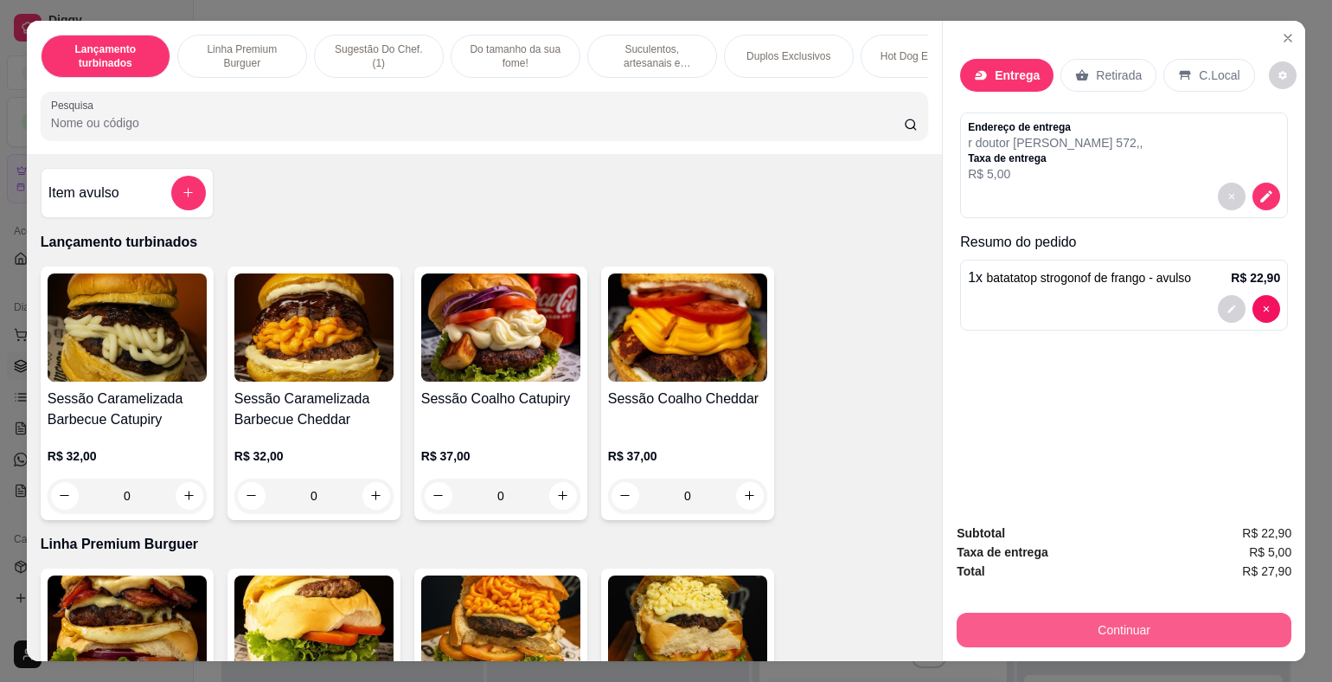
click at [1083, 630] on button "Continuar" at bounding box center [1124, 629] width 335 height 35
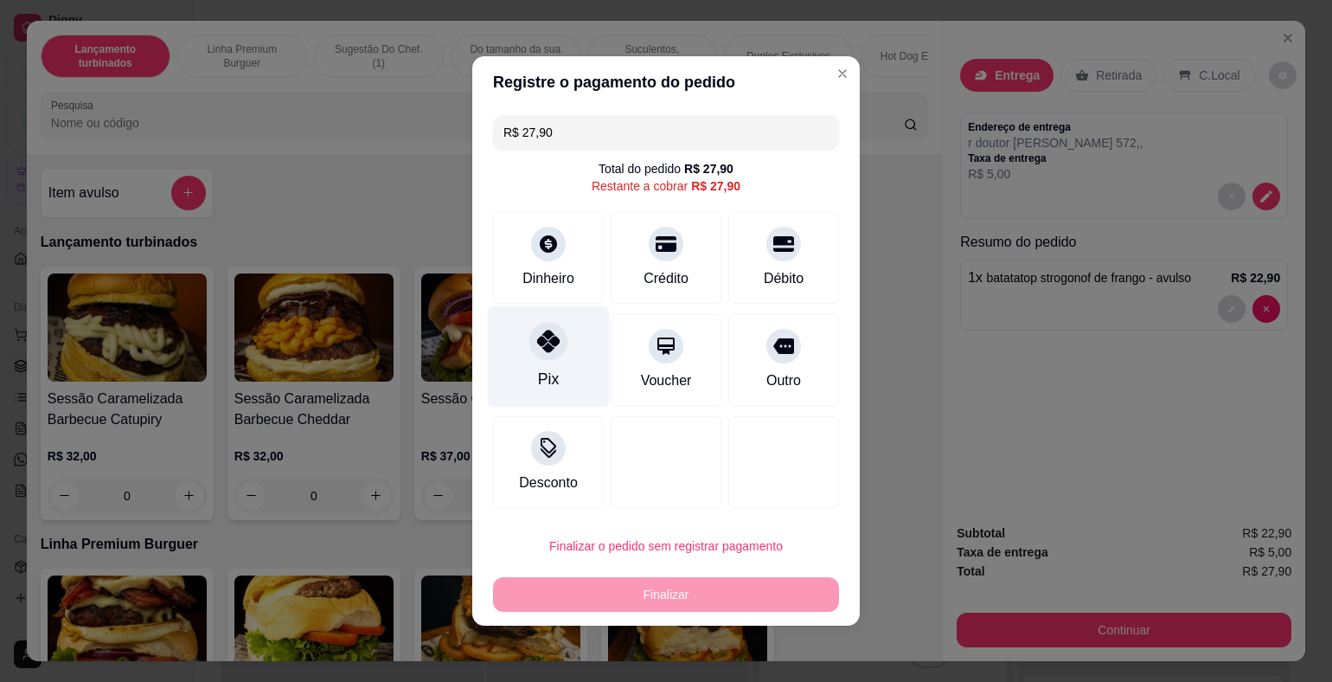
click at [568, 343] on div "Pix" at bounding box center [549, 356] width 122 height 101
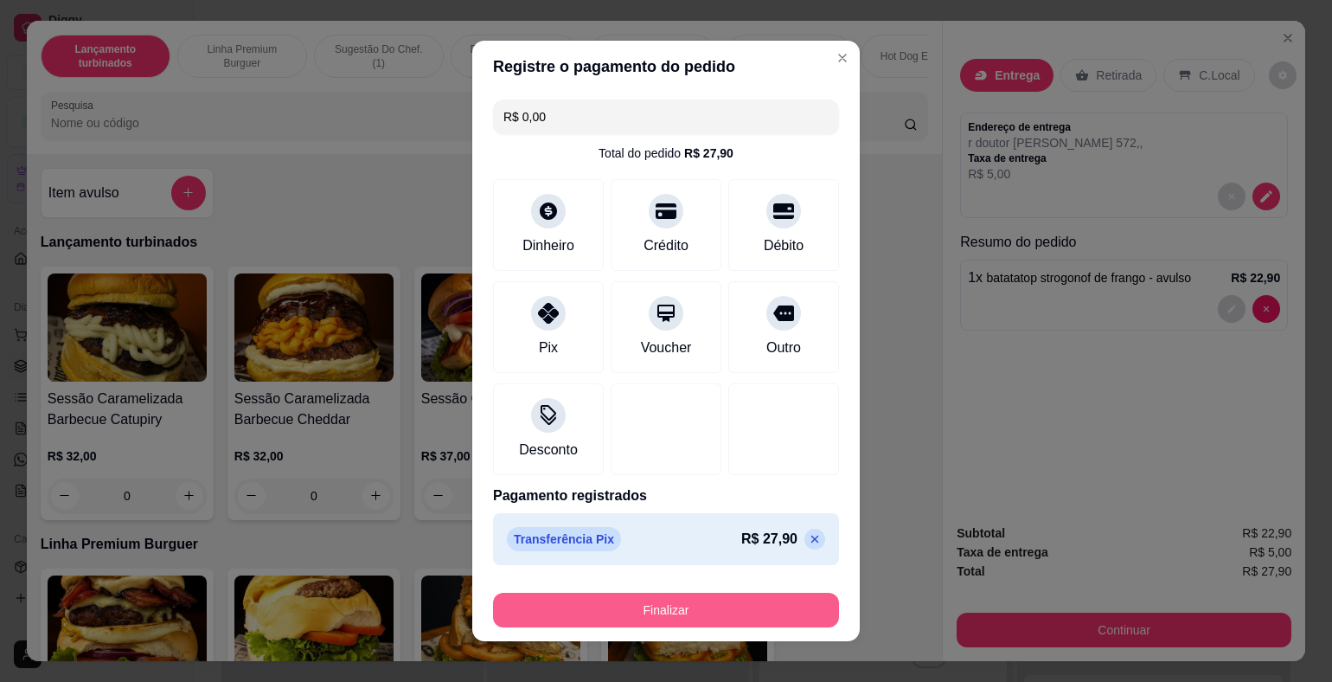
click at [752, 611] on button "Finalizar" at bounding box center [666, 609] width 346 height 35
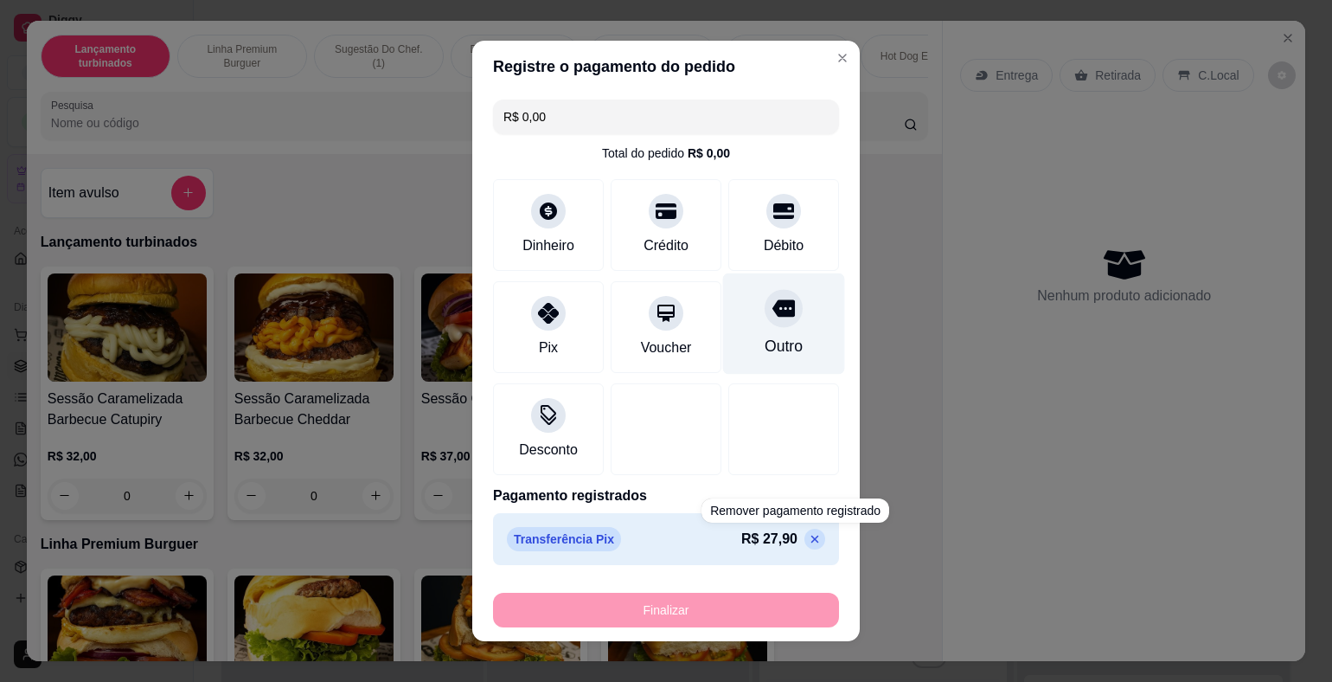
type input "-R$ 27,90"
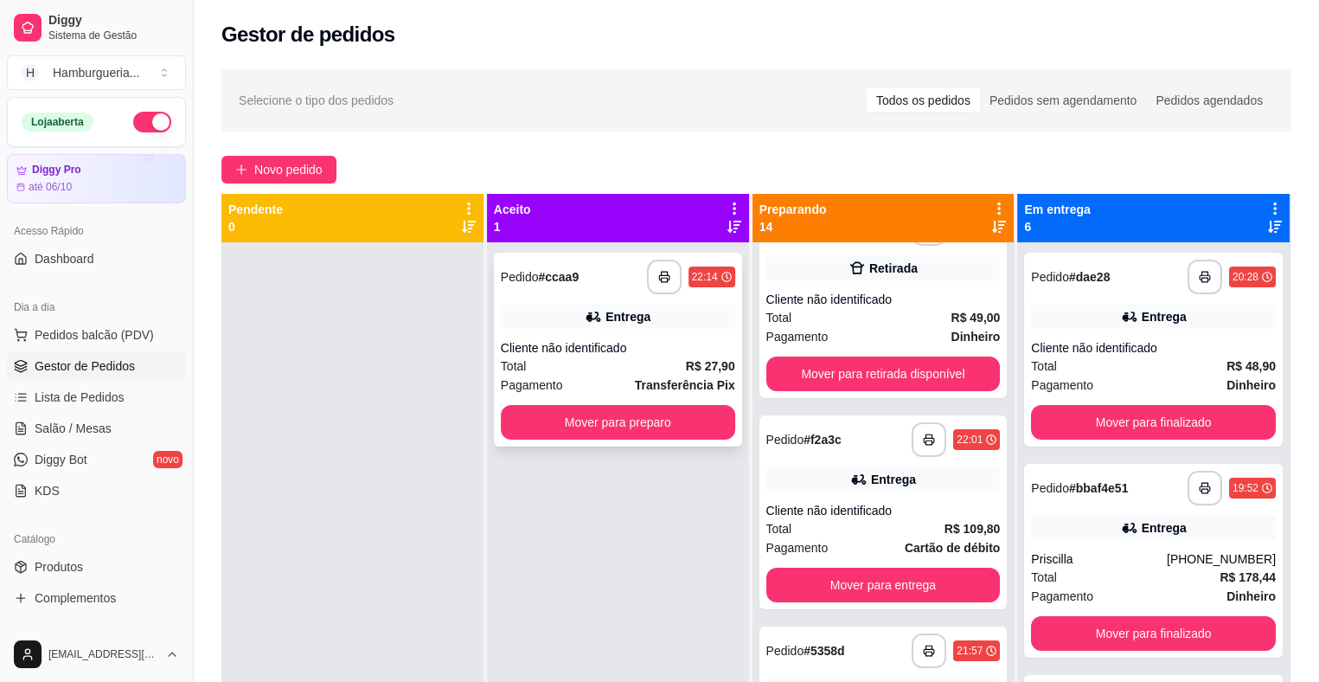
click at [674, 363] on div "Total R$ 27,90" at bounding box center [618, 365] width 234 height 19
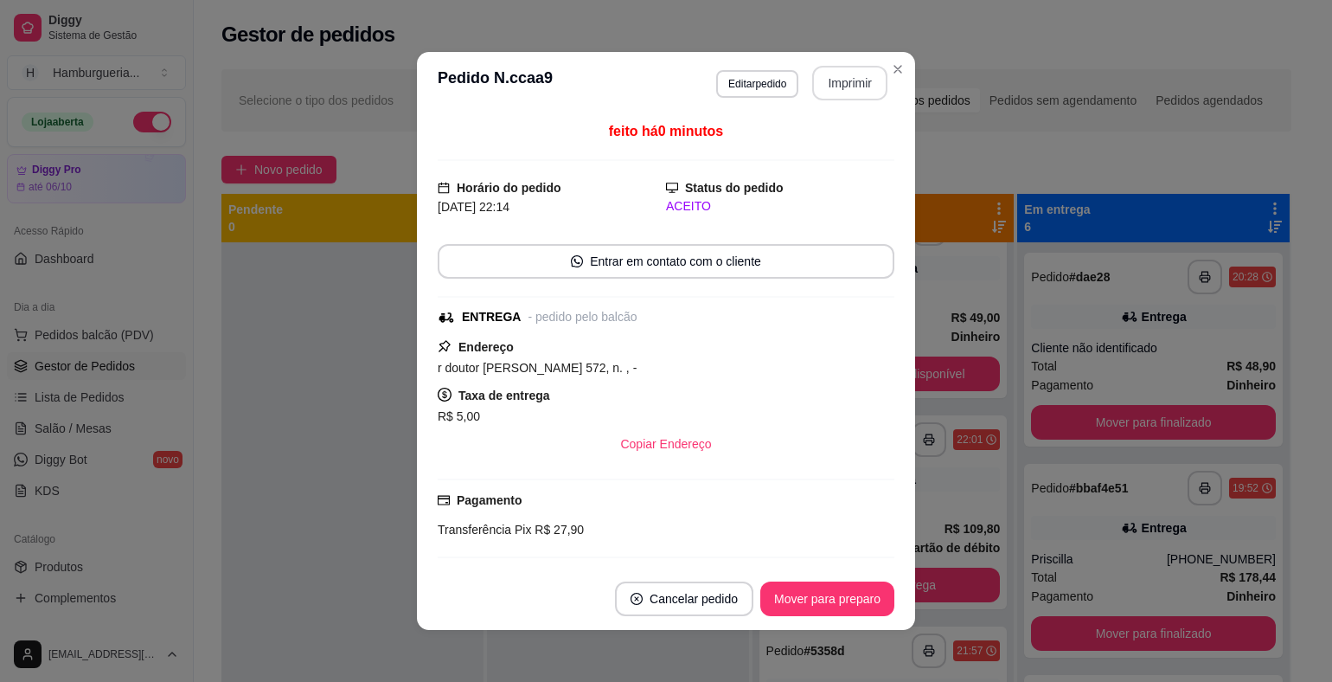
click at [816, 96] on button "Imprimir" at bounding box center [849, 83] width 75 height 35
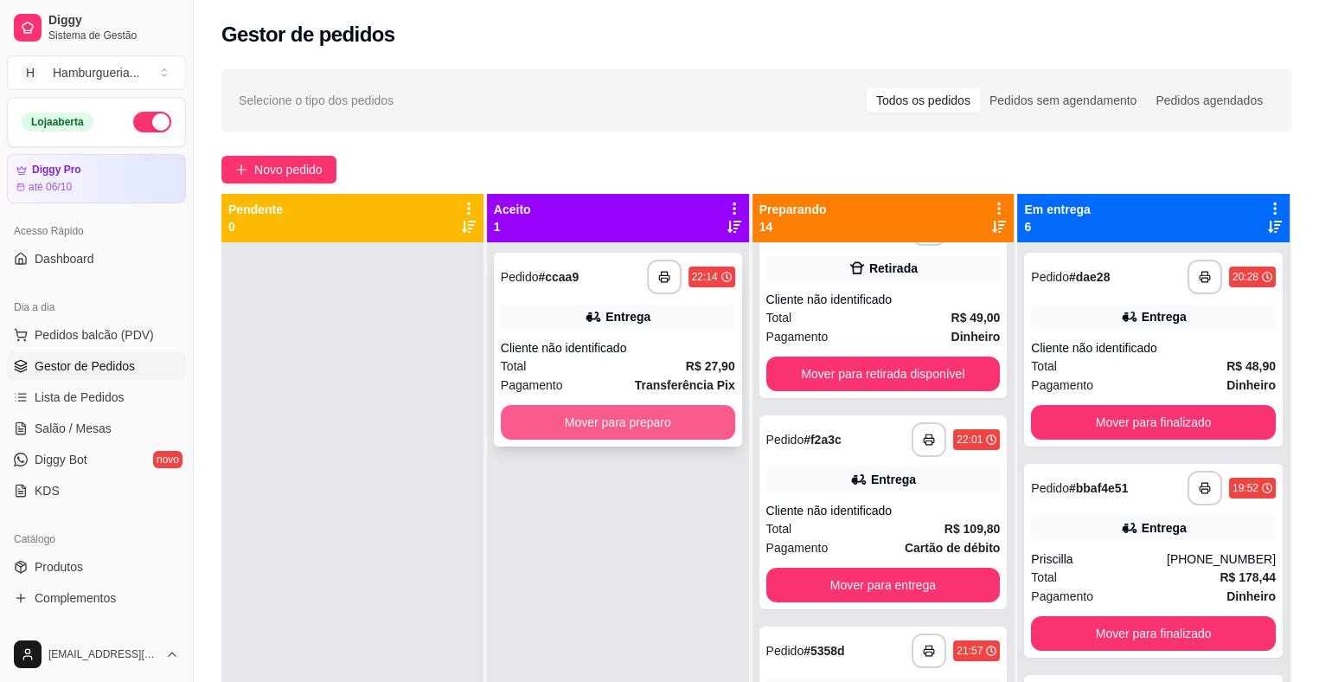
click at [698, 421] on button "Mover para preparo" at bounding box center [618, 422] width 234 height 35
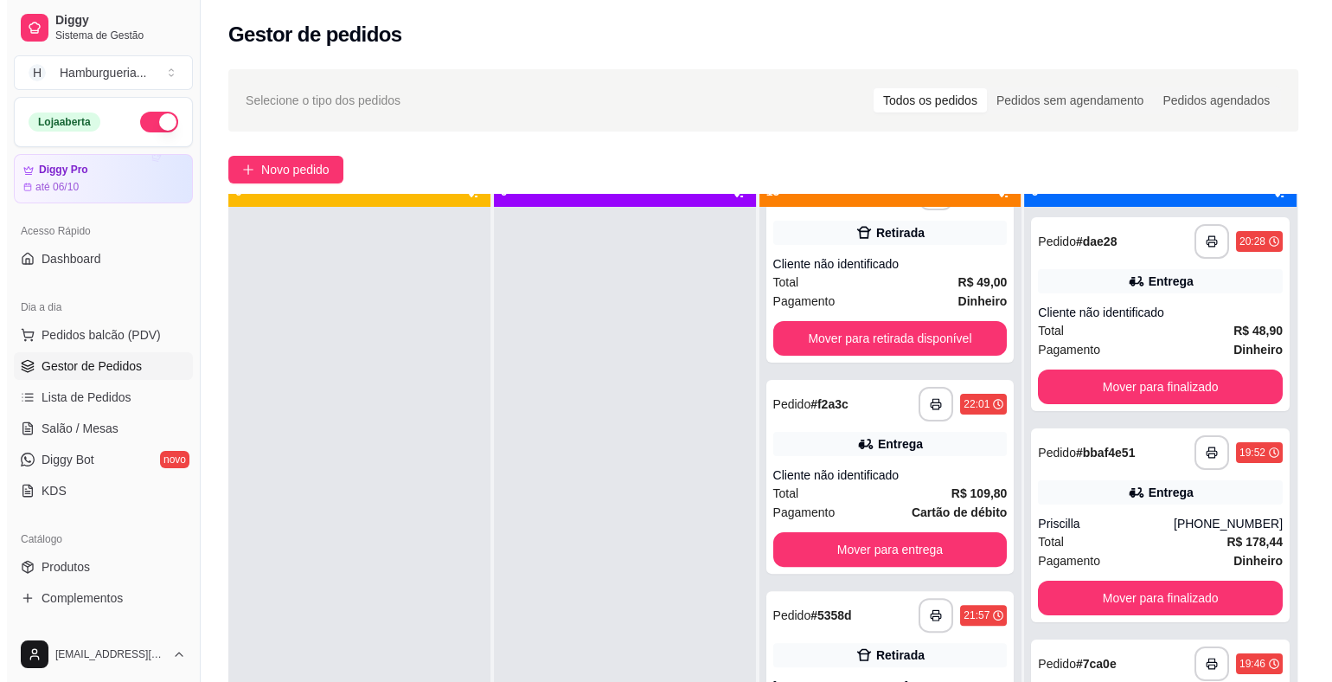
scroll to position [48, 0]
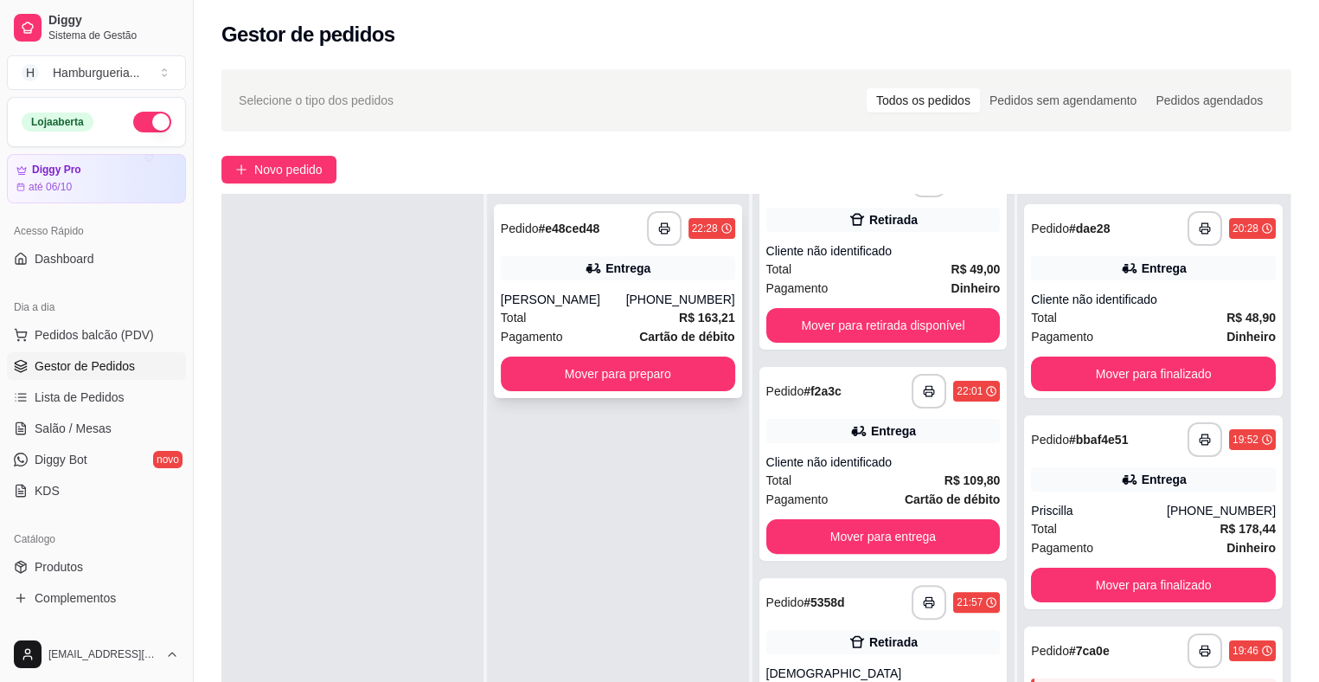
click at [633, 321] on div "Total R$ 163,21" at bounding box center [618, 317] width 234 height 19
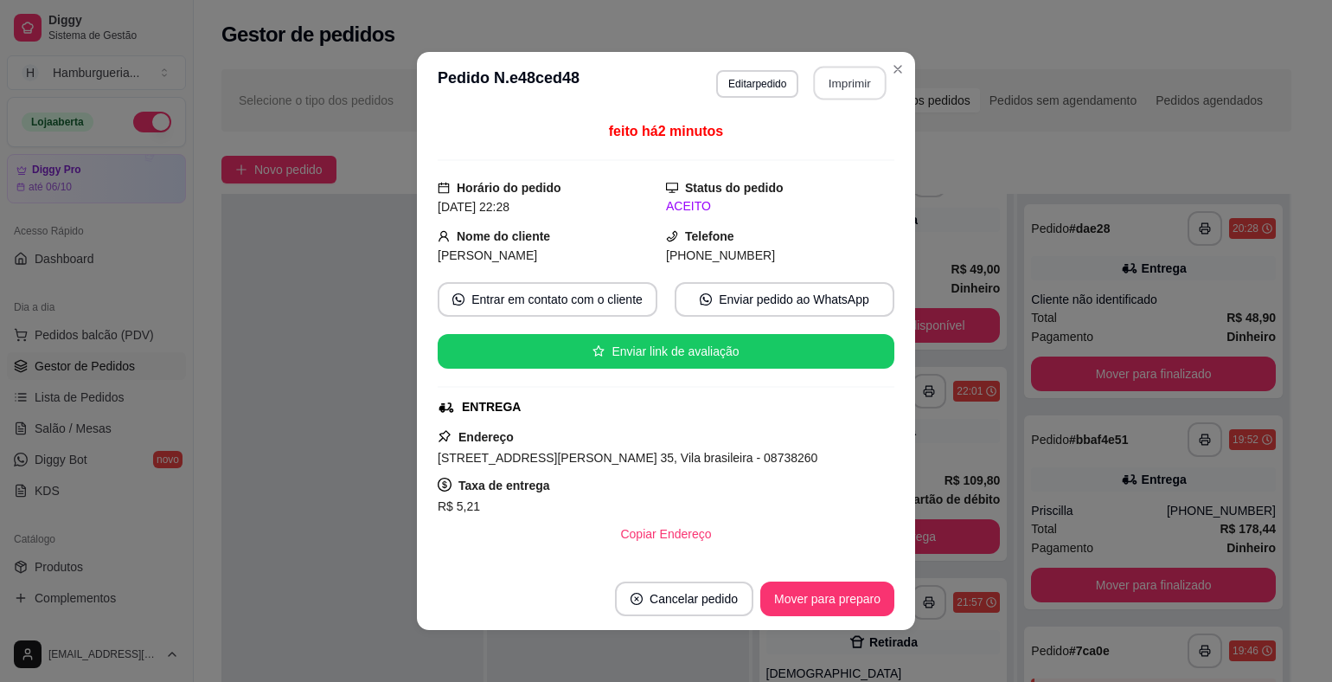
click at [852, 89] on button "Imprimir" at bounding box center [850, 84] width 73 height 34
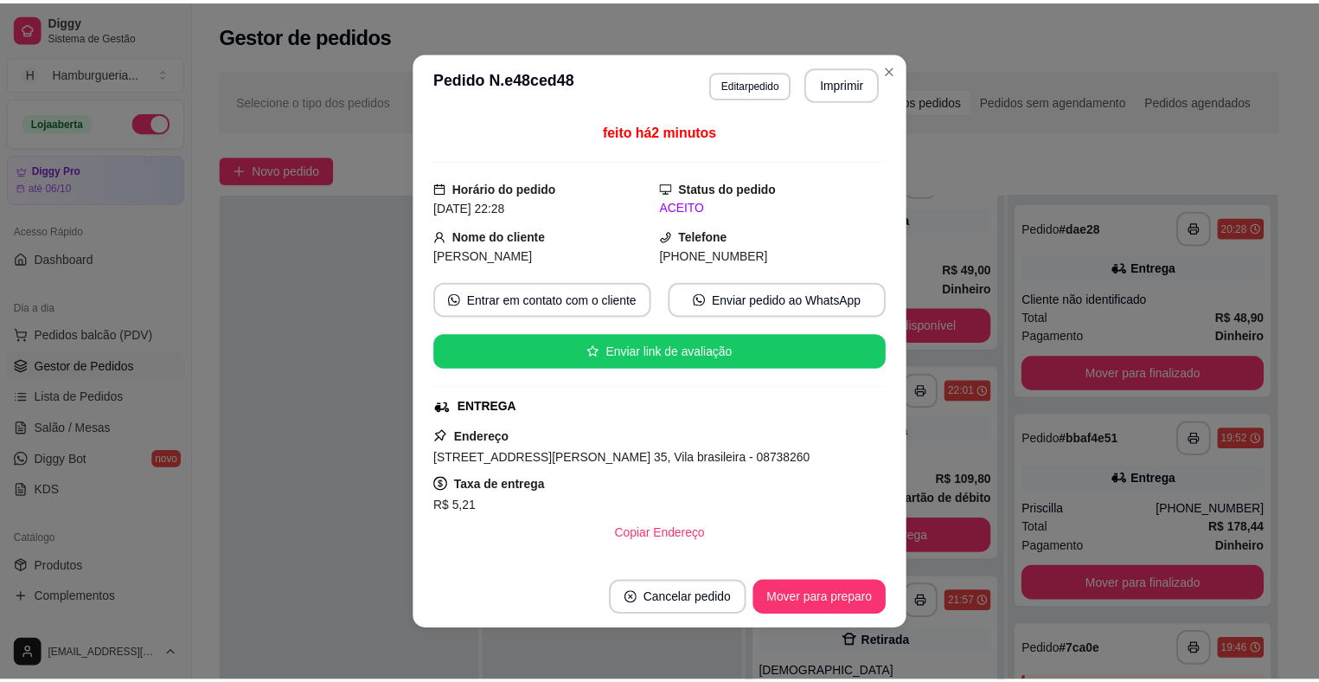
scroll to position [0, 0]
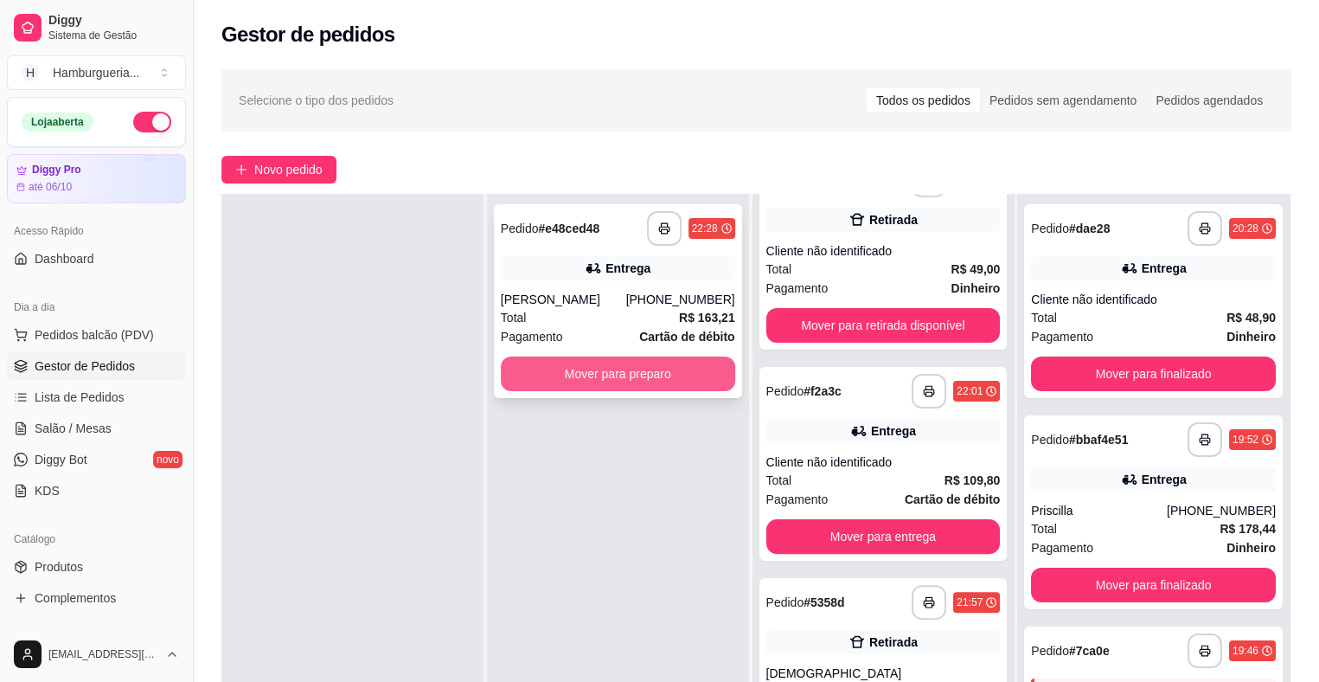
click at [688, 381] on button "Mover para preparo" at bounding box center [618, 373] width 234 height 35
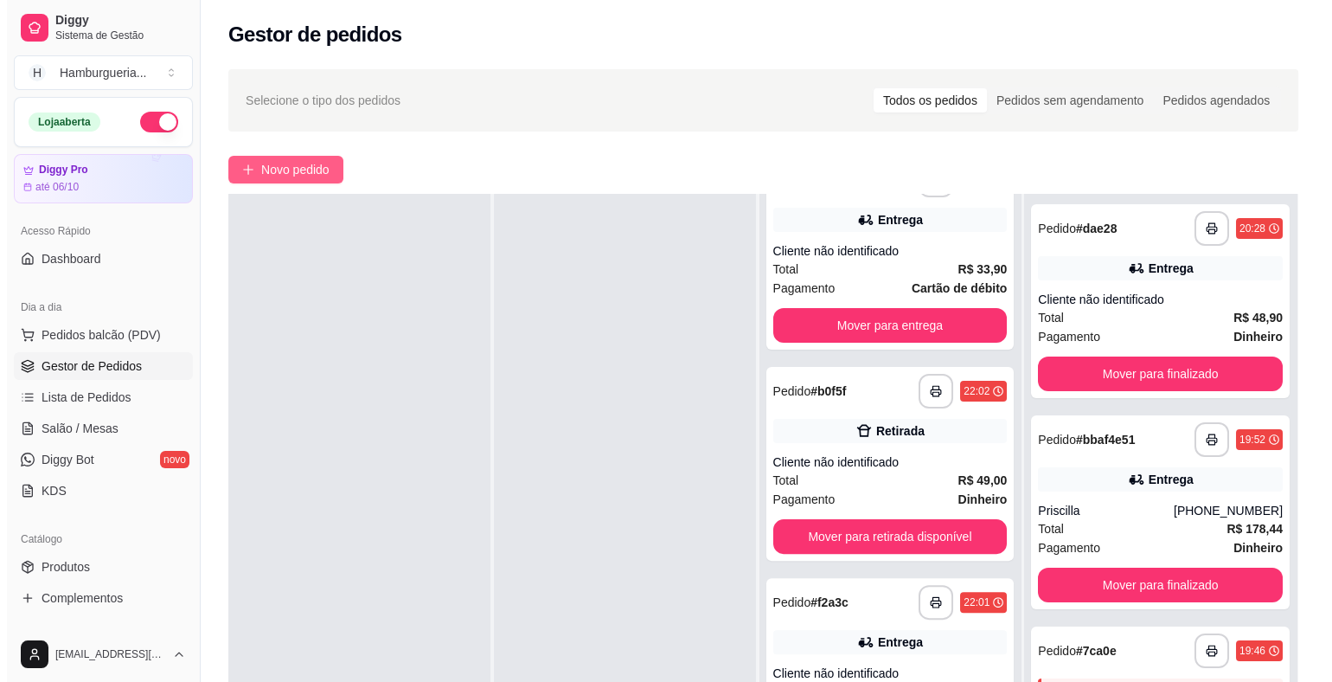
scroll to position [682, 0]
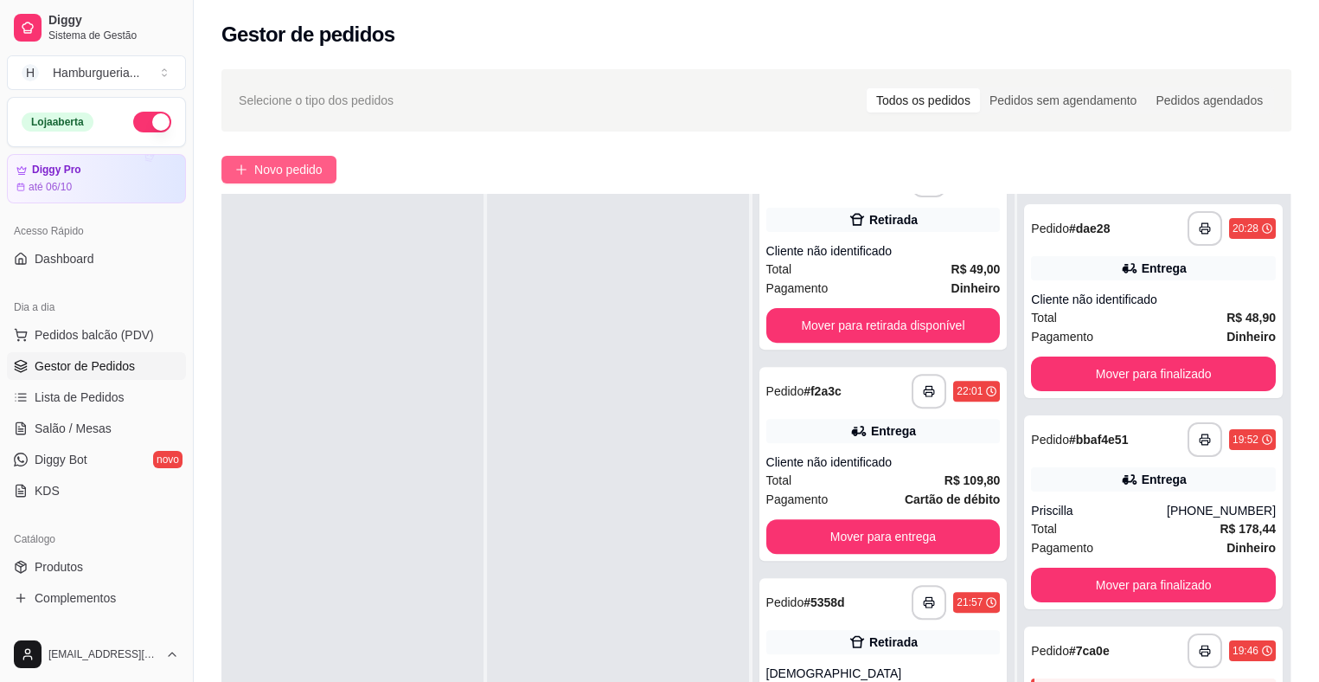
click at [294, 168] on span "Novo pedido" at bounding box center [288, 169] width 68 height 19
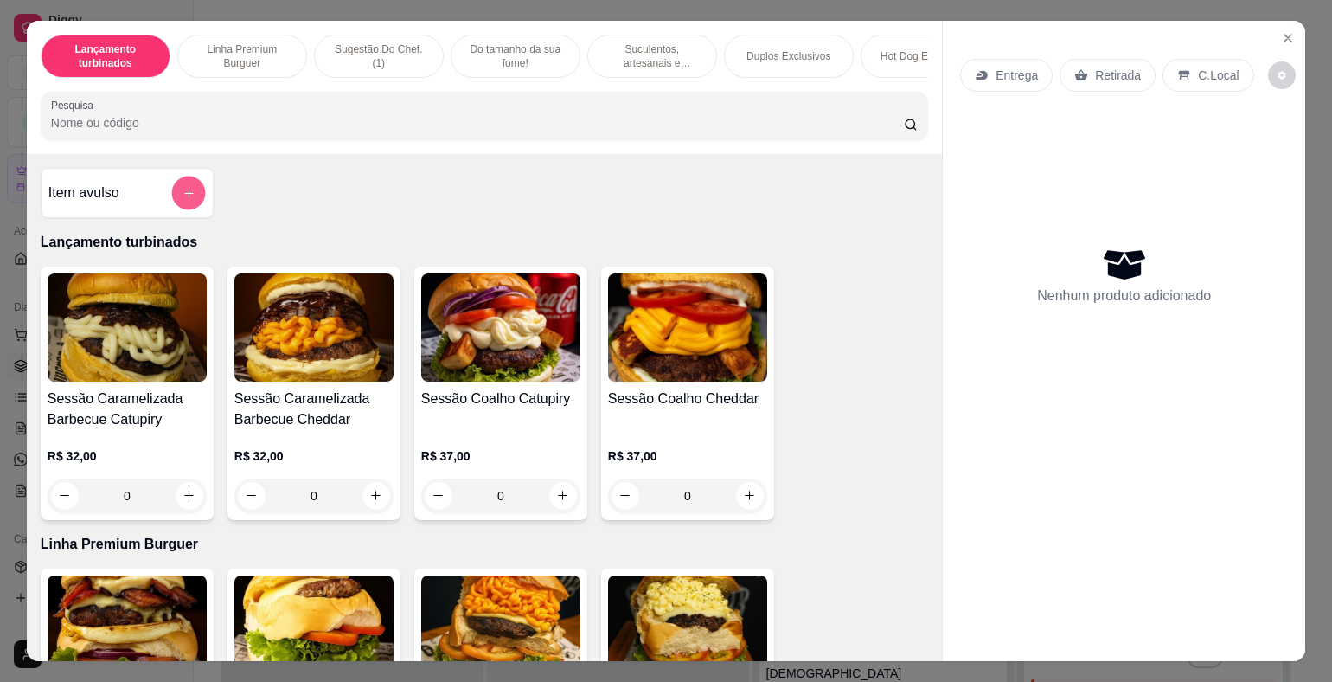
click at [193, 199] on button "add-separate-item" at bounding box center [188, 193] width 34 height 34
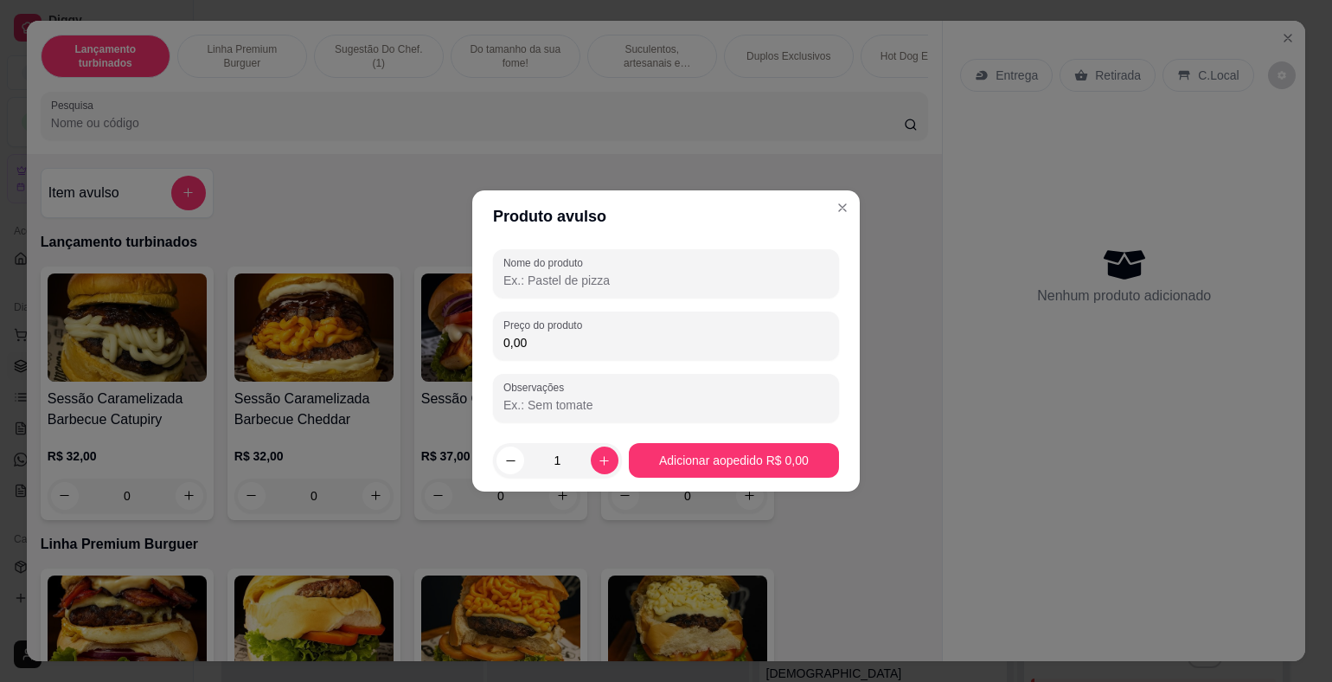
click at [574, 277] on input "Nome do produto" at bounding box center [665, 280] width 325 height 17
type input "s"
type input "v"
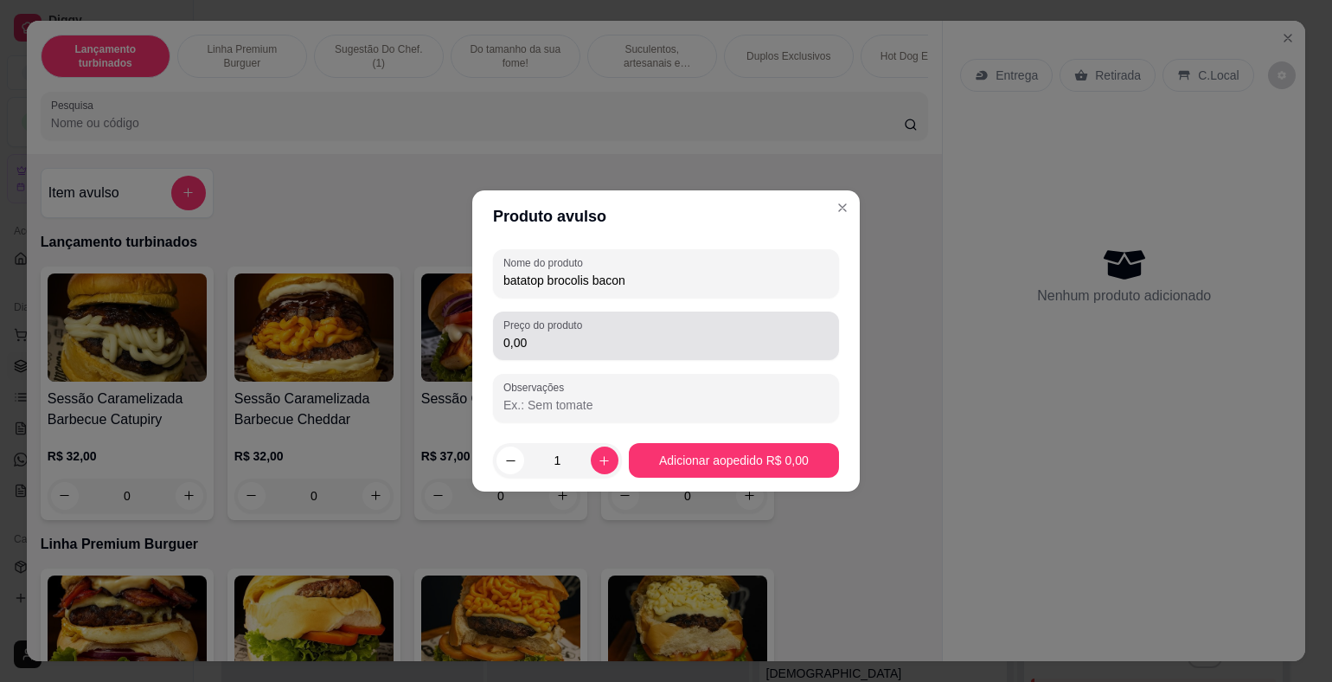
type input "batatop brocolis bacon"
click at [672, 350] on input "0,00" at bounding box center [665, 342] width 325 height 17
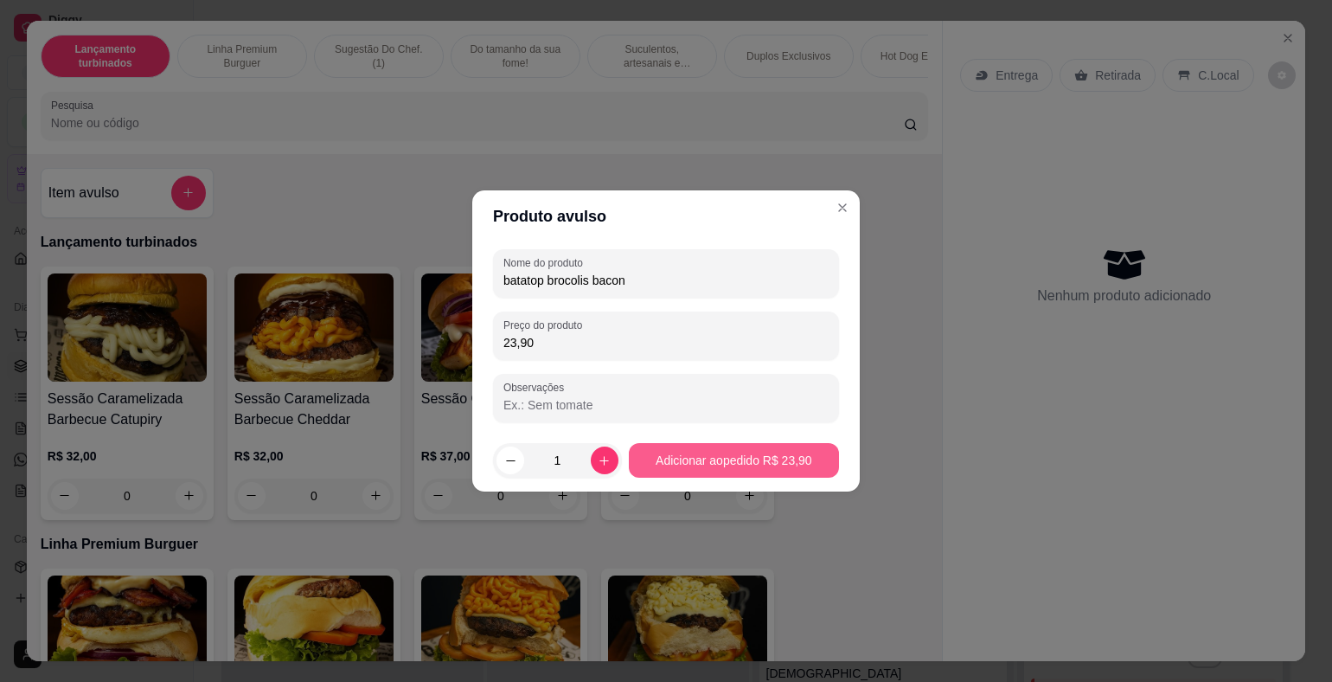
type input "23,90"
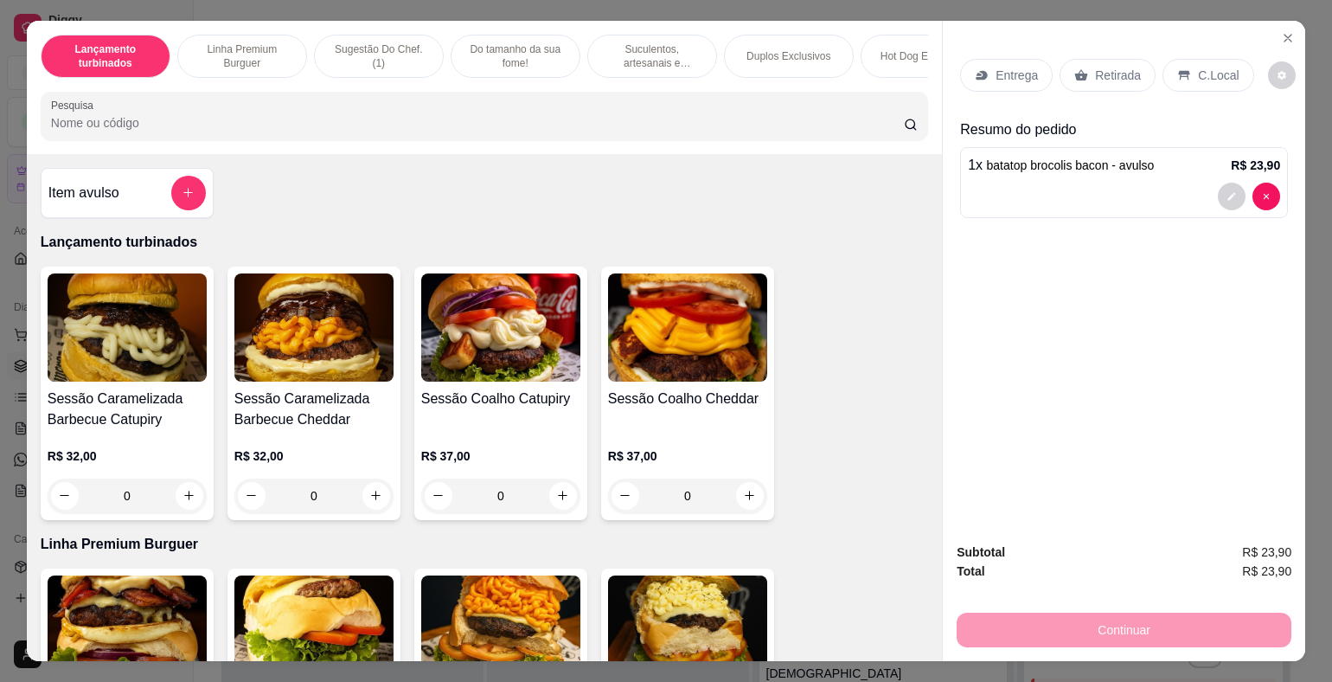
click at [996, 81] on div "Entrega" at bounding box center [1006, 75] width 93 height 33
click at [1104, 59] on div "Retirada" at bounding box center [1108, 75] width 96 height 33
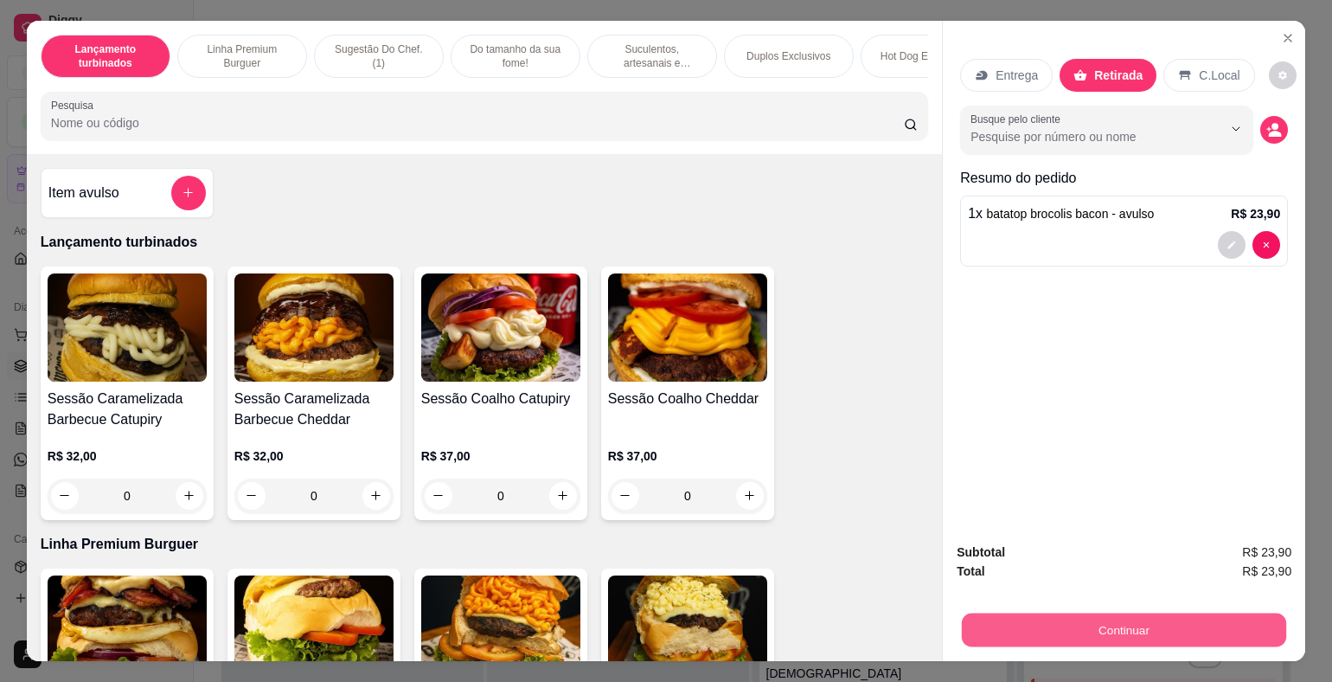
click at [1134, 622] on button "Continuar" at bounding box center [1124, 630] width 324 height 34
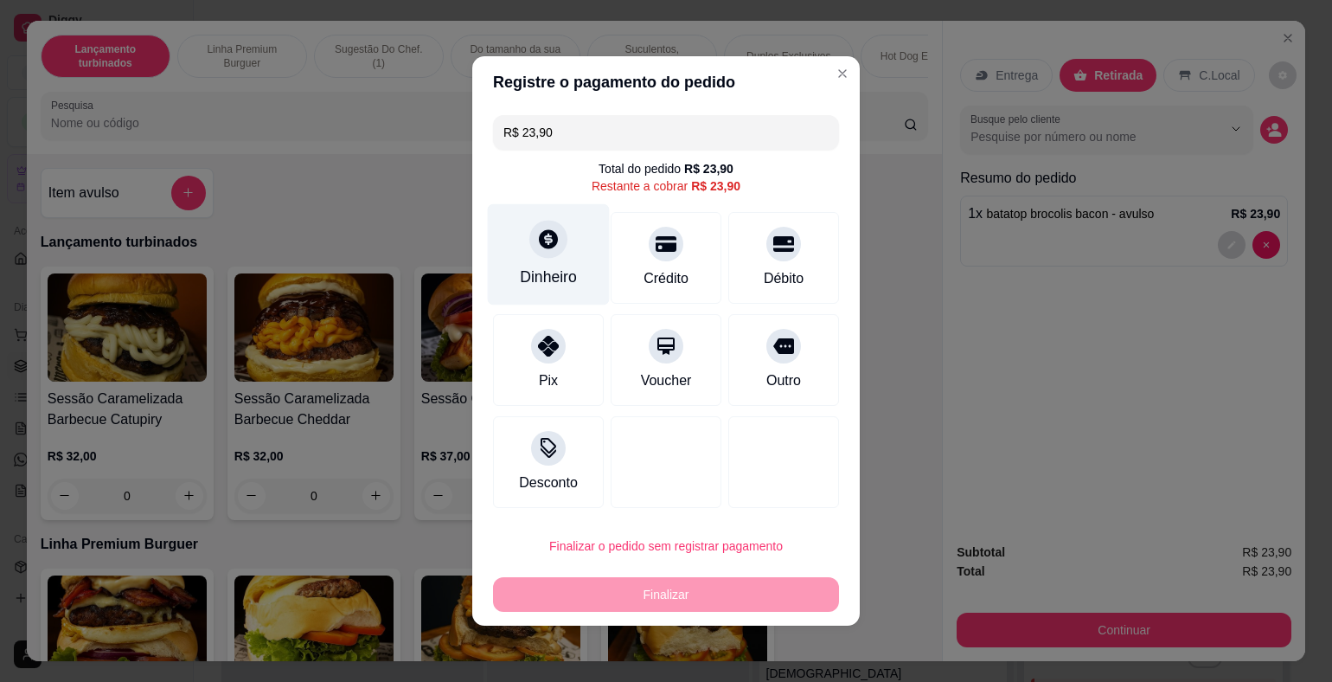
click at [553, 263] on div "Dinheiro" at bounding box center [549, 254] width 122 height 101
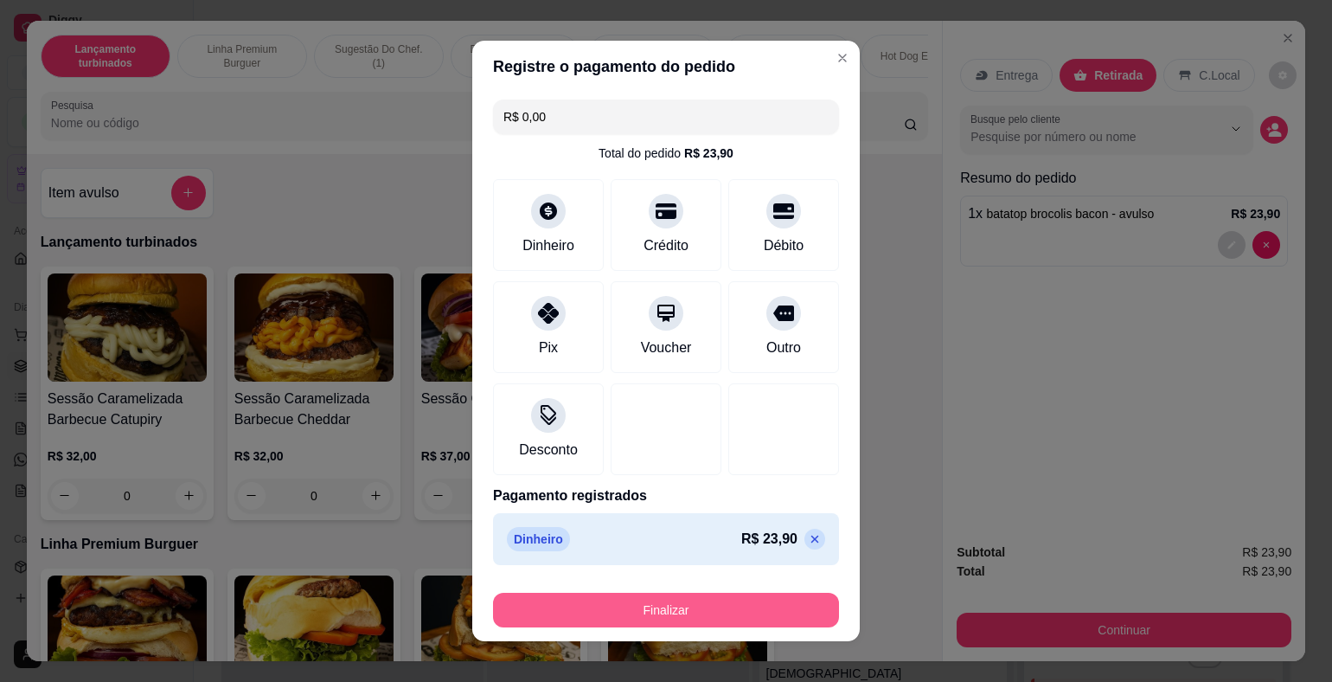
click at [714, 604] on button "Finalizar" at bounding box center [666, 609] width 346 height 35
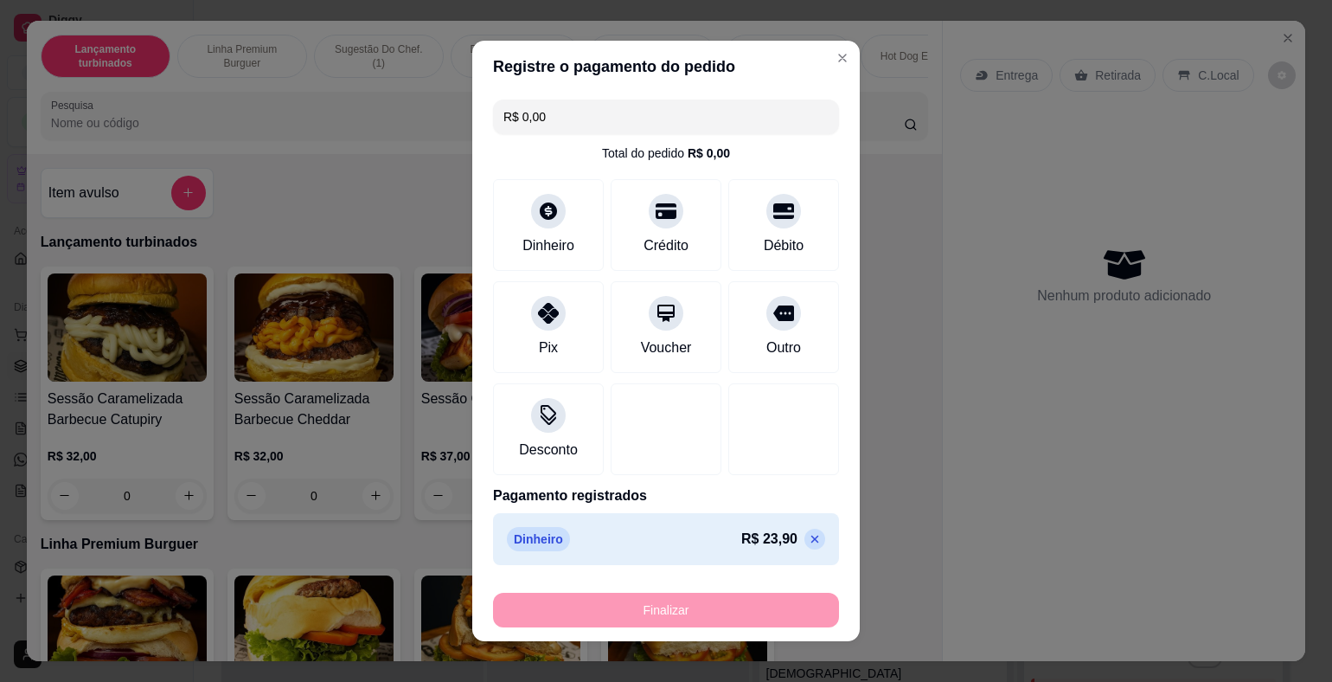
type input "-R$ 23,90"
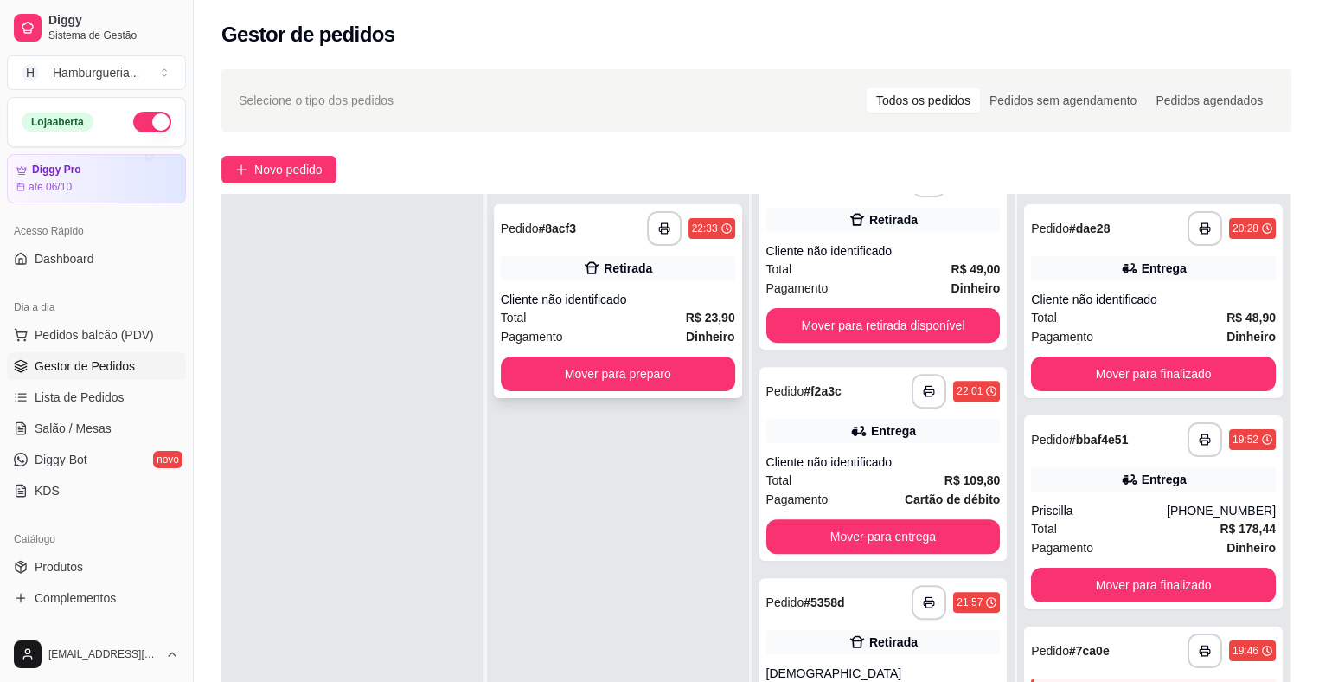
click at [663, 324] on div "Total R$ 23,90" at bounding box center [618, 317] width 234 height 19
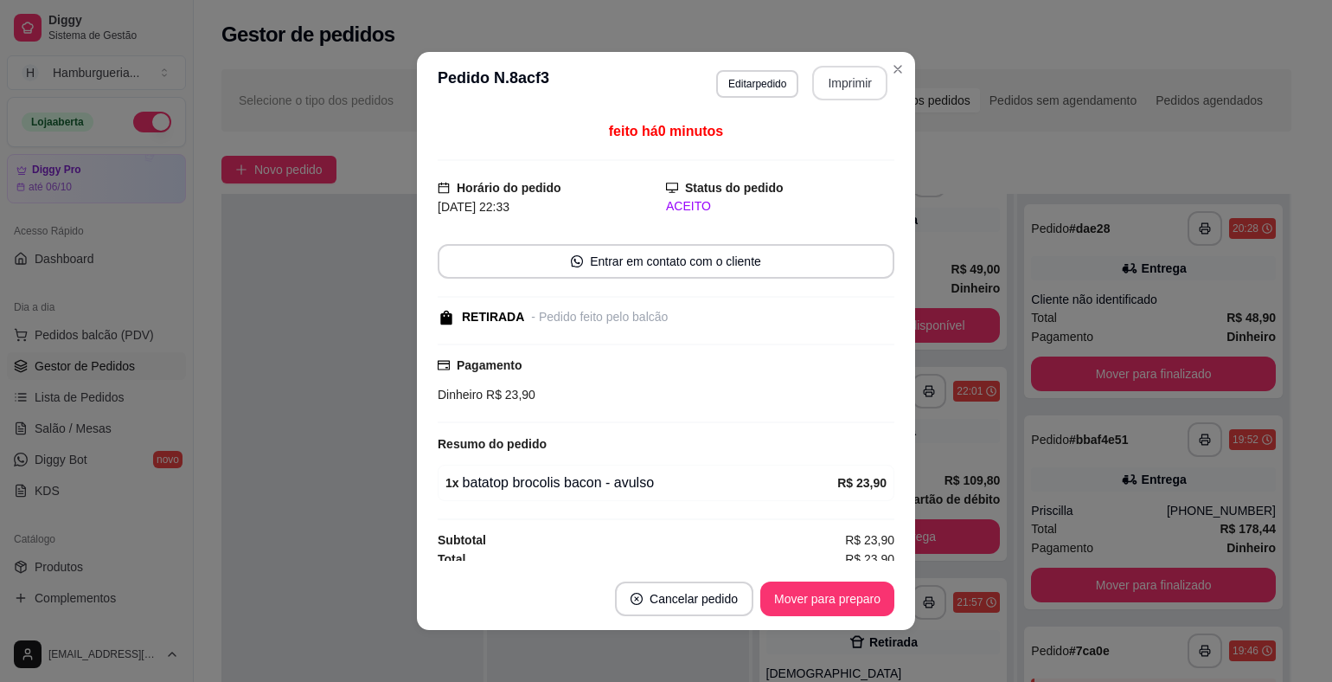
click at [837, 80] on button "Imprimir" at bounding box center [849, 83] width 75 height 35
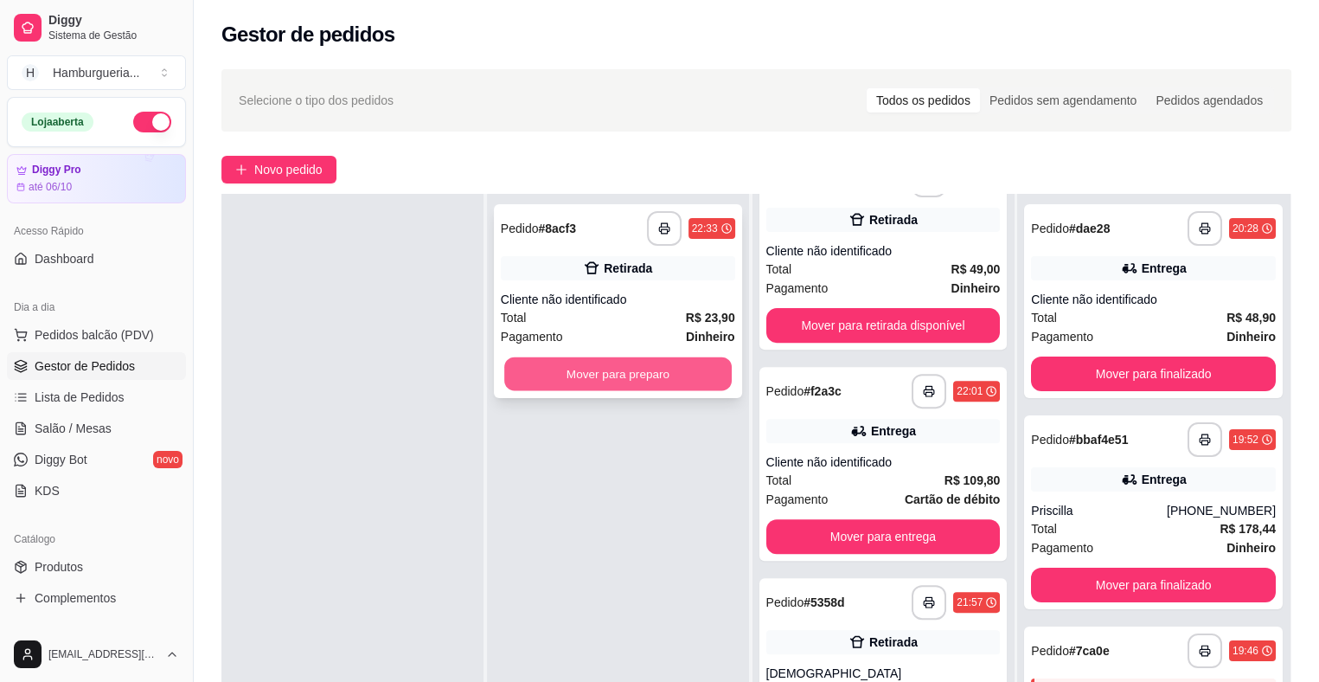
click at [684, 368] on button "Mover para preparo" at bounding box center [617, 374] width 227 height 34
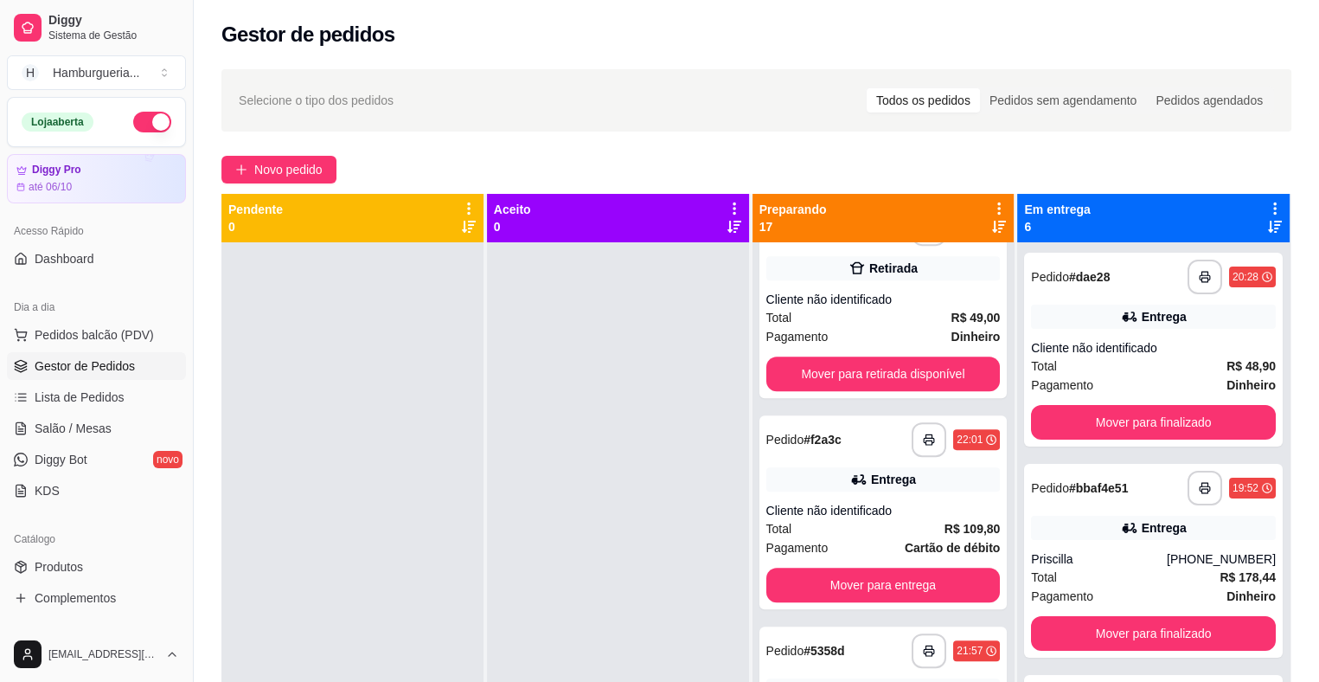
click at [389, 389] on div at bounding box center [352, 583] width 262 height 682
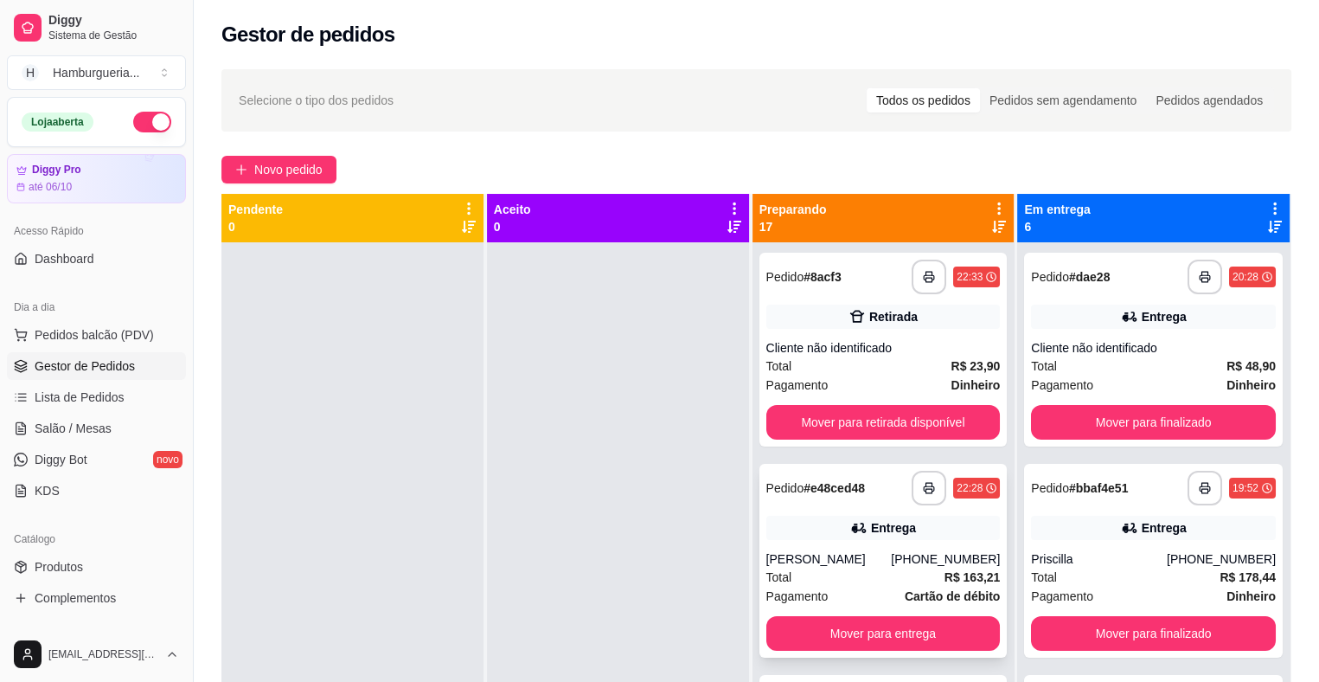
click at [951, 571] on strong "R$ 163,21" at bounding box center [973, 577] width 56 height 14
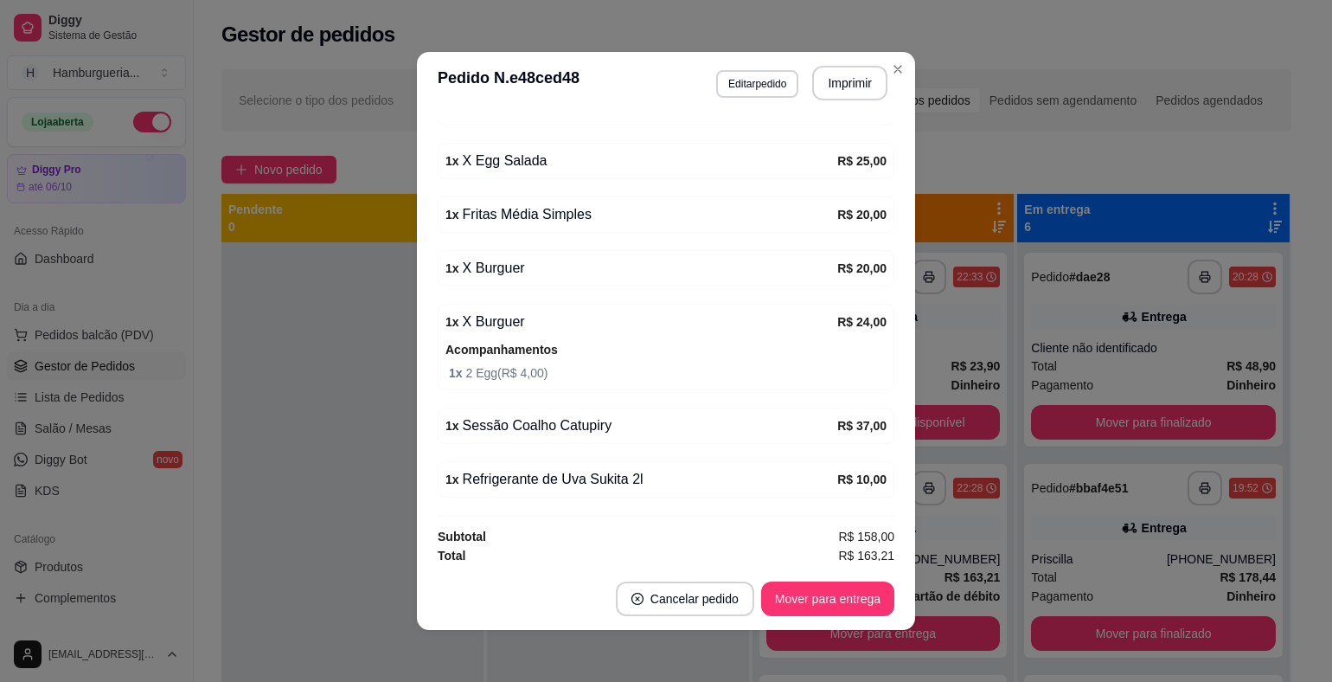
scroll to position [514, 0]
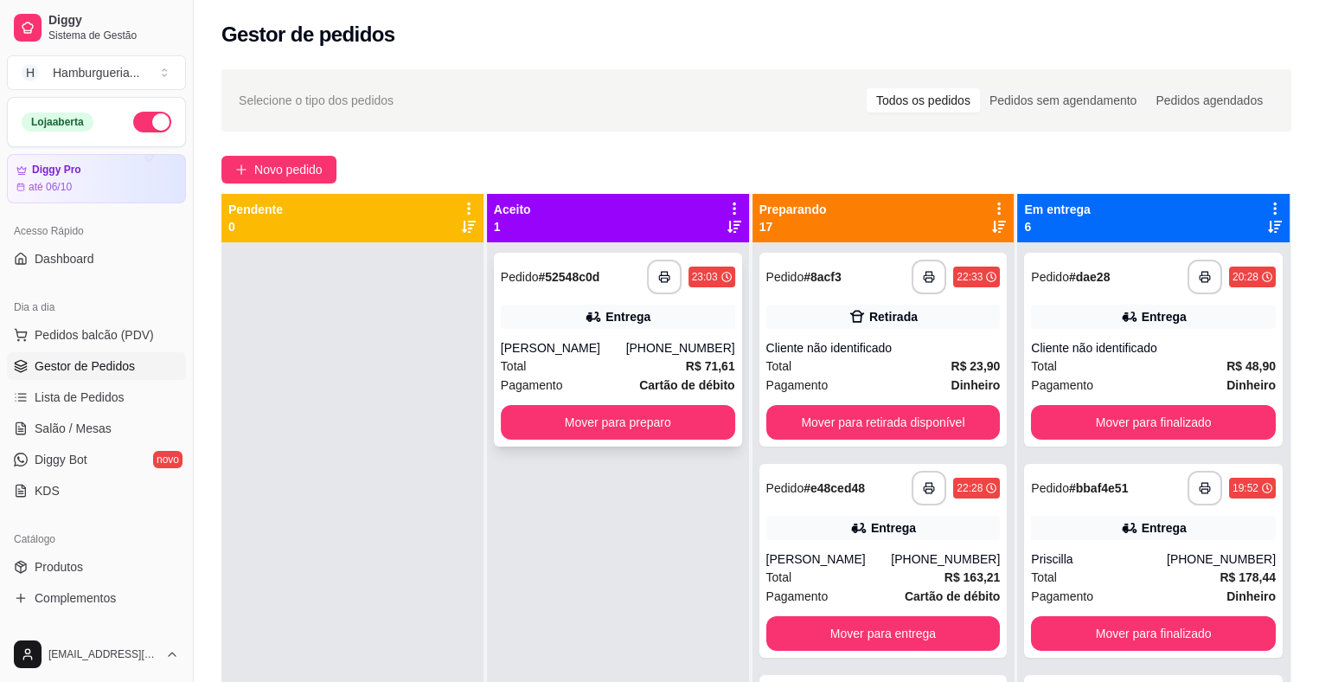
click at [596, 366] on div "Total R$ 71,61" at bounding box center [618, 365] width 234 height 19
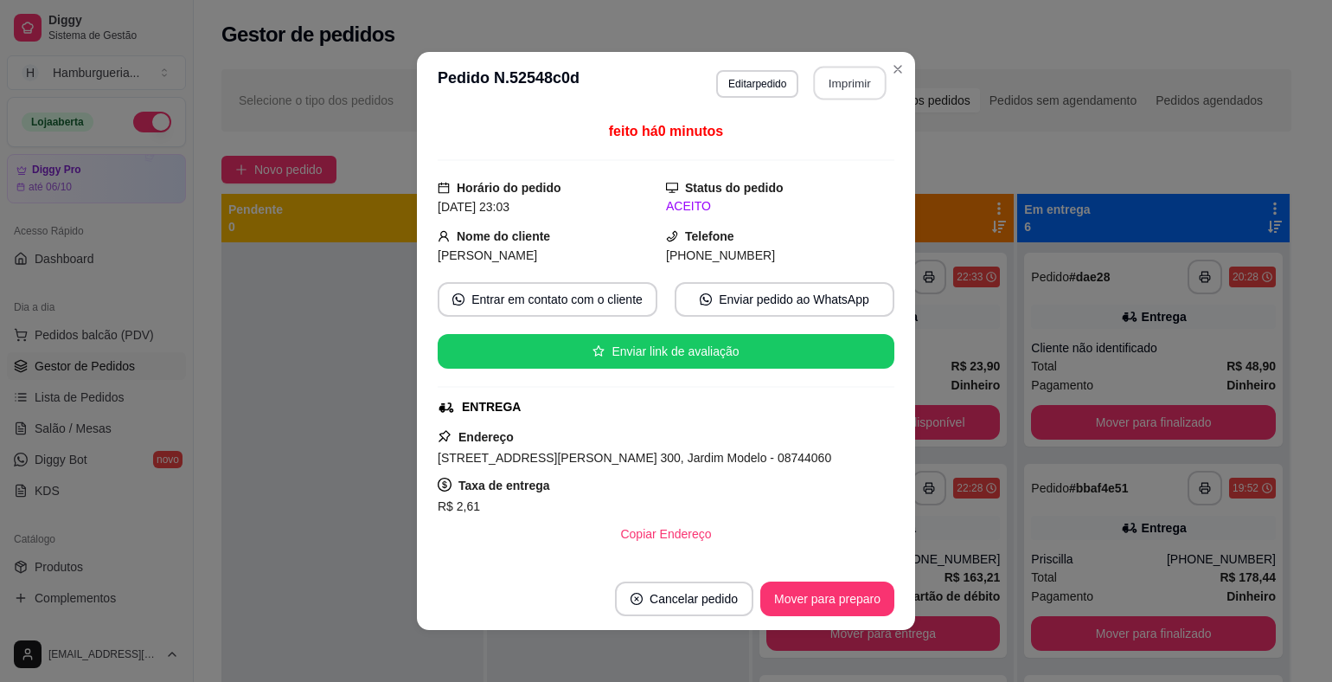
click at [840, 85] on button "Imprimir" at bounding box center [850, 84] width 73 height 34
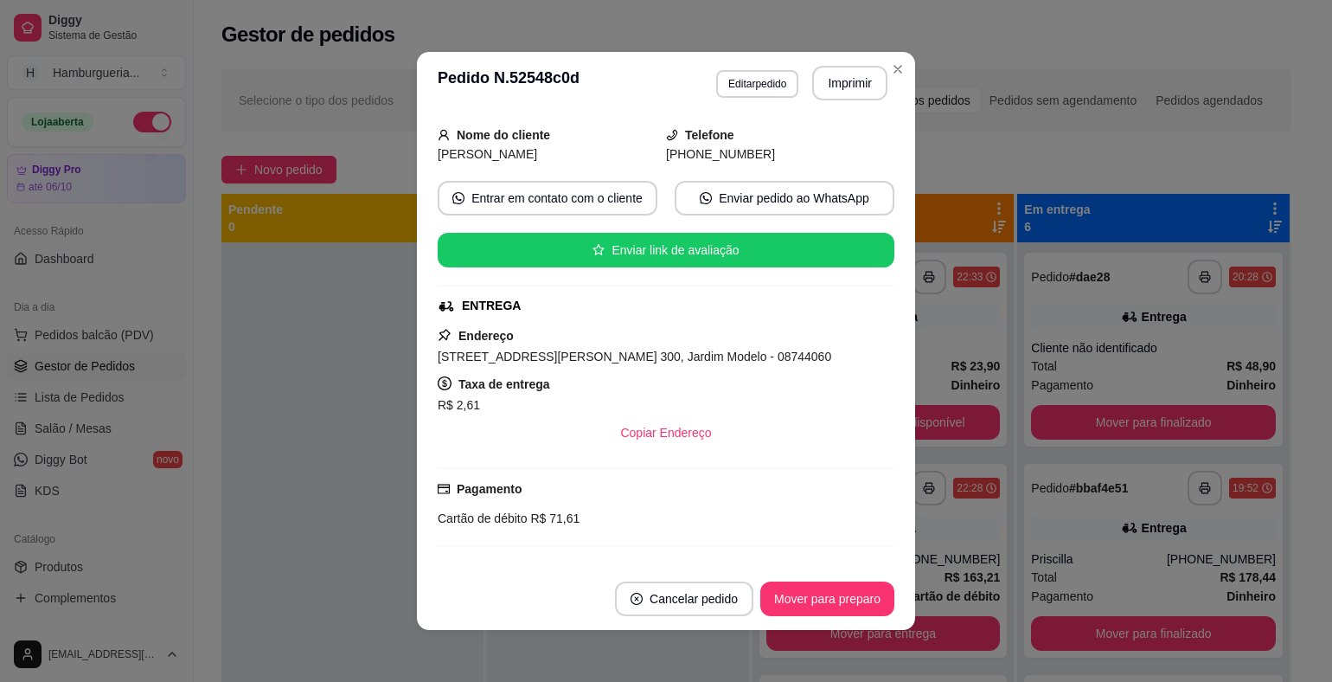
scroll to position [173, 0]
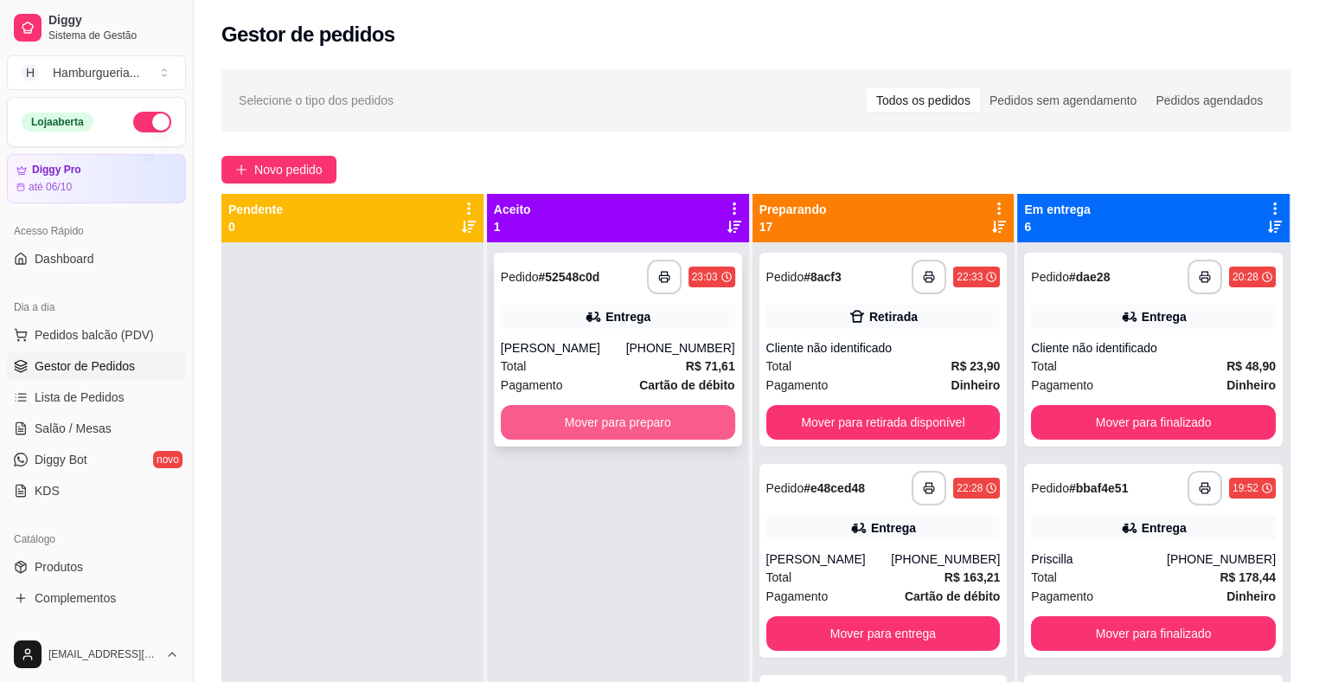
click at [692, 423] on button "Mover para preparo" at bounding box center [618, 422] width 234 height 35
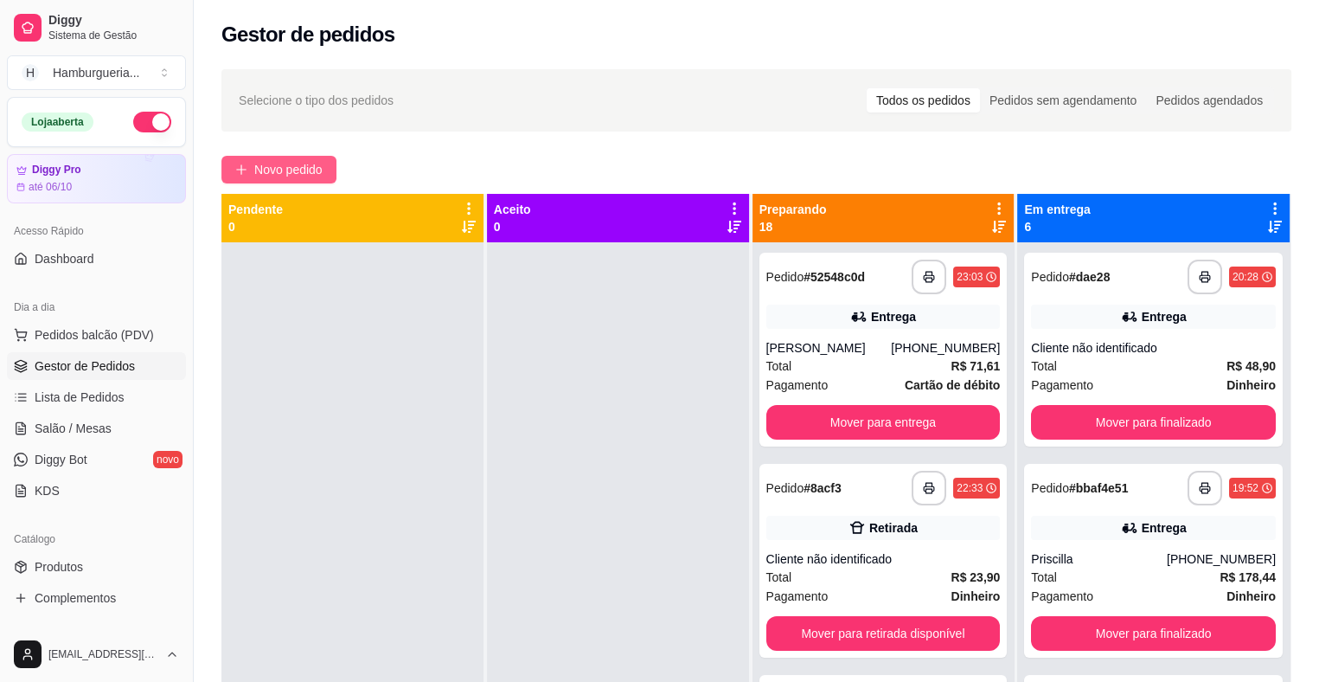
click at [292, 171] on span "Novo pedido" at bounding box center [288, 169] width 68 height 19
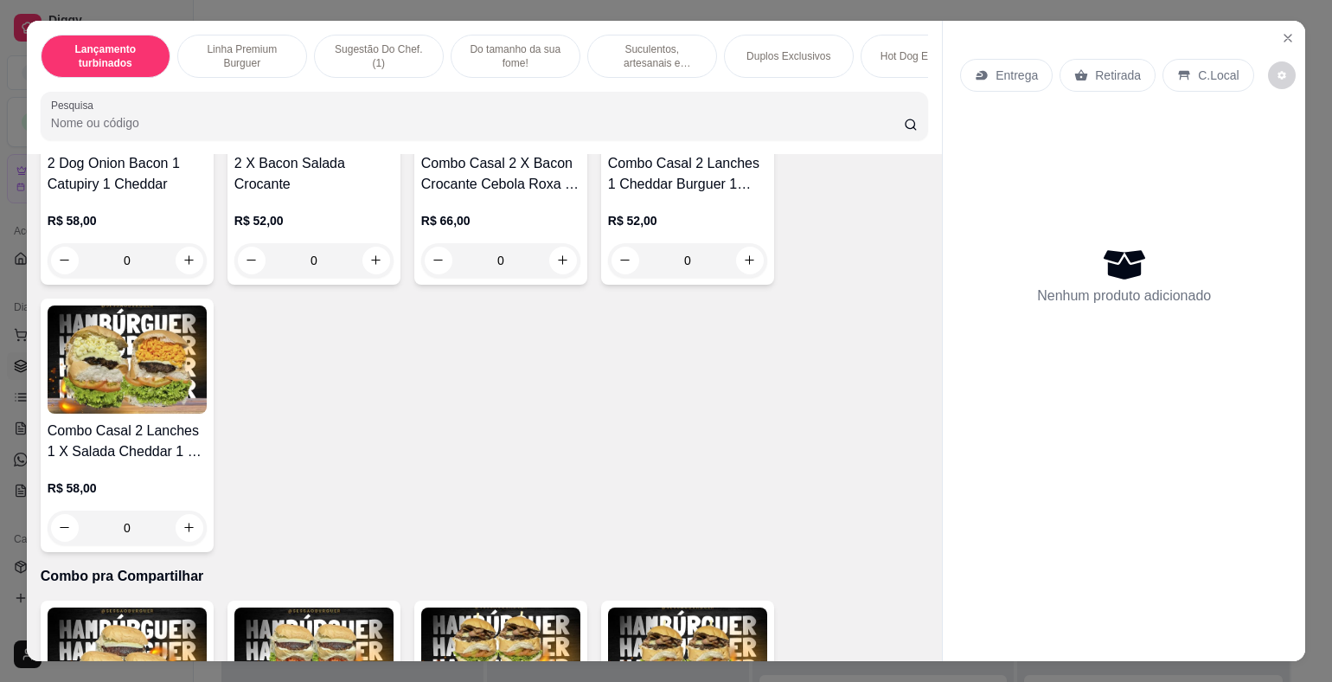
scroll to position [4065, 0]
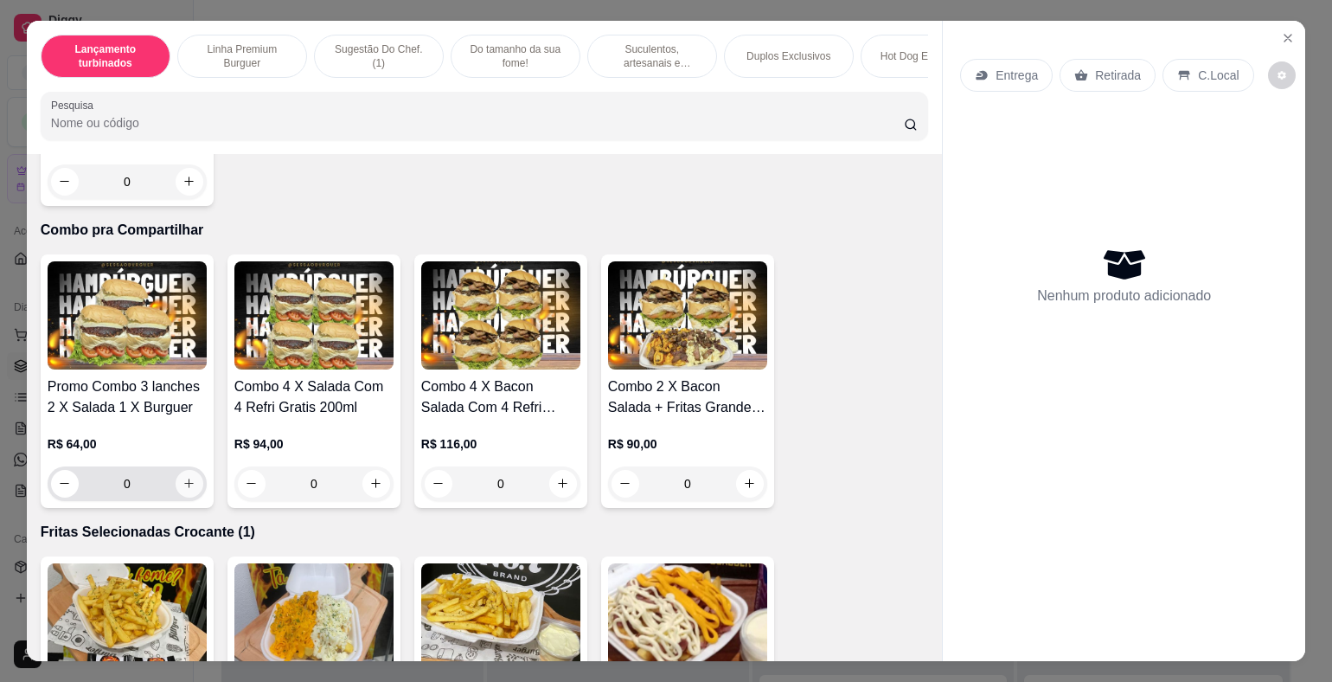
click at [183, 477] on icon "increase-product-quantity" at bounding box center [189, 483] width 13 height 13
type input "1"
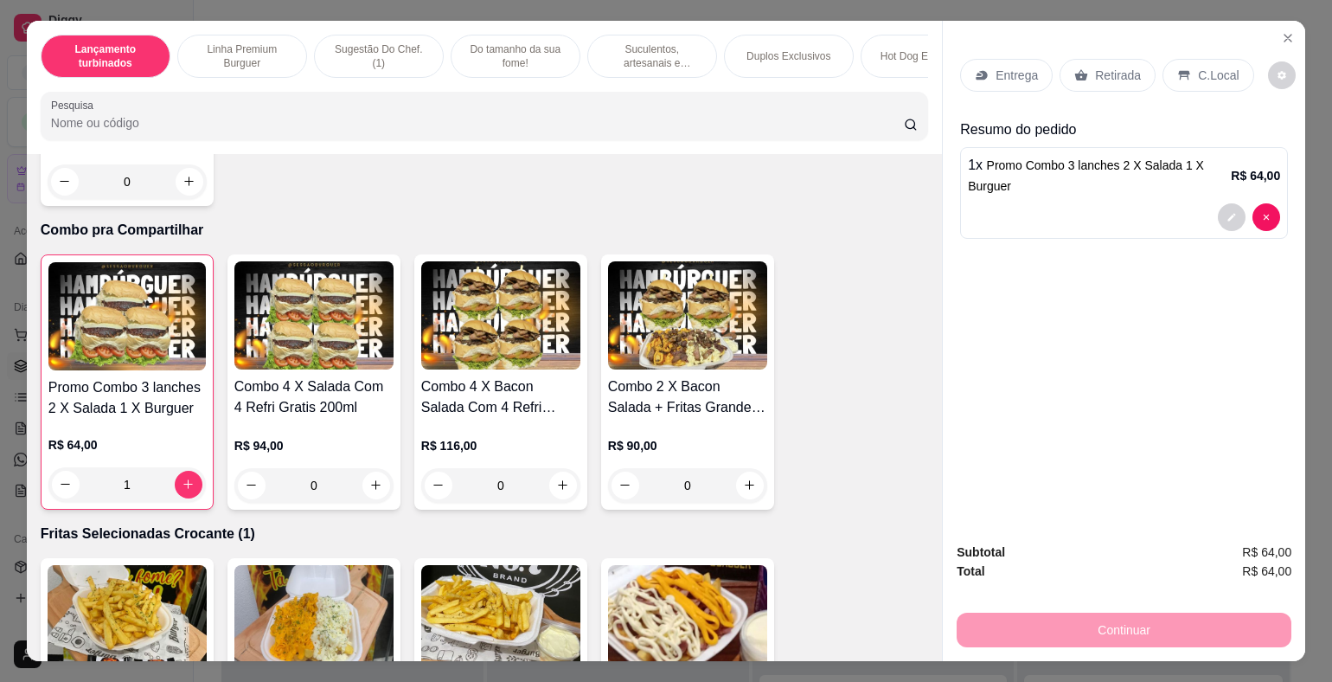
click at [1003, 67] on p "Entrega" at bounding box center [1017, 75] width 42 height 17
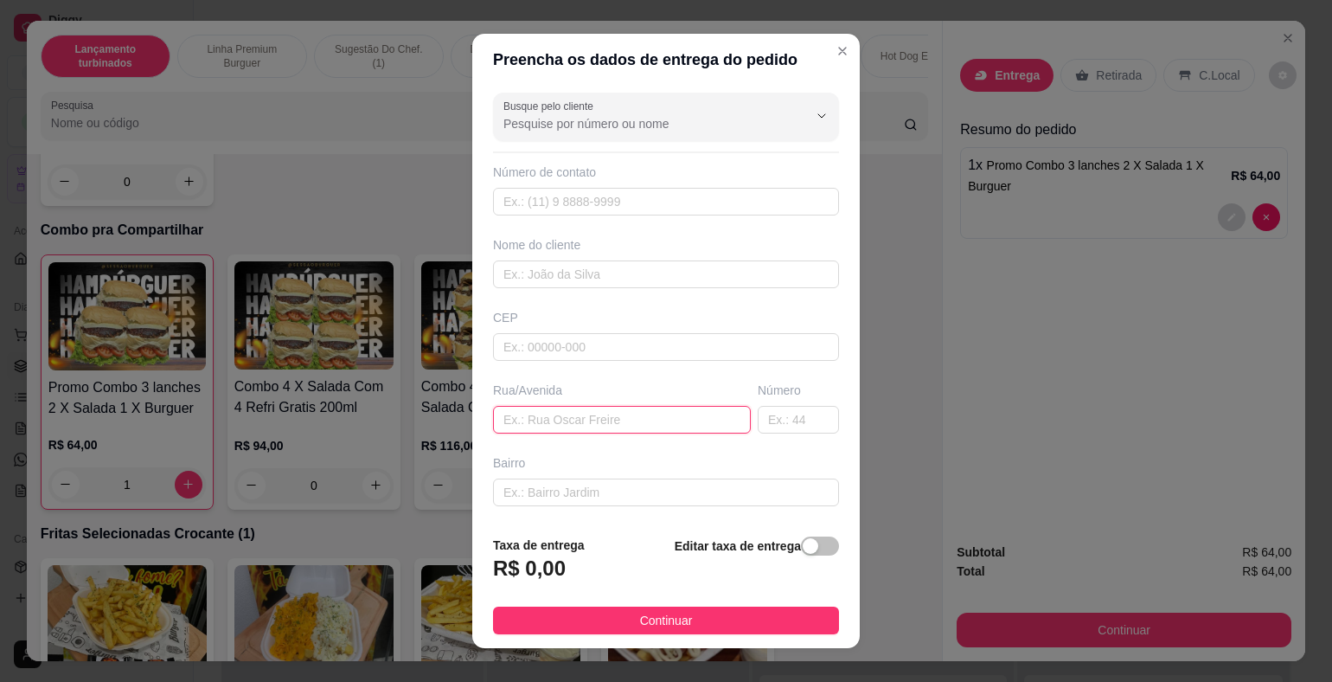
paste input "[STREET_ADDRESS][PERSON_NAME] - 08743140 / Casa"
type input "[STREET_ADDRESS][PERSON_NAME] - 08743140 / Casa"
click at [803, 548] on div "button" at bounding box center [811, 546] width 16 height 16
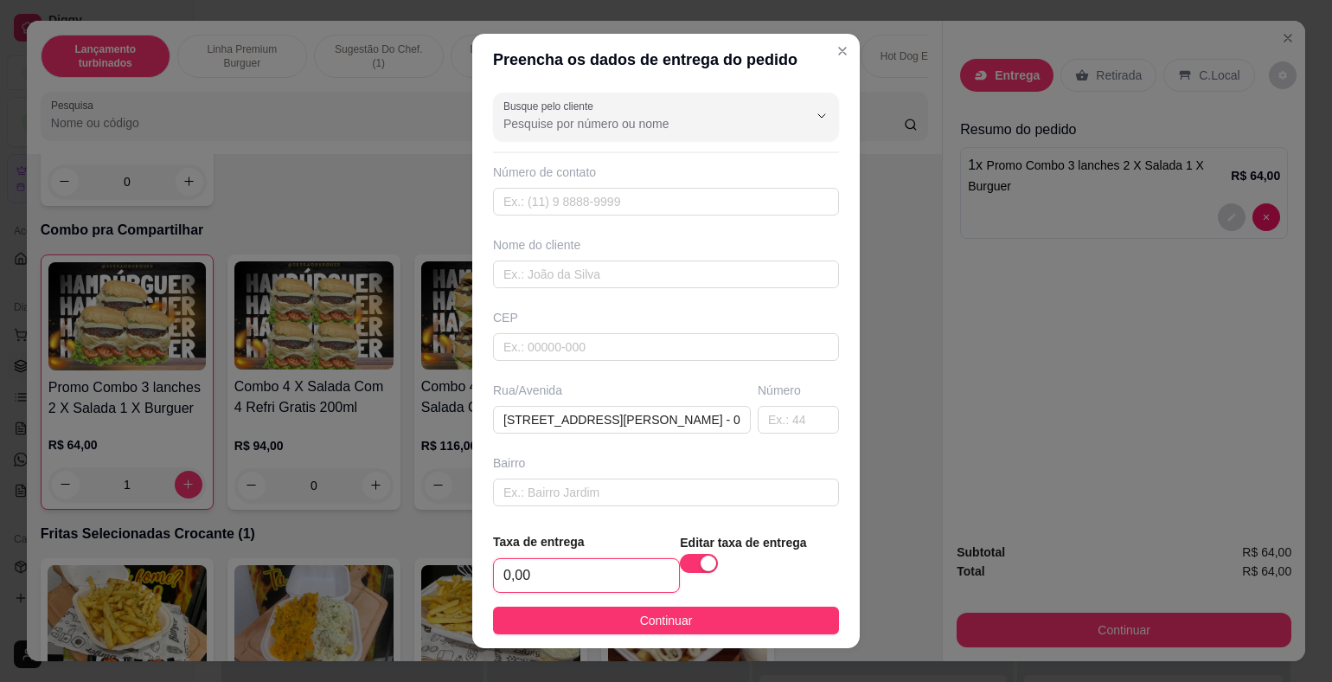
click at [557, 570] on input "0,00" at bounding box center [586, 575] width 185 height 33
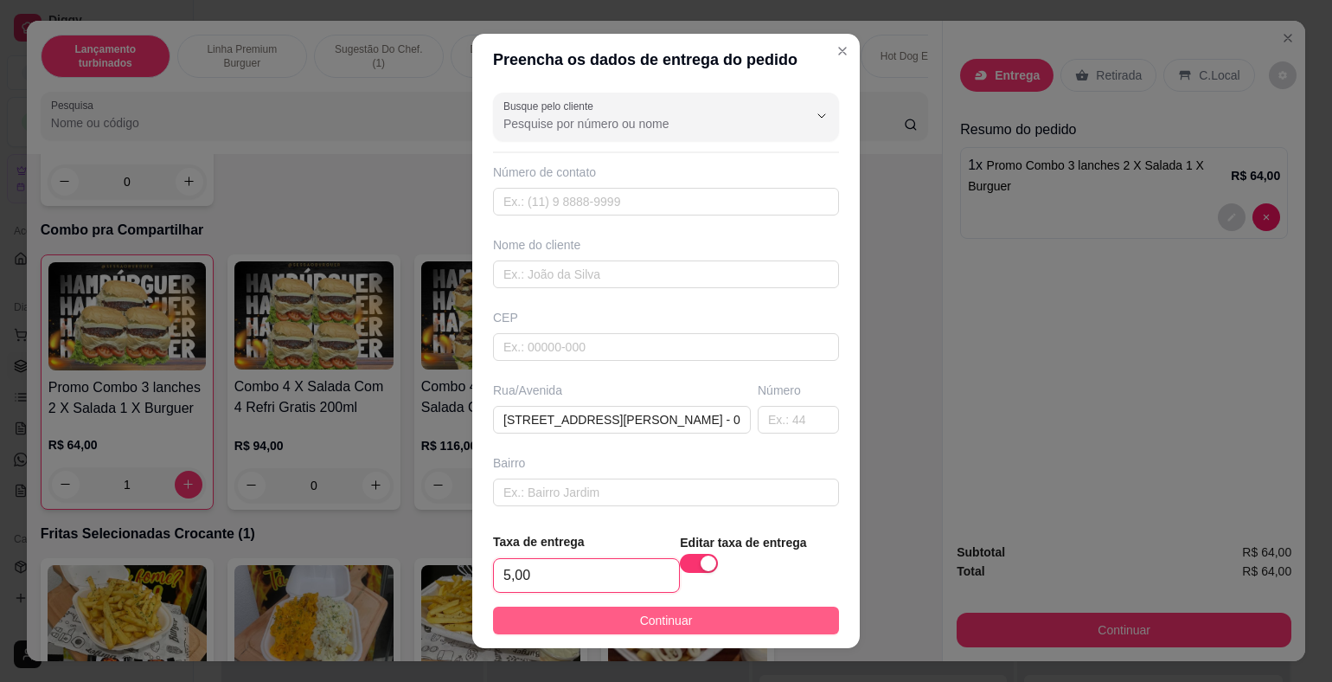
type input "5,00"
click at [640, 618] on span "Continuar" at bounding box center [666, 620] width 53 height 19
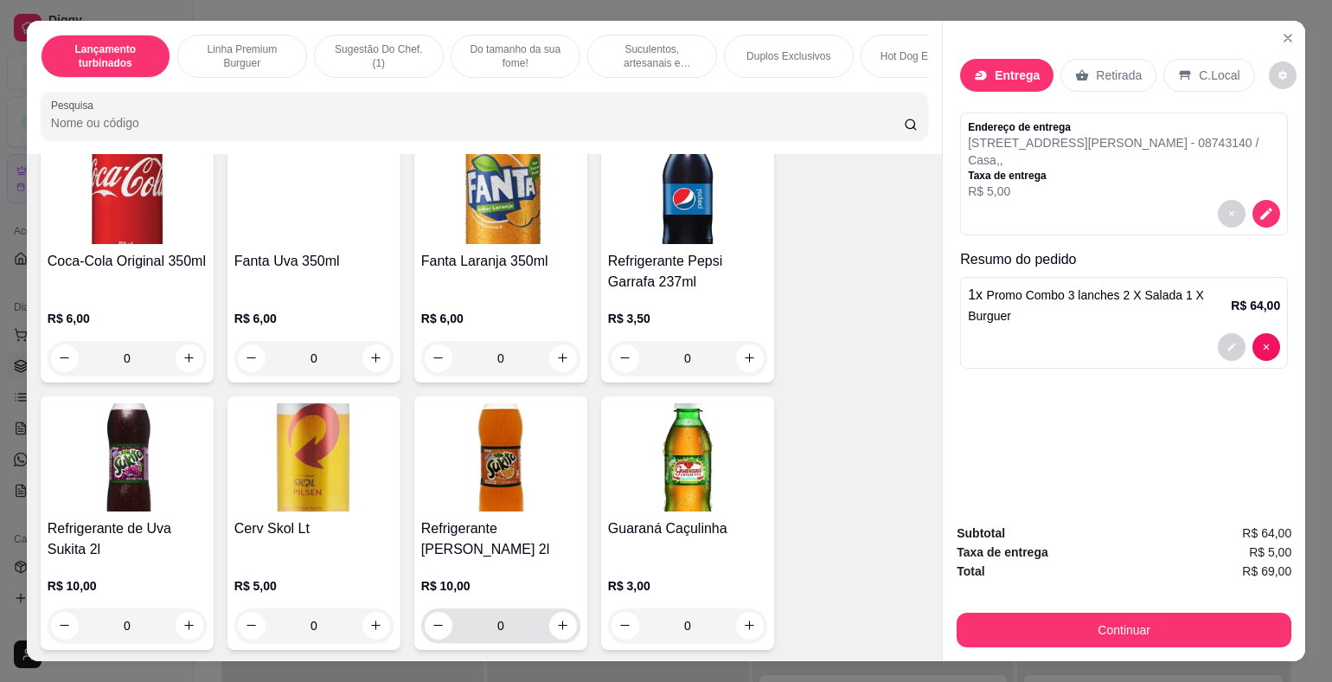
scroll to position [5064, 0]
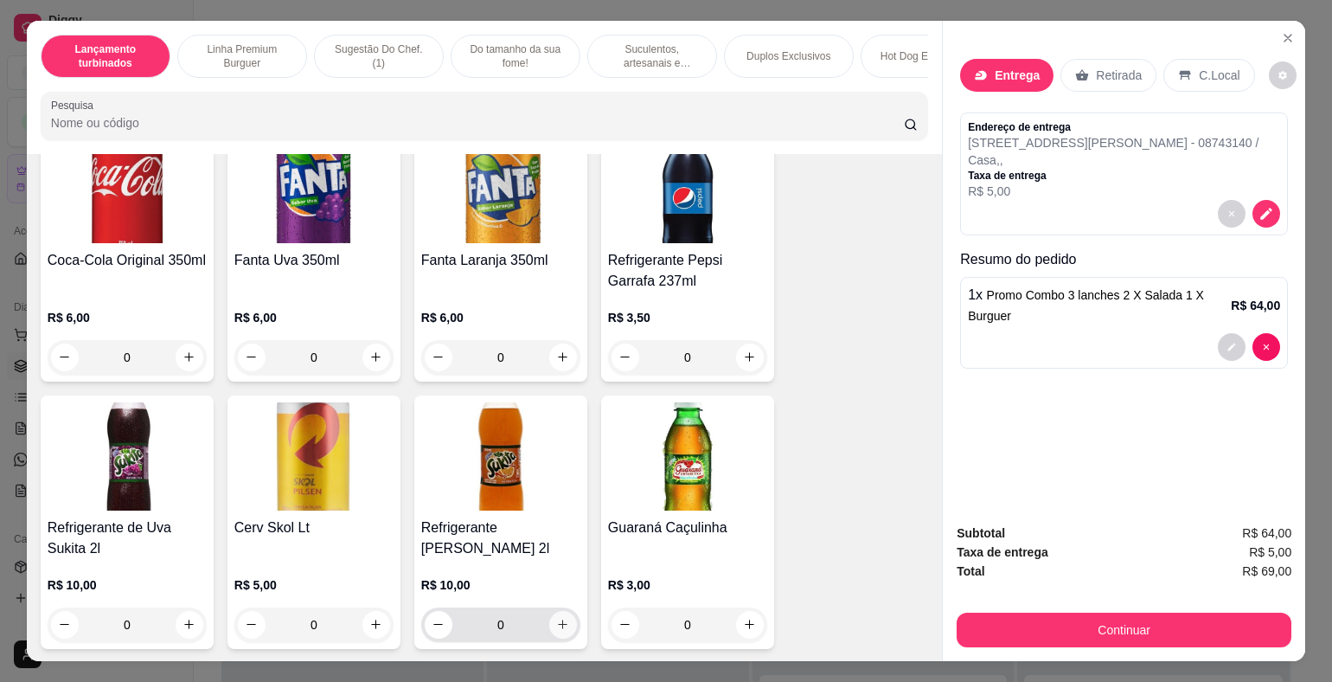
click at [560, 619] on icon "increase-product-quantity" at bounding box center [564, 624] width 10 height 10
type input "1"
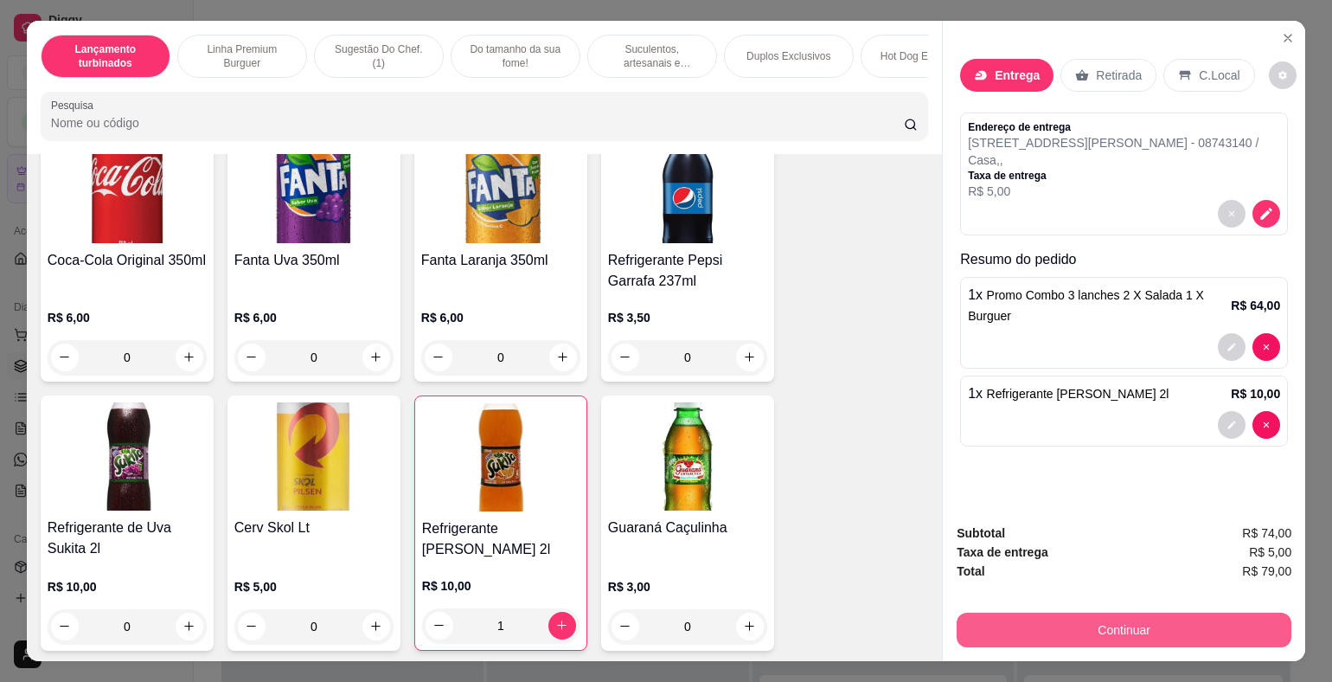
click at [1155, 624] on button "Continuar" at bounding box center [1124, 629] width 335 height 35
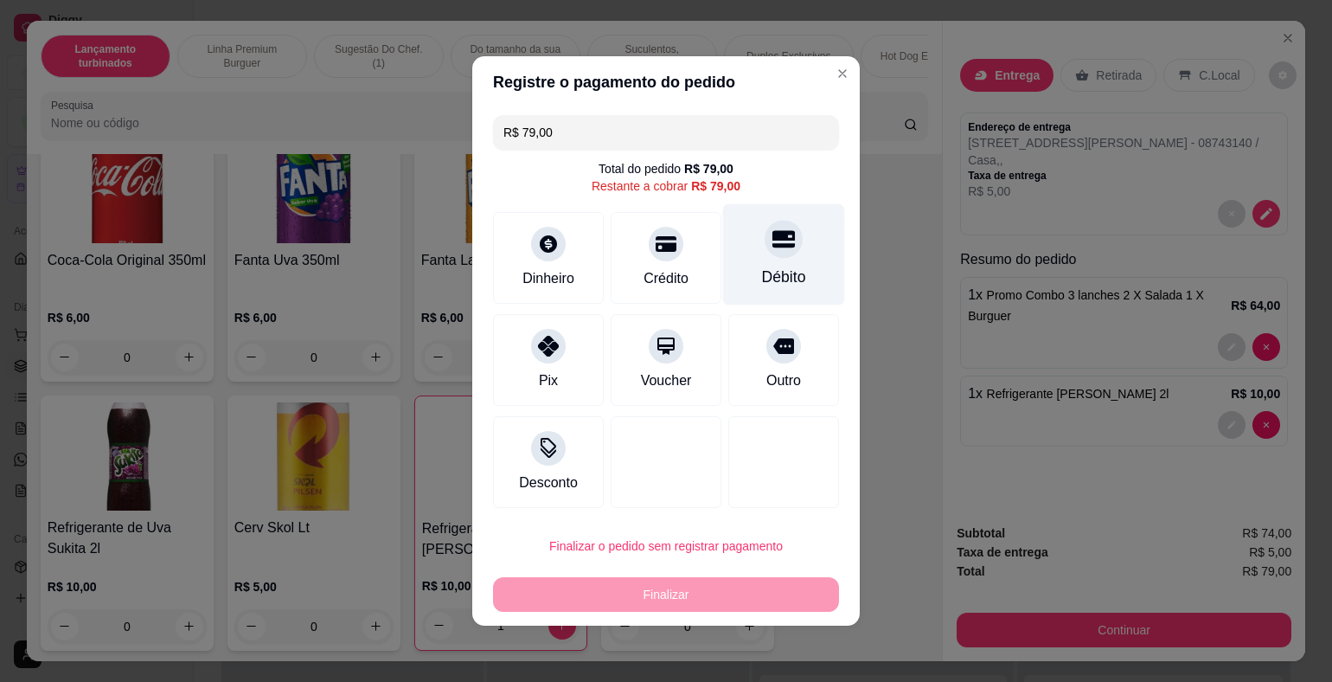
click at [764, 271] on div "Débito" at bounding box center [784, 277] width 44 height 22
type input "R$ 0,00"
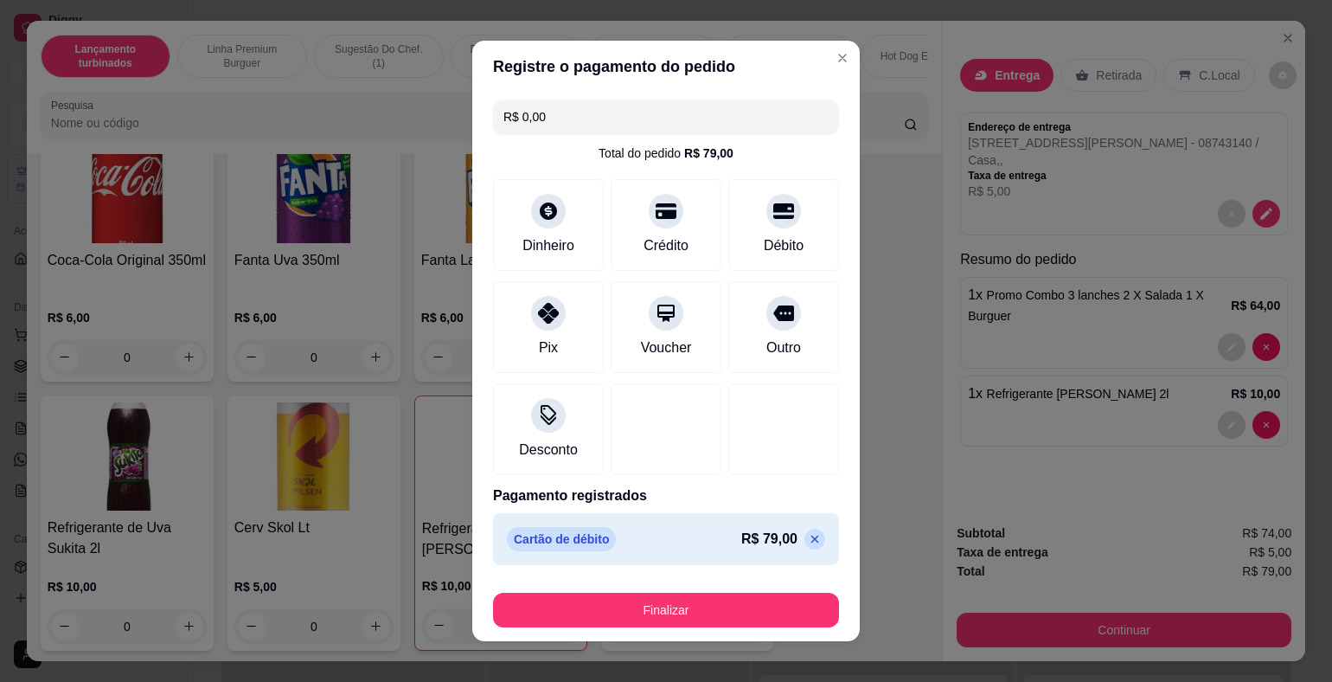
click at [785, 625] on button "Finalizar" at bounding box center [666, 609] width 346 height 35
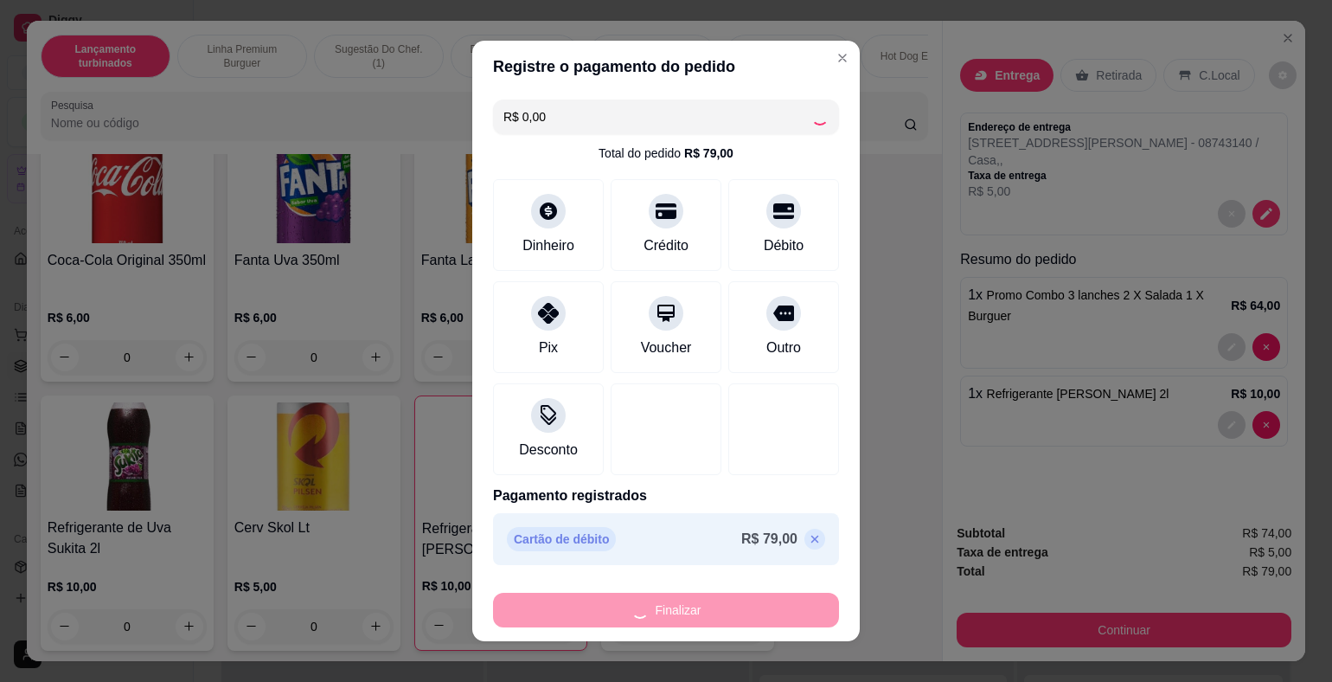
type input "0"
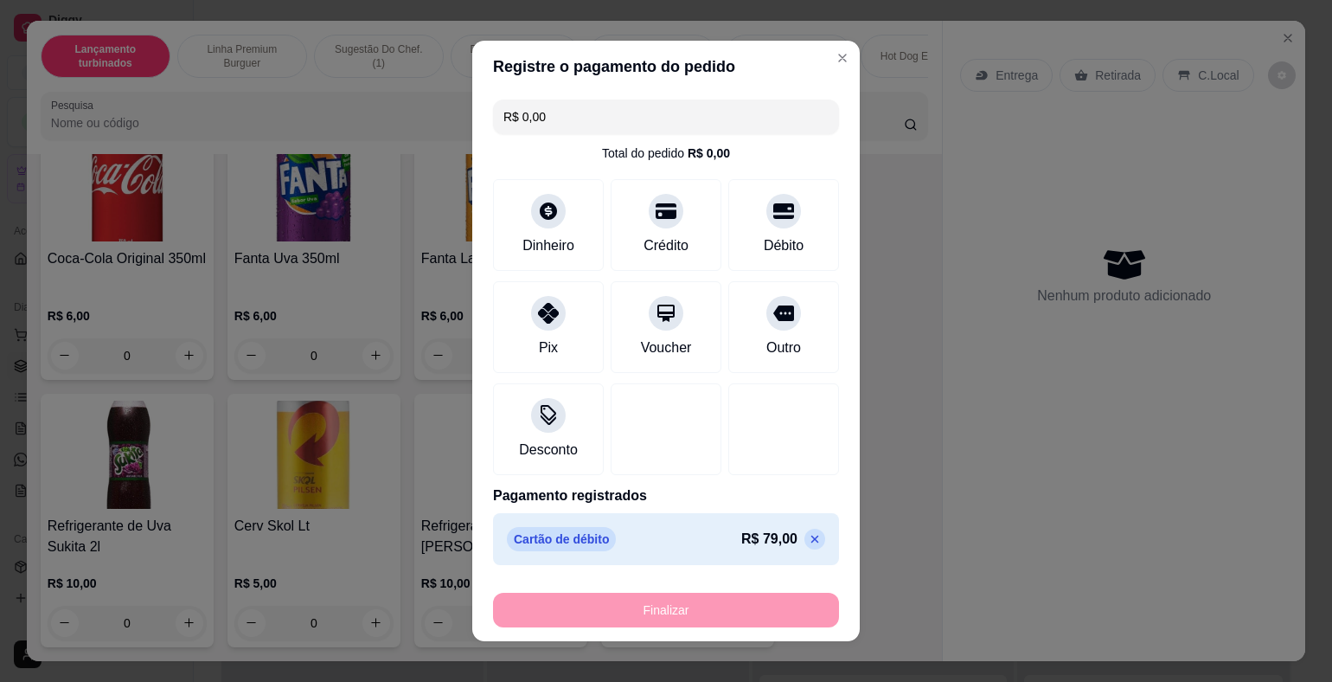
type input "-R$ 79,00"
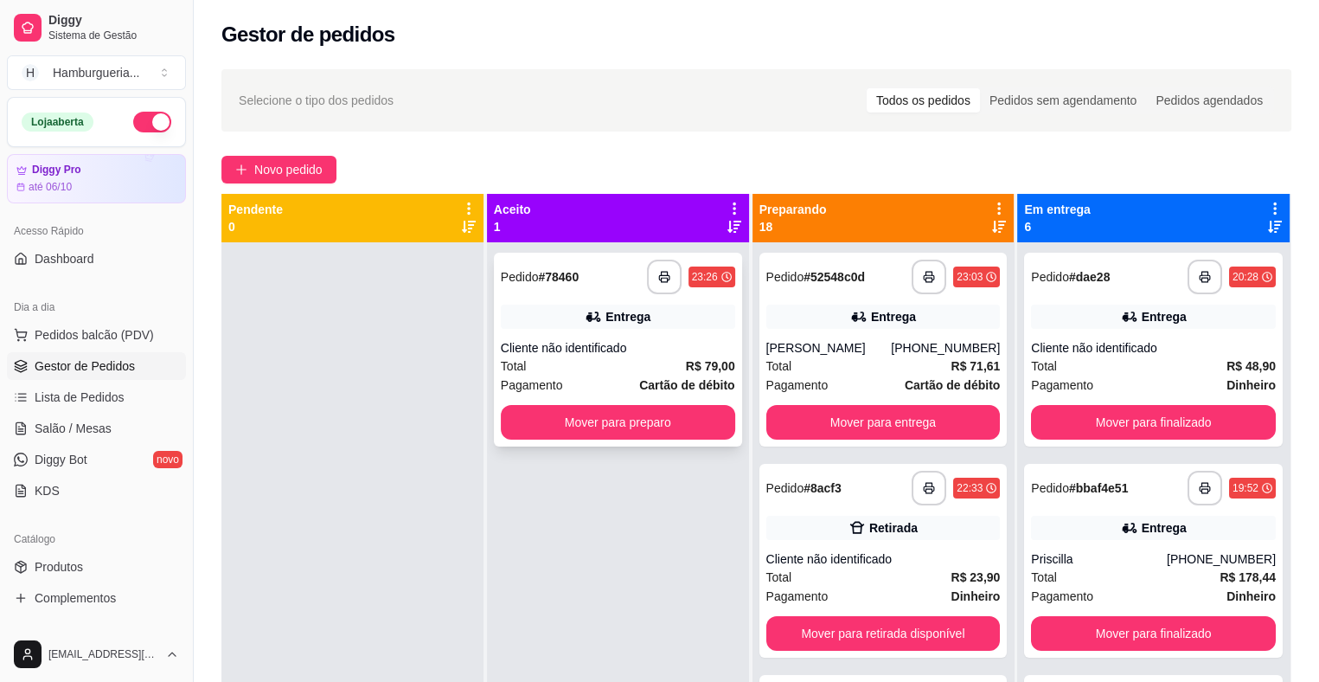
click at [679, 324] on div "Entrega" at bounding box center [618, 316] width 234 height 24
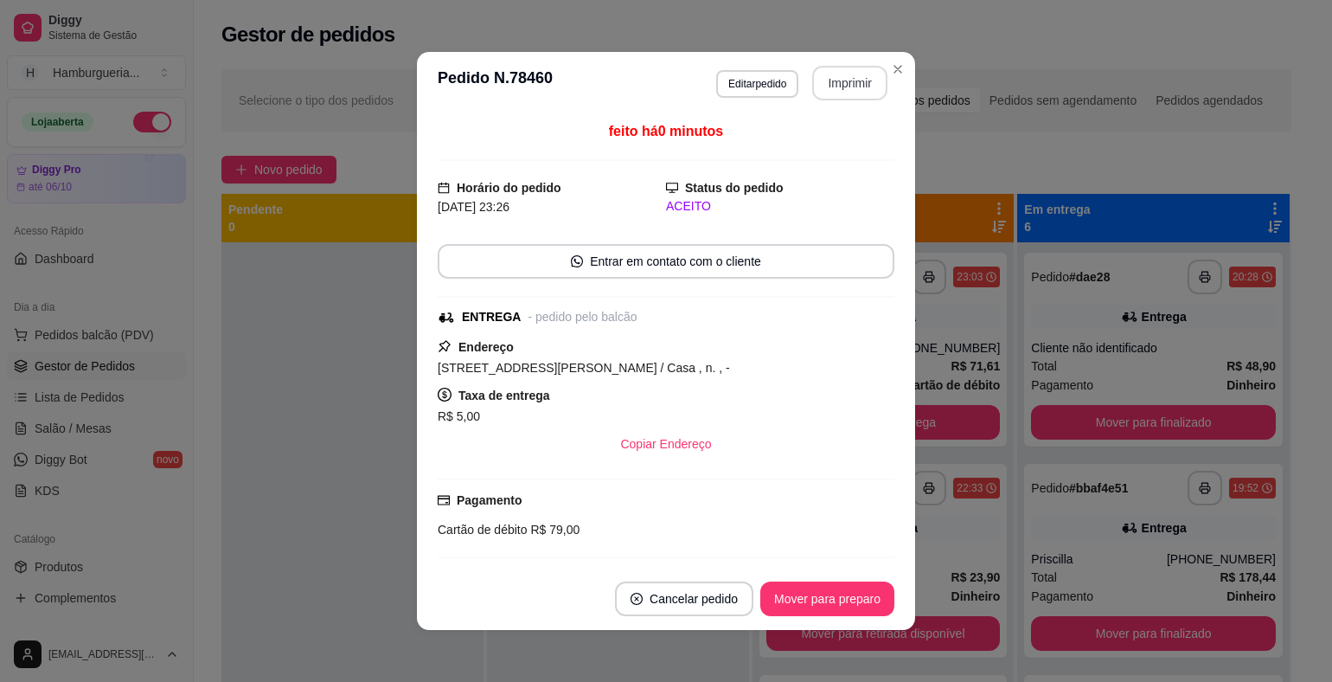
click at [833, 84] on button "Imprimir" at bounding box center [849, 83] width 75 height 35
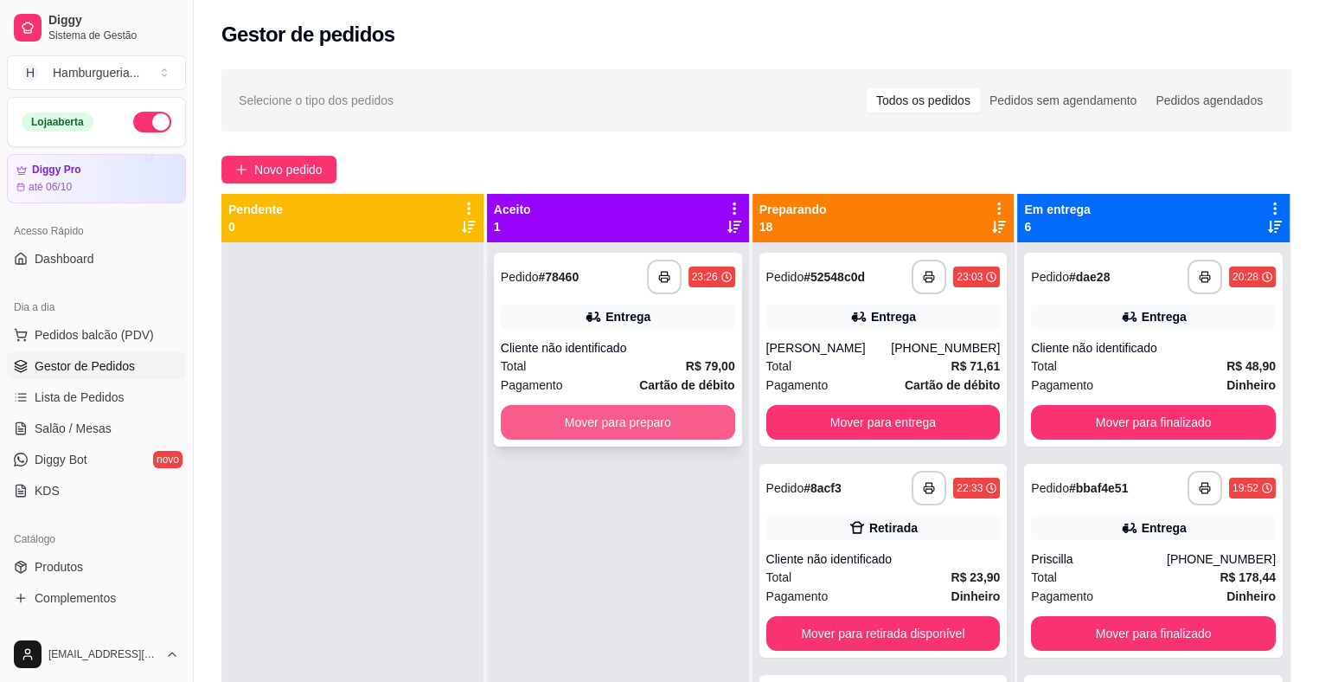
click at [716, 415] on button "Mover para preparo" at bounding box center [618, 422] width 234 height 35
